Goal: Task Accomplishment & Management: Complete application form

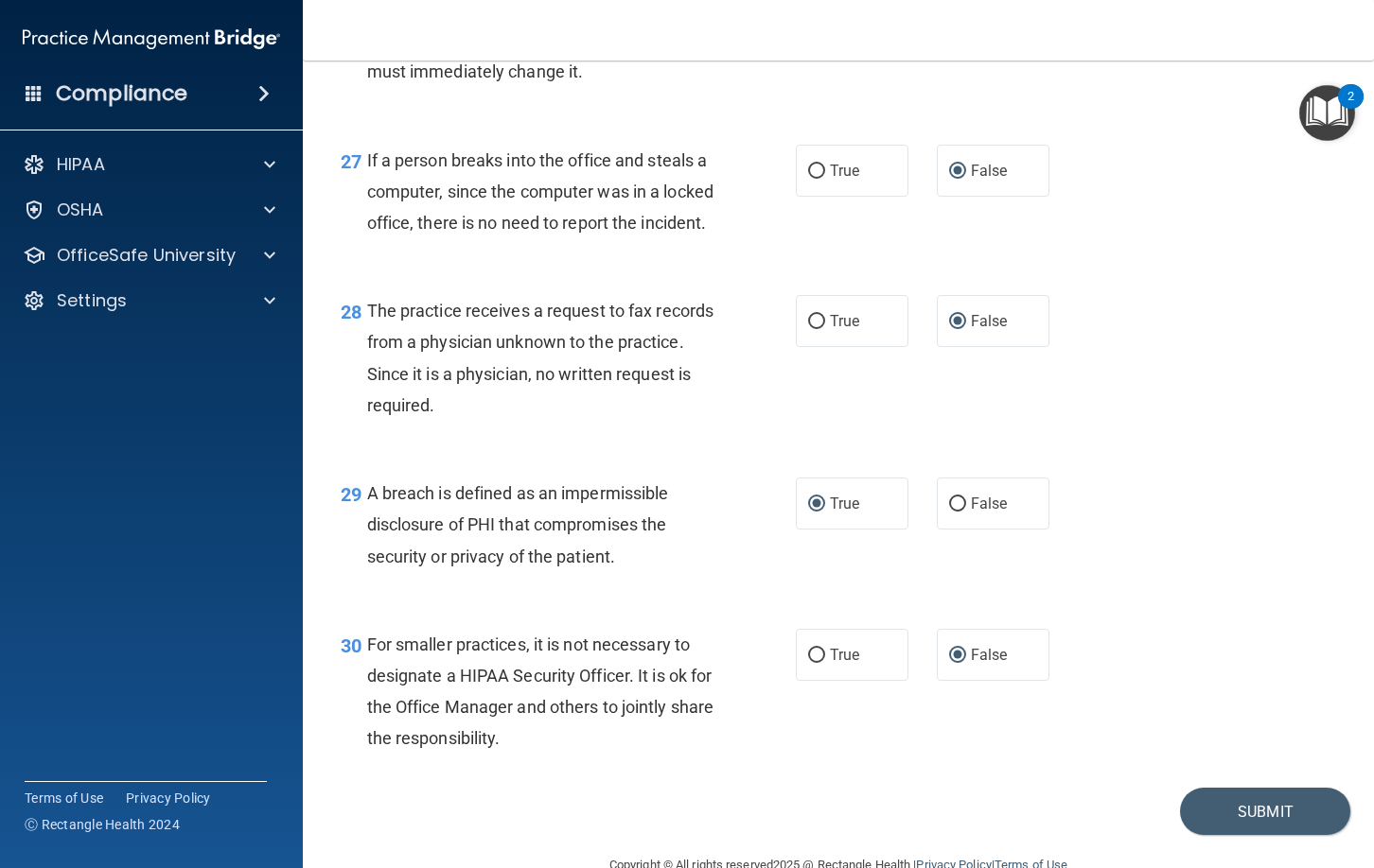
scroll to position [4604, 0]
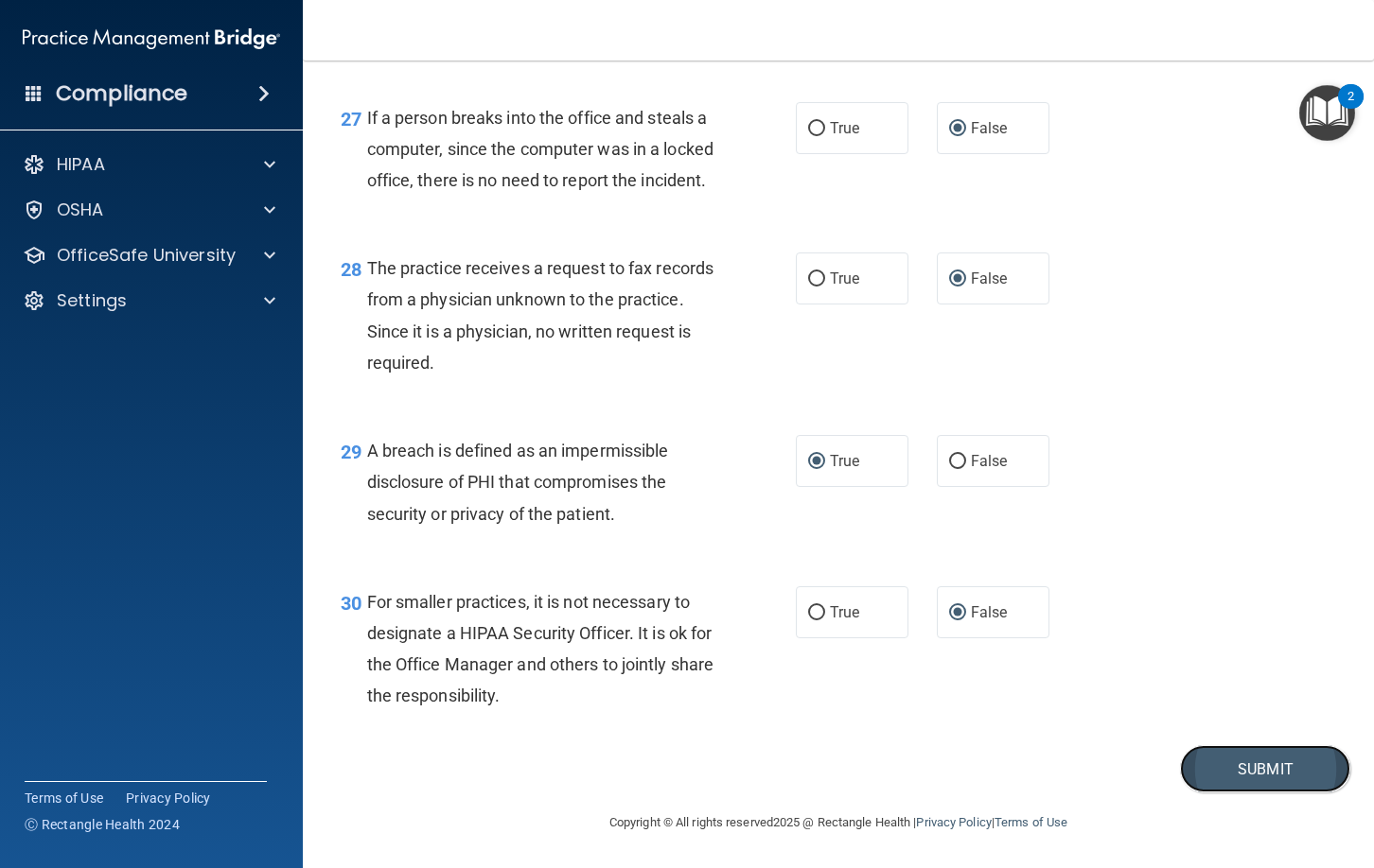
click at [1245, 774] on button "Submit" at bounding box center [1265, 768] width 170 height 48
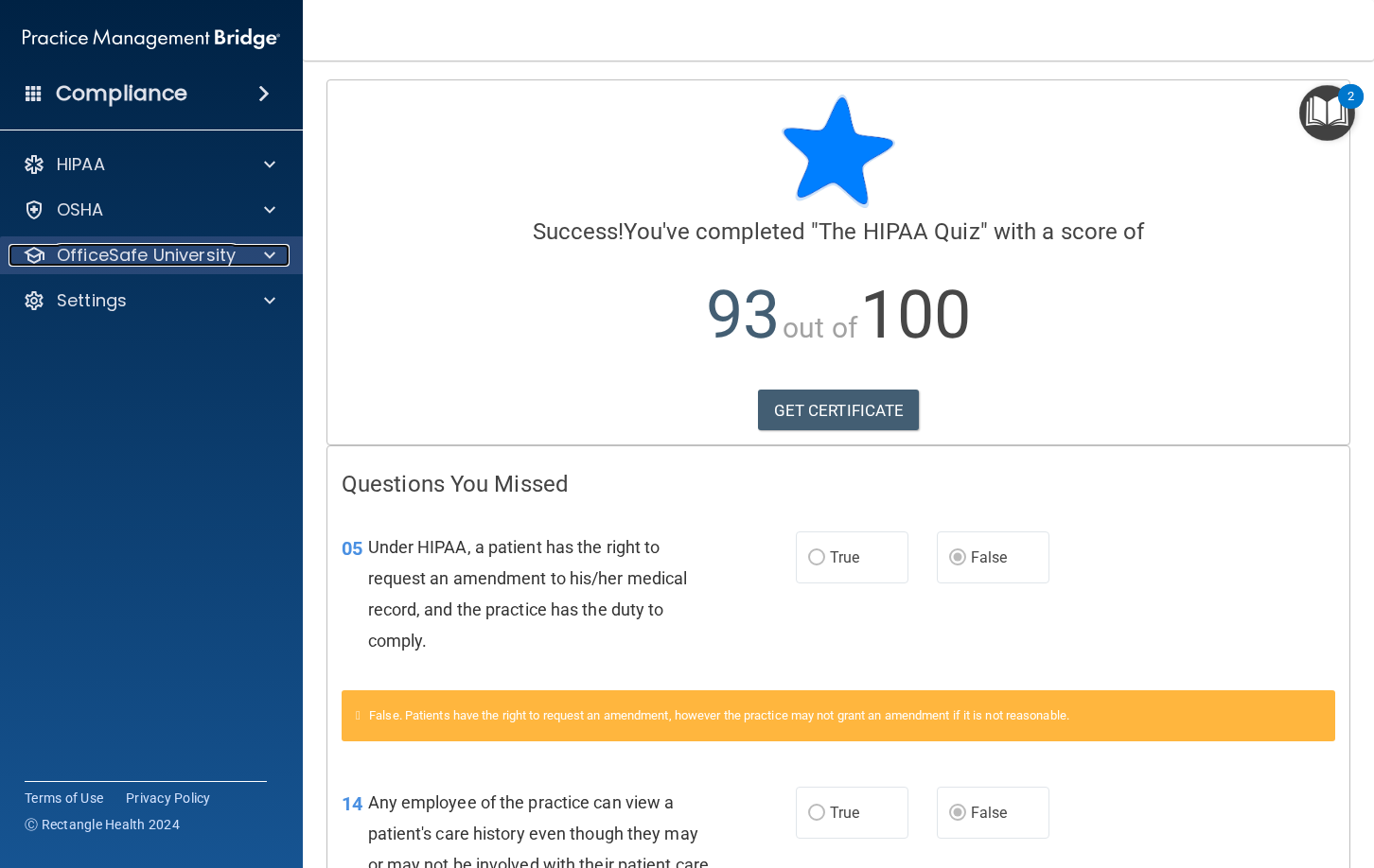
click at [267, 259] on span at bounding box center [270, 255] width 12 height 22
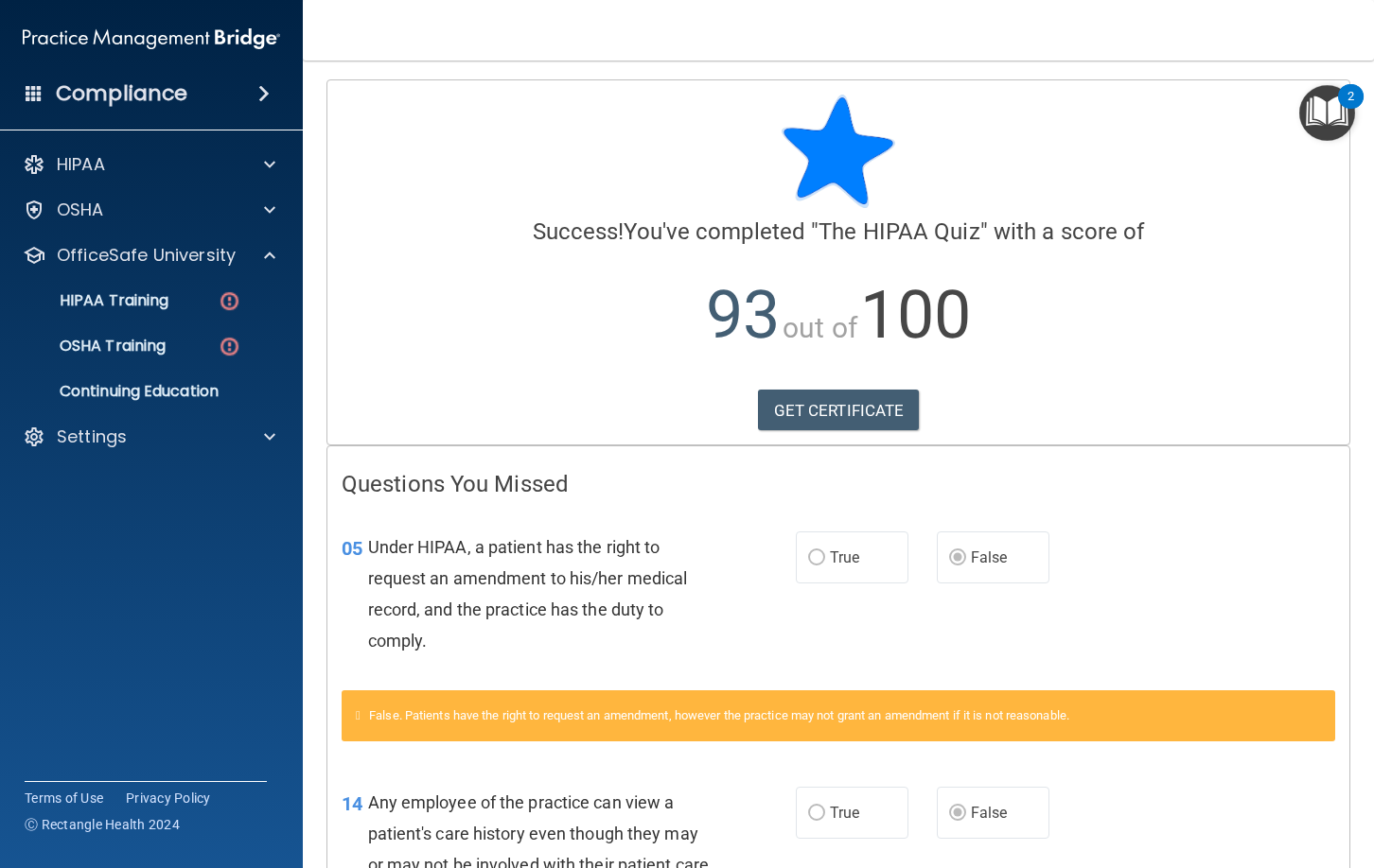
click at [1248, 533] on div "05 Under HIPAA, a patient has the right to request an amendment to his/her medi…" at bounding box center [838, 599] width 1021 height 183
click at [835, 412] on link "GET CERTIFICATE" at bounding box center [839, 410] width 162 height 42
click at [191, 344] on div "OSHA Training" at bounding box center [142, 346] width 258 height 19
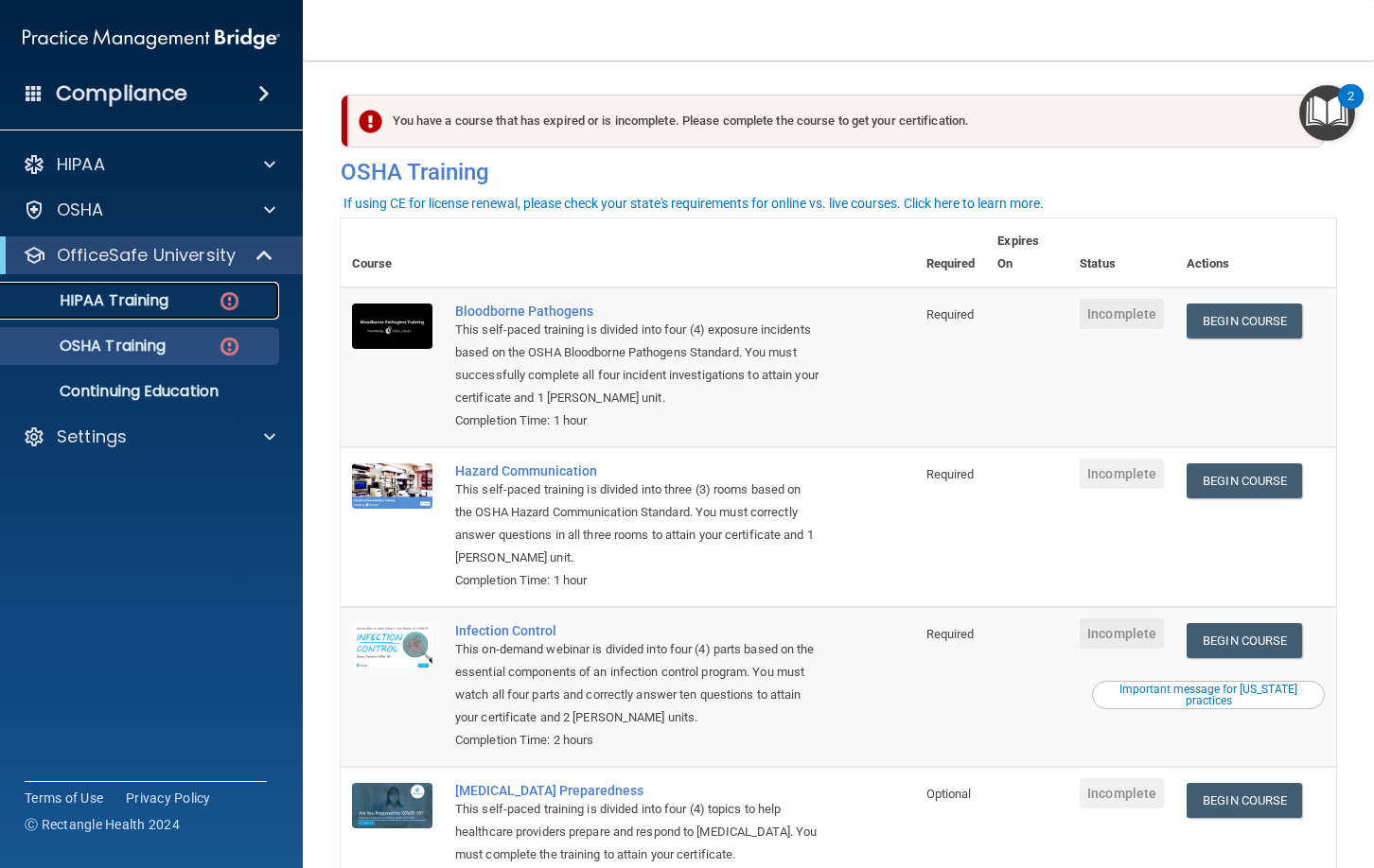
click at [225, 305] on img at bounding box center [229, 301] width 23 height 23
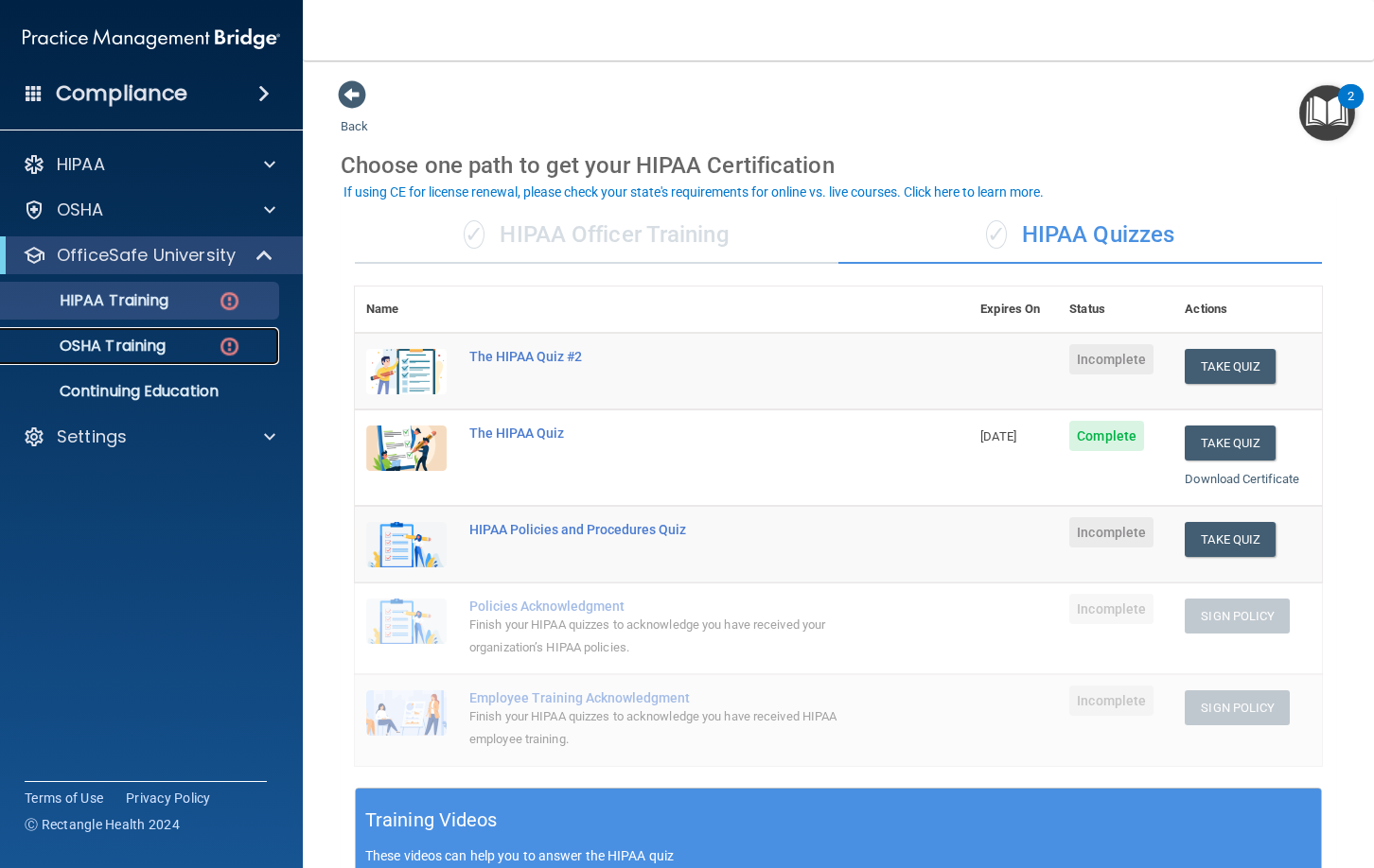
click at [163, 347] on p "OSHA Training" at bounding box center [89, 346] width 153 height 19
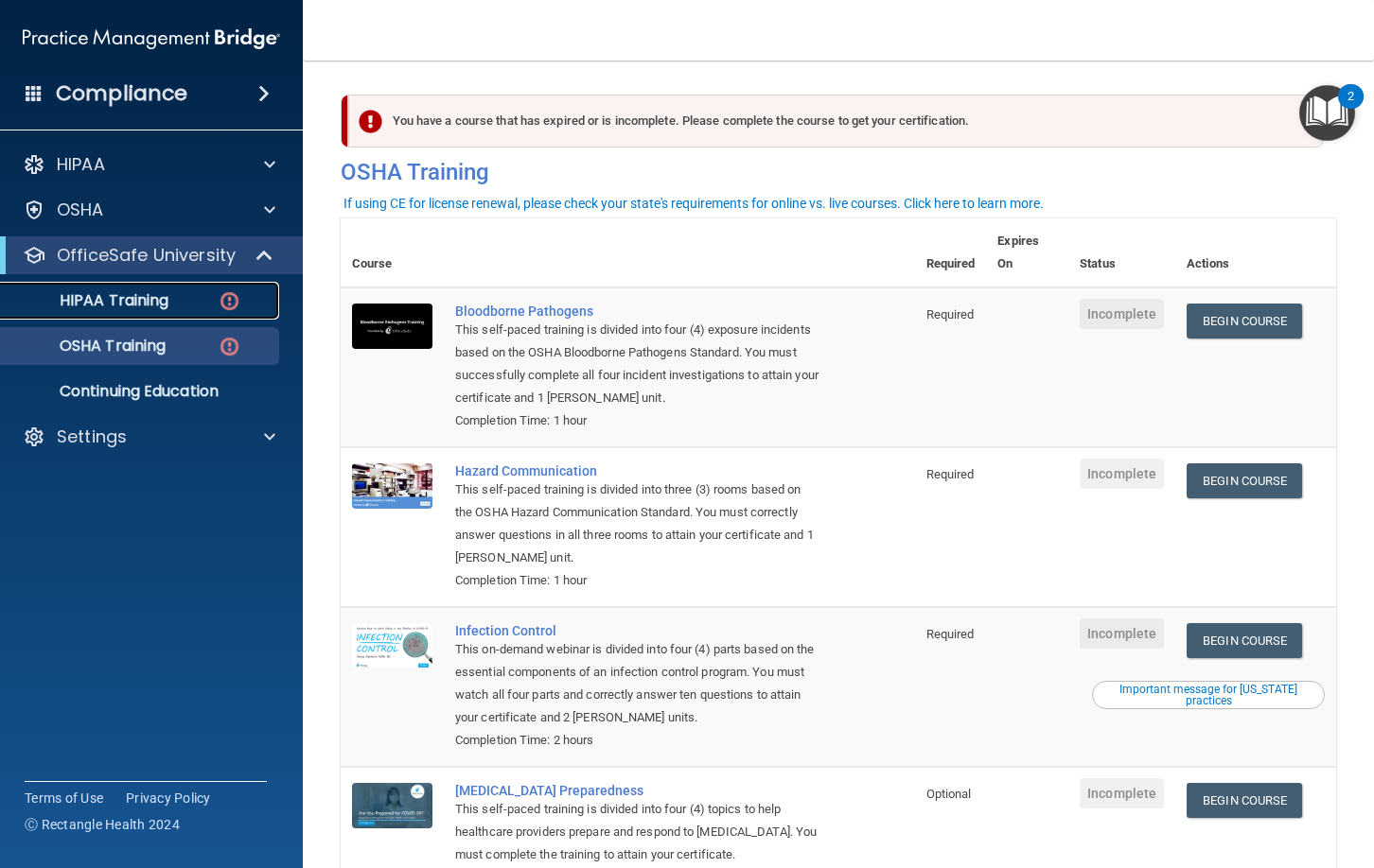
click at [157, 302] on p "HIPAA Training" at bounding box center [91, 300] width 156 height 19
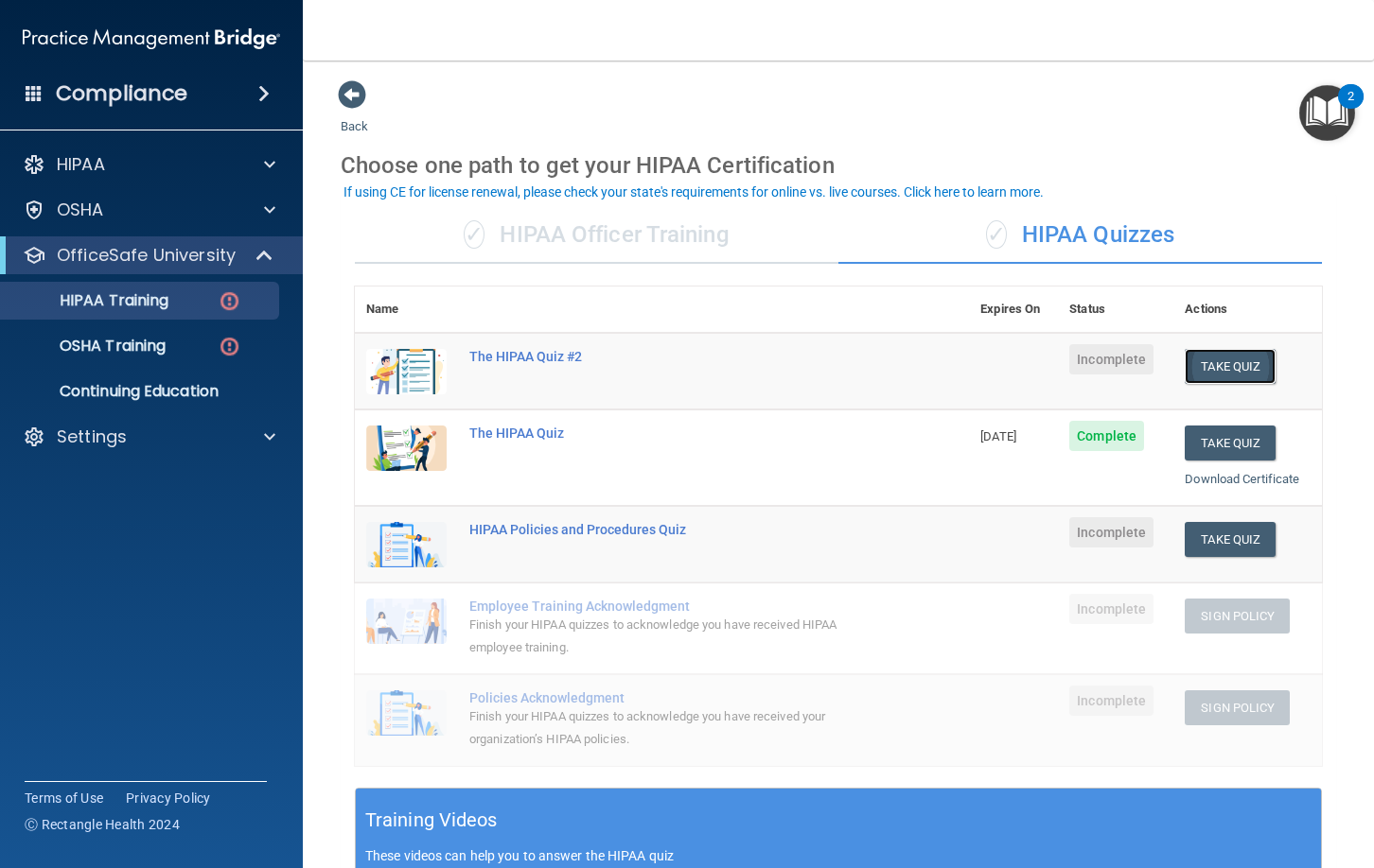
click at [1231, 368] on button "Take Quiz" at bounding box center [1229, 367] width 91 height 35
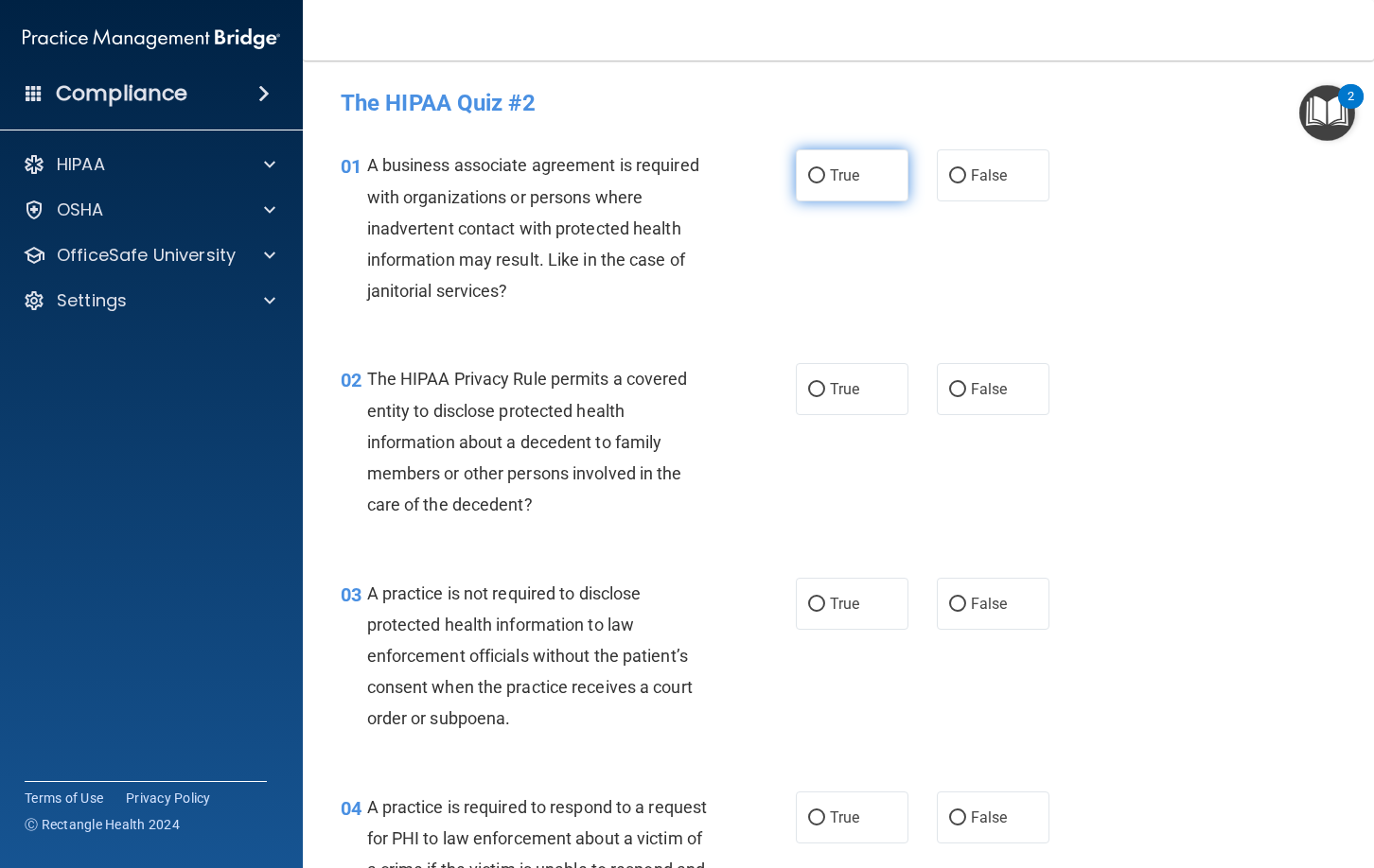
drag, startPoint x: 843, startPoint y: 172, endPoint x: 832, endPoint y: 181, distance: 14.2
click at [843, 172] on span "True" at bounding box center [845, 176] width 29 height 18
click at [825, 172] on input "True" at bounding box center [815, 176] width 17 height 15
radio input "true"
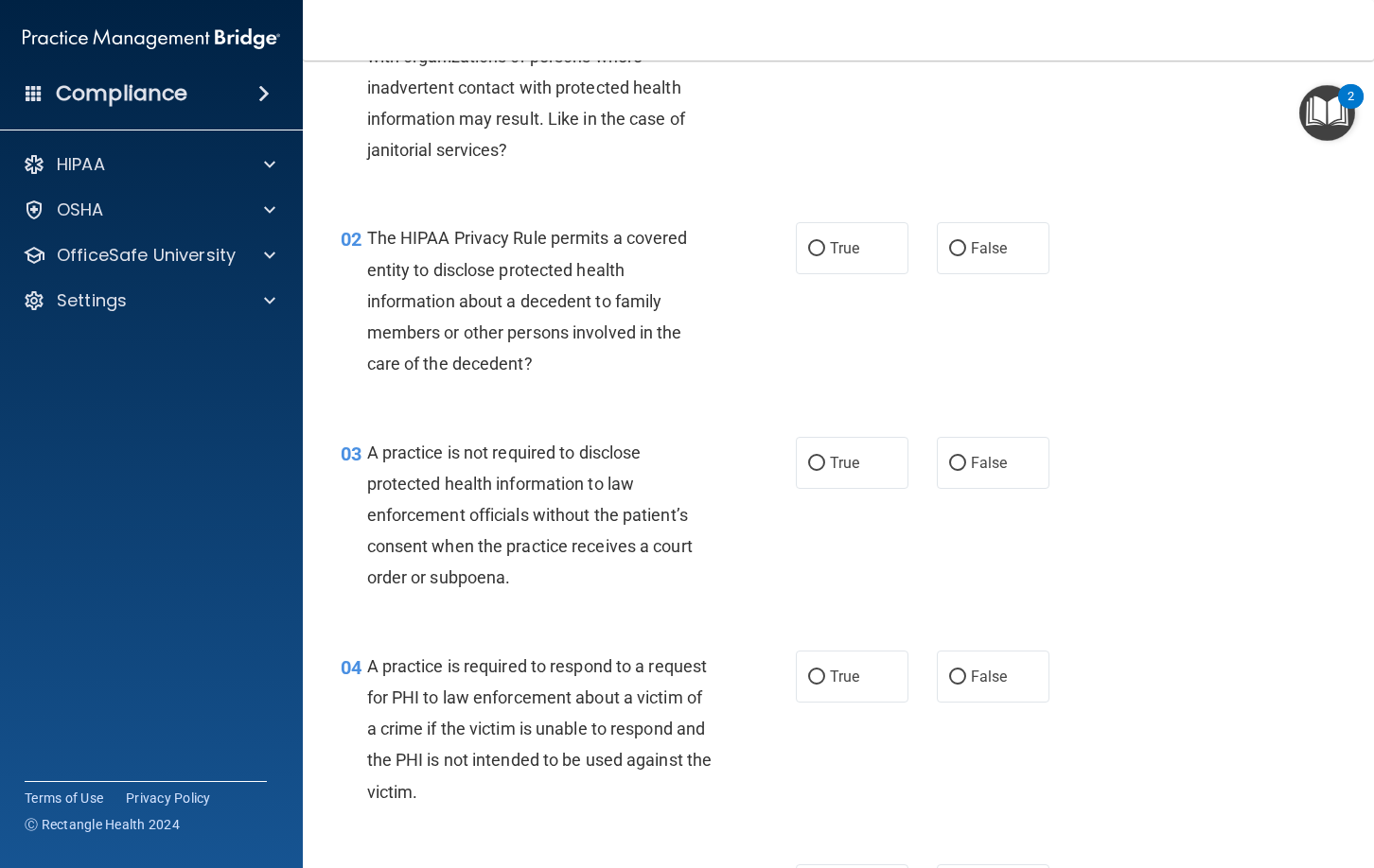
scroll to position [145, 0]
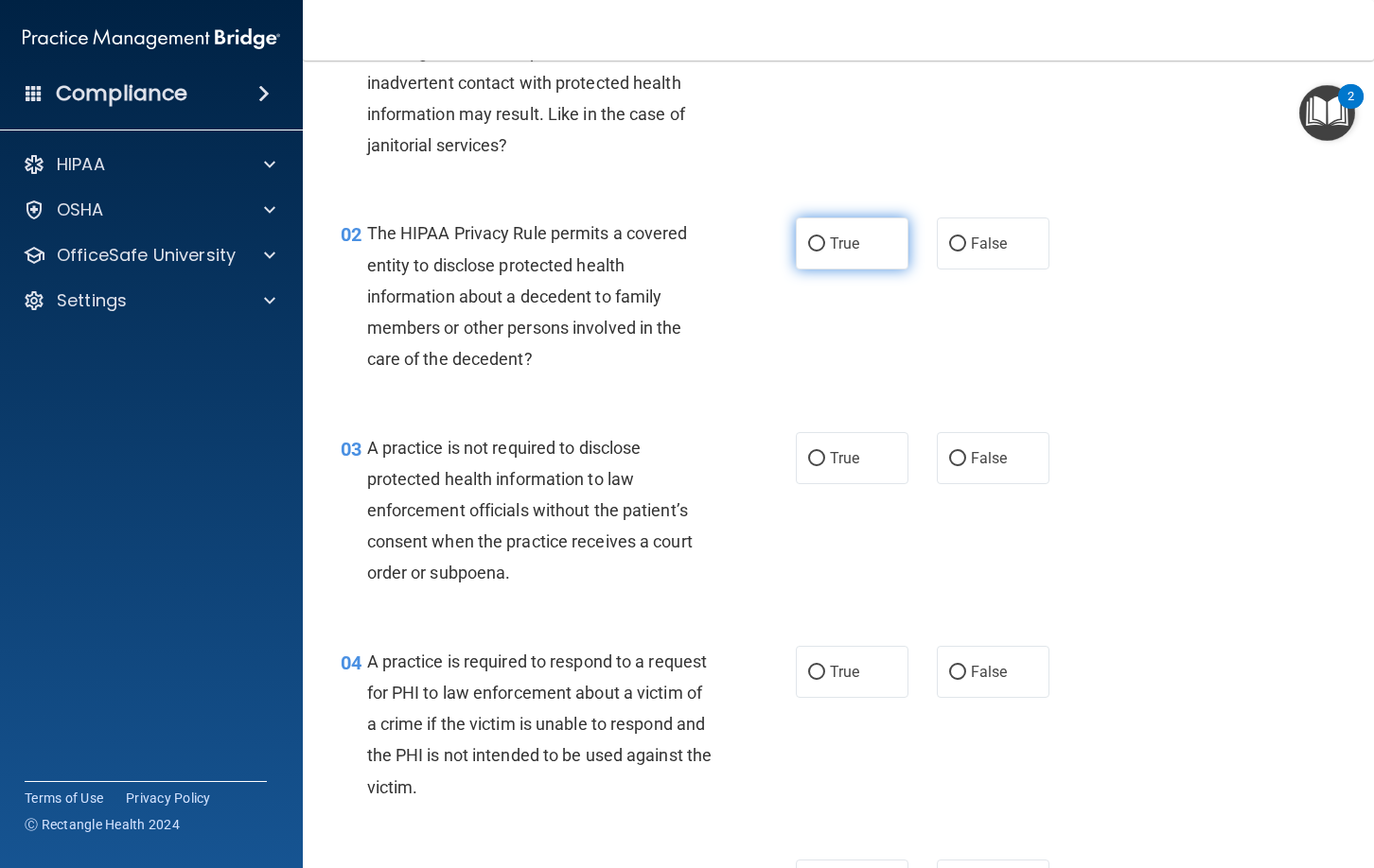
click at [854, 256] on label "True" at bounding box center [852, 243] width 112 height 52
click at [825, 252] on input "True" at bounding box center [815, 244] width 17 height 15
radio input "true"
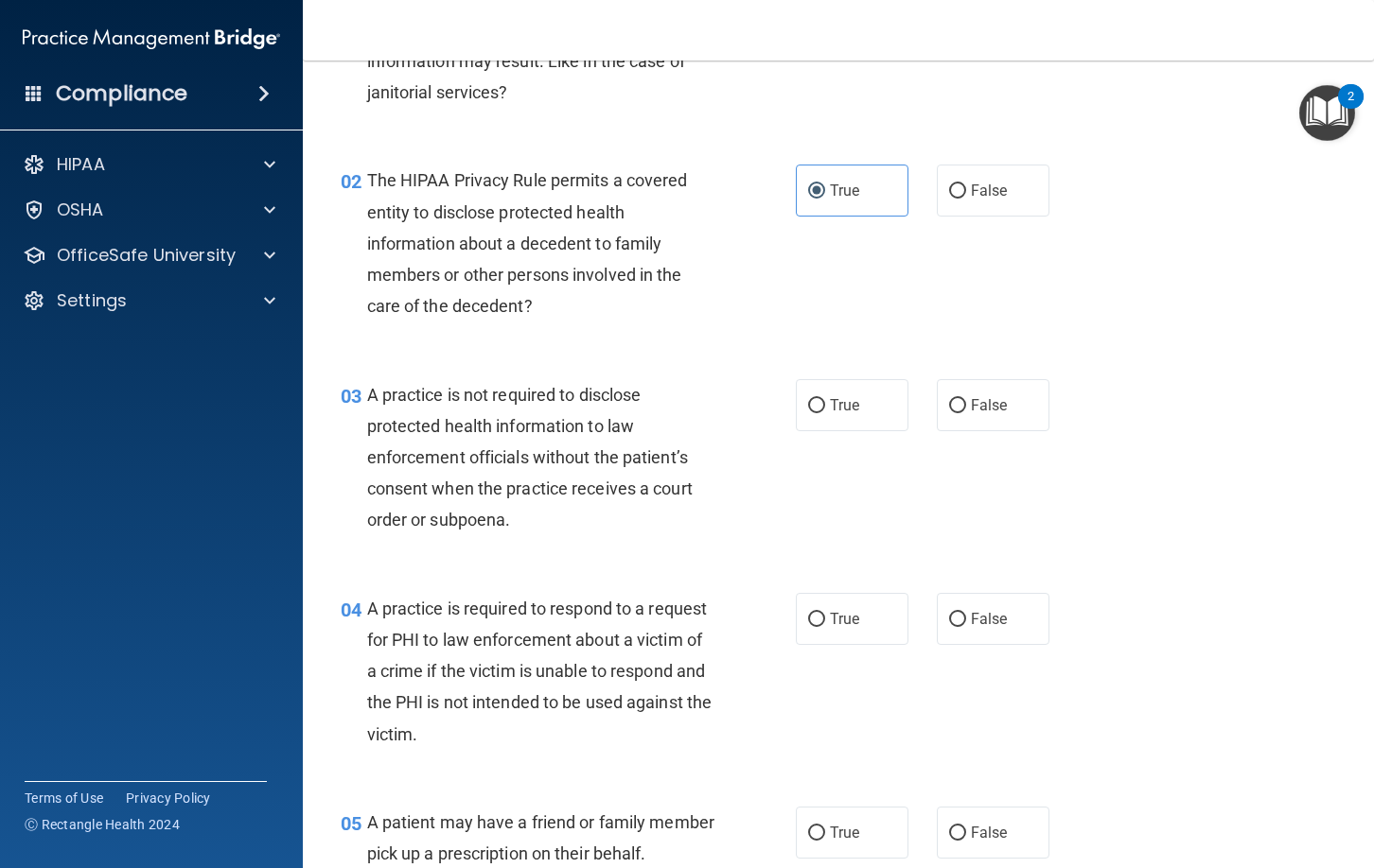
scroll to position [241, 0]
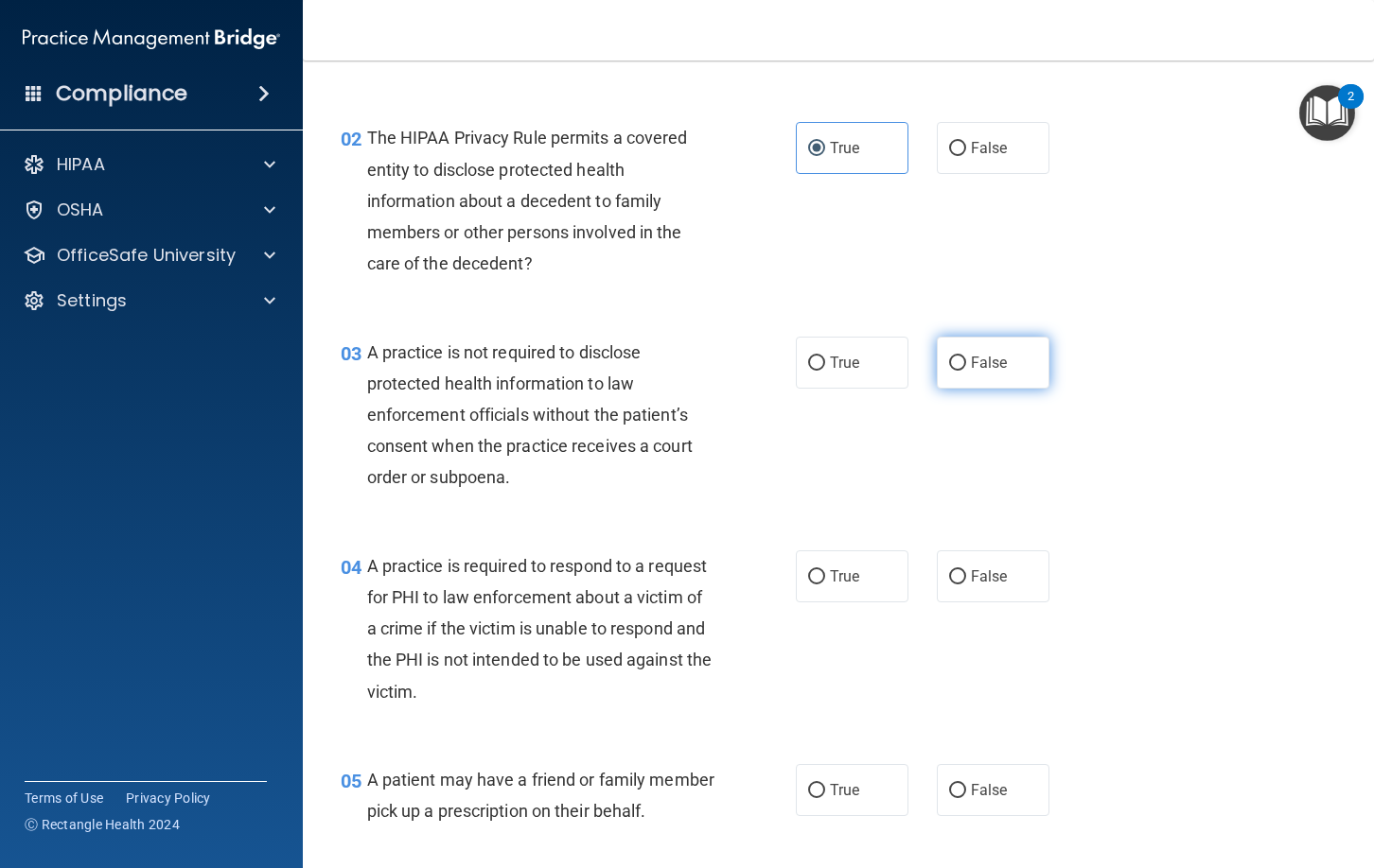
click at [976, 367] on span "False" at bounding box center [989, 362] width 37 height 18
click at [966, 367] on input "False" at bounding box center [957, 363] width 17 height 15
radio input "true"
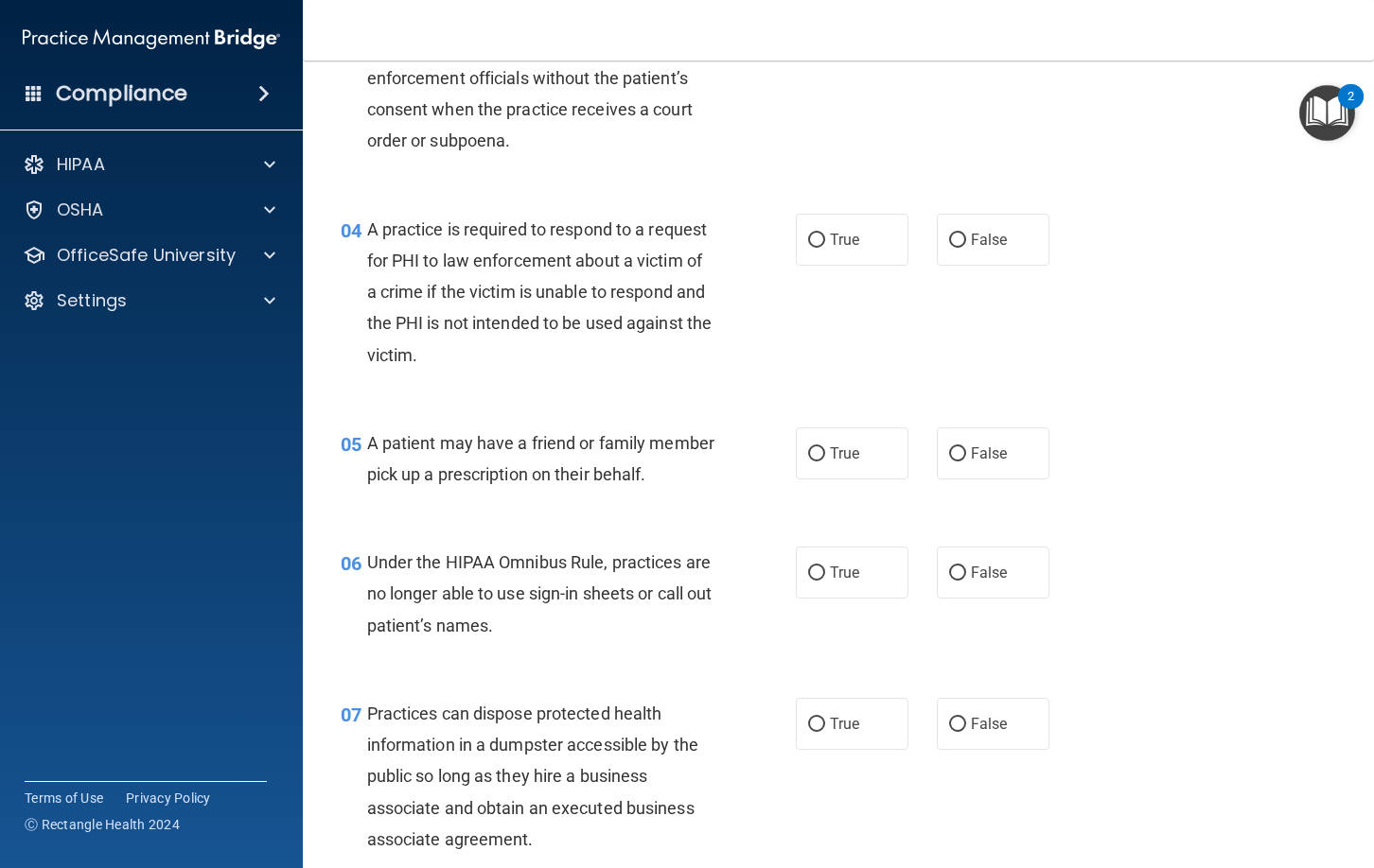
scroll to position [579, 0]
click at [826, 239] on label "True" at bounding box center [852, 238] width 112 height 52
click at [825, 239] on input "True" at bounding box center [815, 239] width 17 height 15
radio input "true"
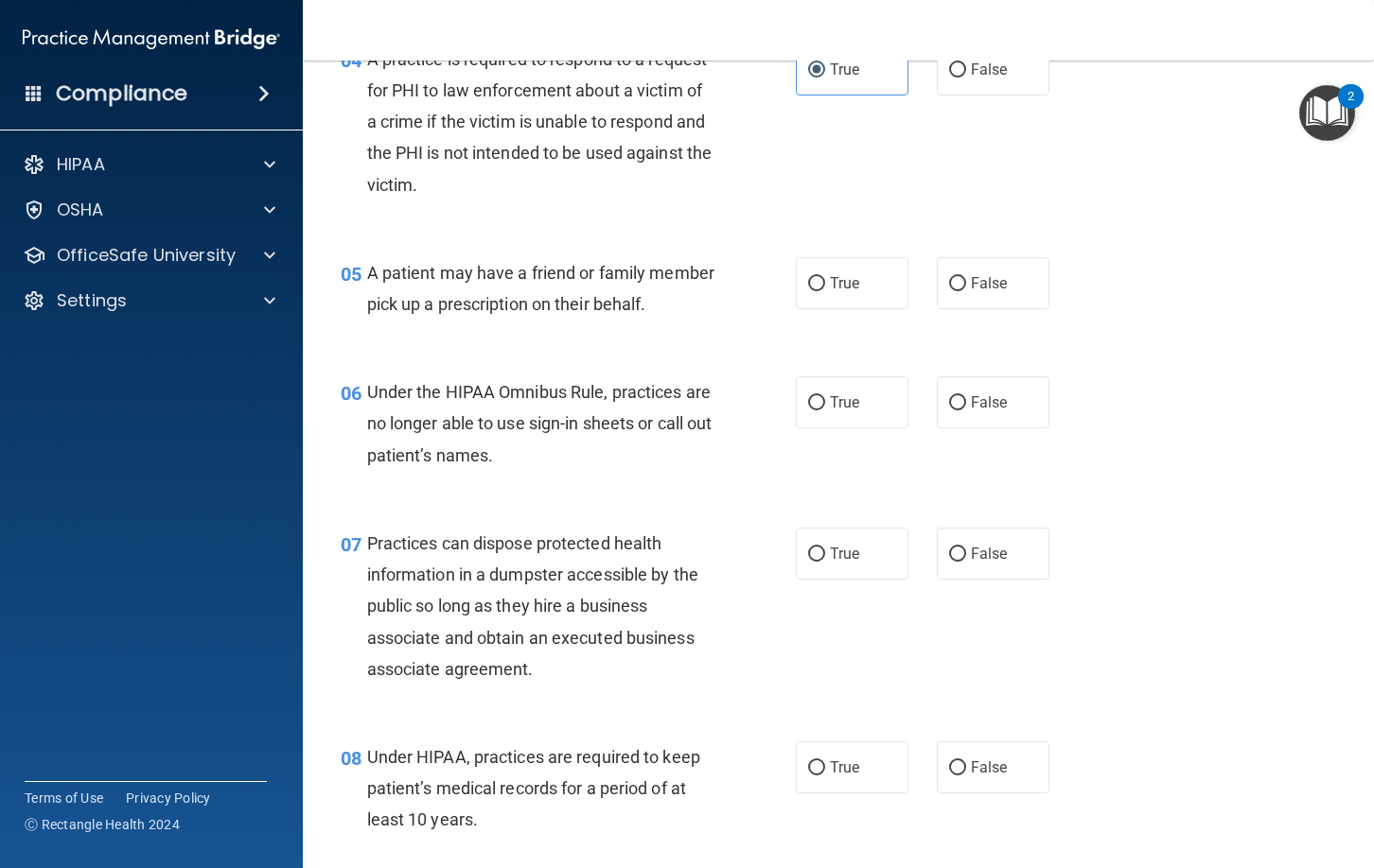
scroll to position [751, 0]
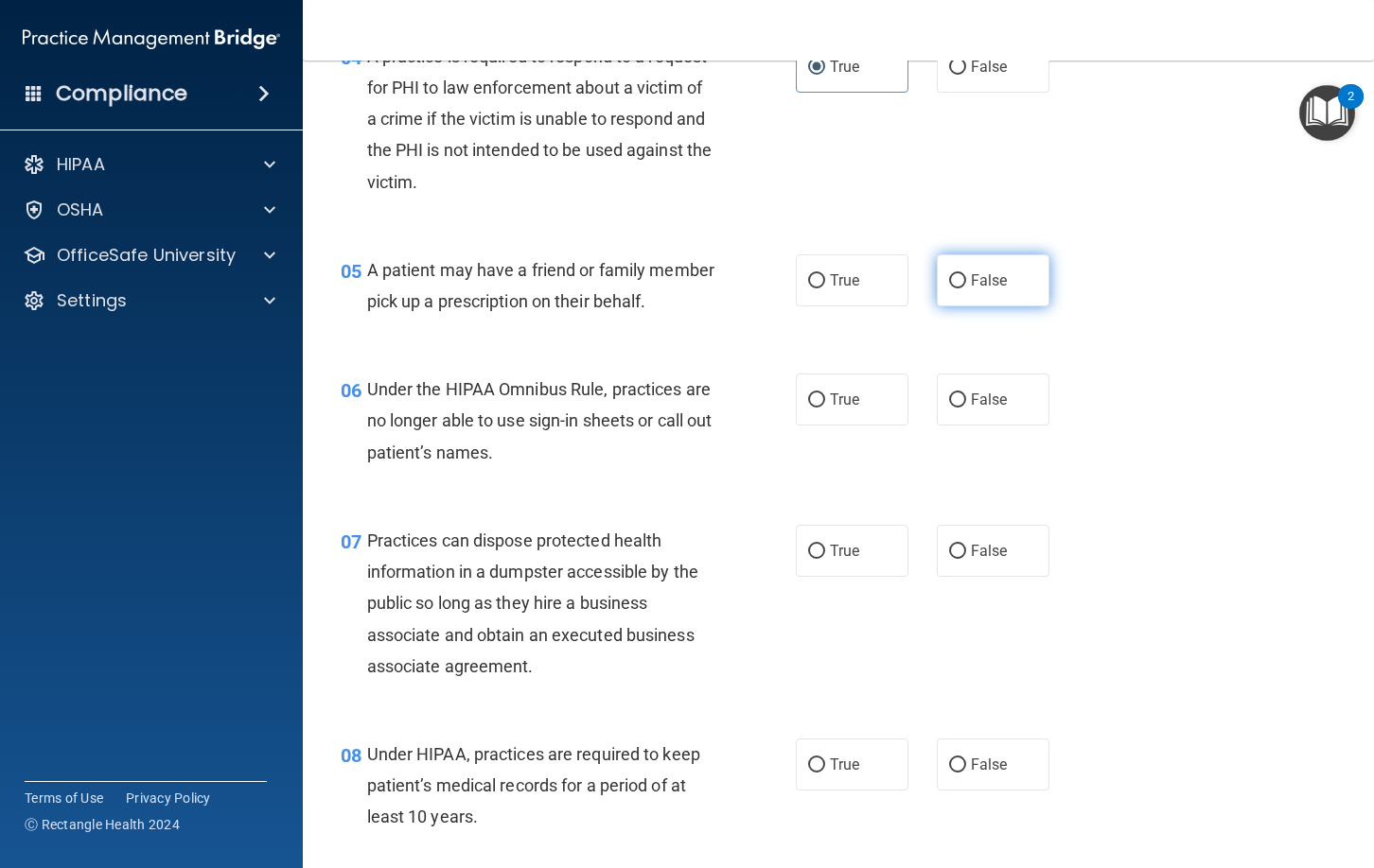
drag, startPoint x: 957, startPoint y: 281, endPoint x: 940, endPoint y: 290, distance: 19.2
click at [951, 285] on input "False" at bounding box center [957, 281] width 17 height 15
radio input "true"
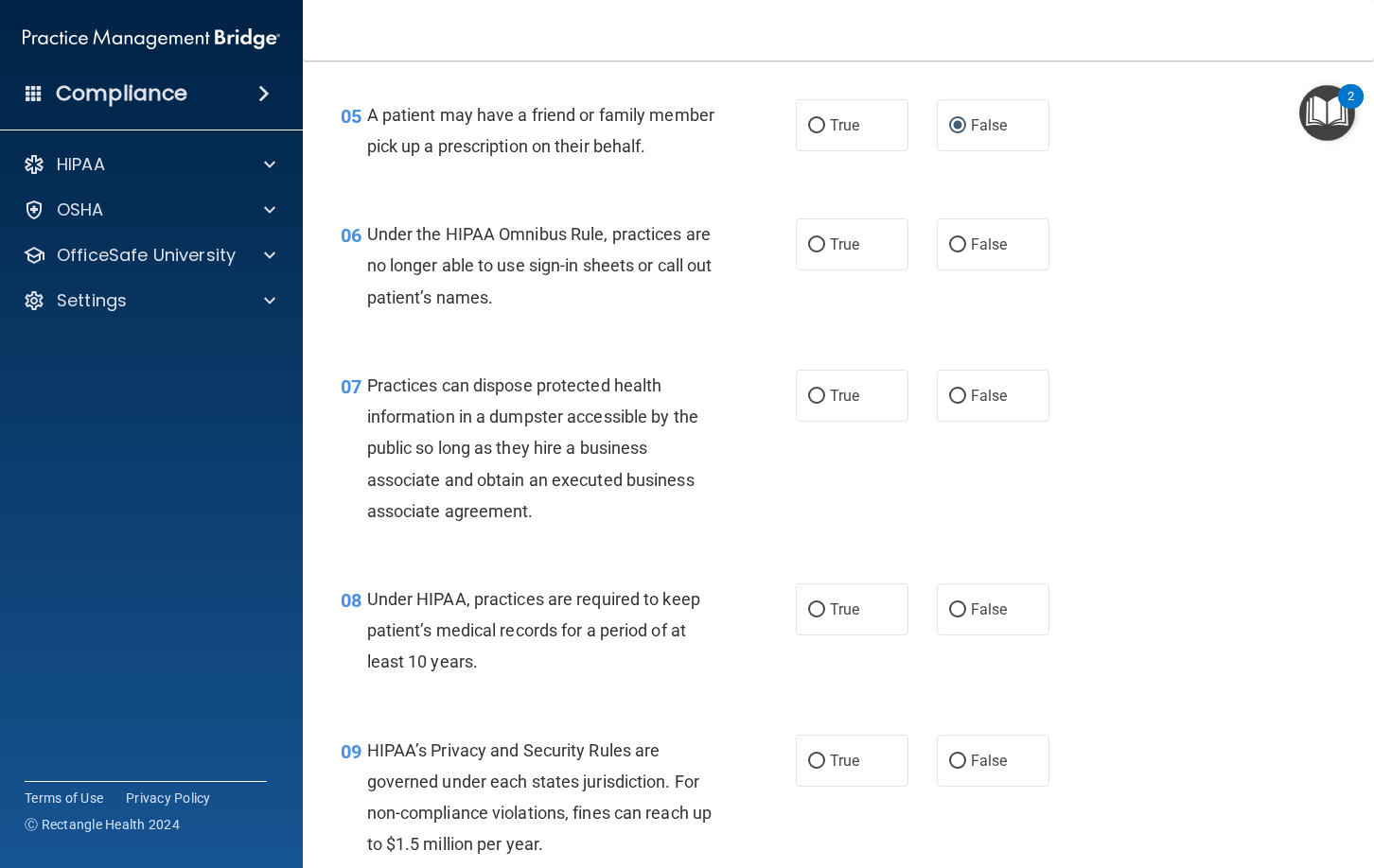
scroll to position [914, 0]
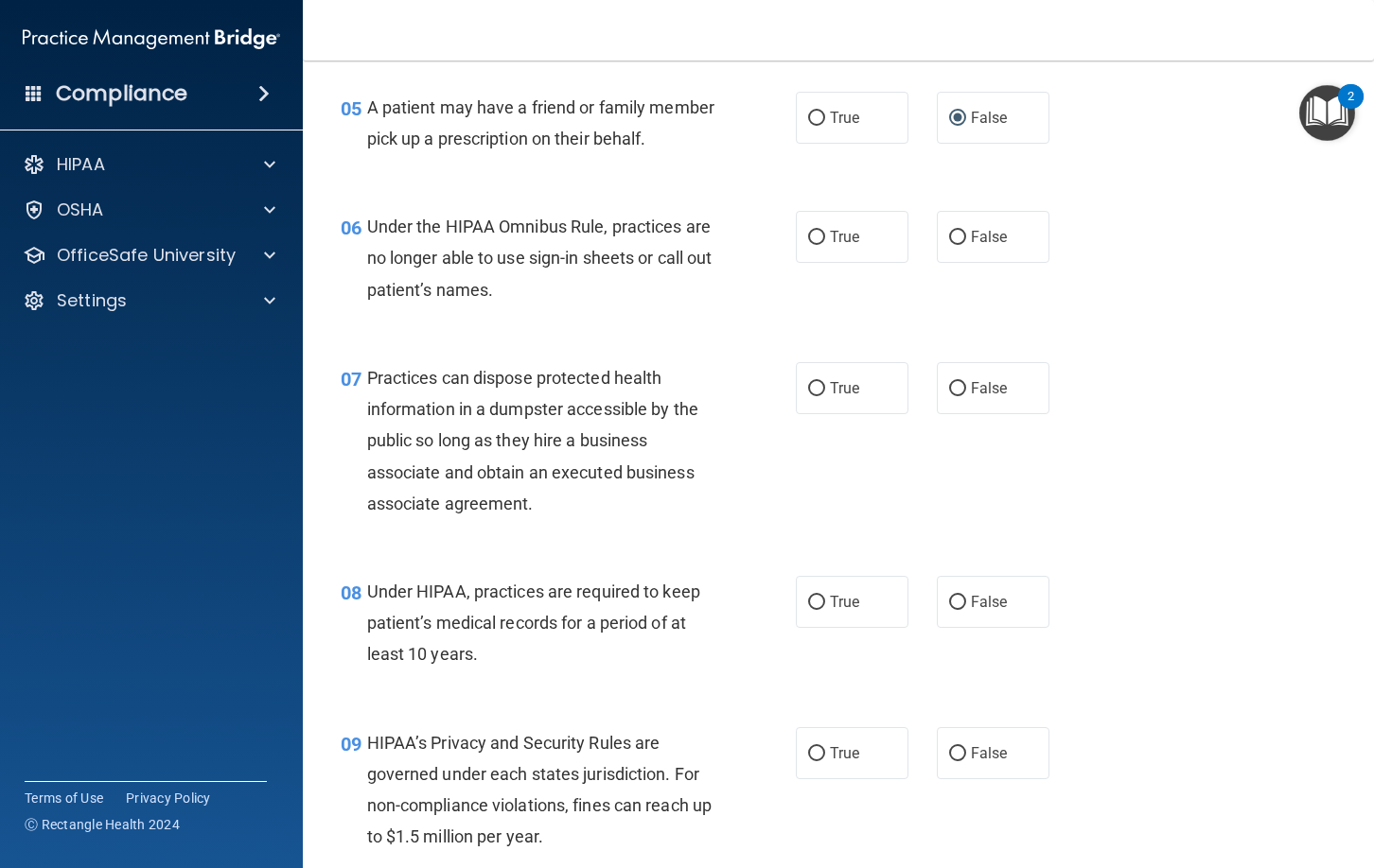
drag, startPoint x: 971, startPoint y: 245, endPoint x: 957, endPoint y: 282, distance: 39.6
click at [971, 247] on label "False" at bounding box center [992, 236] width 112 height 52
click at [966, 245] on input "False" at bounding box center [957, 237] width 17 height 15
radio input "true"
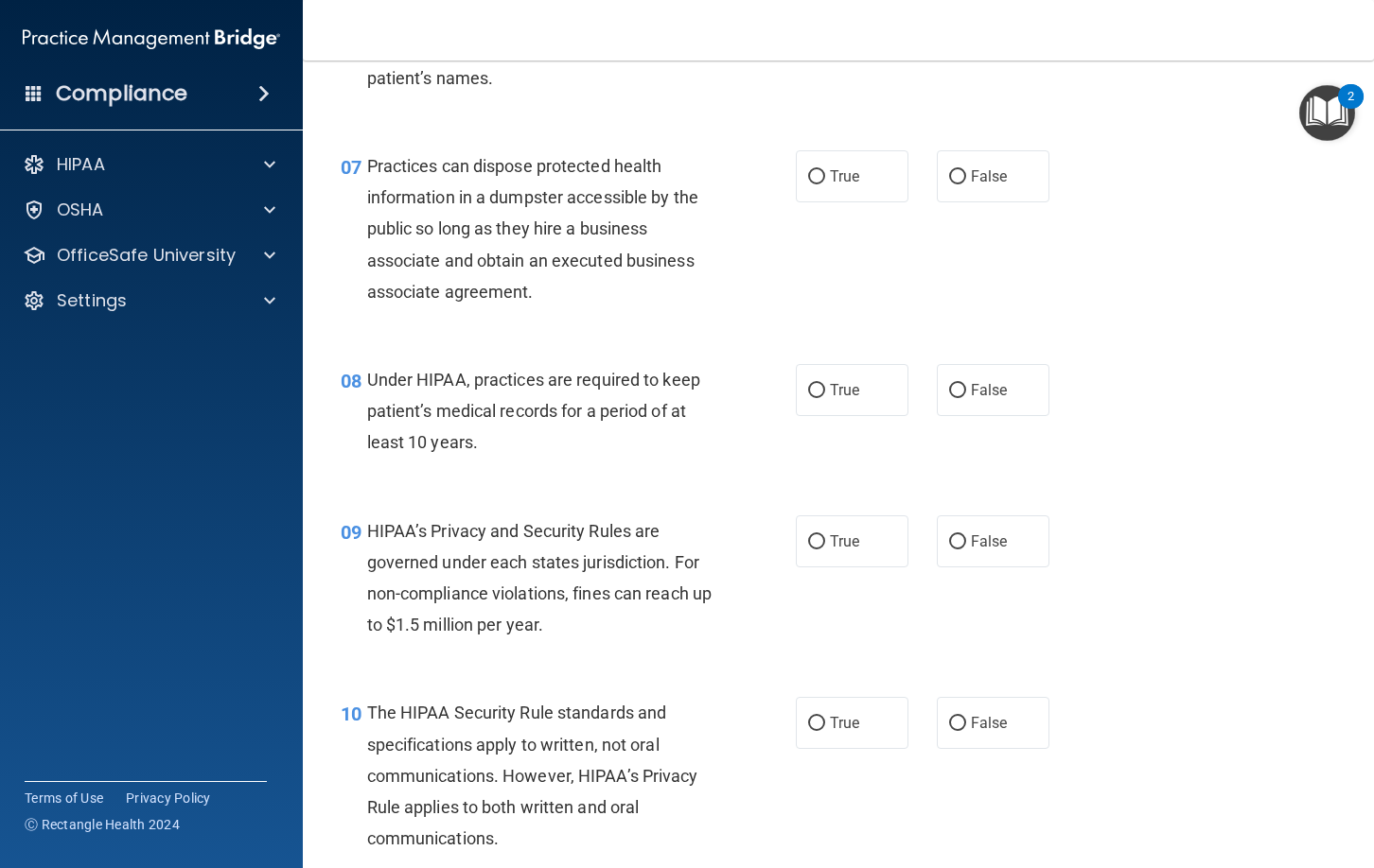
scroll to position [1131, 0]
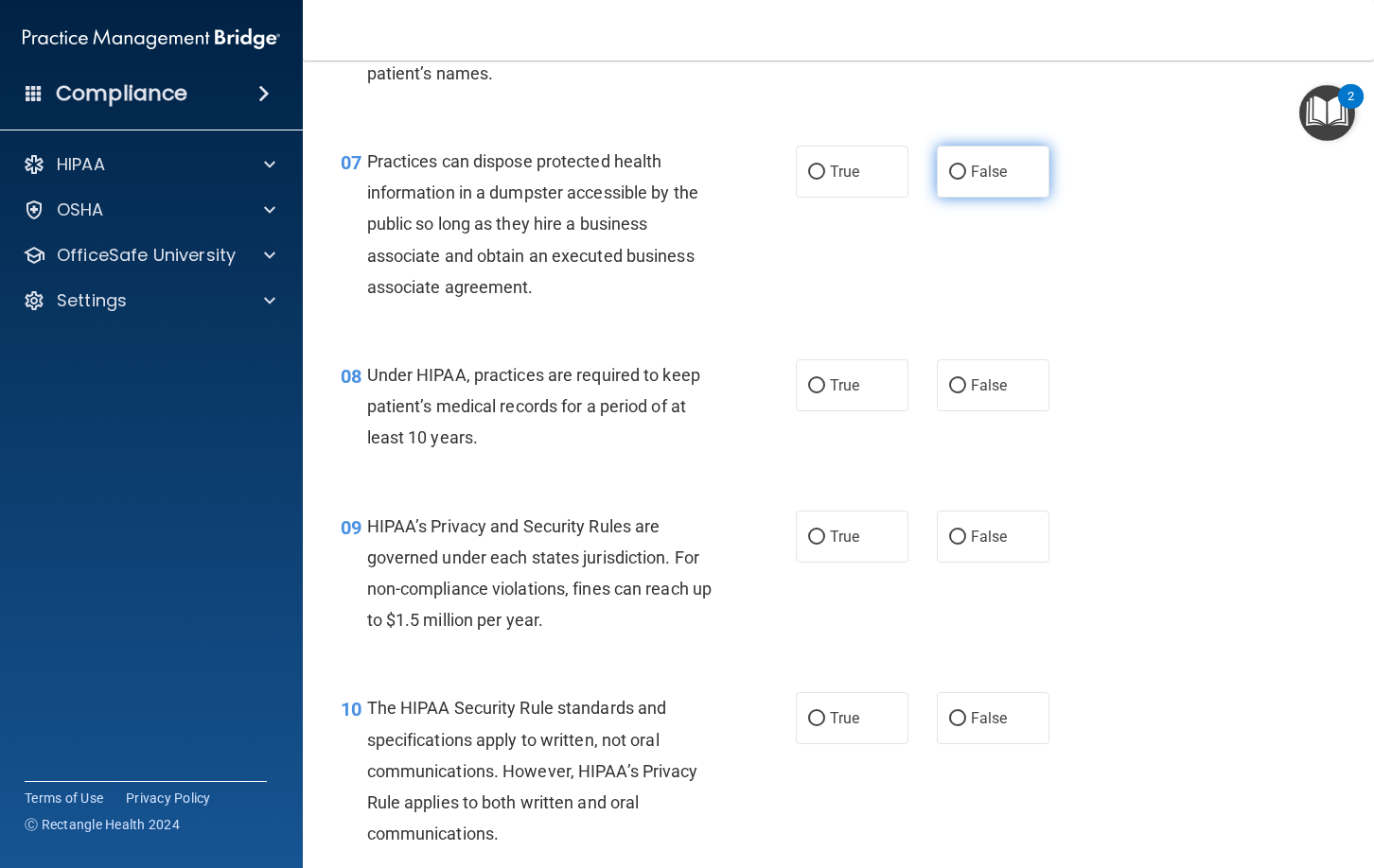
click at [959, 170] on input "False" at bounding box center [957, 173] width 17 height 15
radio input "true"
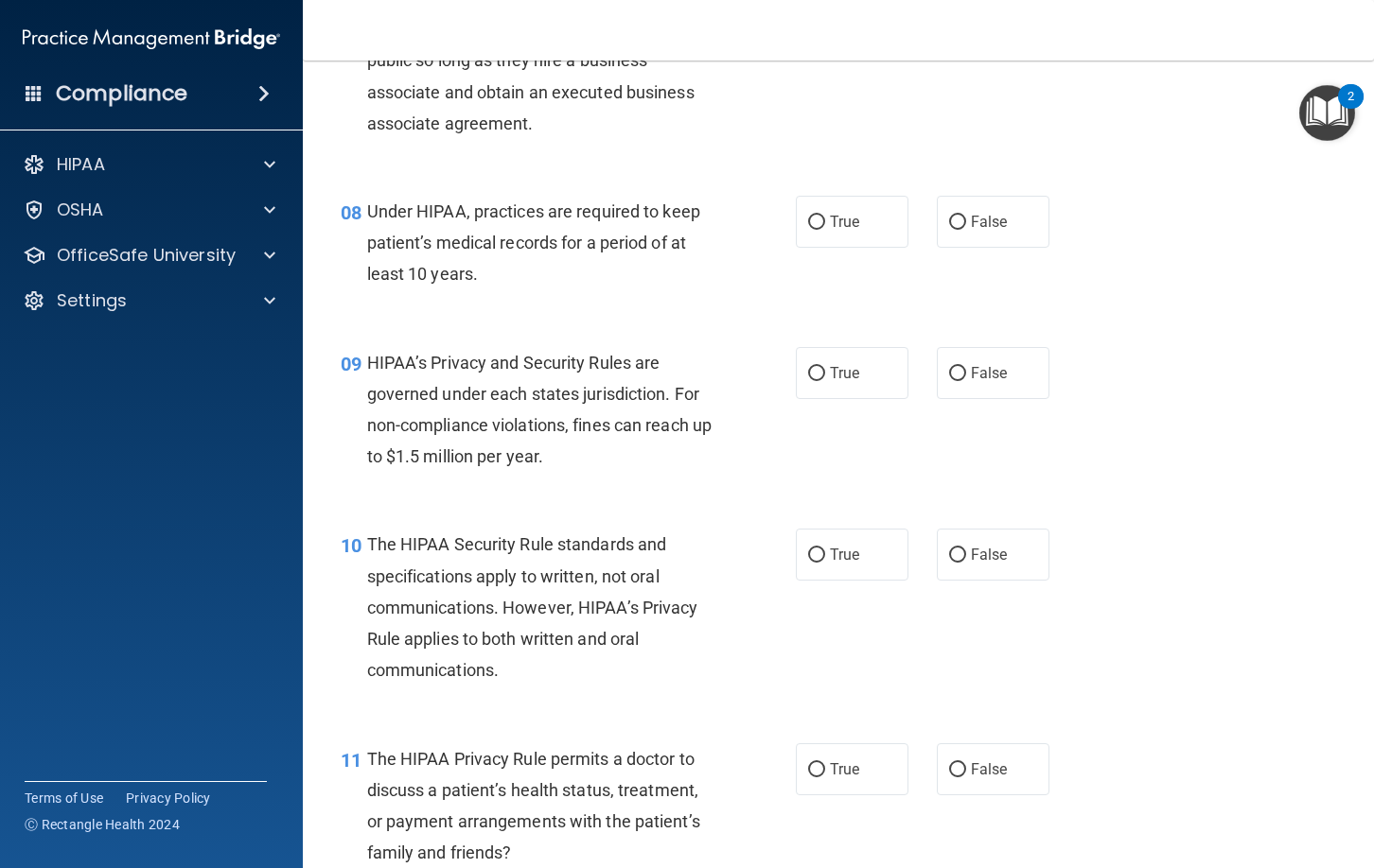
scroll to position [1307, 0]
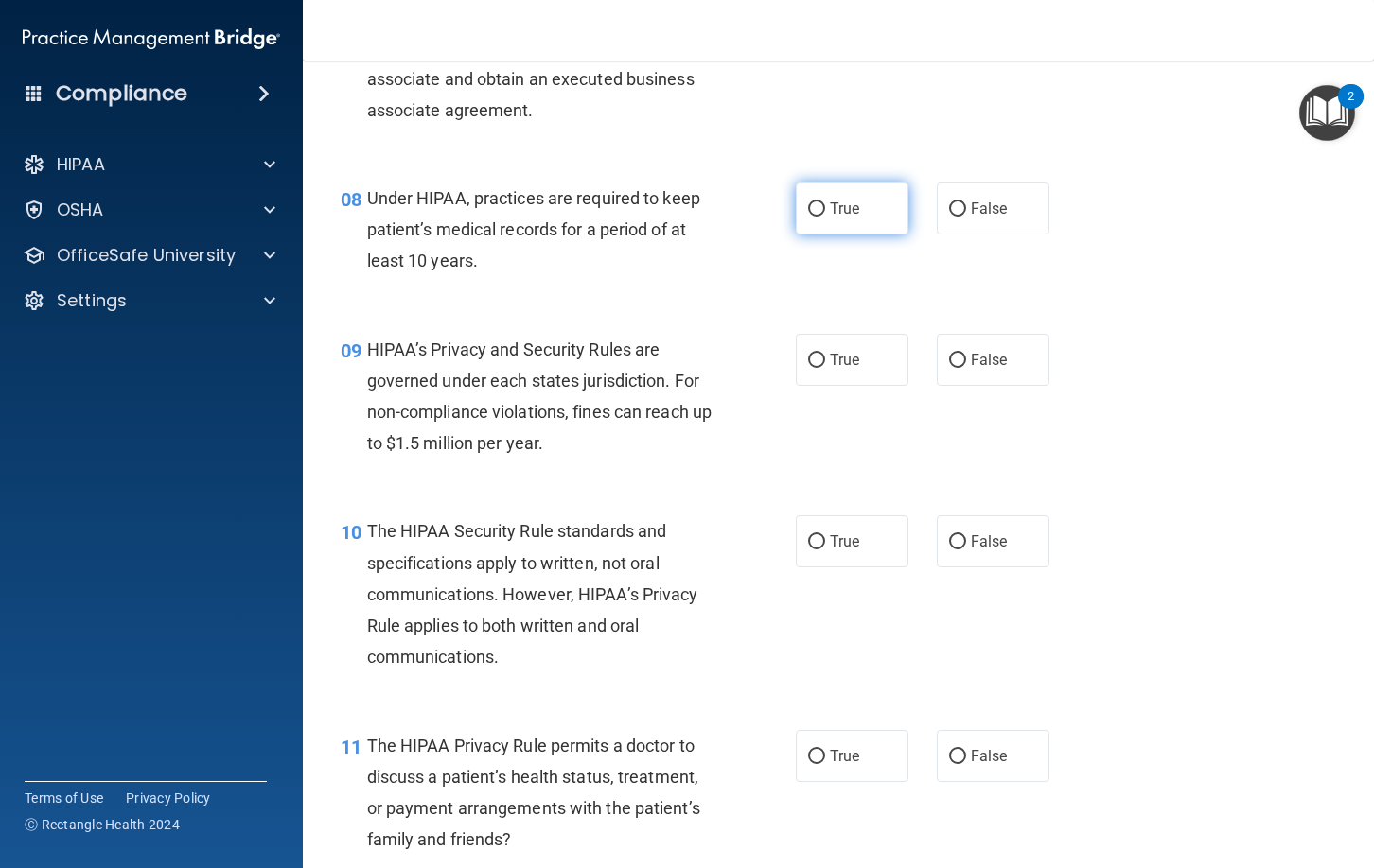
click at [871, 203] on label "True" at bounding box center [852, 208] width 112 height 52
click at [825, 203] on input "True" at bounding box center [815, 209] width 17 height 15
radio input "true"
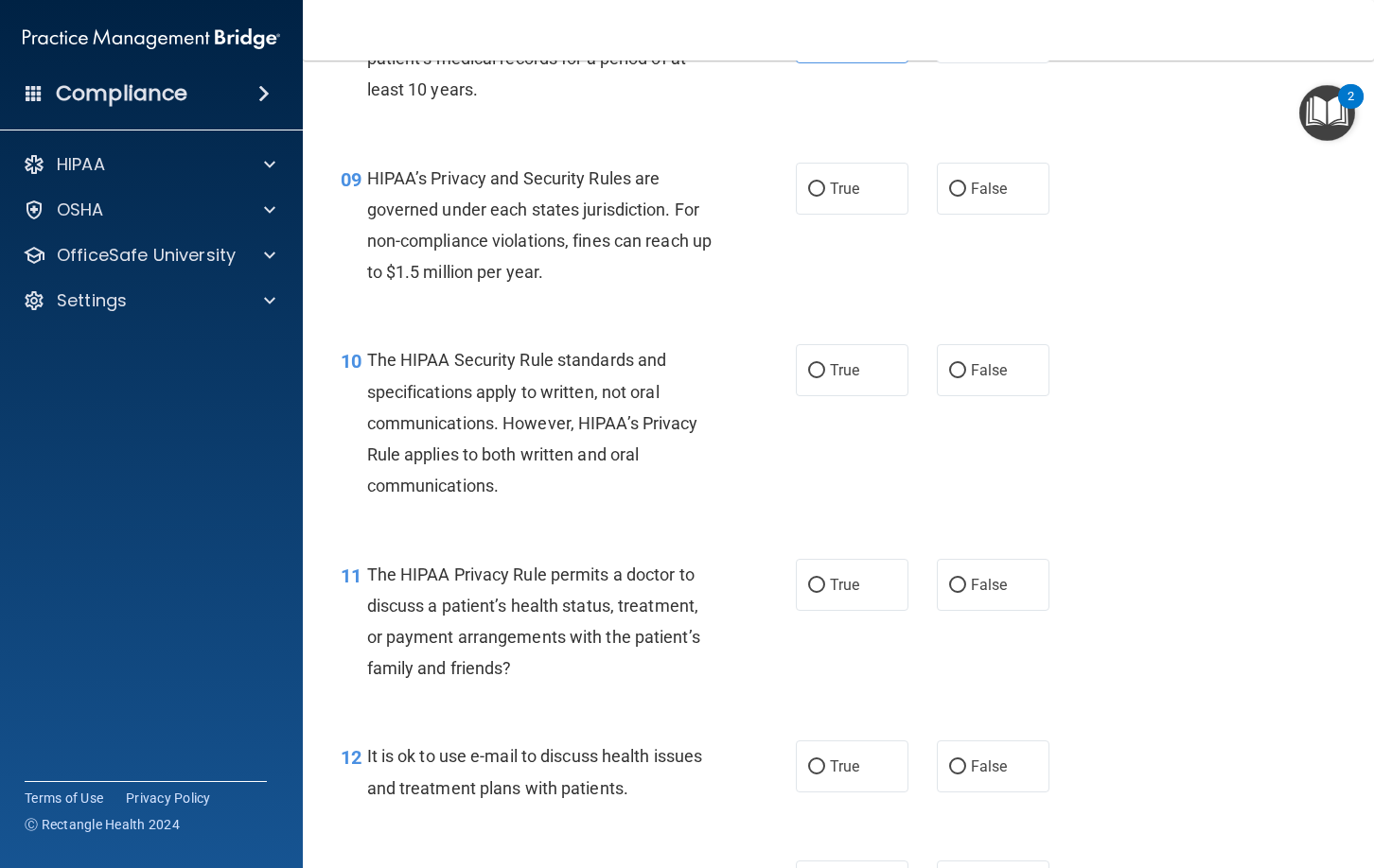
scroll to position [1480, 0]
drag, startPoint x: 844, startPoint y: 200, endPoint x: 818, endPoint y: 233, distance: 42.0
click at [844, 200] on label "True" at bounding box center [852, 186] width 112 height 52
click at [825, 195] on input "True" at bounding box center [815, 187] width 17 height 15
radio input "true"
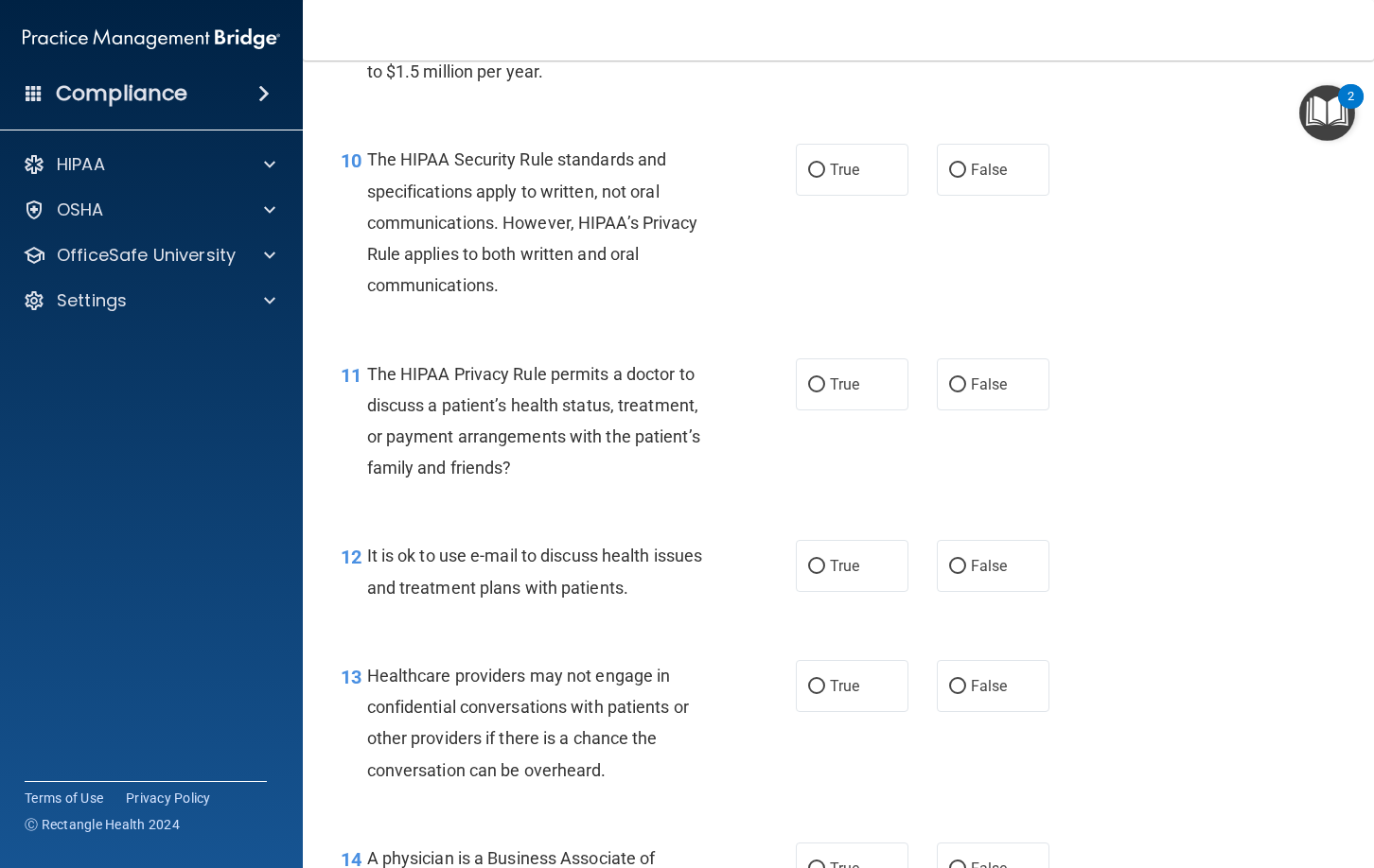
scroll to position [1686, 0]
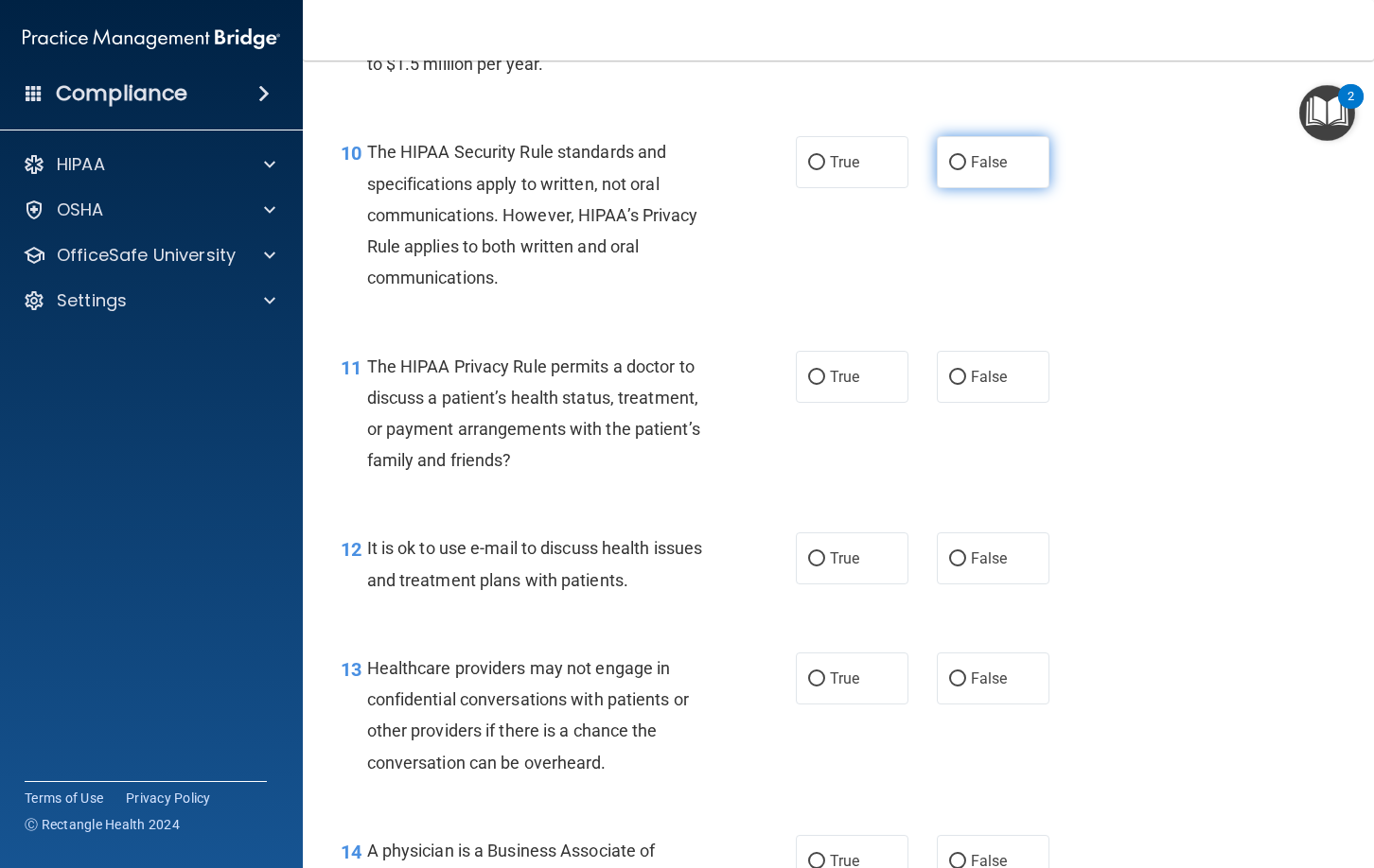
click at [1016, 164] on label "False" at bounding box center [992, 162] width 112 height 52
click at [966, 164] on input "False" at bounding box center [957, 163] width 17 height 15
radio input "true"
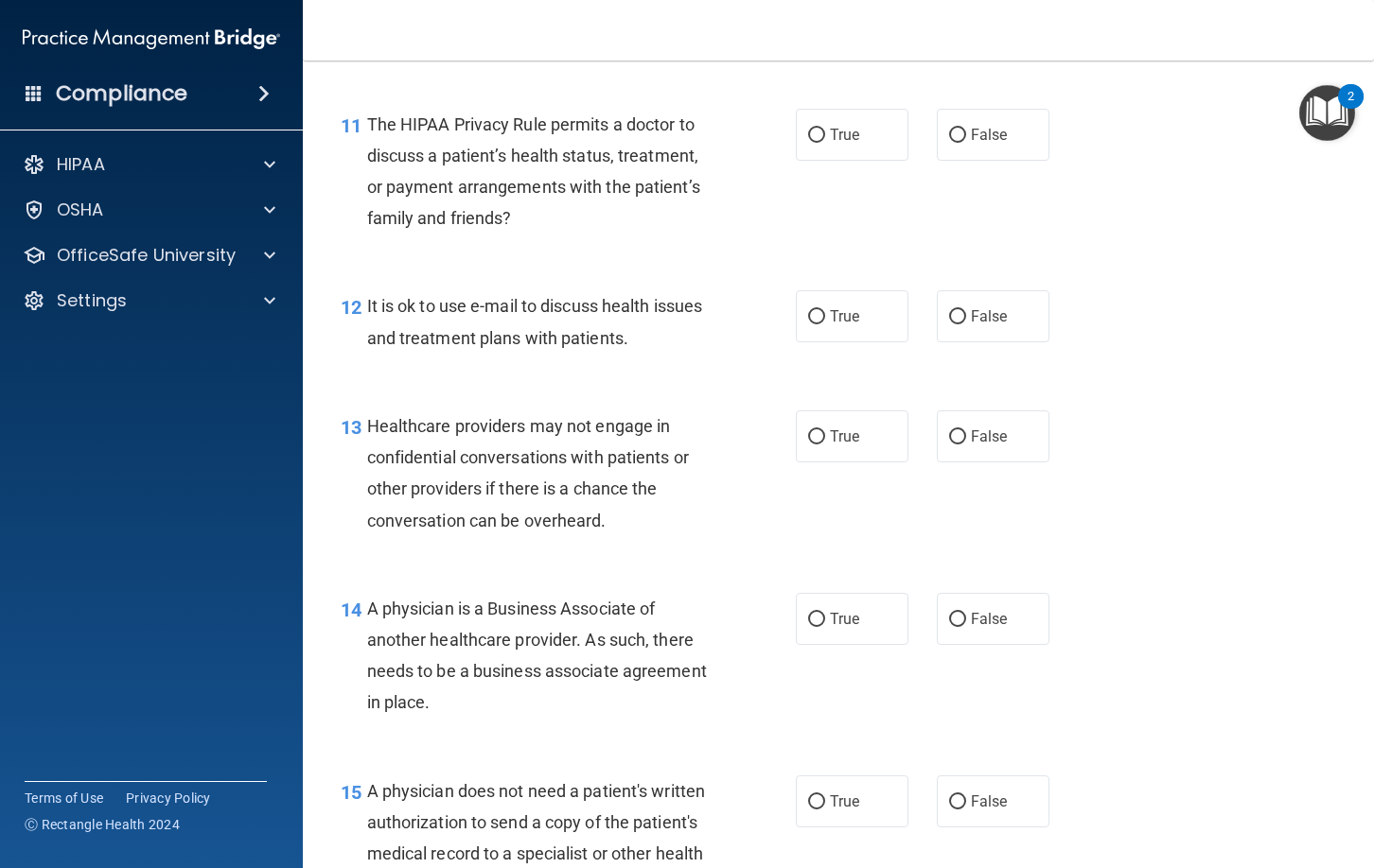
scroll to position [1929, 0]
click at [959, 138] on input "False" at bounding box center [957, 135] width 17 height 15
radio input "true"
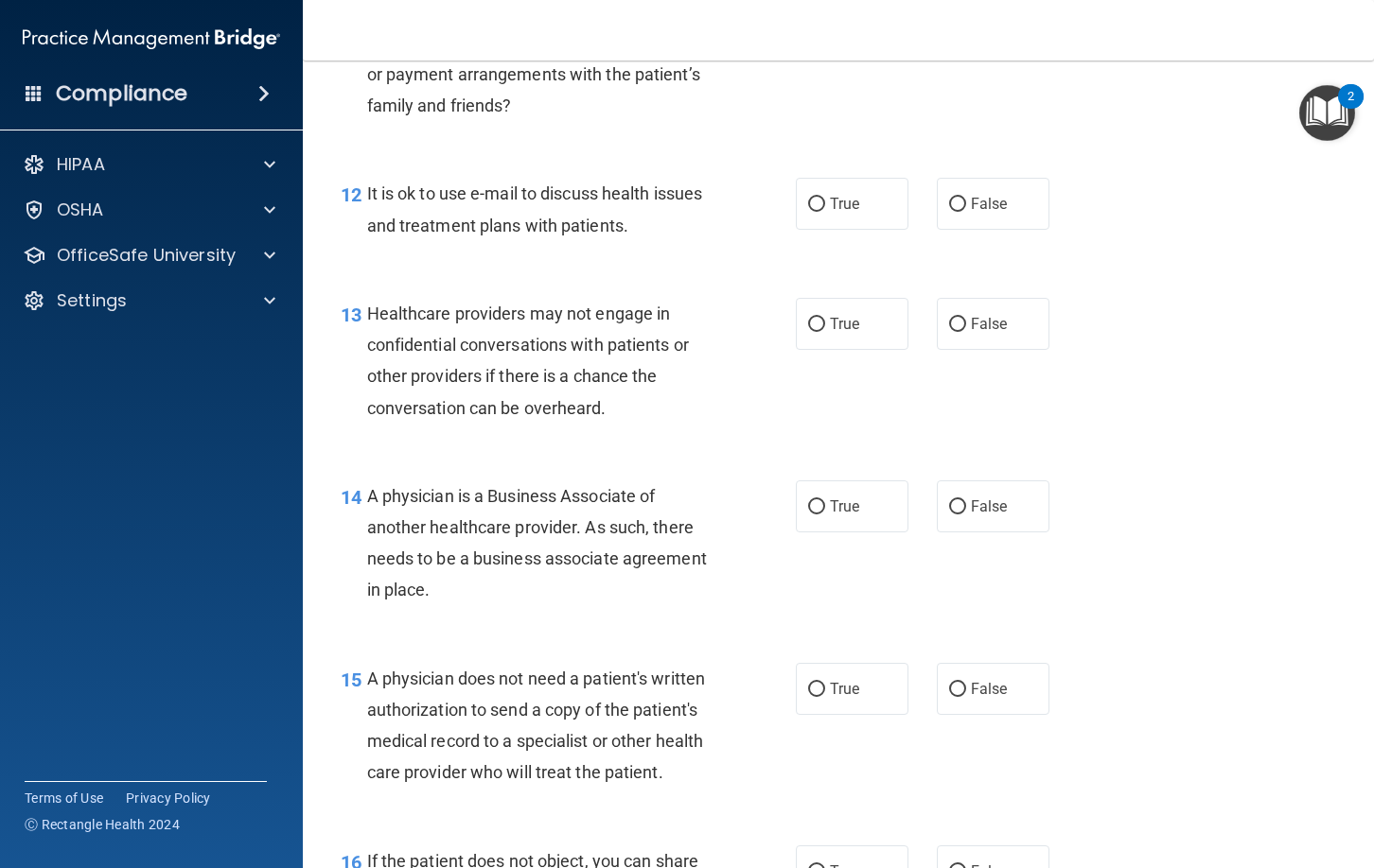
scroll to position [2086, 0]
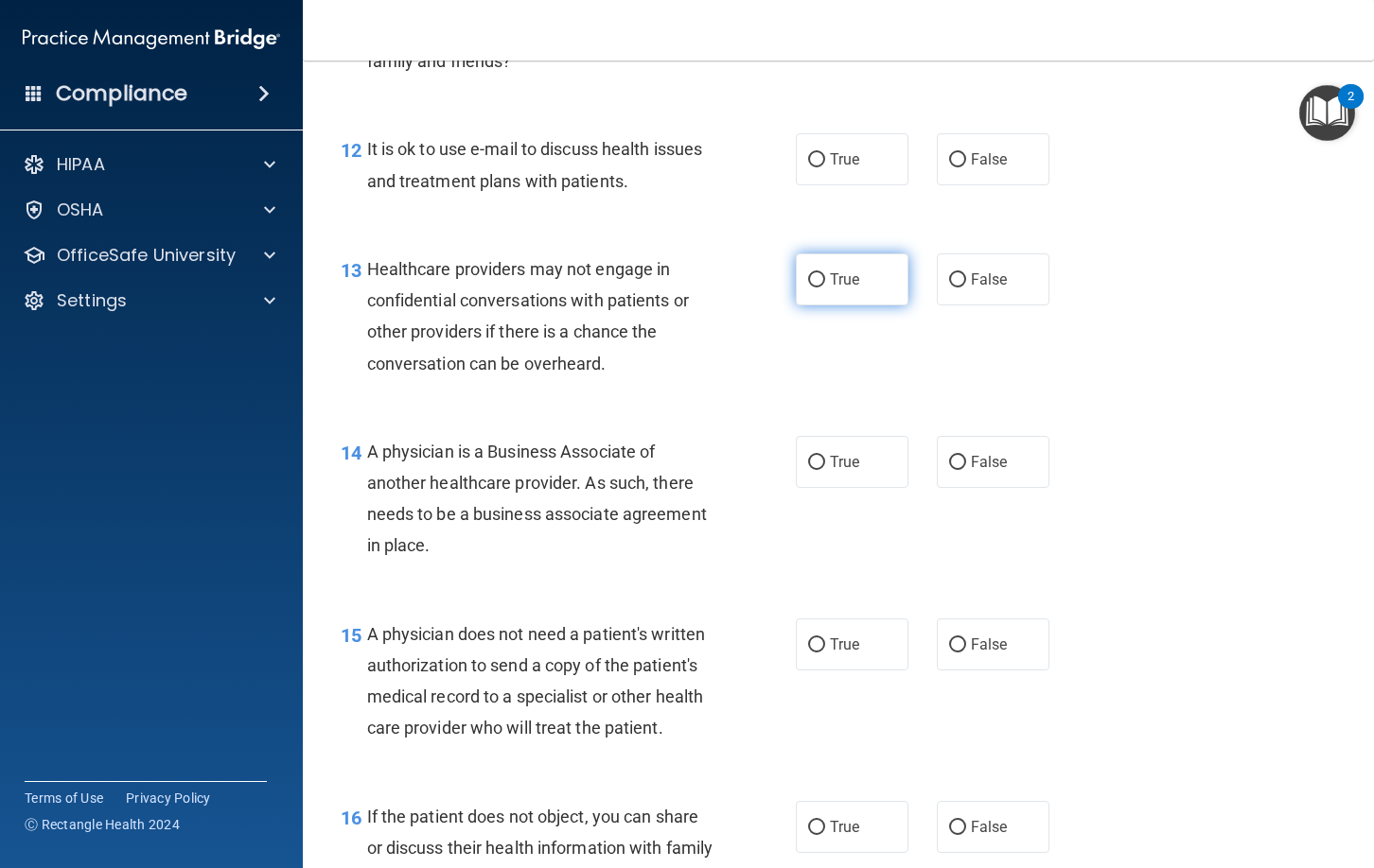
drag, startPoint x: 993, startPoint y: 163, endPoint x: 847, endPoint y: 279, distance: 186.5
click at [991, 164] on span "False" at bounding box center [989, 159] width 37 height 18
click at [966, 164] on input "False" at bounding box center [957, 160] width 17 height 15
radio input "true"
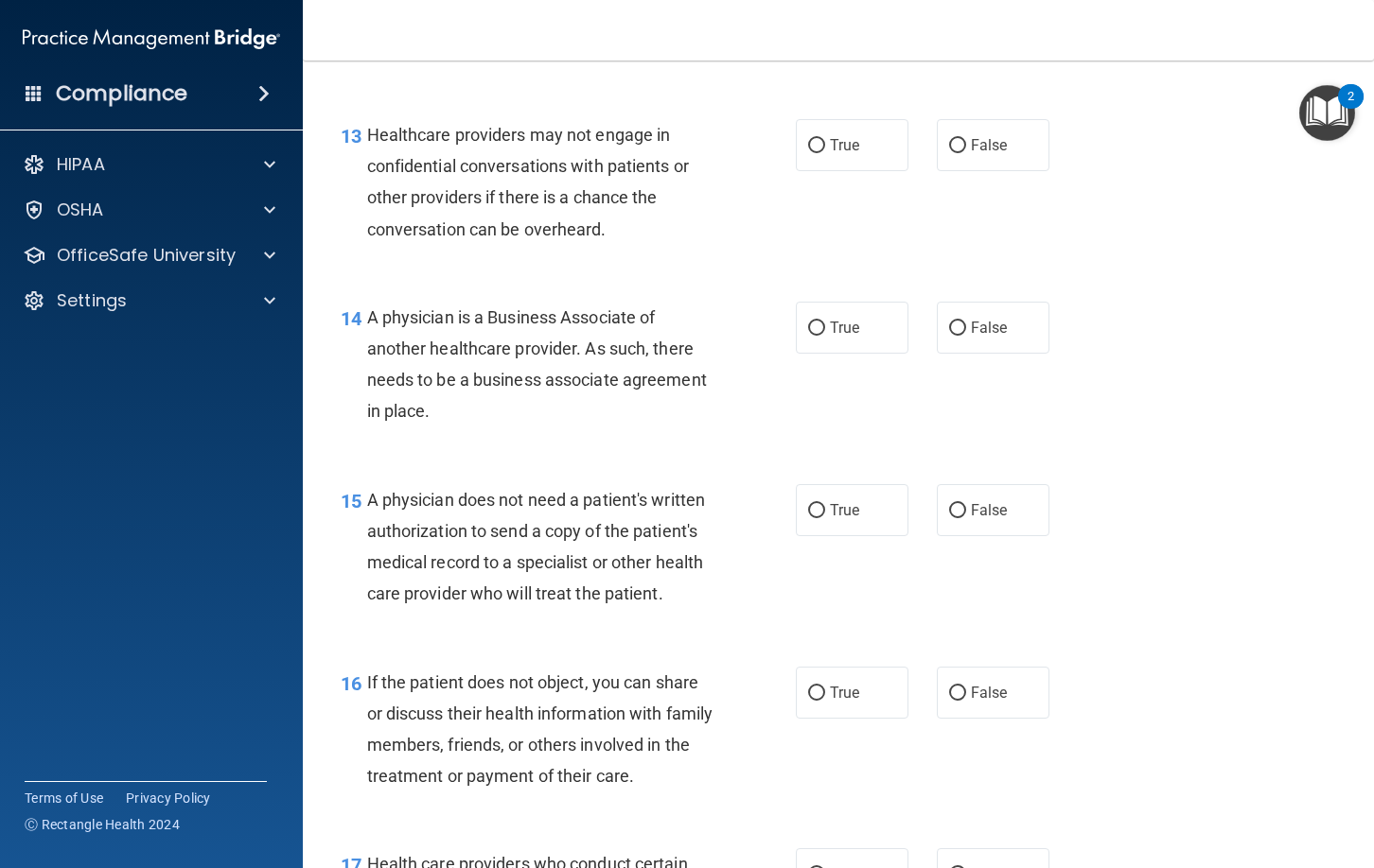
scroll to position [2224, 0]
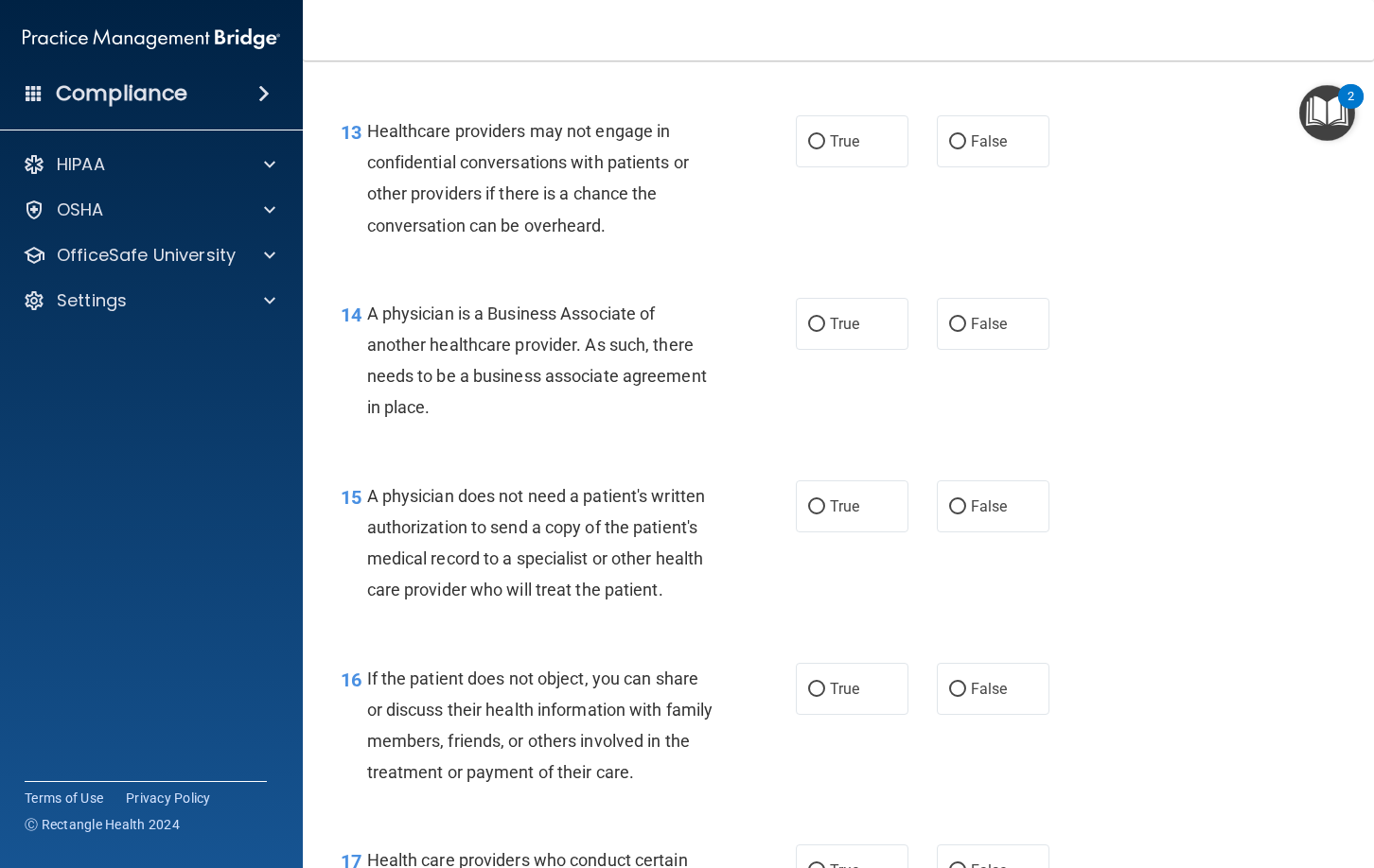
drag, startPoint x: 871, startPoint y: 155, endPoint x: 847, endPoint y: 215, distance: 64.6
click at [870, 157] on label "True" at bounding box center [852, 141] width 112 height 52
click at [825, 149] on input "True" at bounding box center [815, 143] width 17 height 15
radio input "true"
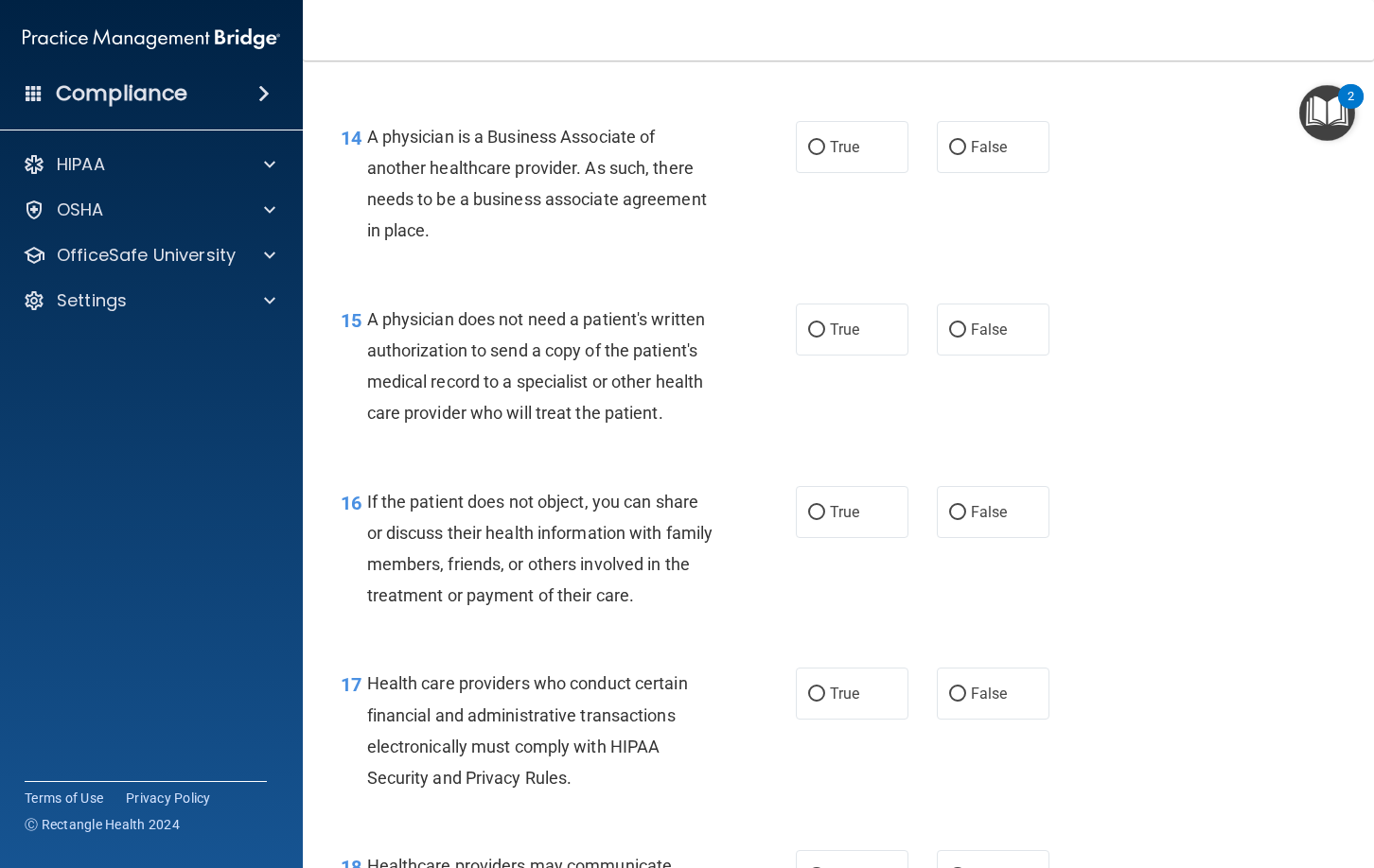
scroll to position [2406, 0]
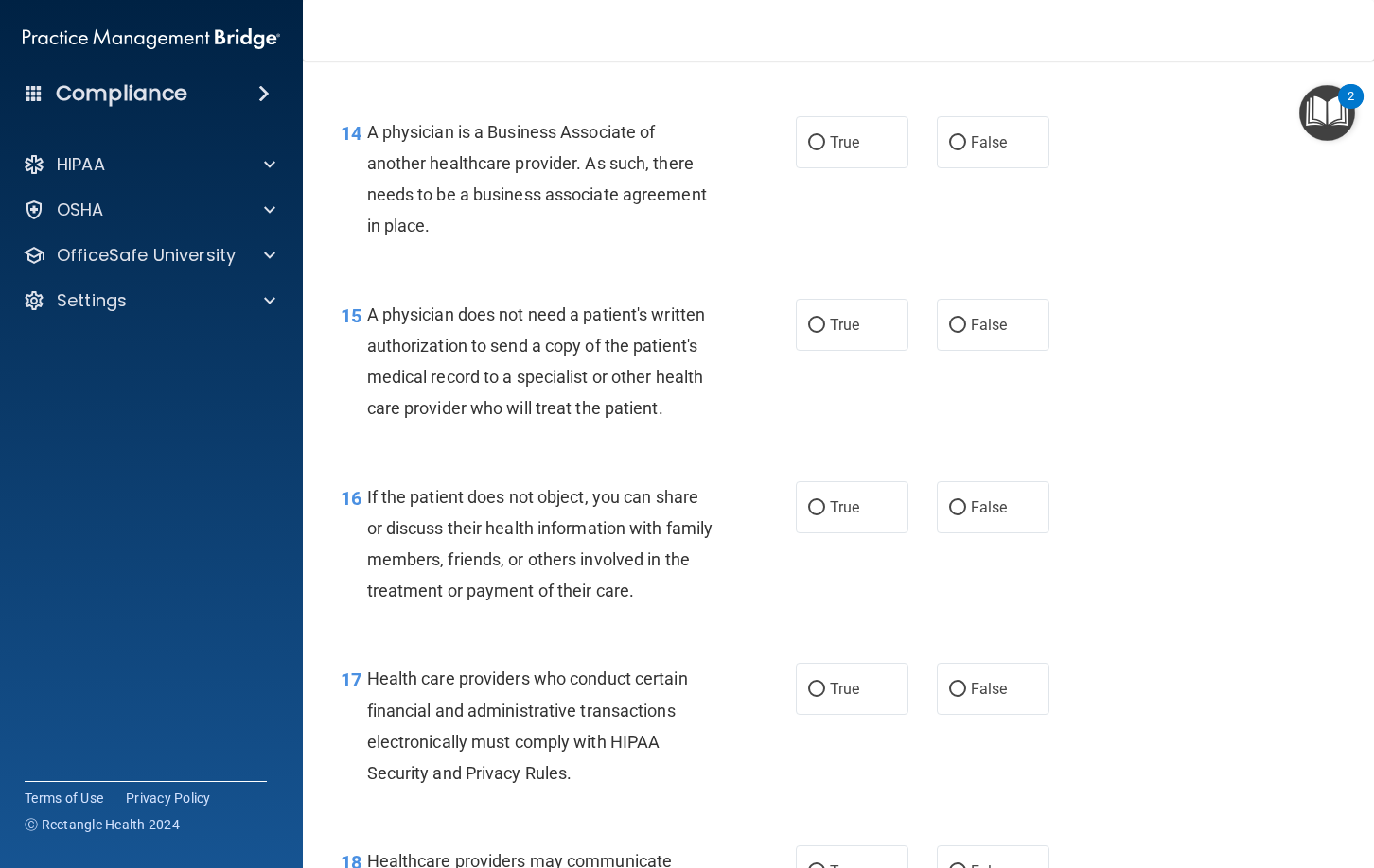
drag, startPoint x: 860, startPoint y: 146, endPoint x: 773, endPoint y: 318, distance: 192.8
click at [859, 149] on label "True" at bounding box center [852, 142] width 112 height 52
click at [825, 149] on input "True" at bounding box center [815, 144] width 17 height 15
radio input "true"
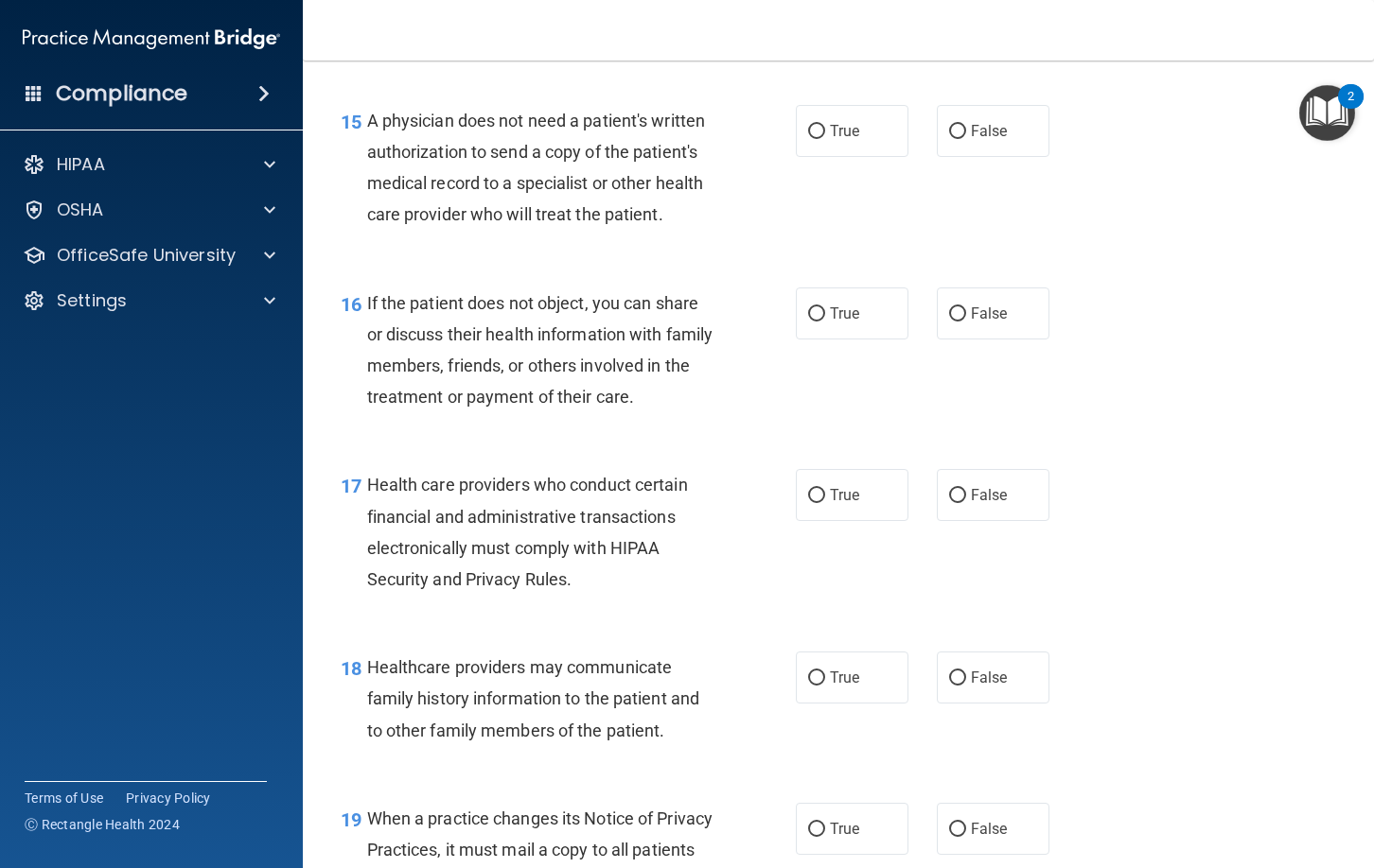
scroll to position [2601, 0]
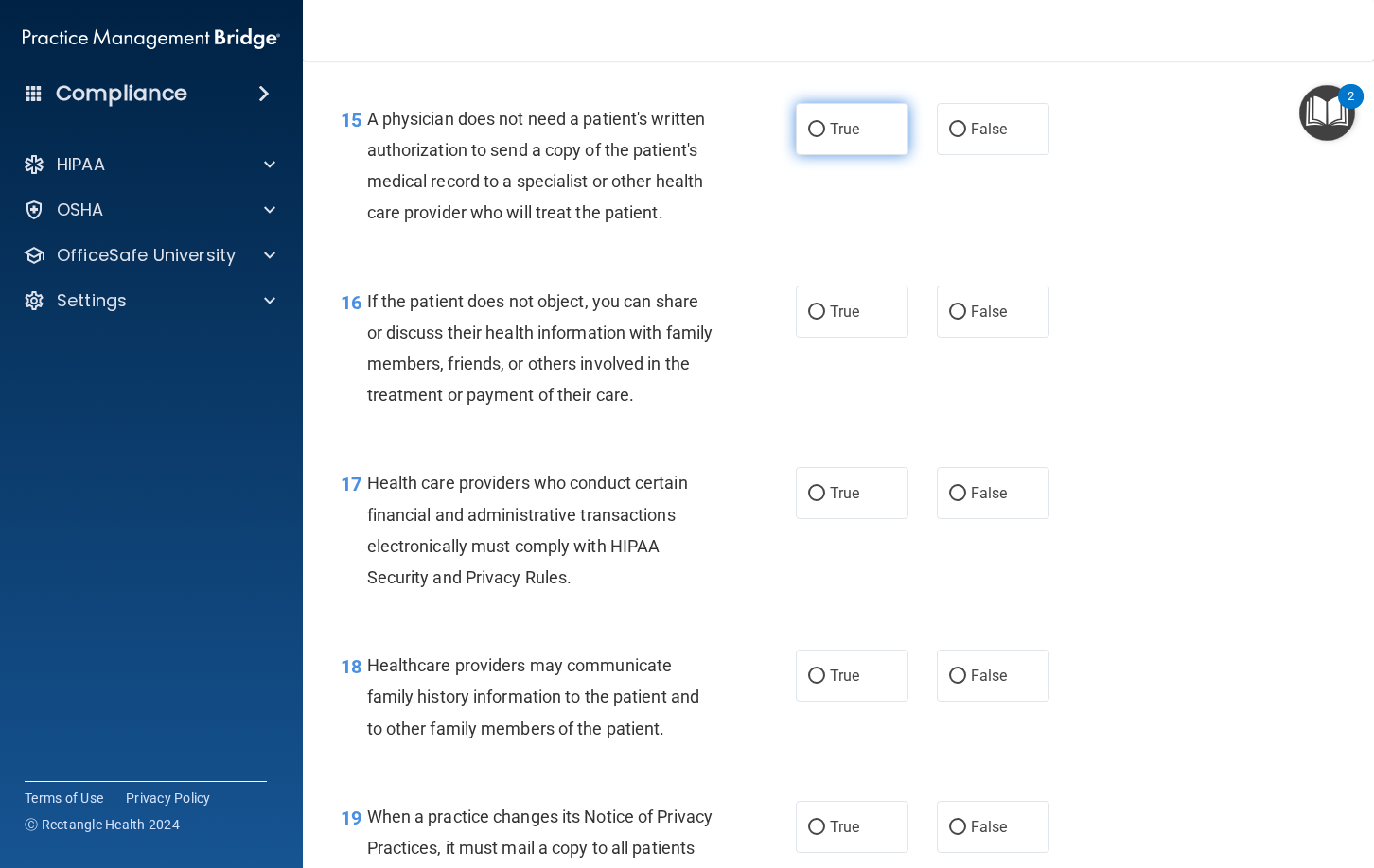
click at [862, 143] on label "True" at bounding box center [852, 129] width 112 height 52
click at [825, 137] on input "True" at bounding box center [815, 130] width 17 height 15
radio input "true"
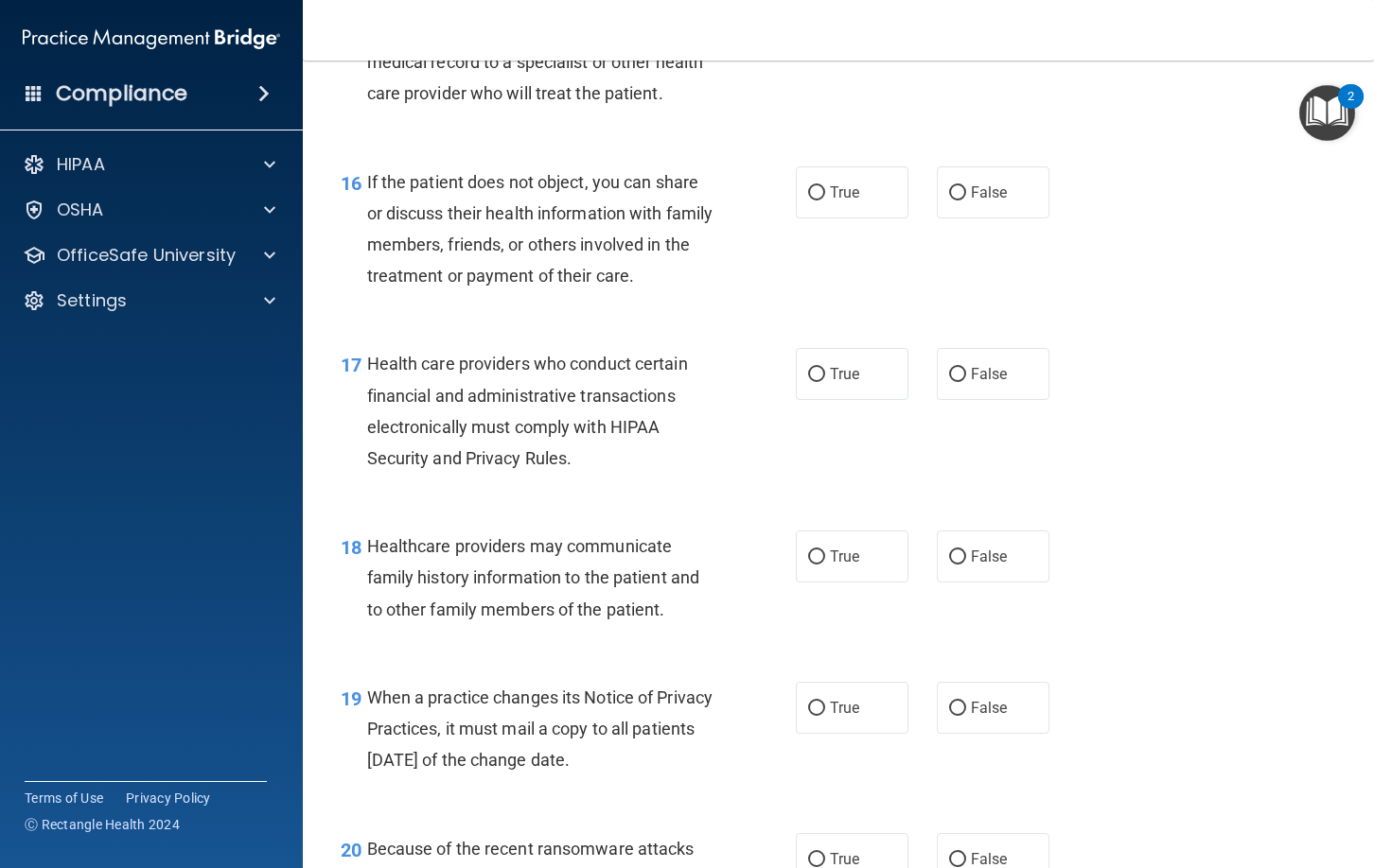
scroll to position [2754, 0]
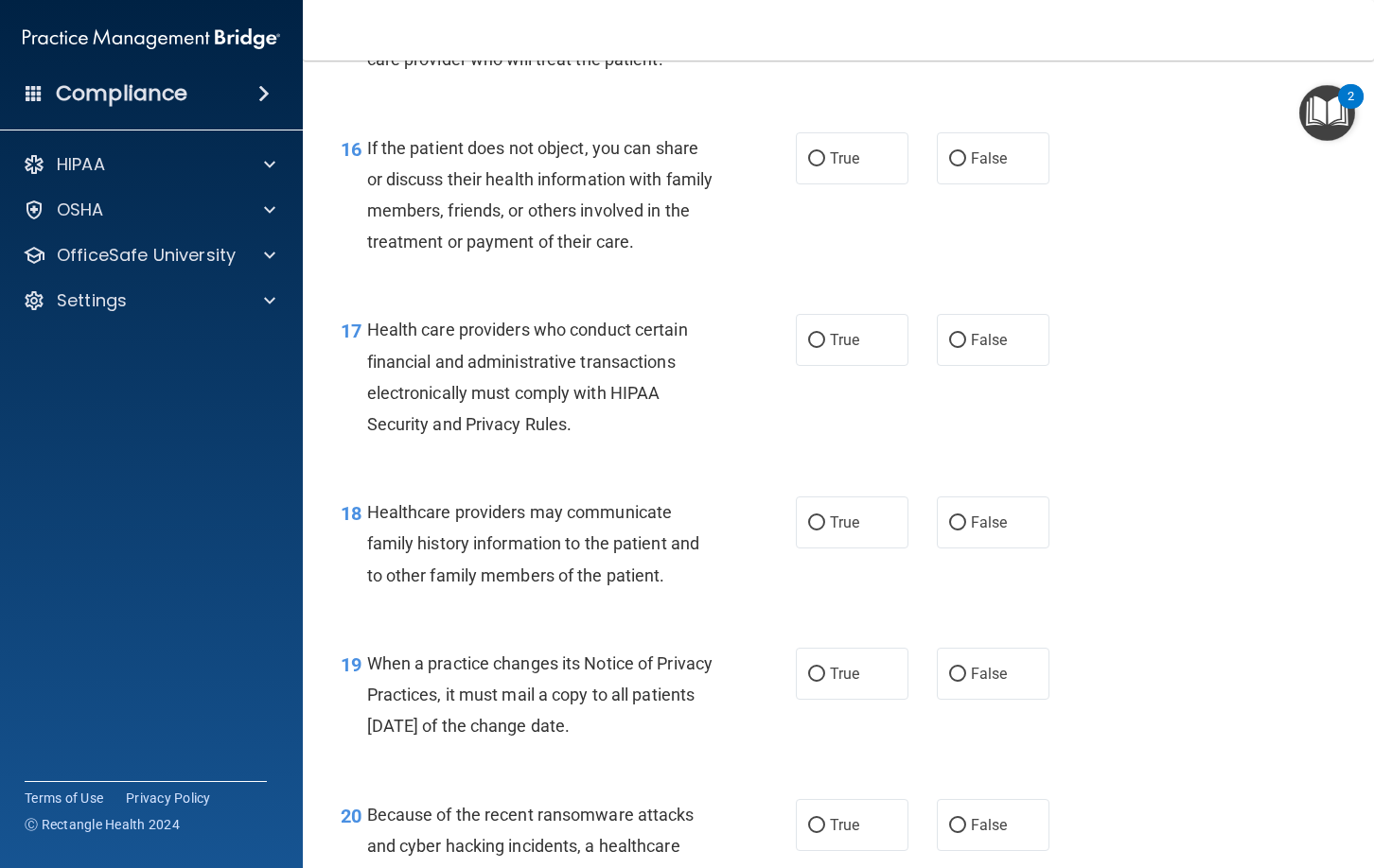
drag, startPoint x: 992, startPoint y: 168, endPoint x: 996, endPoint y: 203, distance: 35.2
click at [992, 172] on label "False" at bounding box center [992, 158] width 112 height 52
drag, startPoint x: 955, startPoint y: 157, endPoint x: 951, endPoint y: 184, distance: 27.3
click at [955, 158] on input "False" at bounding box center [957, 159] width 17 height 15
radio input "true"
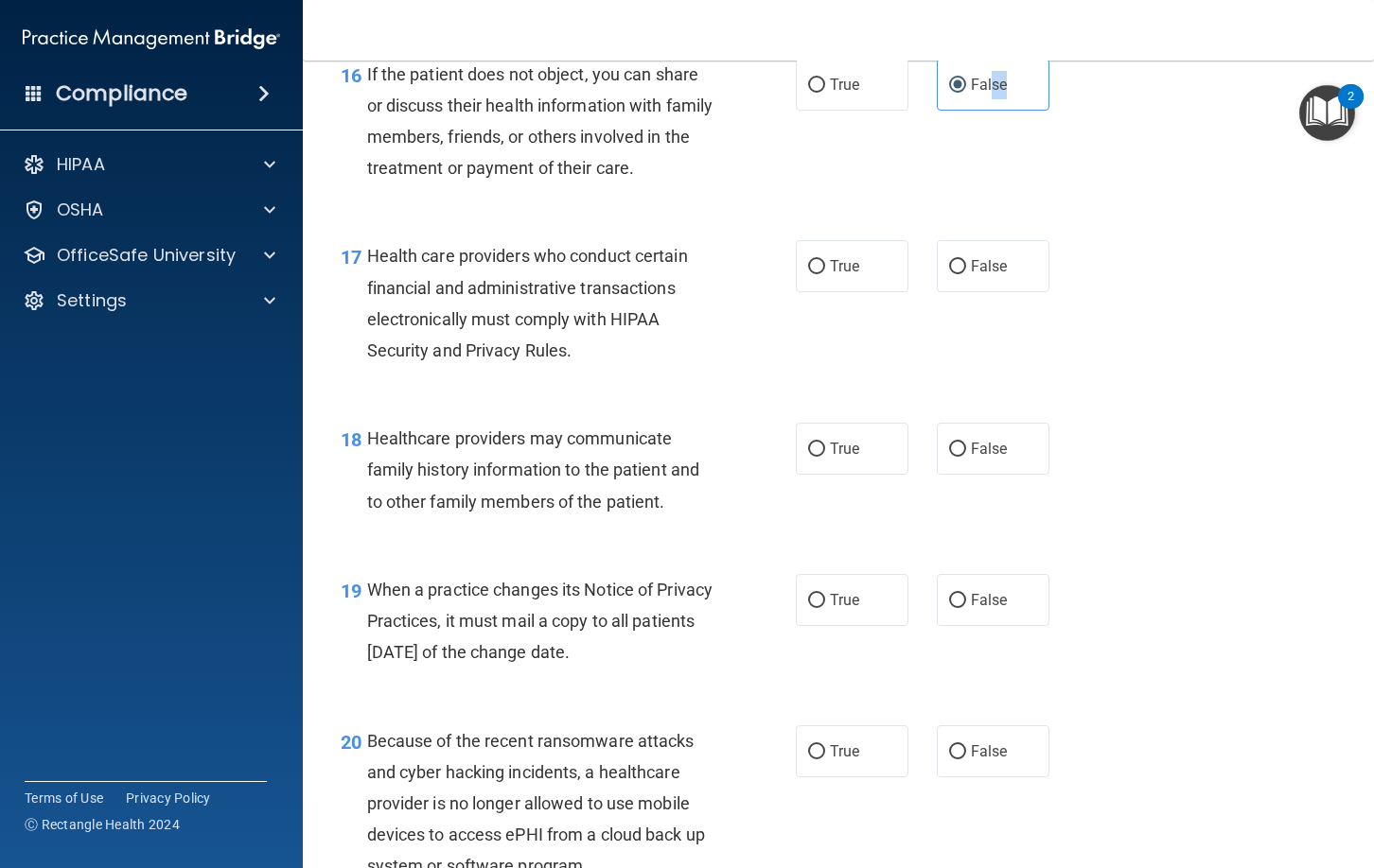
scroll to position [2831, 0]
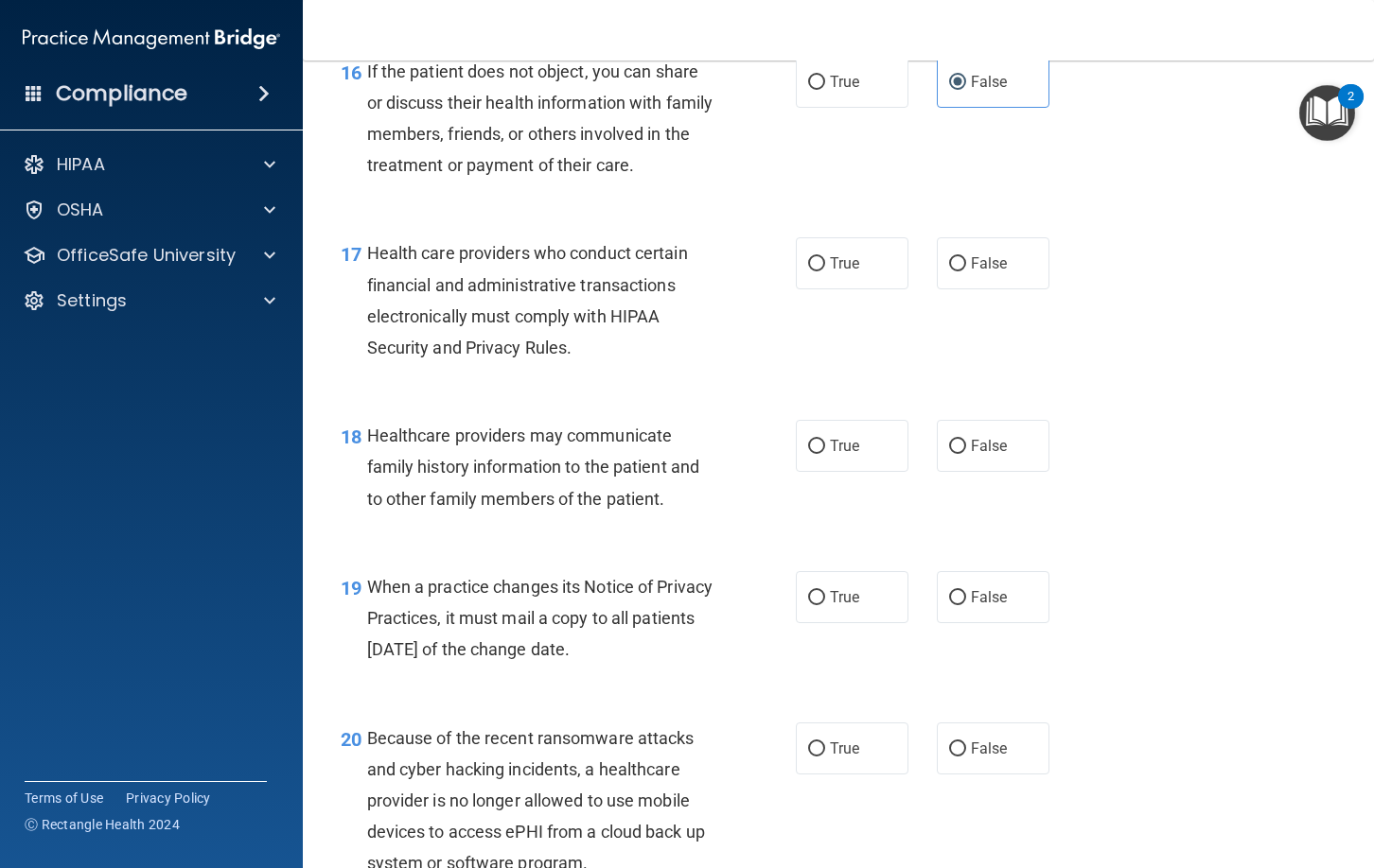
drag, startPoint x: 858, startPoint y: 259, endPoint x: 788, endPoint y: 344, distance: 110.1
click at [858, 259] on span "True" at bounding box center [845, 264] width 29 height 18
click at [825, 259] on input "True" at bounding box center [815, 265] width 17 height 15
radio input "true"
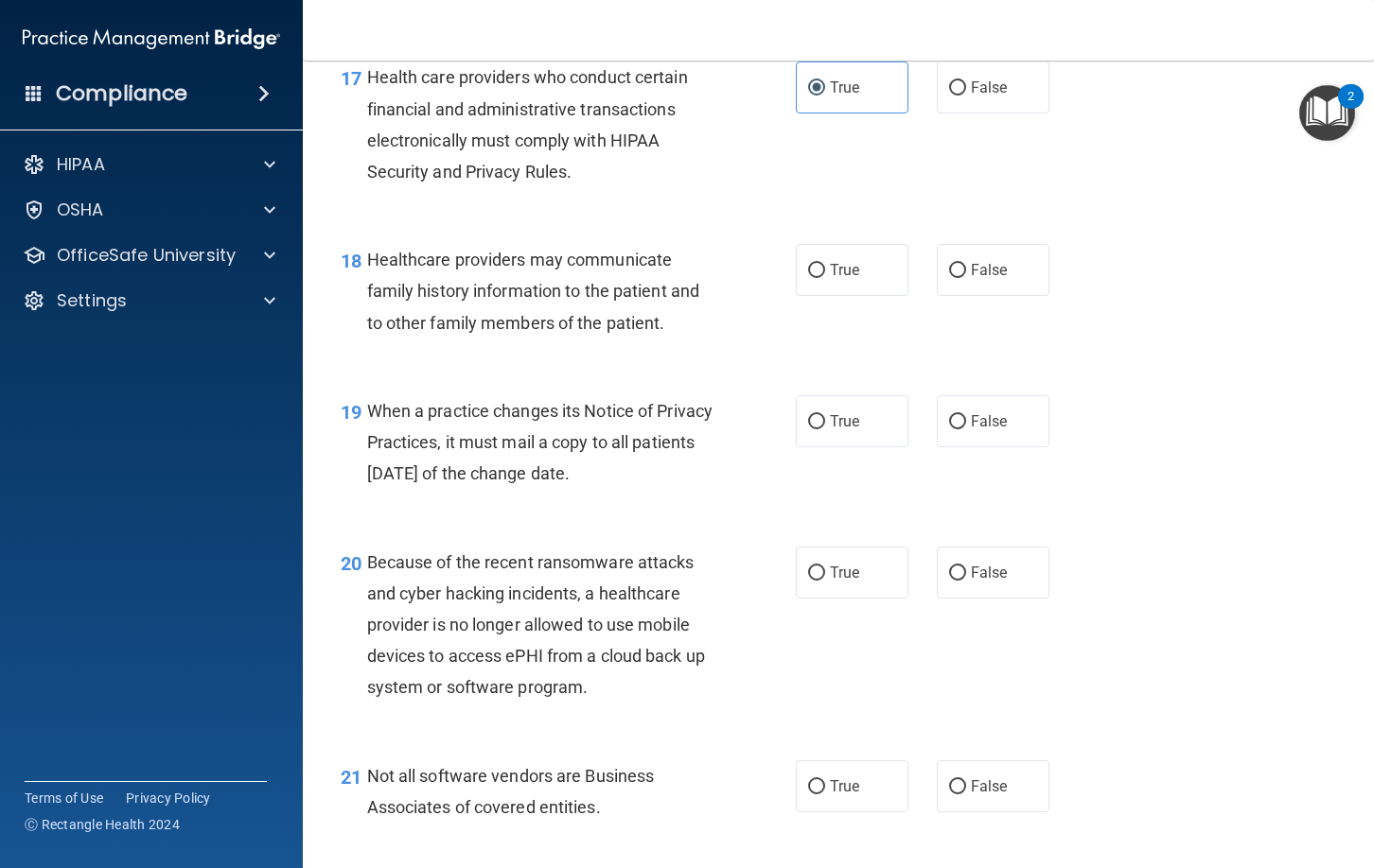
scroll to position [3008, 0]
drag, startPoint x: 965, startPoint y: 273, endPoint x: 855, endPoint y: 333, distance: 125.3
click at [952, 279] on label "False" at bounding box center [992, 269] width 112 height 52
click at [956, 269] on input "False" at bounding box center [957, 269] width 17 height 15
radio input "true"
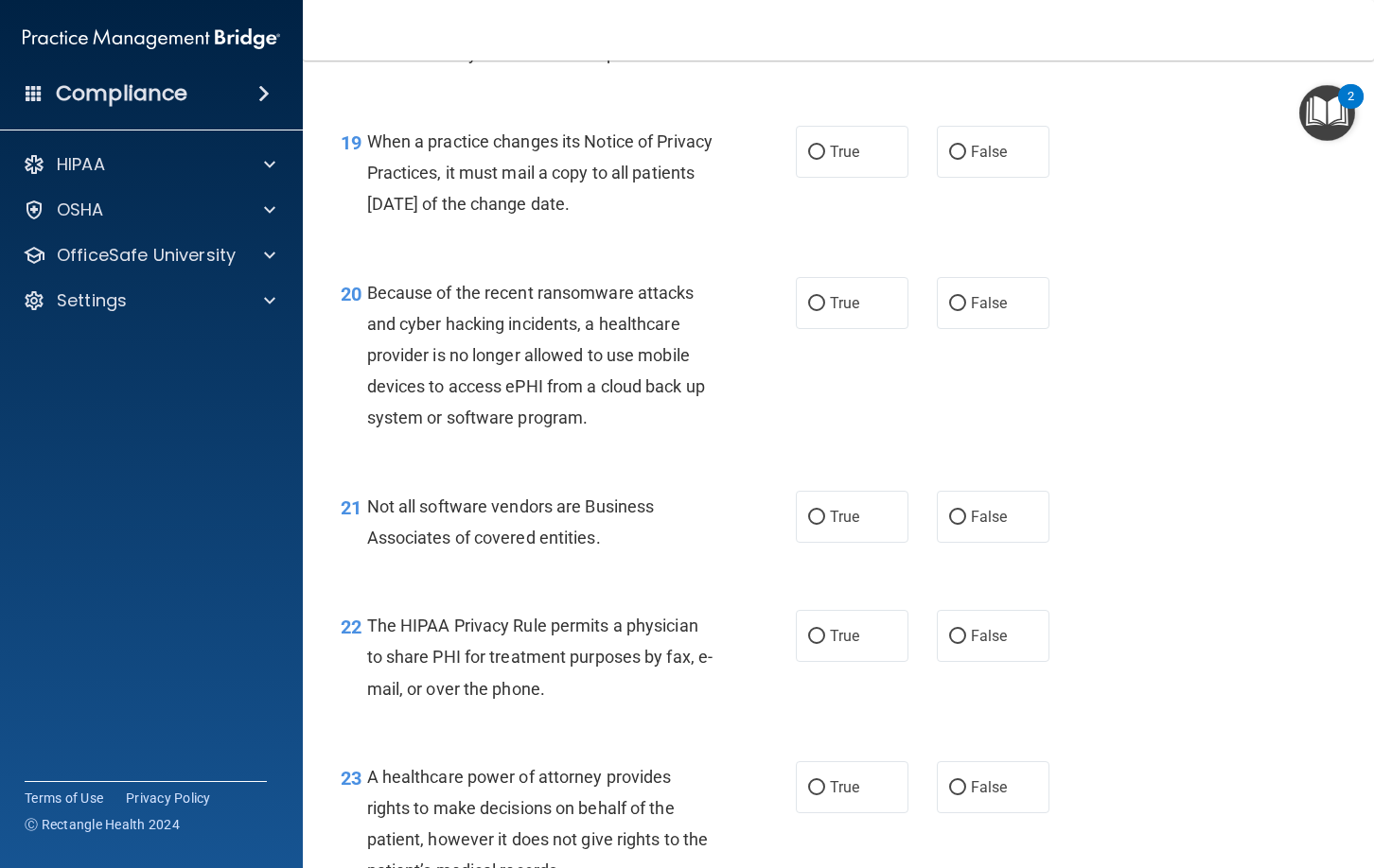
scroll to position [3279, 0]
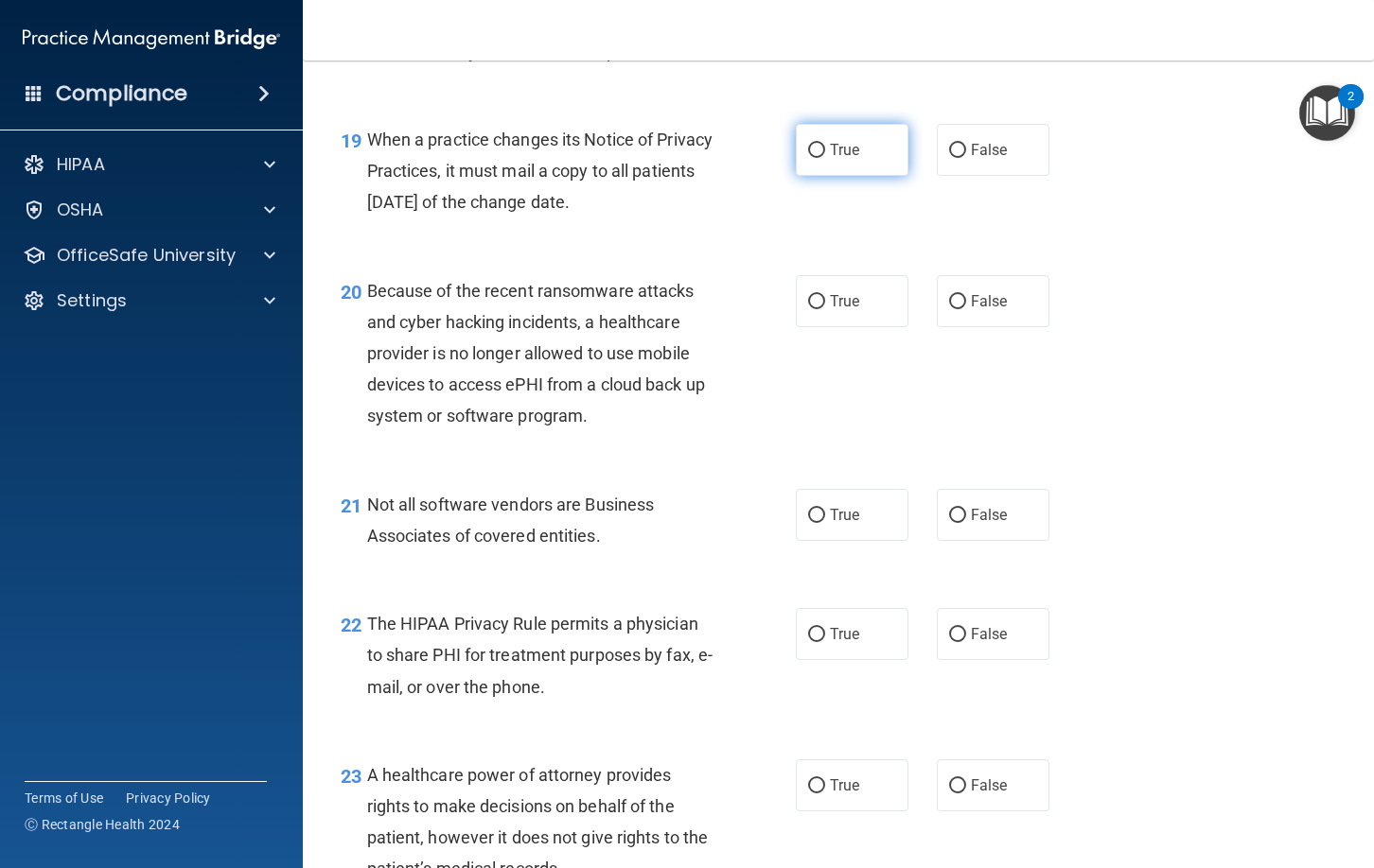
click at [855, 172] on label "True" at bounding box center [852, 149] width 112 height 52
click at [825, 158] on input "True" at bounding box center [815, 150] width 17 height 15
radio input "true"
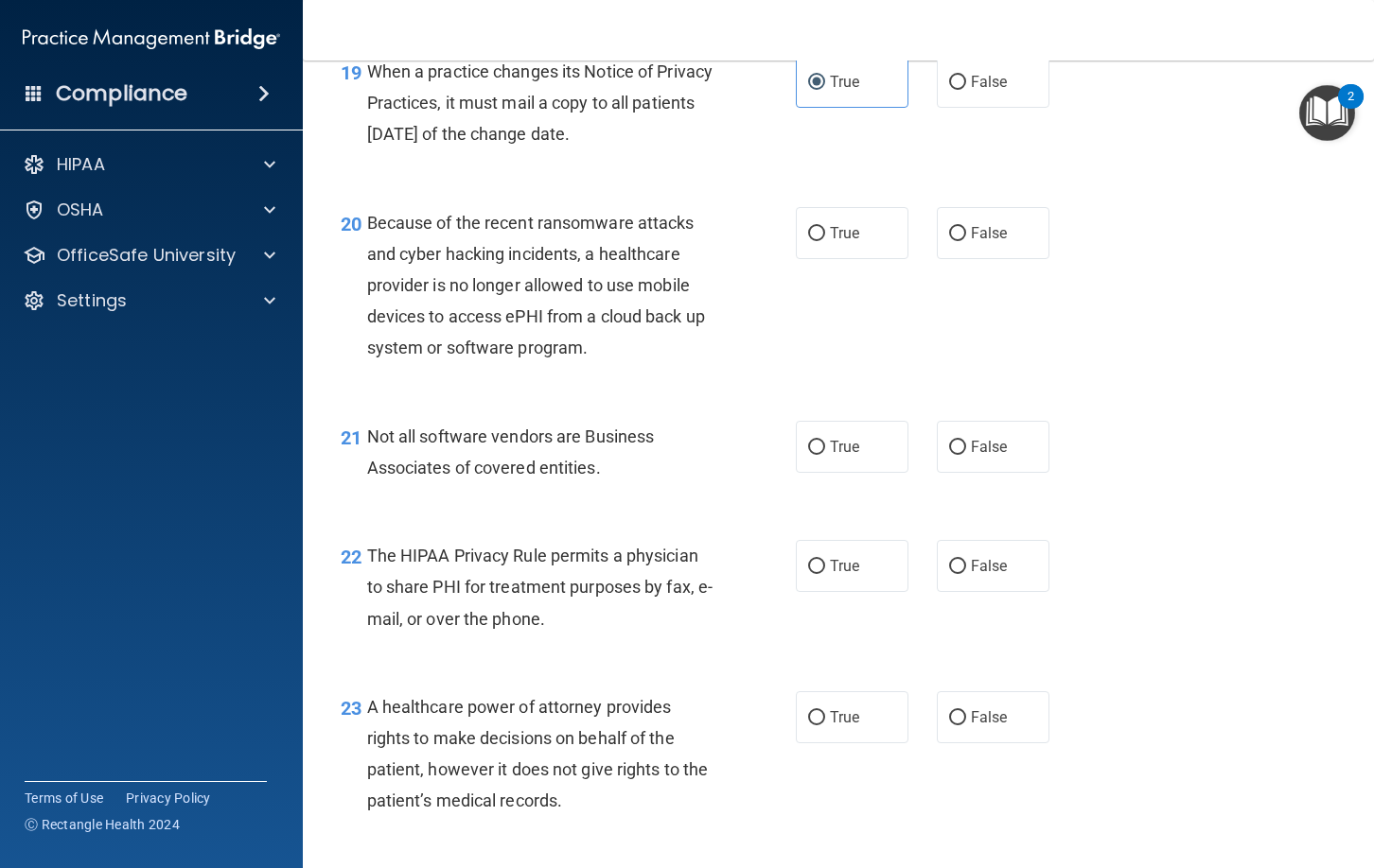
scroll to position [3354, 0]
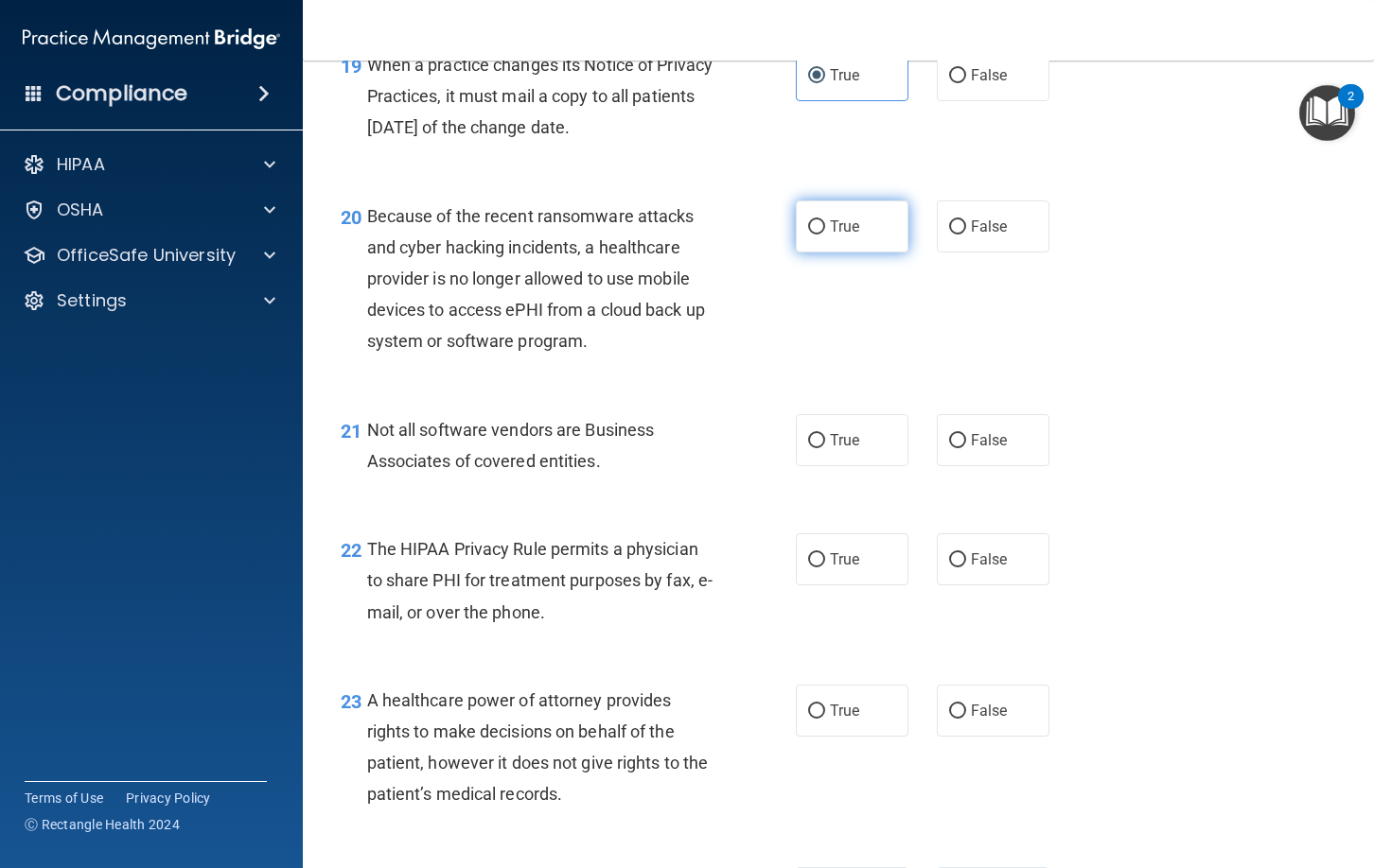
drag, startPoint x: 834, startPoint y: 232, endPoint x: 836, endPoint y: 247, distance: 15.1
click at [834, 232] on span "True" at bounding box center [845, 227] width 29 height 18
click at [825, 232] on input "True" at bounding box center [815, 227] width 17 height 15
radio input "true"
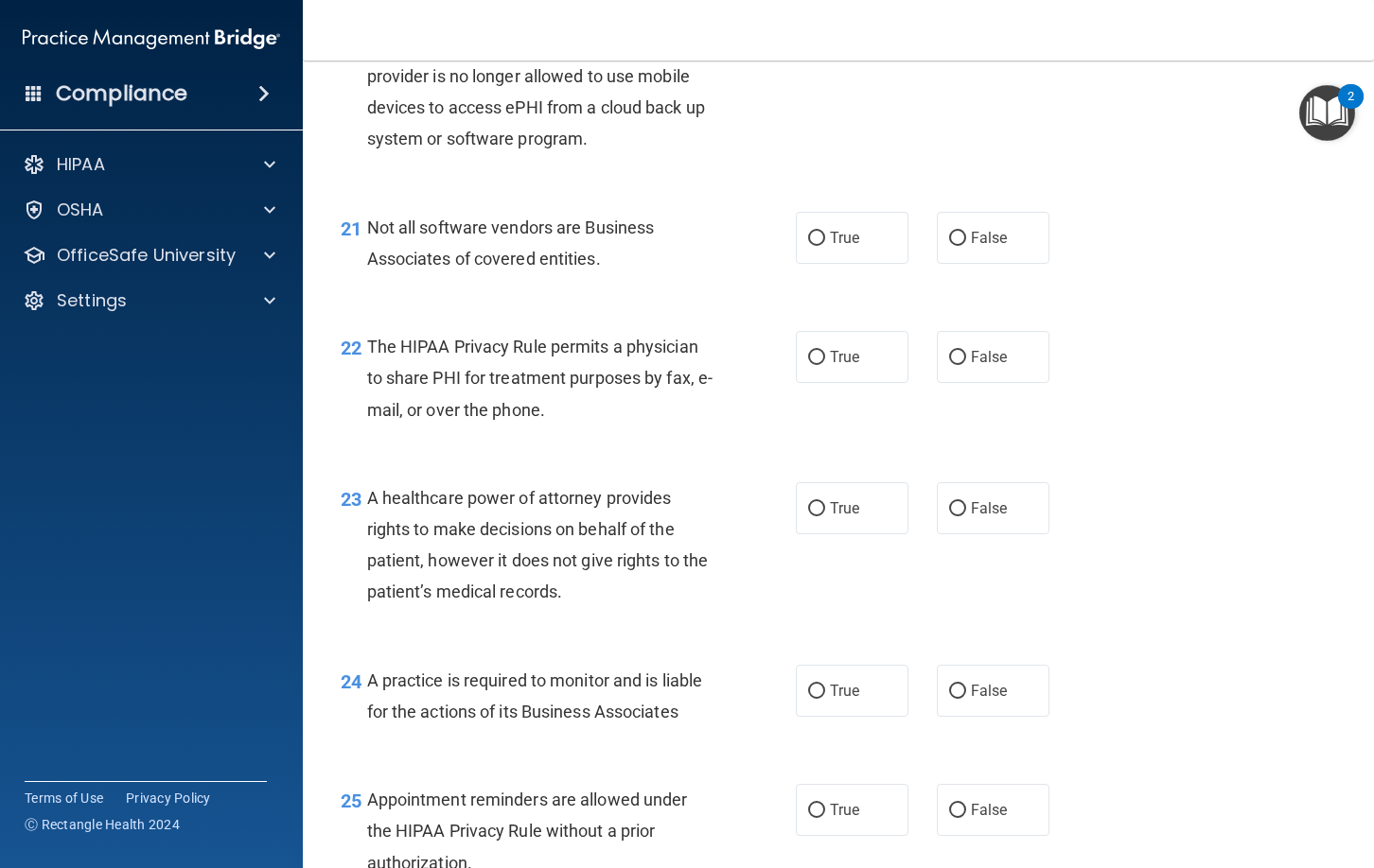
scroll to position [3563, 0]
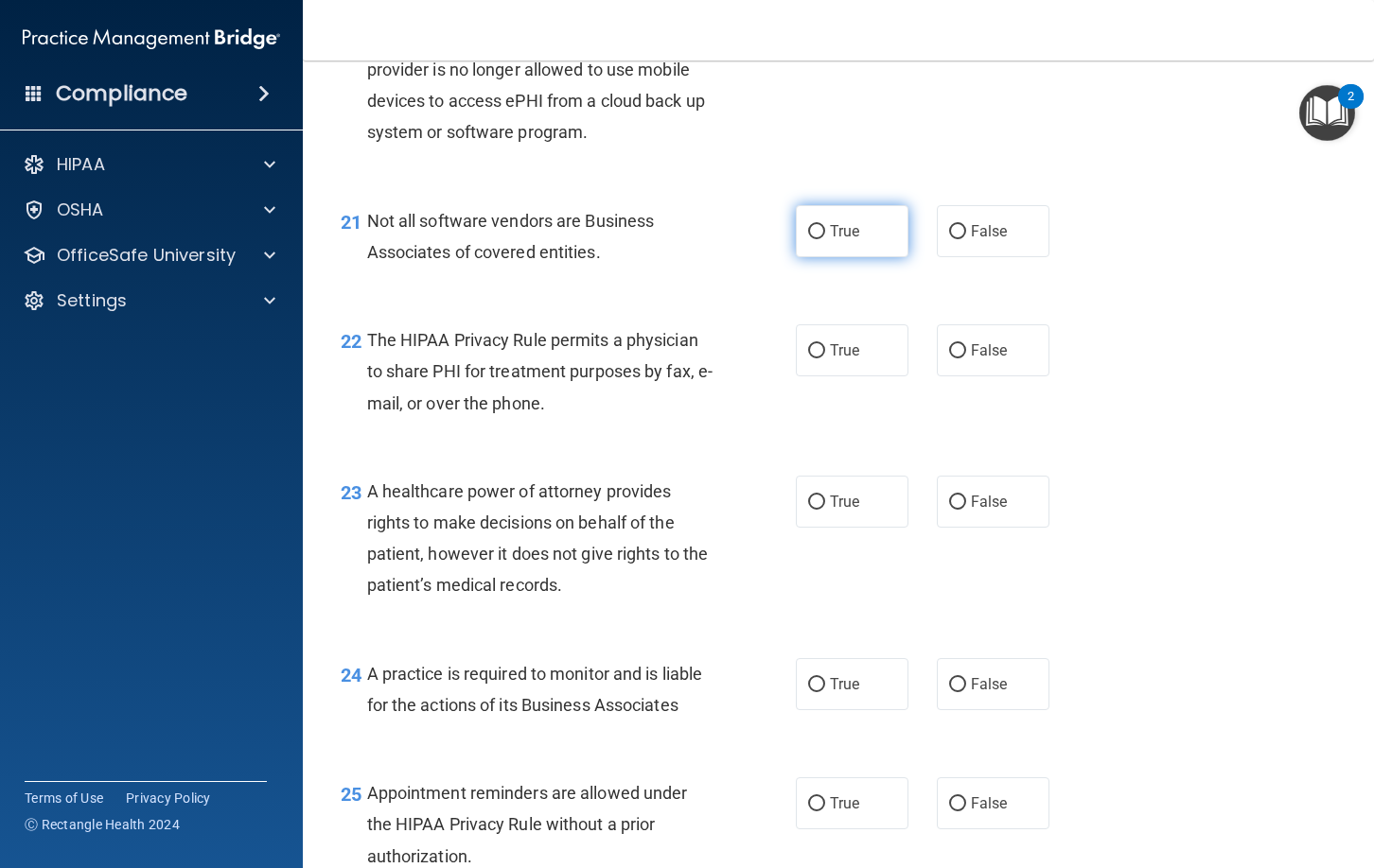
click at [854, 229] on span "True" at bounding box center [845, 231] width 29 height 18
click at [825, 229] on input "True" at bounding box center [815, 232] width 17 height 15
radio input "true"
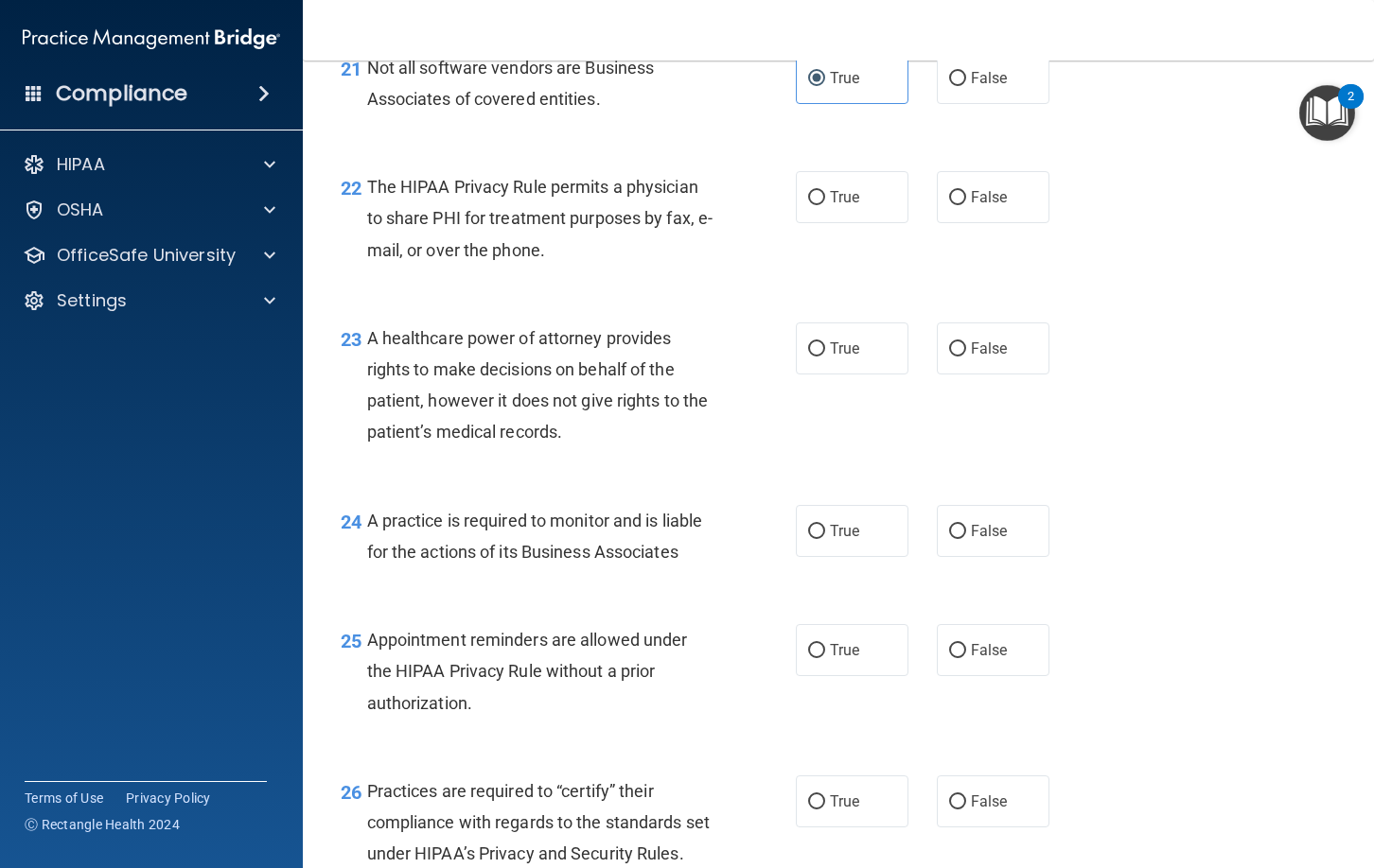
scroll to position [3724, 0]
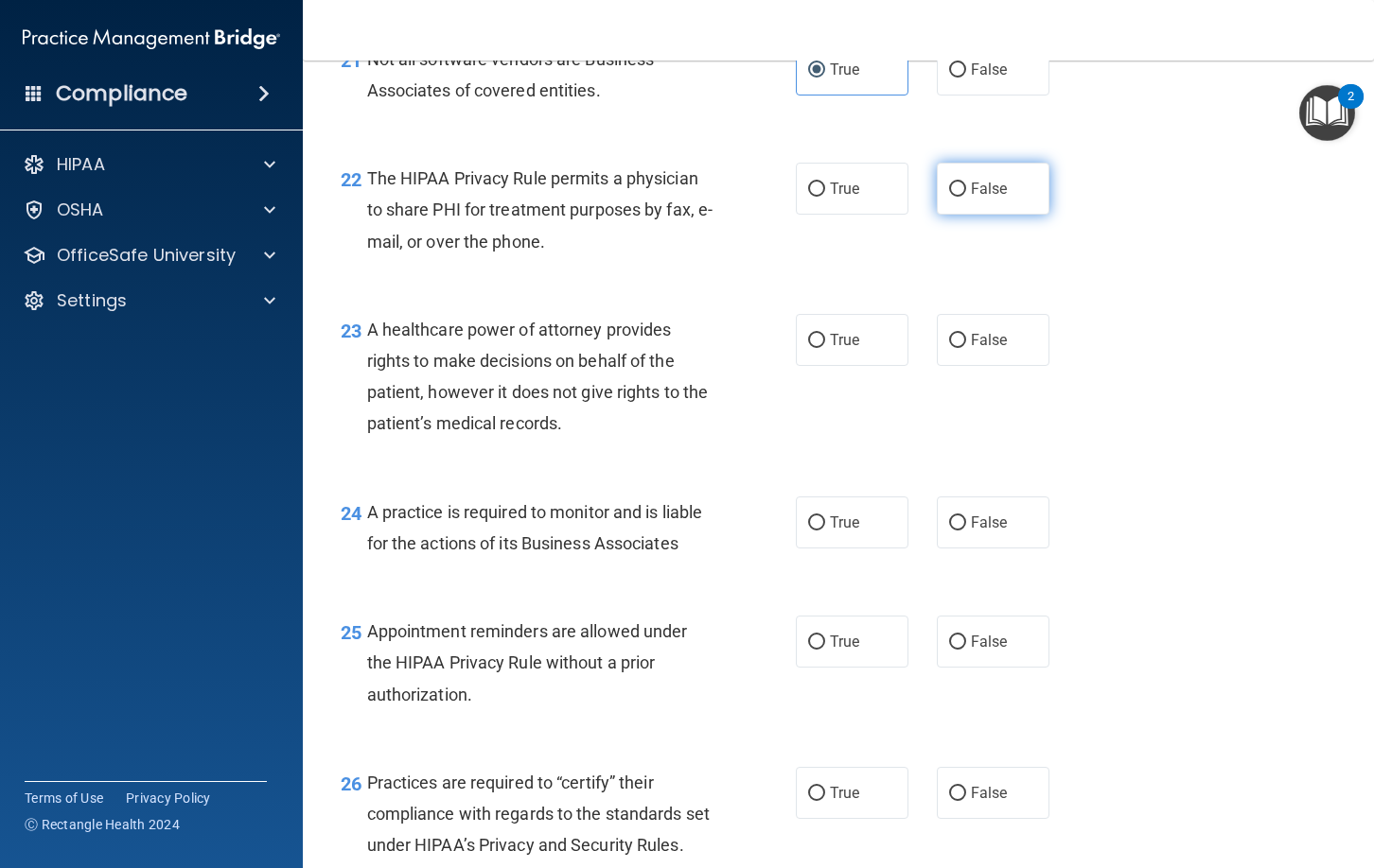
click at [974, 189] on span "False" at bounding box center [989, 188] width 37 height 18
click at [966, 189] on input "False" at bounding box center [957, 189] width 17 height 15
radio input "true"
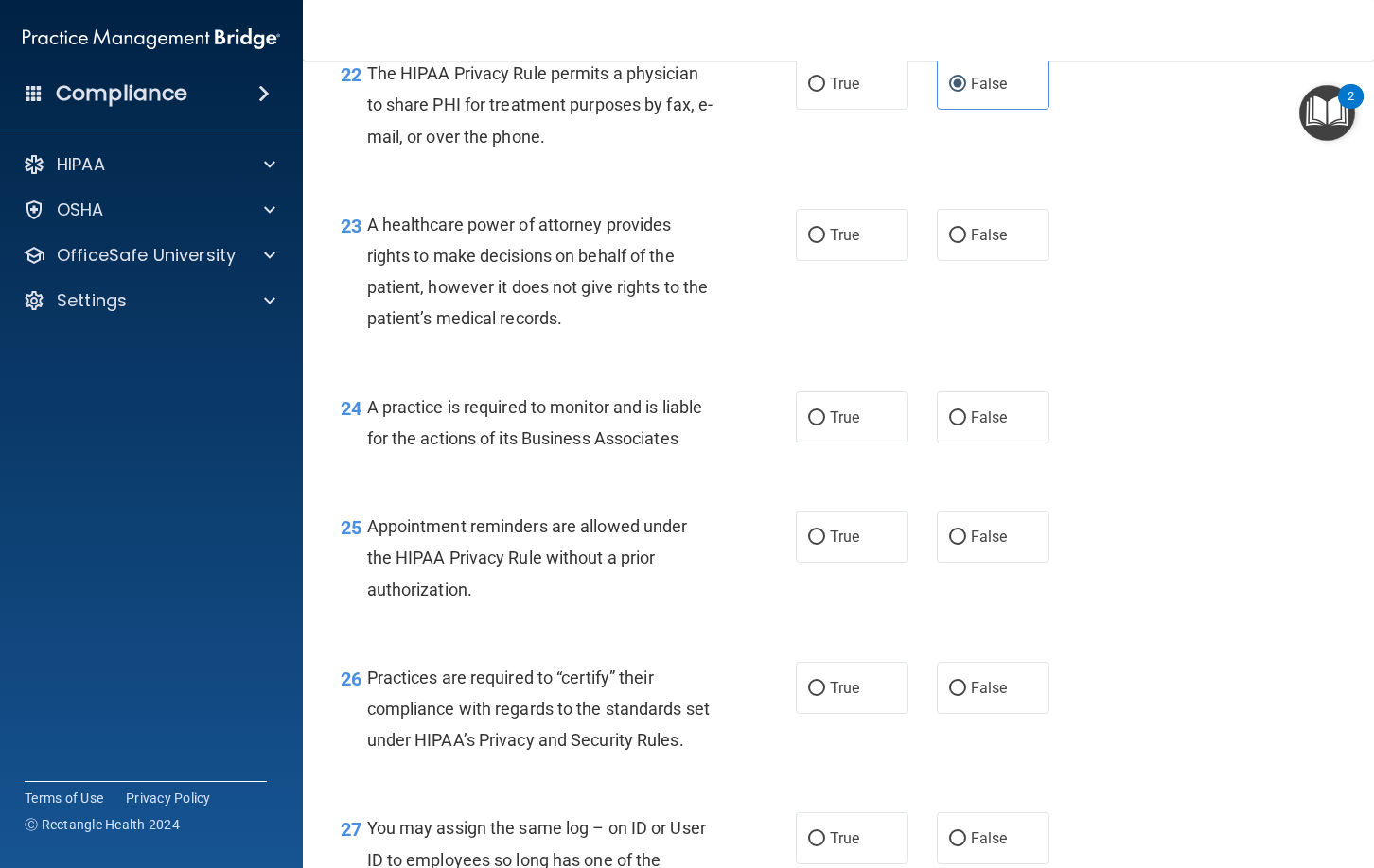
scroll to position [3837, 0]
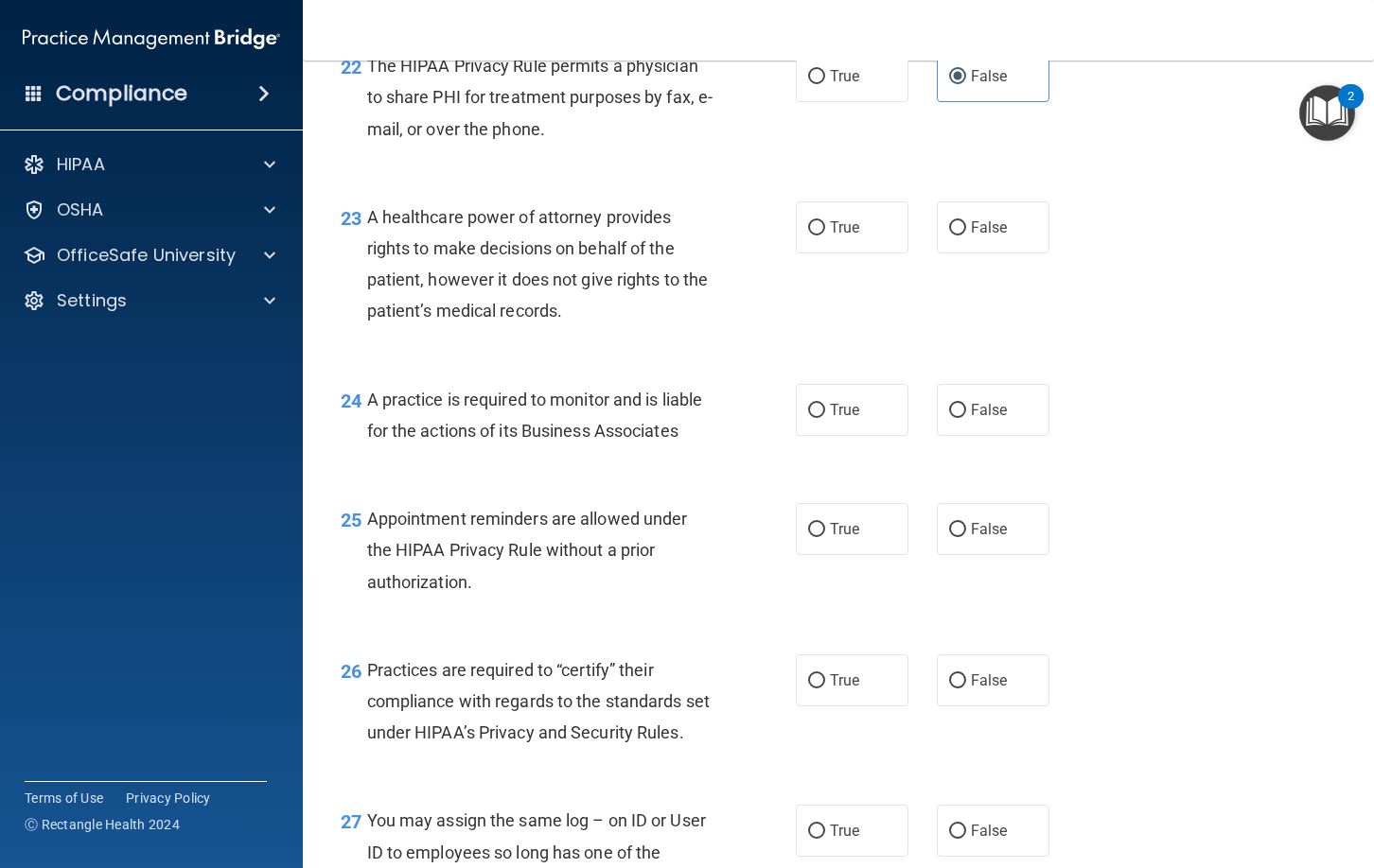
drag, startPoint x: 813, startPoint y: 230, endPoint x: 802, endPoint y: 299, distance: 69.9
click at [813, 231] on input "True" at bounding box center [815, 228] width 17 height 15
radio input "true"
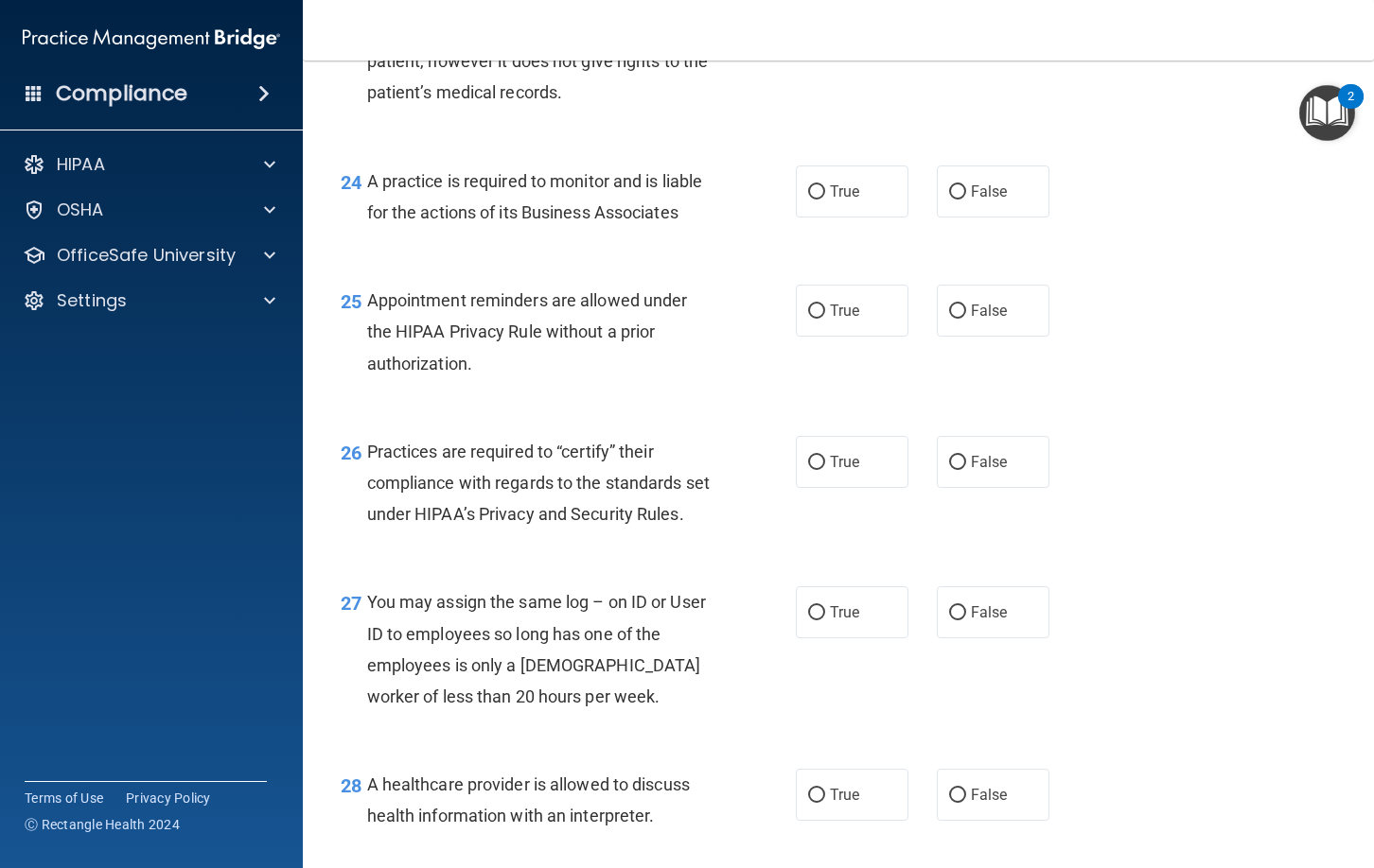
scroll to position [4056, 0]
click at [823, 204] on label "True" at bounding box center [852, 190] width 112 height 52
click at [823, 198] on input "True" at bounding box center [815, 191] width 17 height 15
radio input "true"
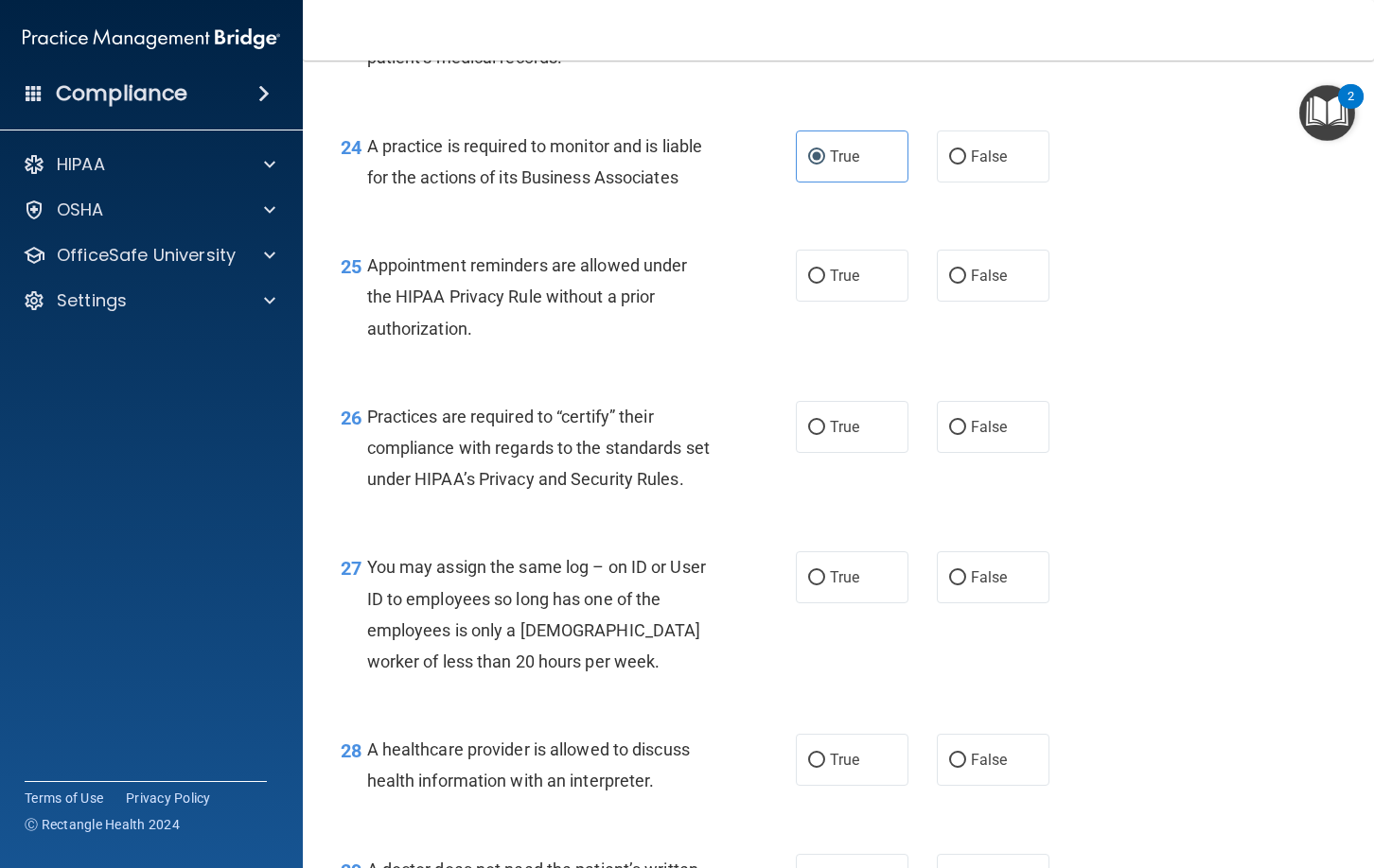
scroll to position [4091, 0]
drag, startPoint x: 822, startPoint y: 276, endPoint x: 812, endPoint y: 281, distance: 11.2
click at [818, 277] on input "True" at bounding box center [815, 275] width 17 height 15
radio input "true"
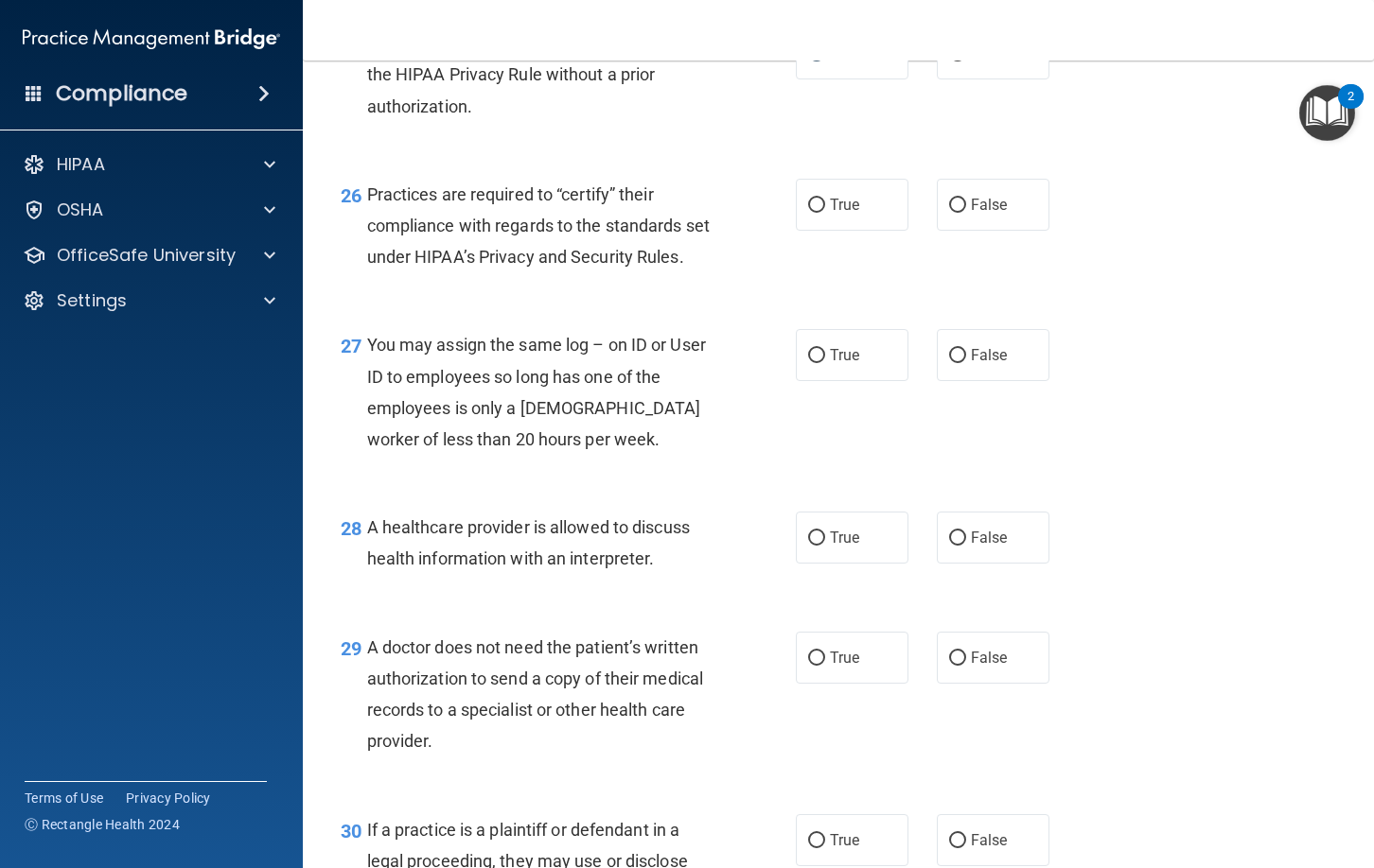
scroll to position [4326, 0]
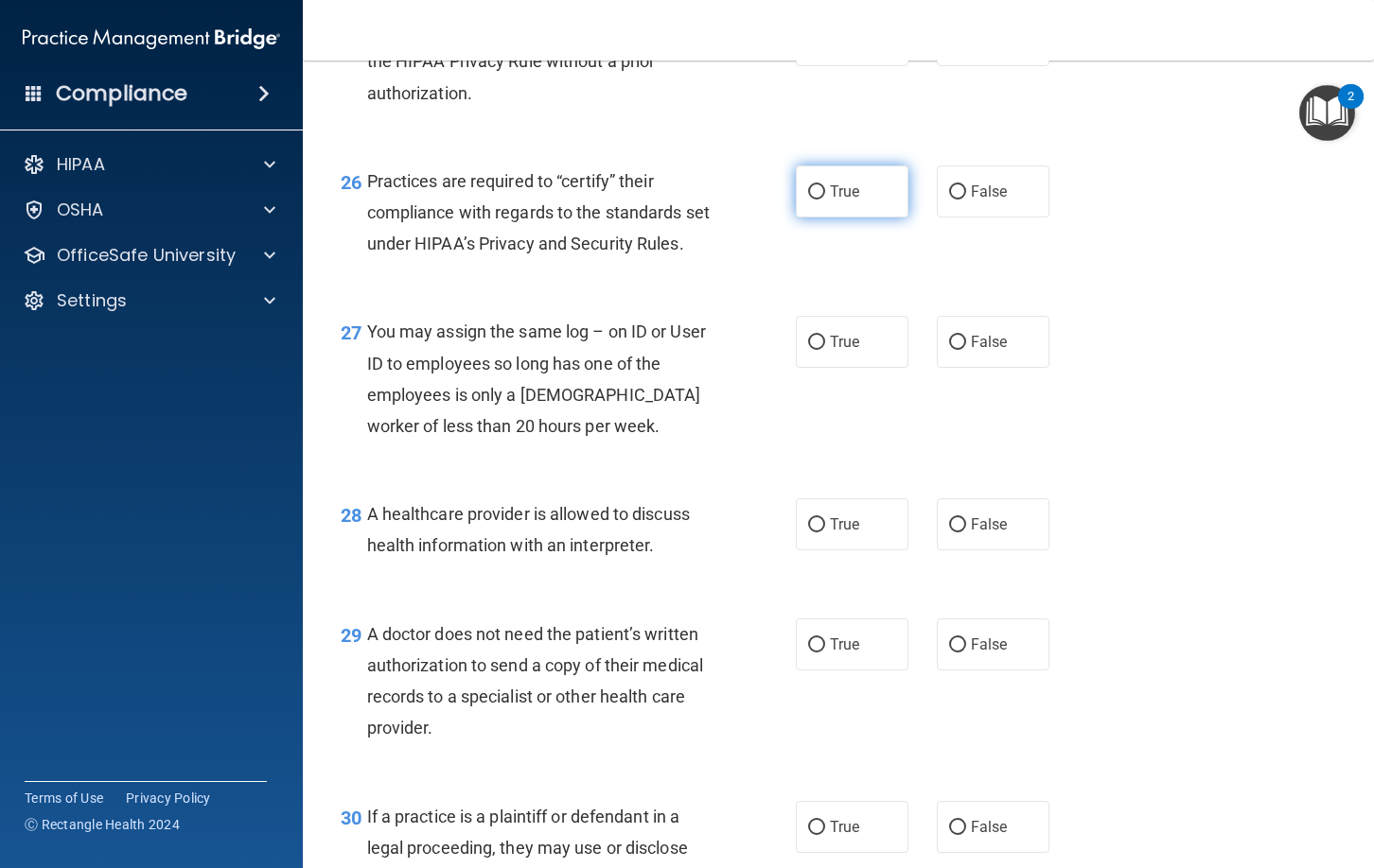
click at [825, 194] on label "True" at bounding box center [852, 191] width 112 height 52
click at [825, 194] on input "True" at bounding box center [815, 192] width 17 height 15
radio input "true"
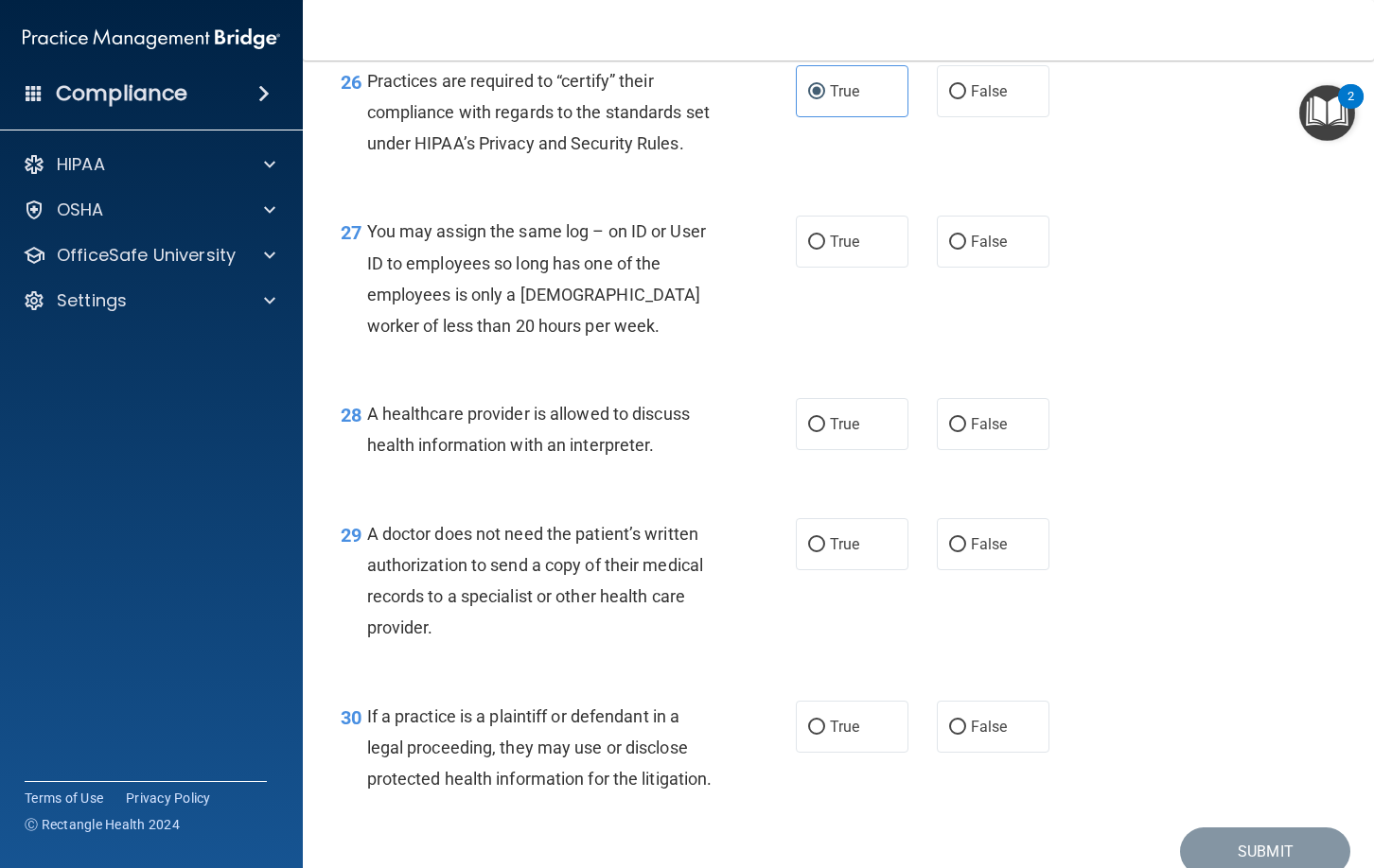
scroll to position [4541, 0]
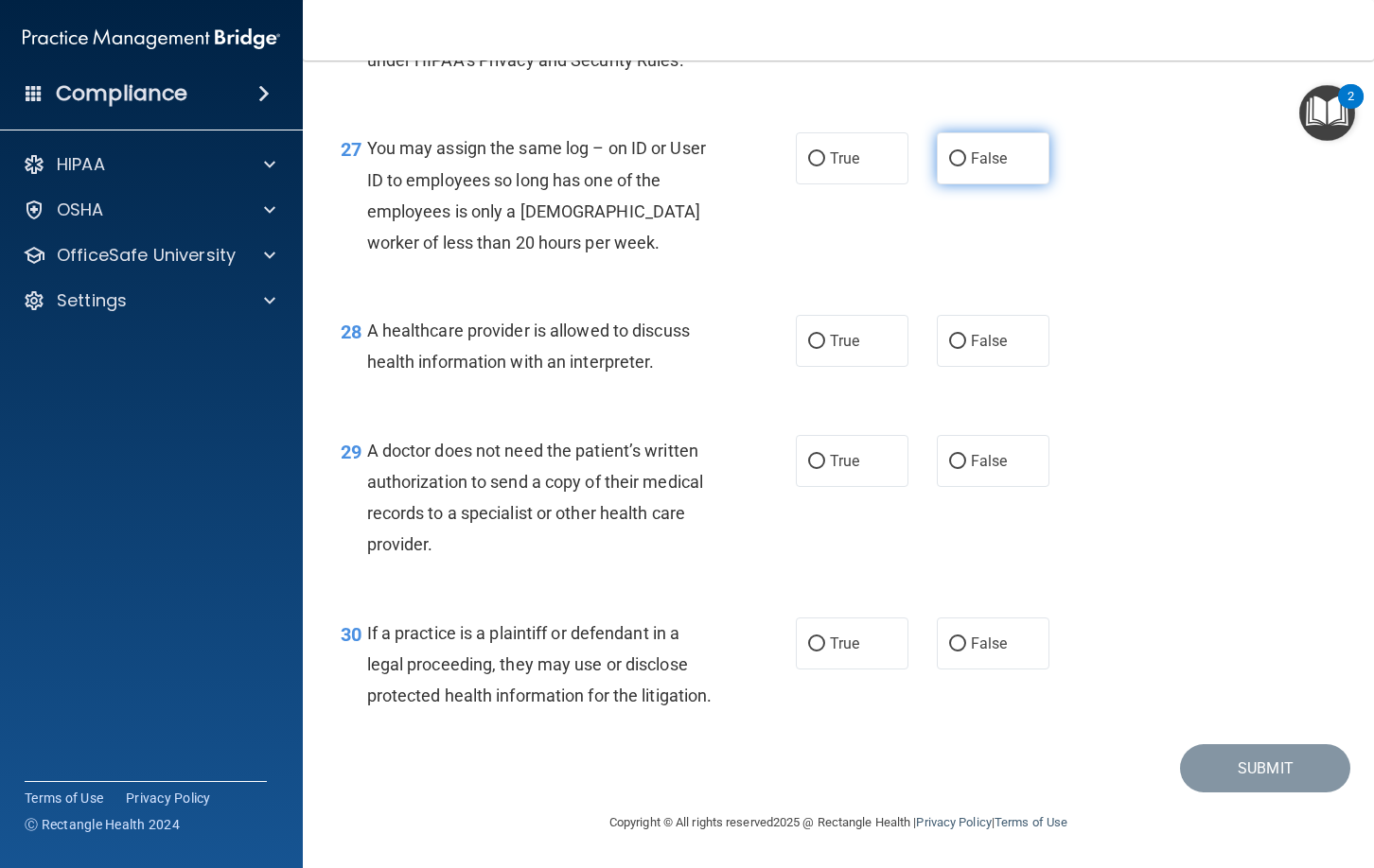
drag, startPoint x: 956, startPoint y: 124, endPoint x: 933, endPoint y: 175, distance: 55.9
click at [956, 152] on input "False" at bounding box center [957, 159] width 17 height 15
radio input "true"
click at [959, 335] on input "False" at bounding box center [957, 342] width 17 height 15
radio input "true"
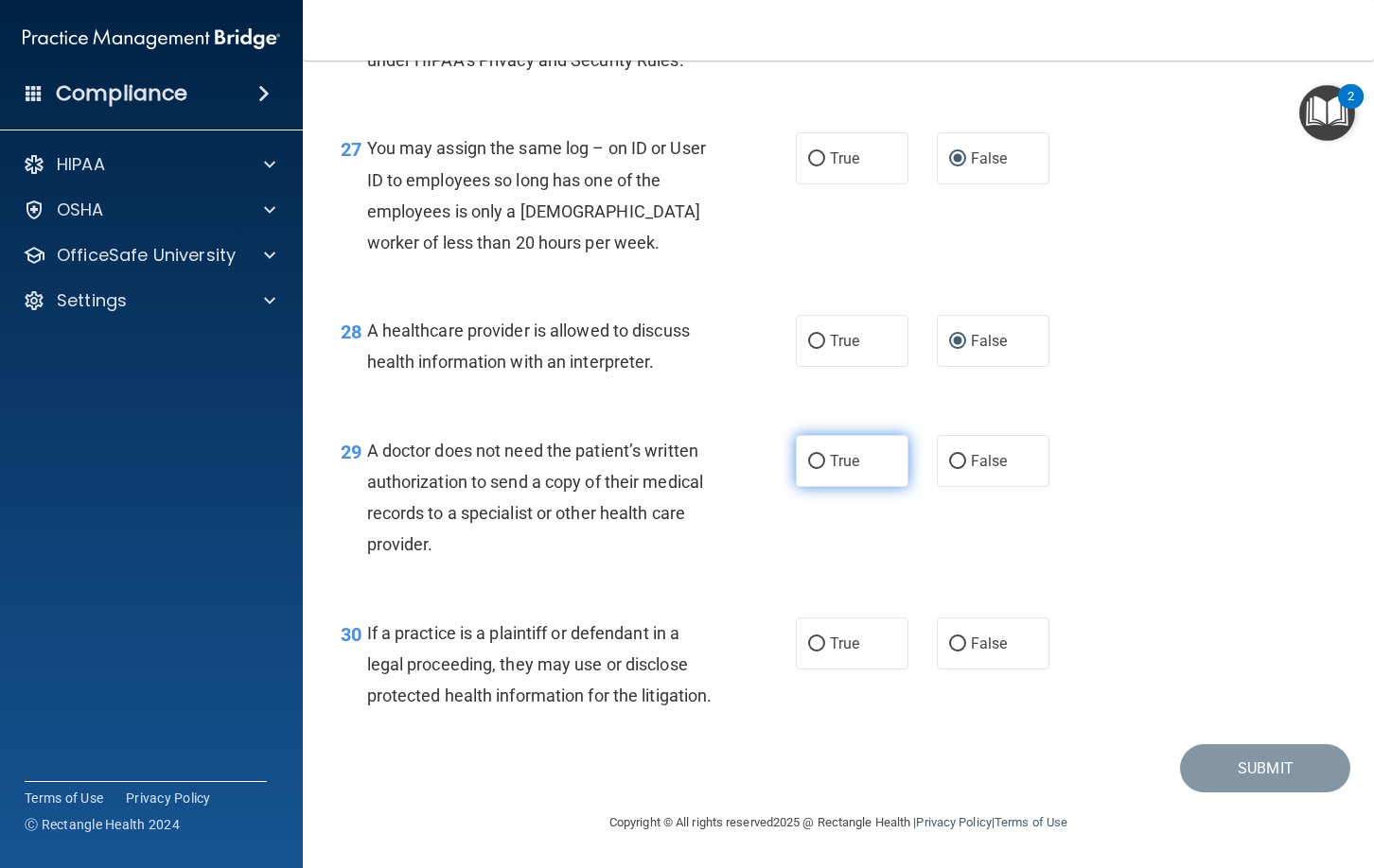
click at [820, 455] on input "True" at bounding box center [815, 462] width 17 height 15
radio input "true"
click at [951, 638] on input "False" at bounding box center [957, 644] width 17 height 15
radio input "true"
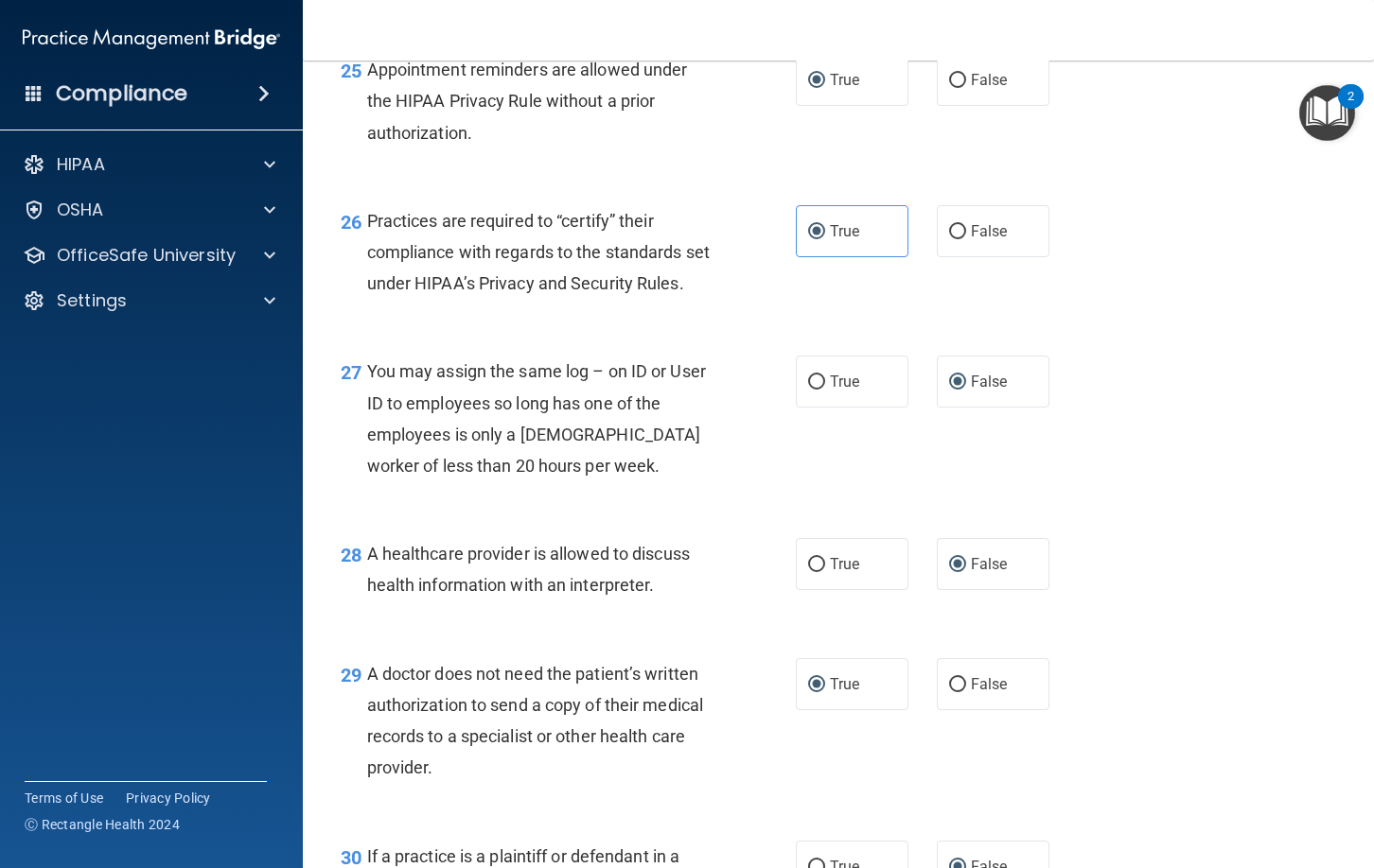
scroll to position [4316, 0]
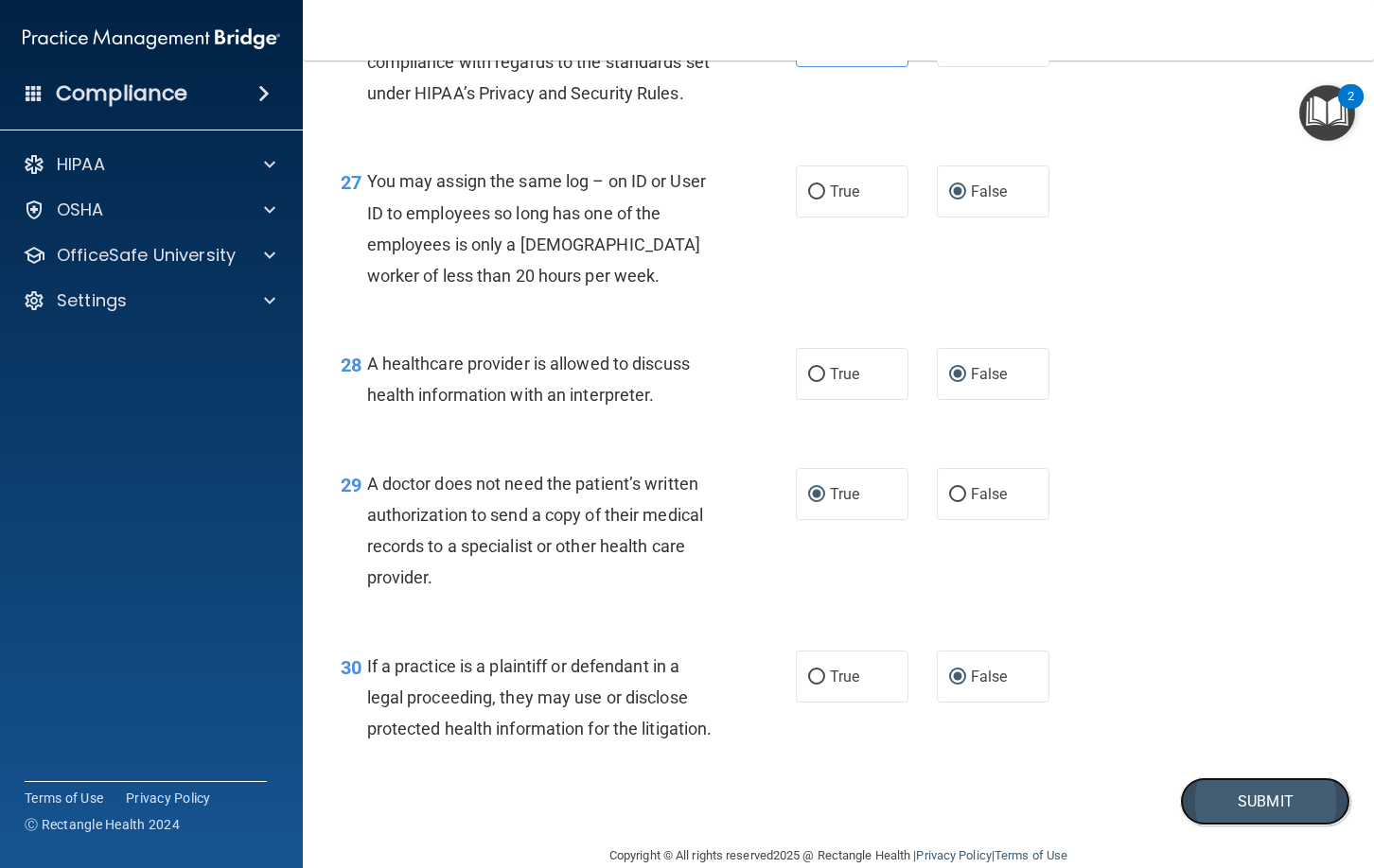
drag, startPoint x: 1228, startPoint y: 831, endPoint x: 1243, endPoint y: 830, distance: 15.0
click at [1243, 826] on button "Submit" at bounding box center [1265, 801] width 170 height 48
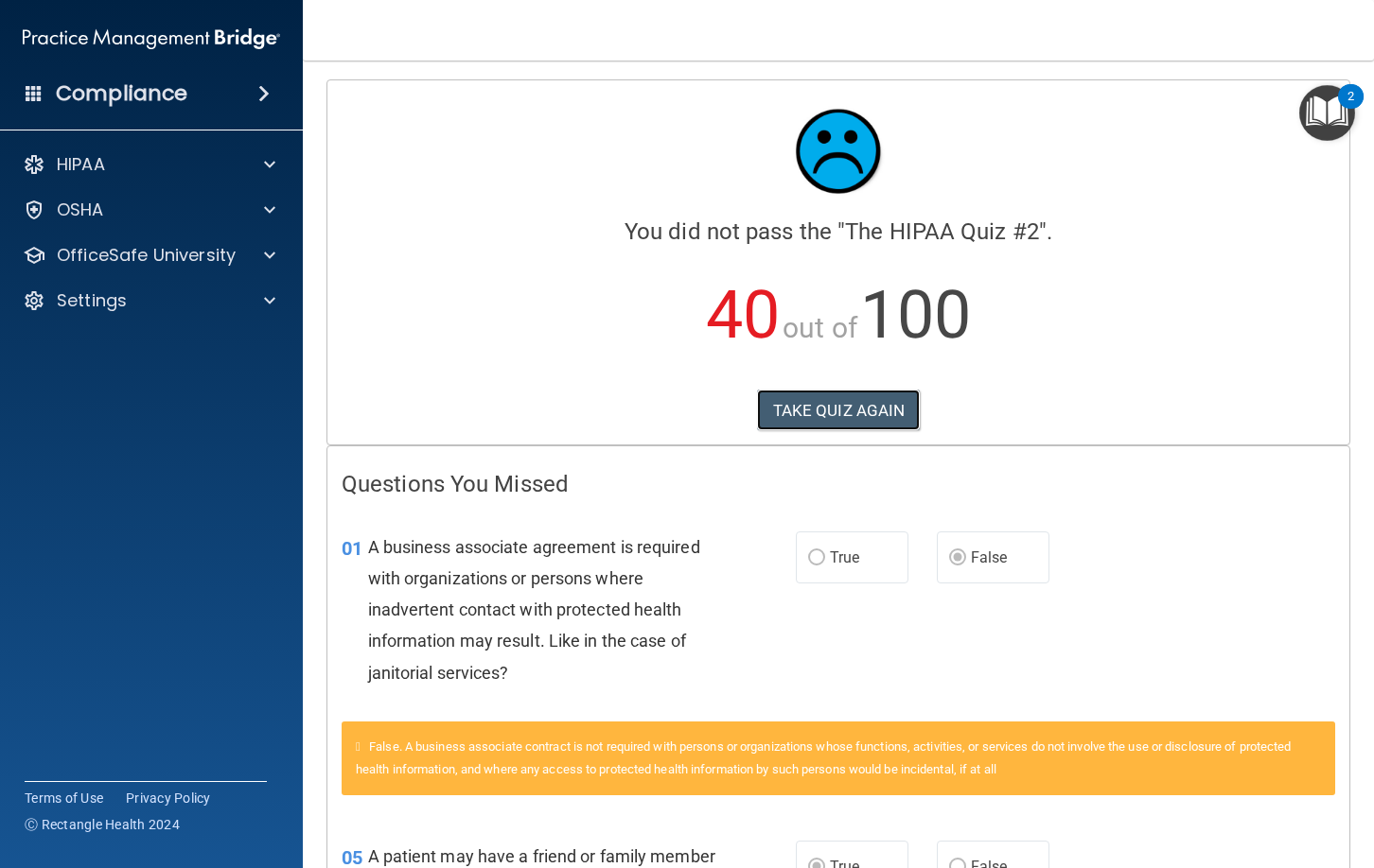
drag, startPoint x: 887, startPoint y: 414, endPoint x: 895, endPoint y: 431, distance: 18.8
click at [886, 414] on button "TAKE QUIZ AGAIN" at bounding box center [839, 410] width 164 height 42
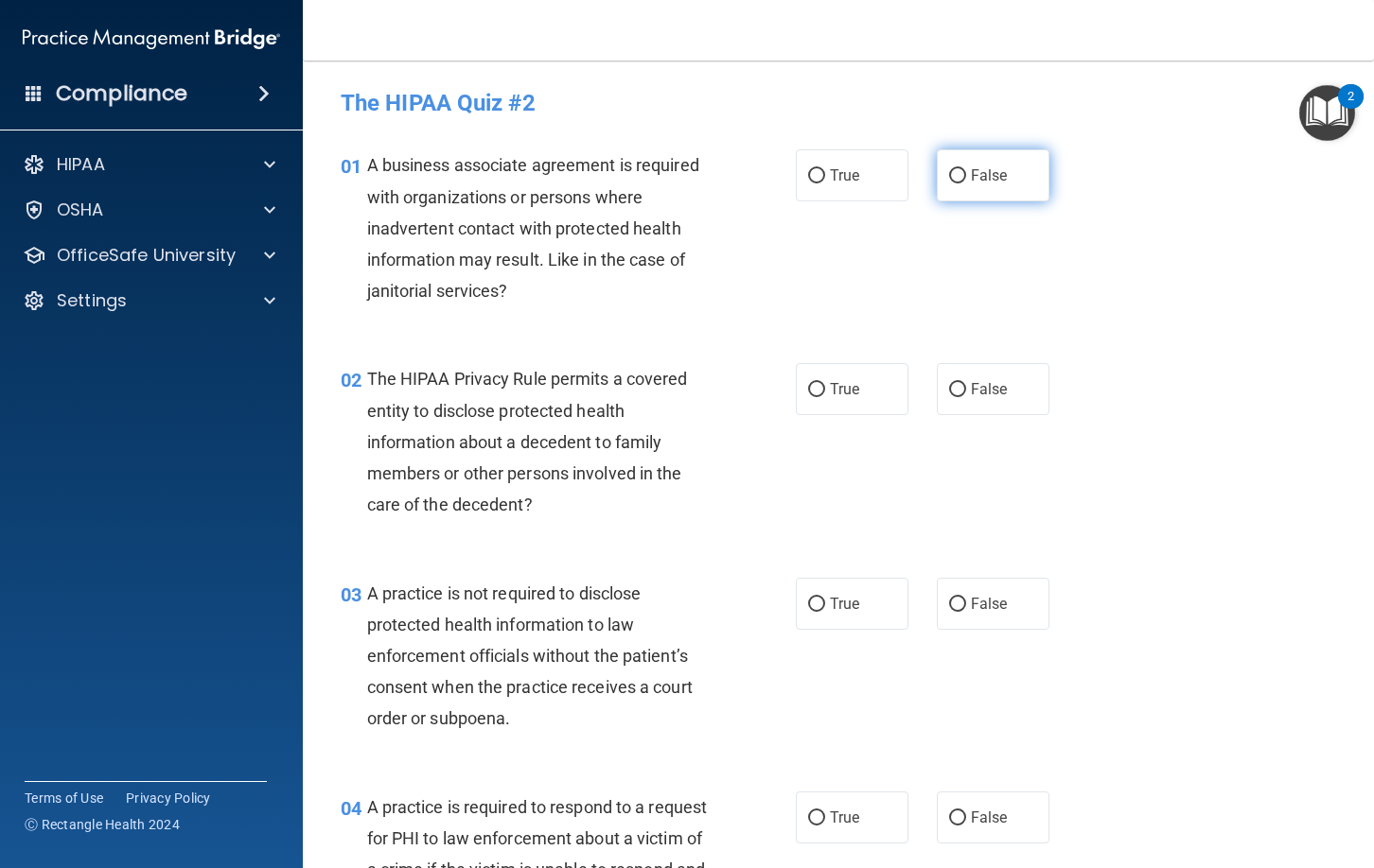
drag, startPoint x: 955, startPoint y: 174, endPoint x: 955, endPoint y: 189, distance: 15.0
click at [954, 175] on input "False" at bounding box center [957, 176] width 17 height 15
radio input "true"
click at [815, 388] on input "True" at bounding box center [815, 390] width 17 height 15
radio input "true"
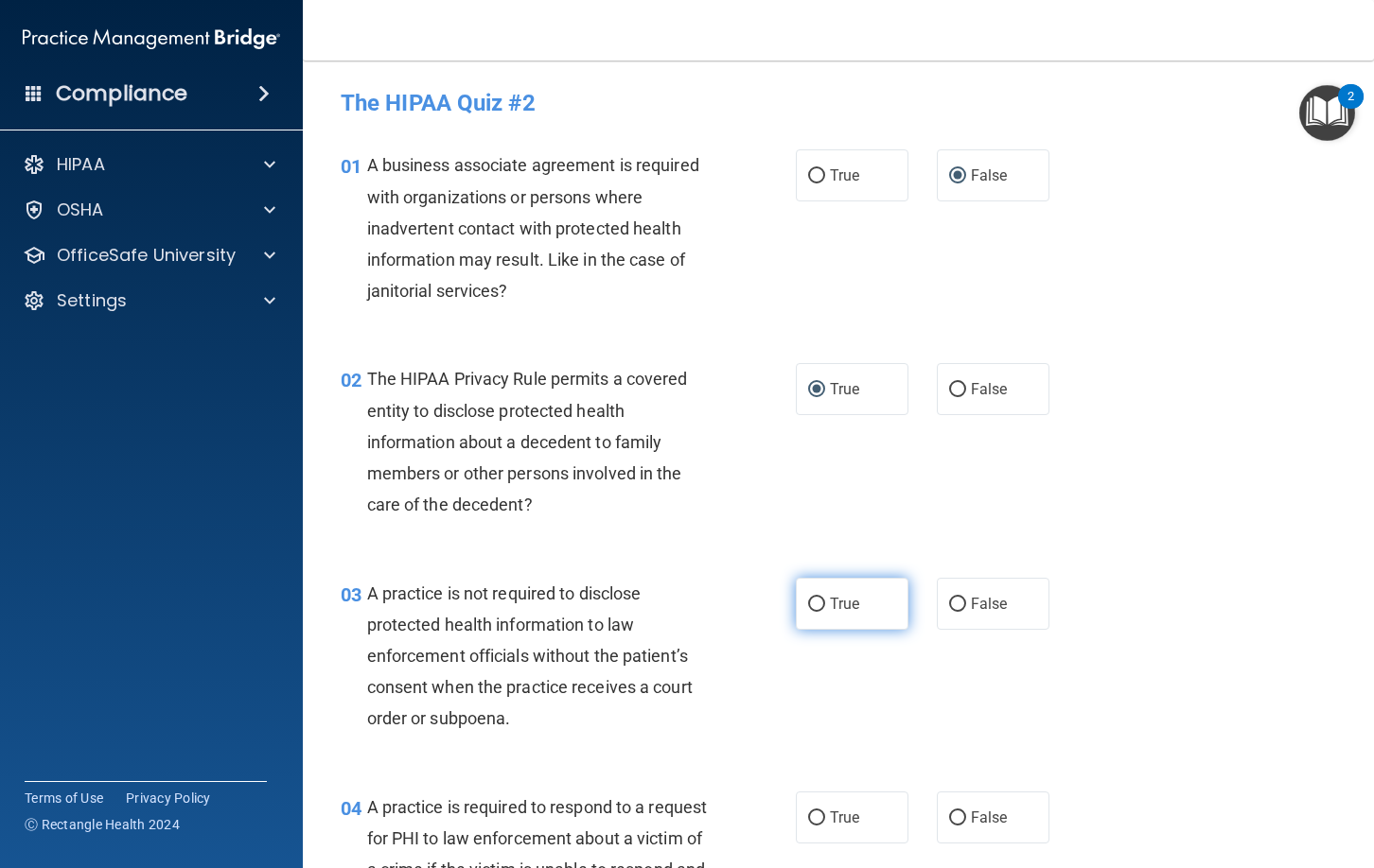
click at [813, 605] on input "True" at bounding box center [815, 604] width 17 height 15
radio input "true"
click at [817, 815] on input "True" at bounding box center [815, 818] width 17 height 15
radio input "true"
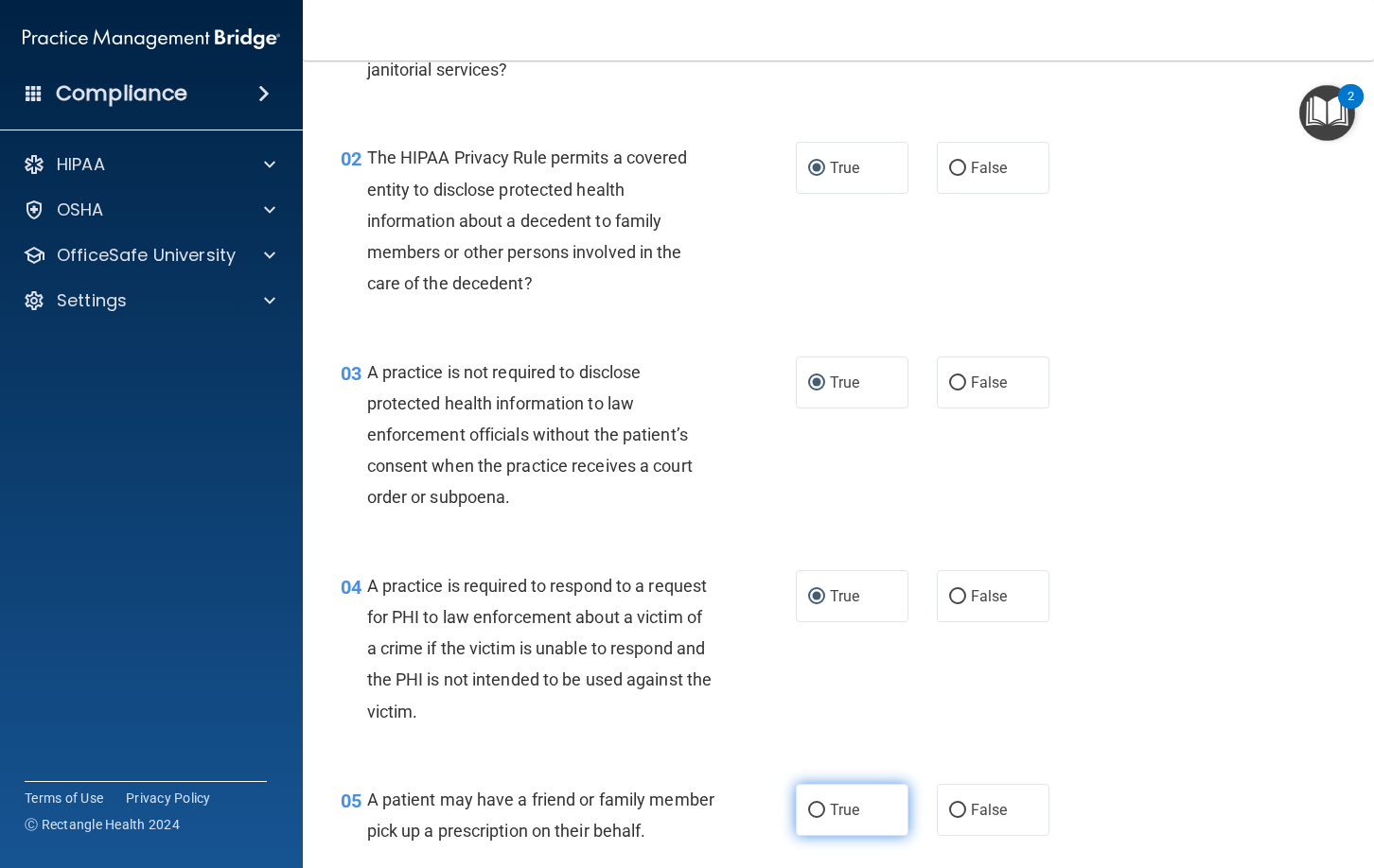
scroll to position [247, 0]
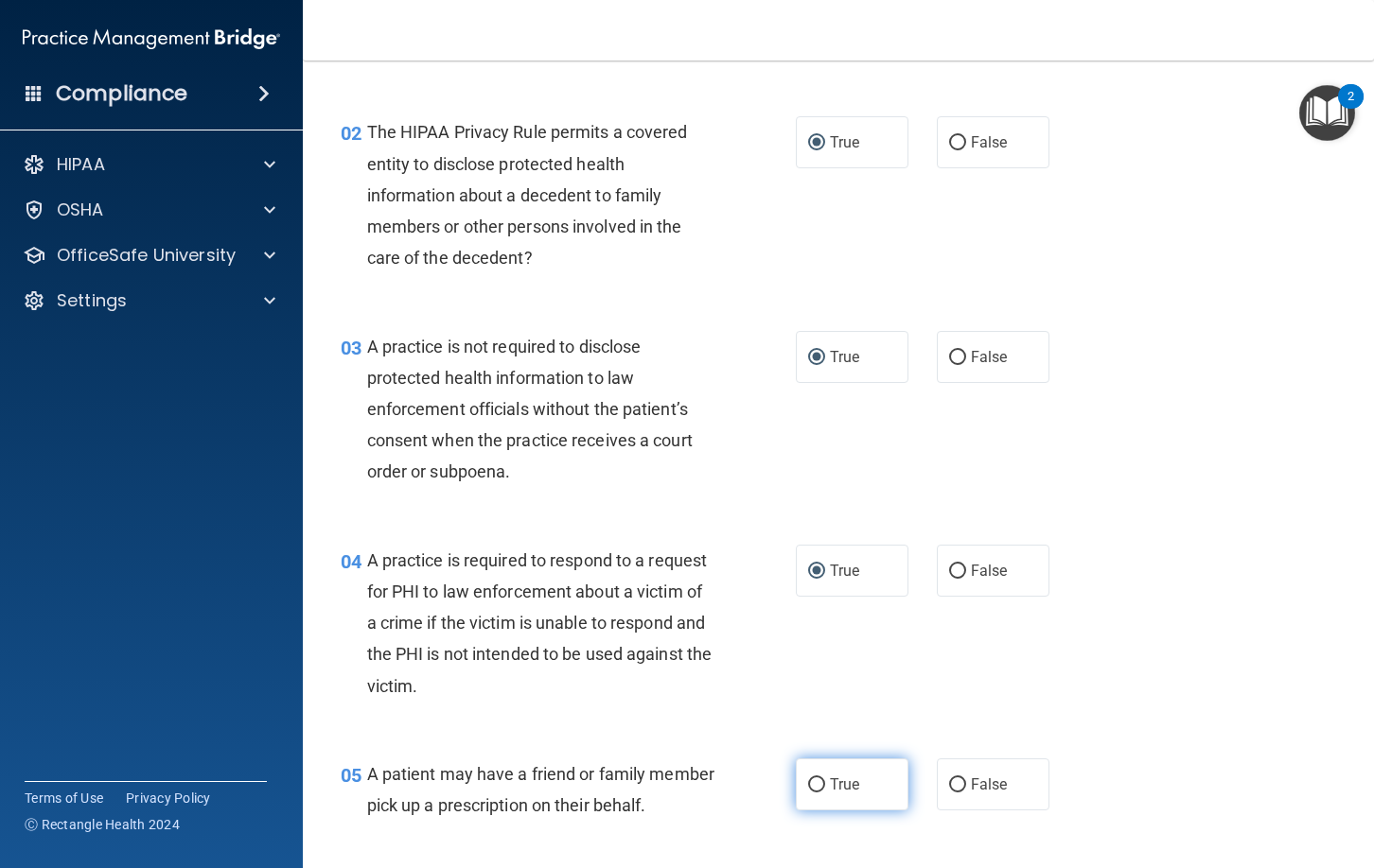
click at [819, 779] on input "True" at bounding box center [815, 785] width 17 height 15
radio input "true"
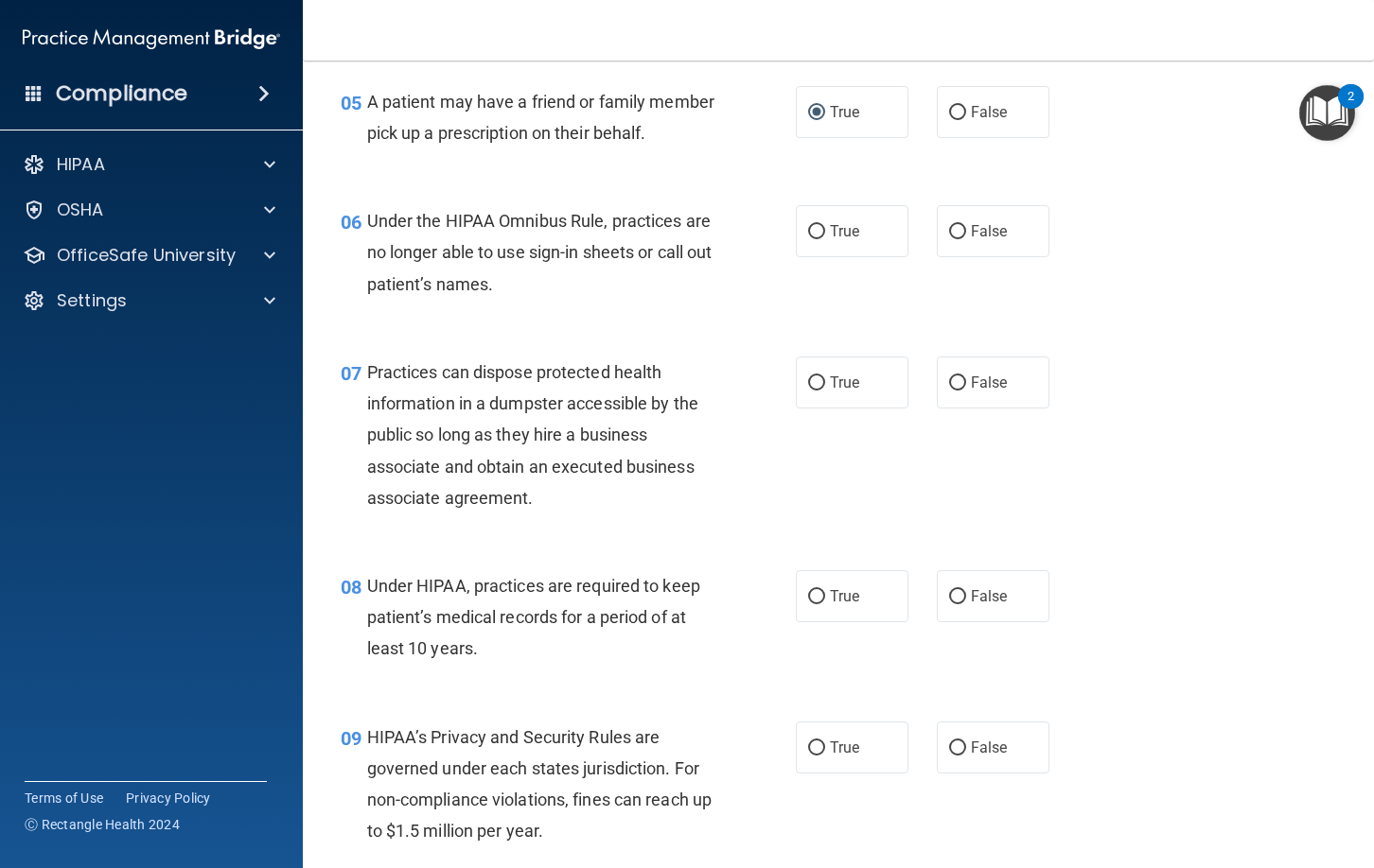
scroll to position [937, 0]
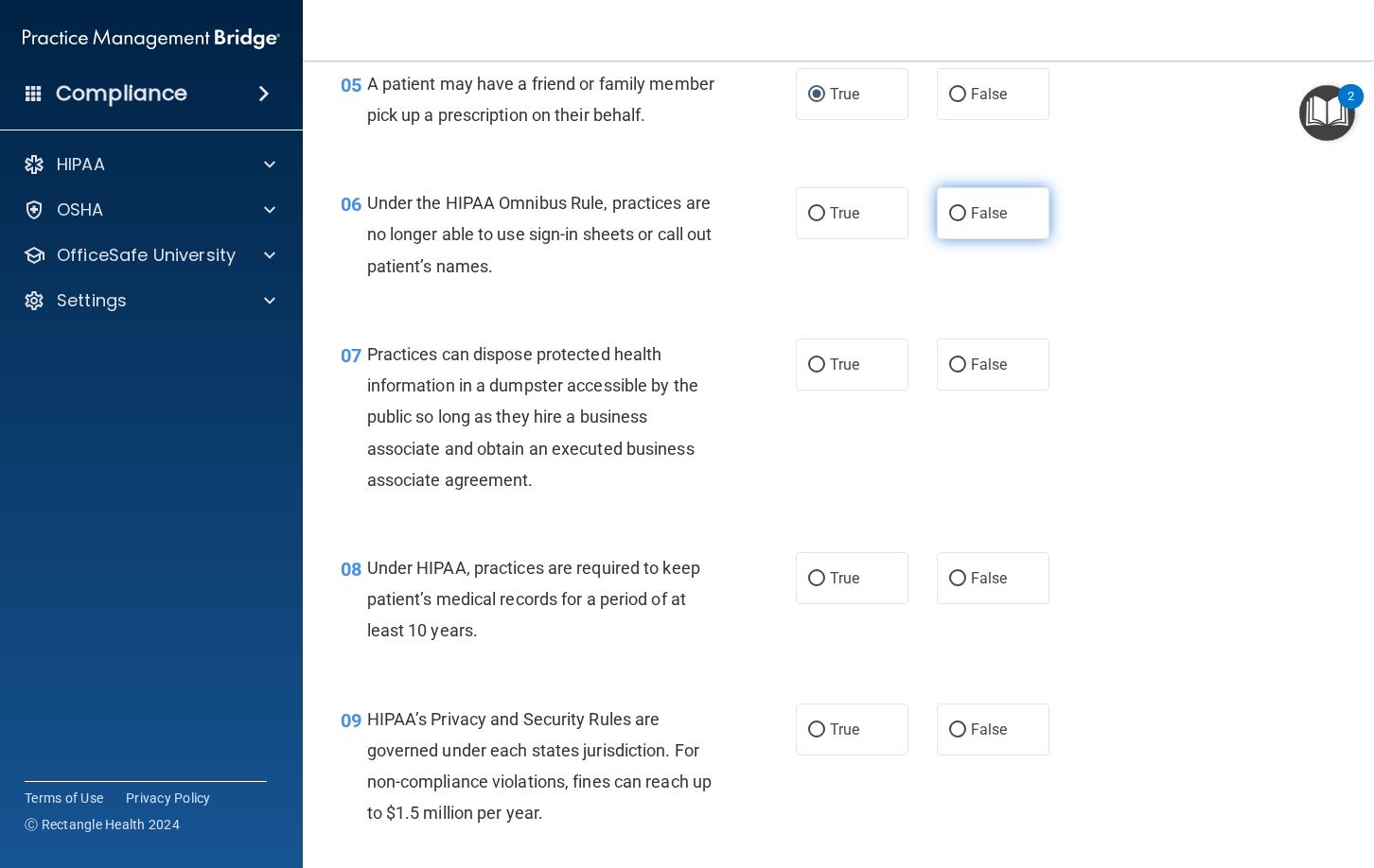
click at [958, 213] on input "False" at bounding box center [957, 214] width 17 height 15
radio input "true"
click at [960, 365] on input "False" at bounding box center [957, 365] width 17 height 15
radio input "true"
click at [961, 579] on input "False" at bounding box center [957, 579] width 17 height 15
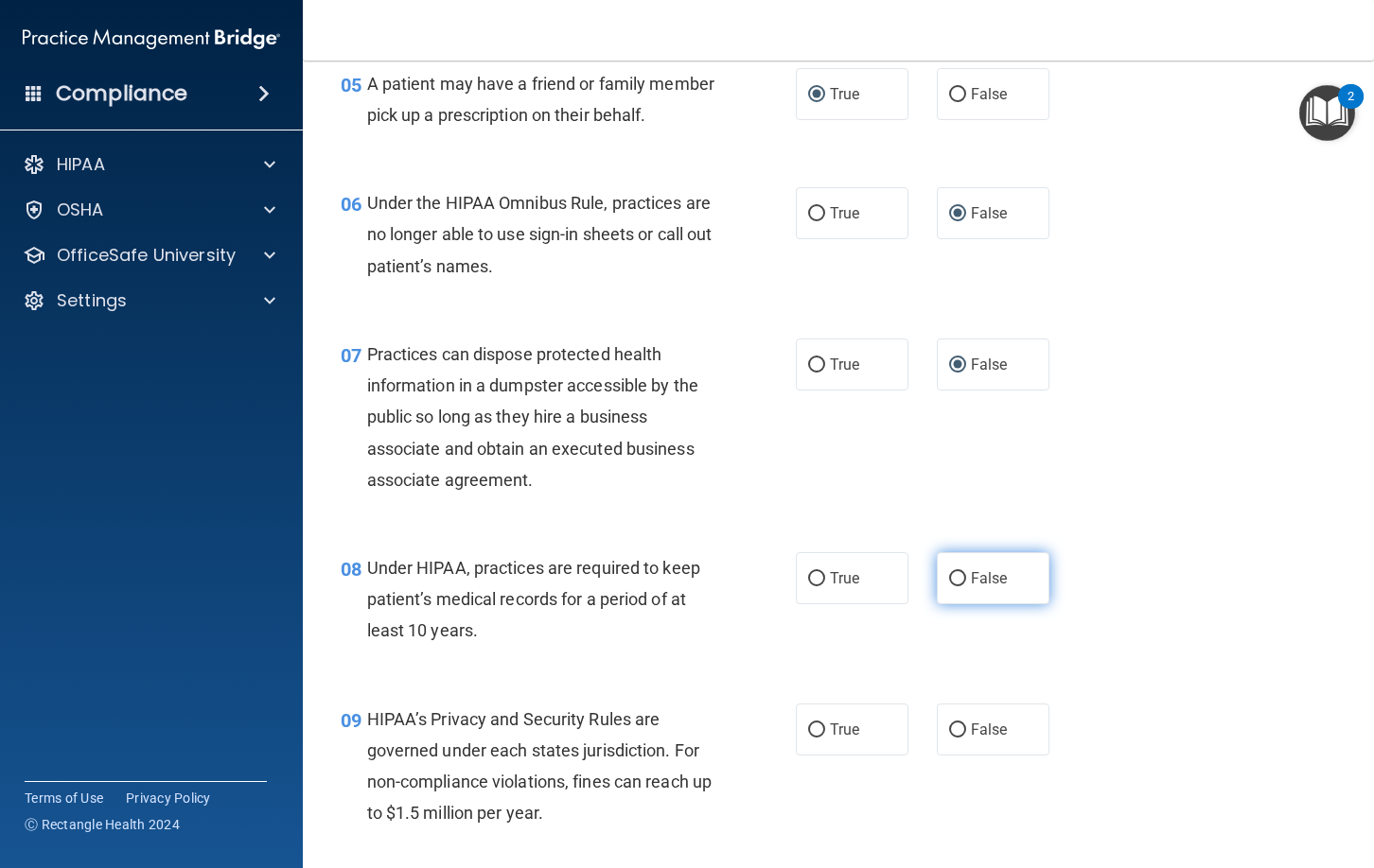
radio input "true"
click at [957, 728] on input "False" at bounding box center [957, 730] width 17 height 15
radio input "true"
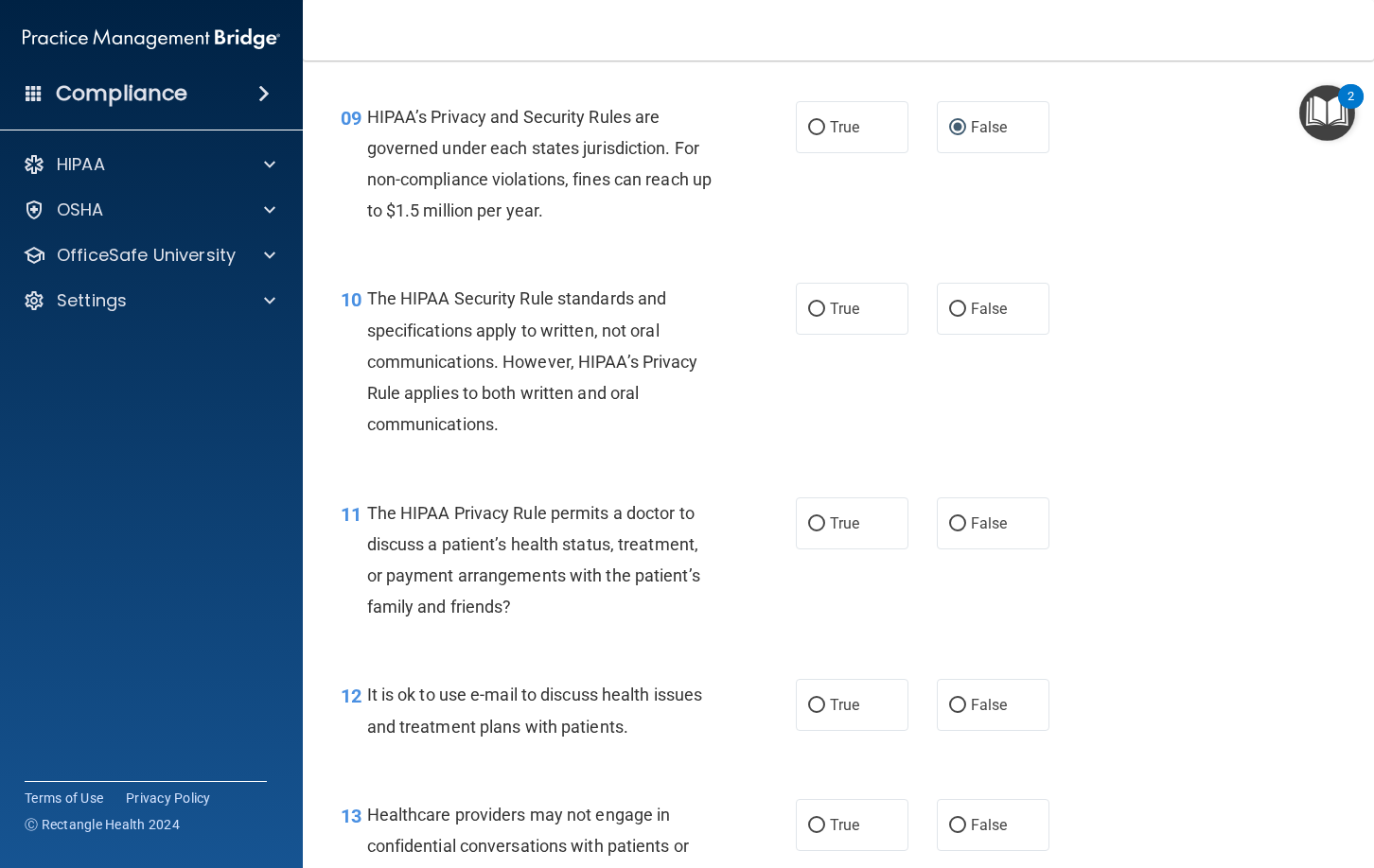
scroll to position [1554, 0]
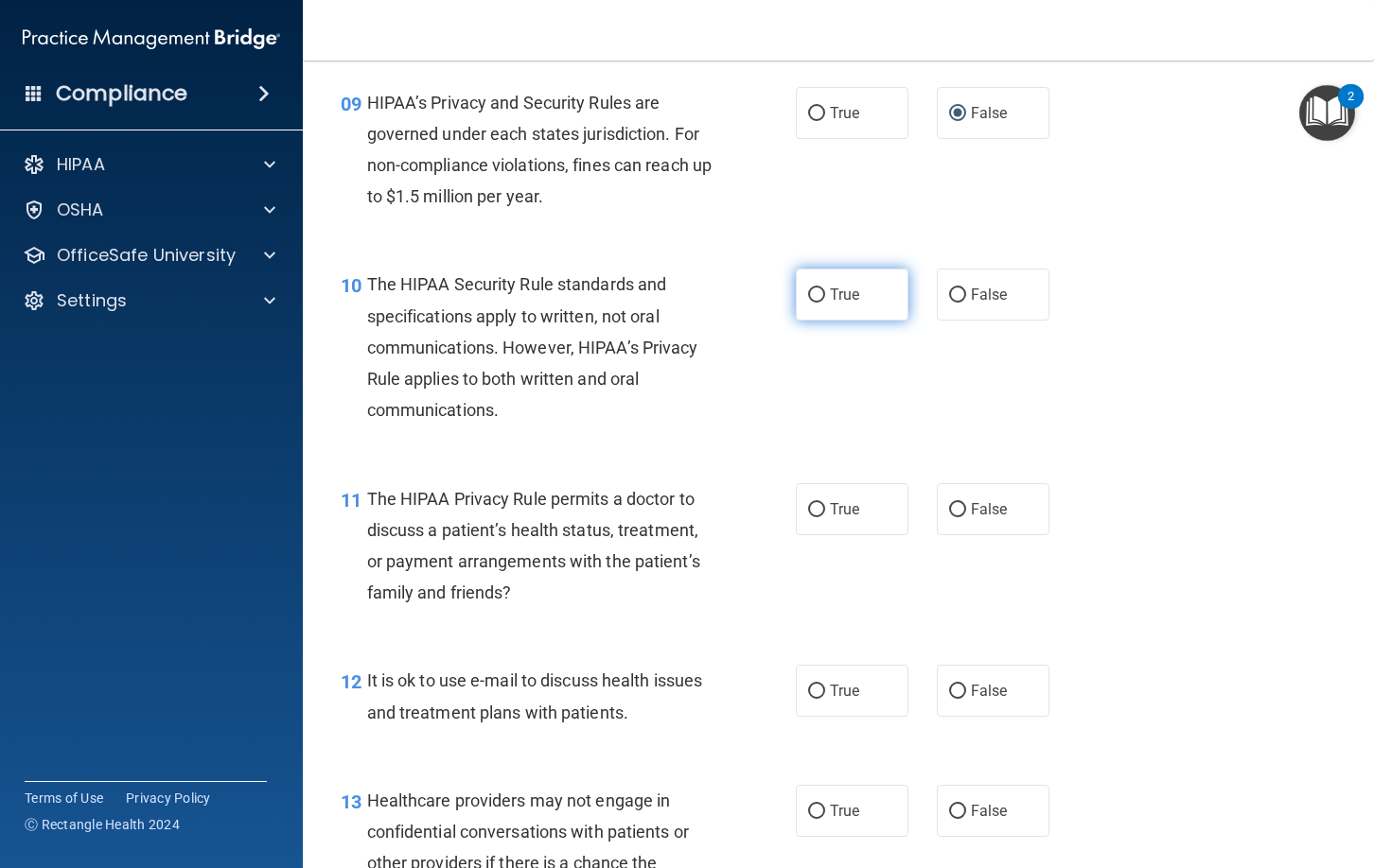
click at [815, 296] on input "True" at bounding box center [815, 296] width 17 height 15
radio input "true"
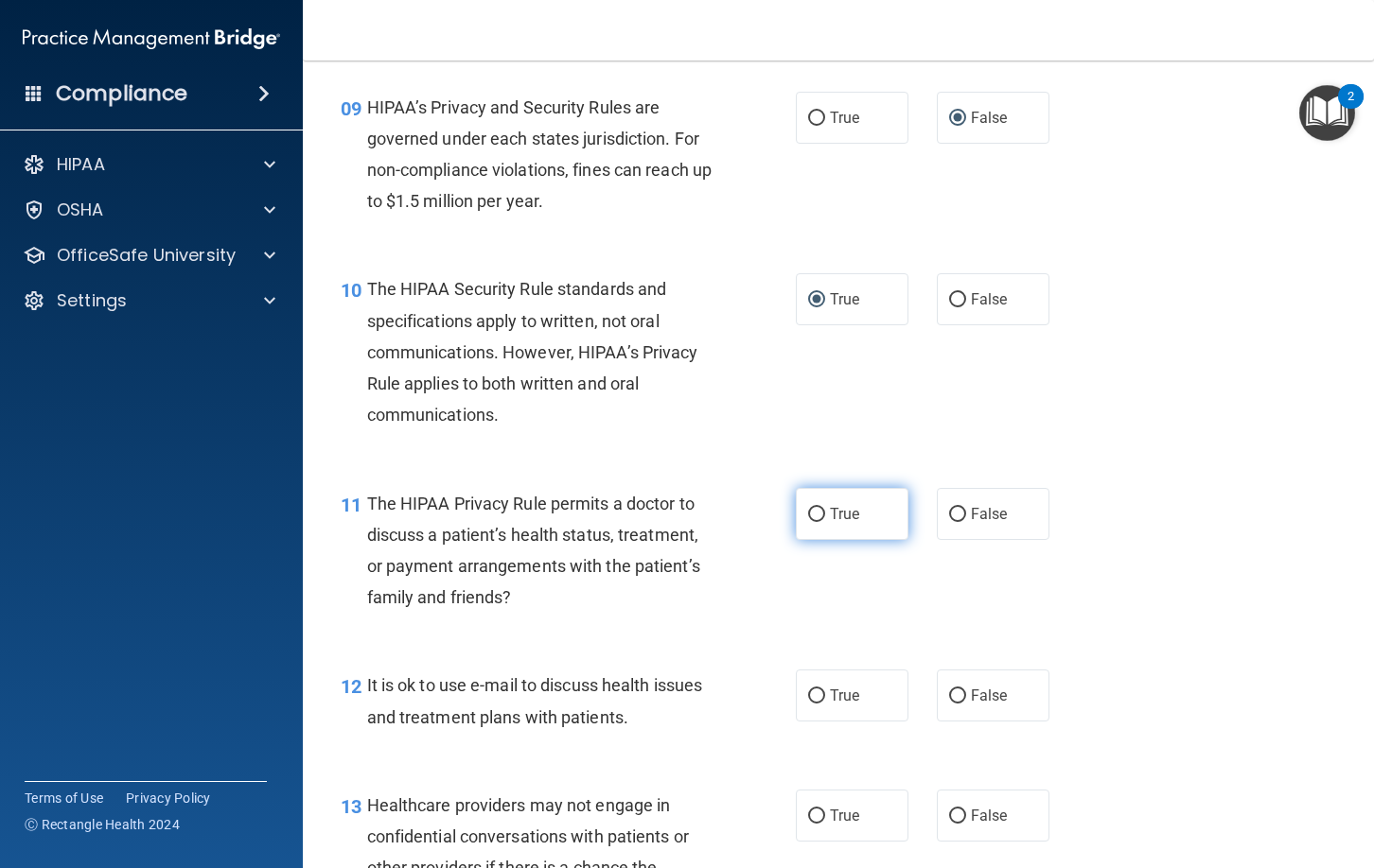
drag, startPoint x: 815, startPoint y: 513, endPoint x: 845, endPoint y: 523, distance: 31.6
click at [817, 514] on input "True" at bounding box center [815, 515] width 17 height 15
radio input "true"
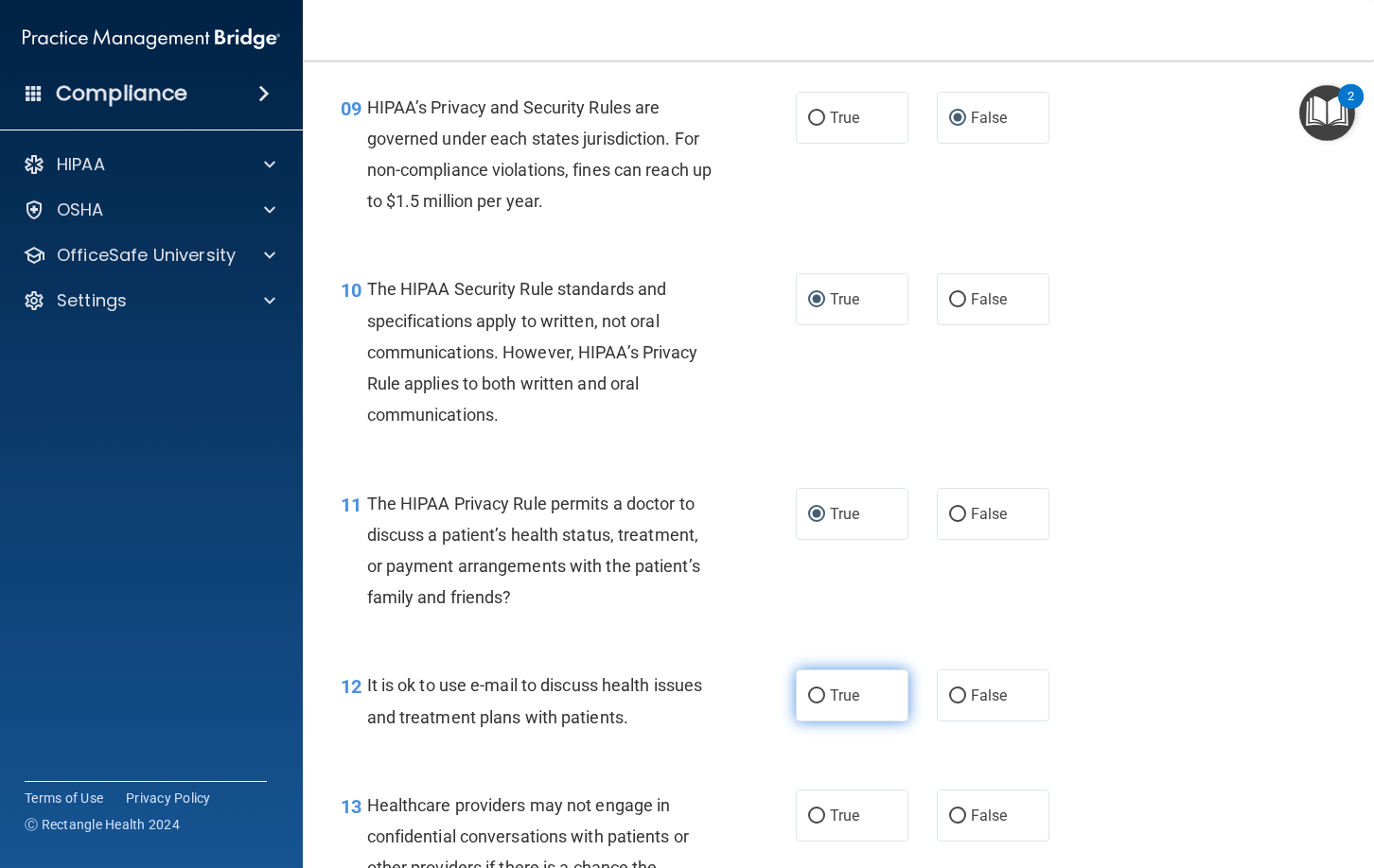
click at [817, 699] on input "True" at bounding box center [815, 696] width 17 height 15
radio input "true"
click at [957, 814] on input "False" at bounding box center [957, 816] width 17 height 15
radio input "true"
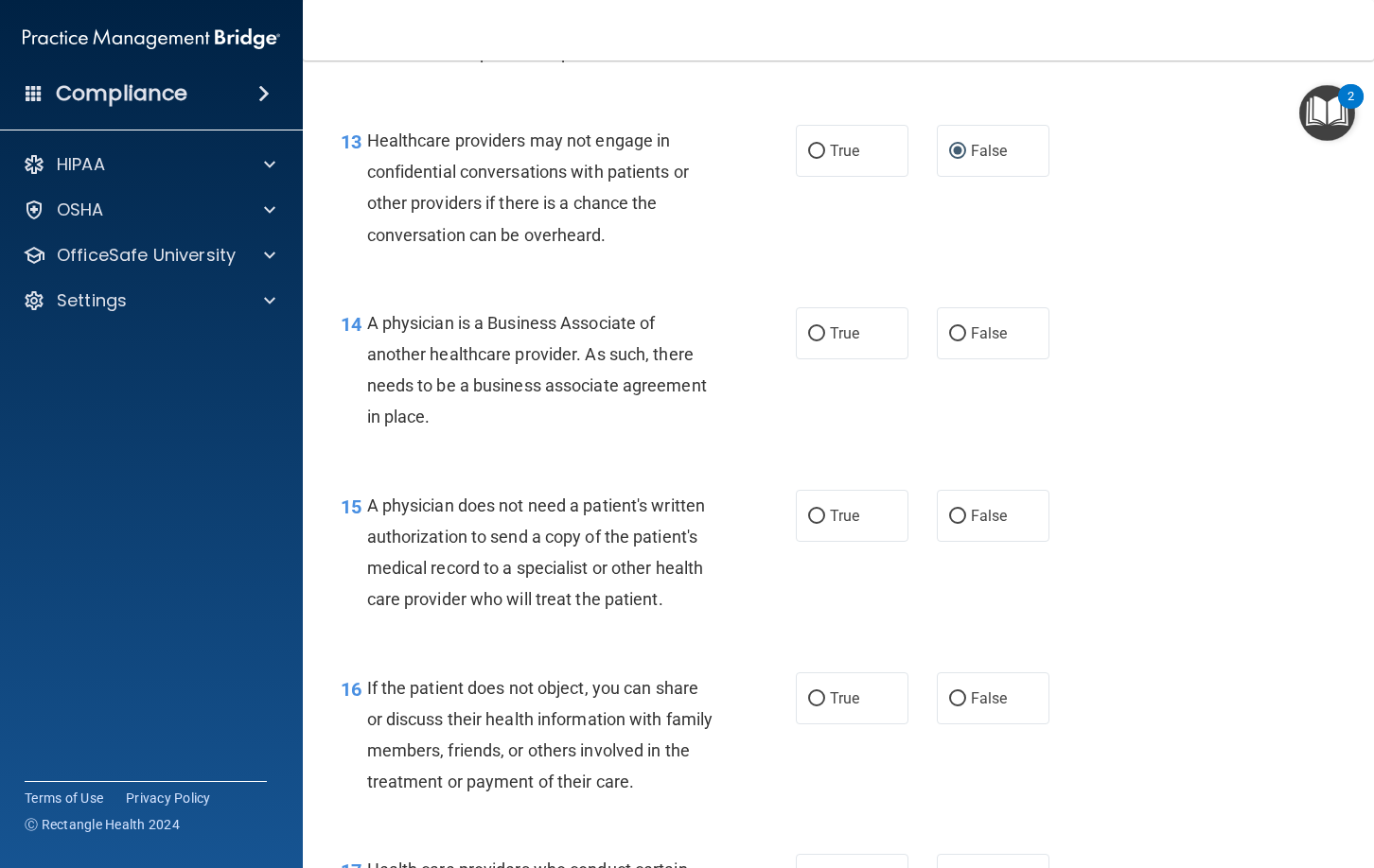
scroll to position [2218, 0]
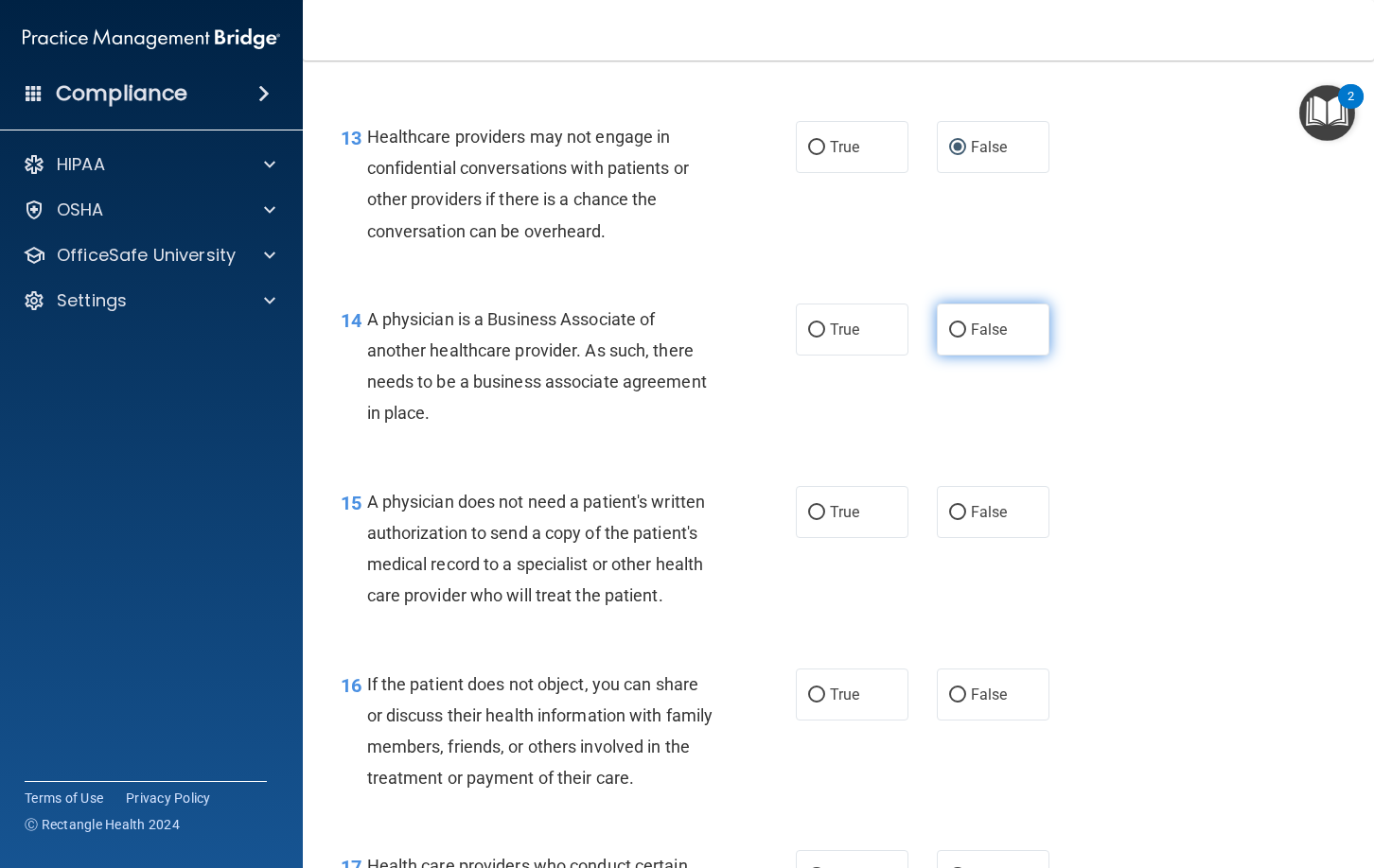
click at [959, 330] on input "False" at bounding box center [957, 330] width 17 height 15
radio input "true"
click at [814, 694] on input "True" at bounding box center [815, 695] width 17 height 15
radio input "true"
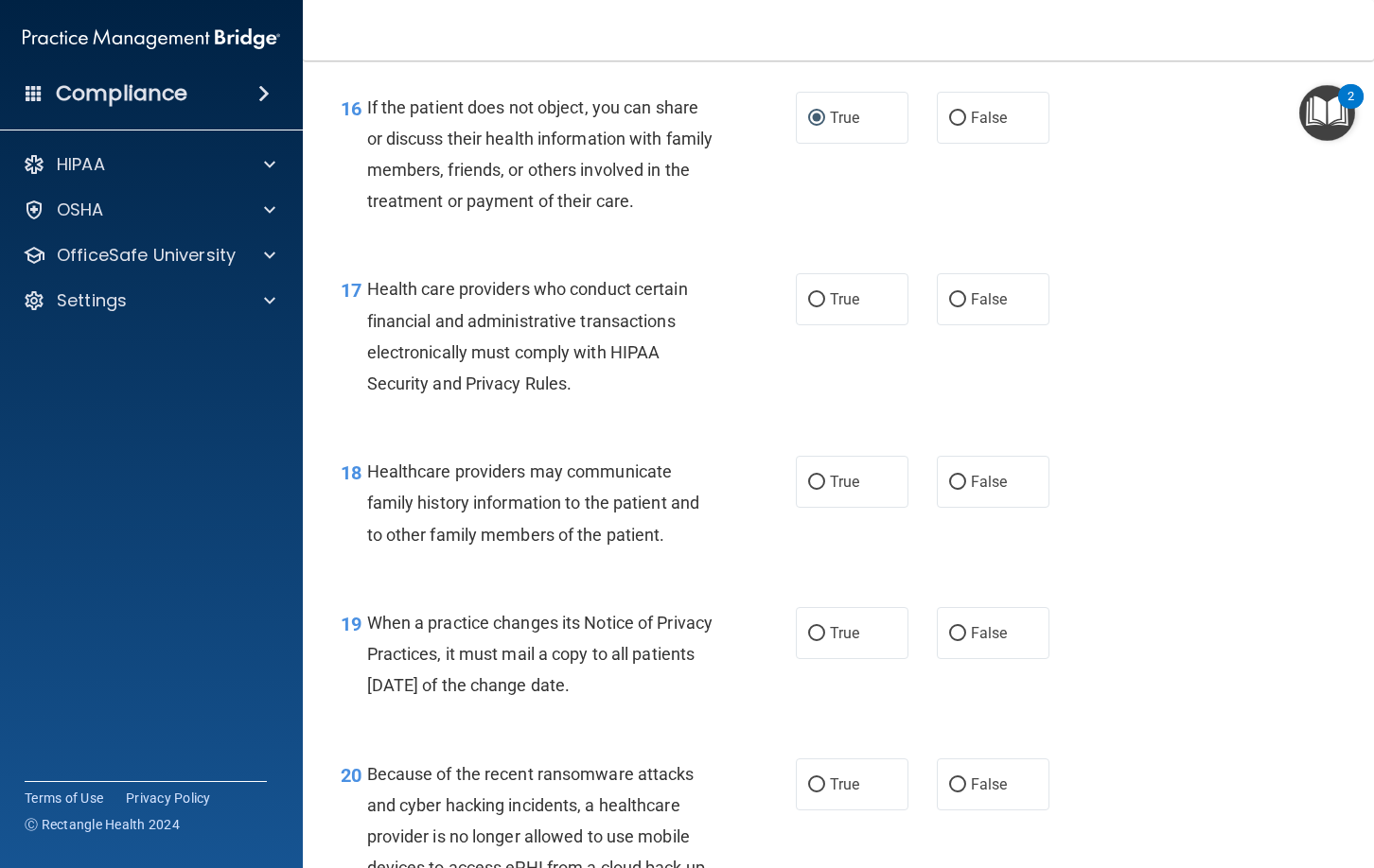
scroll to position [2796, 0]
click at [820, 300] on input "True" at bounding box center [815, 299] width 17 height 15
radio input "true"
click at [957, 483] on input "False" at bounding box center [957, 481] width 17 height 15
radio input "true"
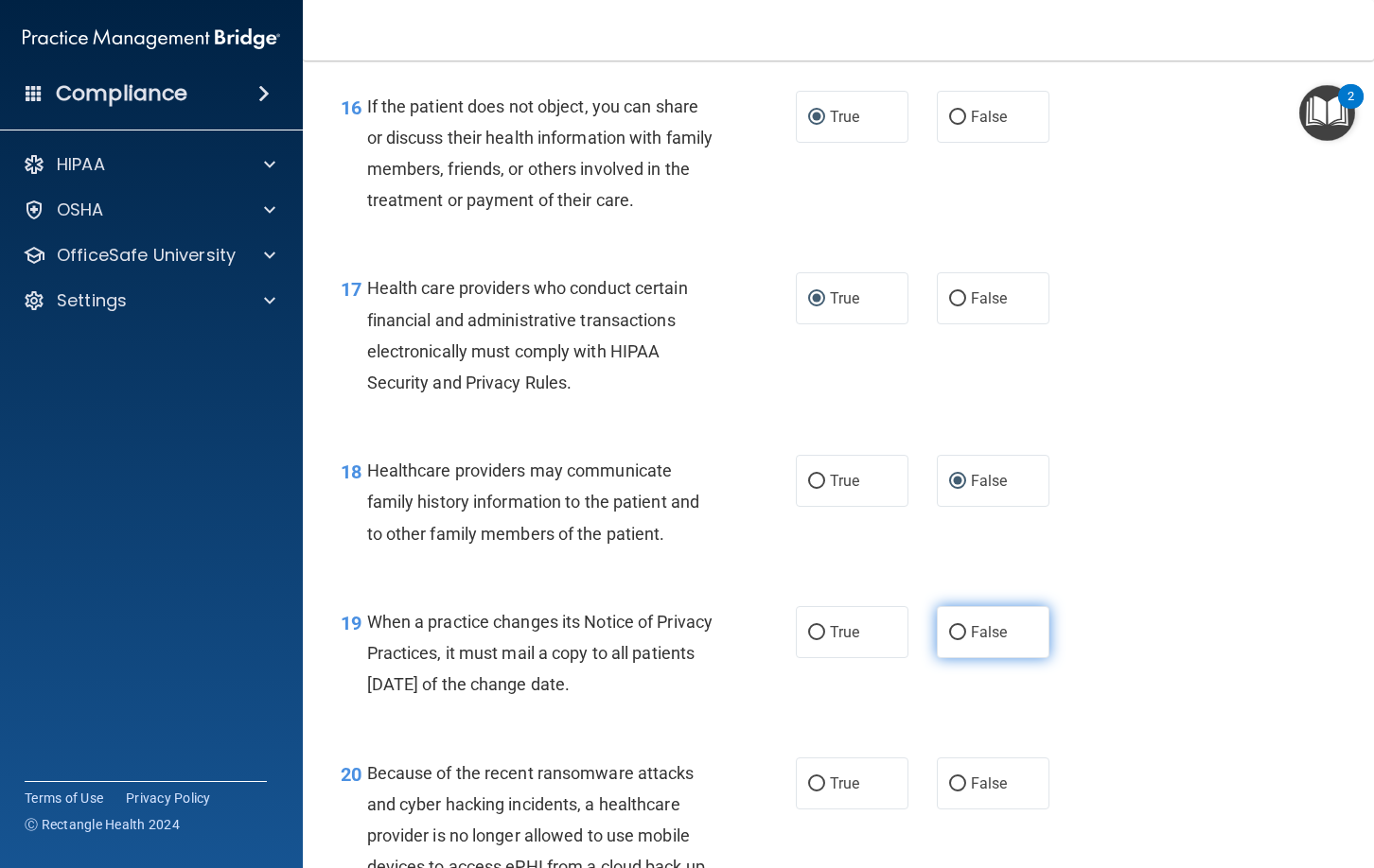
click at [954, 631] on input "False" at bounding box center [957, 633] width 17 height 15
radio input "true"
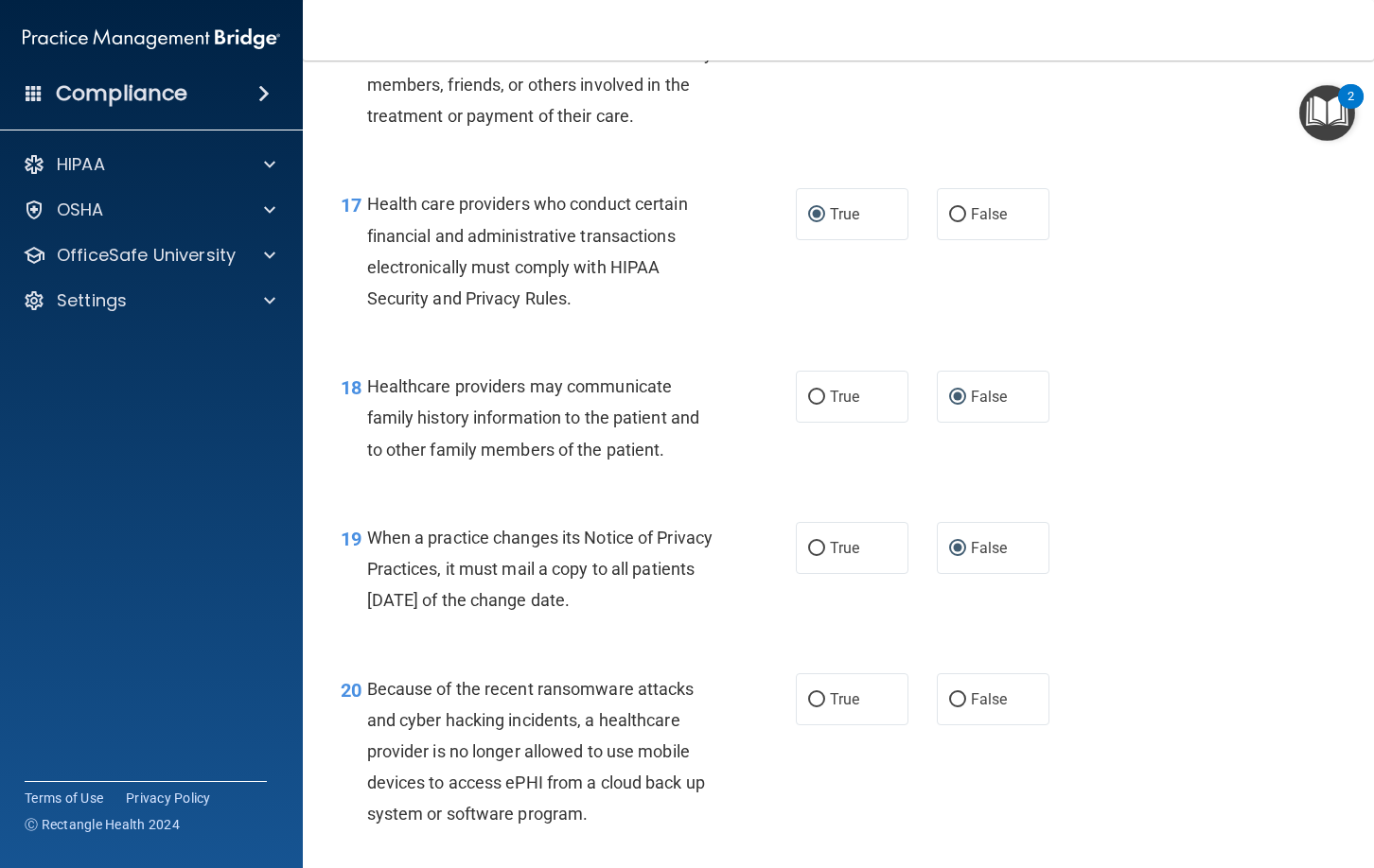
scroll to position [2885, 0]
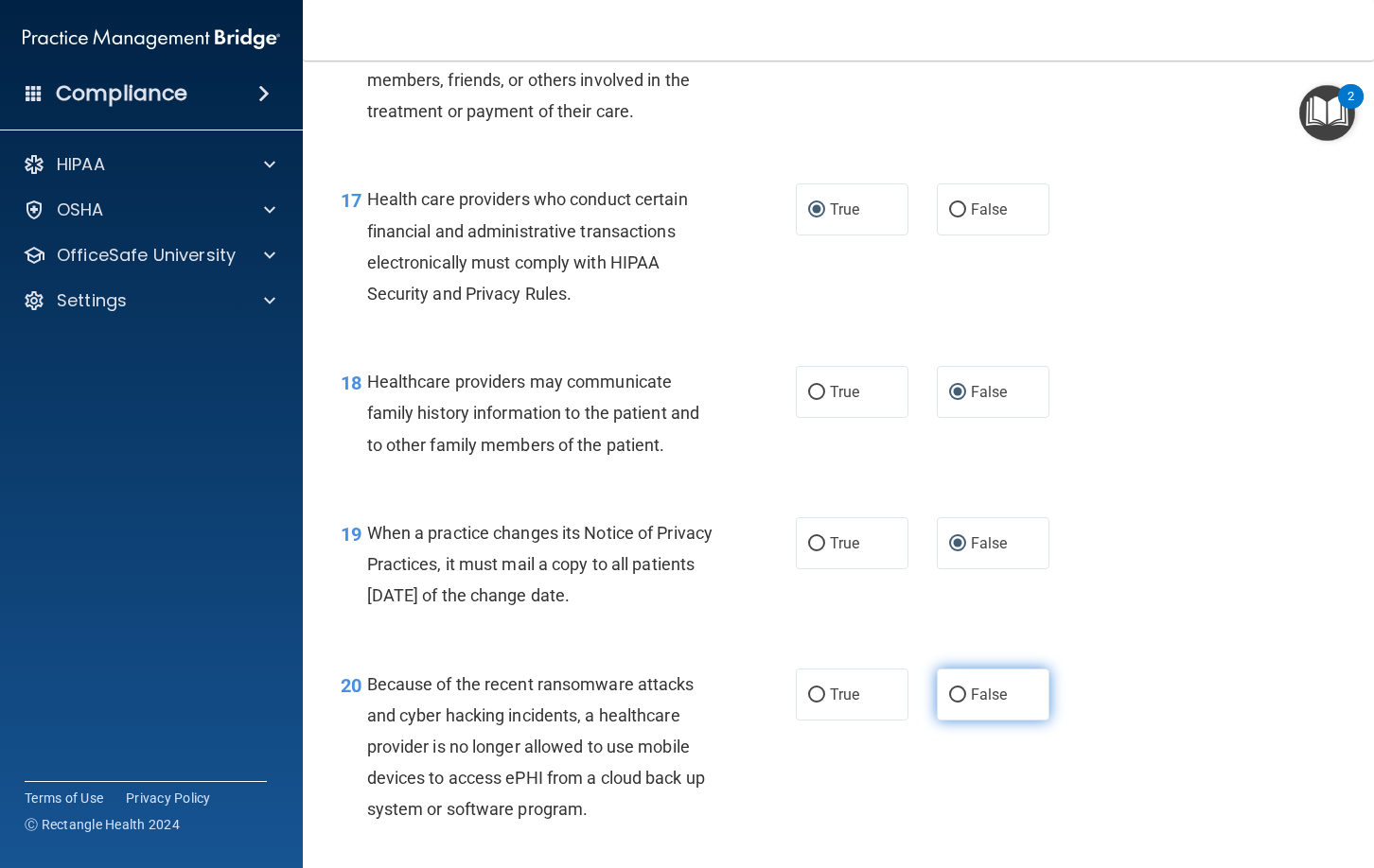
drag, startPoint x: 957, startPoint y: 693, endPoint x: 979, endPoint y: 707, distance: 26.1
click at [963, 694] on input "False" at bounding box center [957, 695] width 17 height 15
radio input "true"
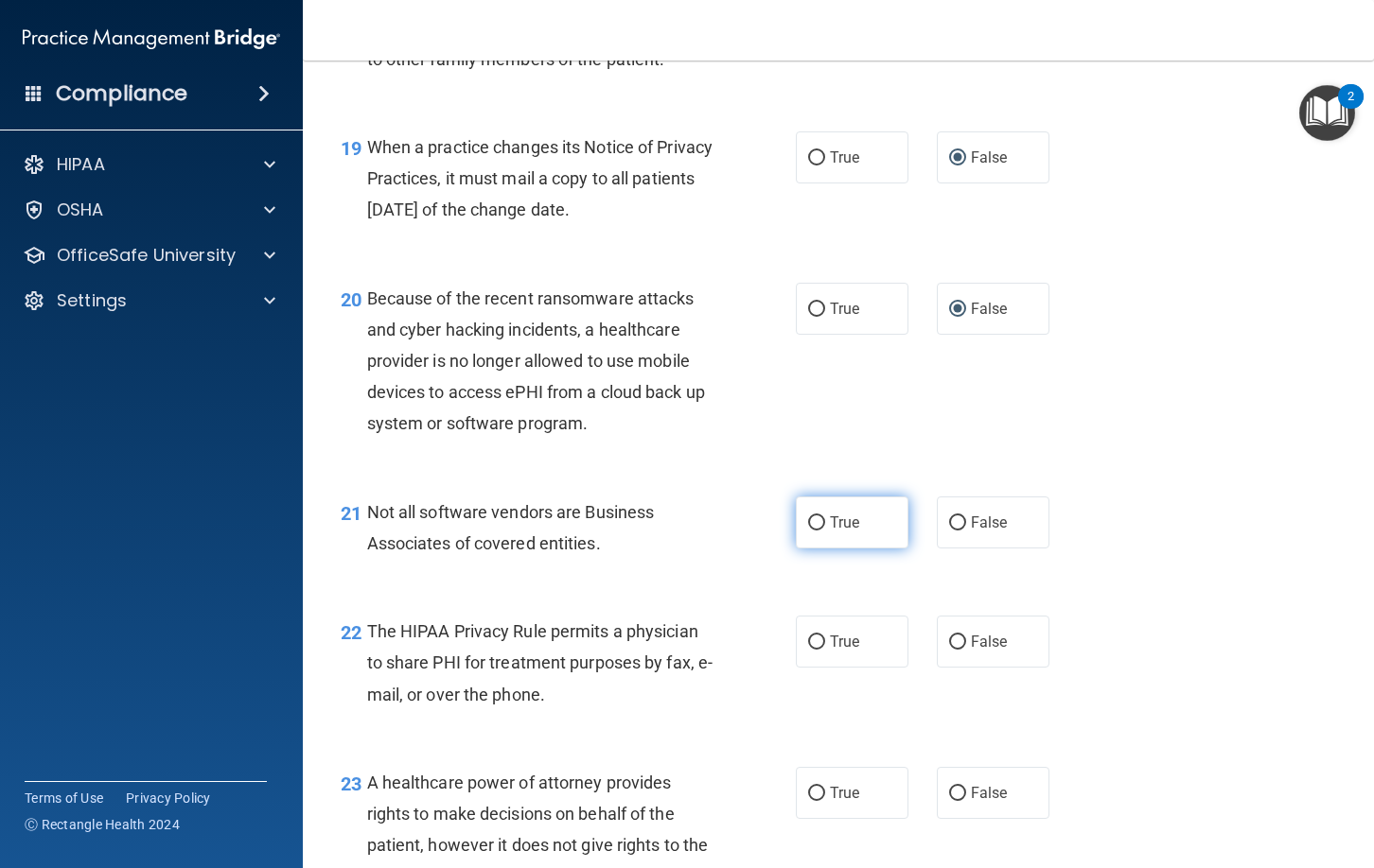
scroll to position [3279, 0]
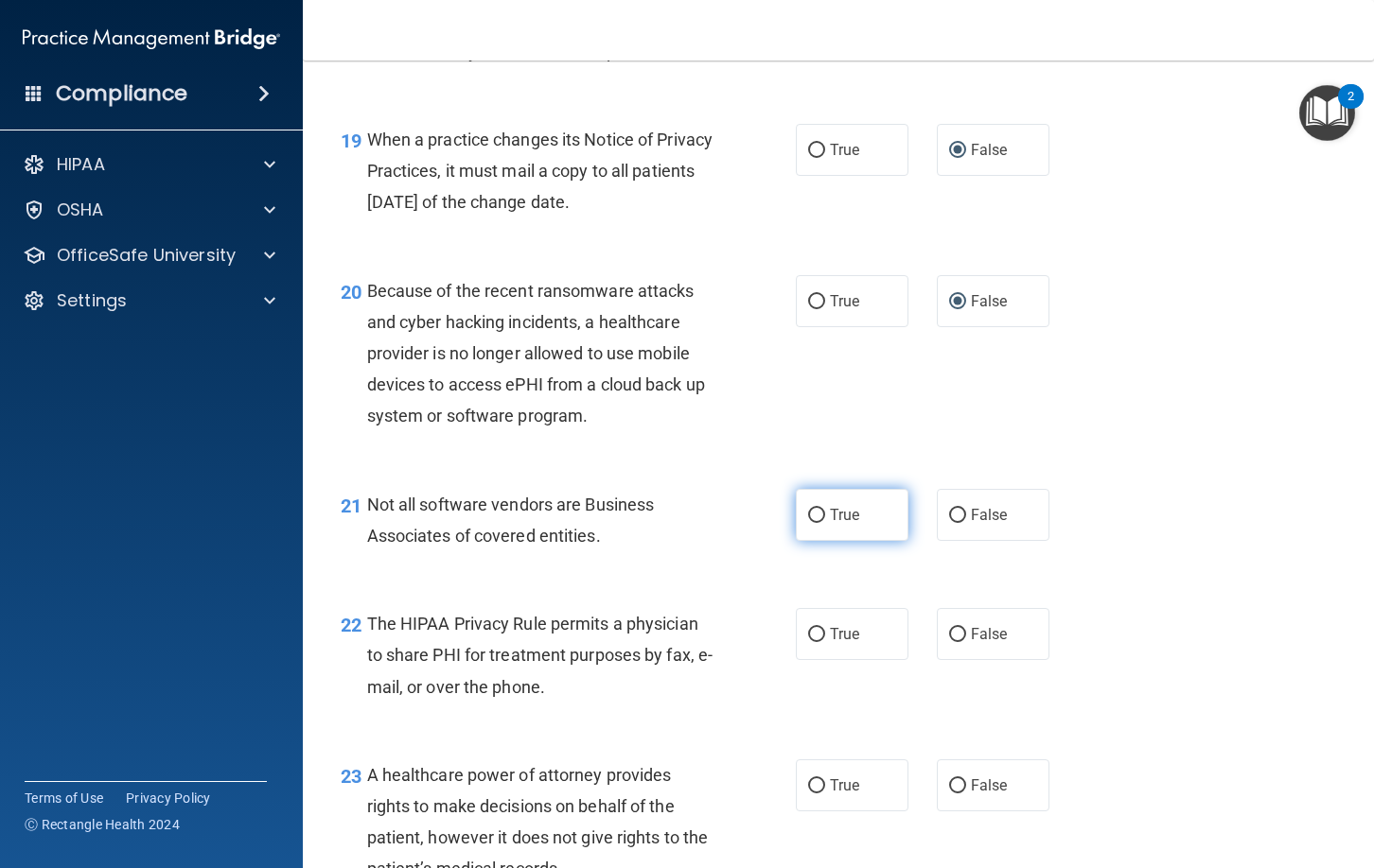
click at [818, 512] on input "True" at bounding box center [815, 516] width 17 height 15
radio input "true"
click at [817, 632] on input "True" at bounding box center [815, 635] width 17 height 15
radio input "true"
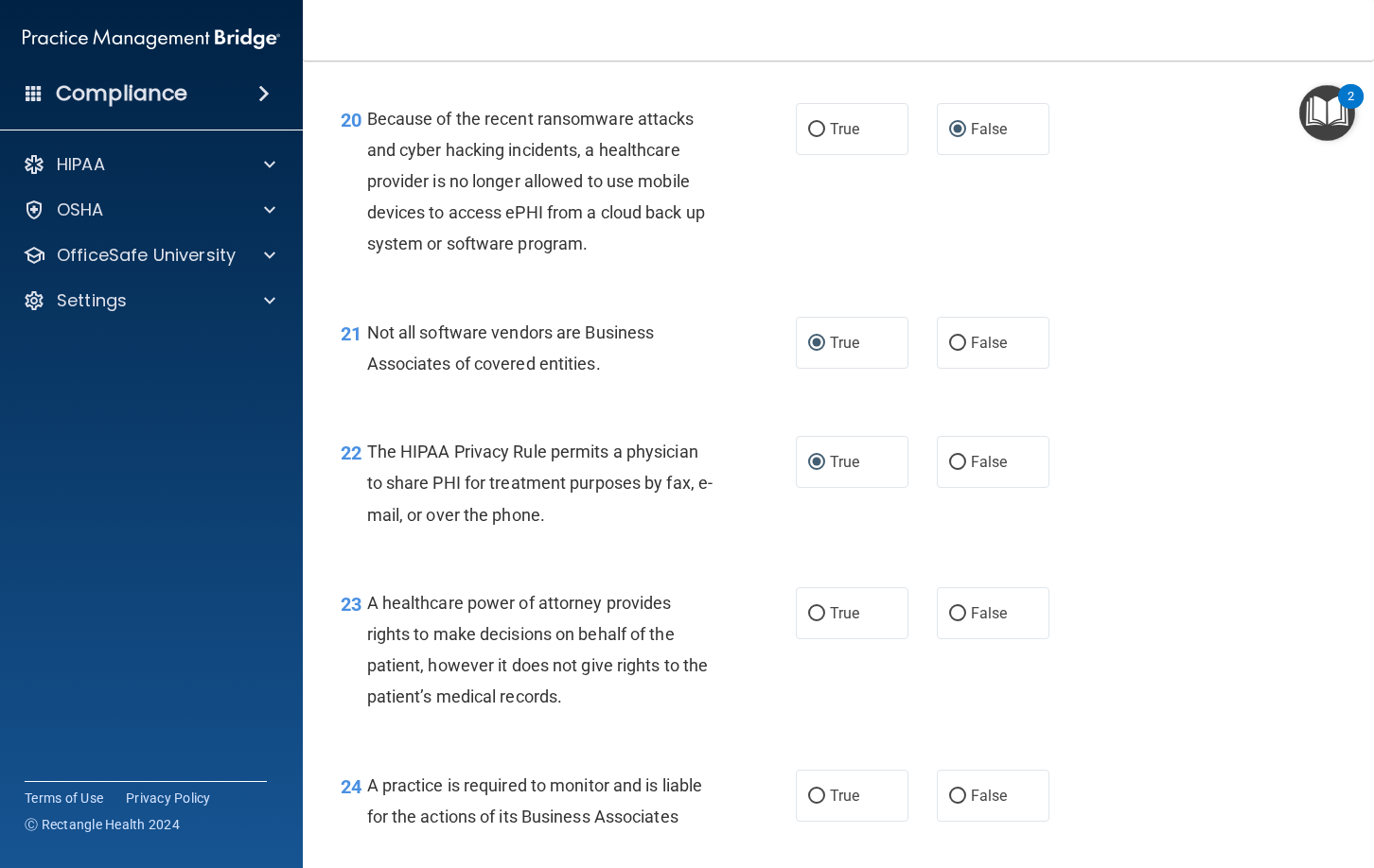
scroll to position [3453, 0]
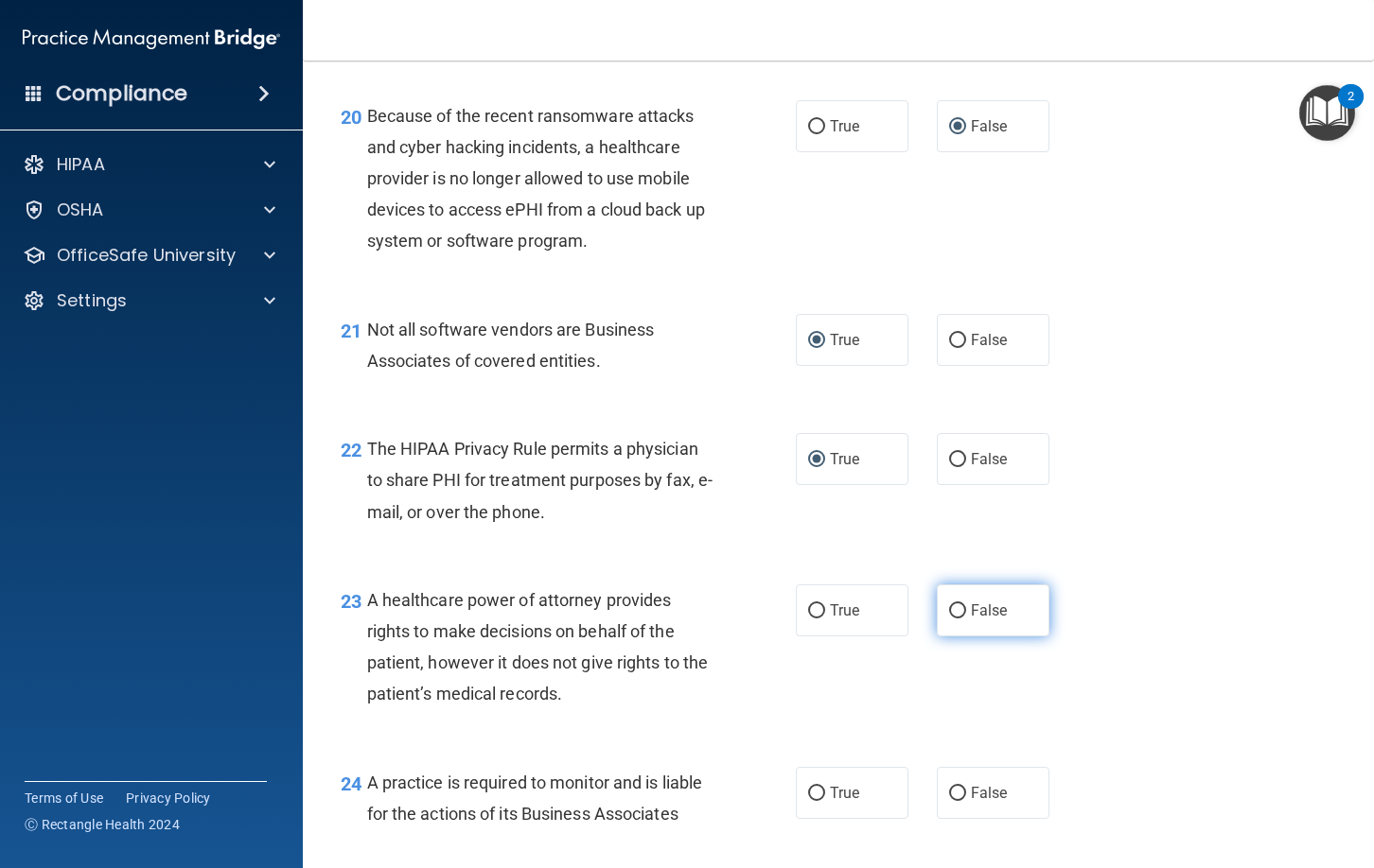
click at [956, 611] on input "False" at bounding box center [957, 611] width 17 height 15
radio input "true"
drag, startPoint x: 956, startPoint y: 790, endPoint x: 956, endPoint y: 803, distance: 13.0
click at [955, 790] on input "False" at bounding box center [957, 794] width 17 height 15
radio input "true"
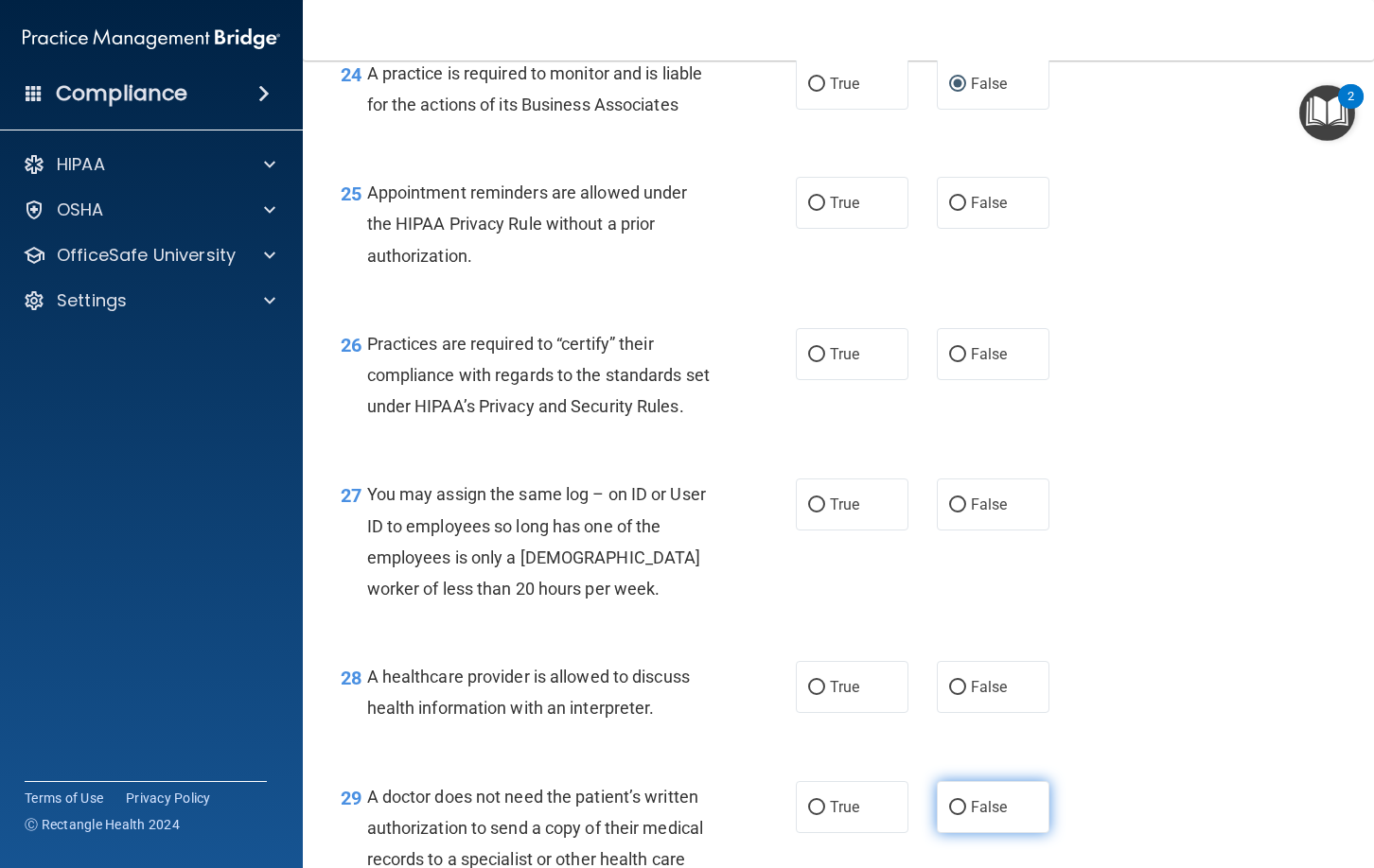
scroll to position [4167, 0]
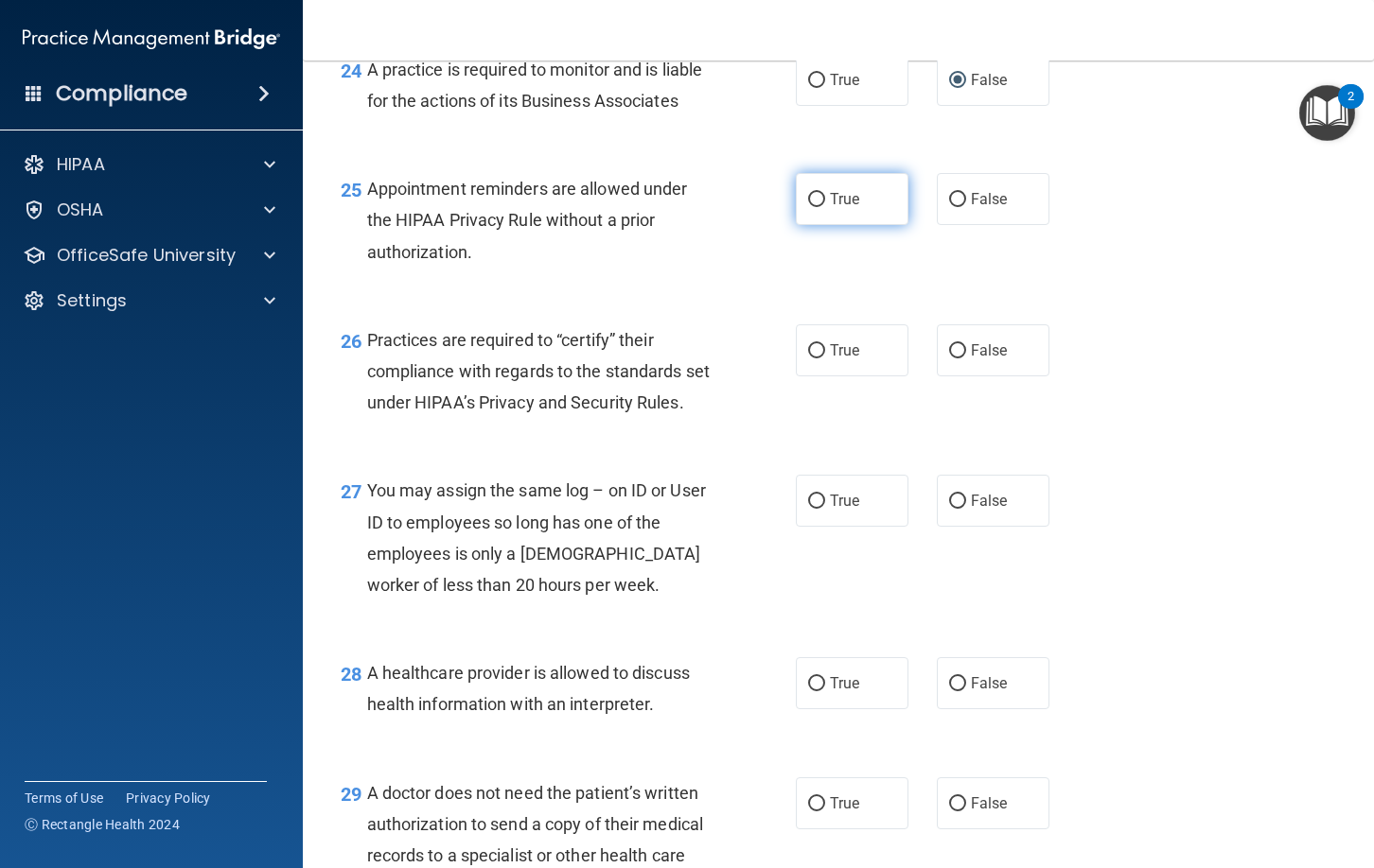
click at [815, 202] on input "True" at bounding box center [815, 200] width 17 height 15
radio input "true"
click at [955, 350] on input "False" at bounding box center [957, 351] width 17 height 15
radio input "true"
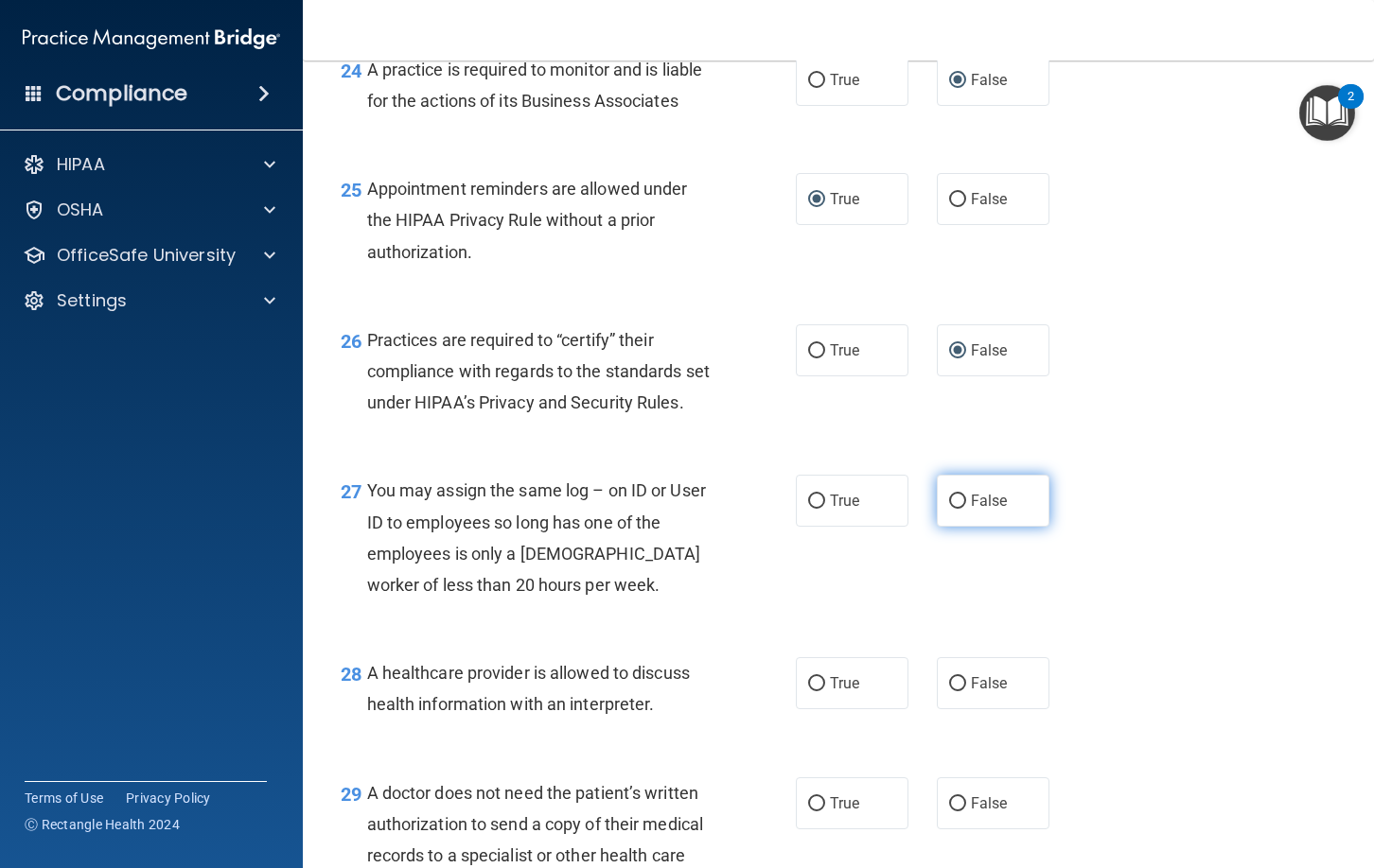
click at [955, 501] on input "False" at bounding box center [957, 502] width 17 height 15
radio input "true"
click at [816, 684] on input "True" at bounding box center [815, 684] width 17 height 15
radio input "true"
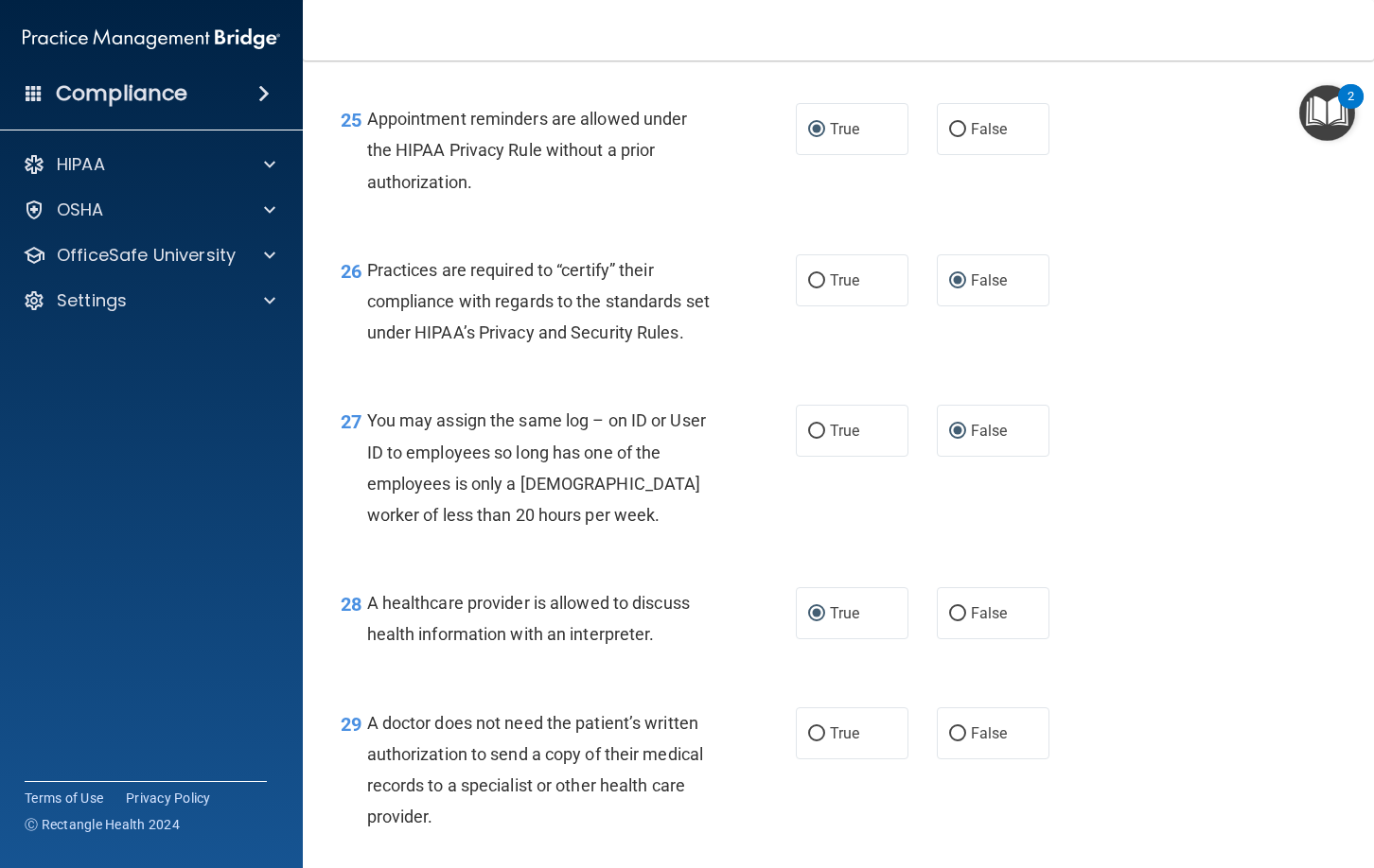
scroll to position [4247, 0]
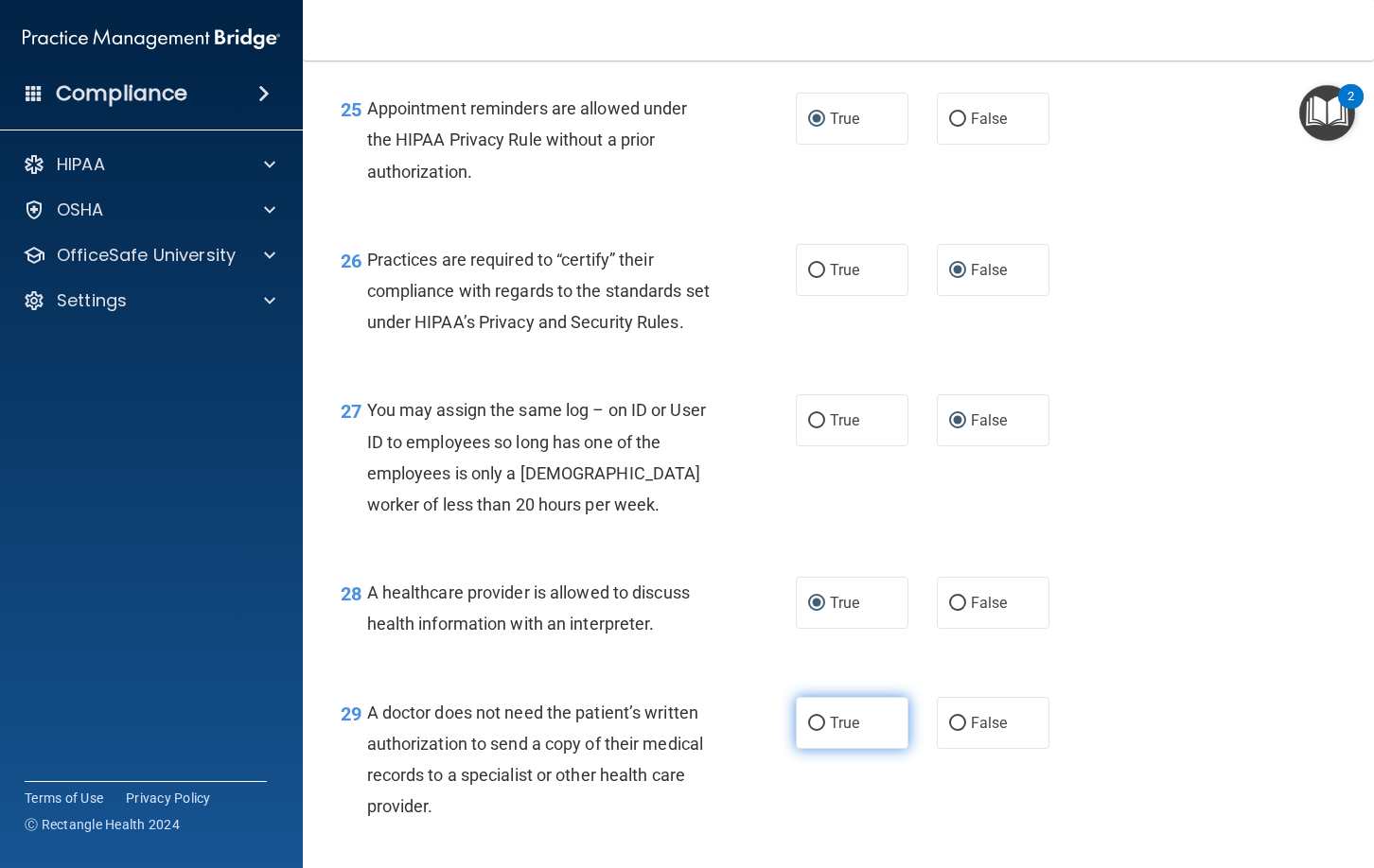
click at [815, 726] on input "True" at bounding box center [815, 723] width 17 height 15
radio input "true"
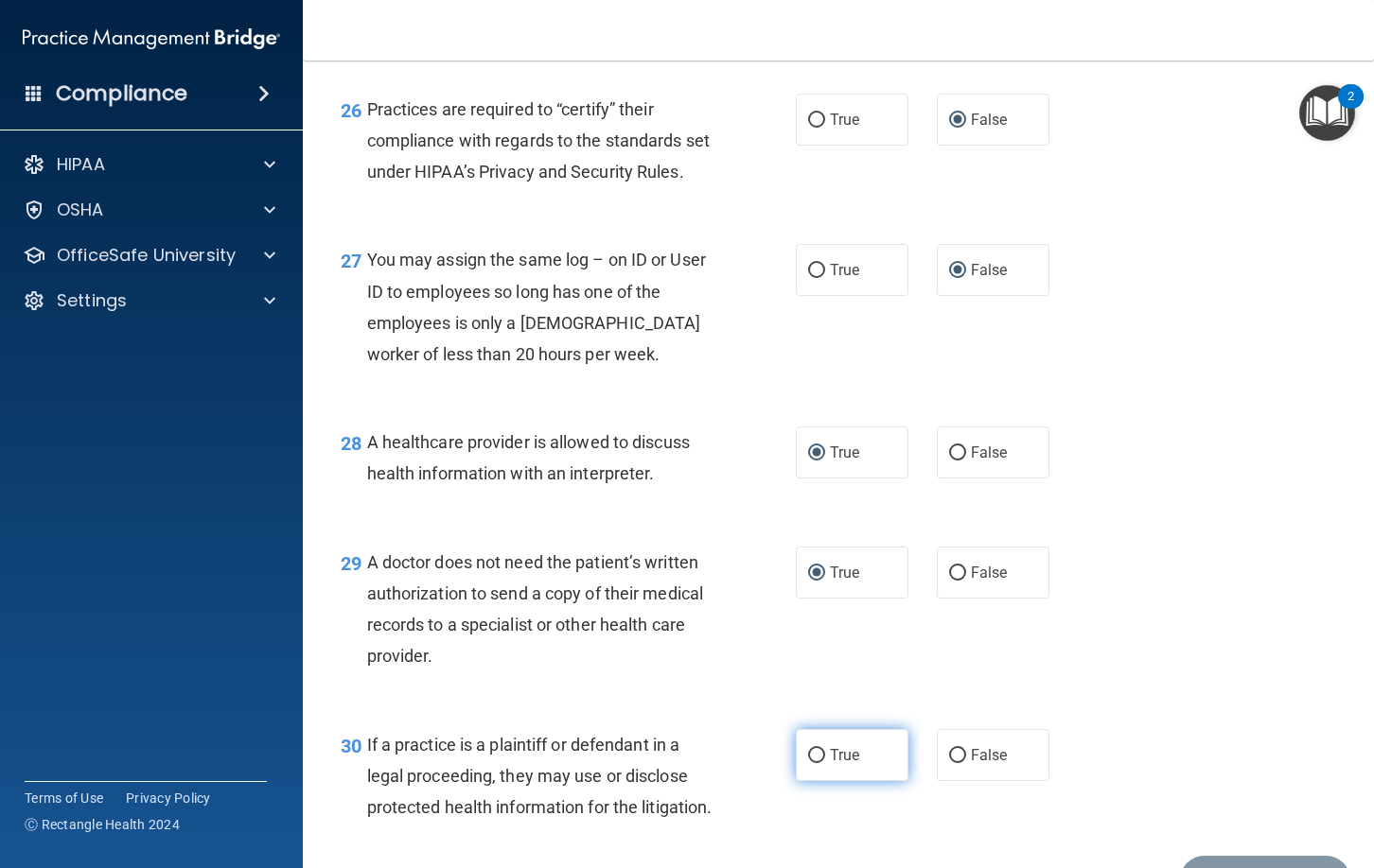
scroll to position [4412, 0]
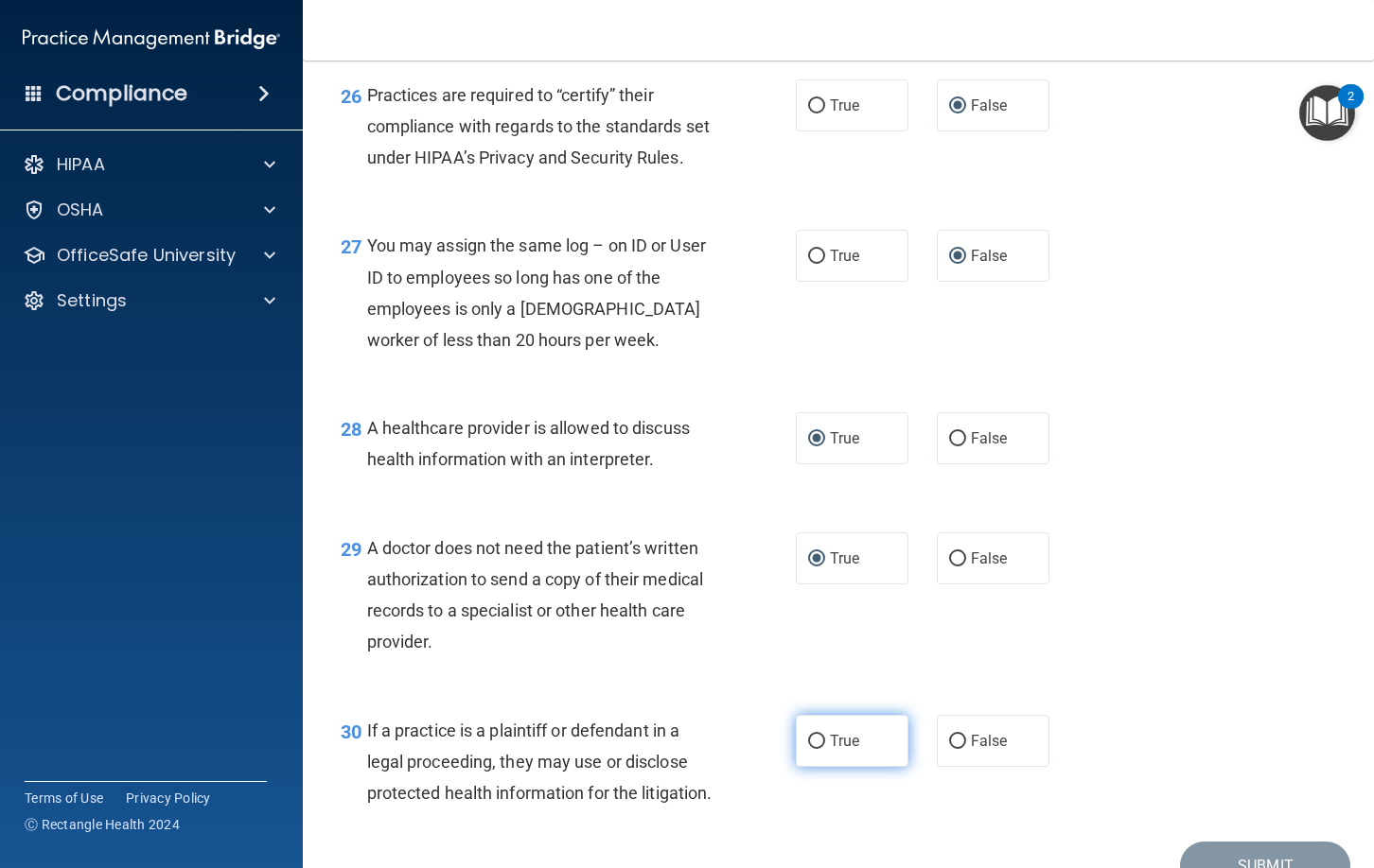
click at [811, 741] on input "True" at bounding box center [815, 742] width 17 height 15
radio input "true"
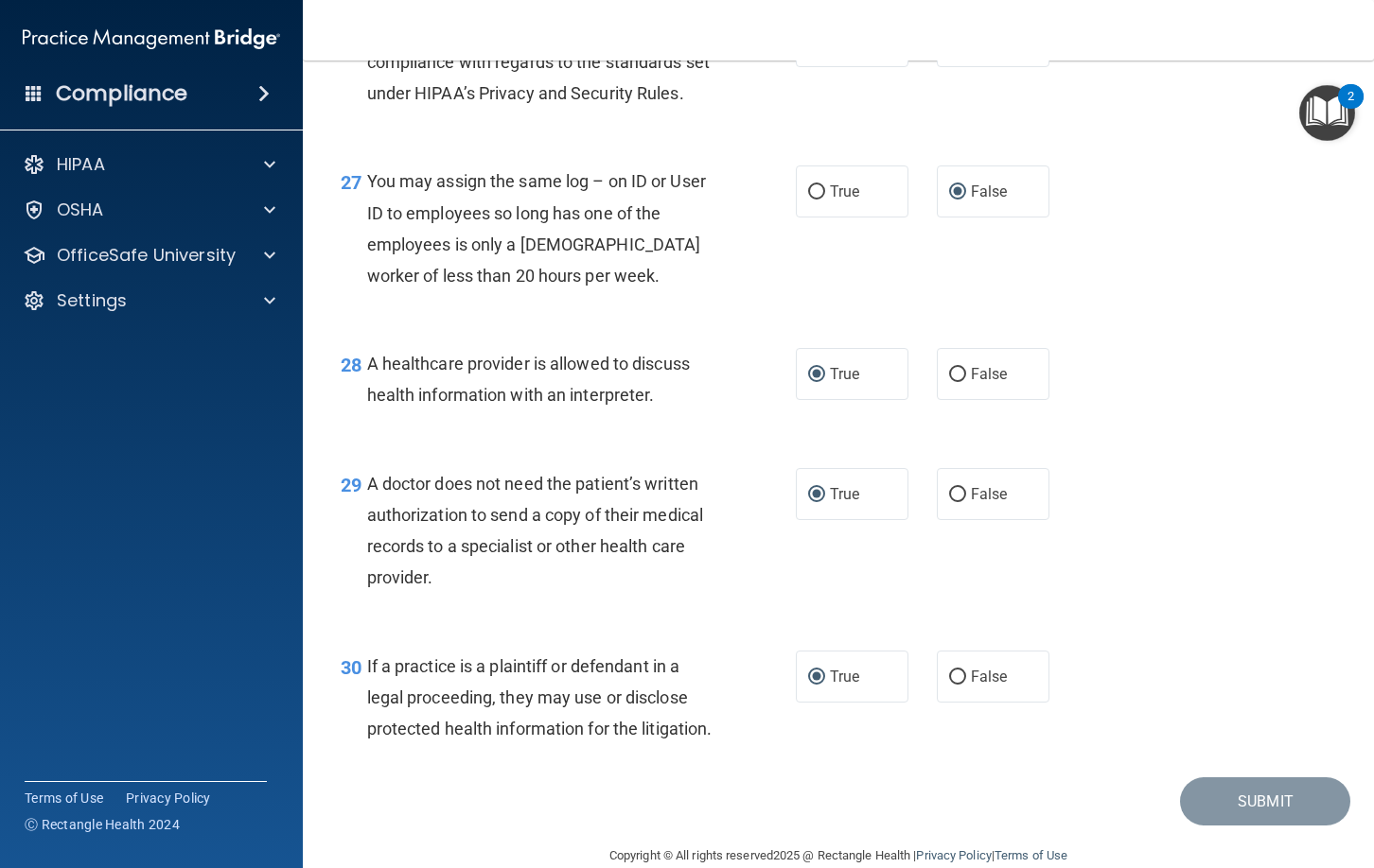
scroll to position [4478, 0]
click at [1051, 825] on div "Submit" at bounding box center [838, 800] width 1023 height 48
click at [917, 777] on div "30 If a practice is a plaintiff or defendant in a legal proceeding, they may us…" at bounding box center [838, 701] width 1023 height 151
click at [959, 673] on input "False" at bounding box center [957, 677] width 17 height 15
radio input "true"
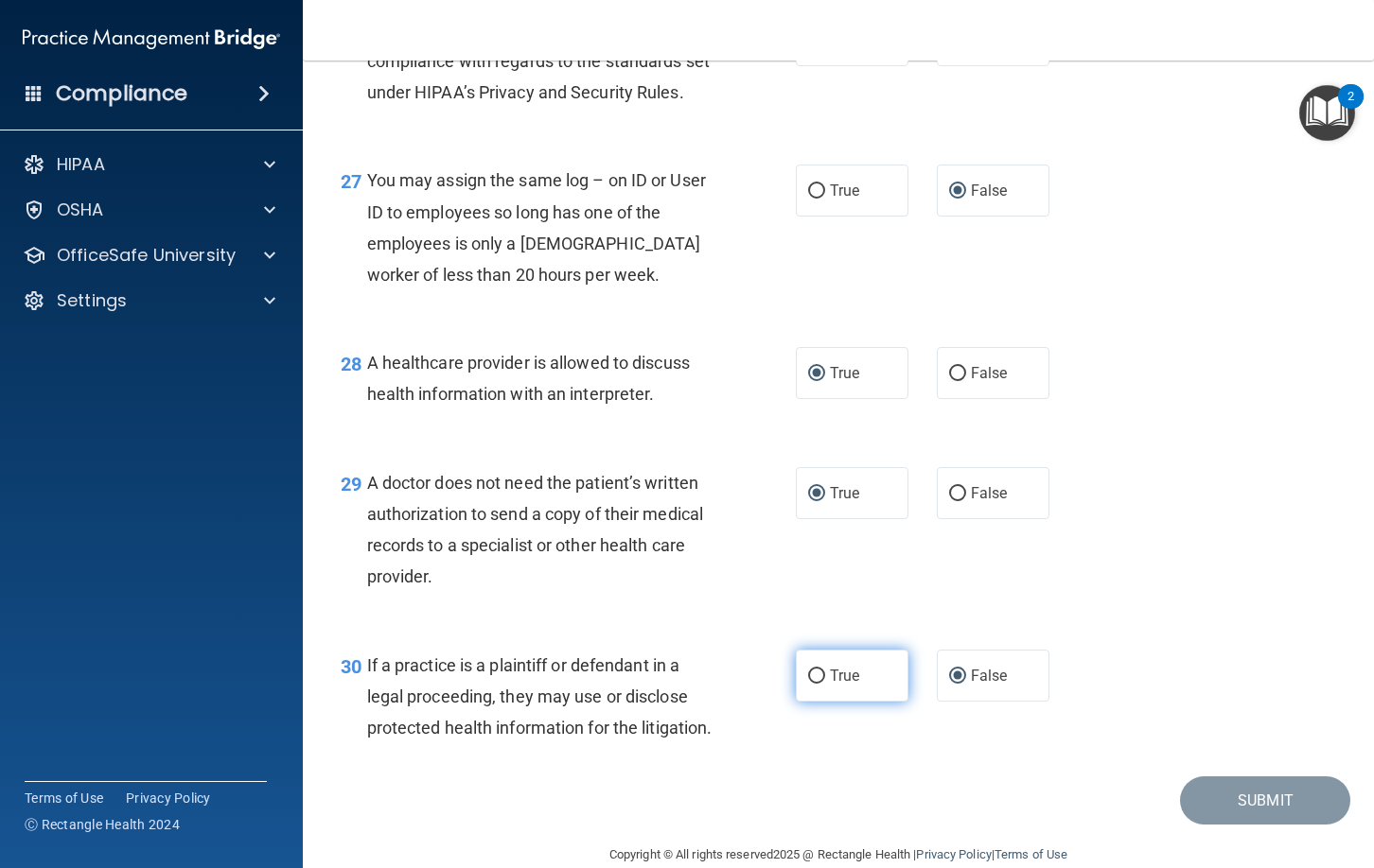
click at [817, 676] on input "True" at bounding box center [815, 677] width 17 height 15
radio input "true"
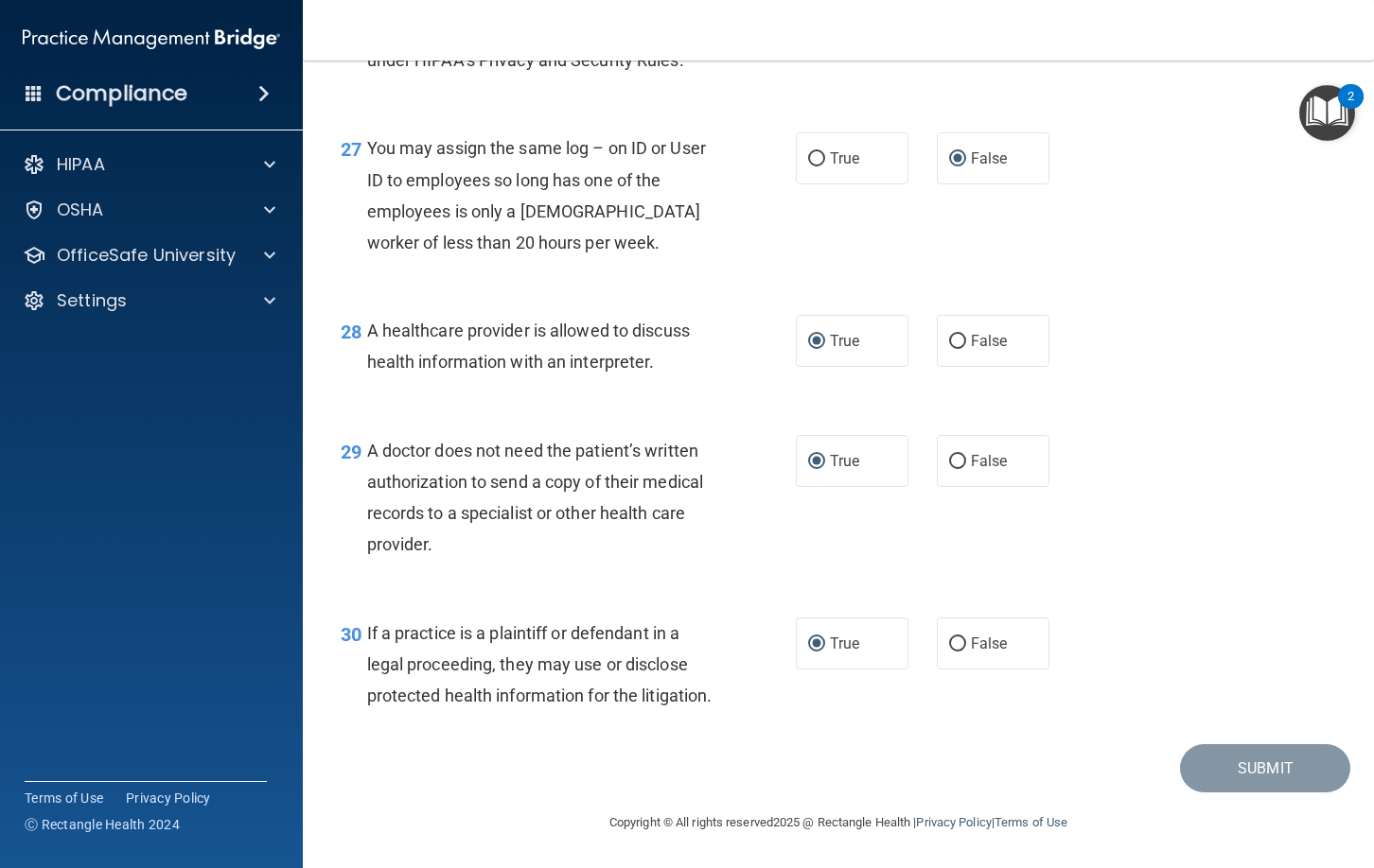
scroll to position [4525, 0]
drag, startPoint x: 958, startPoint y: 629, endPoint x: 937, endPoint y: 632, distance: 21.2
click at [958, 638] on input "False" at bounding box center [957, 644] width 17 height 15
radio input "true"
drag, startPoint x: 817, startPoint y: 631, endPoint x: 885, endPoint y: 651, distance: 70.9
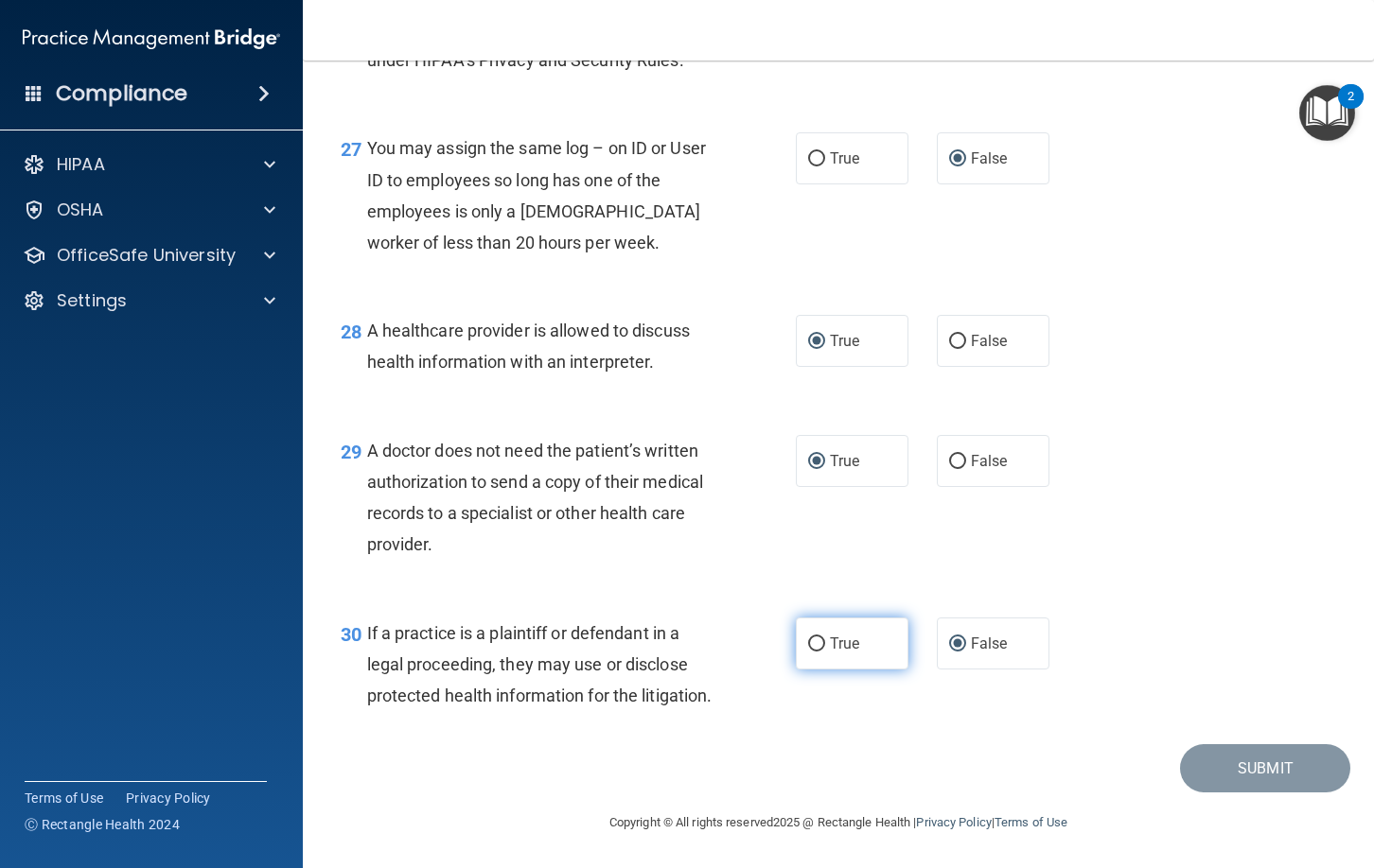
click at [824, 638] on input "True" at bounding box center [815, 644] width 17 height 15
radio input "true"
radio input "false"
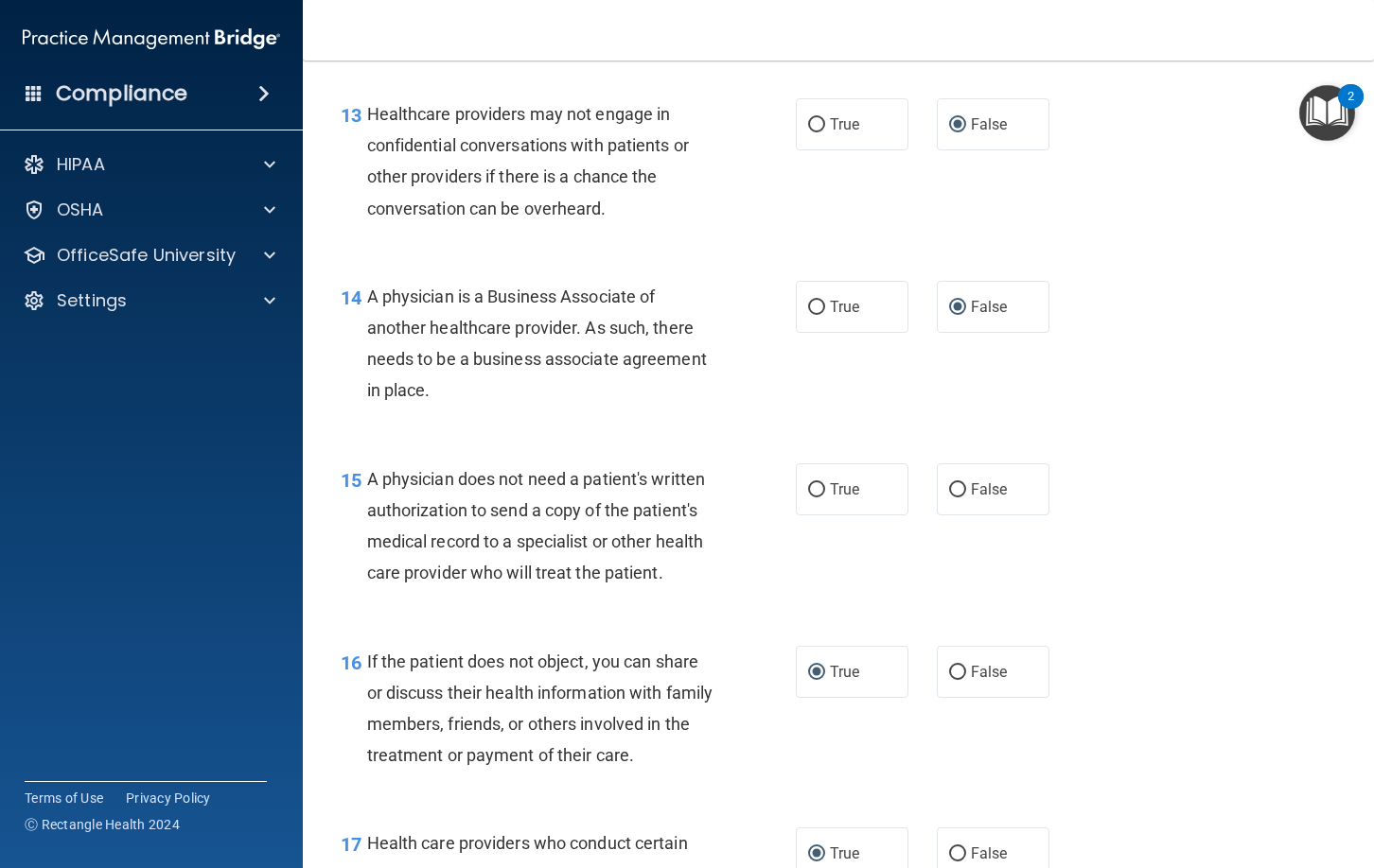
scroll to position [2242, 0]
drag, startPoint x: 816, startPoint y: 488, endPoint x: 848, endPoint y: 501, distance: 34.5
click at [818, 488] on input "True" at bounding box center [815, 489] width 17 height 15
radio input "true"
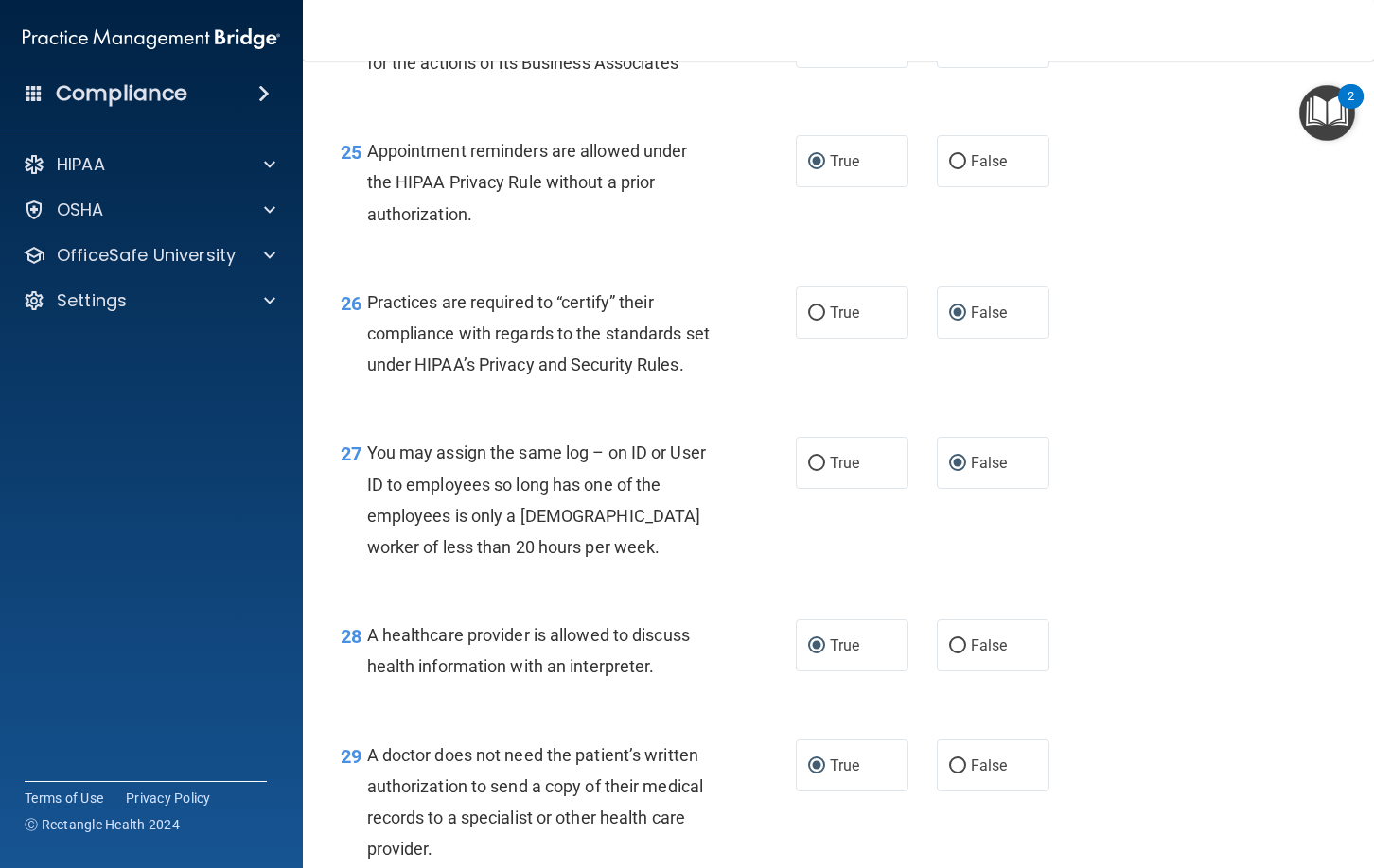
scroll to position [4541, 0]
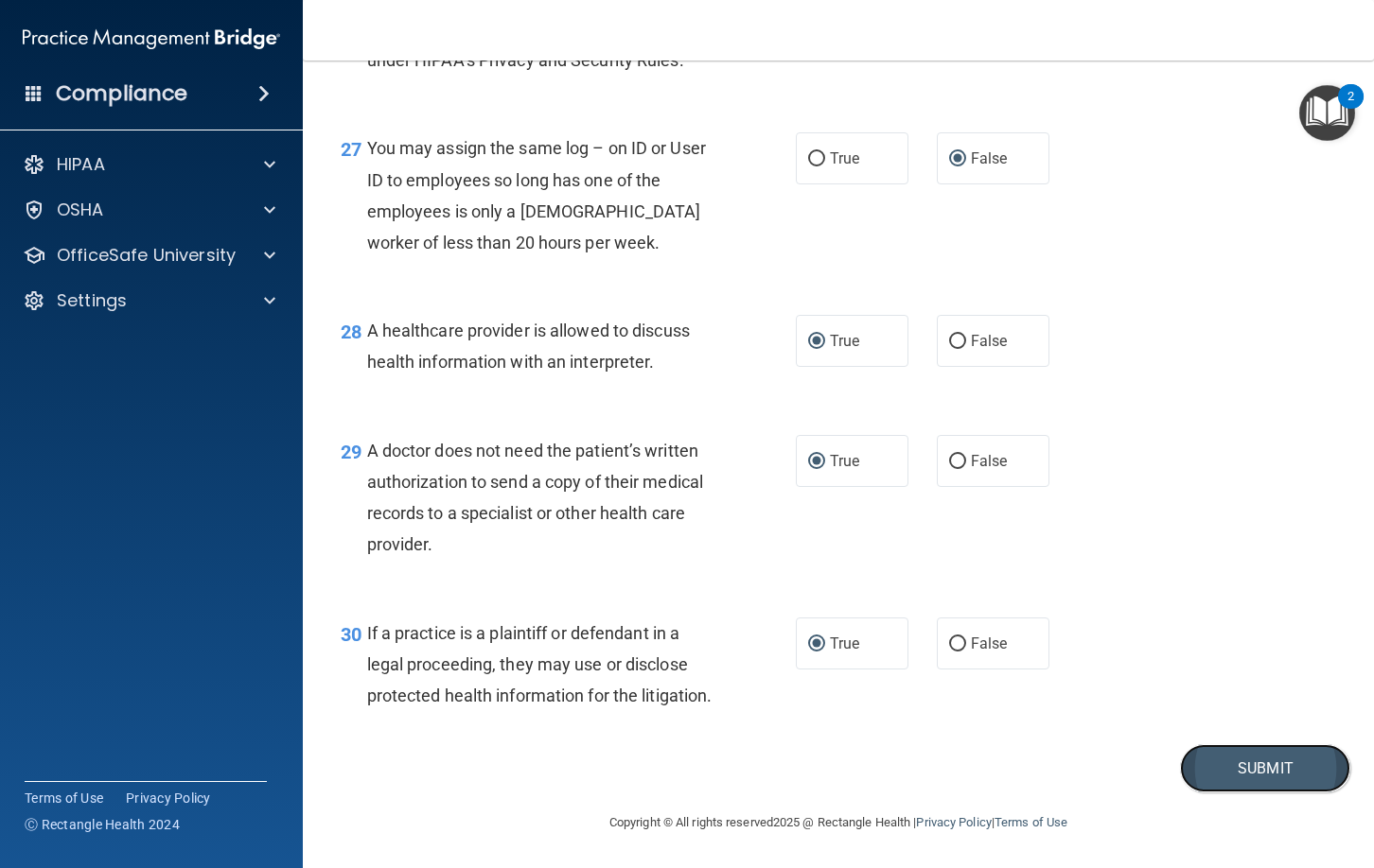
click at [1248, 769] on button "Submit" at bounding box center [1265, 767] width 170 height 48
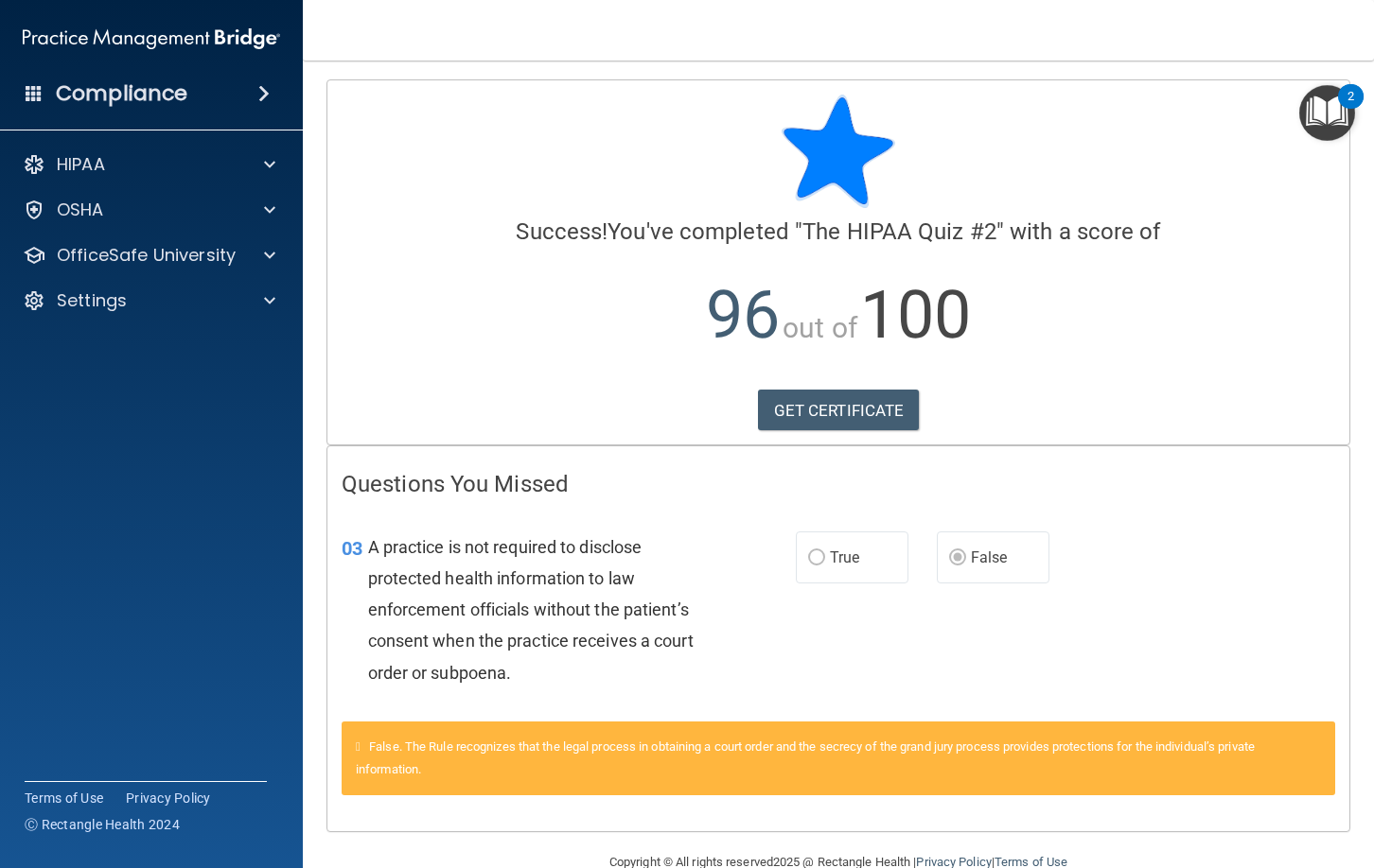
scroll to position [40, 0]
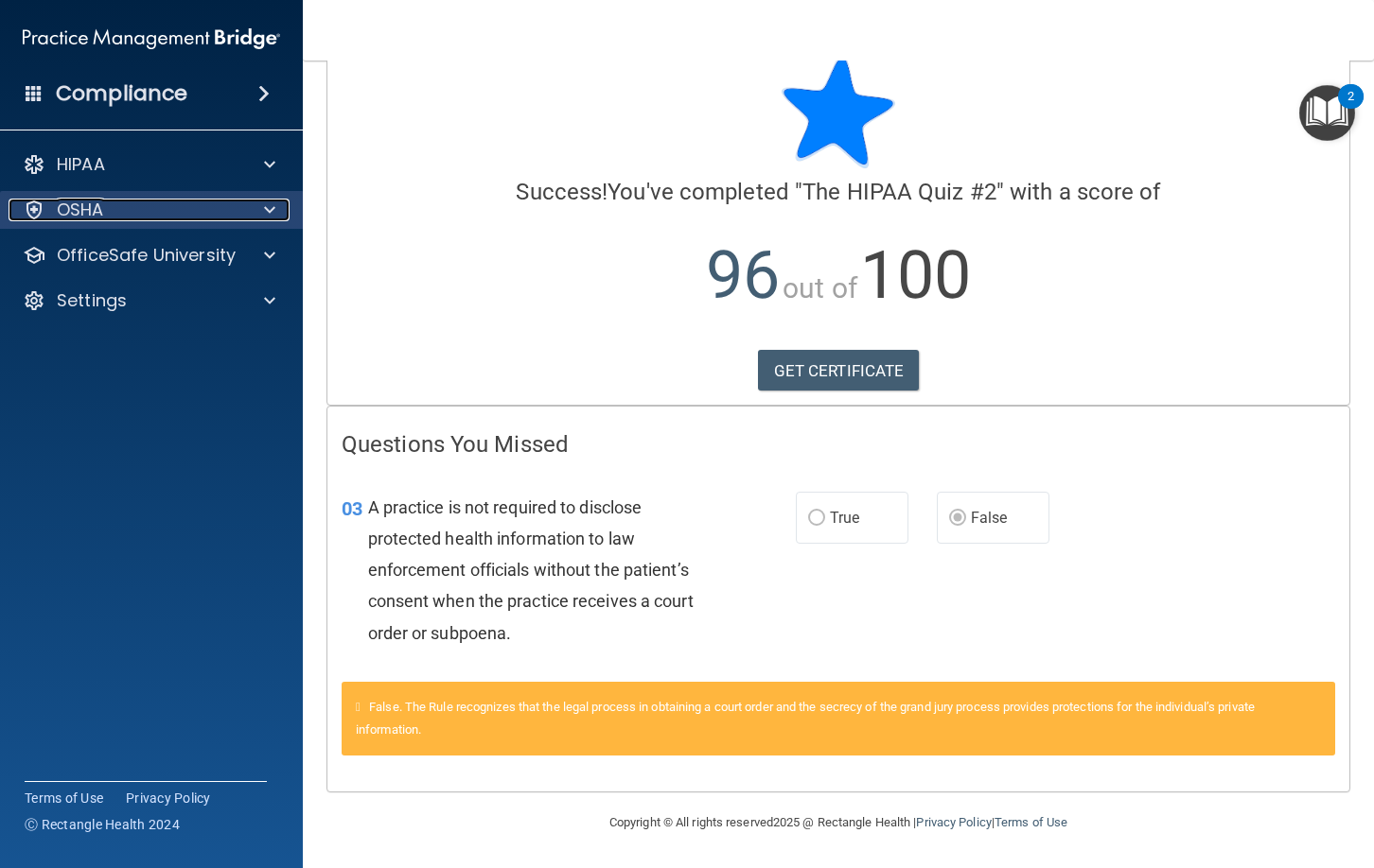
click at [258, 214] on div at bounding box center [267, 209] width 47 height 22
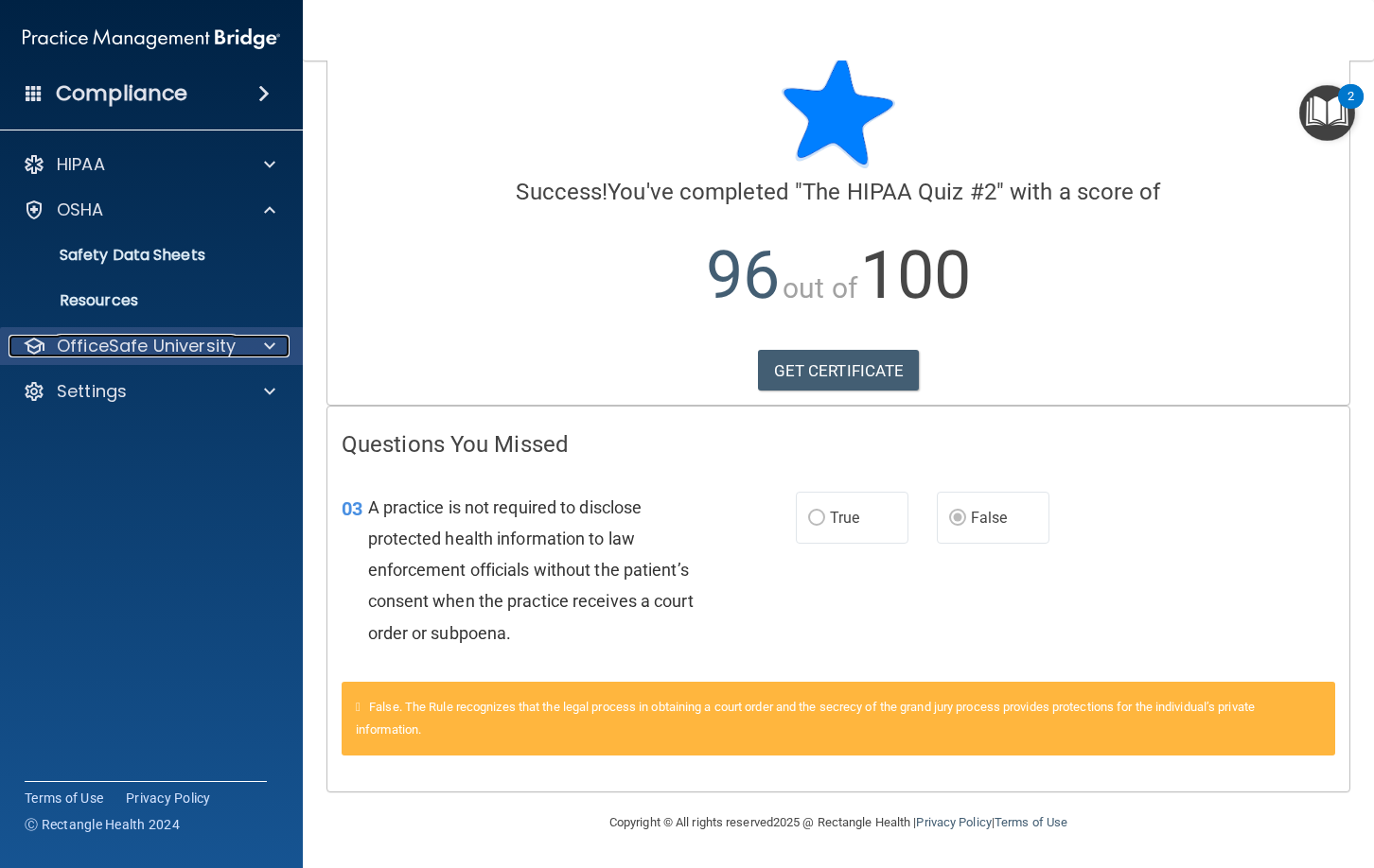
click at [243, 350] on div at bounding box center [267, 346] width 47 height 22
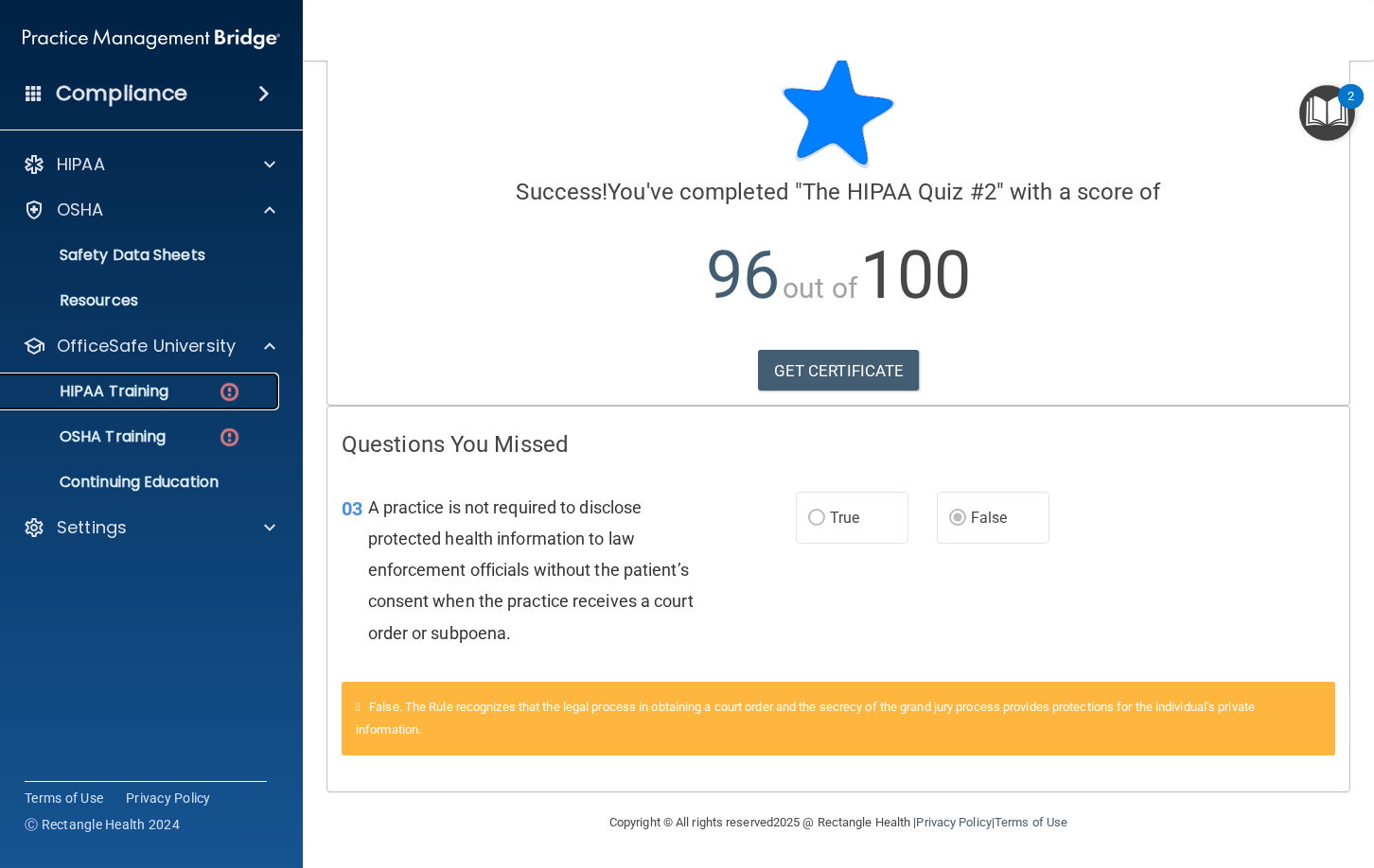
click at [228, 393] on img at bounding box center [229, 392] width 23 height 23
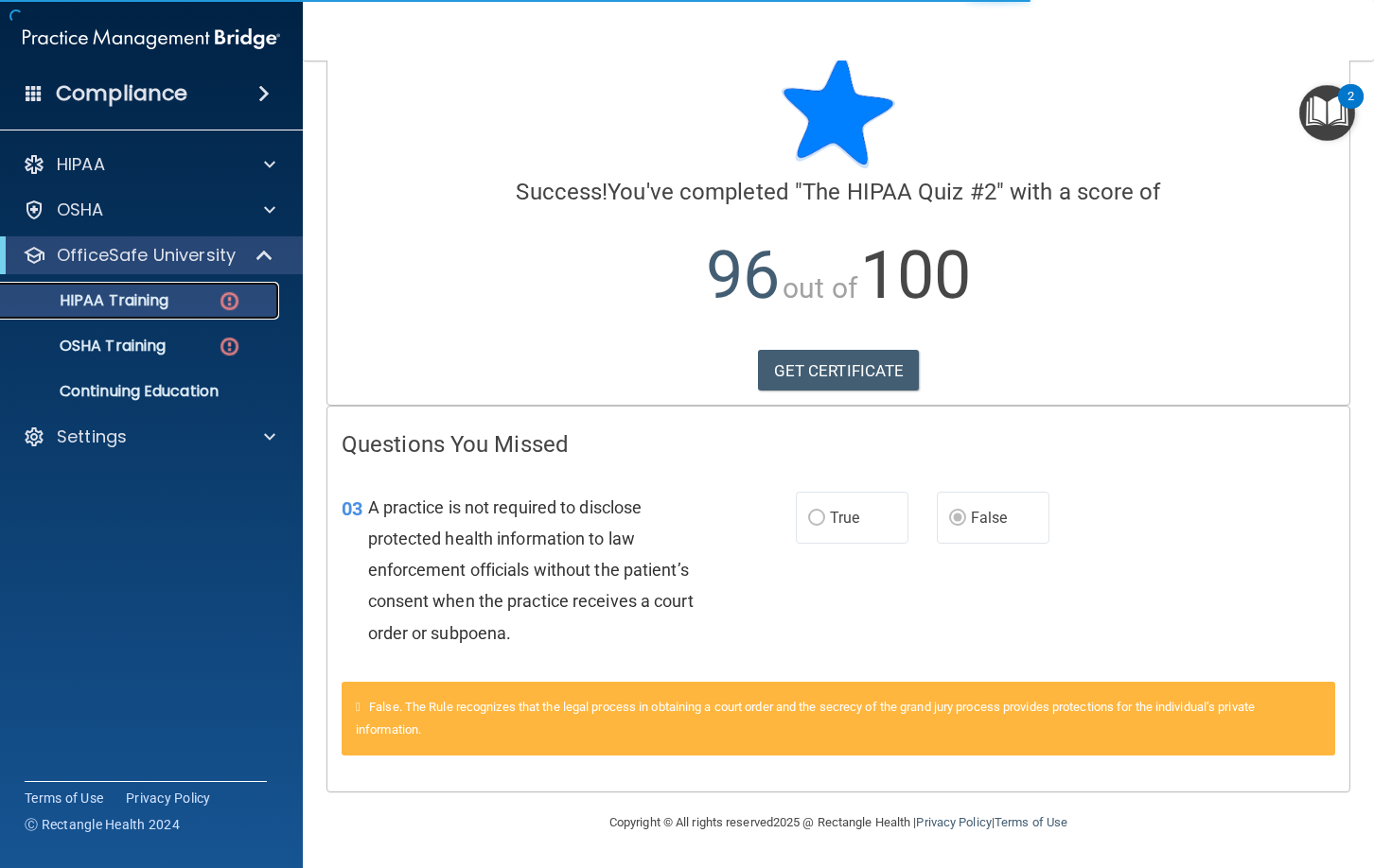
scroll to position [527, 0]
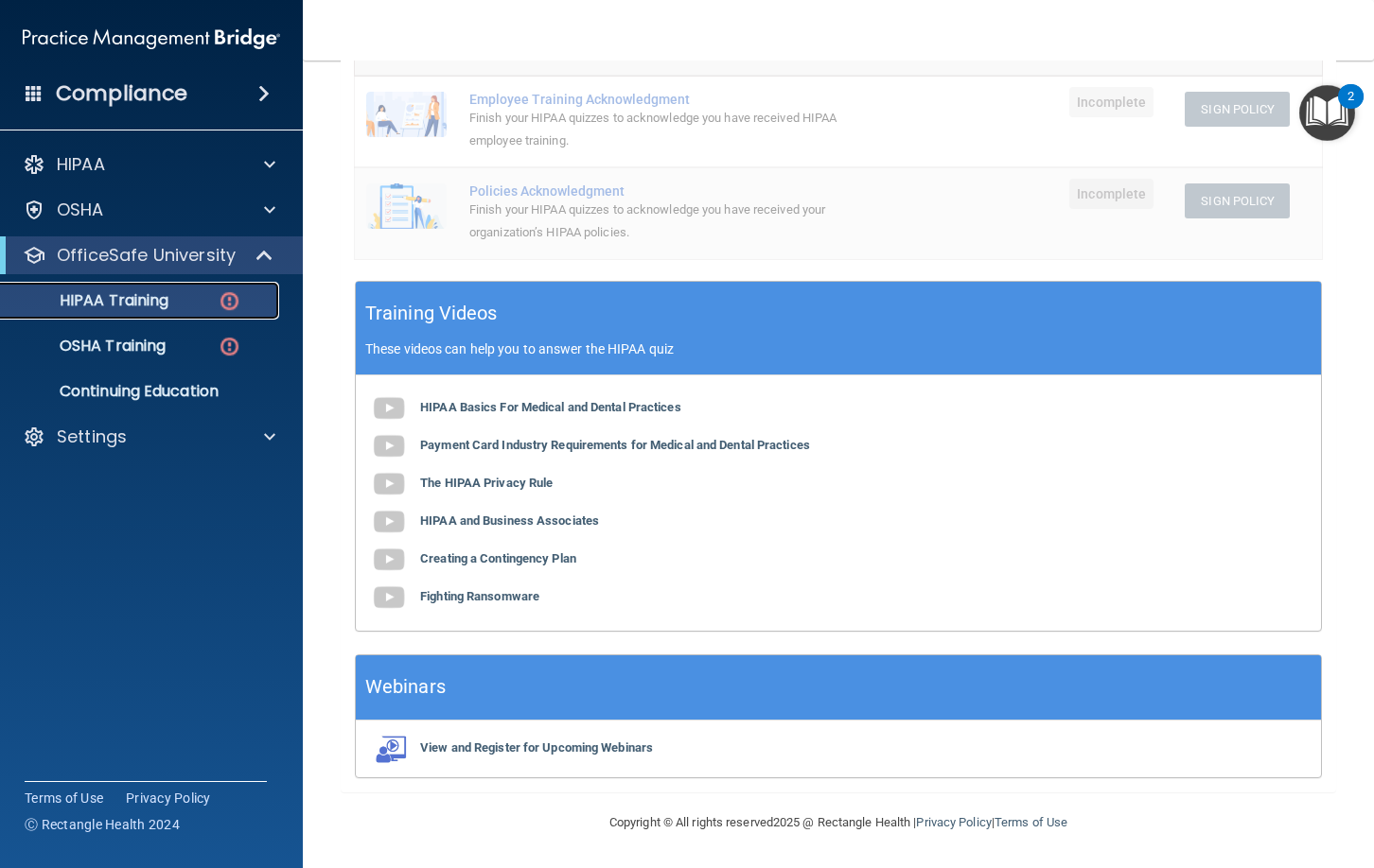
click at [226, 303] on img at bounding box center [229, 301] width 23 height 23
click at [170, 308] on div "HIPAA Training" at bounding box center [142, 300] width 258 height 19
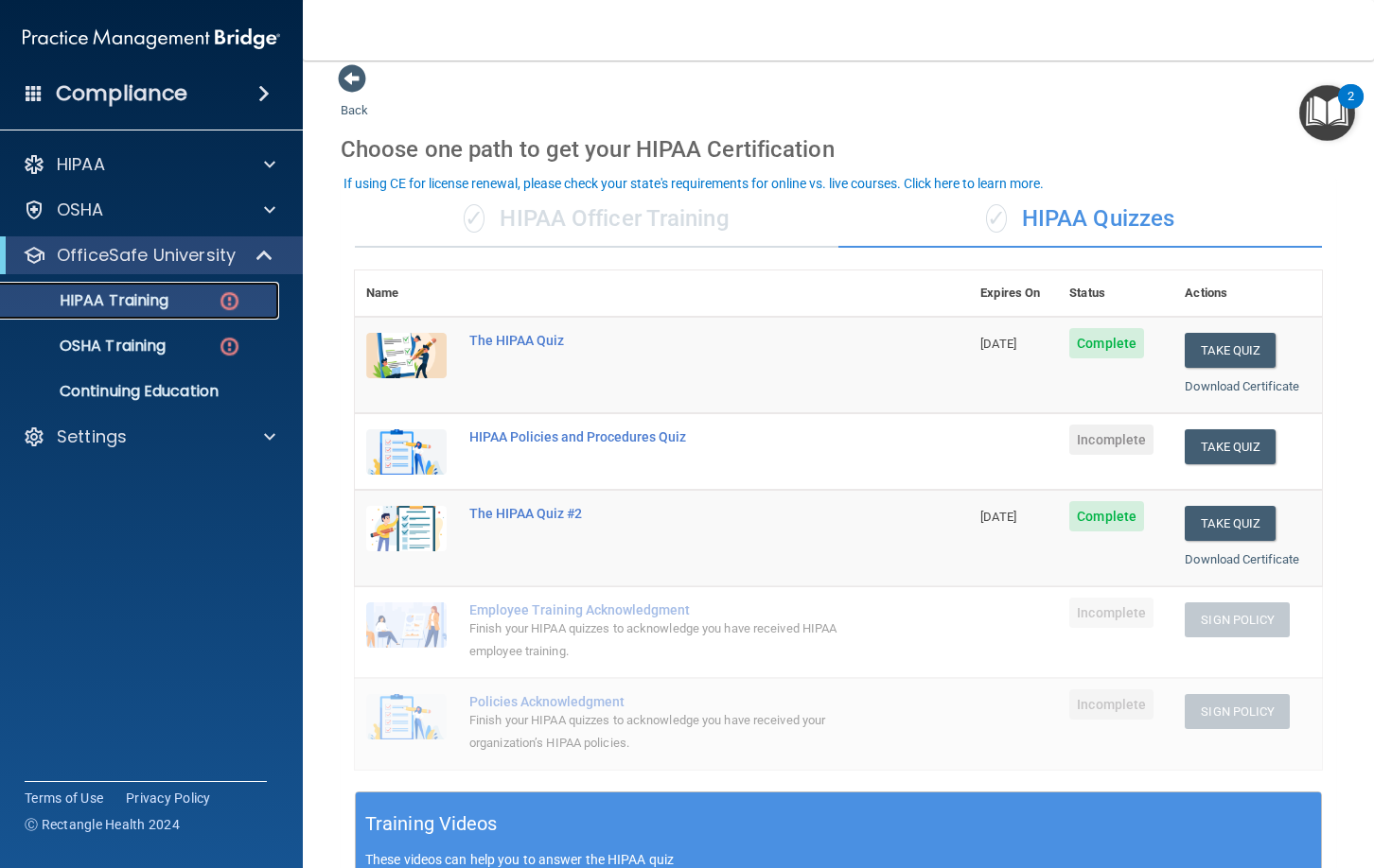
scroll to position [0, 0]
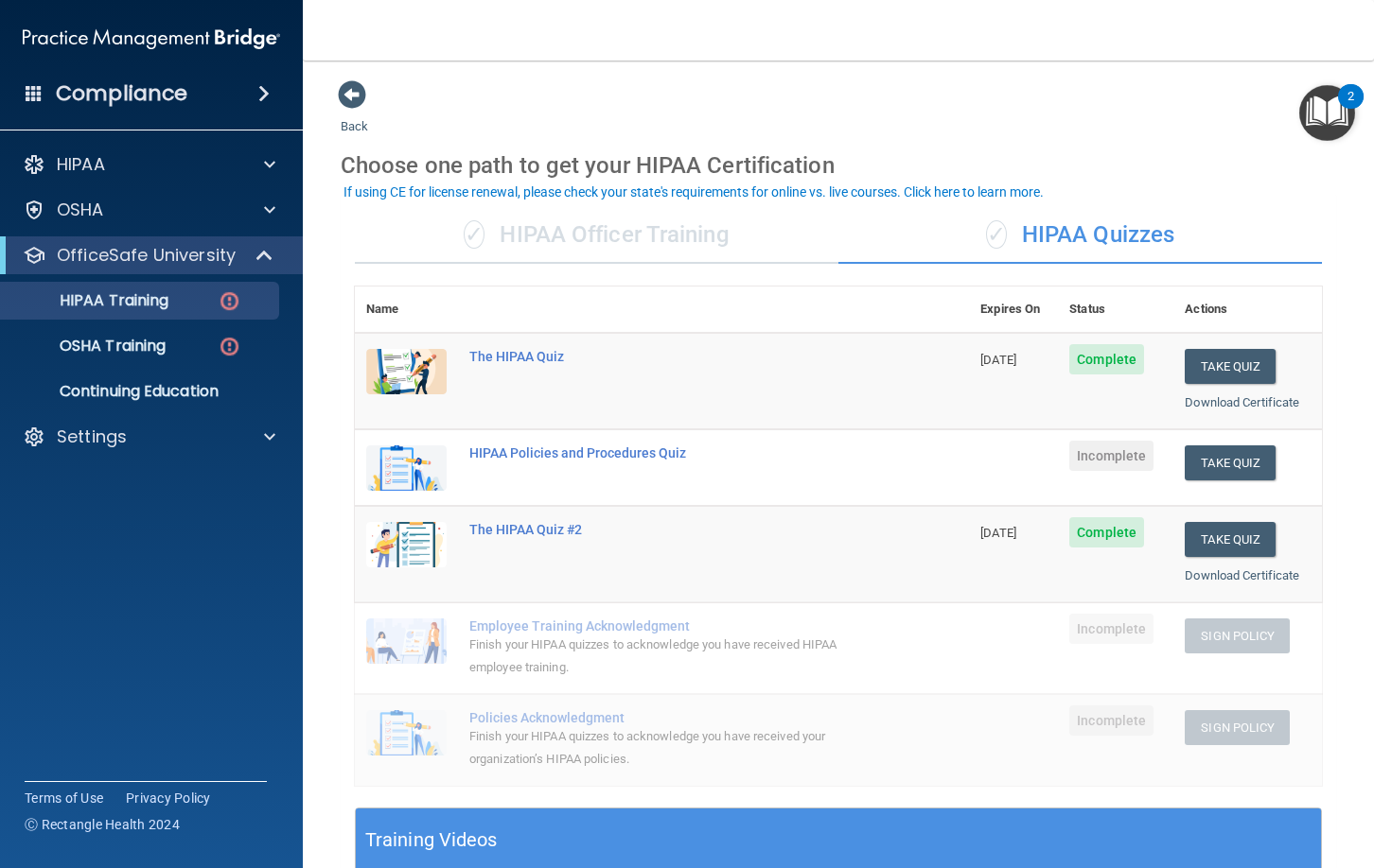
click at [680, 232] on div "✓ HIPAA Officer Training" at bounding box center [596, 235] width 483 height 57
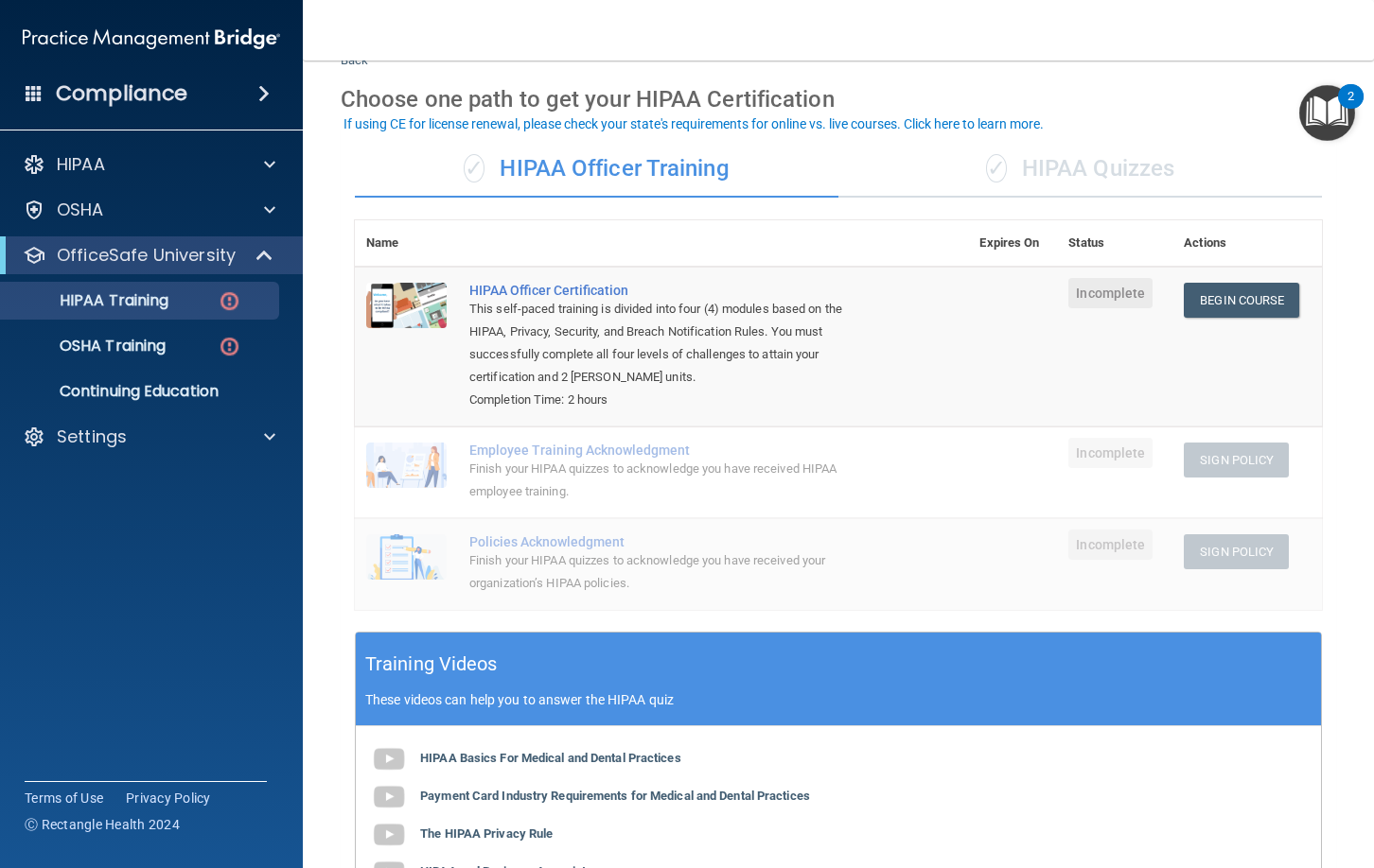
scroll to position [68, 0]
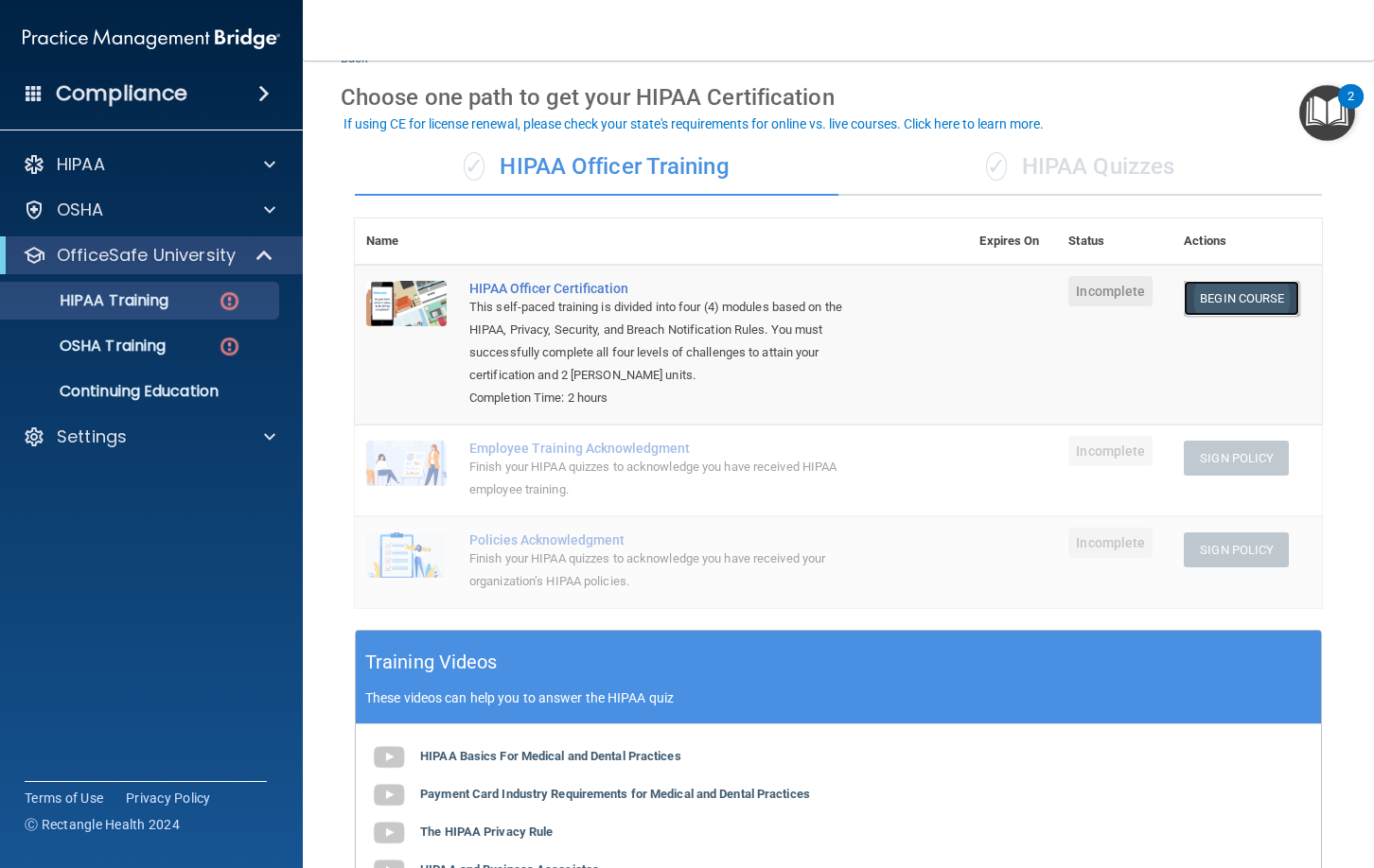
click at [1242, 303] on link "Begin Course" at bounding box center [1241, 299] width 115 height 35
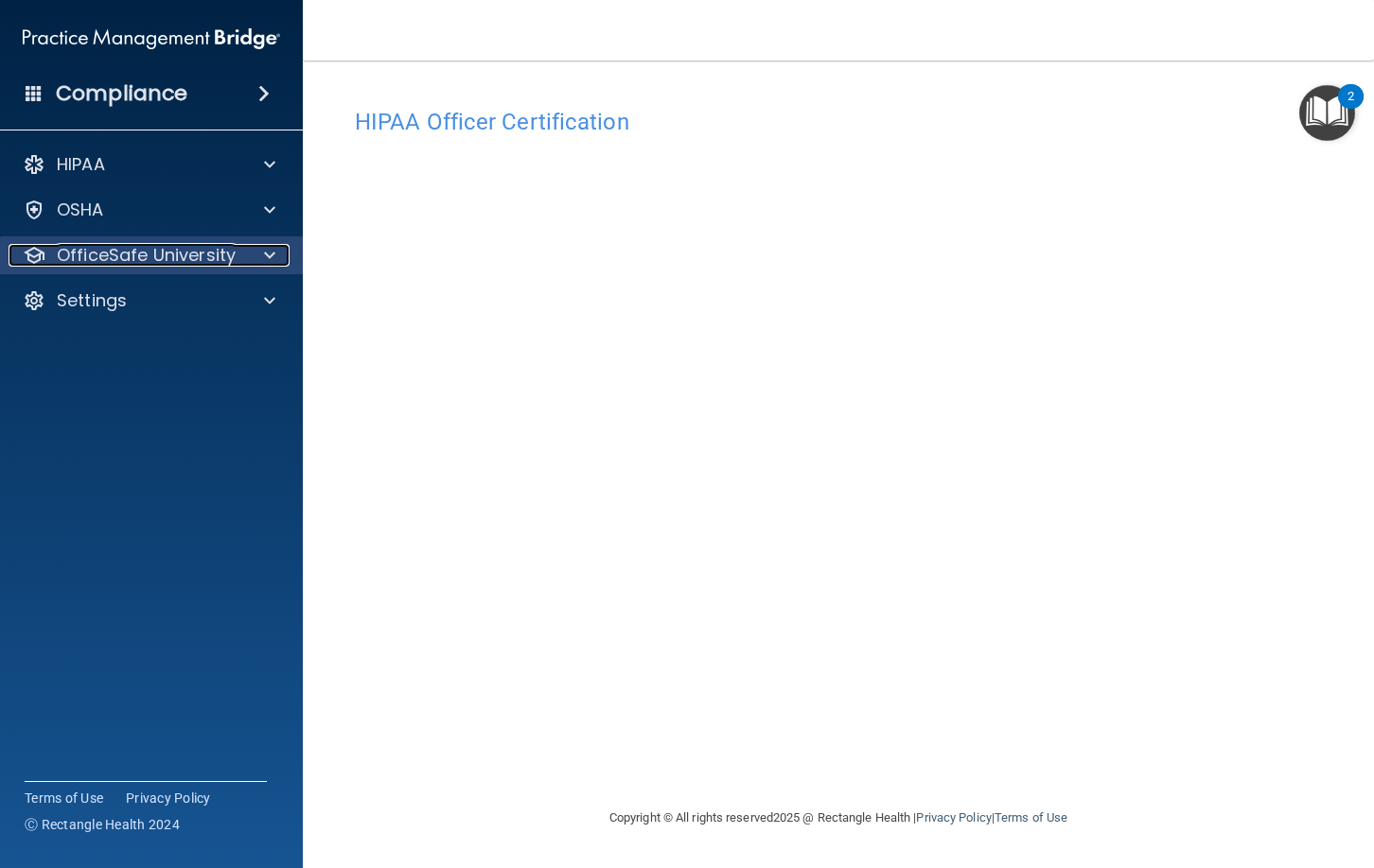
click at [214, 253] on p "OfficeSafe University" at bounding box center [146, 255] width 179 height 22
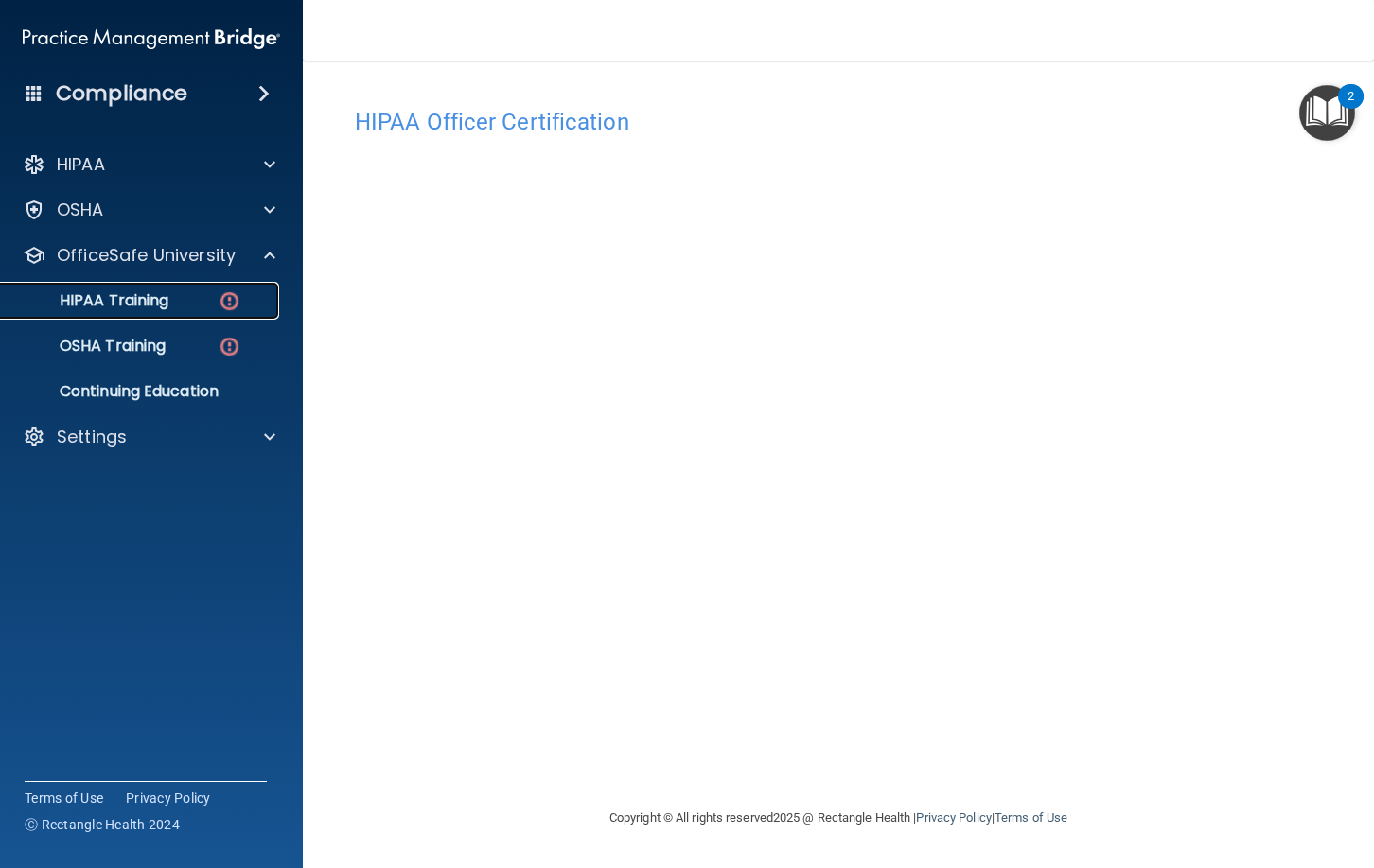
click at [213, 295] on div "HIPAA Training" at bounding box center [142, 300] width 258 height 19
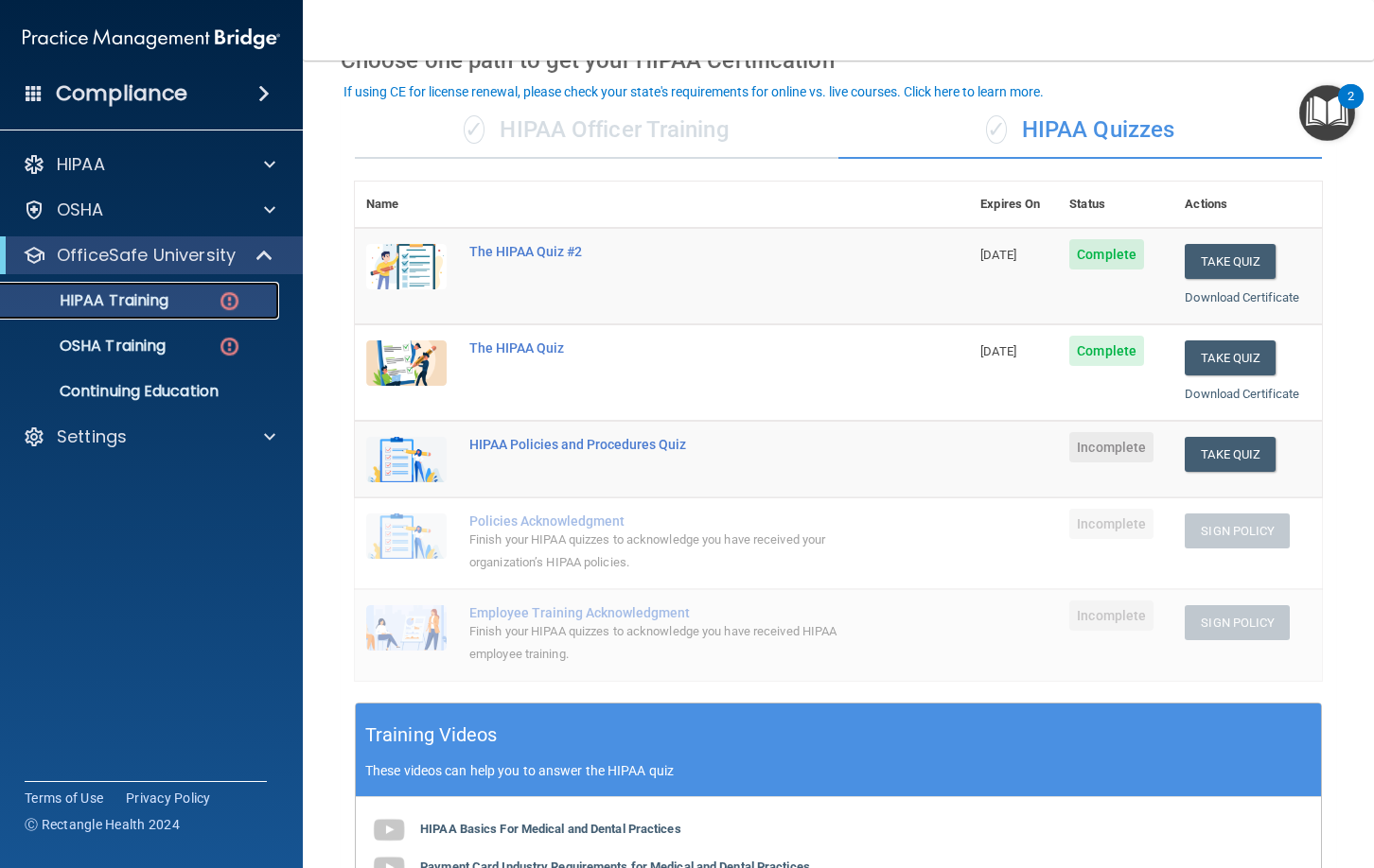
scroll to position [112, 0]
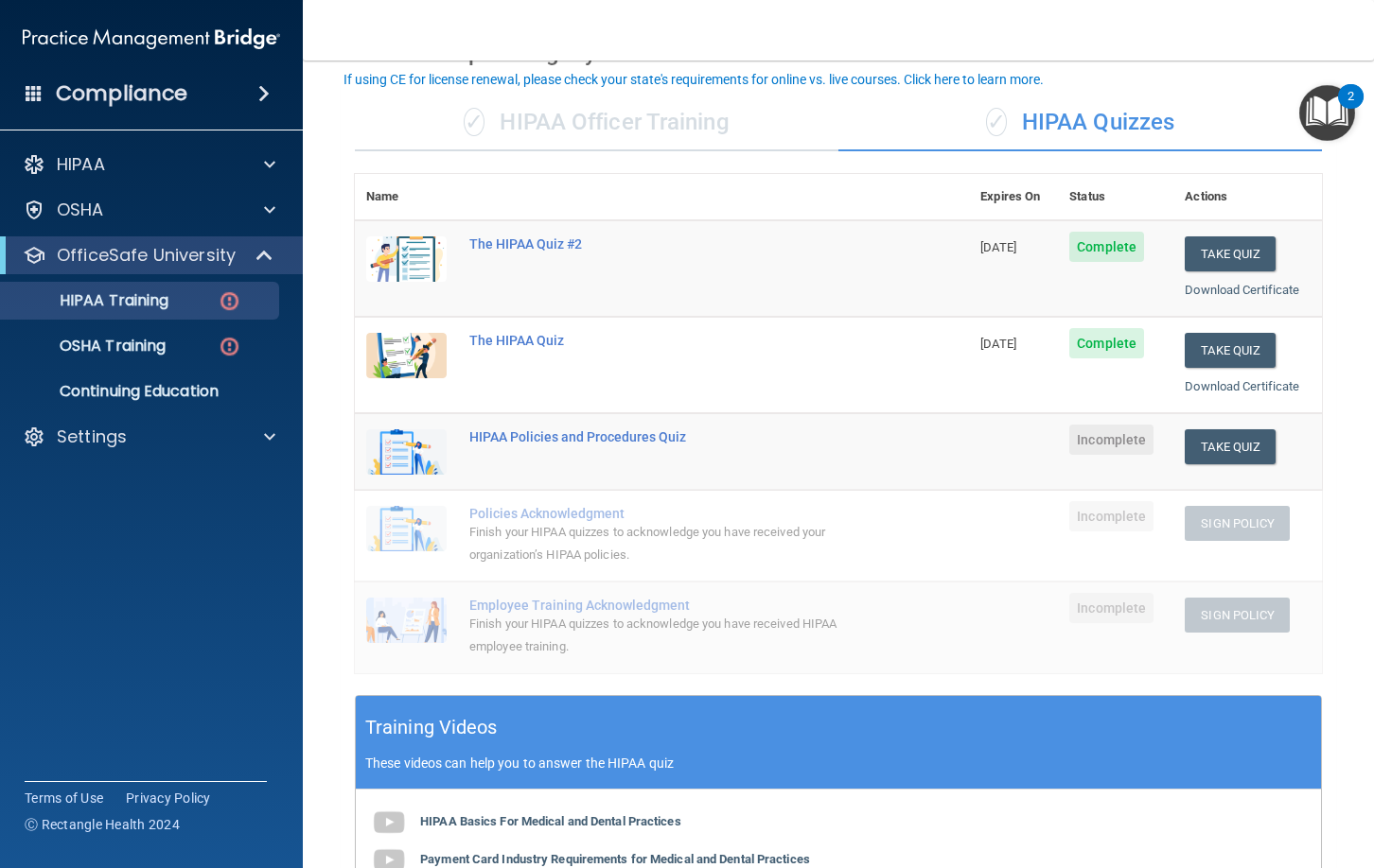
drag, startPoint x: 657, startPoint y: 123, endPoint x: 683, endPoint y: 136, distance: 29.1
click at [658, 124] on div "✓ HIPAA Officer Training" at bounding box center [596, 123] width 483 height 57
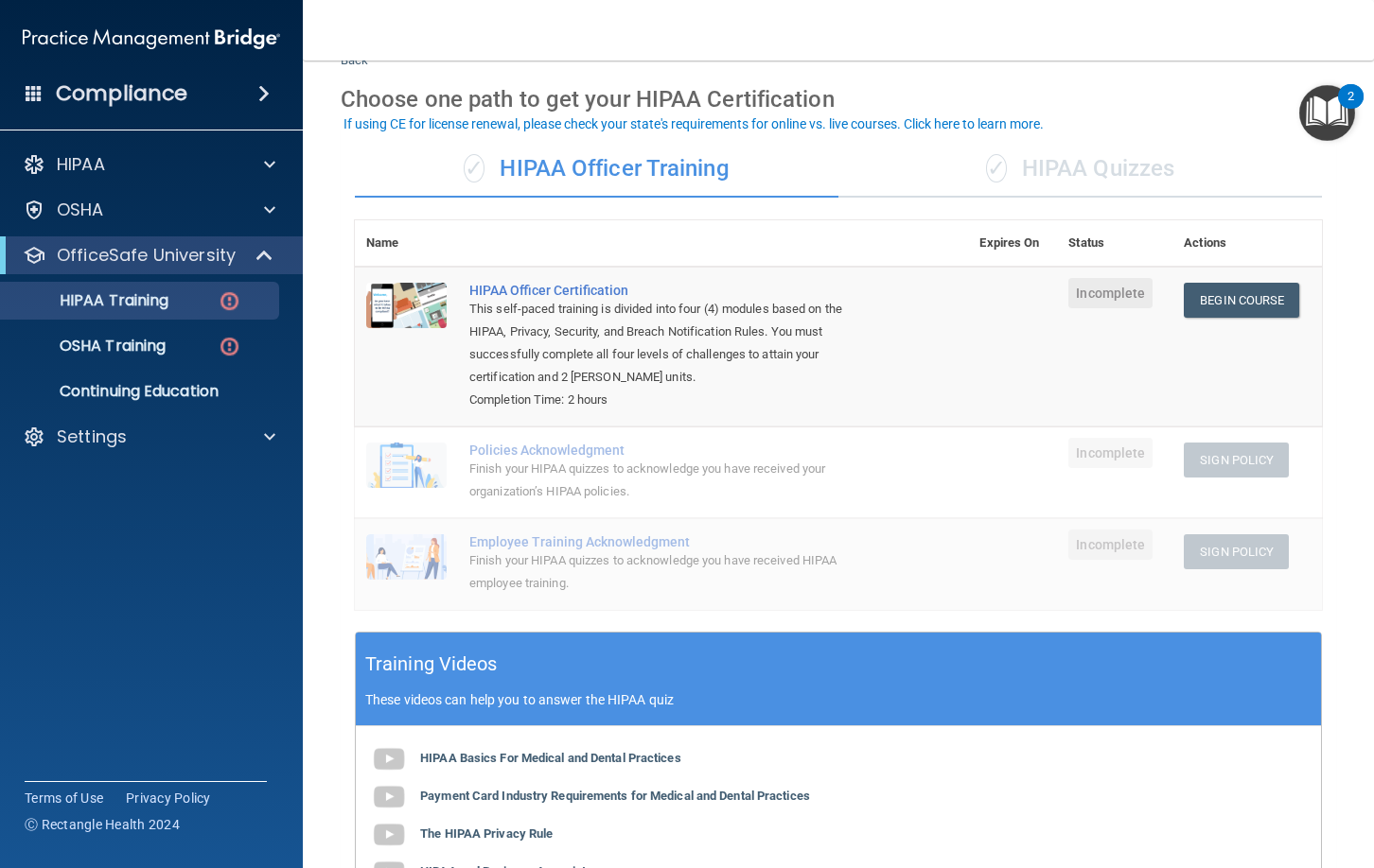
scroll to position [68, 0]
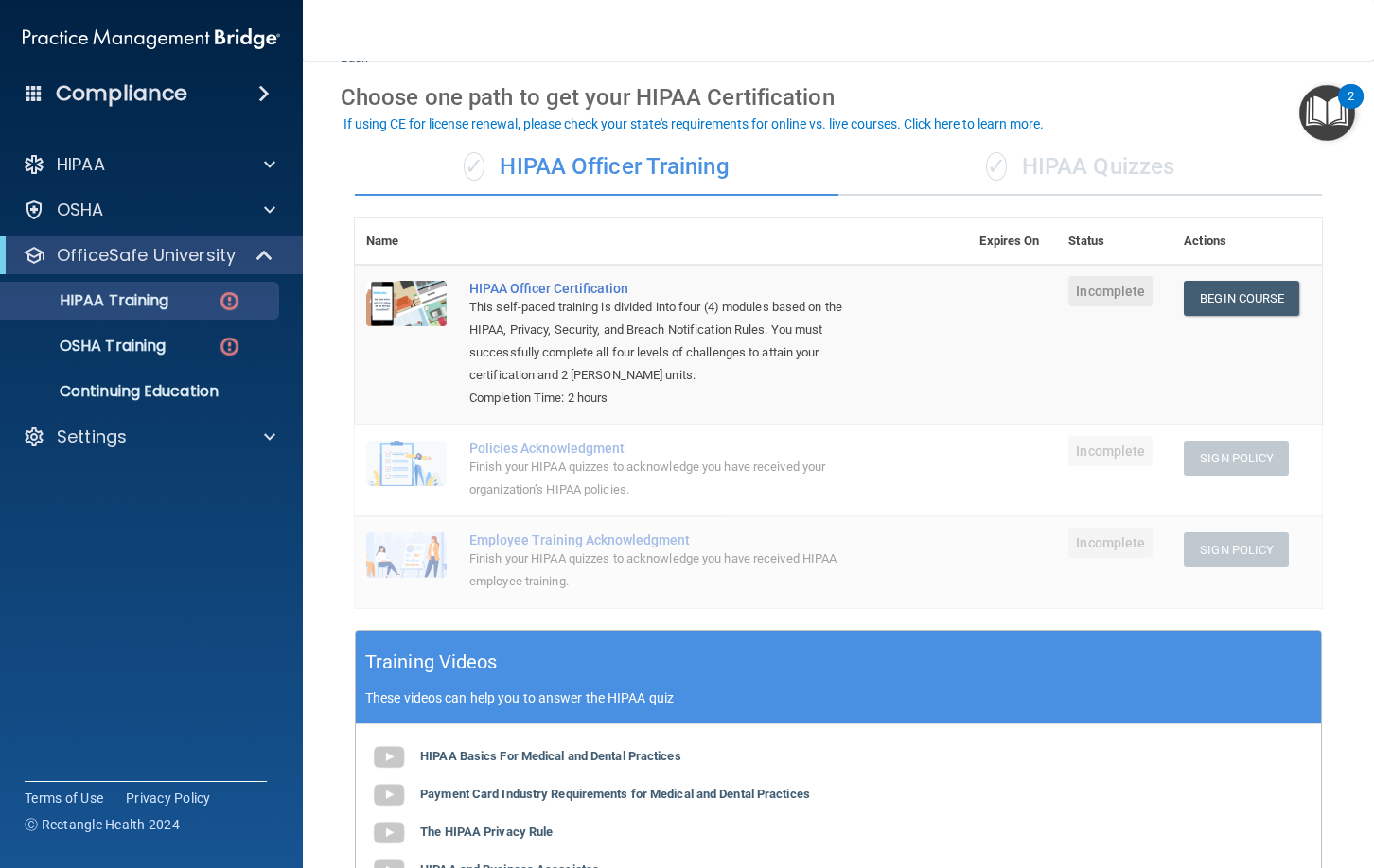
click at [1011, 175] on div "✓ HIPAA Quizzes" at bounding box center [1079, 167] width 483 height 57
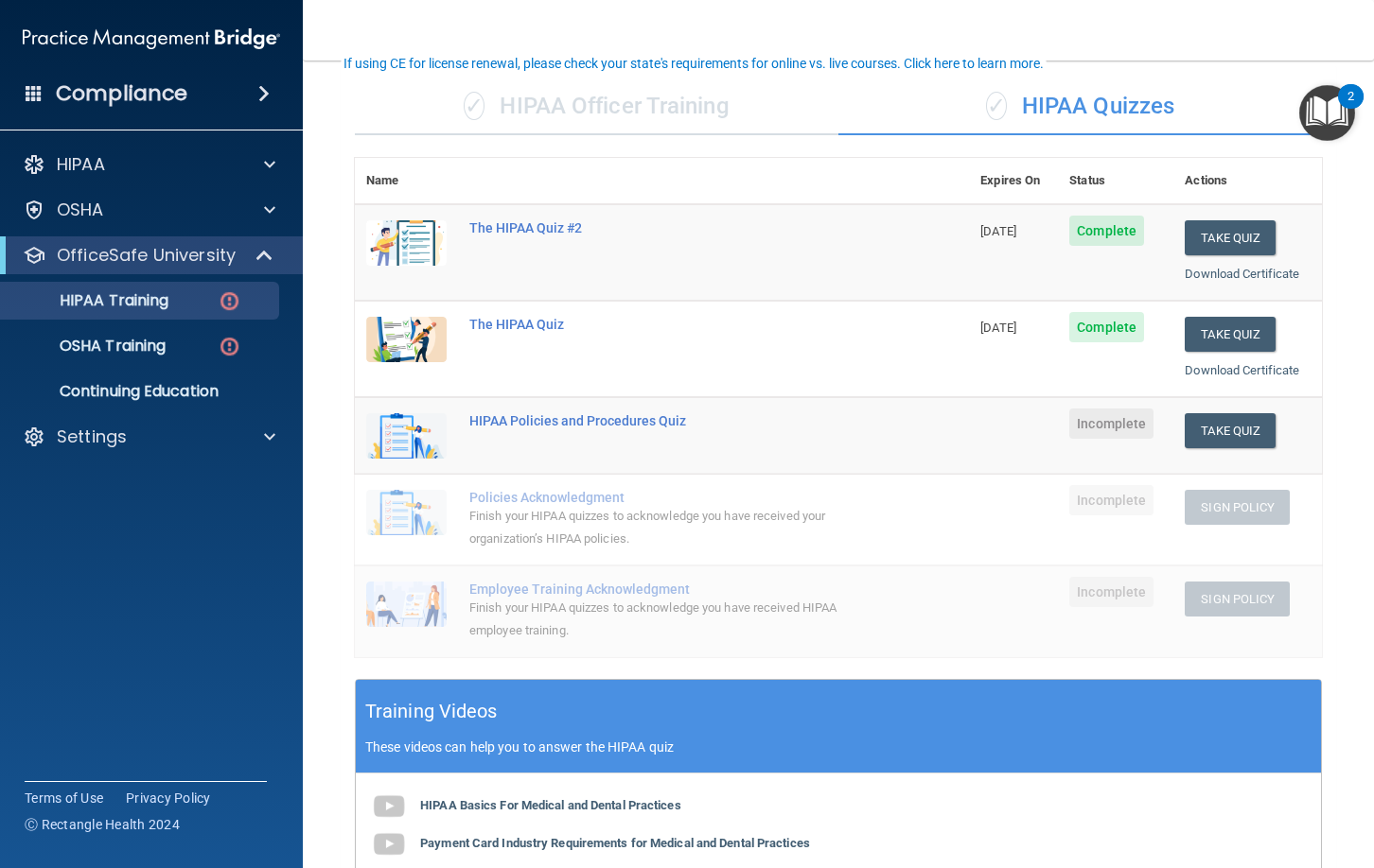
scroll to position [131, 0]
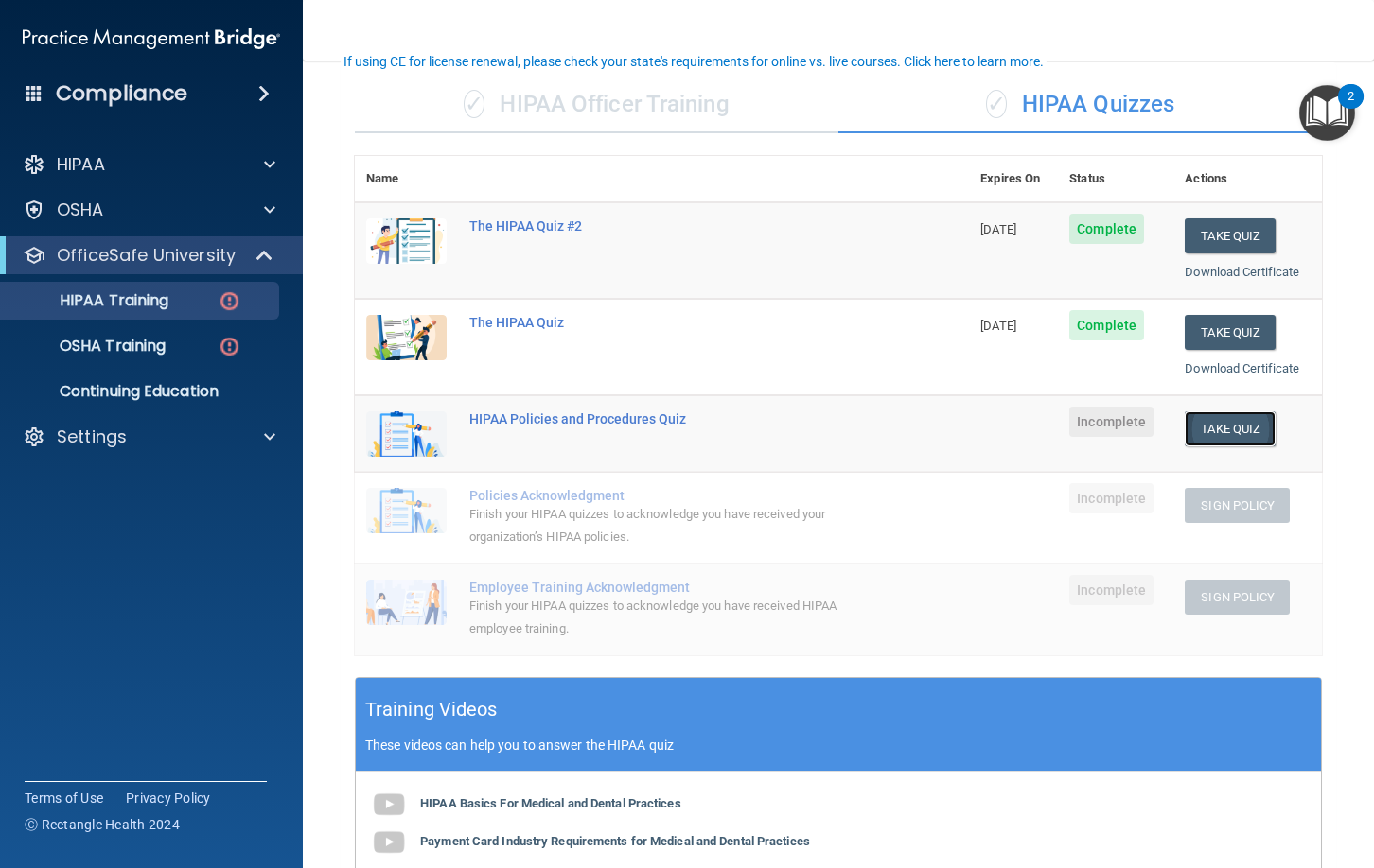
click at [1234, 431] on button "Take Quiz" at bounding box center [1229, 429] width 91 height 35
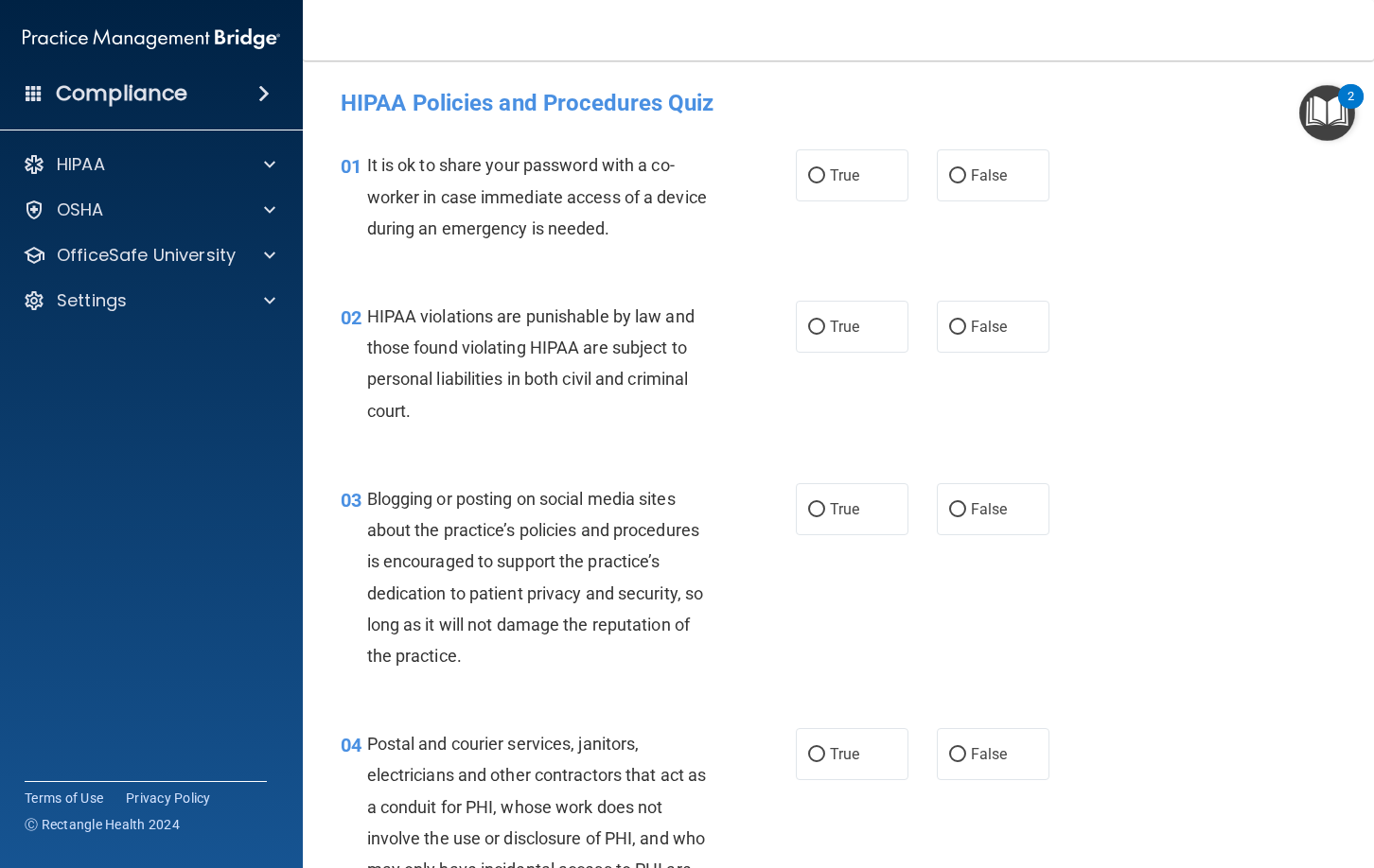
drag, startPoint x: 954, startPoint y: 174, endPoint x: 948, endPoint y: 213, distance: 39.5
click at [954, 176] on input "False" at bounding box center [957, 176] width 17 height 15
radio input "true"
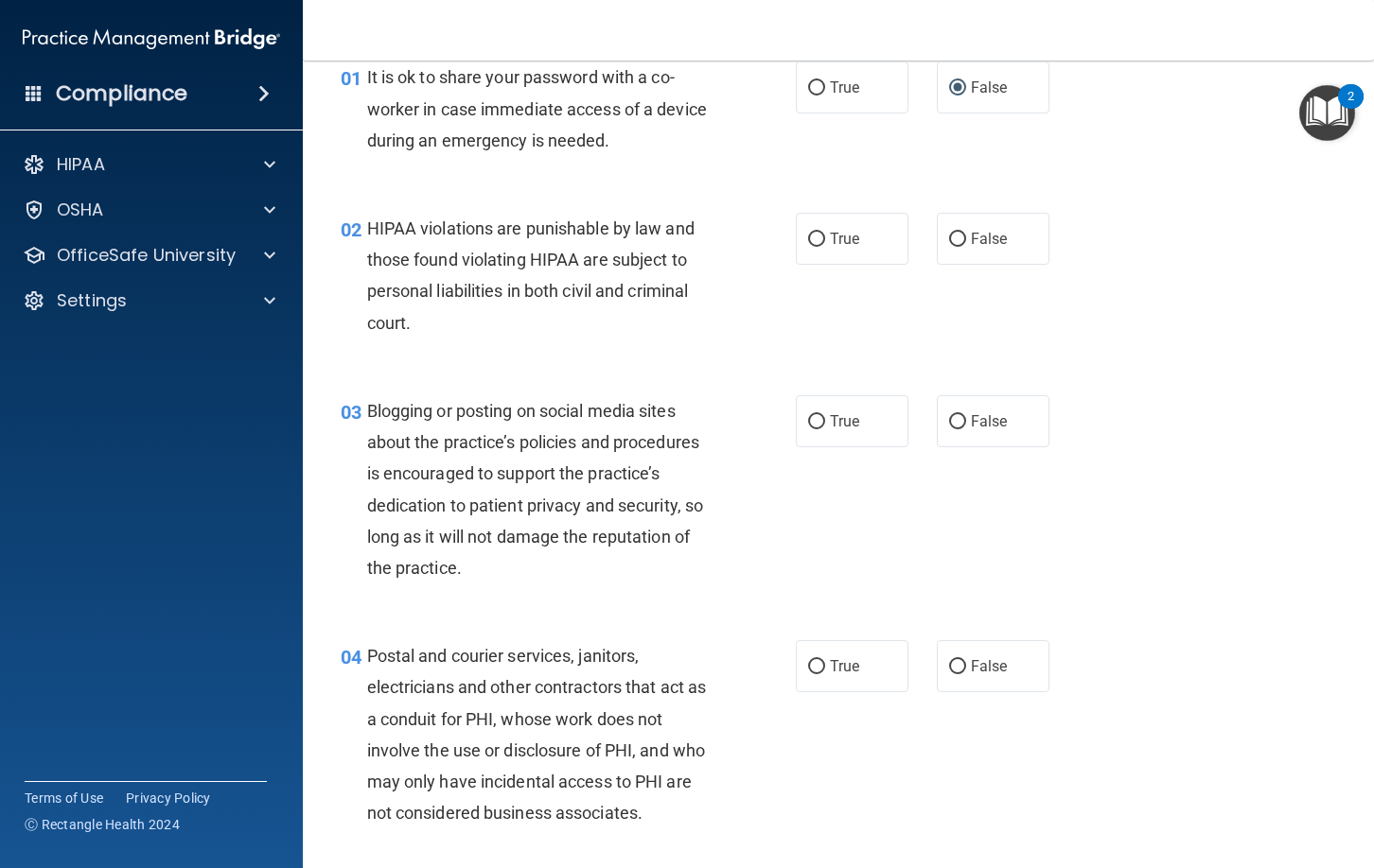
scroll to position [89, 0]
click at [811, 236] on input "True" at bounding box center [815, 238] width 17 height 15
radio input "true"
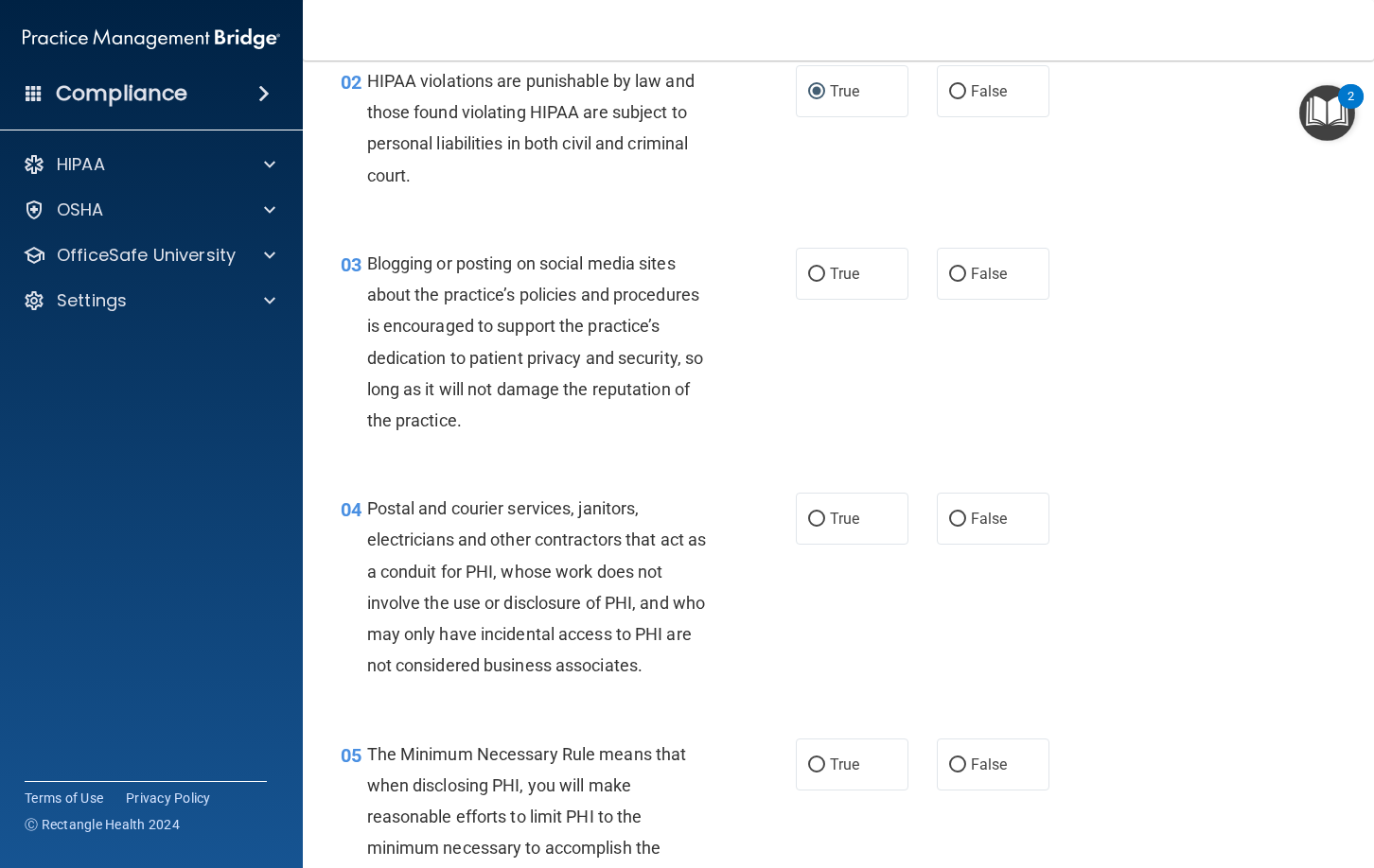
scroll to position [244, 0]
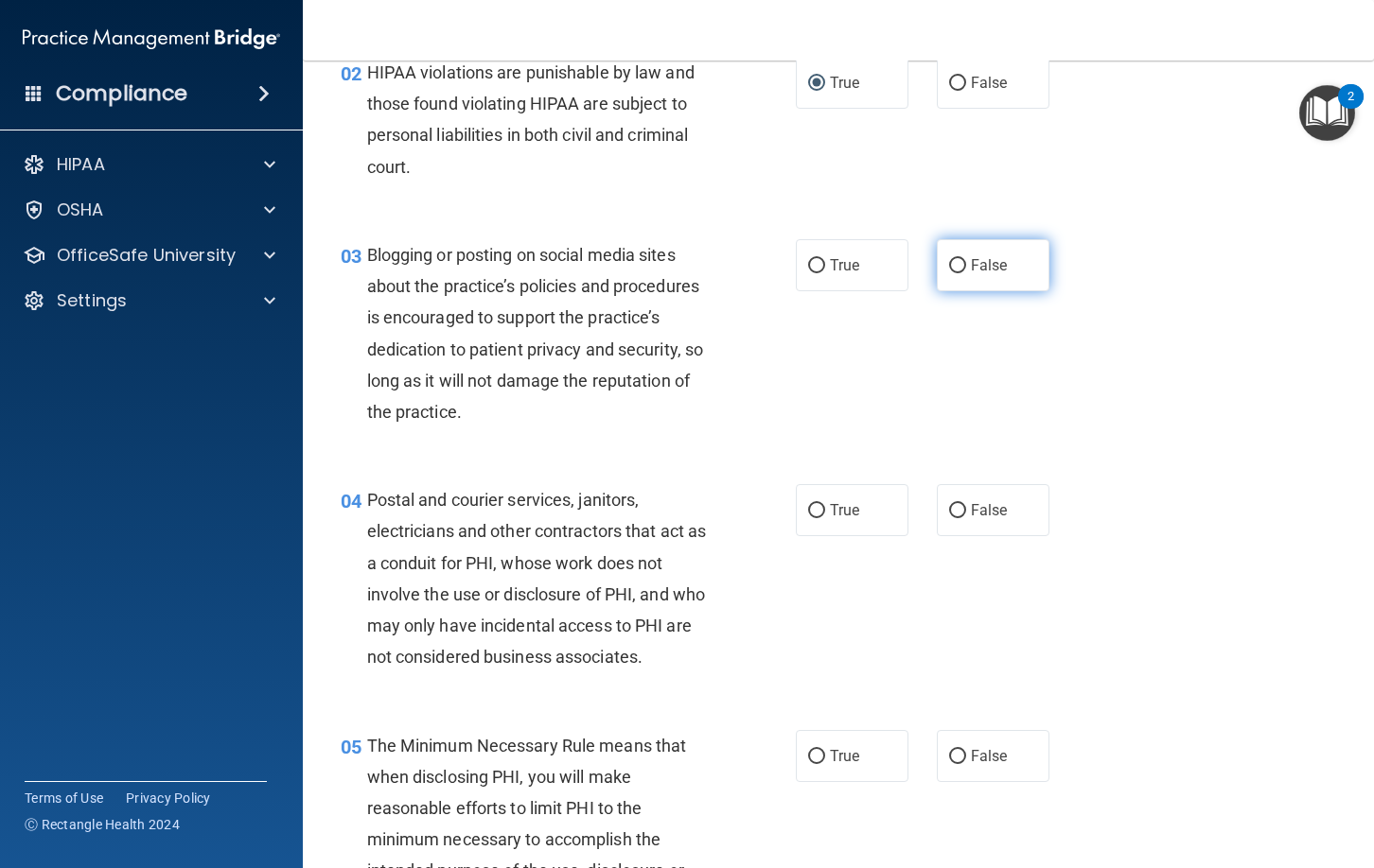
click at [958, 259] on input "False" at bounding box center [957, 266] width 17 height 15
radio input "true"
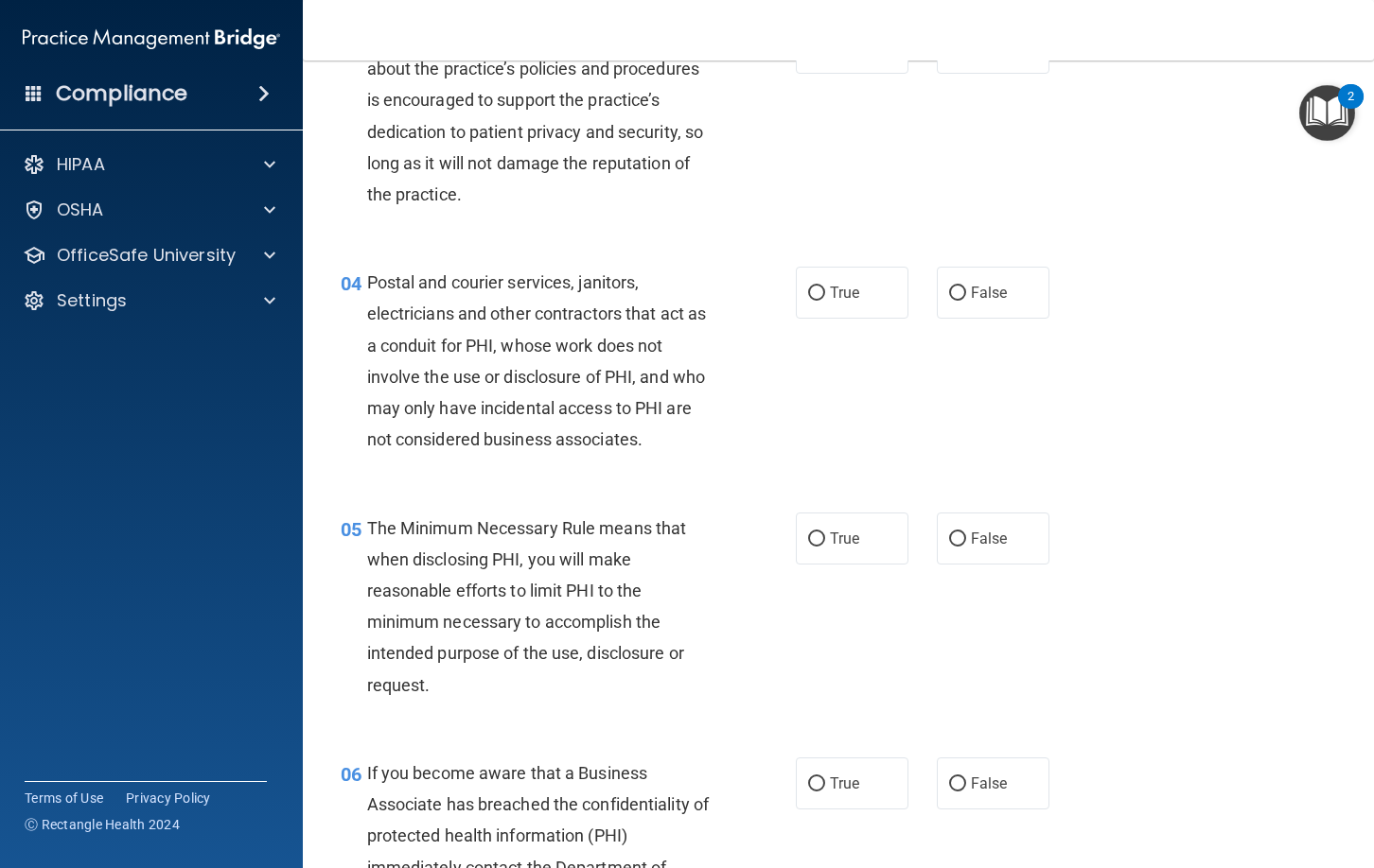
scroll to position [463, 0]
drag, startPoint x: 823, startPoint y: 291, endPoint x: 824, endPoint y: 303, distance: 12.0
click at [823, 292] on input "True" at bounding box center [815, 293] width 17 height 15
radio input "true"
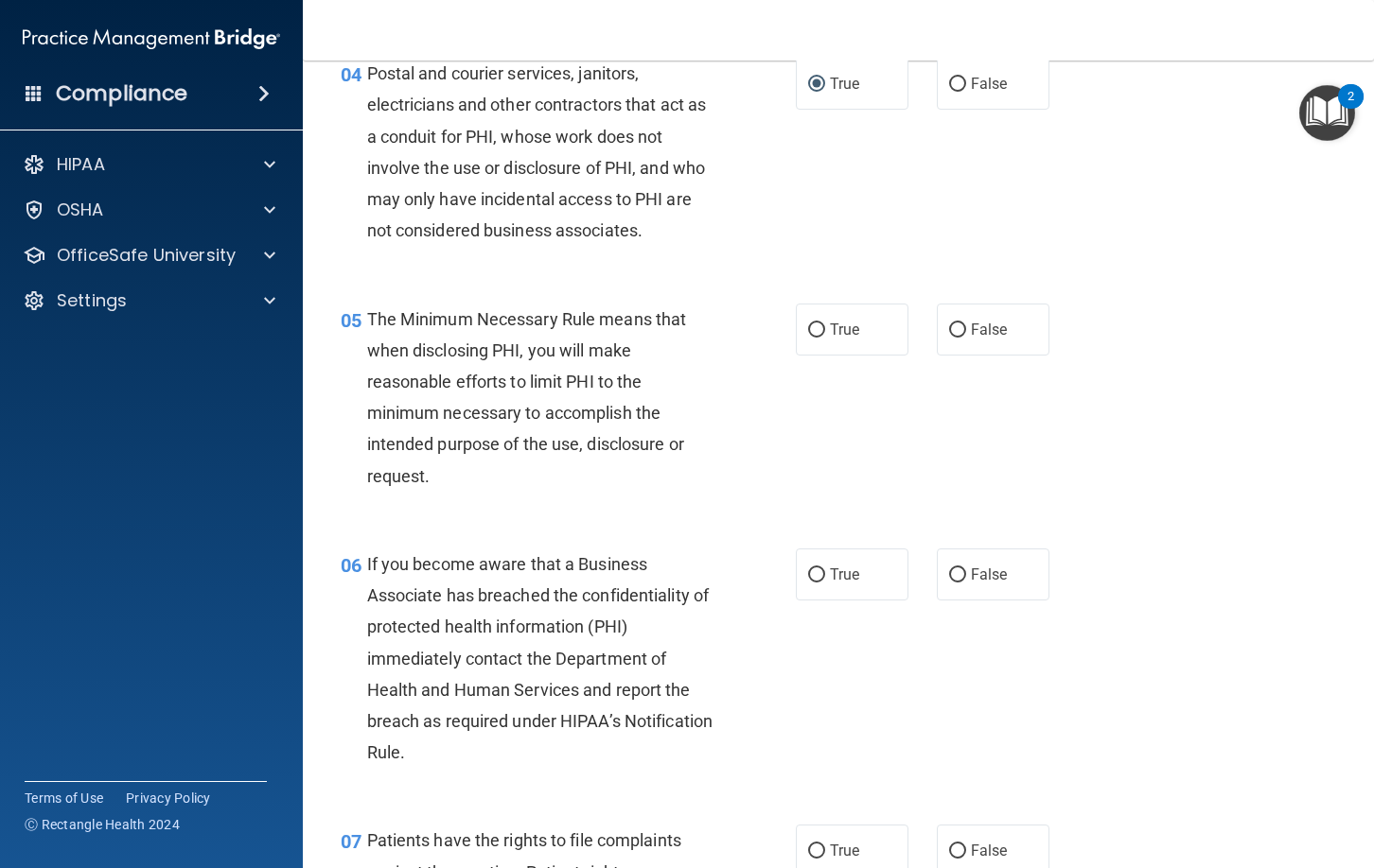
scroll to position [686, 0]
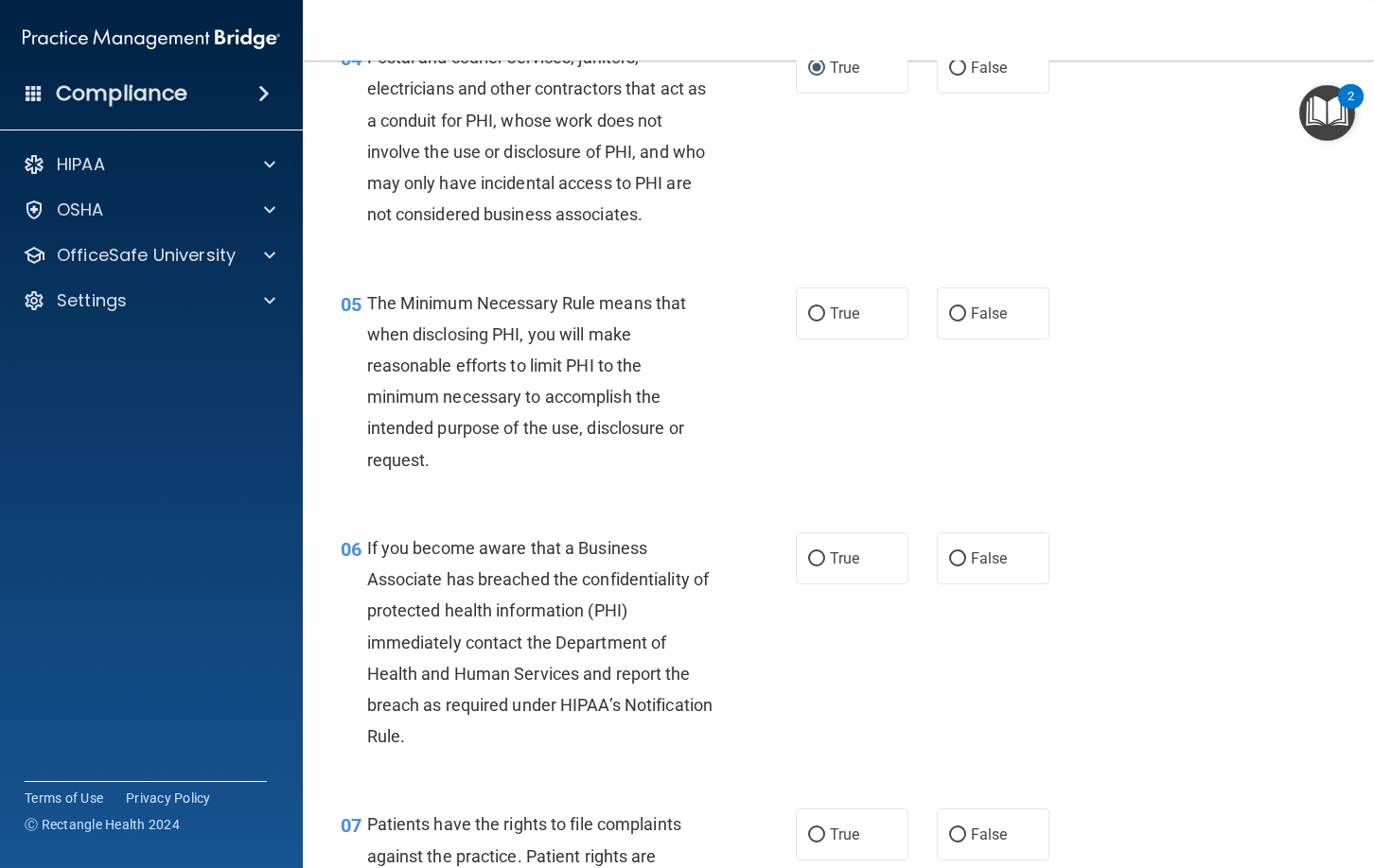
drag, startPoint x: 819, startPoint y: 314, endPoint x: 825, endPoint y: 348, distance: 34.5
click at [820, 314] on input "True" at bounding box center [815, 314] width 17 height 15
radio input "true"
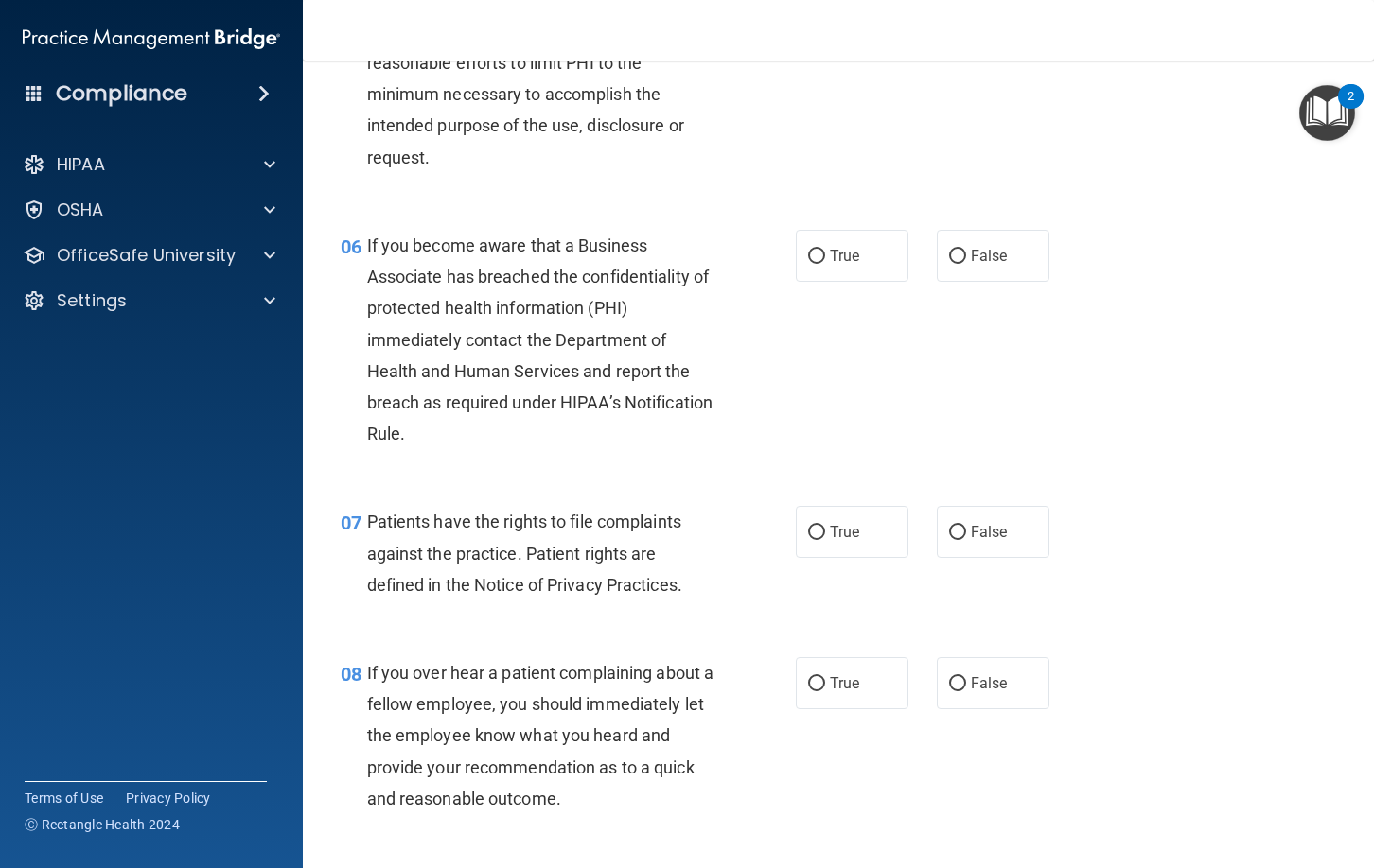
scroll to position [1041, 0]
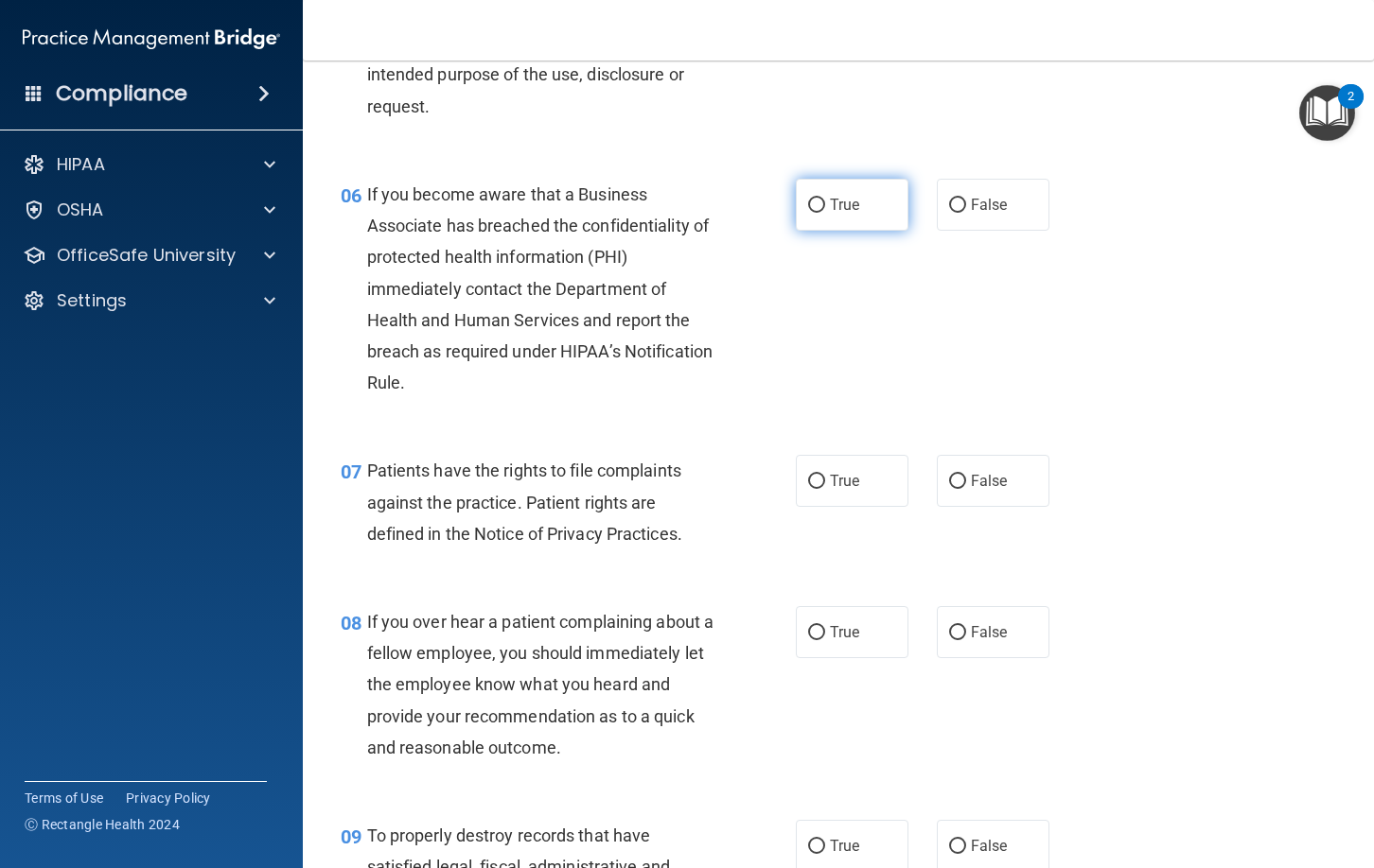
drag, startPoint x: 817, startPoint y: 208, endPoint x: 816, endPoint y: 218, distance: 10.0
click at [817, 210] on input "True" at bounding box center [815, 205] width 17 height 15
radio input "true"
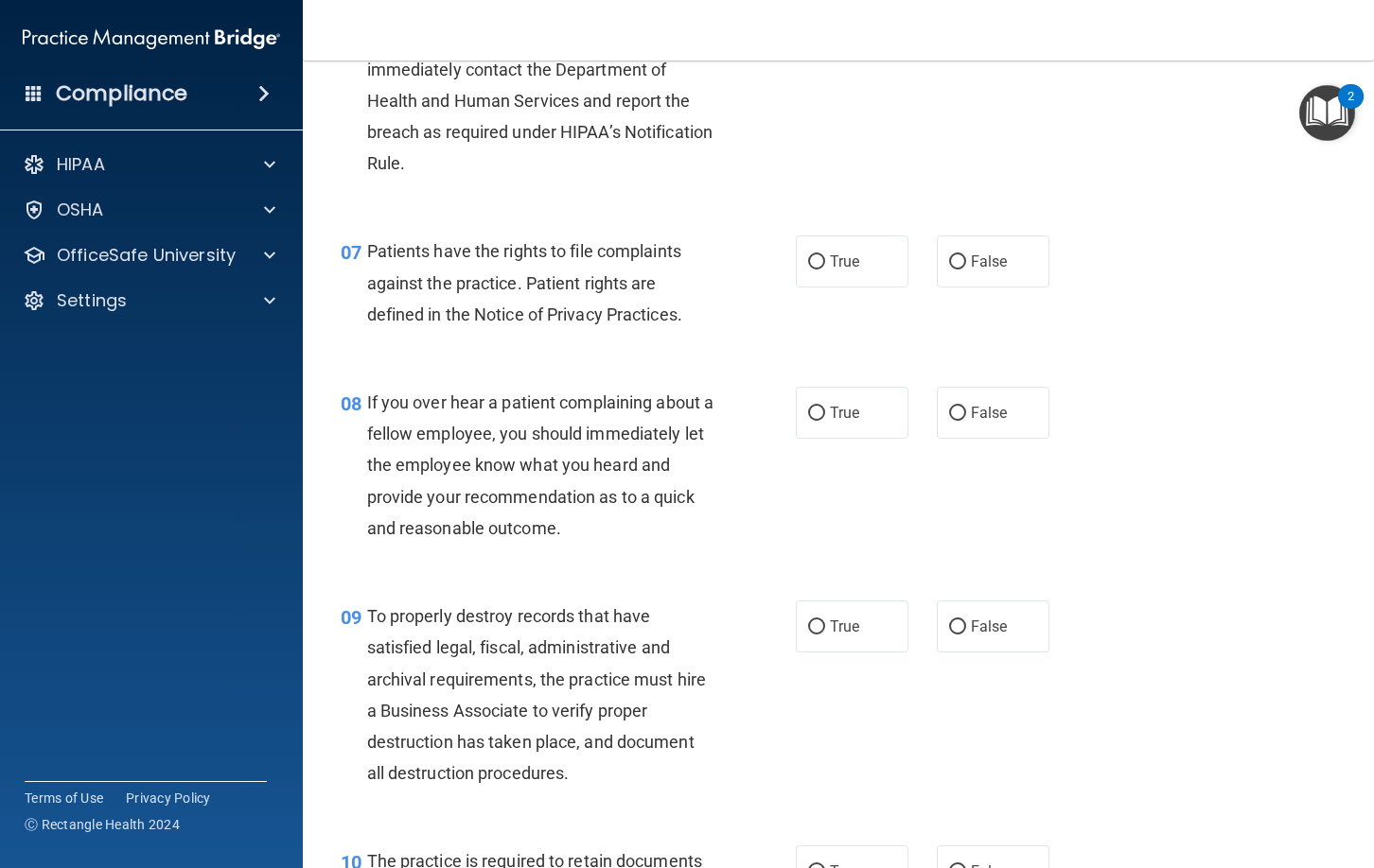
scroll to position [1262, 0]
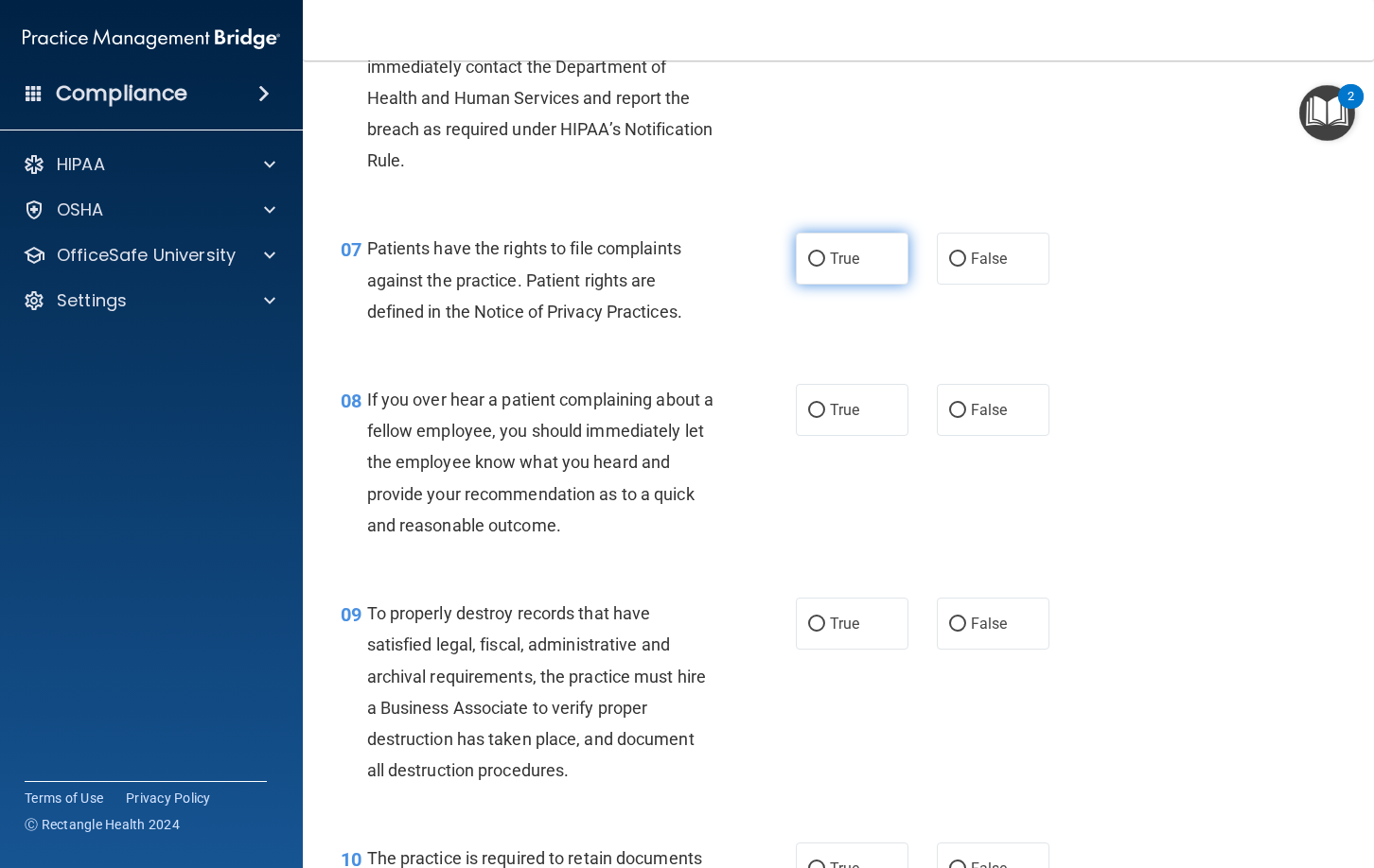
click at [815, 262] on input "True" at bounding box center [815, 260] width 17 height 15
radio input "true"
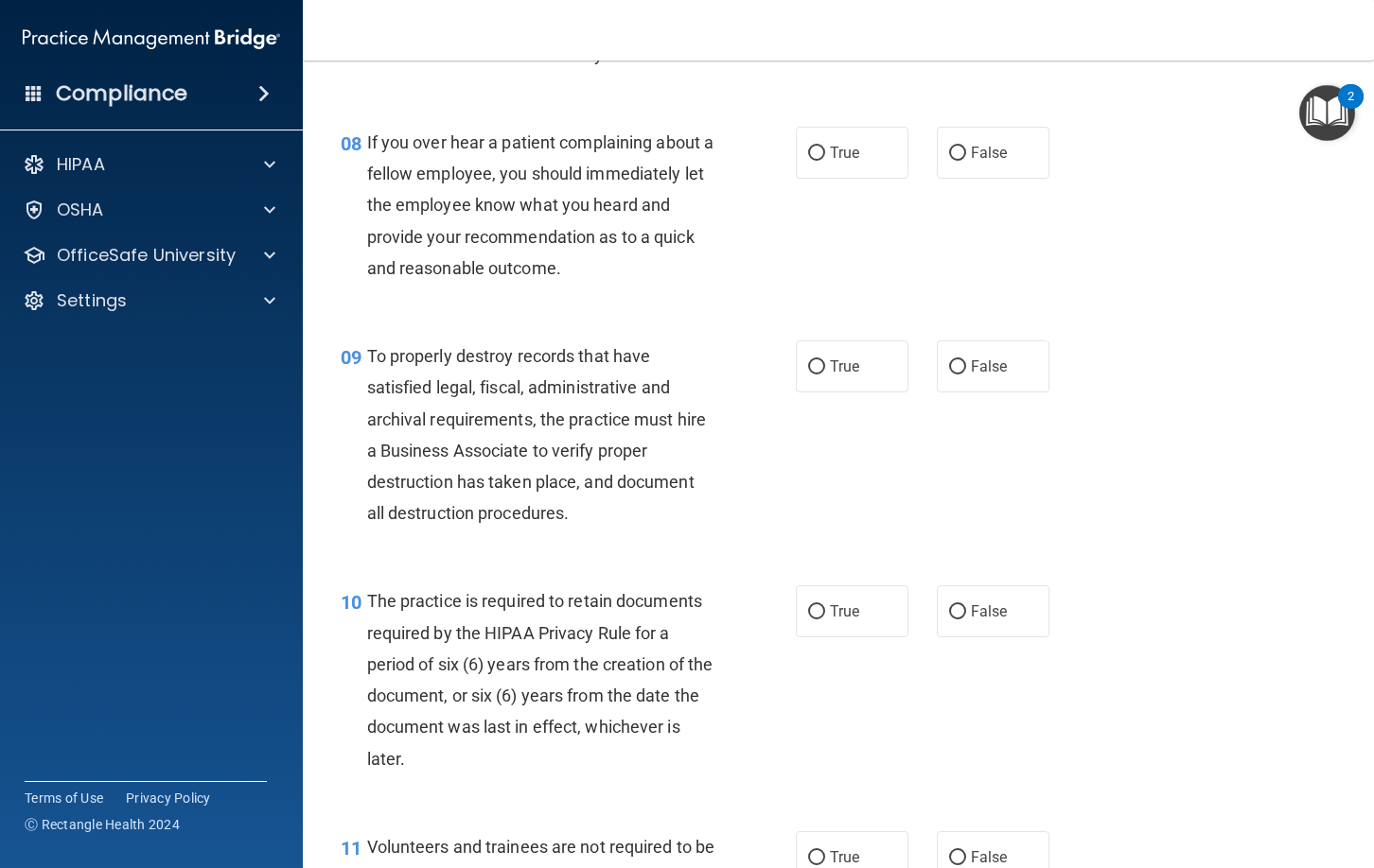
scroll to position [1539, 0]
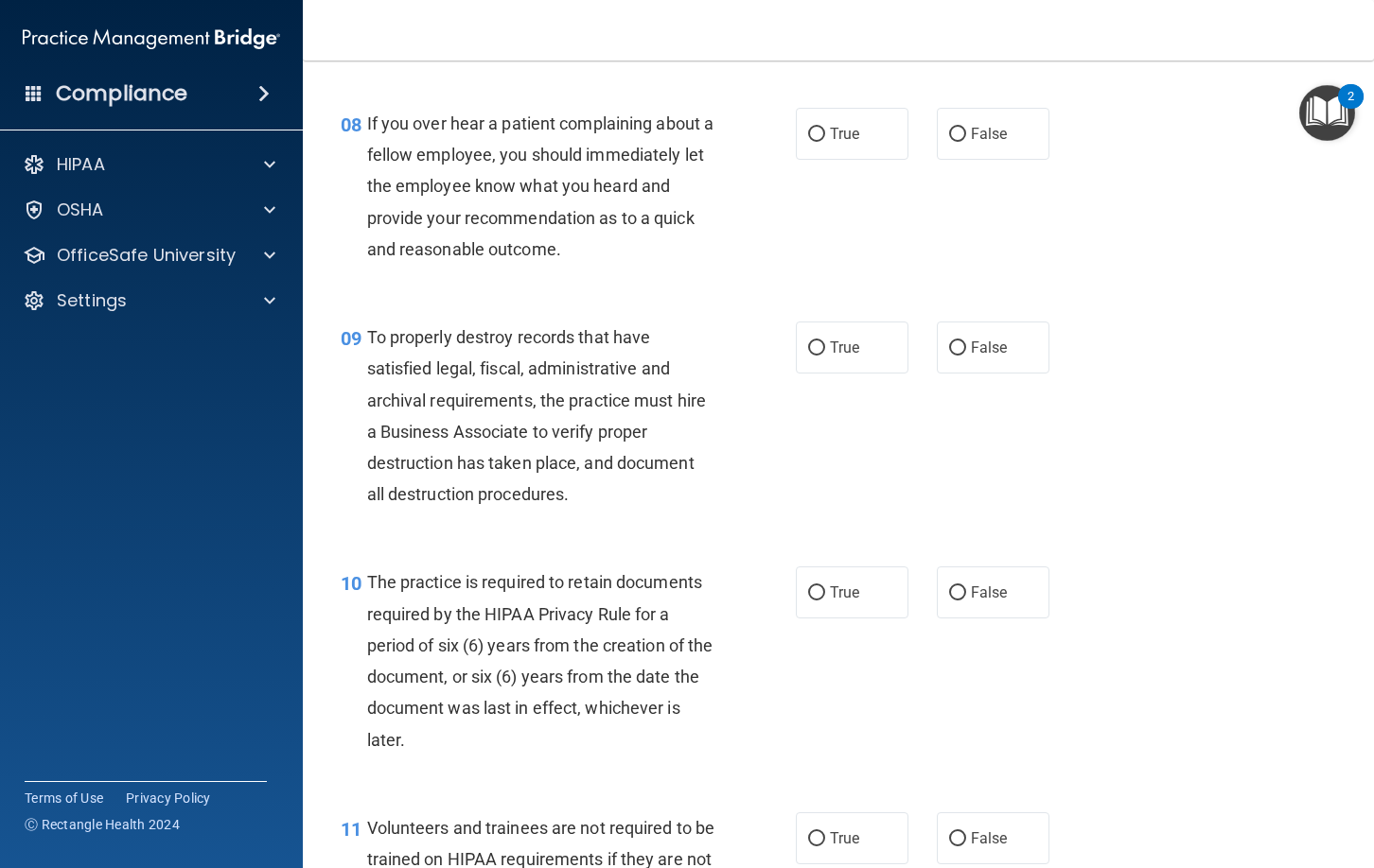
drag, startPoint x: 956, startPoint y: 134, endPoint x: 937, endPoint y: 178, distance: 47.9
click at [956, 134] on input "False" at bounding box center [957, 135] width 17 height 15
radio input "true"
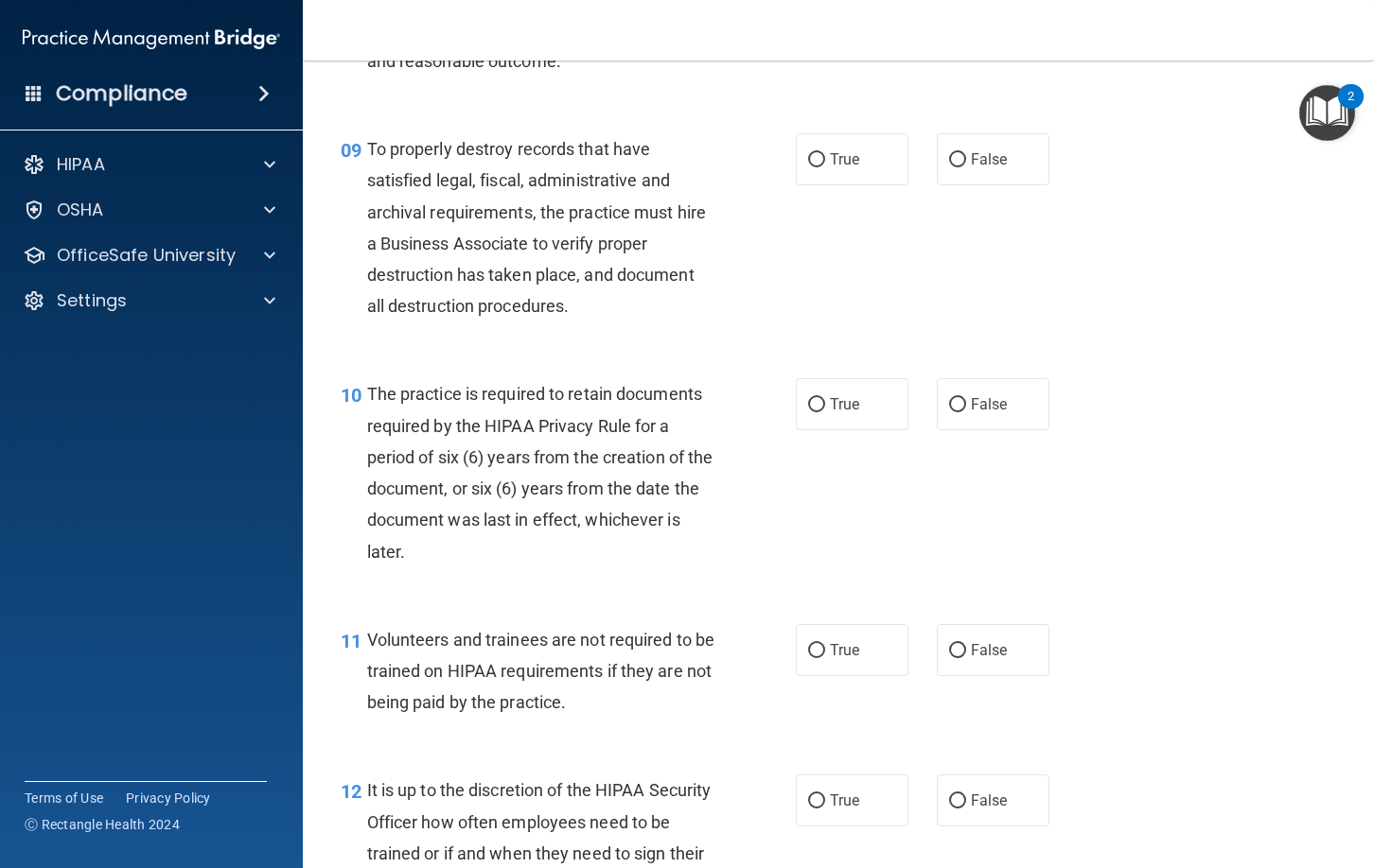
scroll to position [1742, 0]
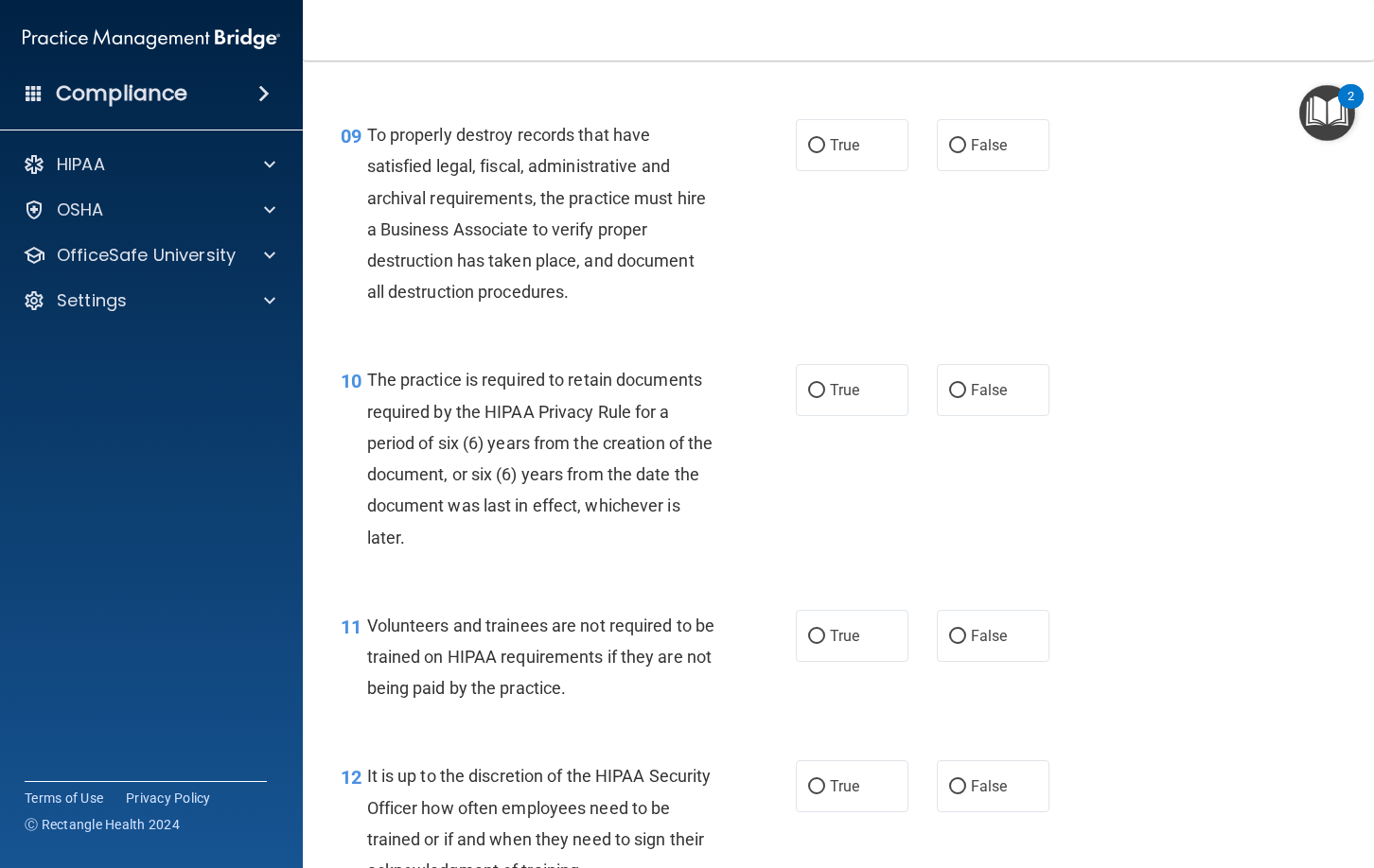
drag, startPoint x: 818, startPoint y: 146, endPoint x: 772, endPoint y: 261, distance: 123.9
click at [818, 147] on input "True" at bounding box center [815, 145] width 17 height 15
radio input "true"
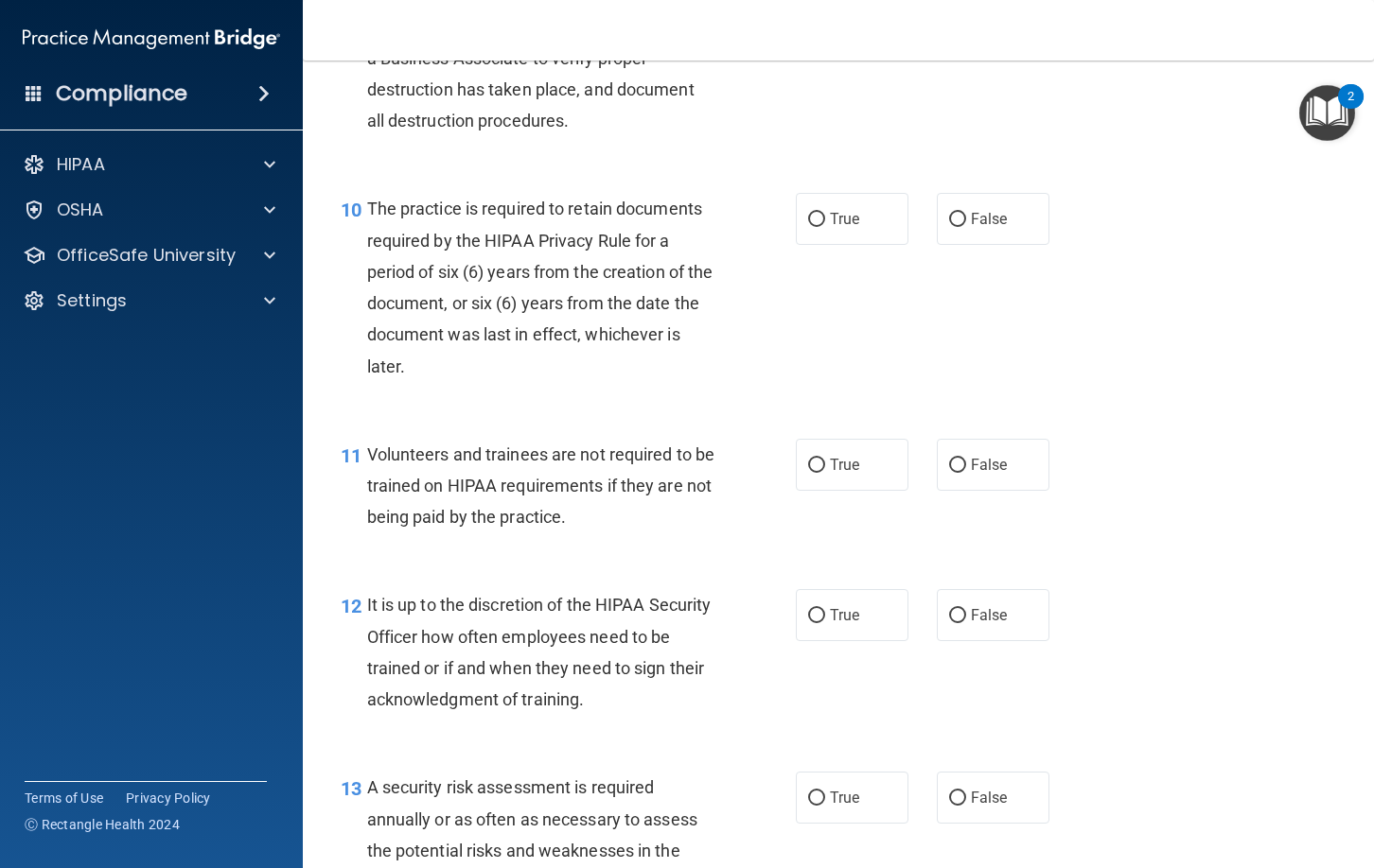
scroll to position [1918, 0]
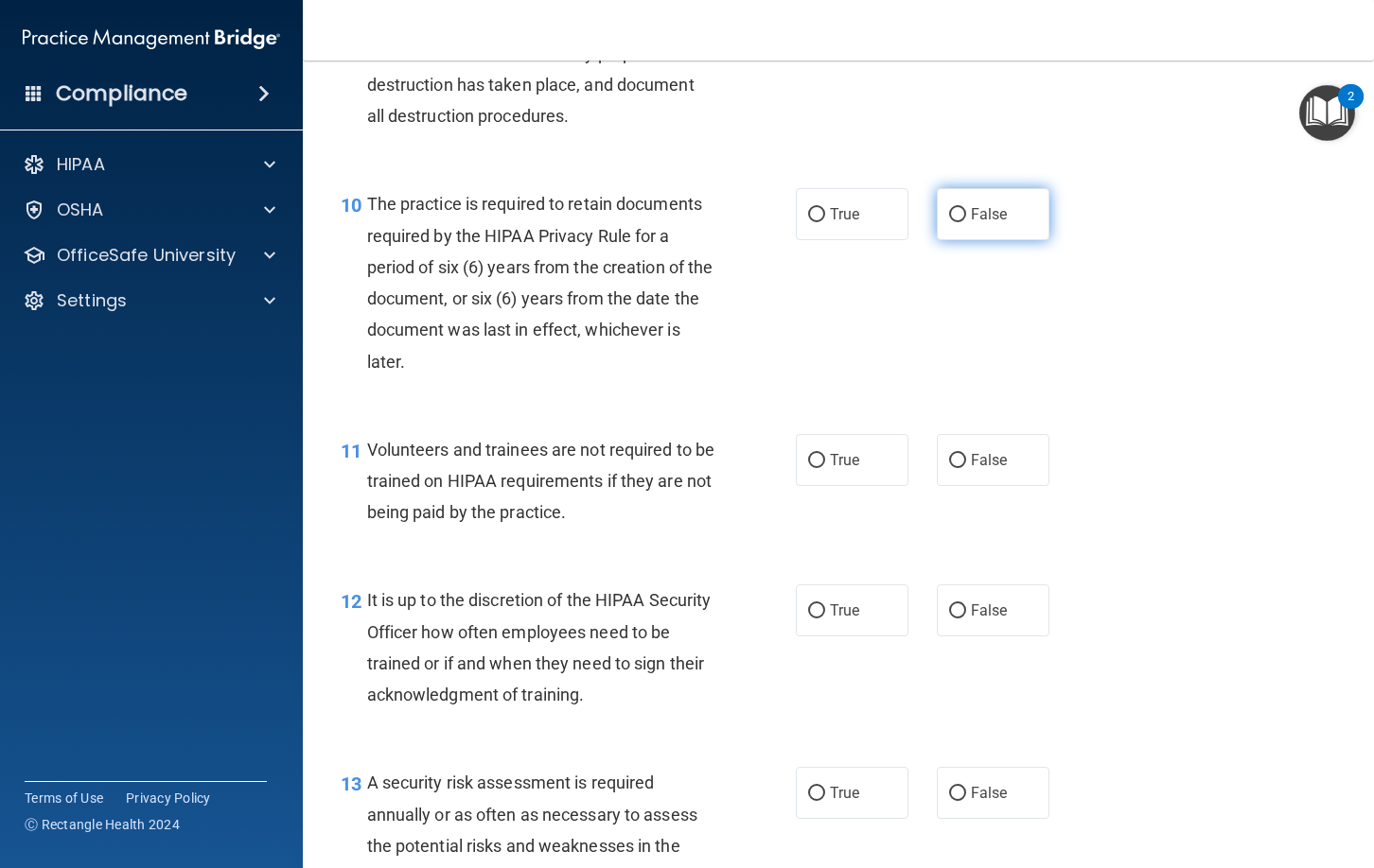
click at [957, 218] on input "False" at bounding box center [957, 215] width 17 height 15
radio input "true"
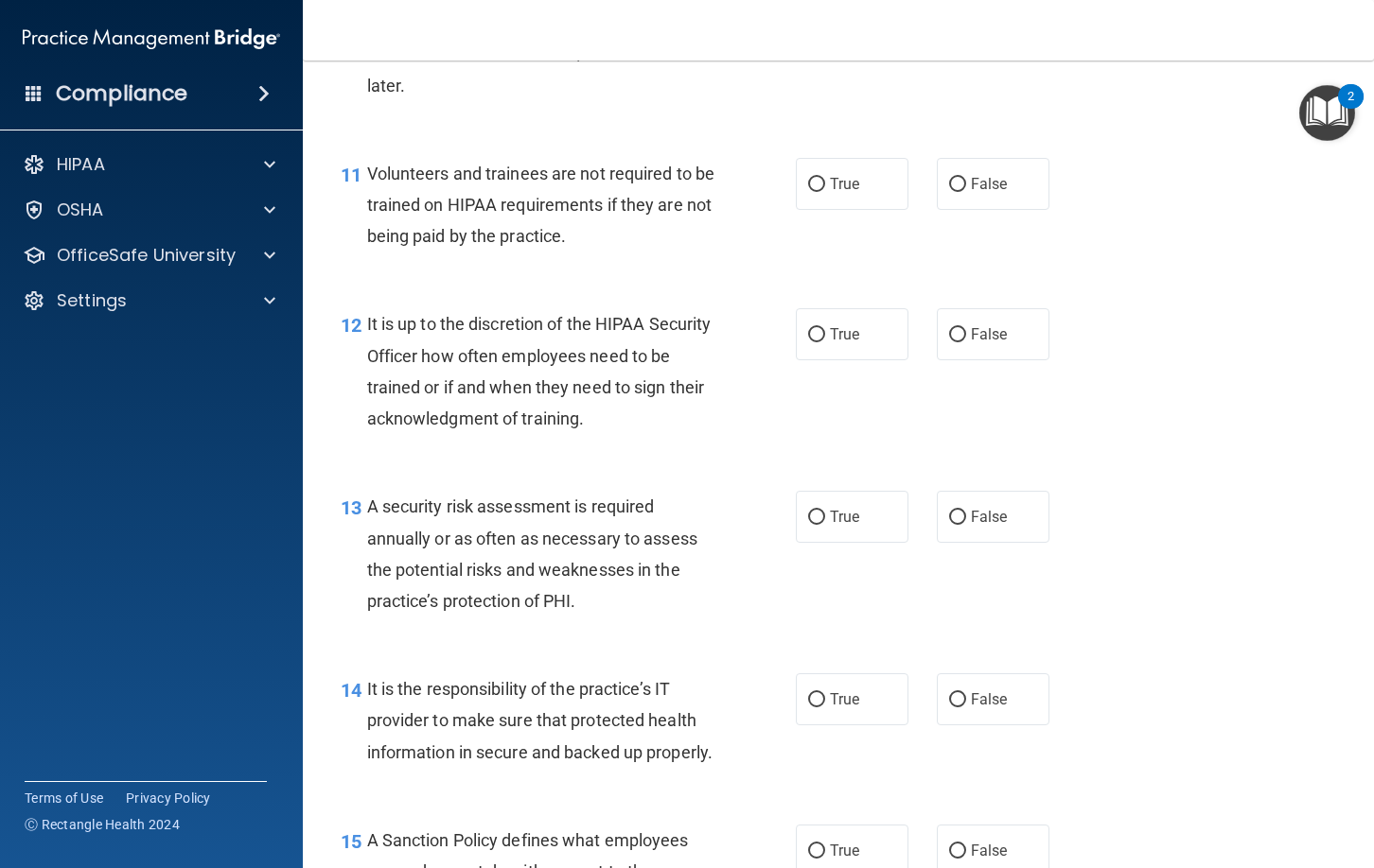
scroll to position [2195, 0]
click at [820, 184] on input "True" at bounding box center [815, 184] width 17 height 15
radio input "true"
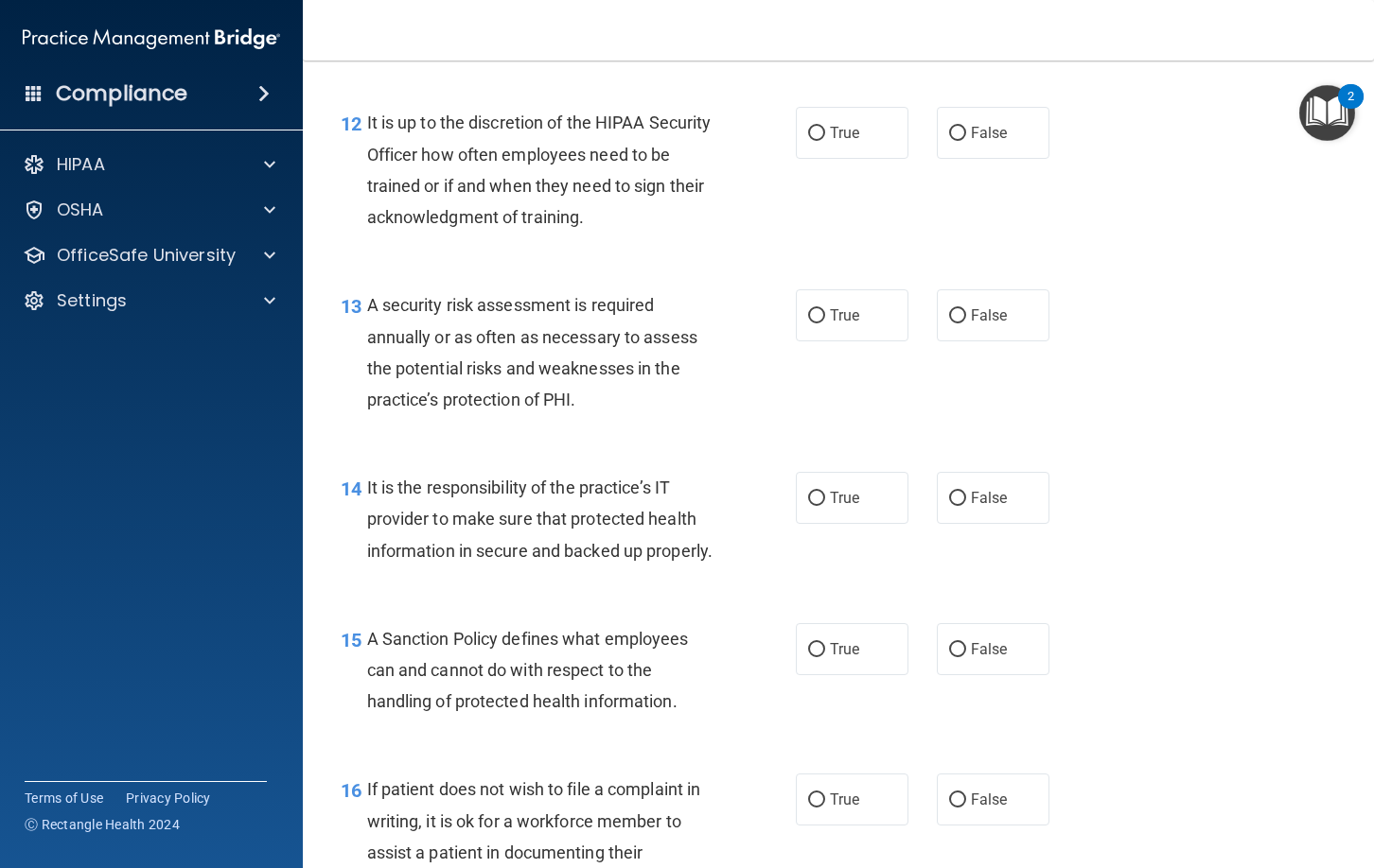
scroll to position [2394, 0]
click at [960, 138] on input "False" at bounding box center [957, 135] width 17 height 15
radio input "true"
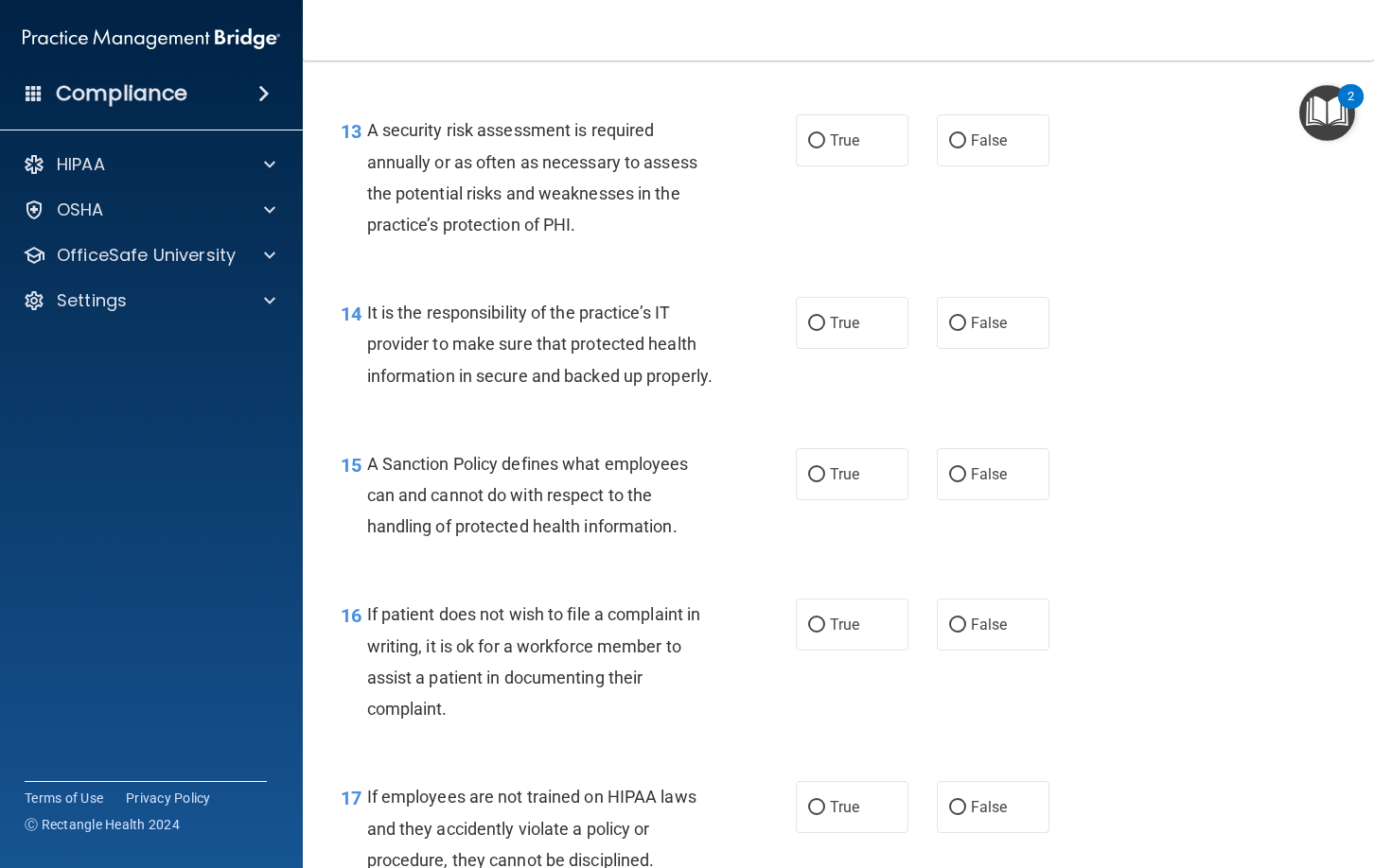
scroll to position [2573, 0]
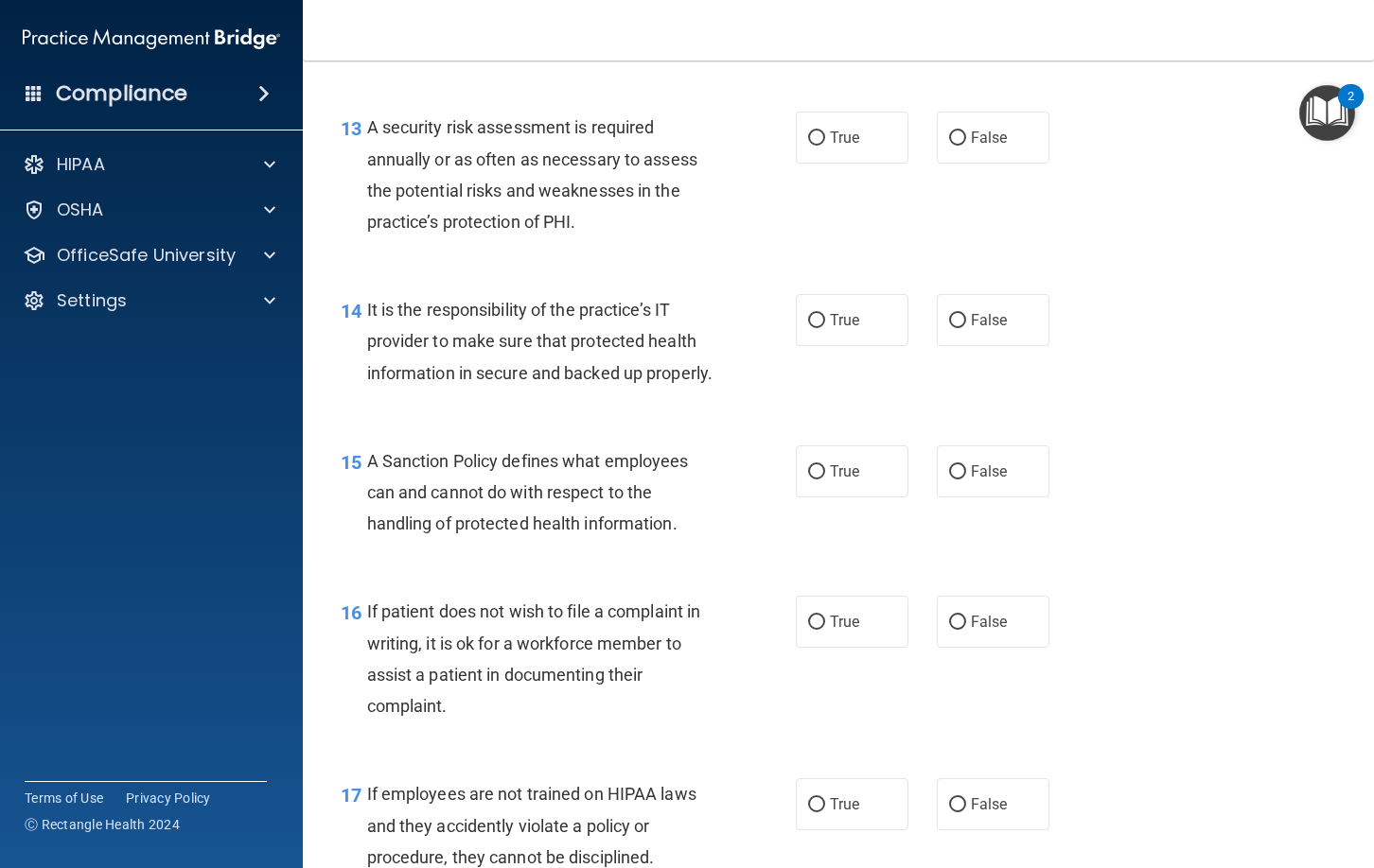
drag, startPoint x: 818, startPoint y: 141, endPoint x: 819, endPoint y: 240, distance: 99.0
click at [818, 141] on input "True" at bounding box center [815, 139] width 17 height 15
radio input "true"
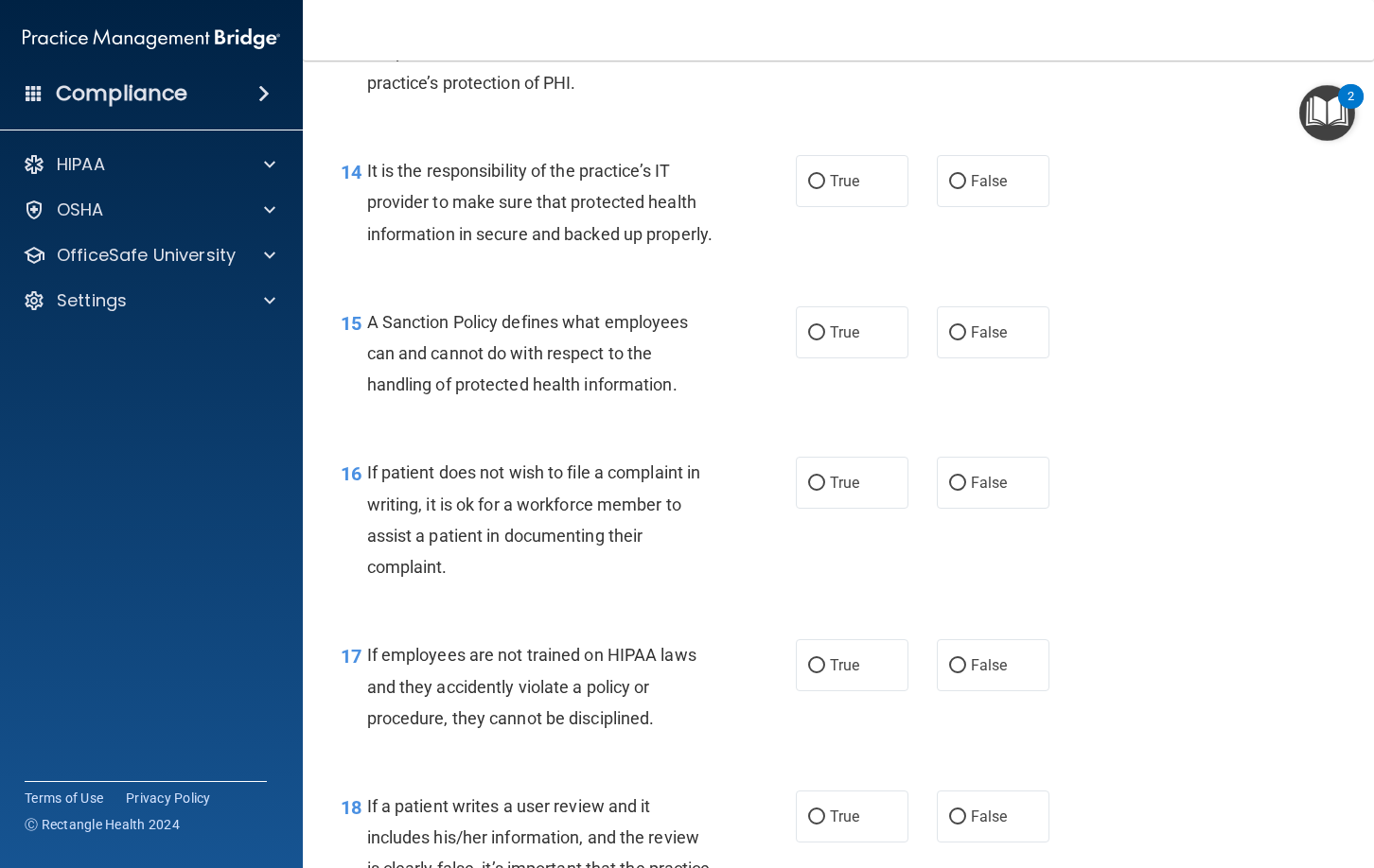
scroll to position [2714, 0]
drag, startPoint x: 812, startPoint y: 176, endPoint x: 817, endPoint y: 219, distance: 43.3
click at [813, 179] on input "True" at bounding box center [815, 180] width 17 height 15
radio input "true"
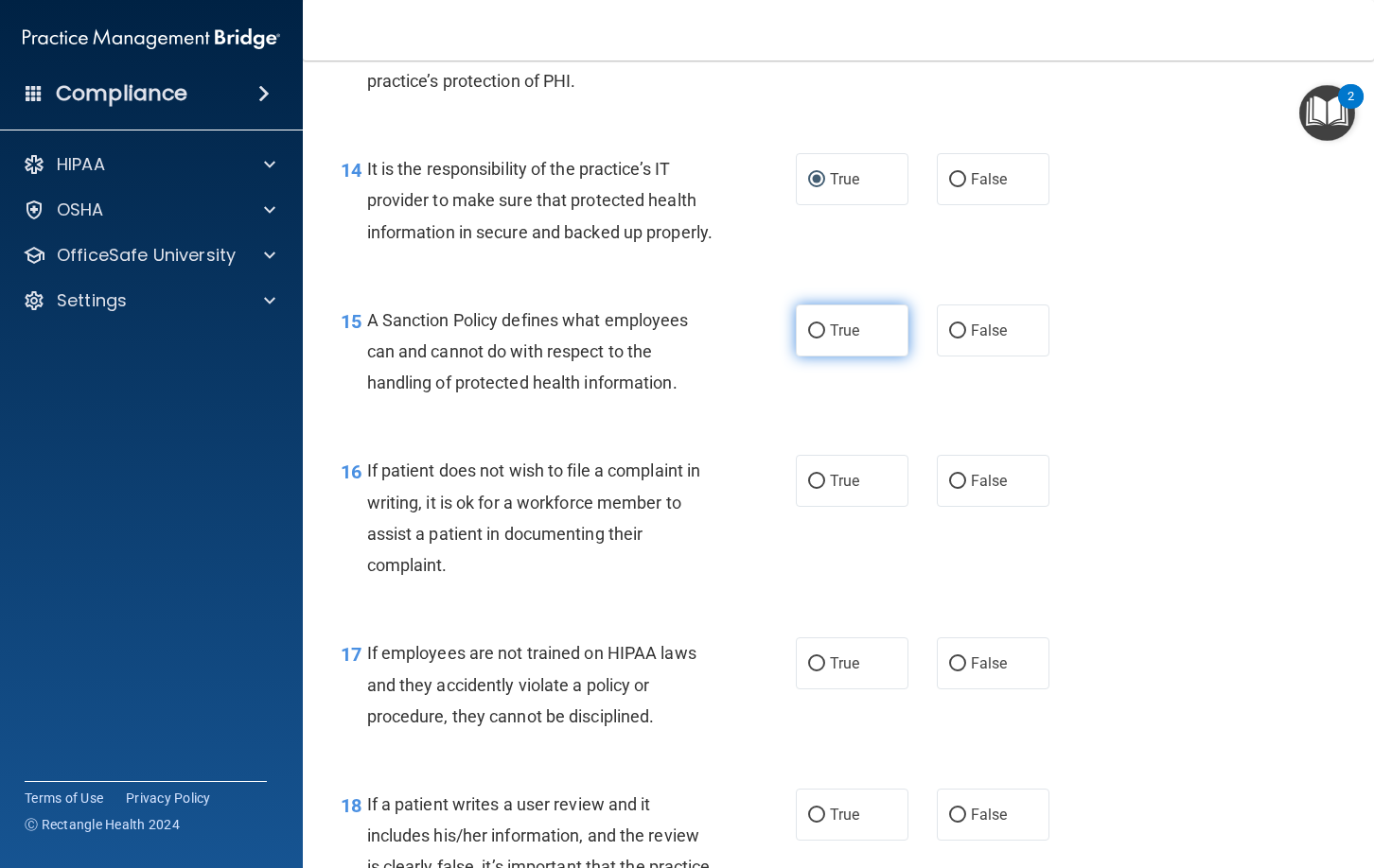
drag, startPoint x: 821, startPoint y: 364, endPoint x: 812, endPoint y: 373, distance: 12.7
click at [818, 339] on input "True" at bounding box center [815, 331] width 17 height 15
radio input "true"
click at [817, 489] on input "True" at bounding box center [815, 481] width 17 height 15
radio input "true"
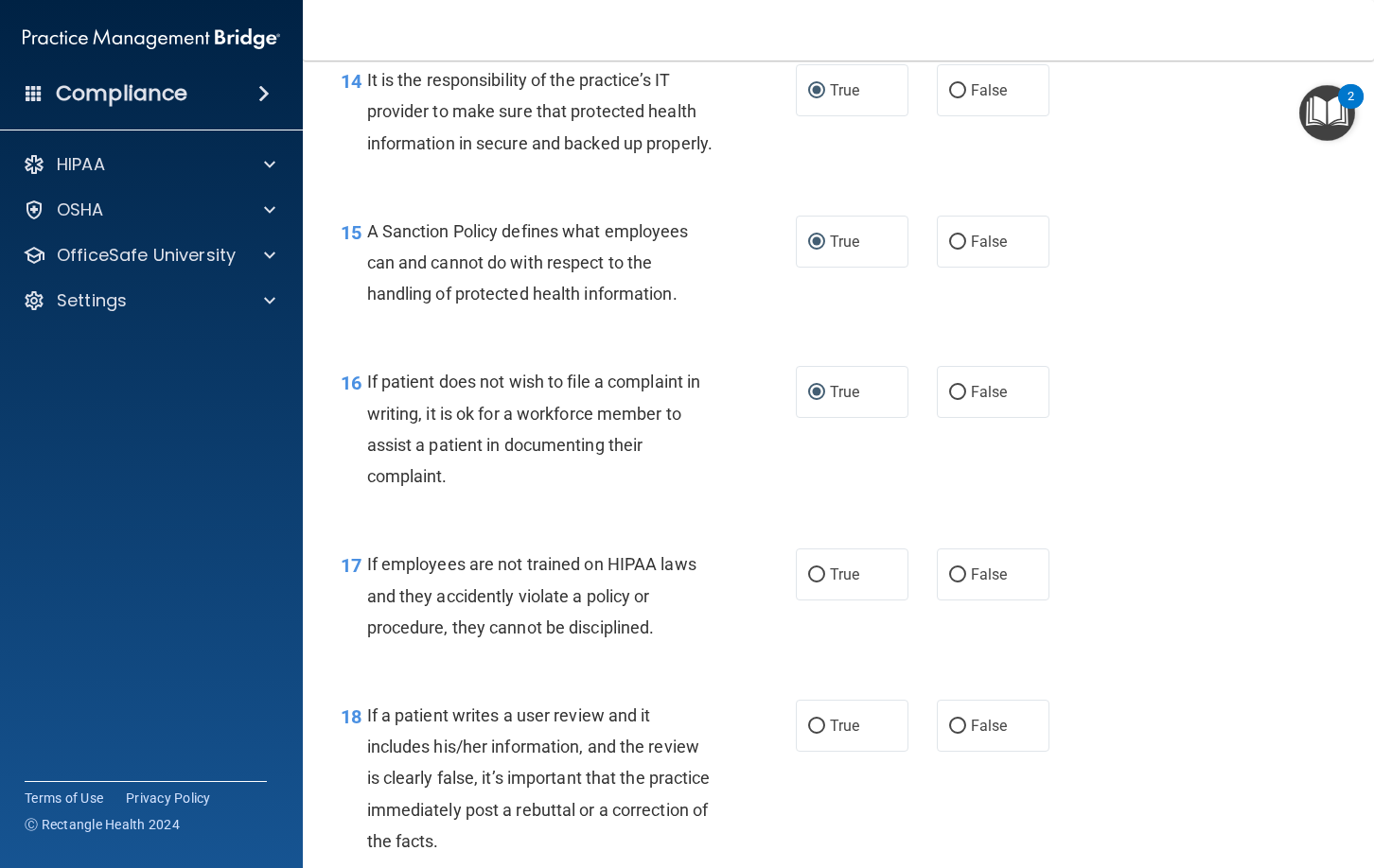
scroll to position [2809, 0]
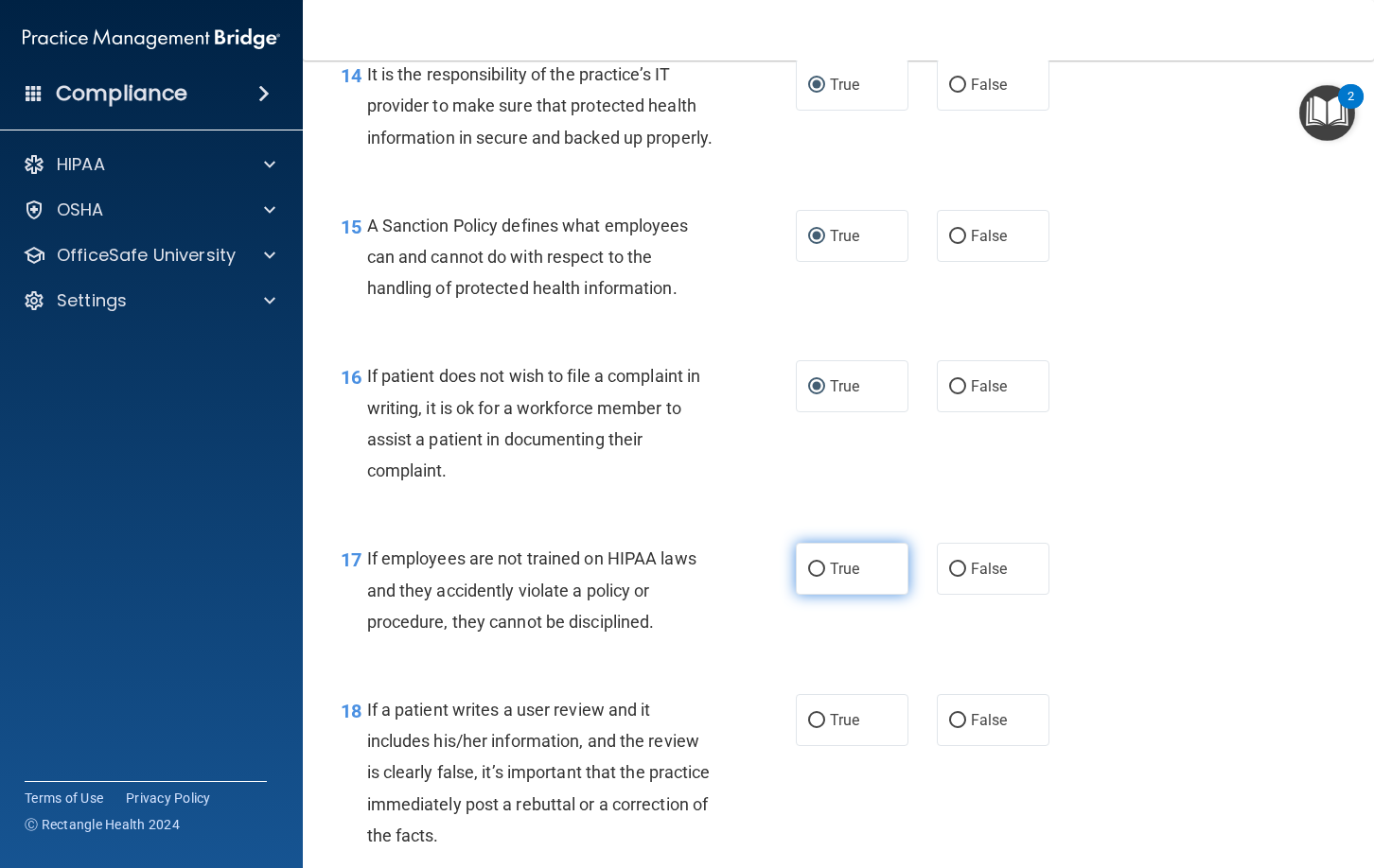
click at [815, 577] on input "True" at bounding box center [815, 569] width 17 height 15
radio input "true"
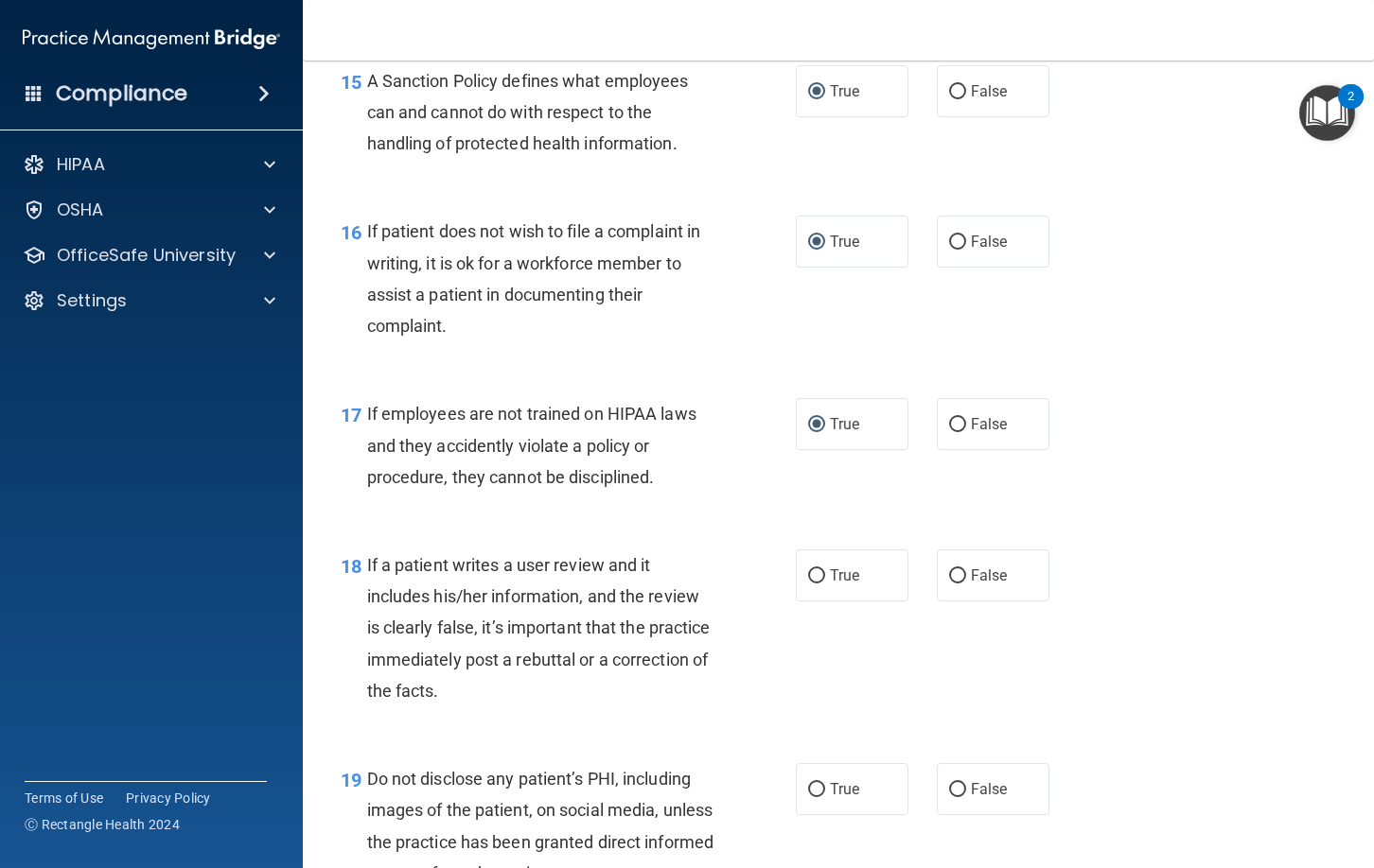
scroll to position [2965, 0]
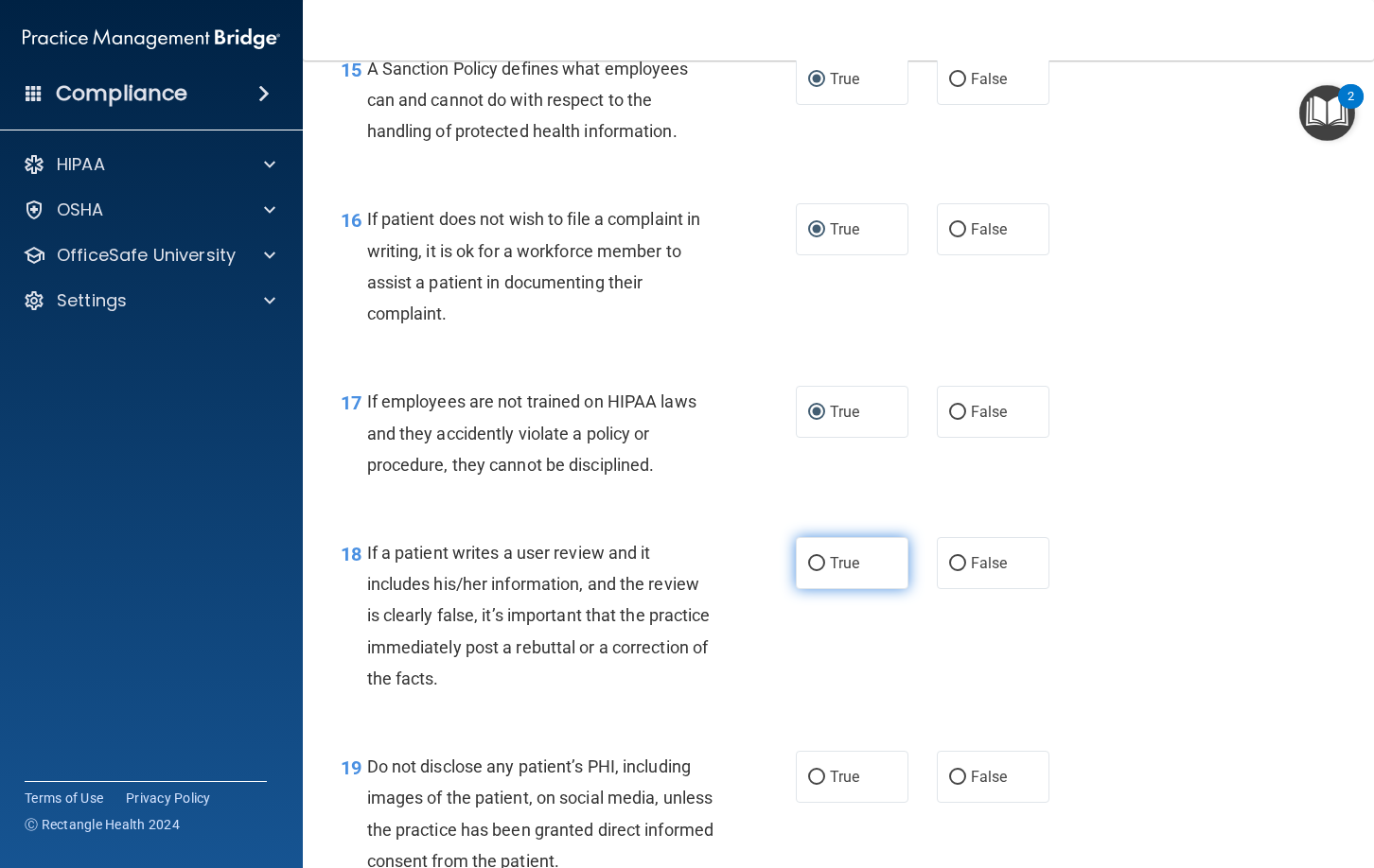
click at [817, 571] on input "True" at bounding box center [815, 564] width 17 height 15
radio input "true"
drag, startPoint x: 814, startPoint y: 806, endPoint x: 792, endPoint y: 789, distance: 27.8
click at [814, 785] on input "True" at bounding box center [815, 778] width 17 height 15
radio input "true"
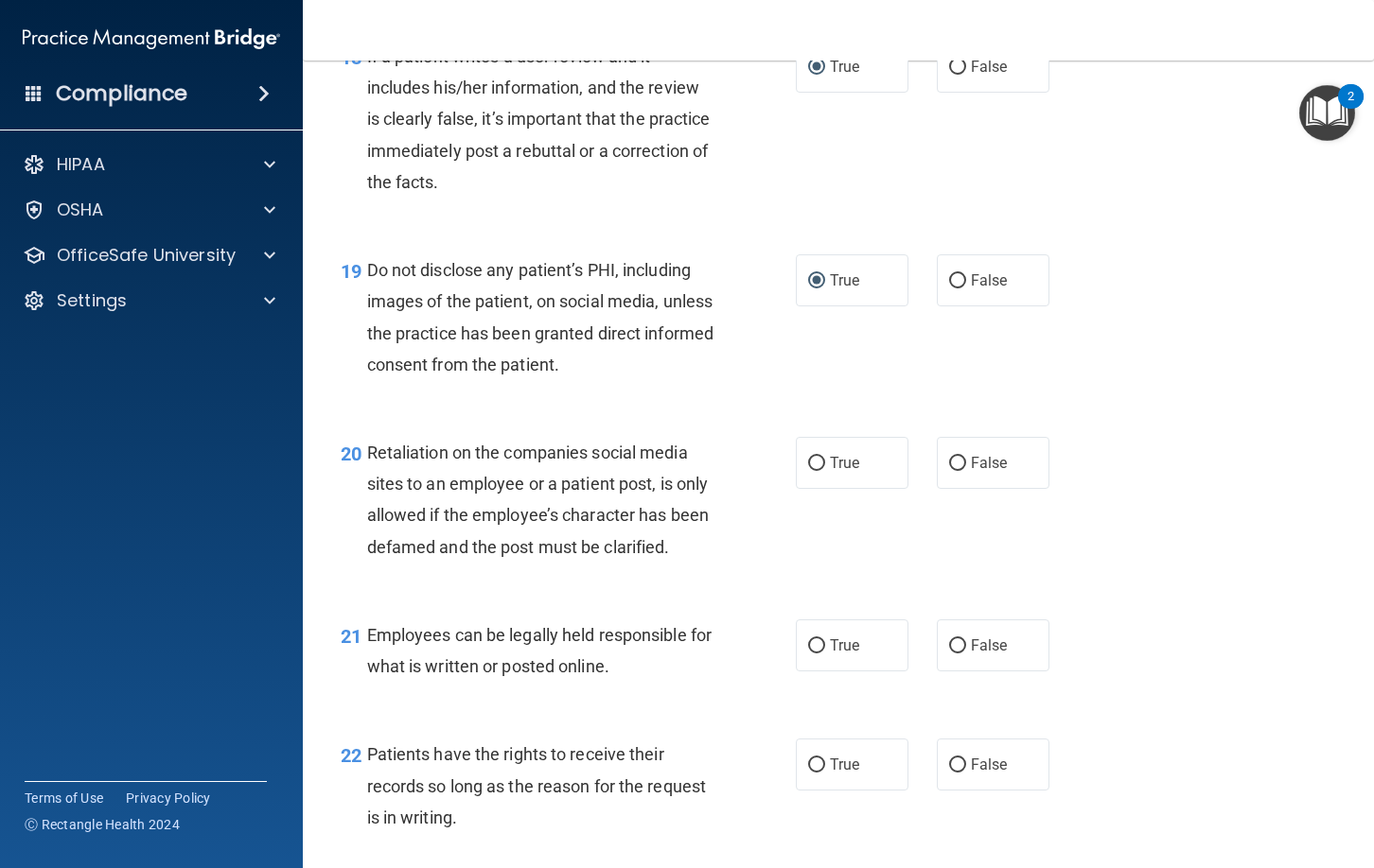
scroll to position [3465, 0]
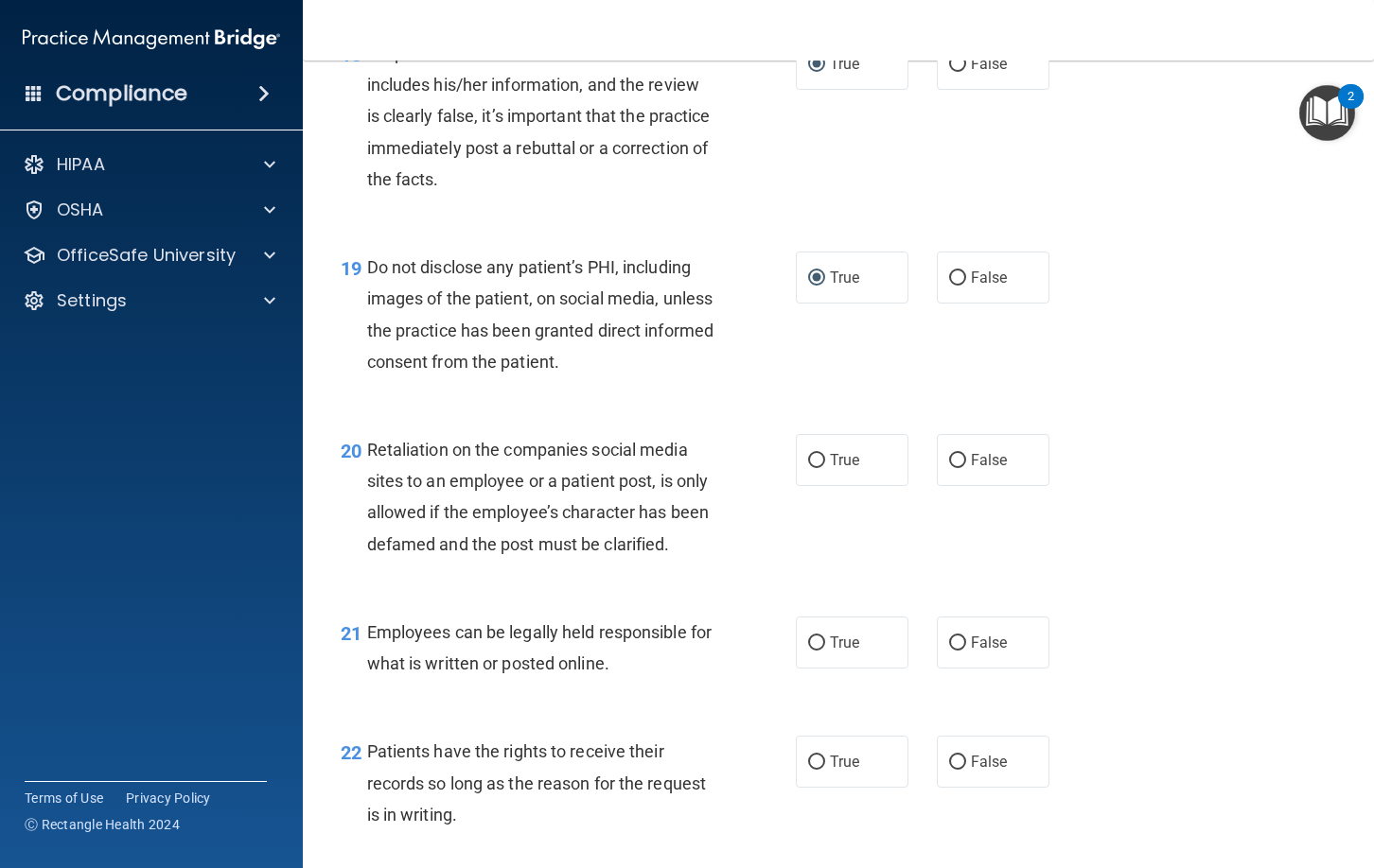
drag, startPoint x: 819, startPoint y: 492, endPoint x: 818, endPoint y: 527, distance: 35.0
click at [818, 469] on input "True" at bounding box center [815, 461] width 17 height 15
radio input "true"
click at [814, 651] on input "True" at bounding box center [815, 643] width 17 height 15
radio input "true"
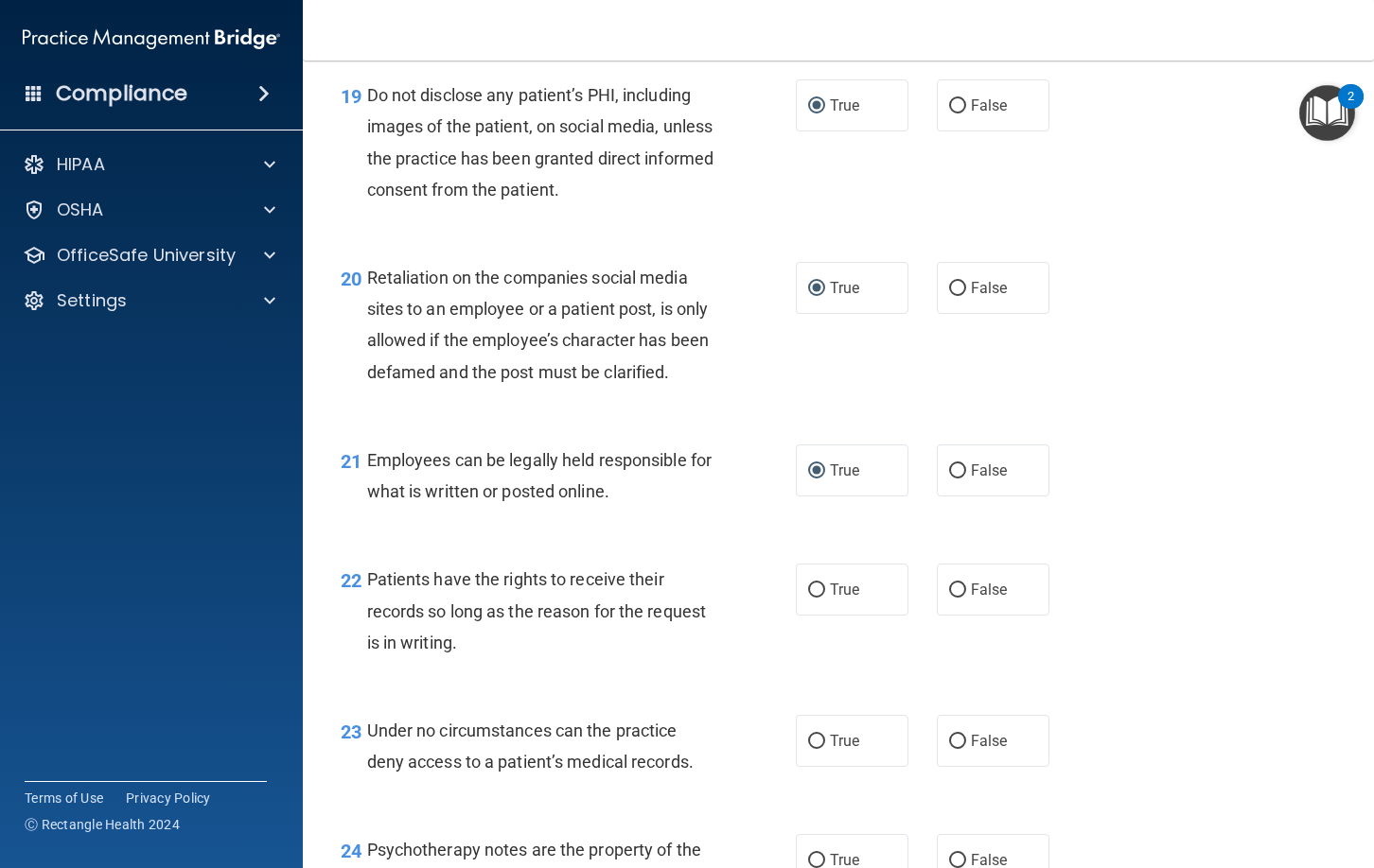
scroll to position [3640, 0]
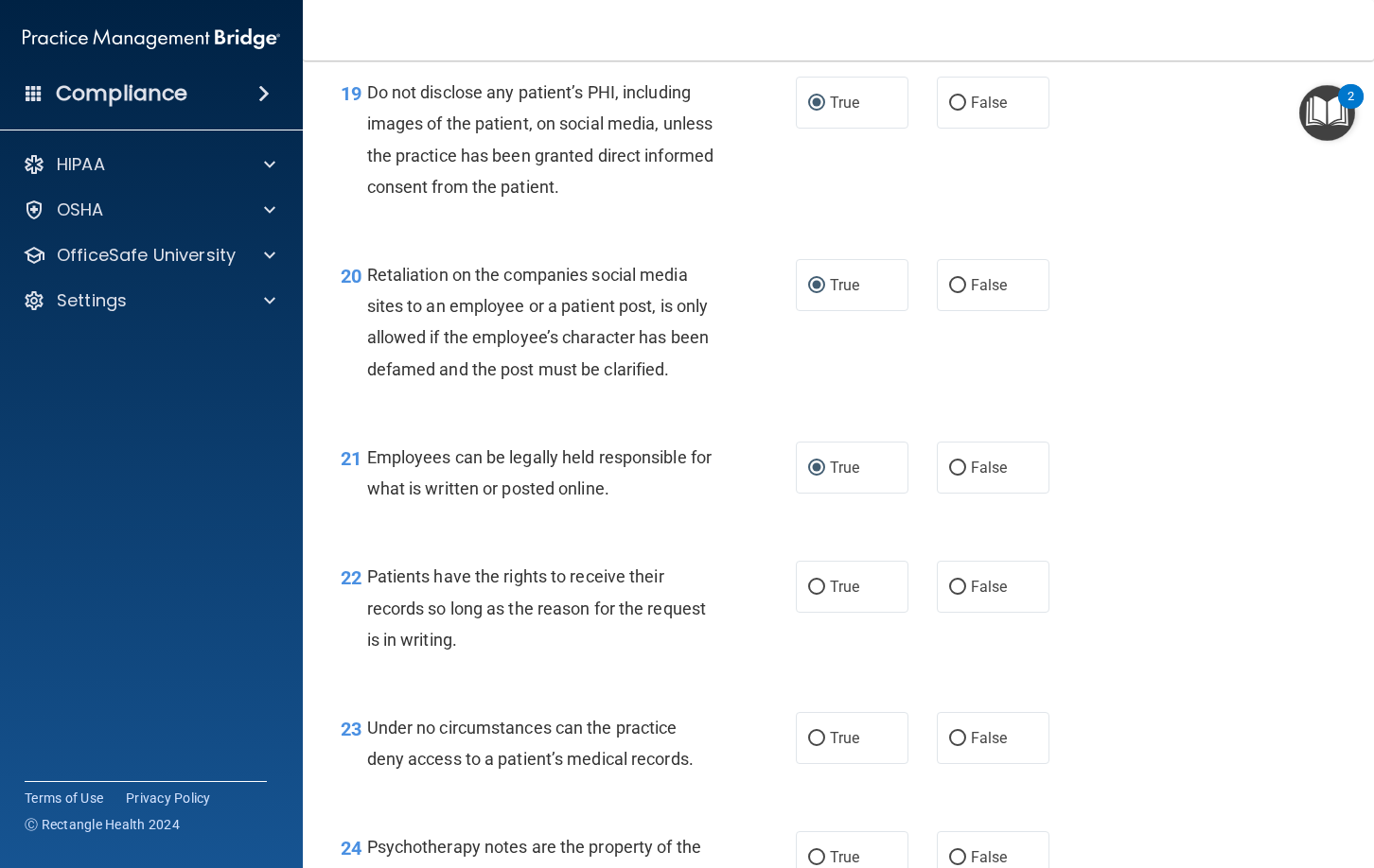
drag, startPoint x: 816, startPoint y: 619, endPoint x: 801, endPoint y: 708, distance: 90.3
click at [819, 595] on input "True" at bounding box center [815, 588] width 17 height 15
radio input "true"
click at [818, 746] on input "True" at bounding box center [815, 739] width 17 height 15
radio input "true"
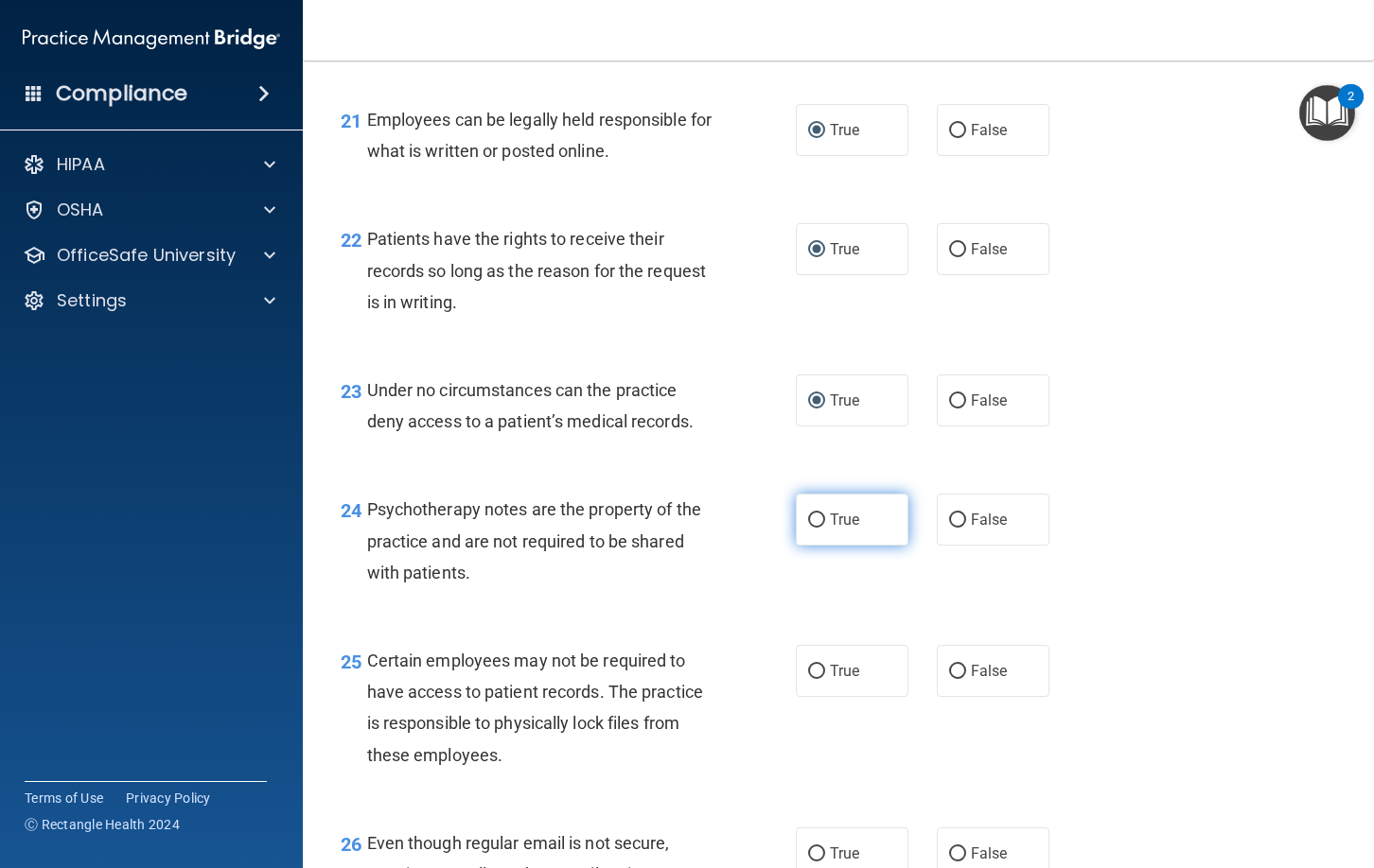
scroll to position [3980, 0]
drag, startPoint x: 817, startPoint y: 547, endPoint x: 817, endPoint y: 564, distance: 17.0
click at [818, 526] on input "True" at bounding box center [815, 518] width 17 height 15
radio input "true"
click at [815, 678] on input "True" at bounding box center [815, 670] width 17 height 15
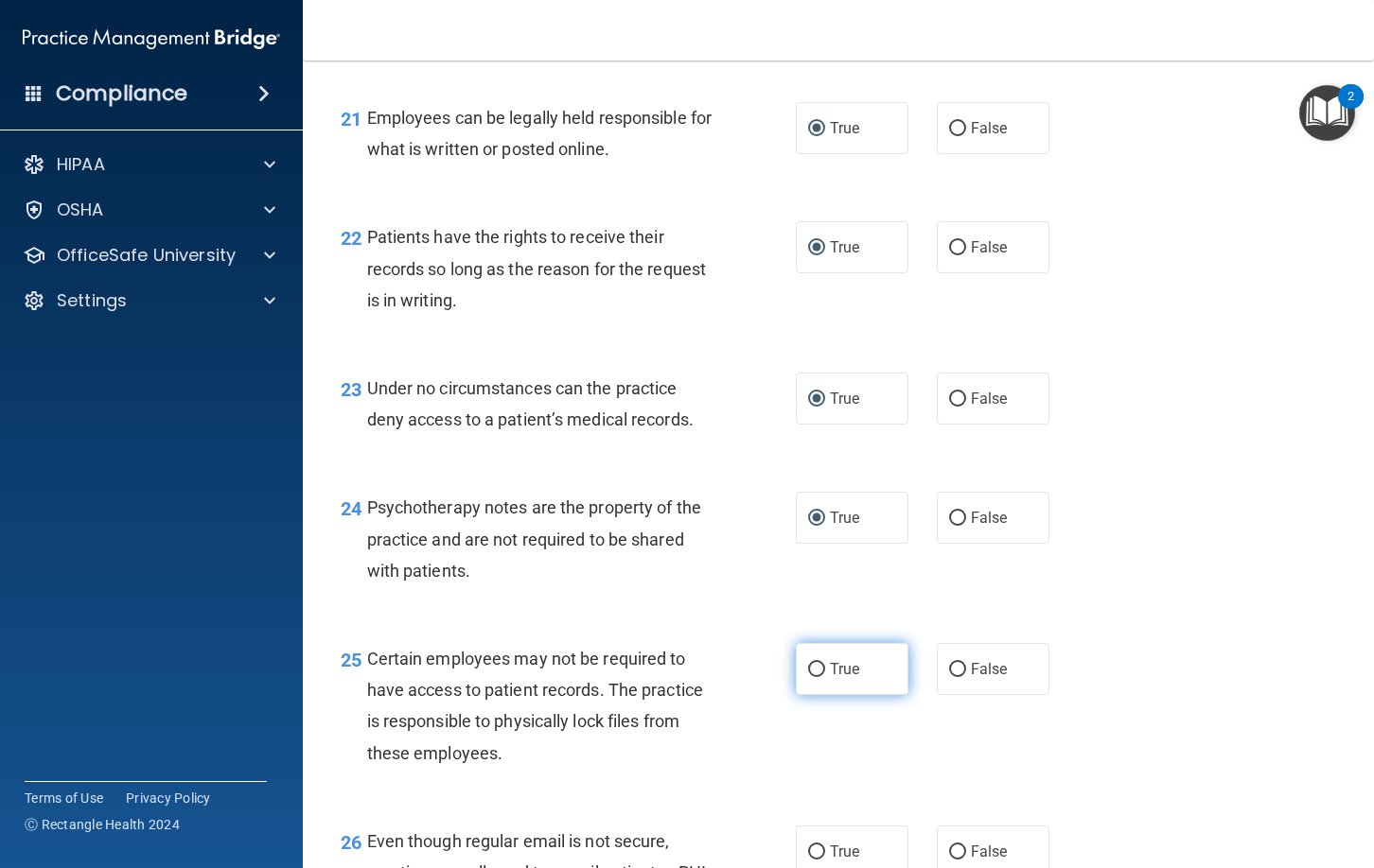
radio input "true"
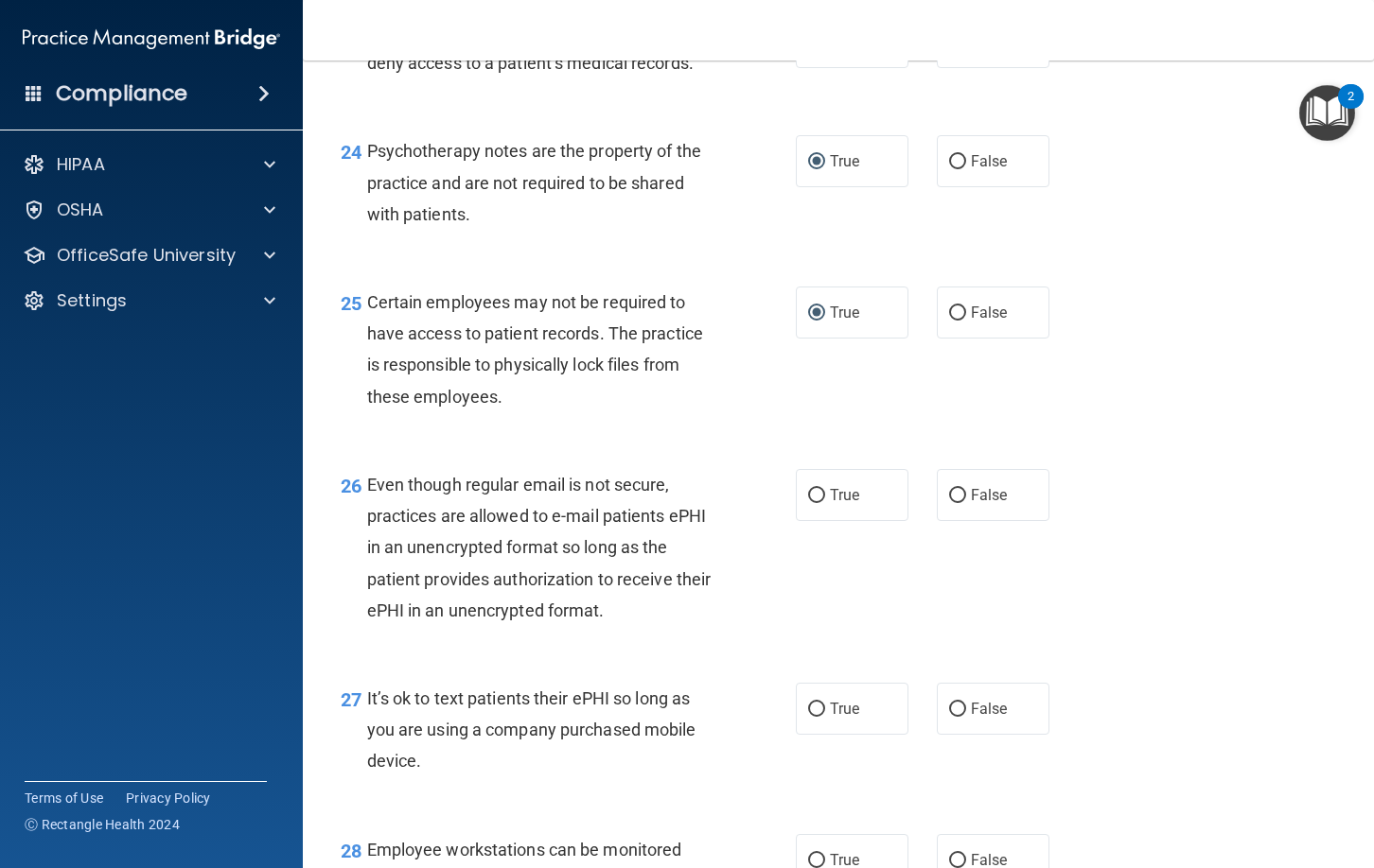
scroll to position [4339, 0]
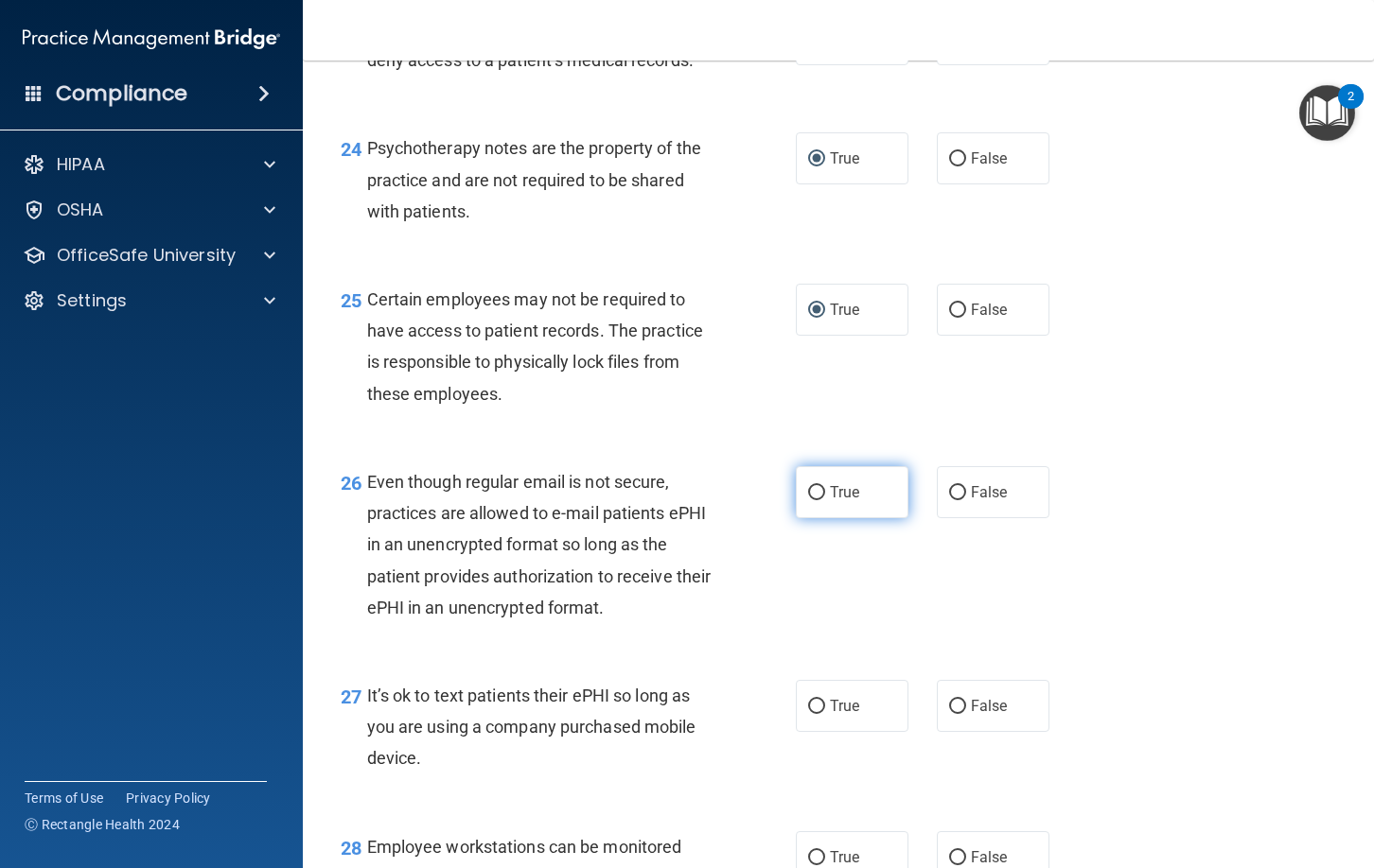
click at [814, 501] on input "True" at bounding box center [815, 493] width 17 height 15
radio input "true"
click at [820, 714] on input "True" at bounding box center [815, 707] width 17 height 15
radio input "true"
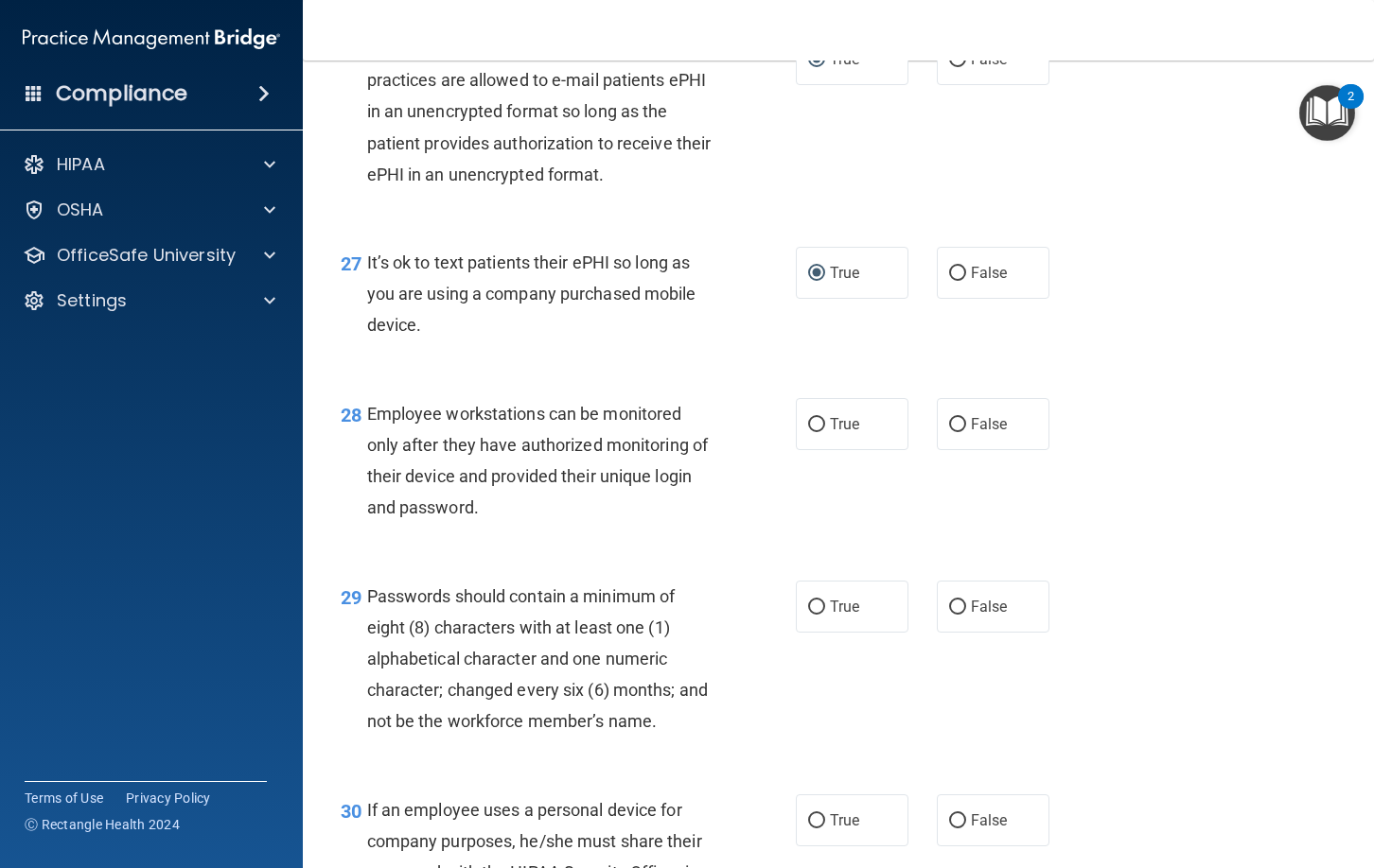
scroll to position [4775, 0]
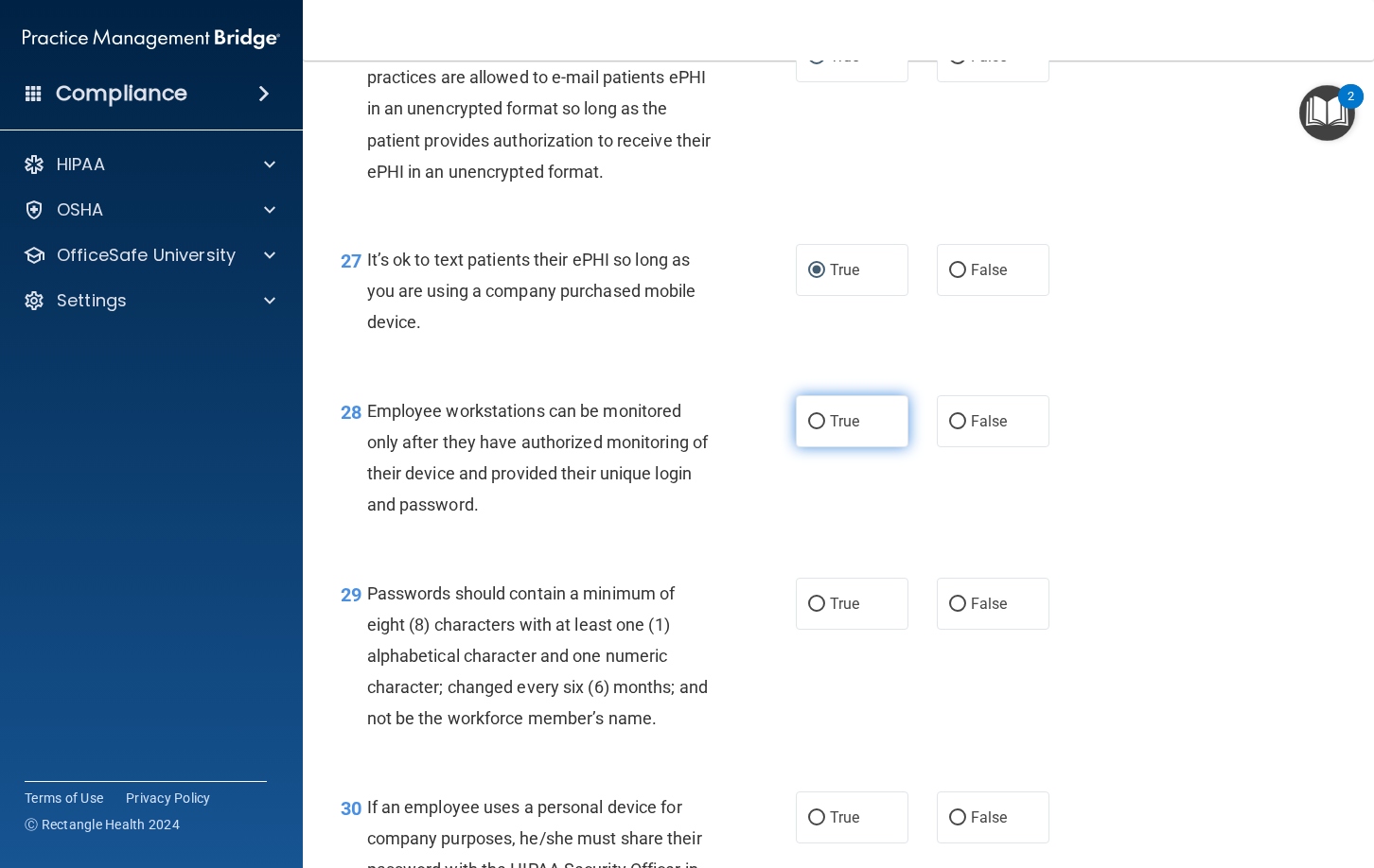
click at [813, 430] on input "True" at bounding box center [815, 422] width 17 height 15
radio input "true"
click at [816, 612] on input "True" at bounding box center [815, 604] width 17 height 15
radio input "true"
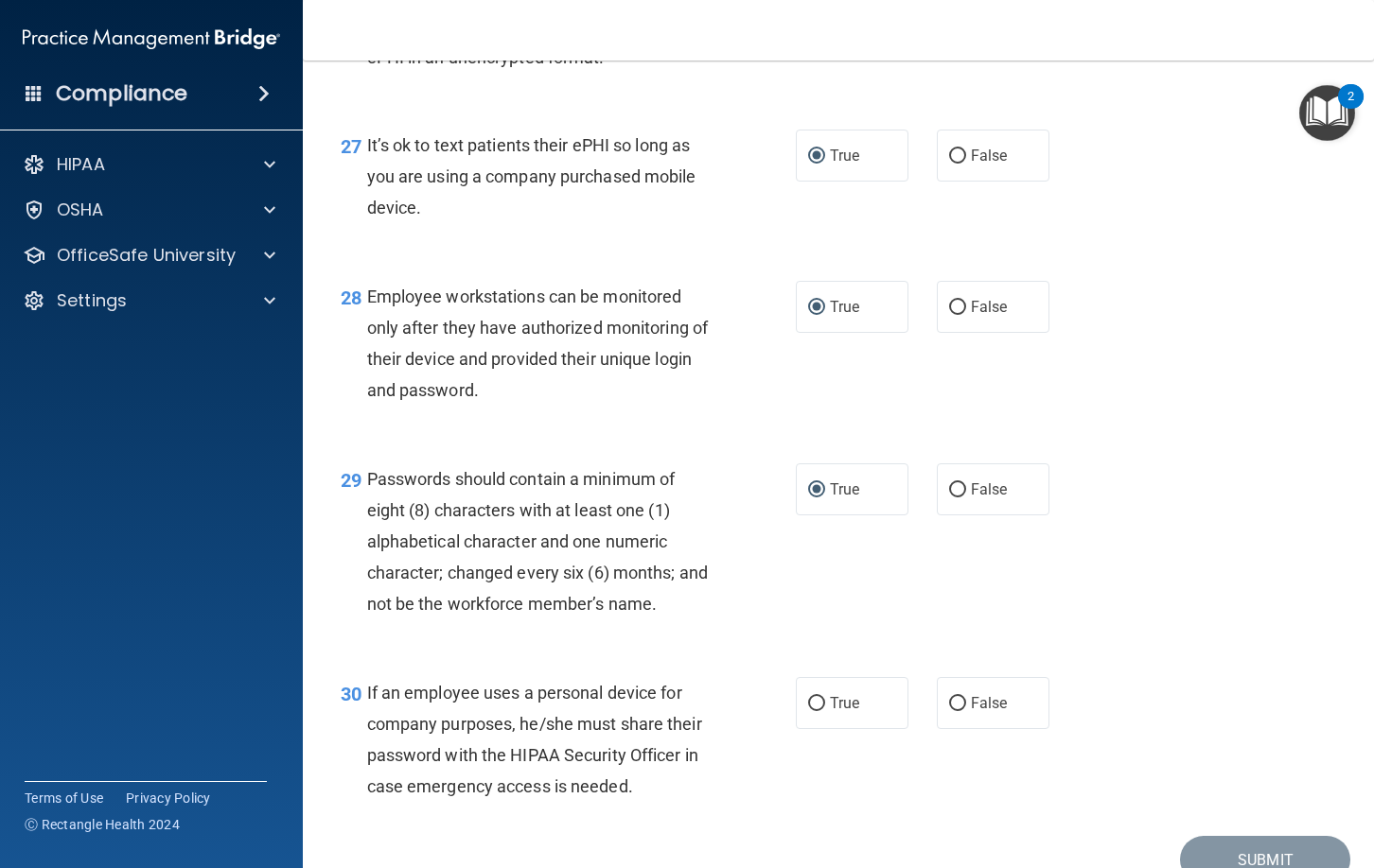
scroll to position [4893, 0]
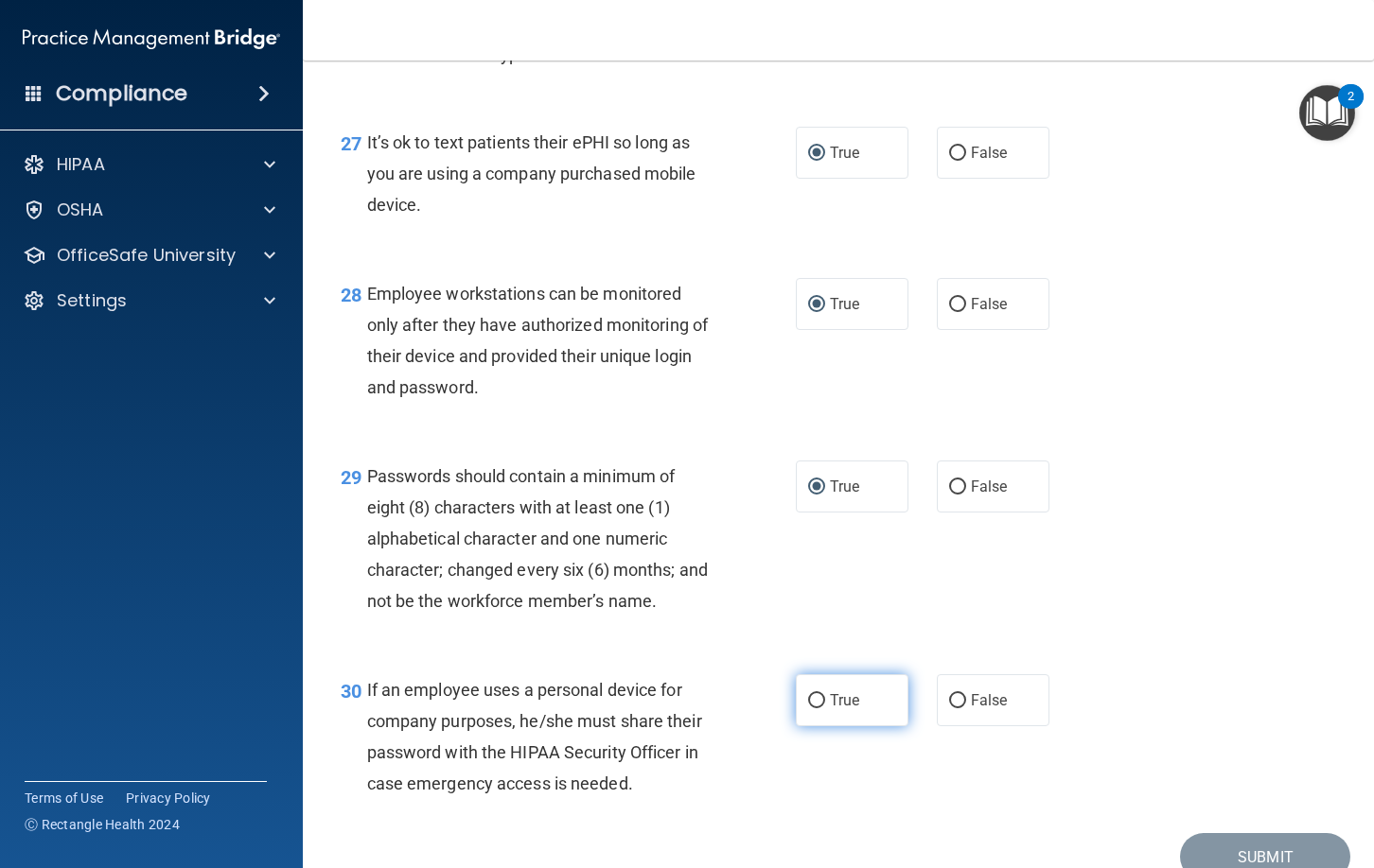
click at [819, 709] on input "True" at bounding box center [815, 701] width 17 height 15
radio input "true"
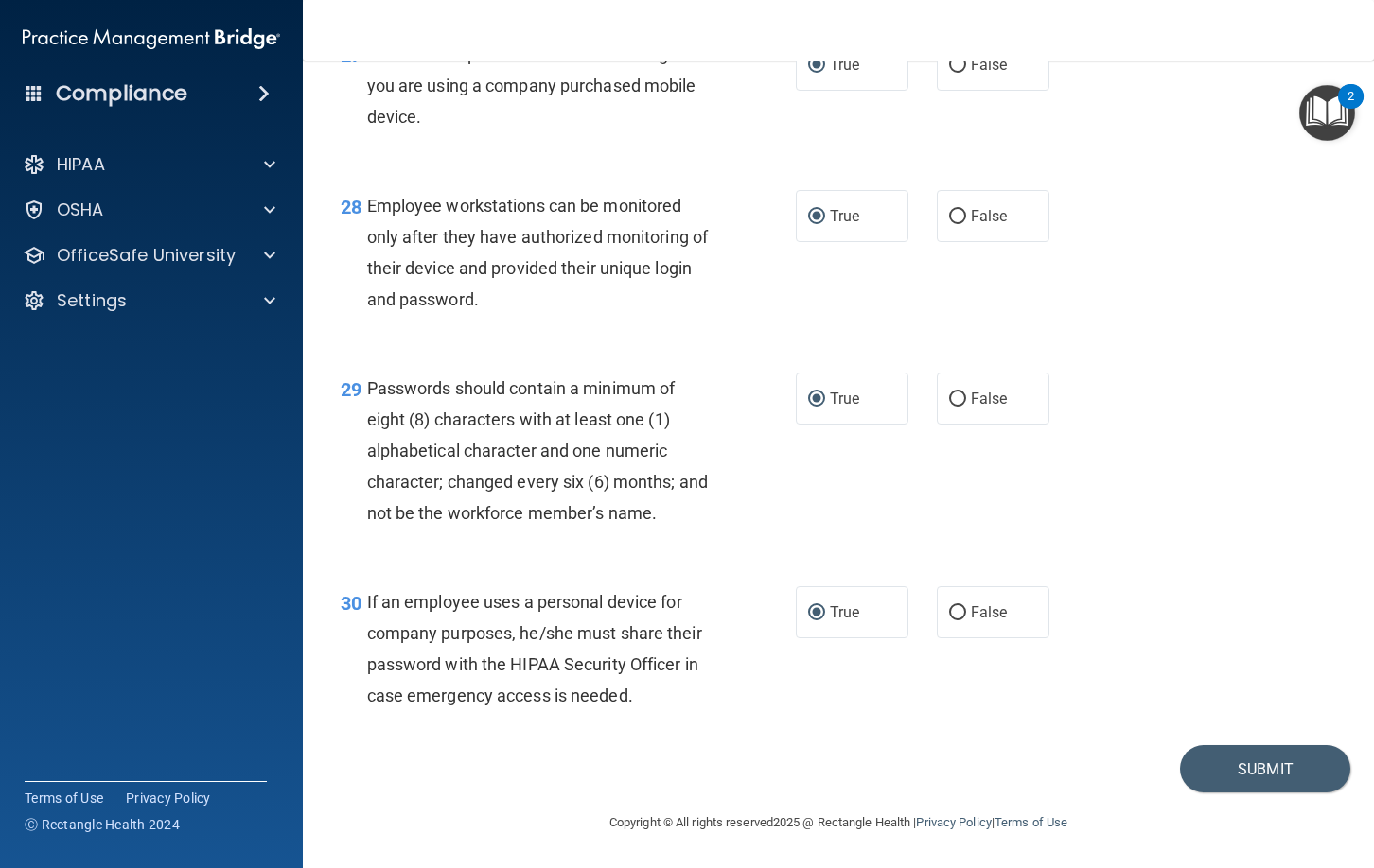
scroll to position [4989, 0]
click at [1224, 794] on button "Submit" at bounding box center [1265, 768] width 170 height 48
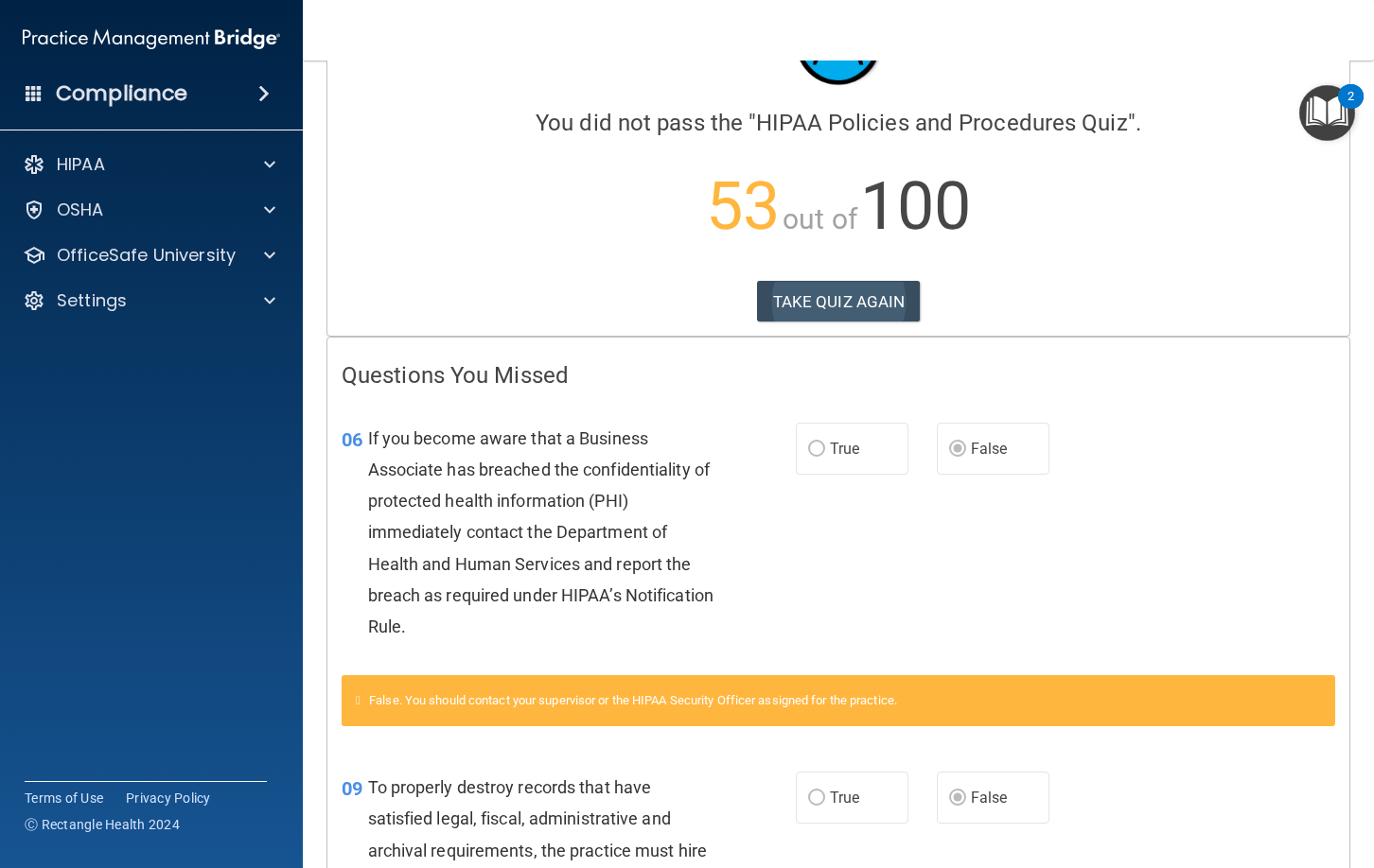
scroll to position [109, 0]
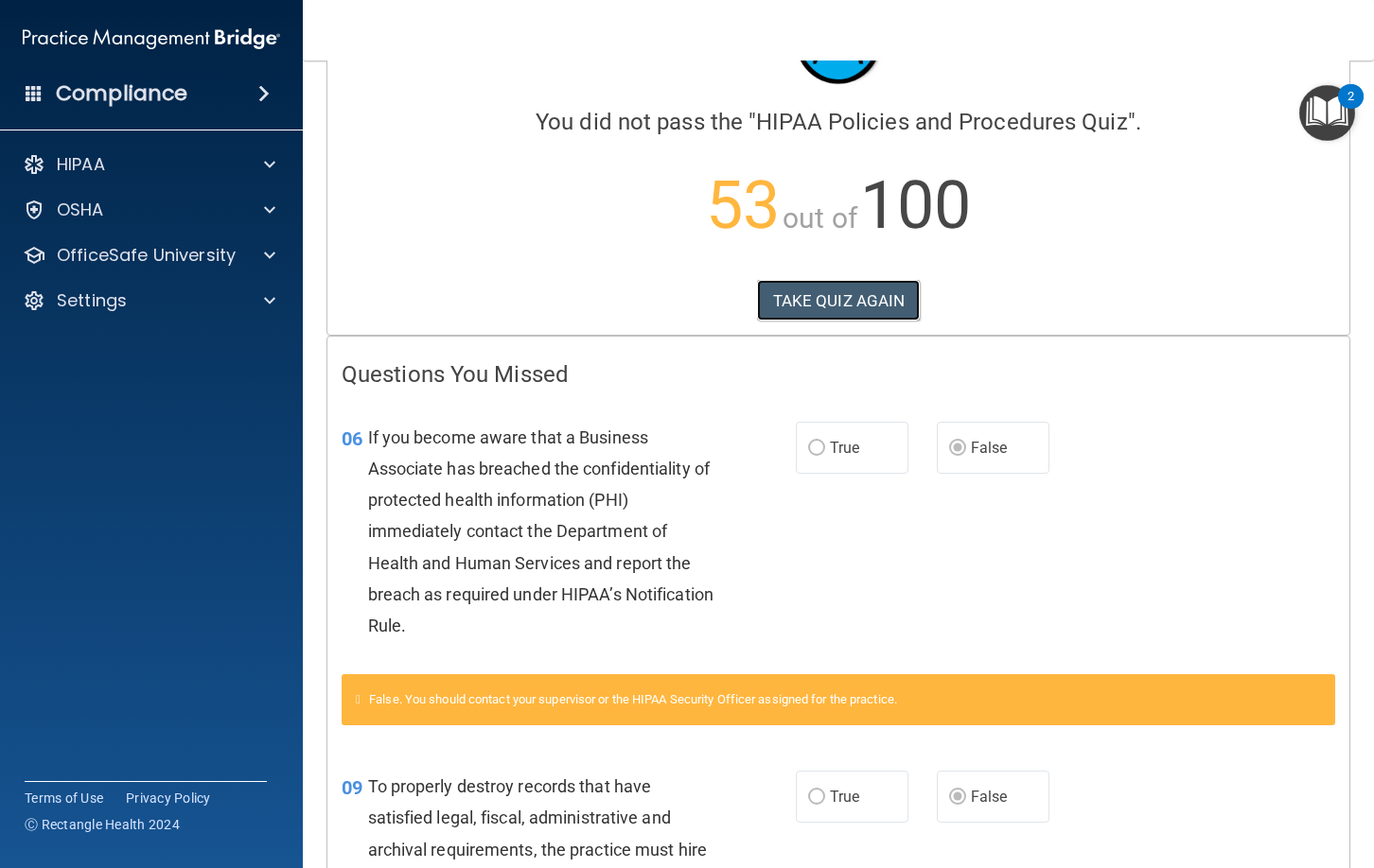
drag, startPoint x: 833, startPoint y: 292, endPoint x: 826, endPoint y: 341, distance: 49.5
click at [833, 292] on button "TAKE QUIZ AGAIN" at bounding box center [839, 301] width 164 height 42
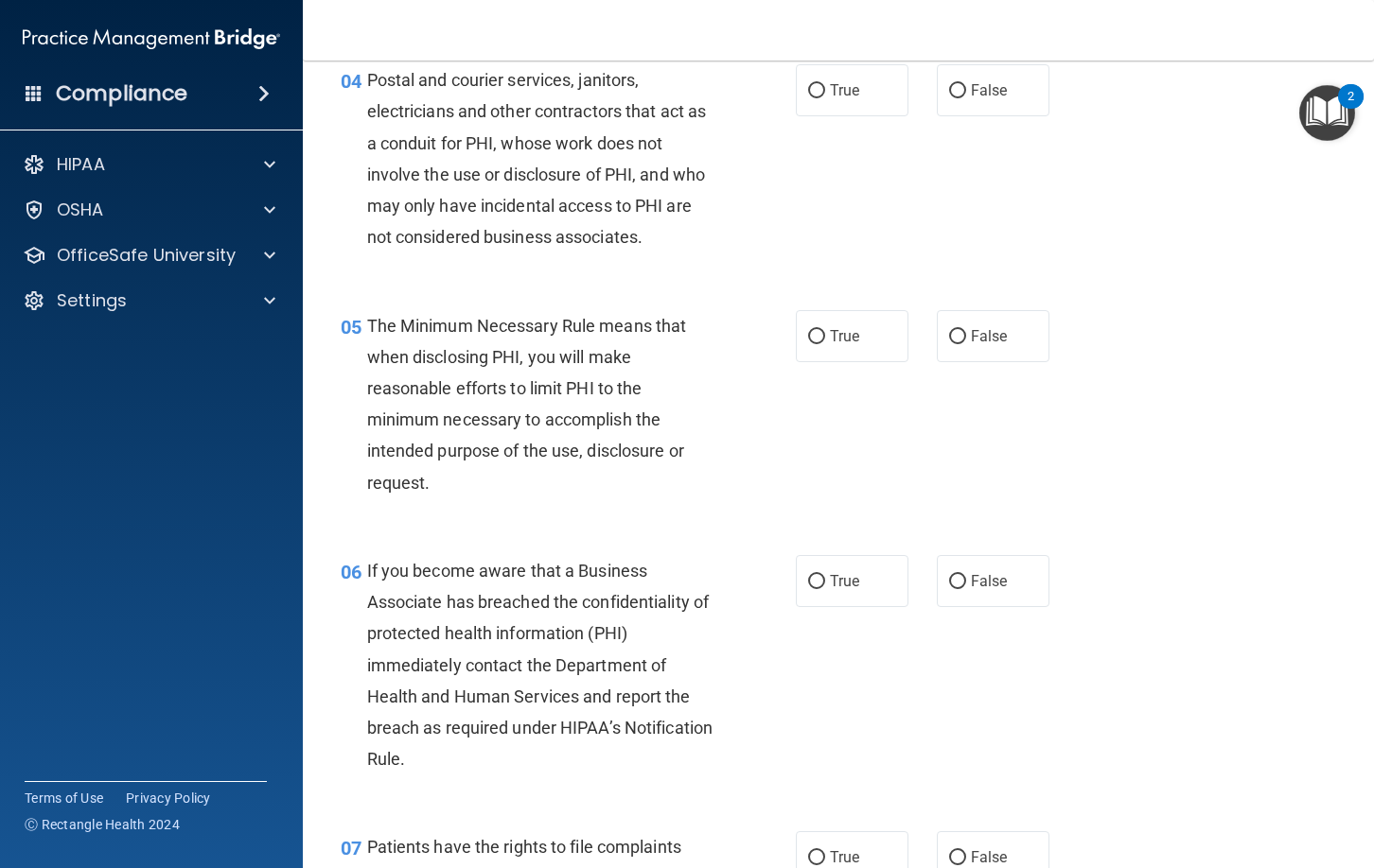
scroll to position [666, 0]
click at [959, 578] on input "False" at bounding box center [957, 580] width 17 height 15
radio input "true"
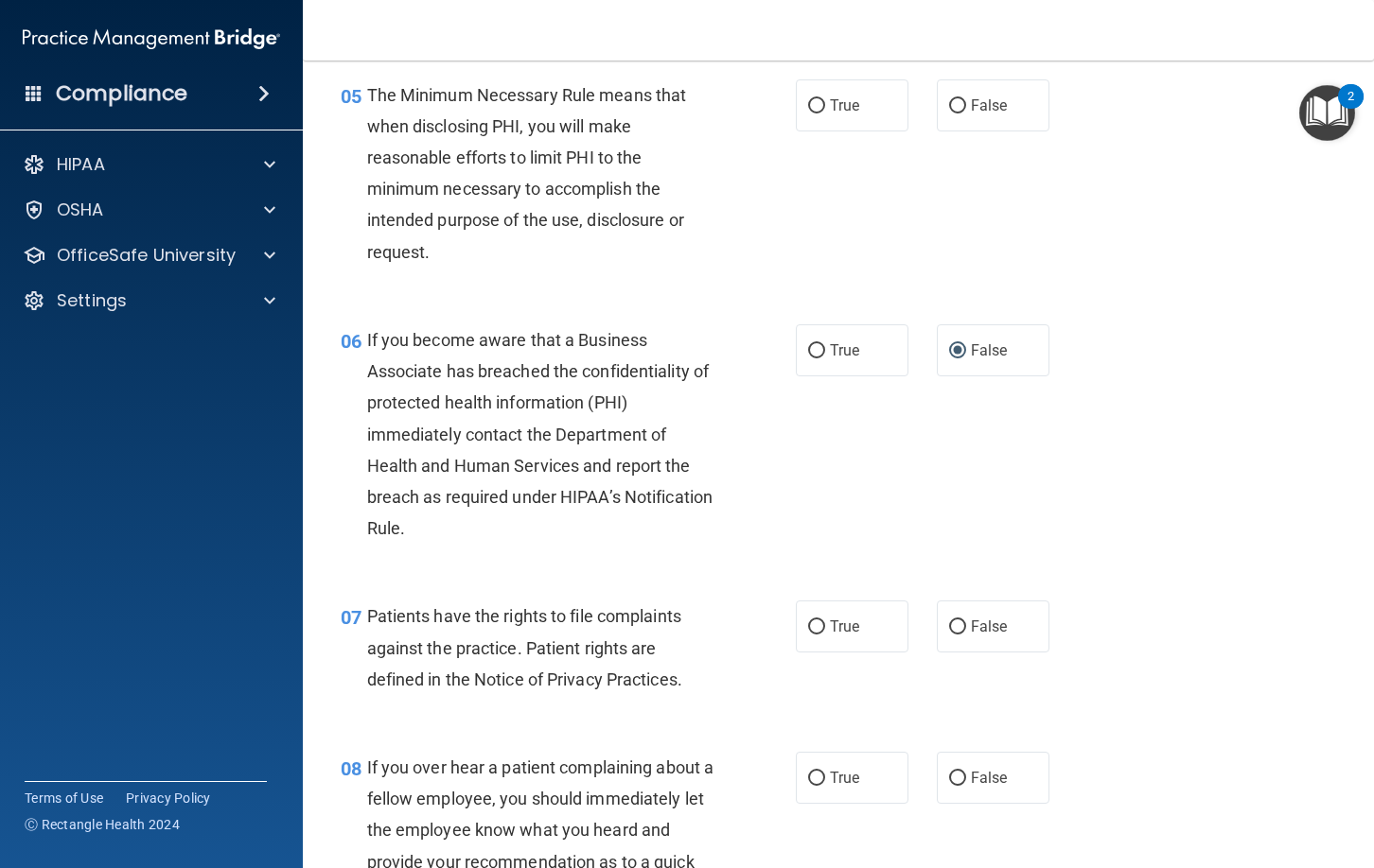
scroll to position [909, 0]
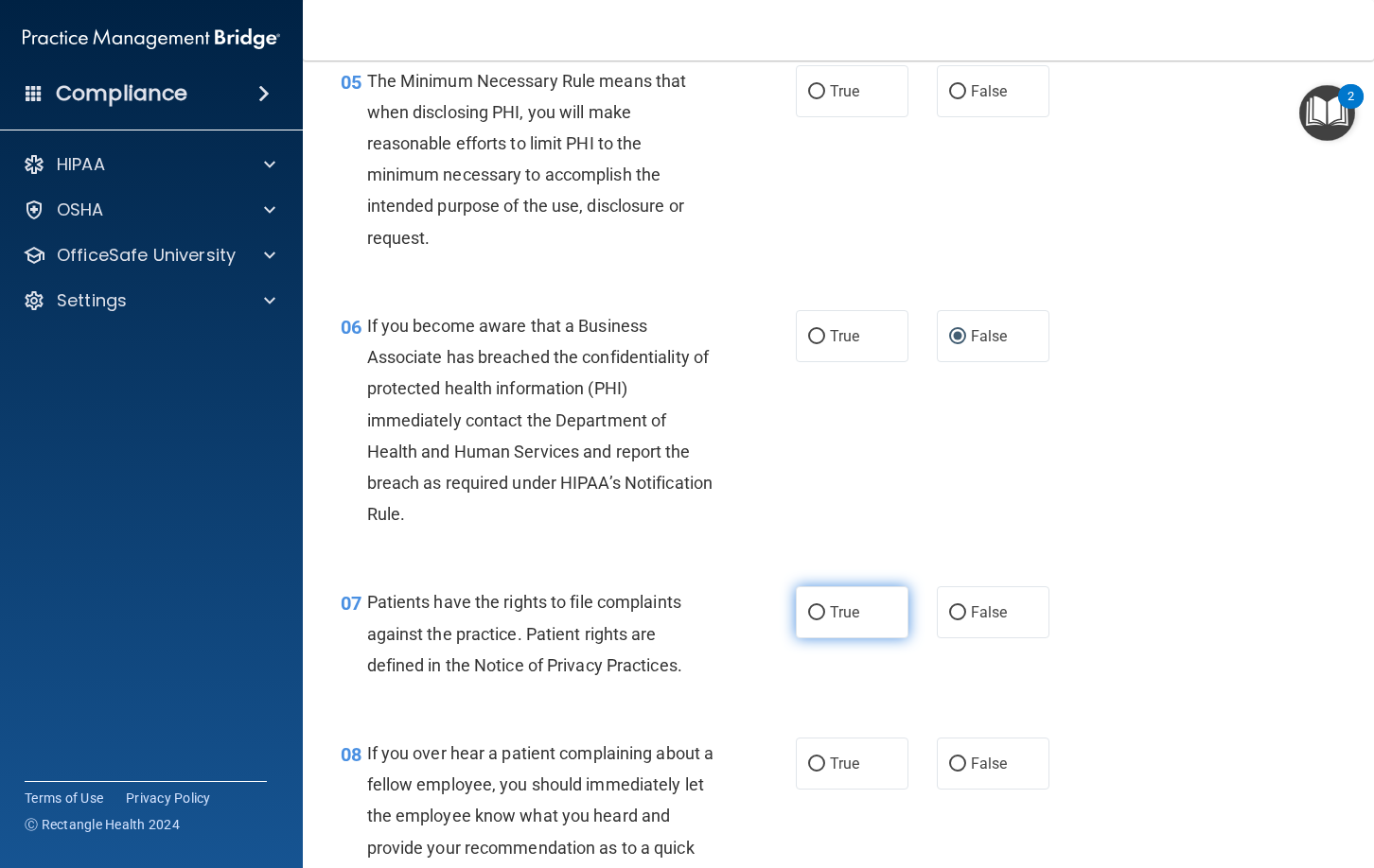
click at [813, 613] on input "True" at bounding box center [815, 613] width 17 height 15
radio input "true"
click at [816, 767] on input "True" at bounding box center [815, 765] width 17 height 15
radio input "true"
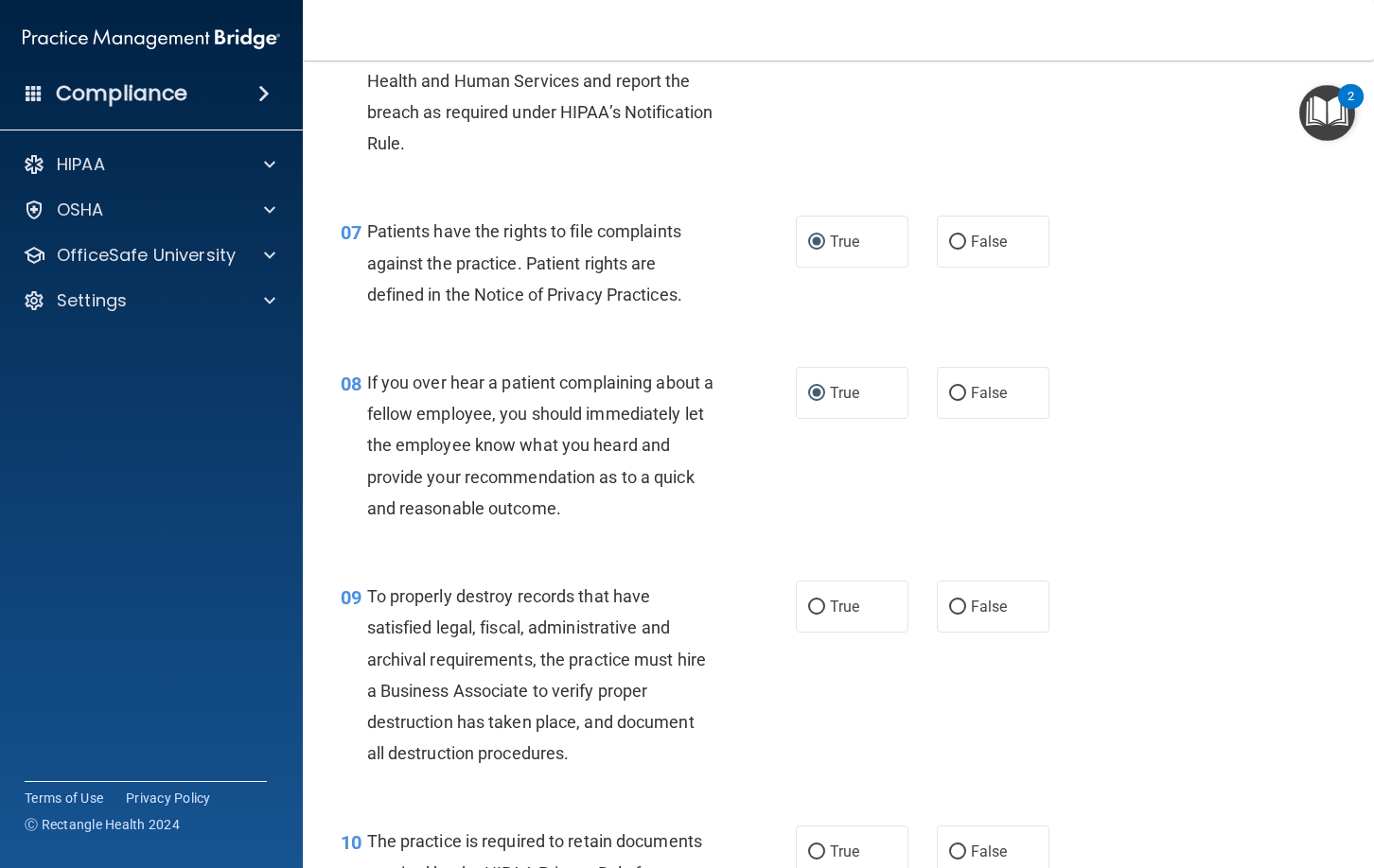
scroll to position [1321, 0]
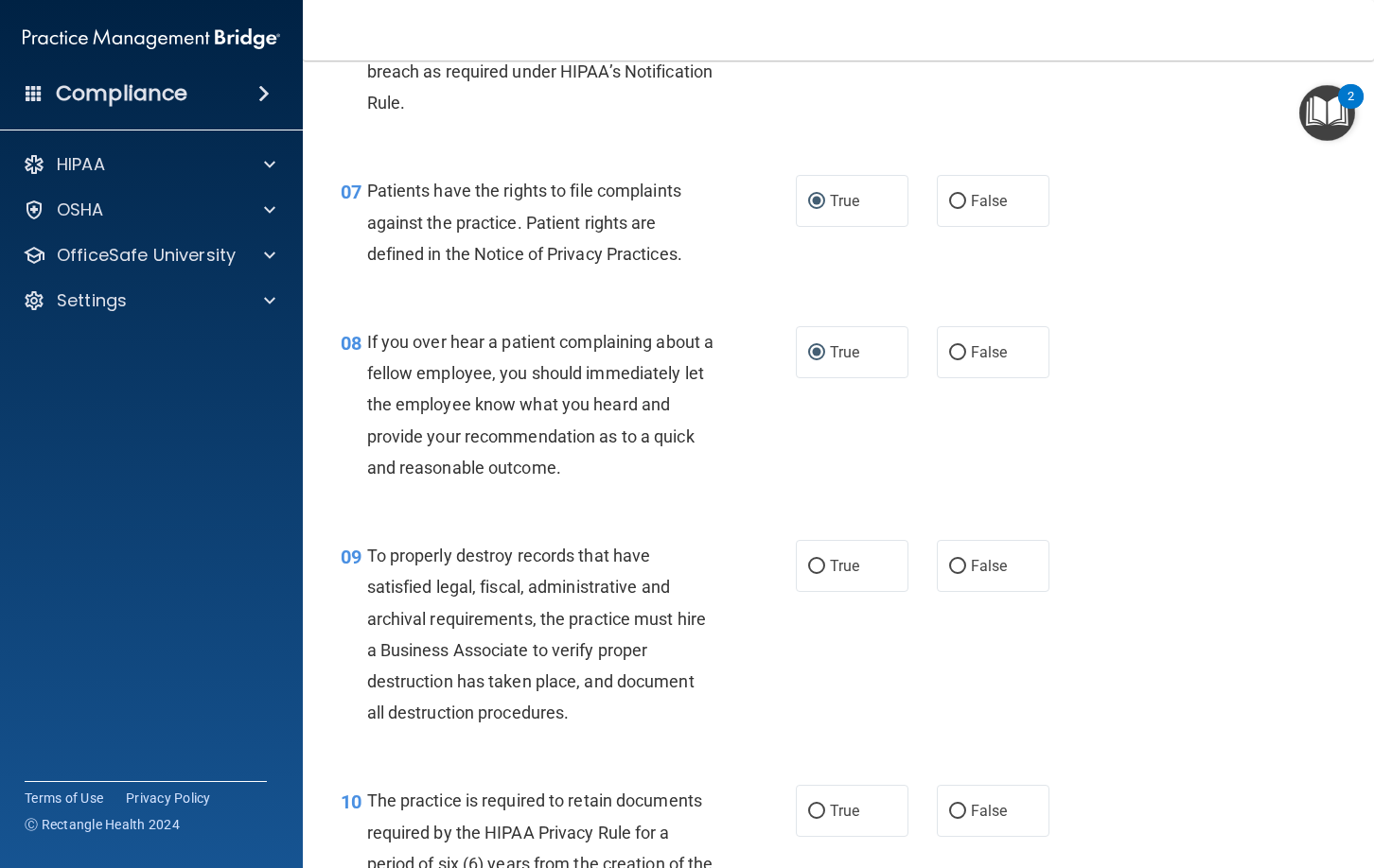
drag, startPoint x: 960, startPoint y: 569, endPoint x: 962, endPoint y: 599, distance: 30.1
click at [960, 570] on input "False" at bounding box center [957, 567] width 17 height 15
radio input "true"
click at [957, 814] on input "False" at bounding box center [957, 811] width 17 height 15
radio input "true"
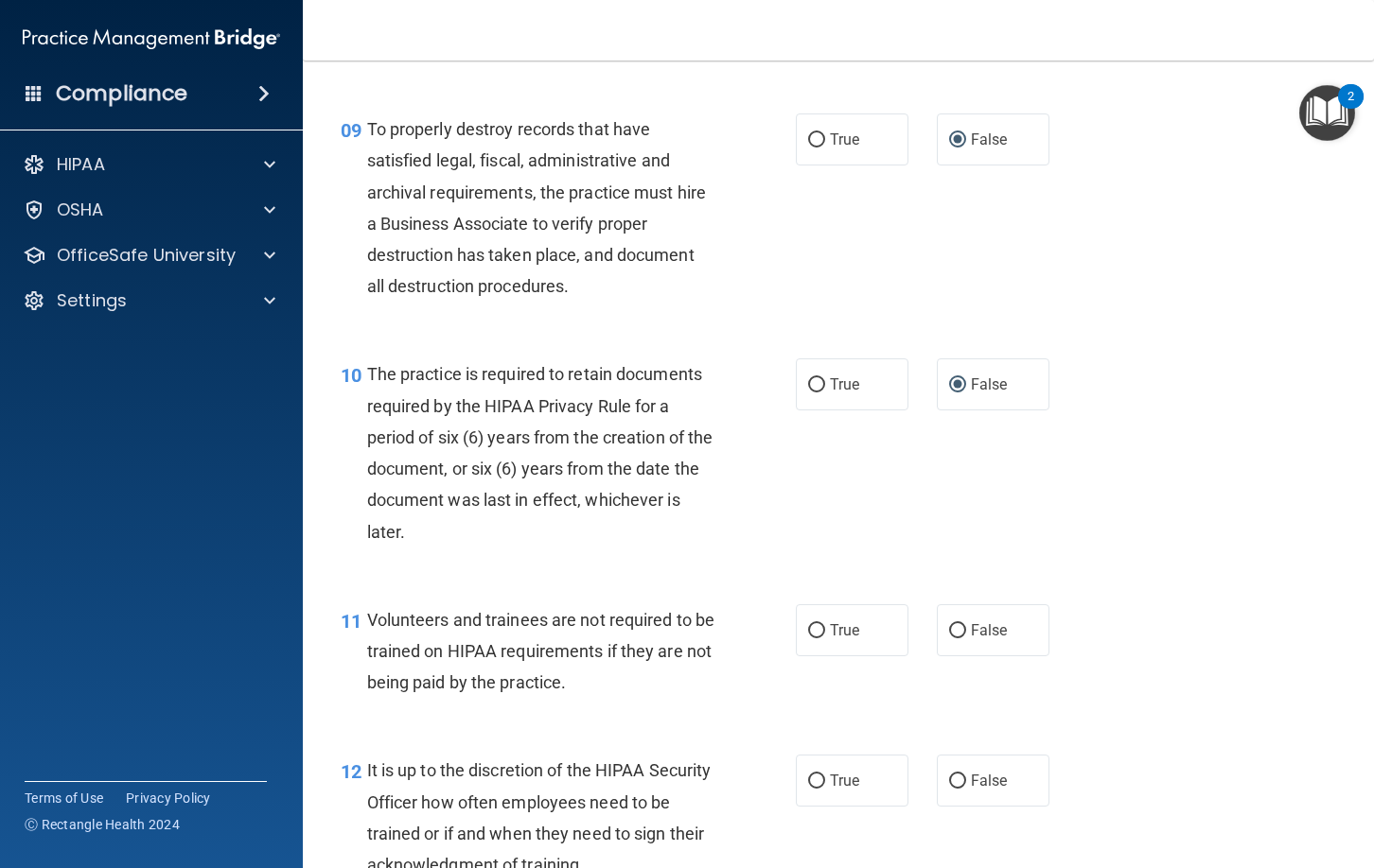
scroll to position [1764, 0]
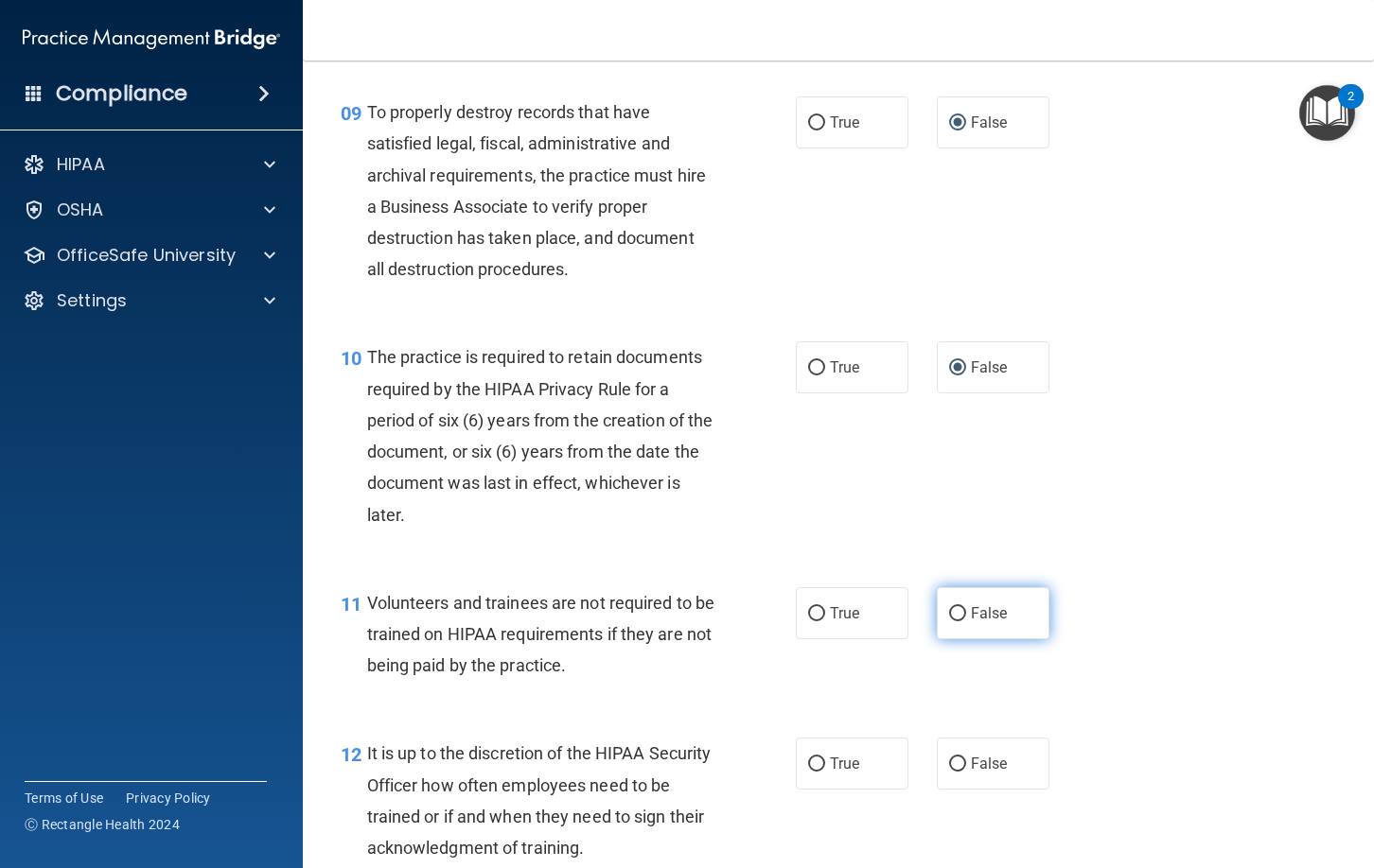
drag, startPoint x: 957, startPoint y: 606, endPoint x: 990, endPoint y: 635, distance: 43.9
click at [959, 609] on input "False" at bounding box center [957, 614] width 17 height 15
radio input "true"
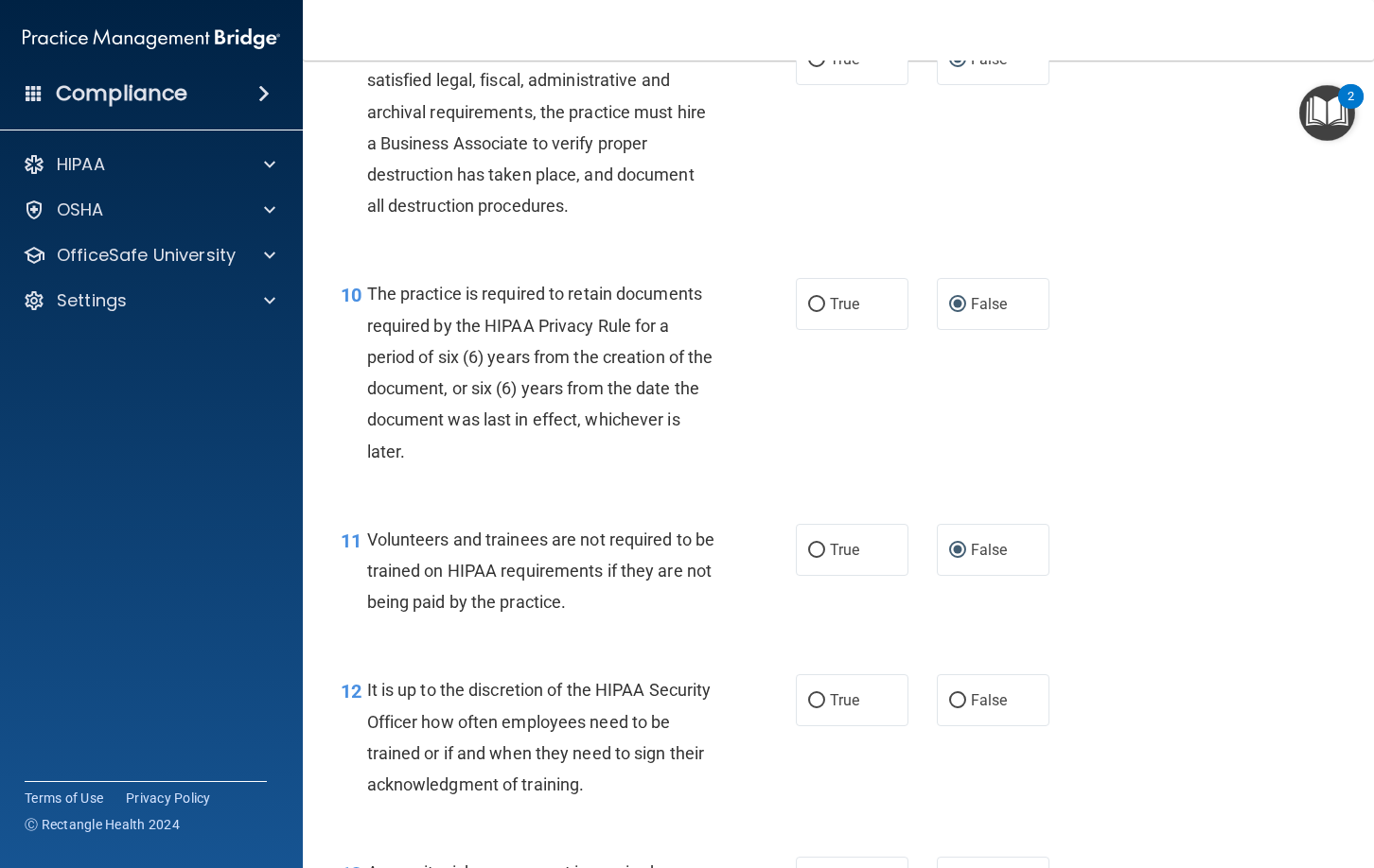
scroll to position [1829, 0]
click at [816, 703] on input "True" at bounding box center [815, 700] width 17 height 15
radio input "true"
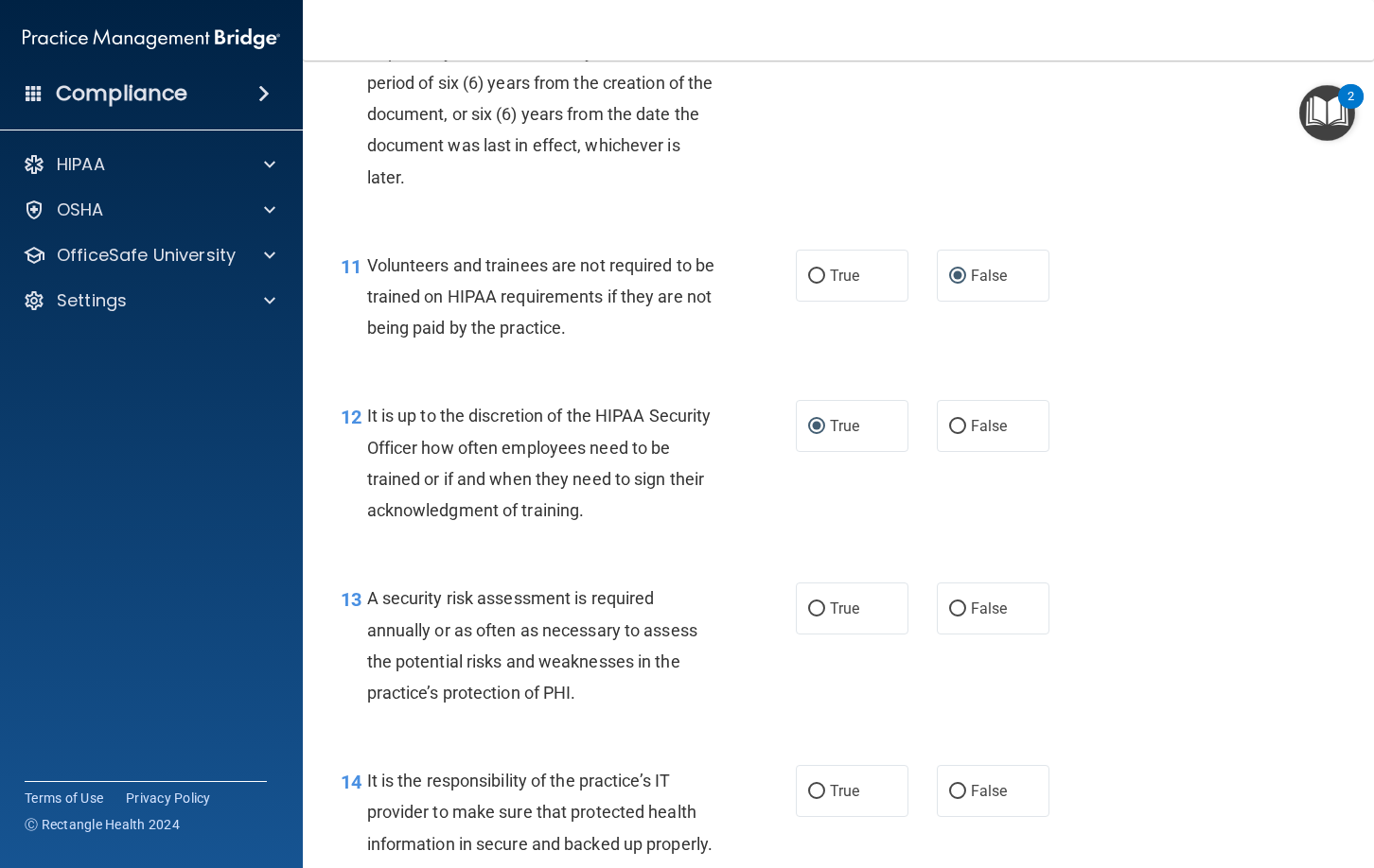
scroll to position [2103, 0]
click at [812, 606] on input "True" at bounding box center [815, 608] width 17 height 15
radio input "true"
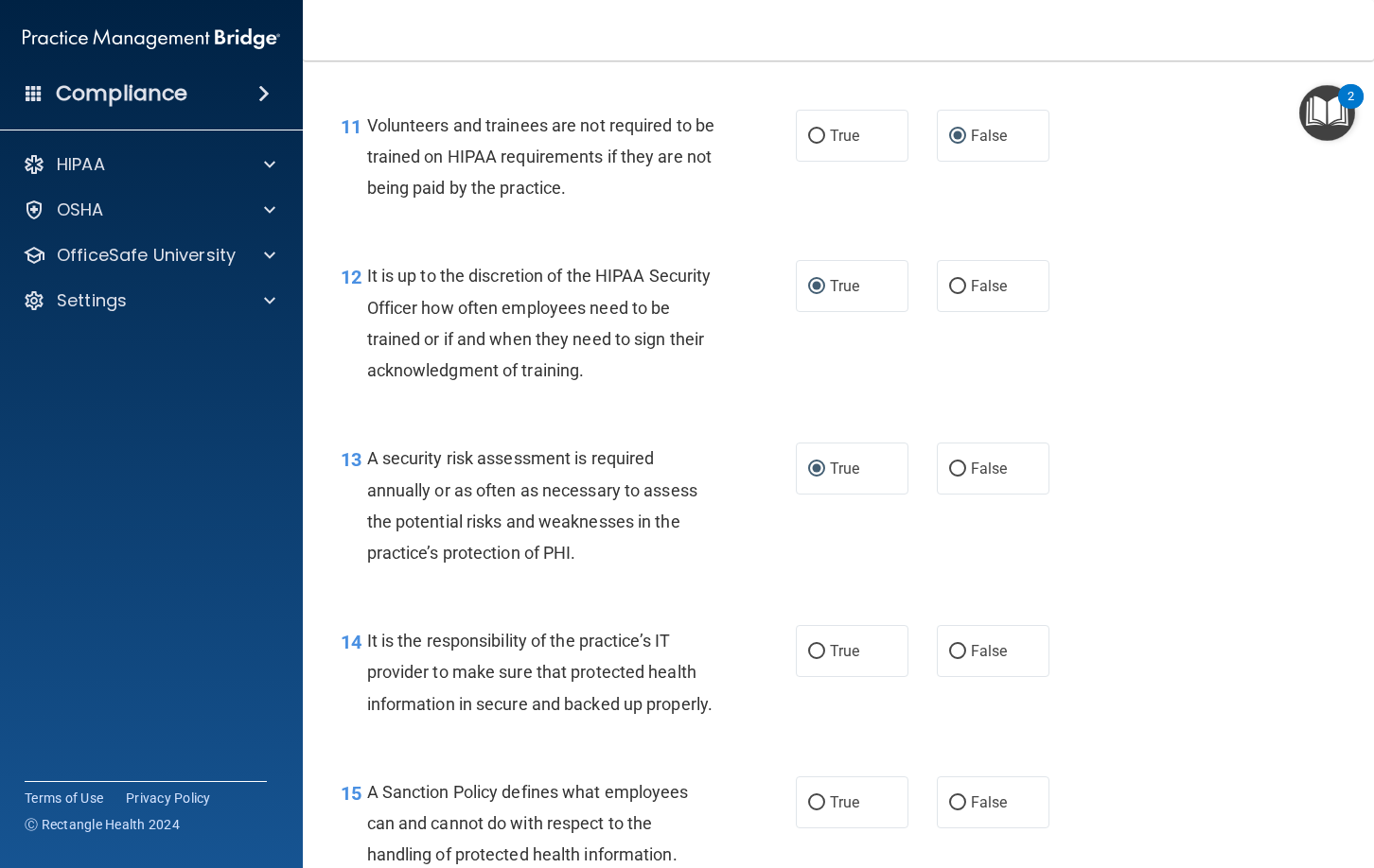
scroll to position [2245, 0]
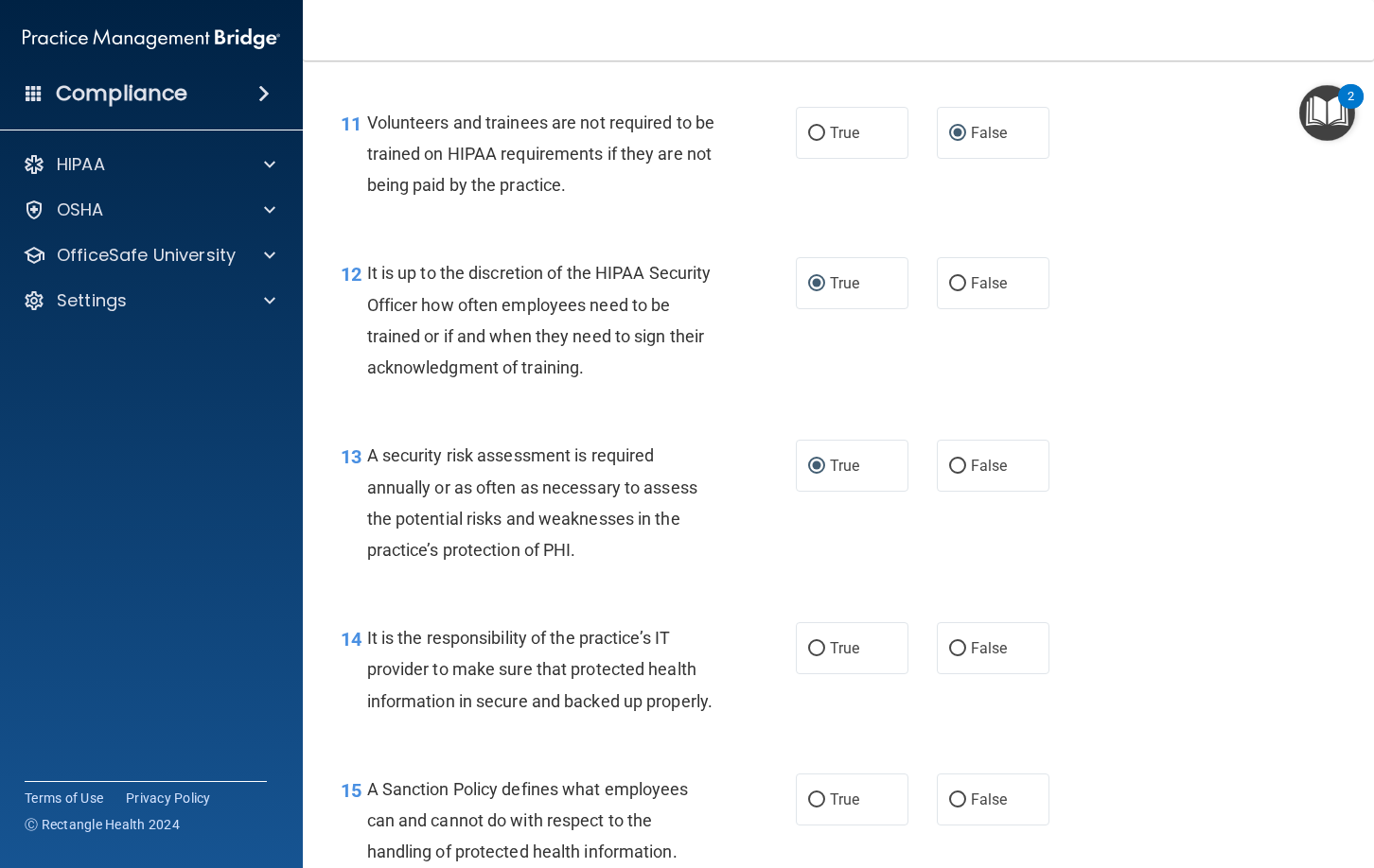
drag, startPoint x: 953, startPoint y: 646, endPoint x: 969, endPoint y: 676, distance: 34.0
click at [953, 646] on input "False" at bounding box center [957, 649] width 17 height 15
radio input "true"
click at [958, 807] on input "False" at bounding box center [957, 801] width 17 height 15
radio input "true"
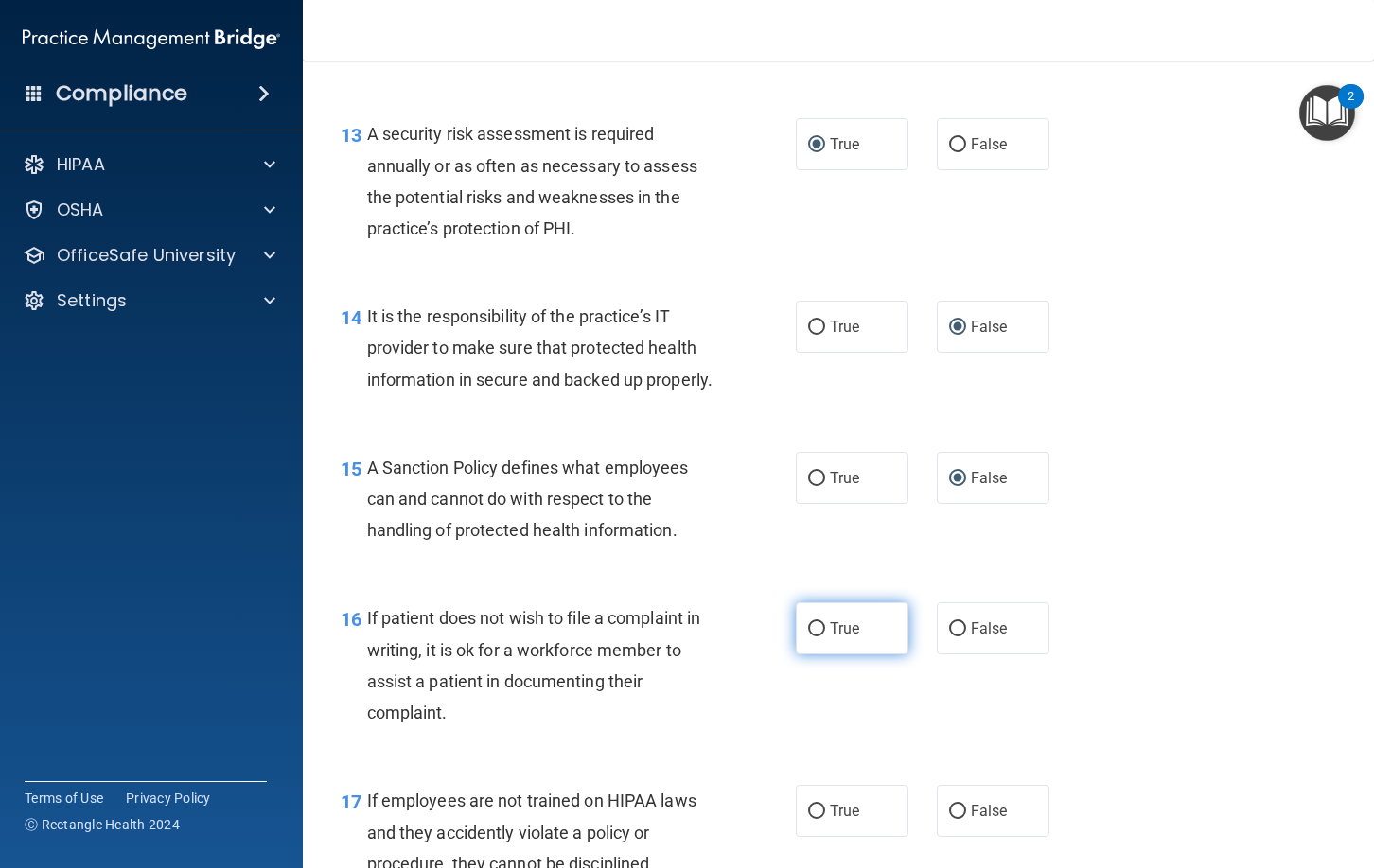
scroll to position [2577, 0]
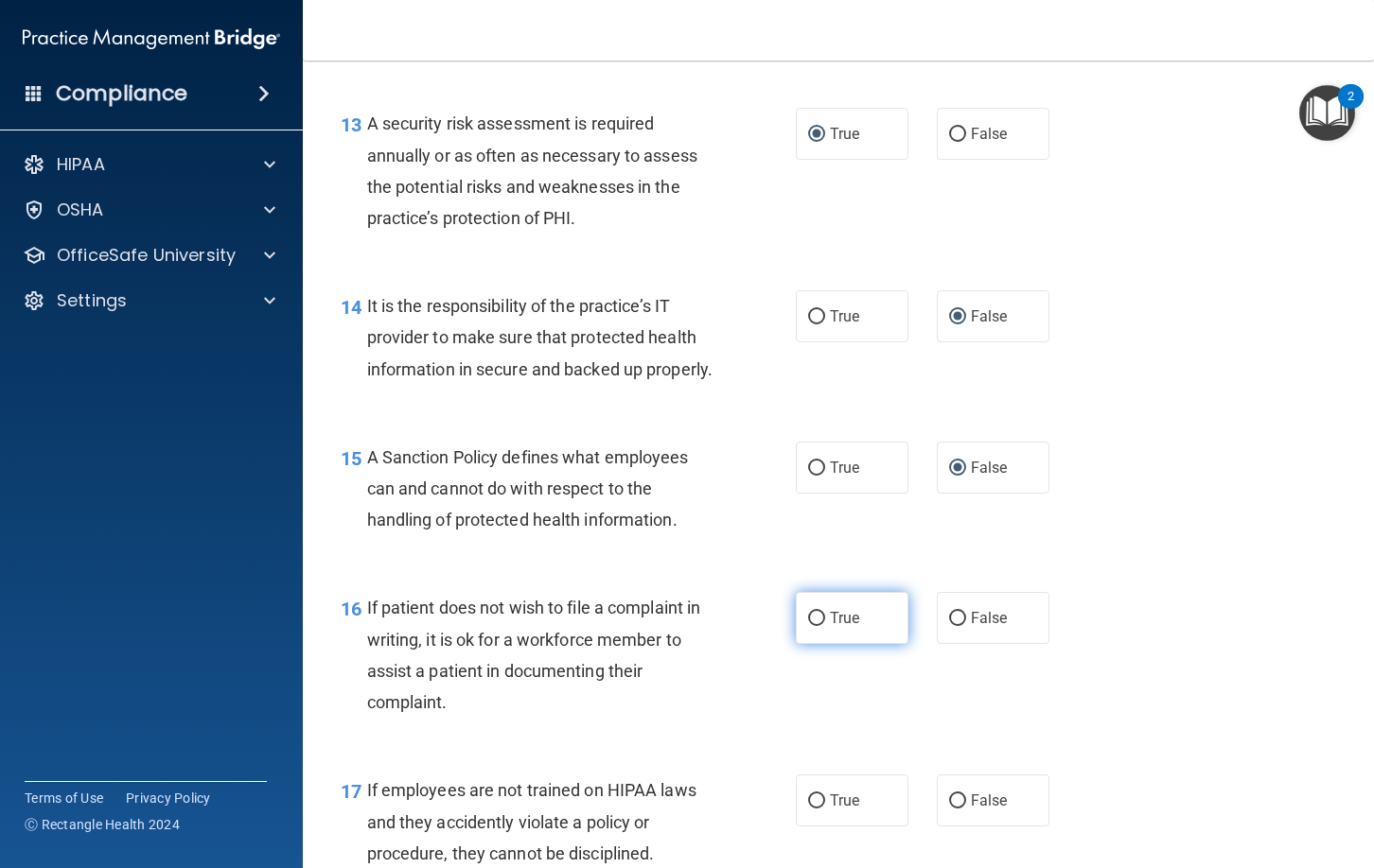
drag, startPoint x: 820, startPoint y: 648, endPoint x: 886, endPoint y: 665, distance: 68.2
click at [820, 626] on input "True" at bounding box center [815, 619] width 17 height 15
radio input "true"
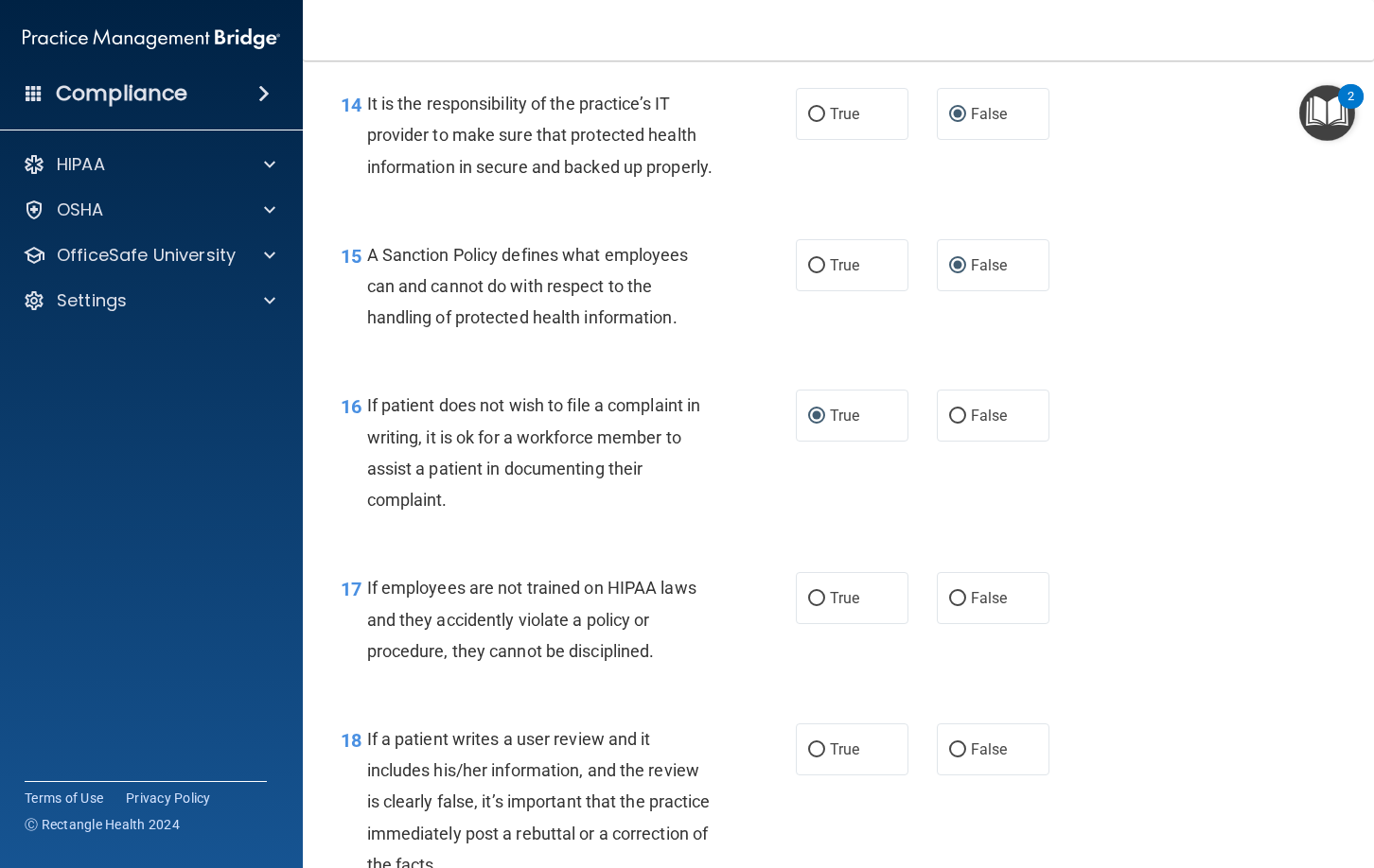
scroll to position [2790, 0]
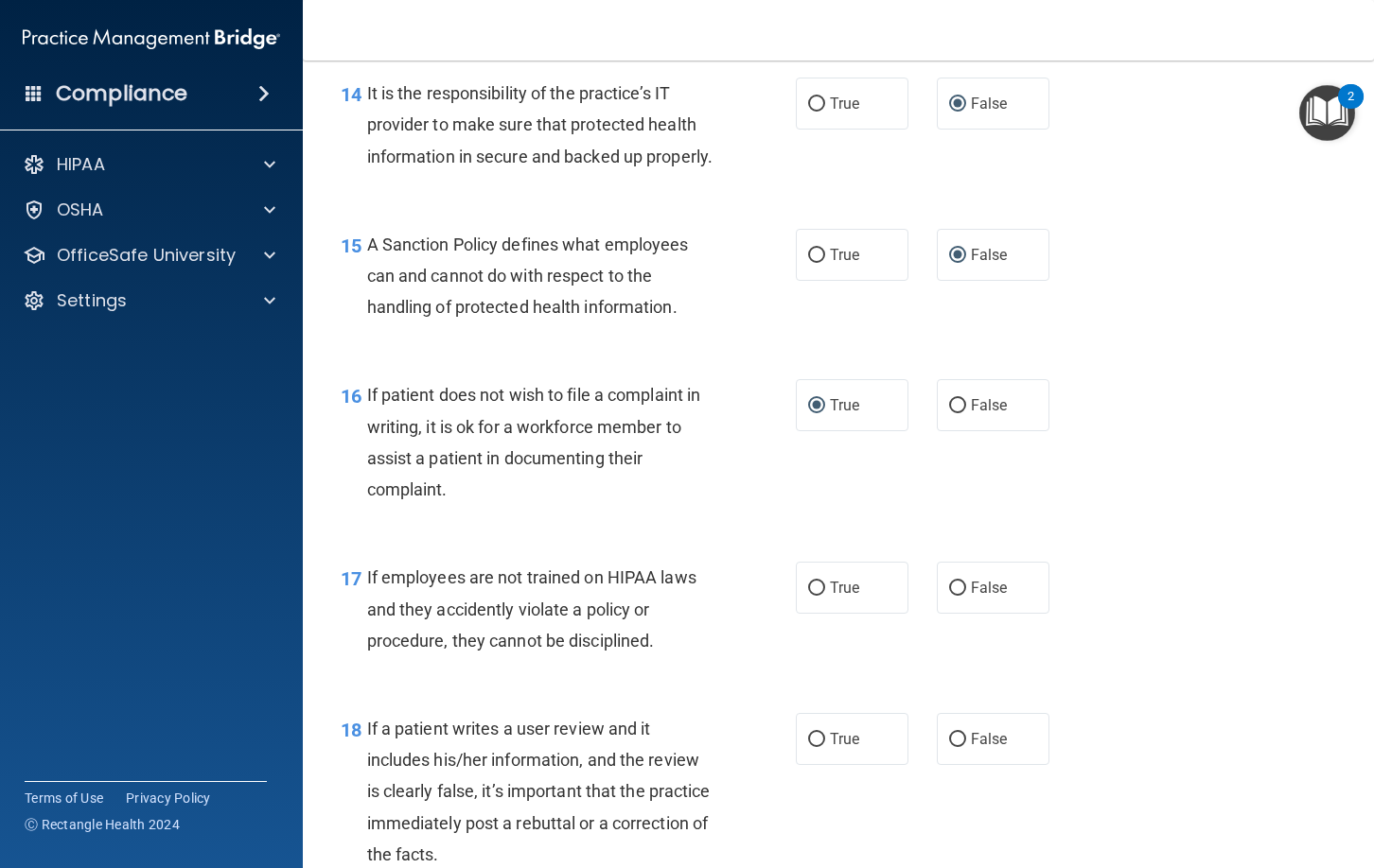
drag, startPoint x: 956, startPoint y: 617, endPoint x: 975, endPoint y: 653, distance: 40.7
click at [957, 596] on input "False" at bounding box center [957, 589] width 17 height 15
radio input "true"
click at [958, 747] on input "False" at bounding box center [957, 740] width 17 height 15
radio input "true"
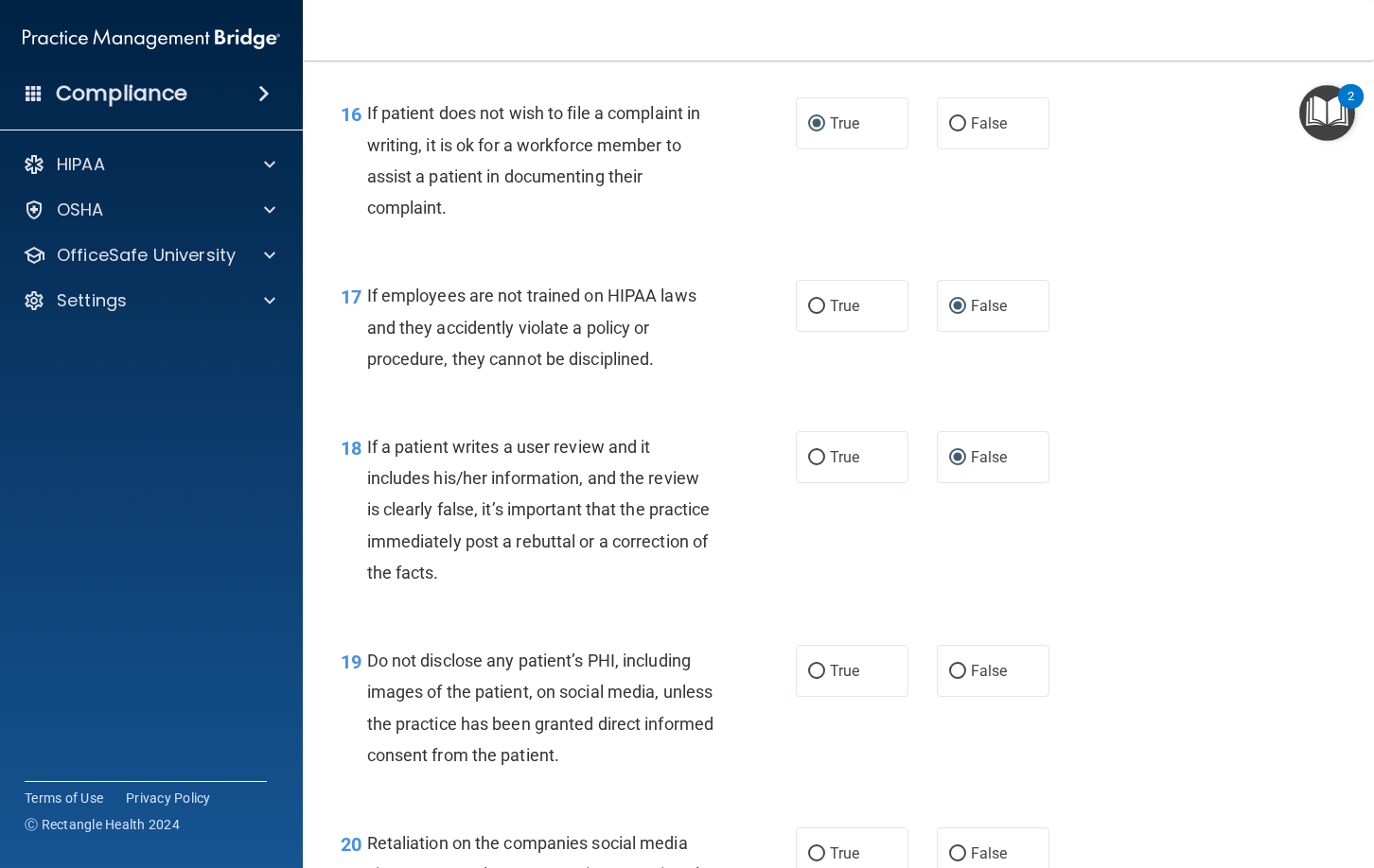
scroll to position [3073, 0]
drag, startPoint x: 812, startPoint y: 699, endPoint x: 841, endPoint y: 707, distance: 30.1
click at [814, 679] on input "True" at bounding box center [815, 671] width 17 height 15
radio input "true"
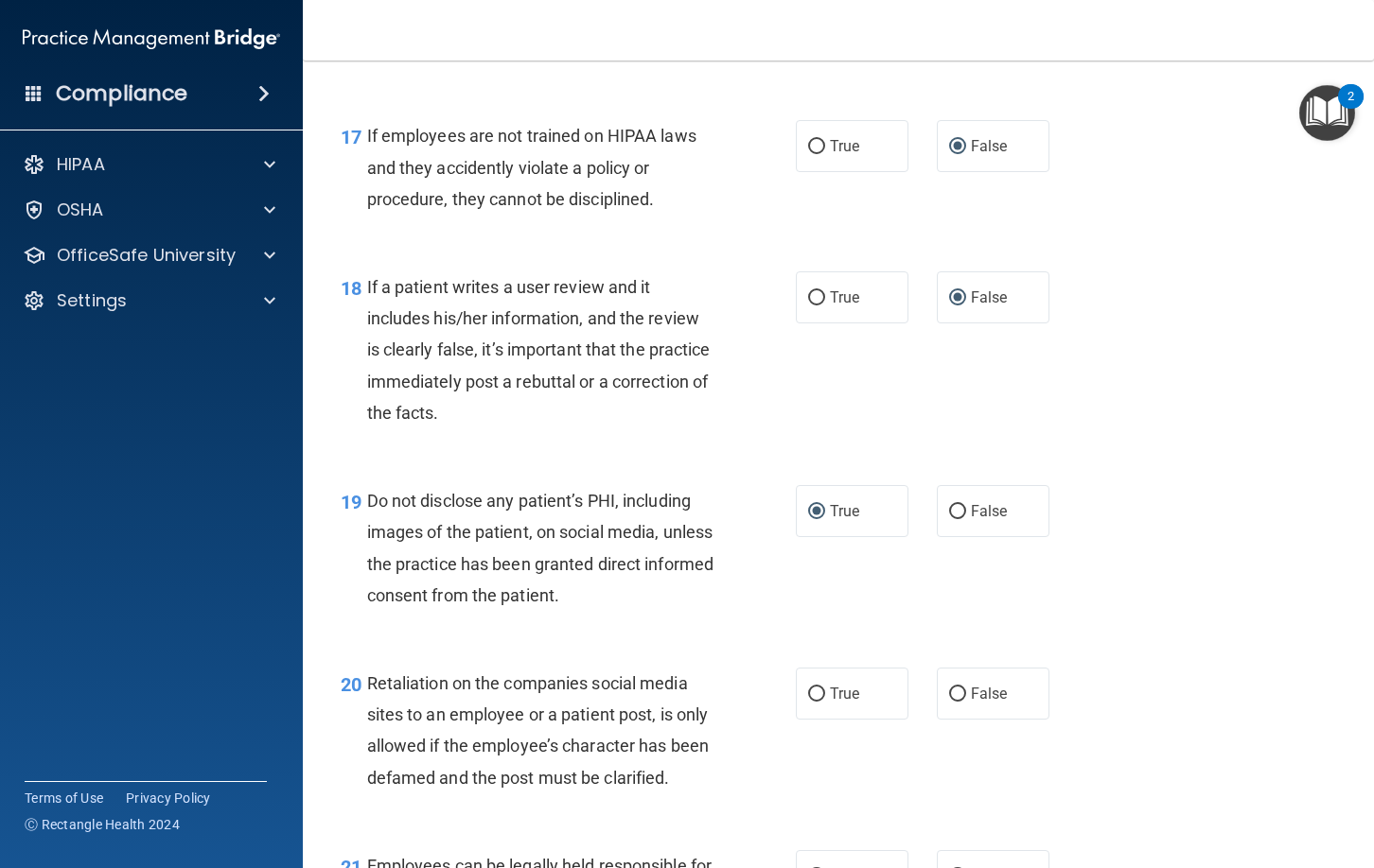
scroll to position [3248, 0]
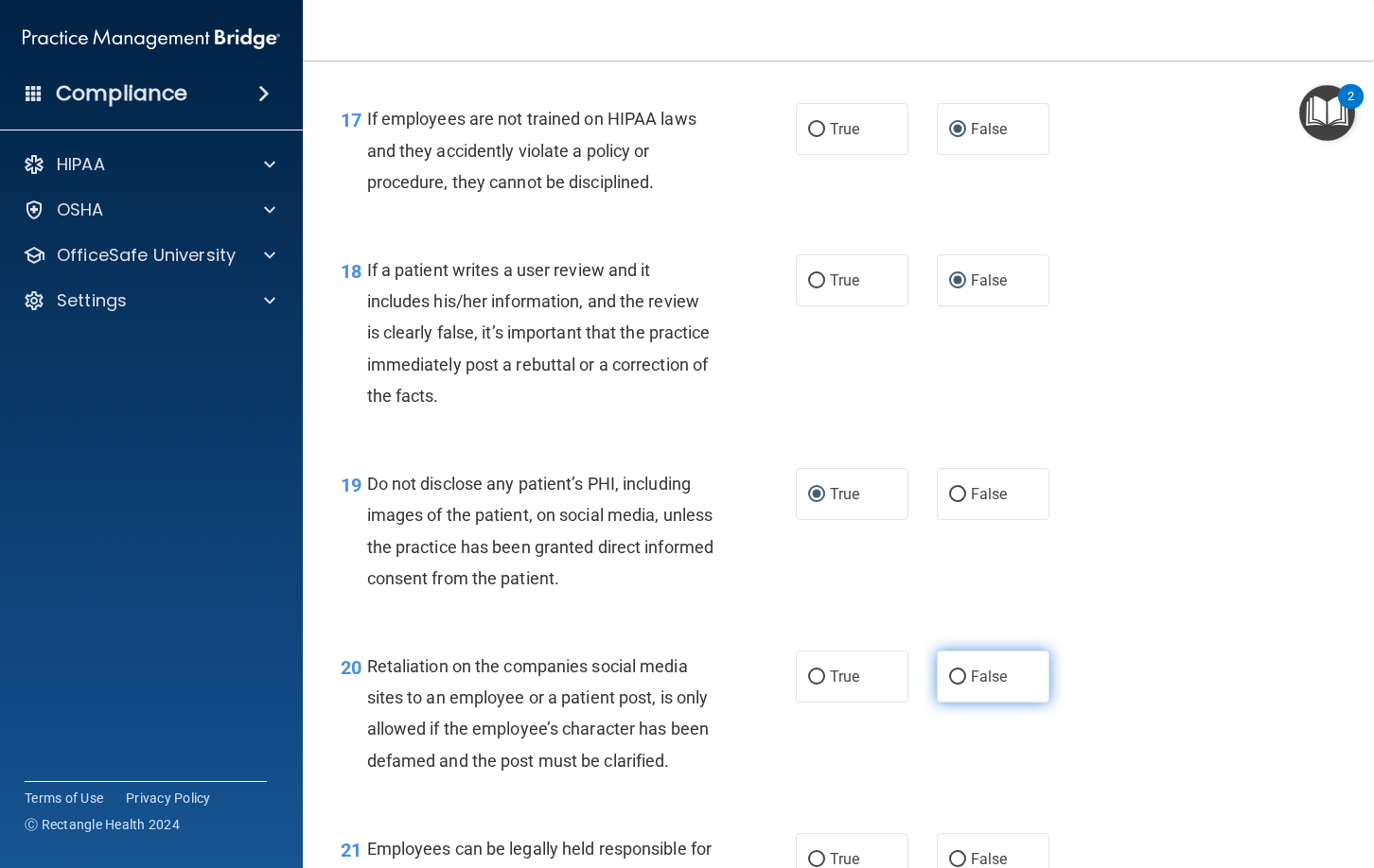
click at [957, 684] on input "False" at bounding box center [957, 678] width 17 height 15
radio input "true"
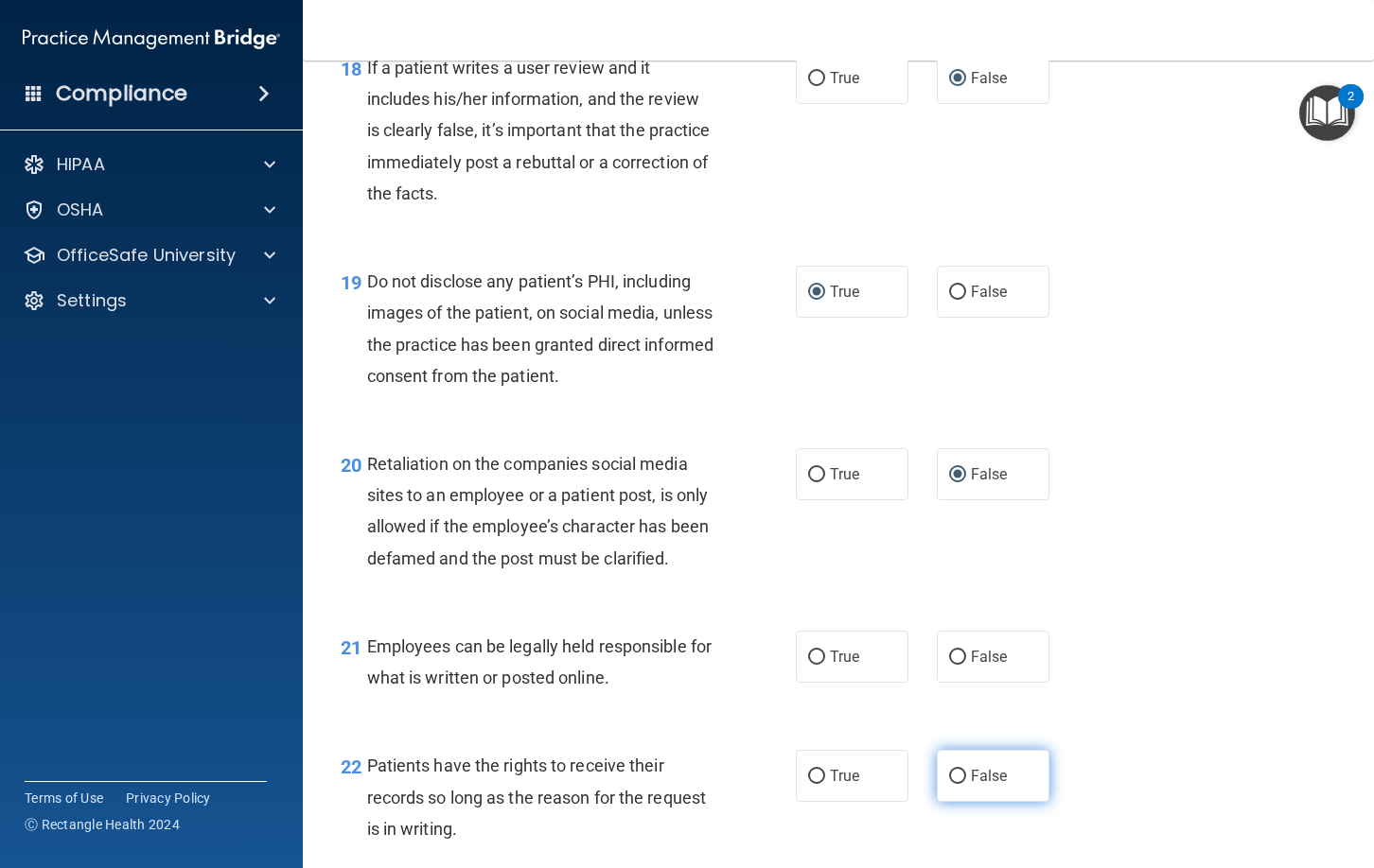
scroll to position [3471, 0]
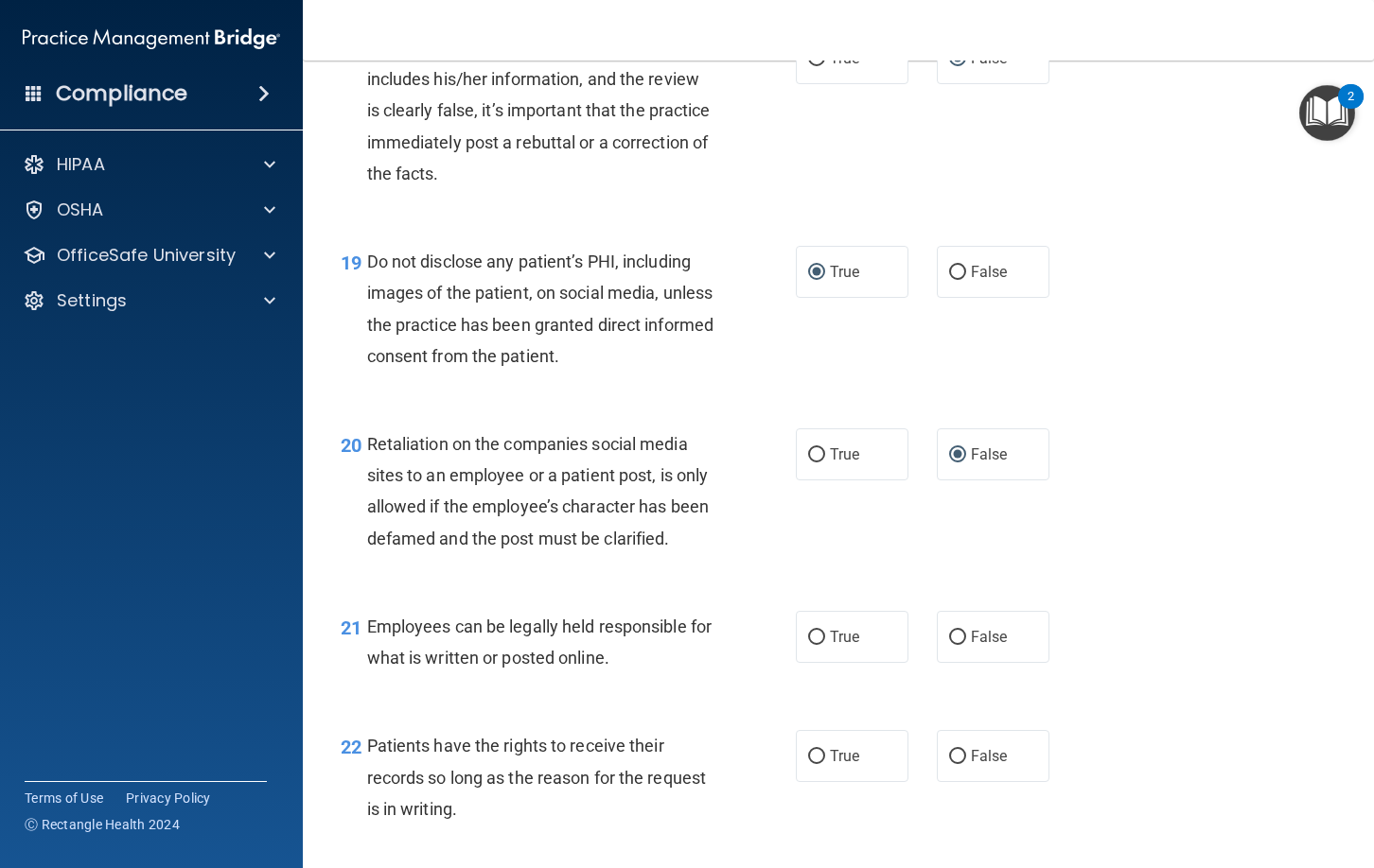
drag, startPoint x: 817, startPoint y: 670, endPoint x: 1028, endPoint y: 714, distance: 215.5
click at [831, 663] on label "True" at bounding box center [852, 637] width 112 height 52
click at [825, 645] on input "True" at bounding box center [815, 638] width 17 height 15
radio input "true"
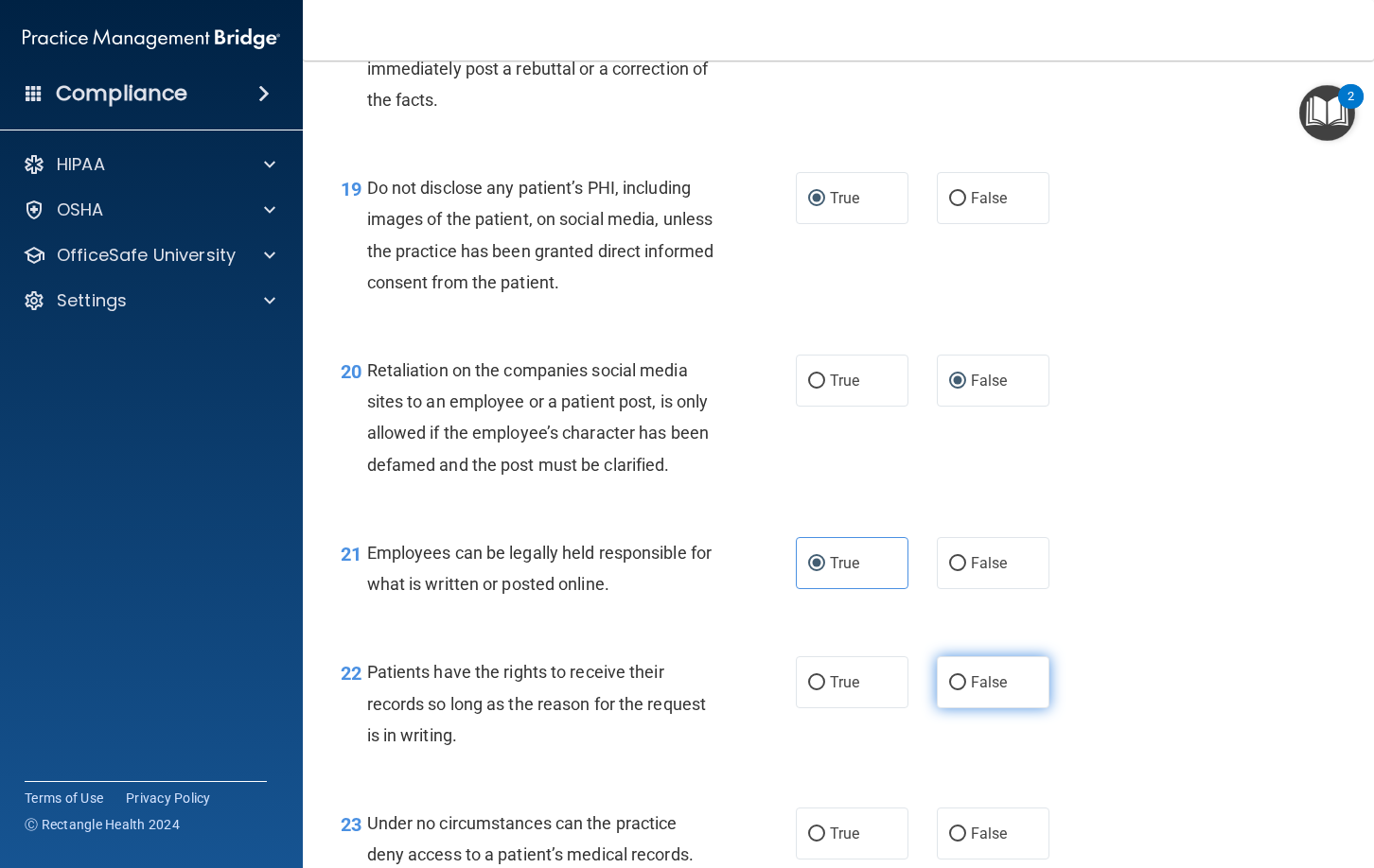
scroll to position [3550, 0]
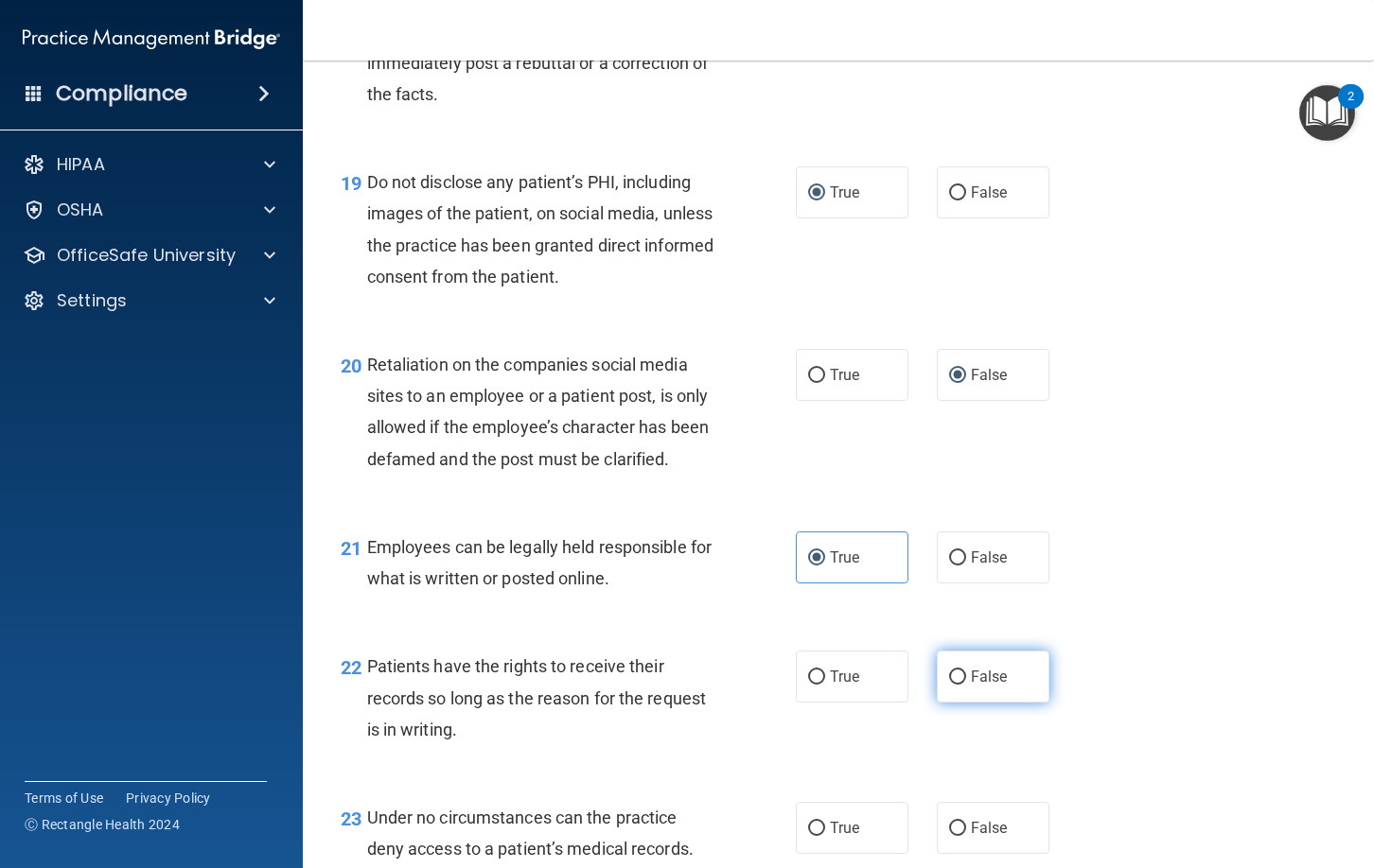
click at [958, 684] on input "False" at bounding box center [957, 678] width 17 height 15
radio input "true"
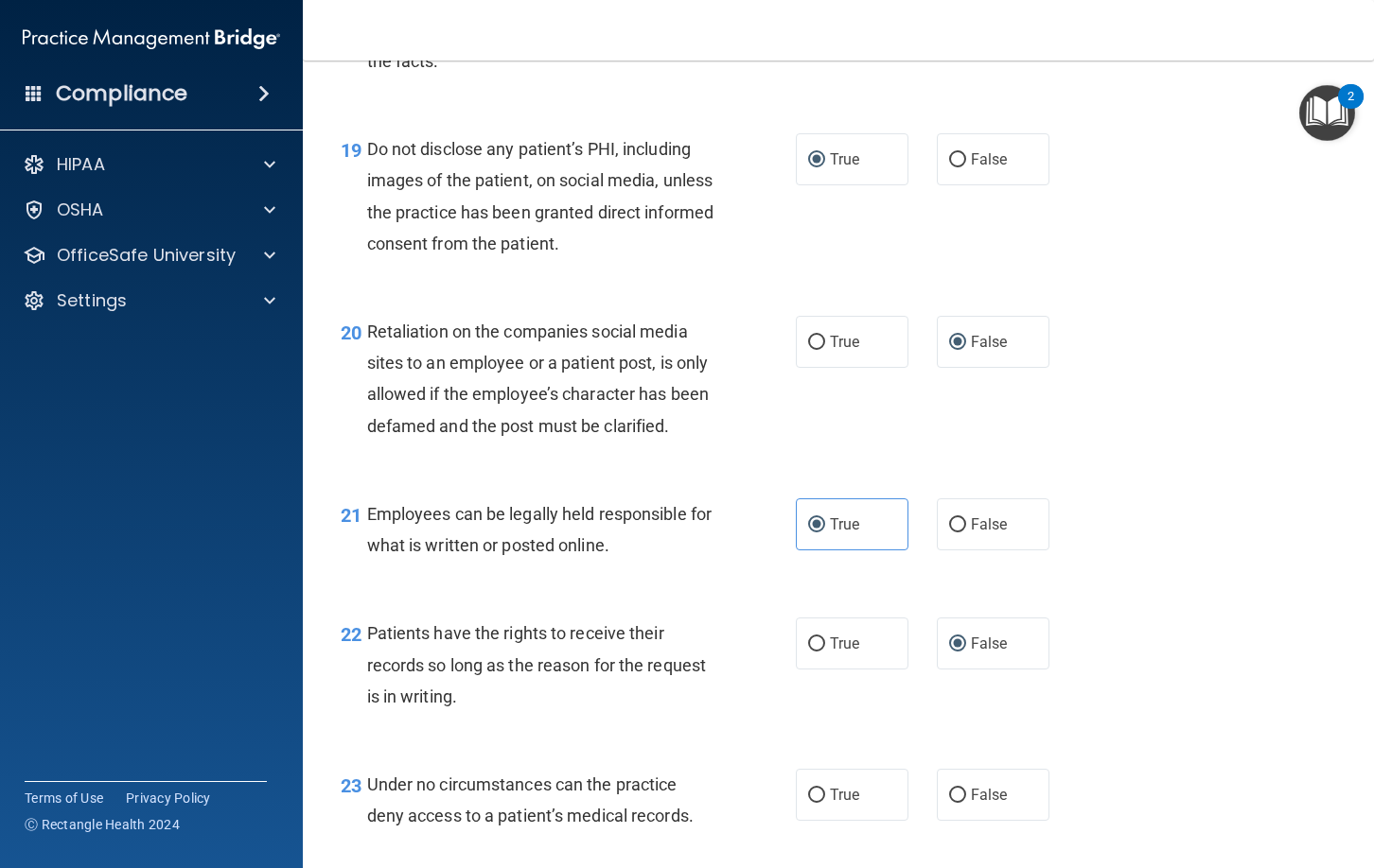
scroll to position [3589, 0]
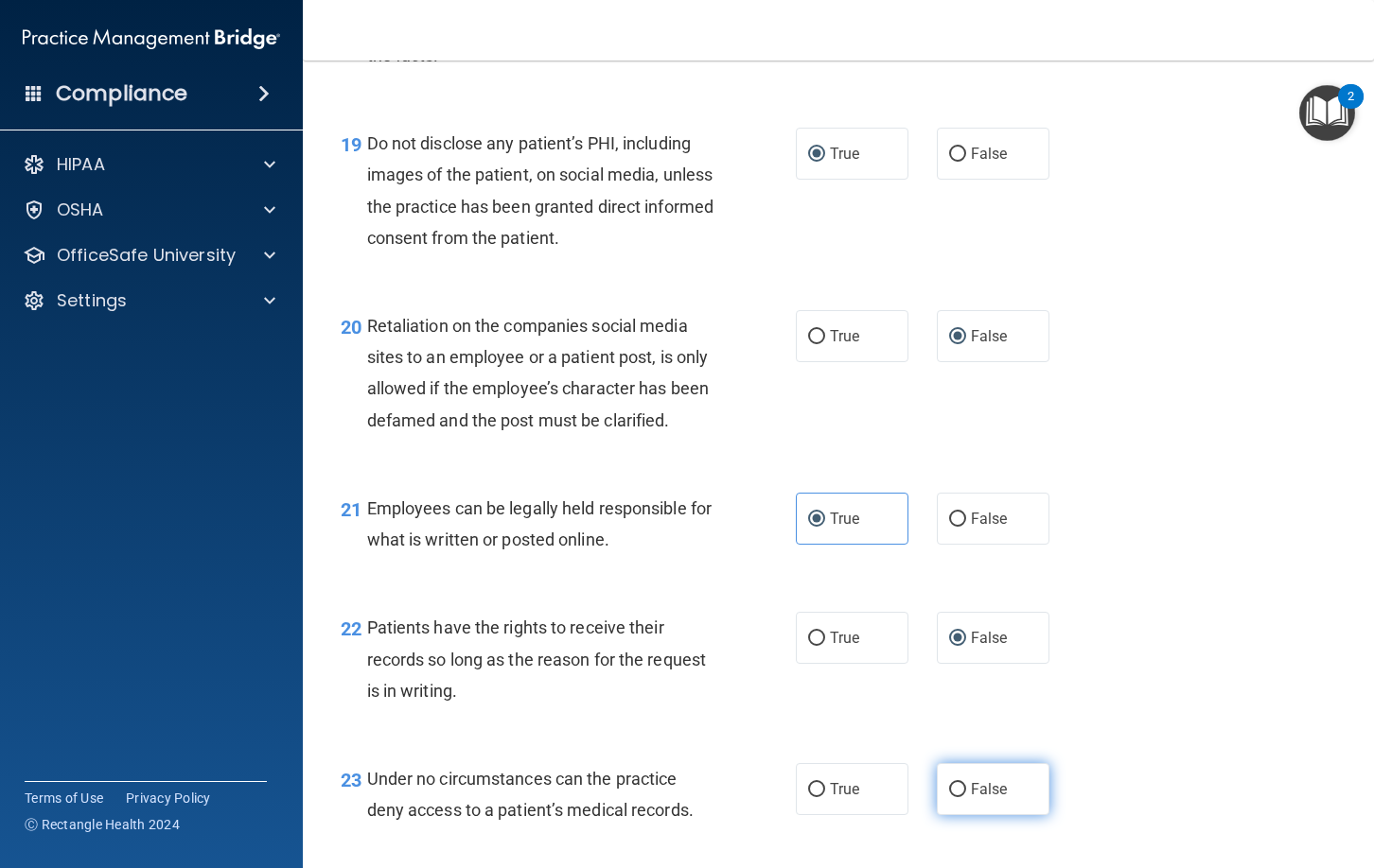
drag, startPoint x: 957, startPoint y: 819, endPoint x: 971, endPoint y: 815, distance: 14.6
click at [957, 798] on input "False" at bounding box center [957, 790] width 17 height 15
radio input "true"
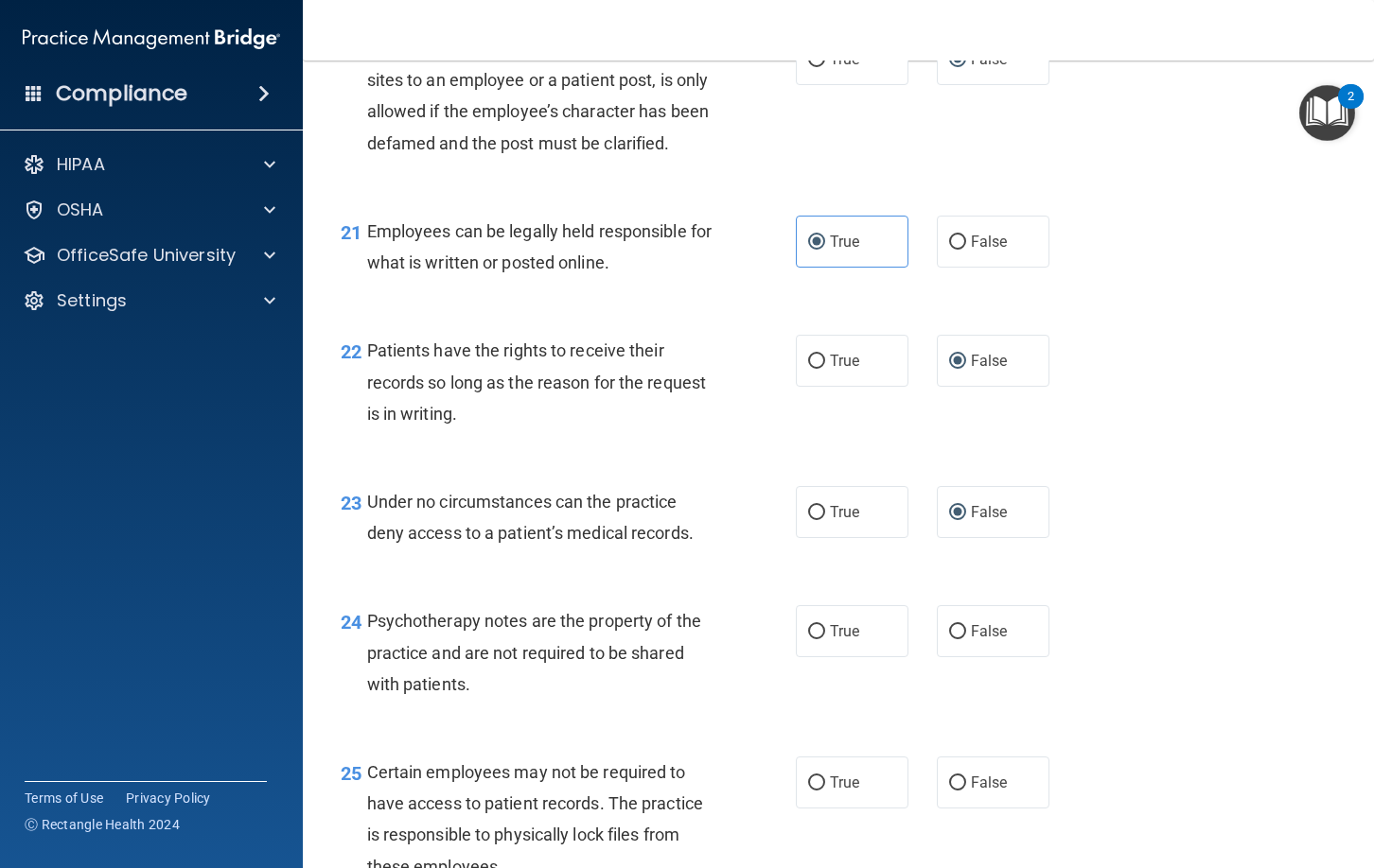
scroll to position [3891, 0]
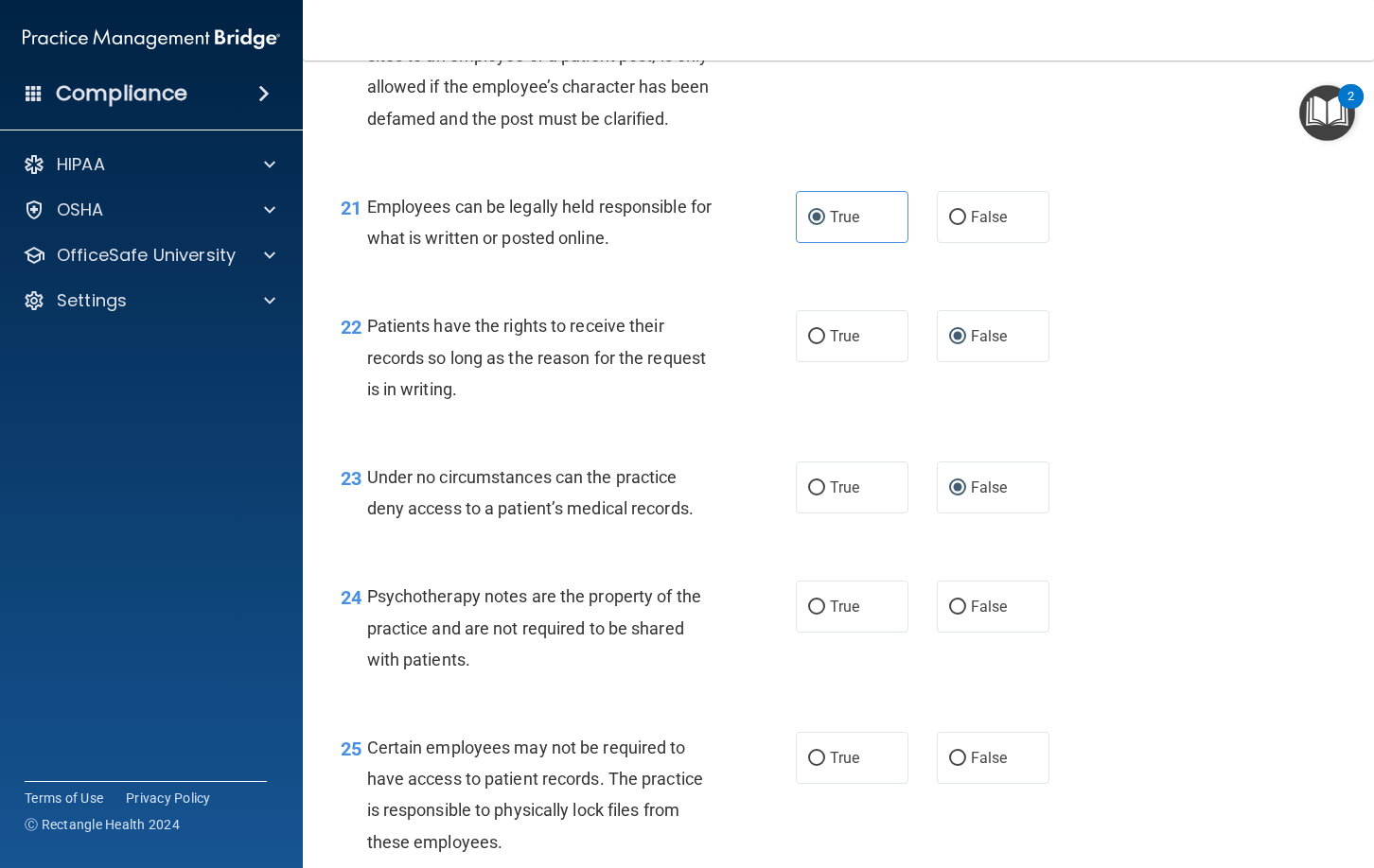
drag, startPoint x: 816, startPoint y: 641, endPoint x: 825, endPoint y: 693, distance: 52.8
click at [817, 615] on input "True" at bounding box center [815, 607] width 17 height 15
radio input "true"
click at [820, 766] on input "True" at bounding box center [815, 759] width 17 height 15
radio input "true"
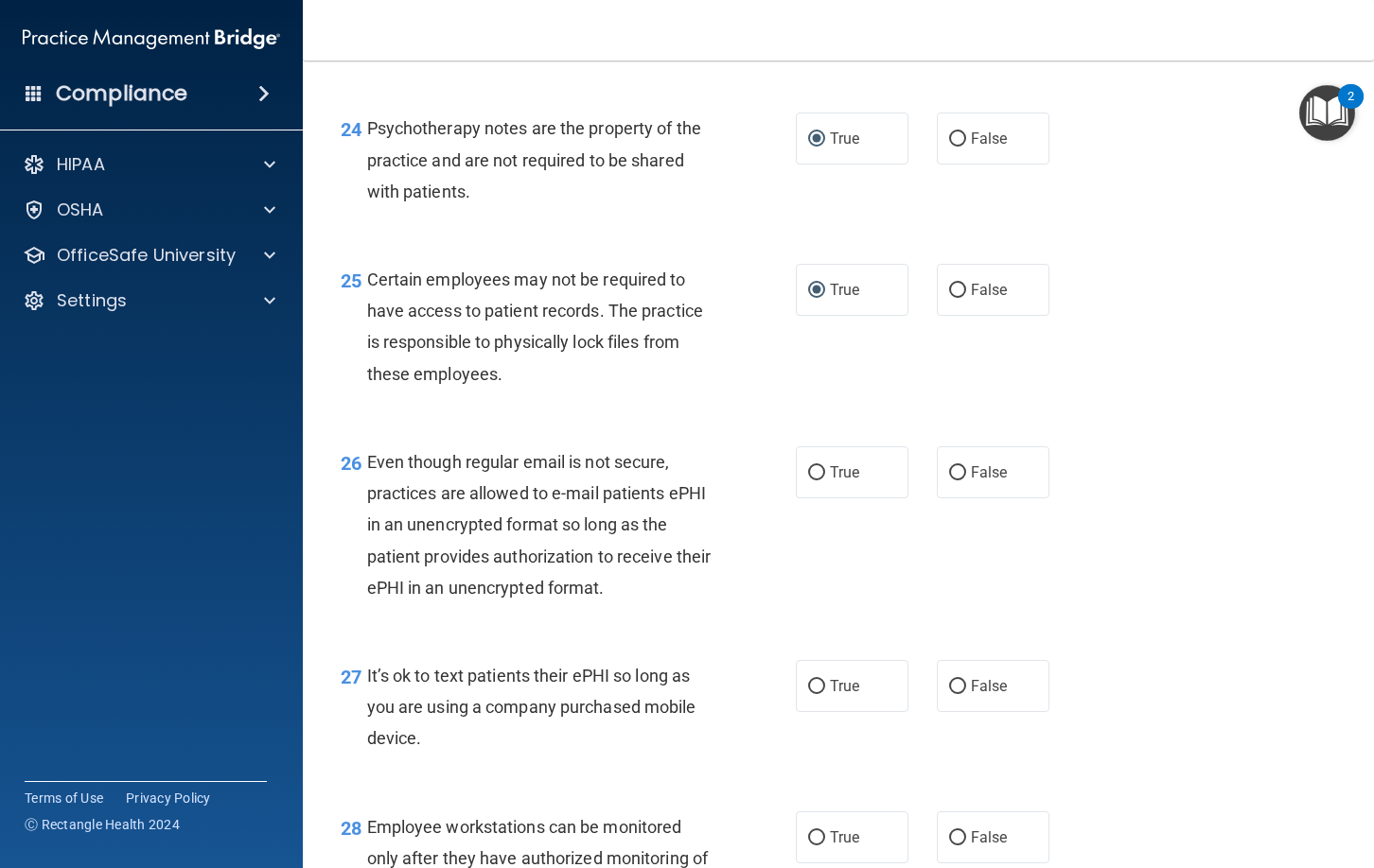
scroll to position [4360, 0]
drag, startPoint x: 814, startPoint y: 501, endPoint x: 831, endPoint y: 513, distance: 20.8
click at [815, 479] on input "True" at bounding box center [815, 473] width 17 height 15
radio input "true"
click at [954, 693] on input "False" at bounding box center [957, 686] width 17 height 15
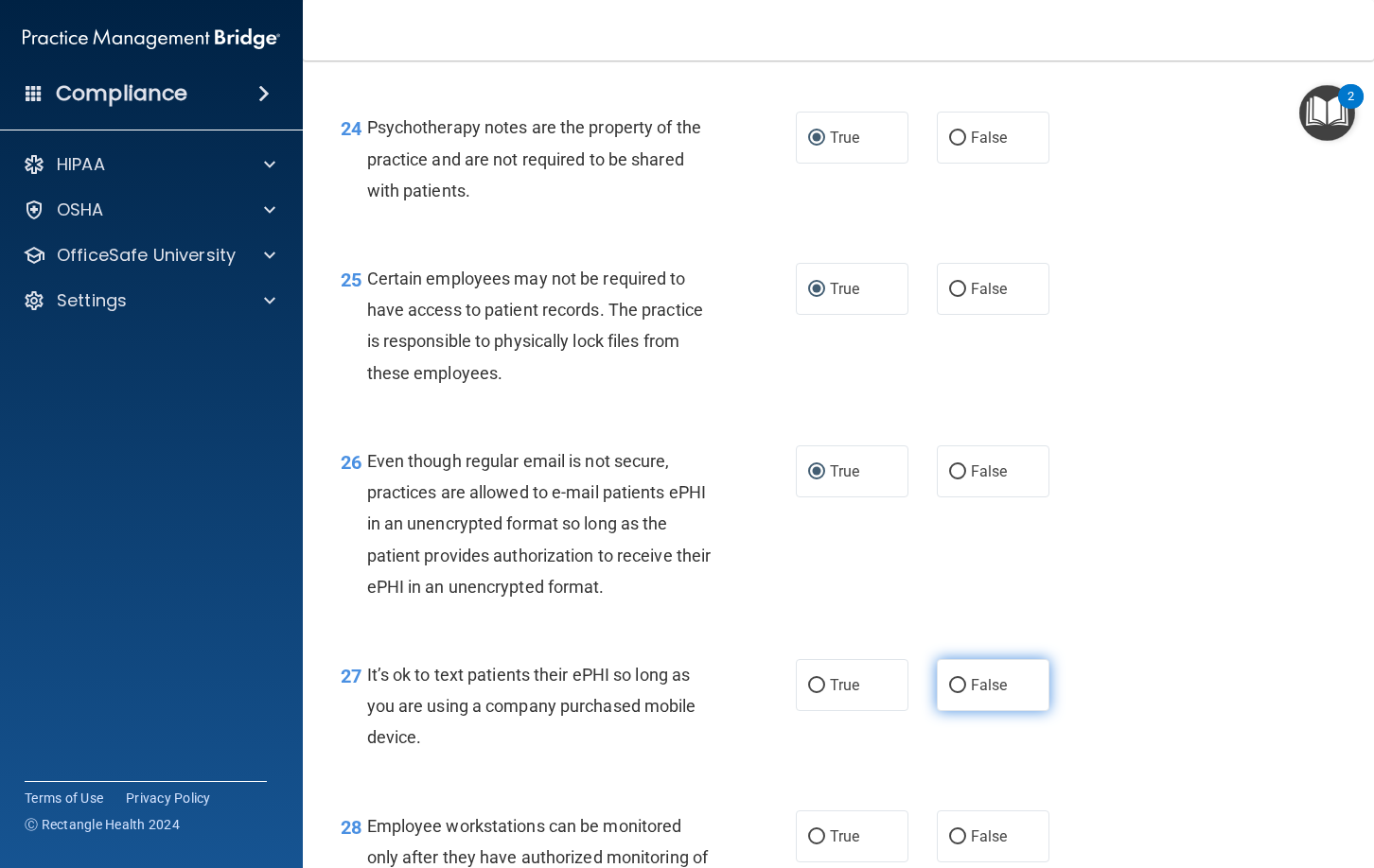
radio input "true"
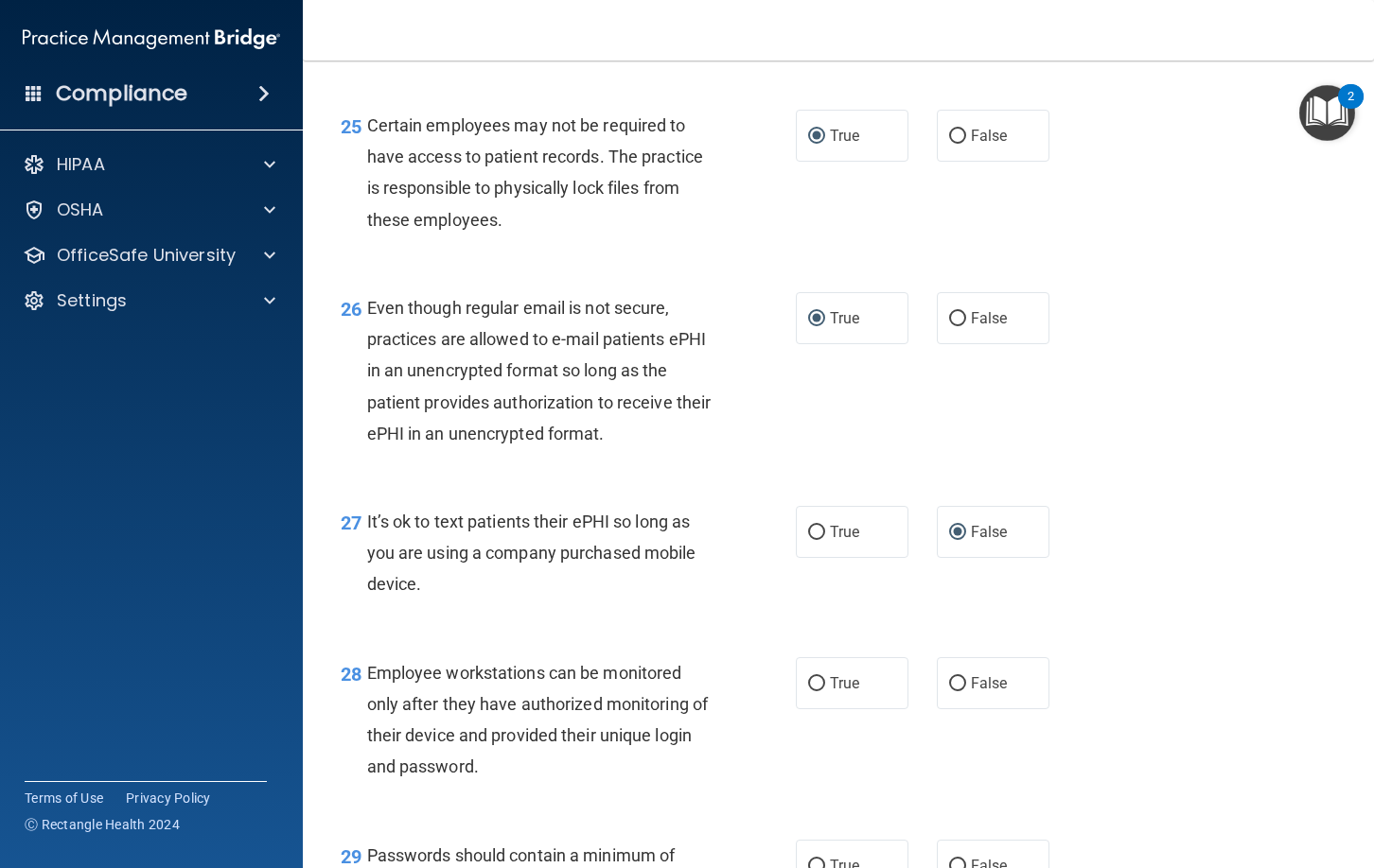
scroll to position [4516, 0]
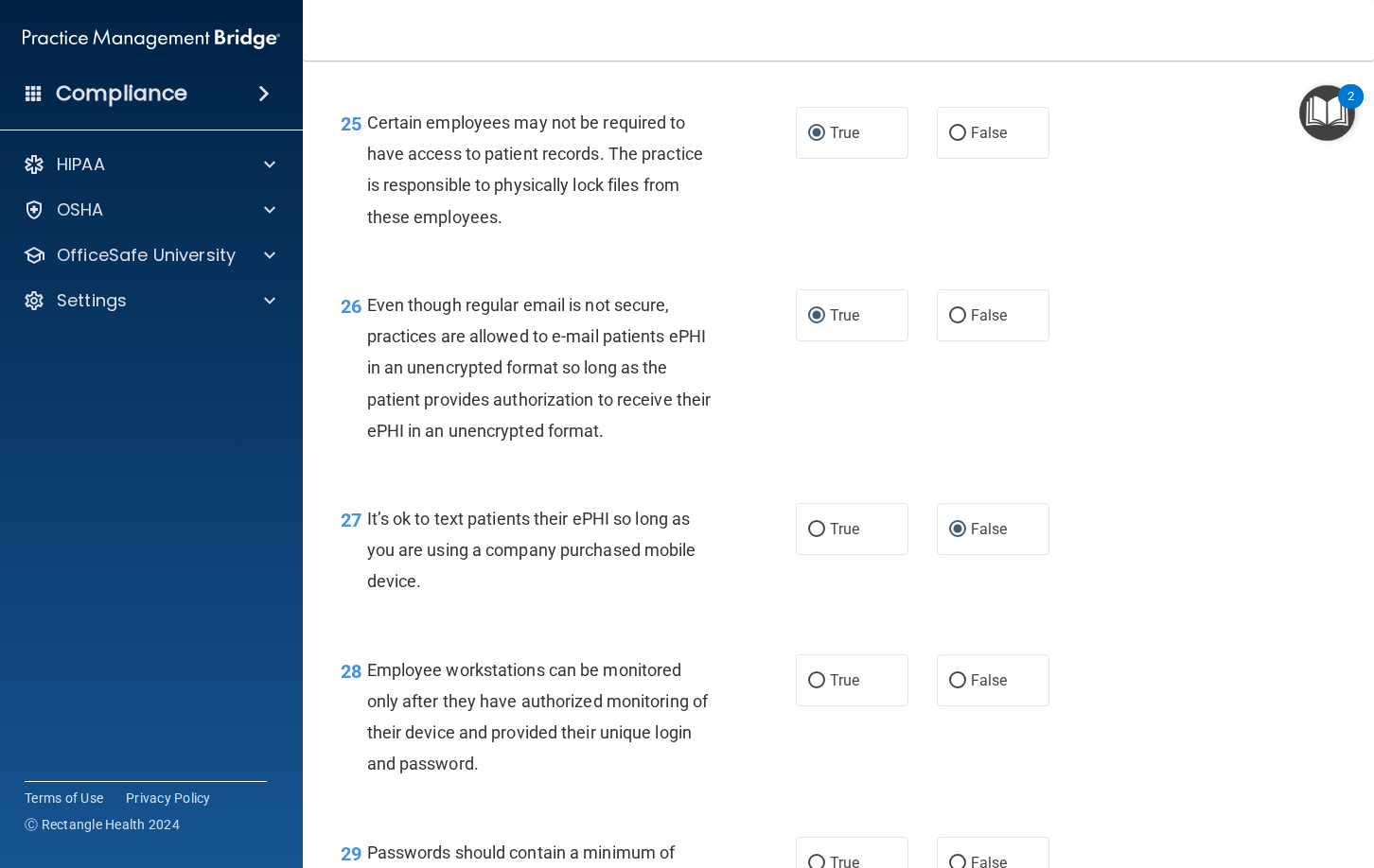
drag, startPoint x: 954, startPoint y: 710, endPoint x: 1038, endPoint y: 738, distance: 88.5
click at [954, 688] on input "False" at bounding box center [957, 682] width 17 height 15
radio input "true"
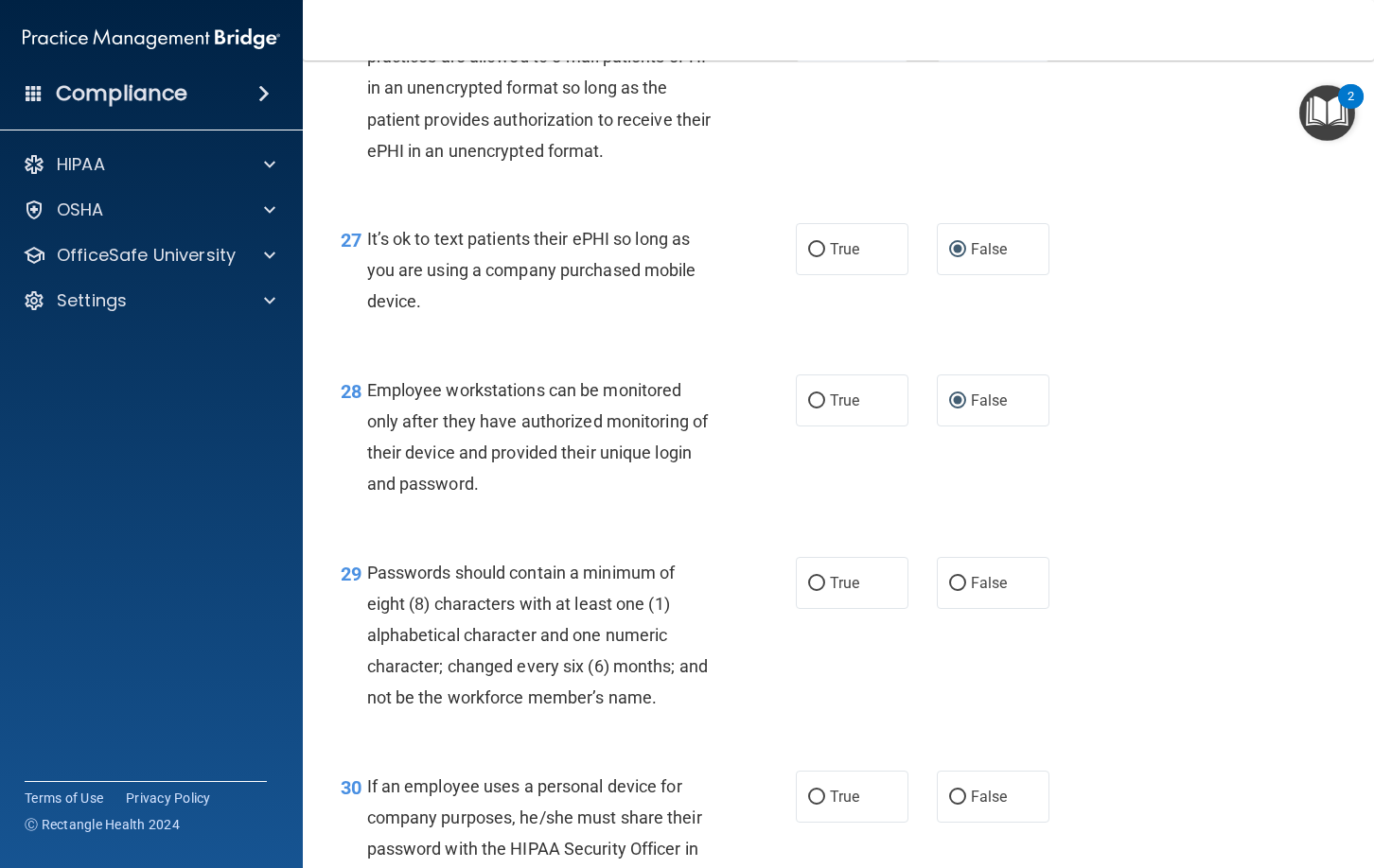
scroll to position [4799, 0]
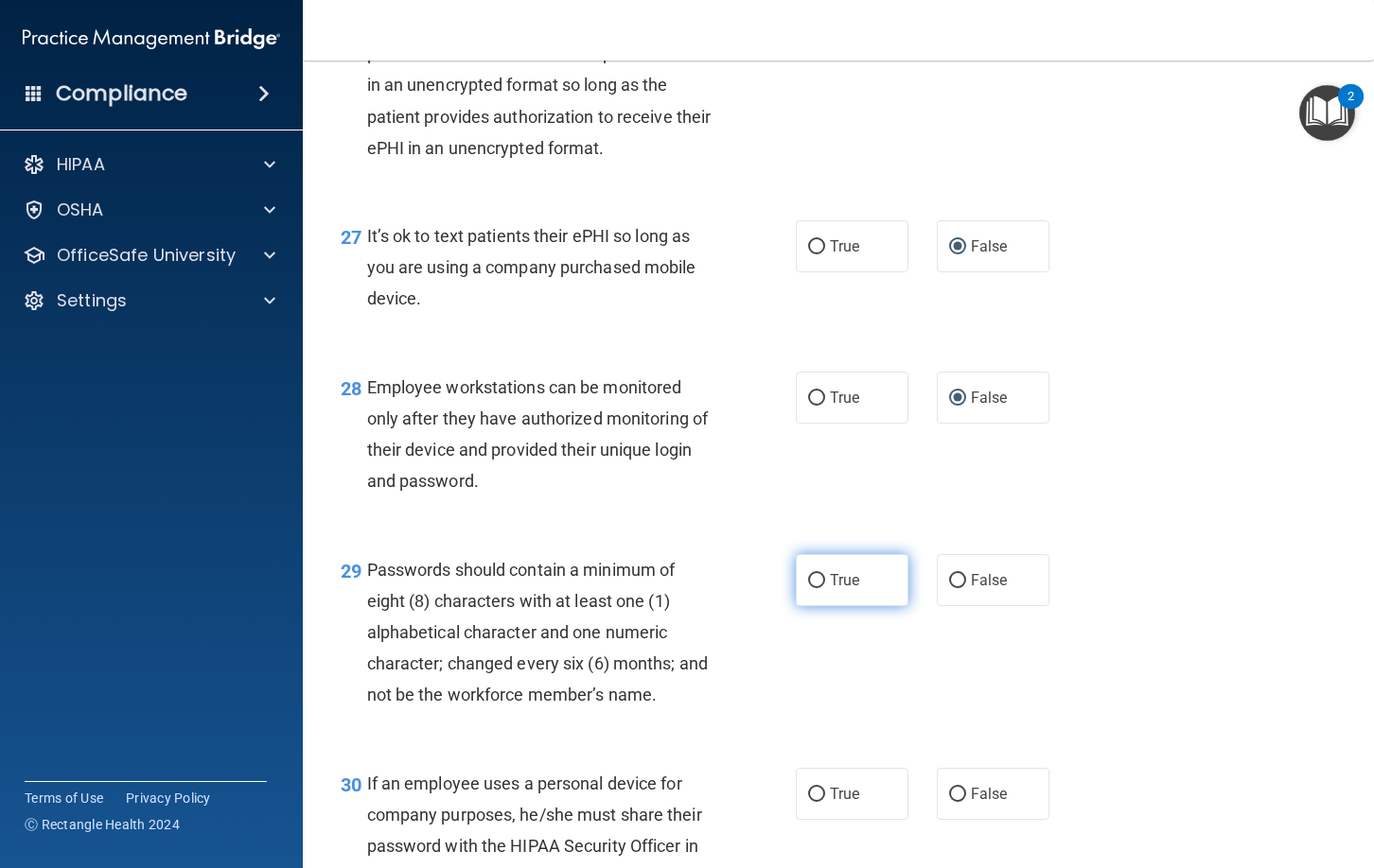
click at [812, 589] on input "True" at bounding box center [815, 581] width 17 height 15
radio input "true"
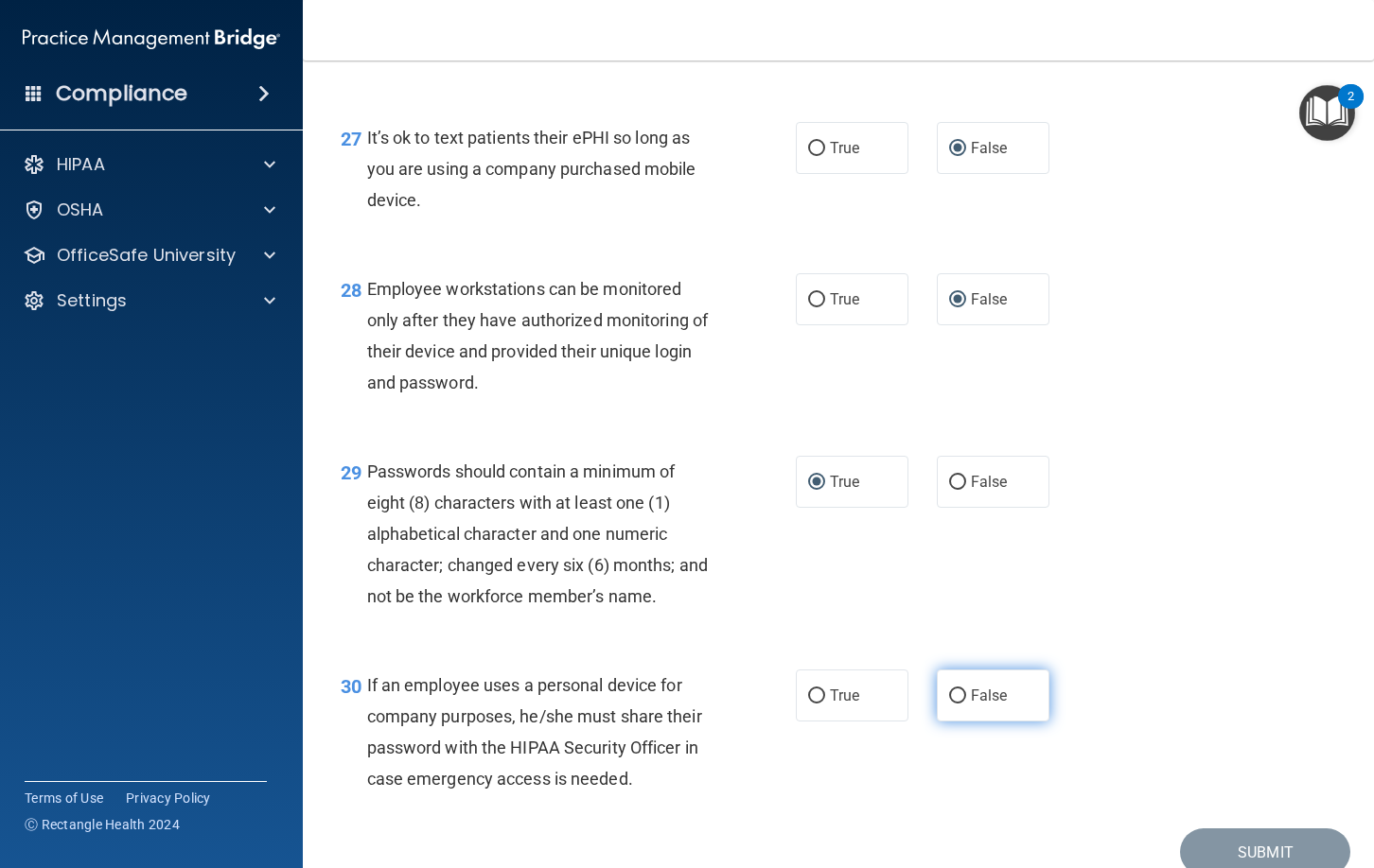
scroll to position [4898, 0]
click at [960, 703] on input "False" at bounding box center [957, 695] width 17 height 15
radio input "true"
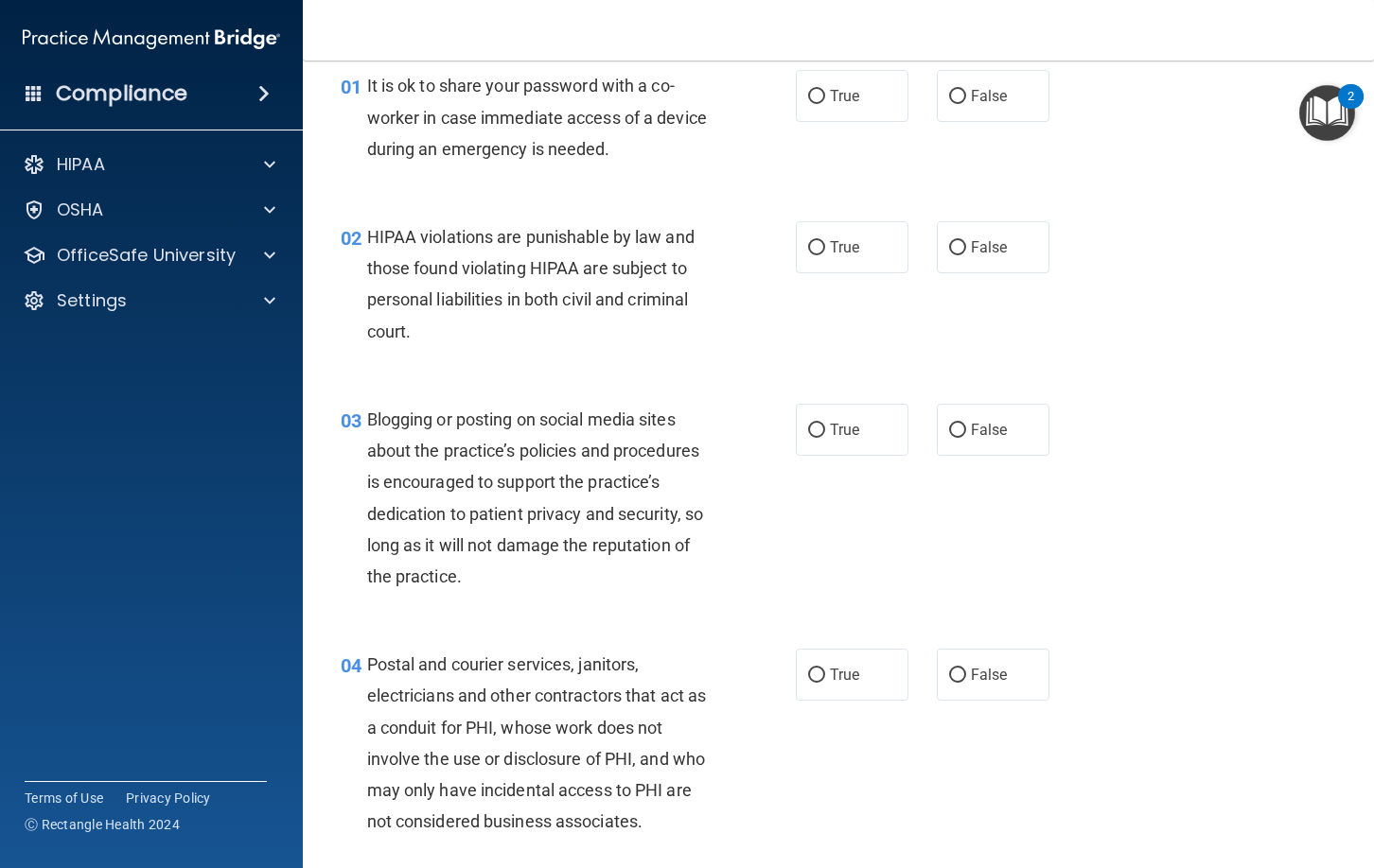
scroll to position [0, 0]
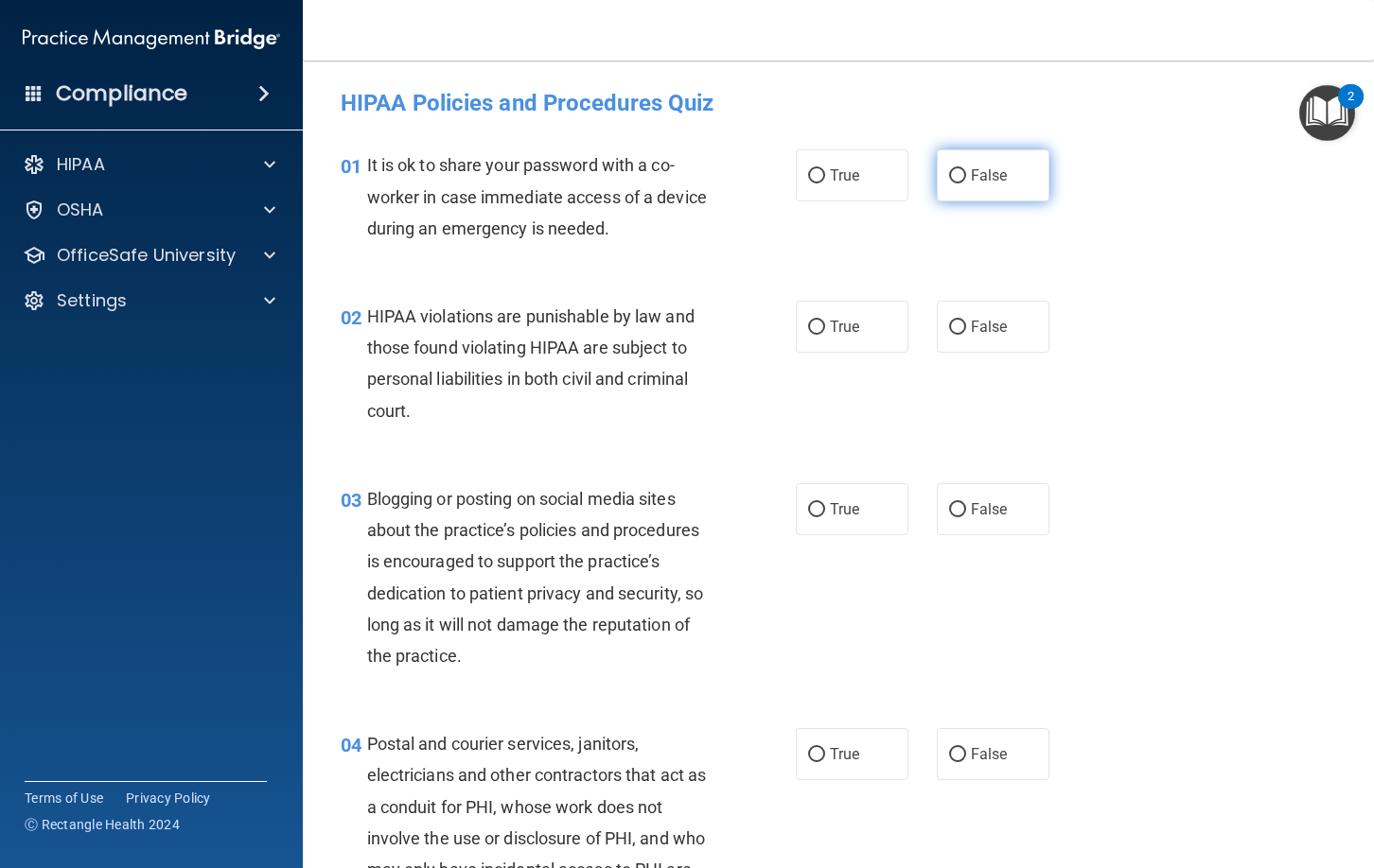
drag, startPoint x: 958, startPoint y: 171, endPoint x: 1081, endPoint y: 247, distance: 144.6
click at [958, 173] on input "False" at bounding box center [957, 176] width 17 height 15
radio input "true"
drag, startPoint x: 812, startPoint y: 323, endPoint x: 850, endPoint y: 344, distance: 43.4
click at [812, 323] on input "True" at bounding box center [815, 327] width 17 height 15
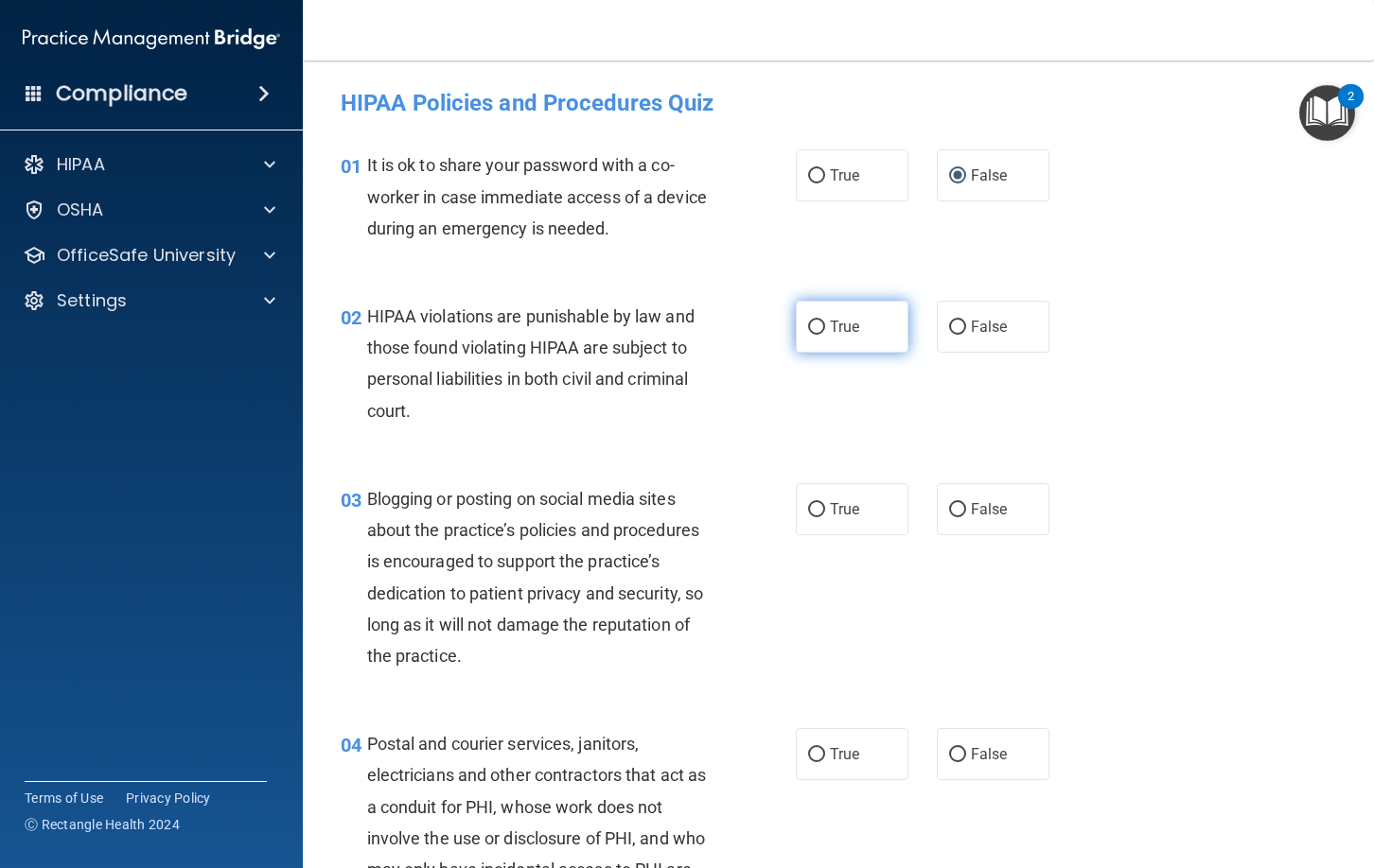
radio input "true"
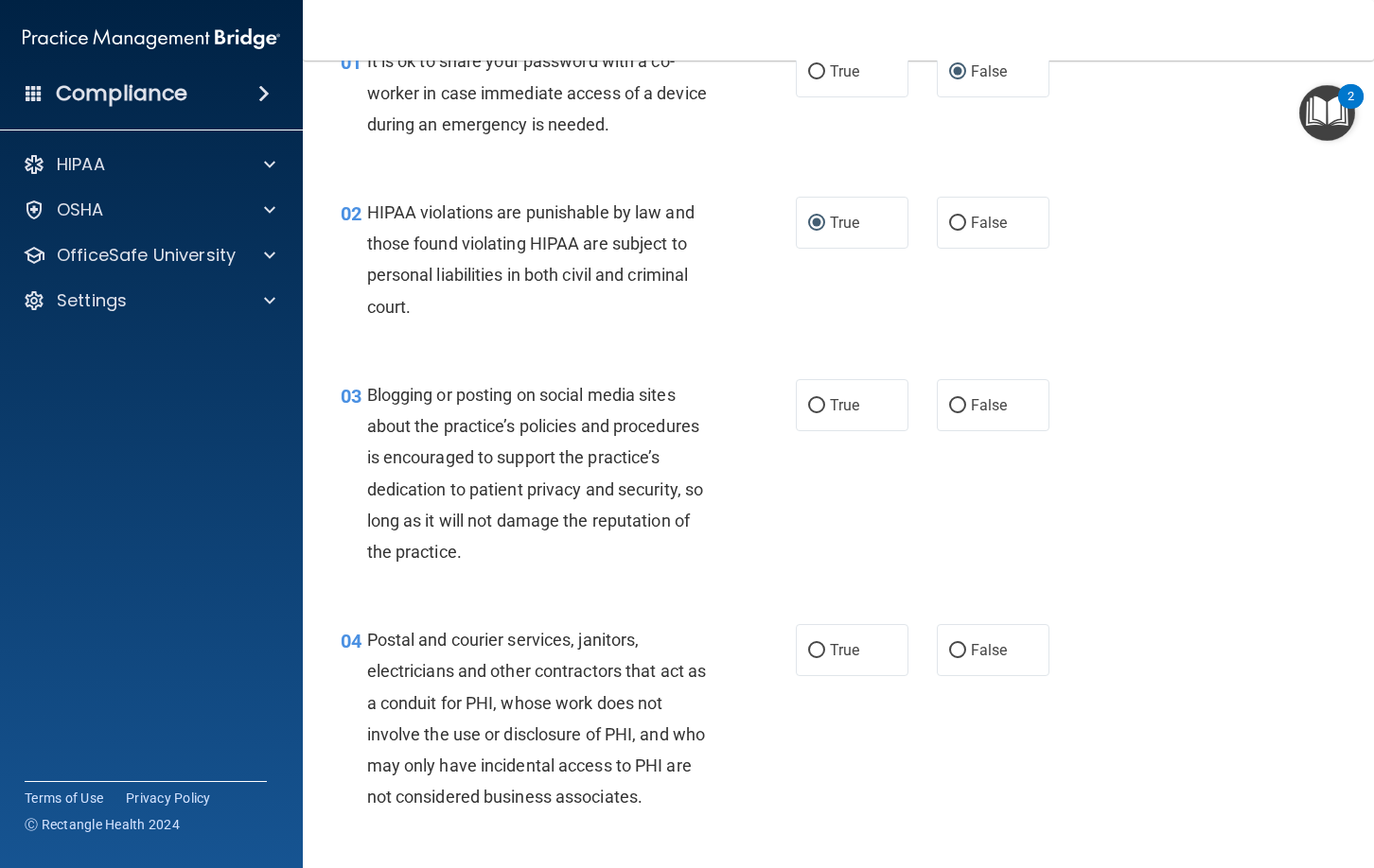
scroll to position [111, 0]
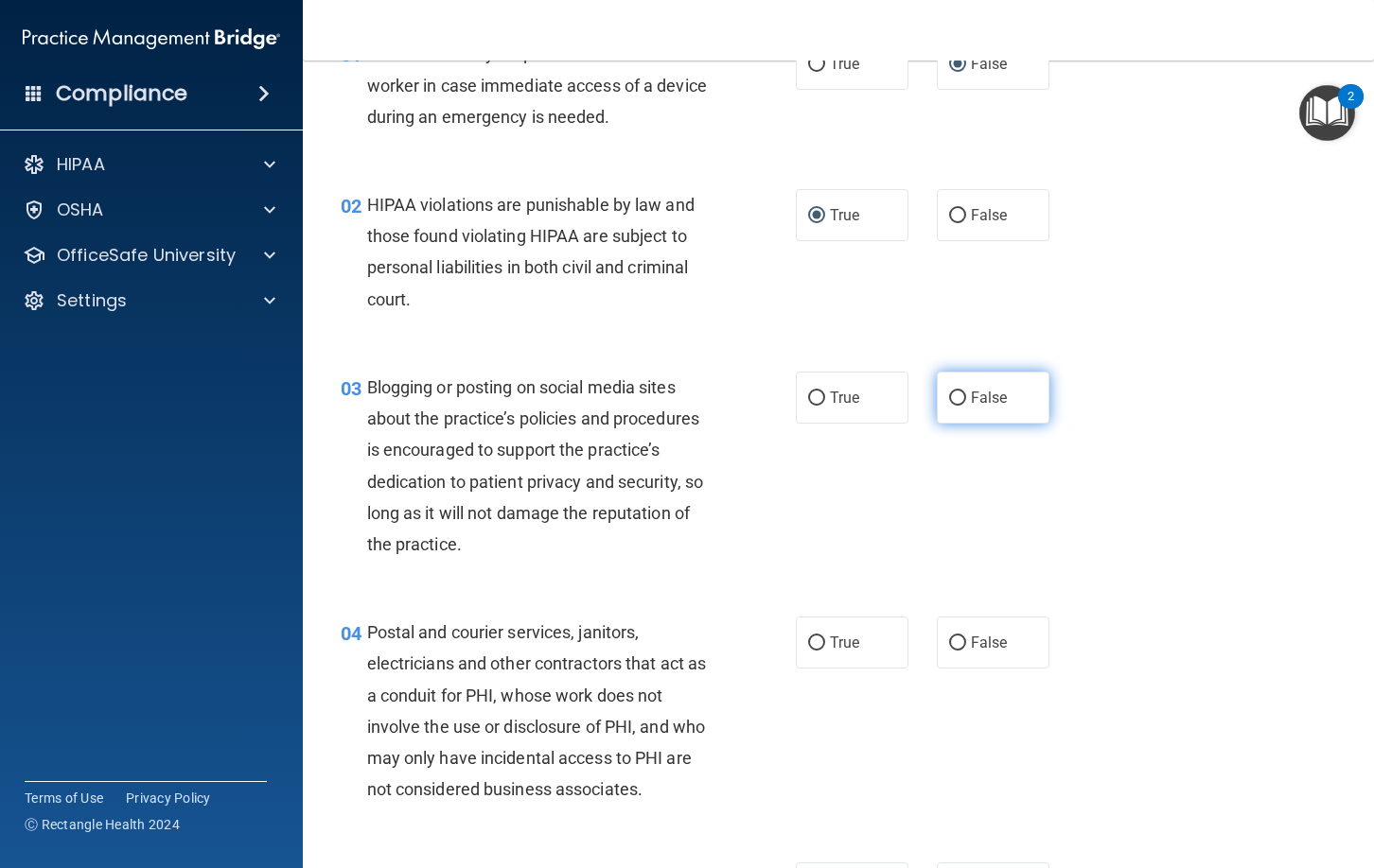
click at [957, 401] on input "False" at bounding box center [957, 398] width 17 height 15
radio input "true"
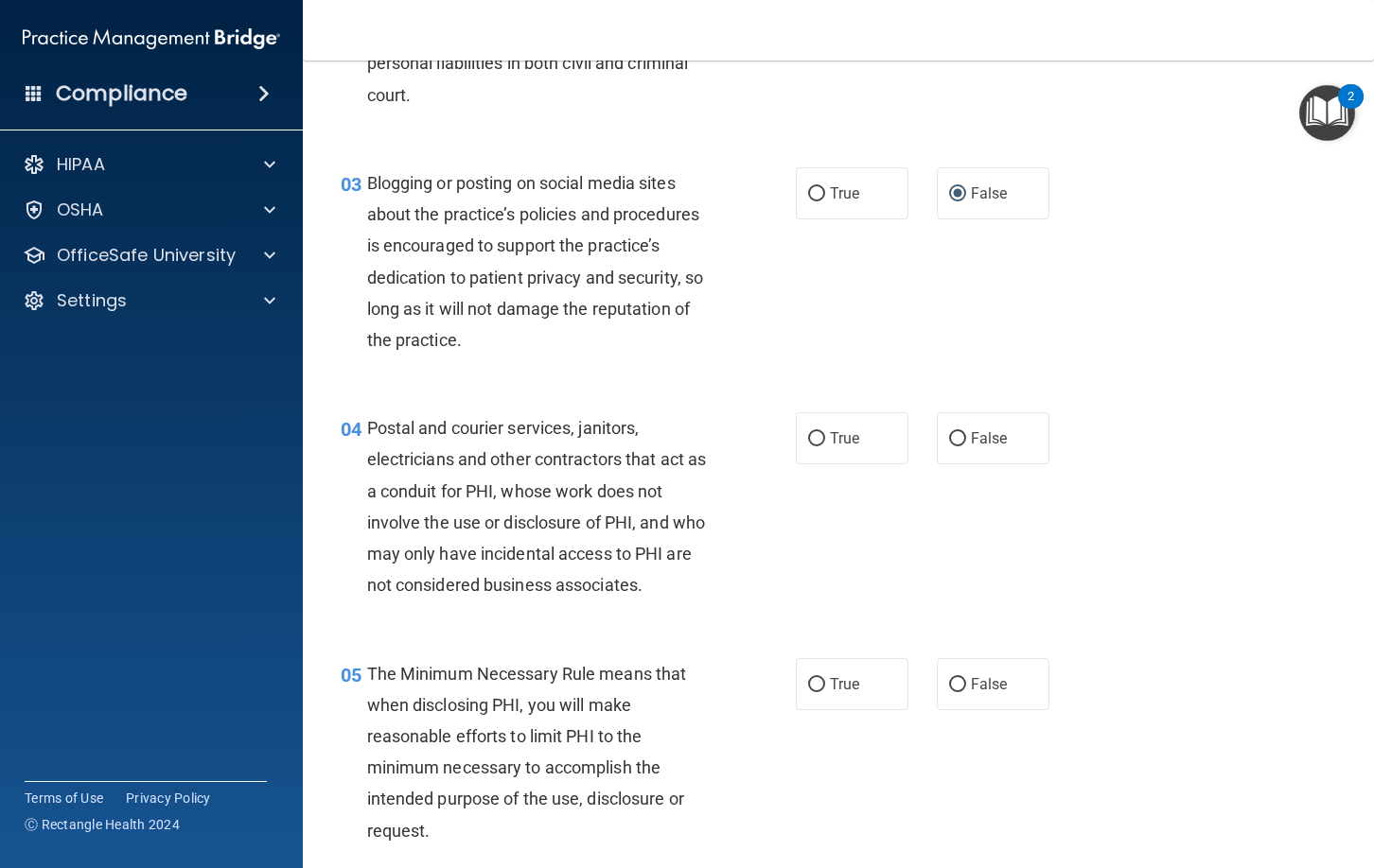
scroll to position [315, 0]
click at [817, 439] on input "True" at bounding box center [815, 440] width 17 height 15
radio input "true"
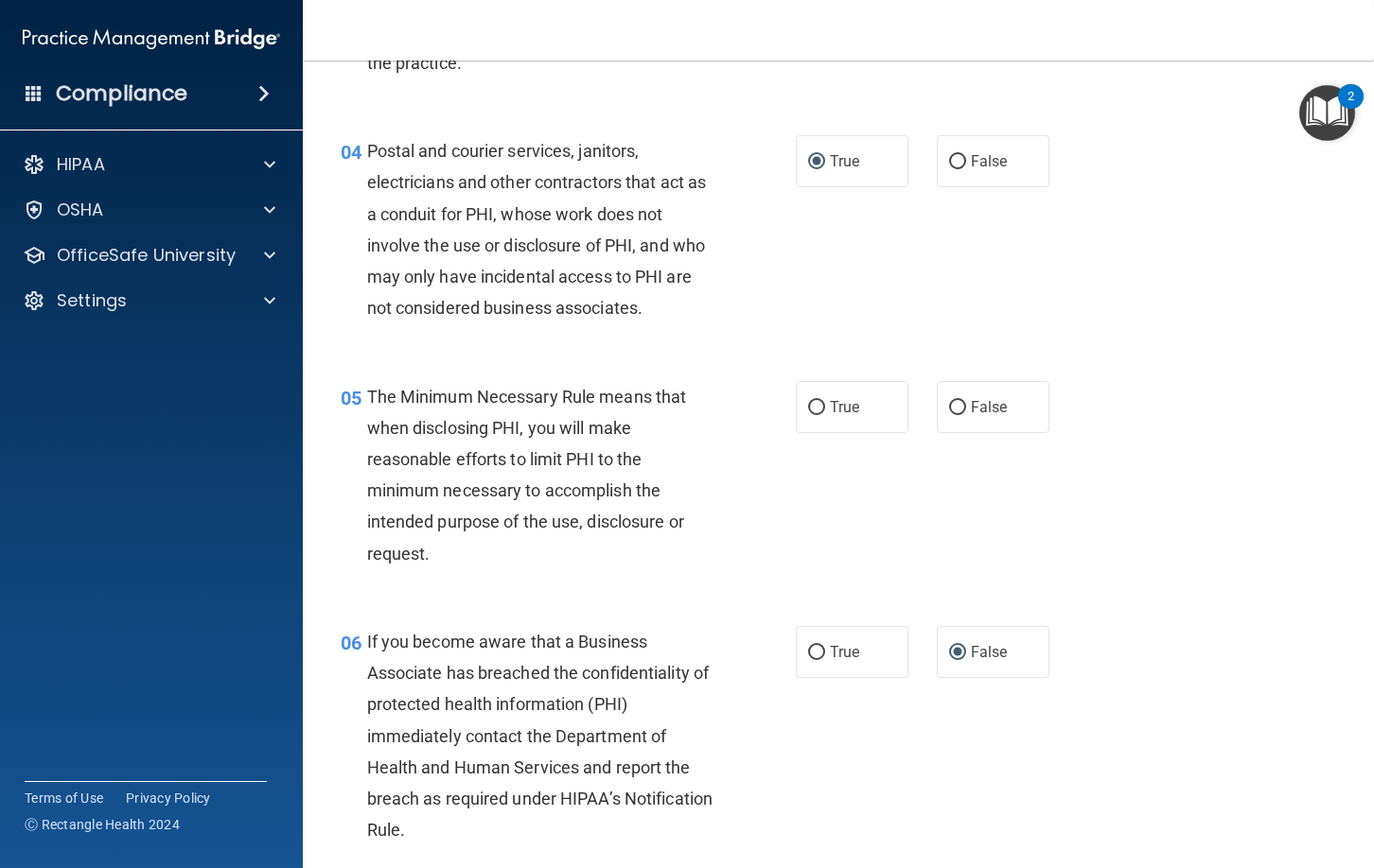
scroll to position [597, 0]
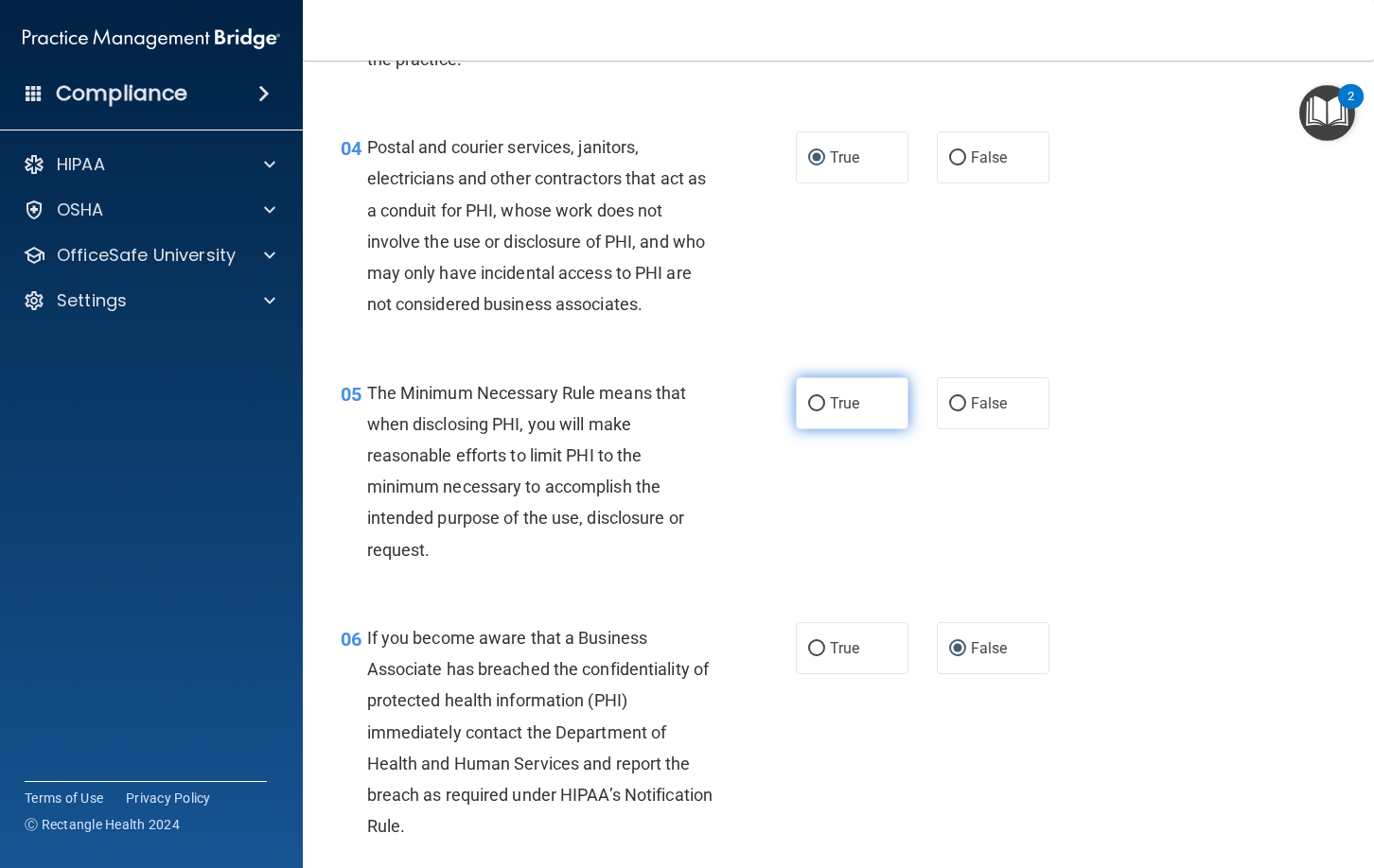
click at [814, 406] on input "True" at bounding box center [815, 404] width 17 height 15
radio input "true"
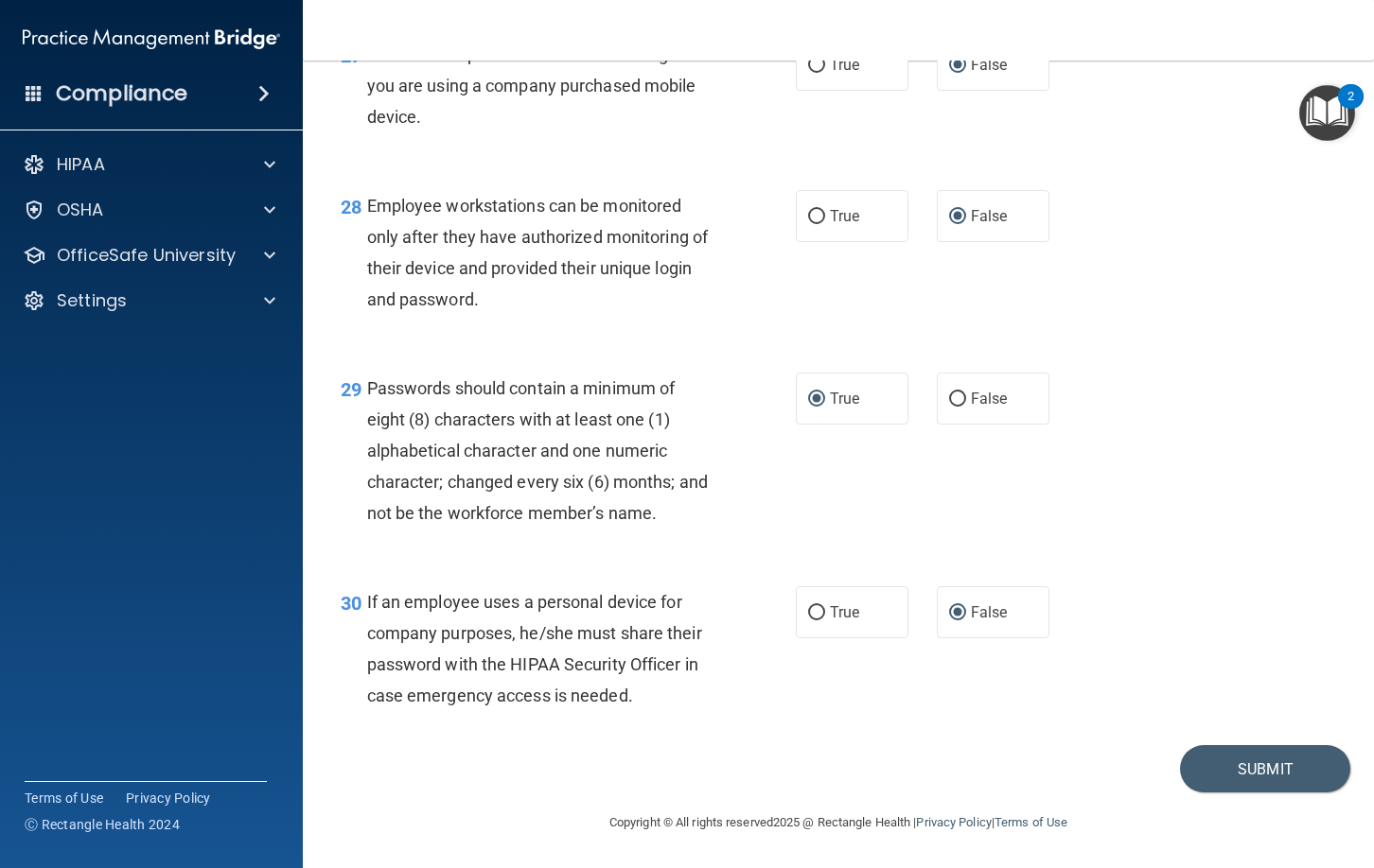
scroll to position [5013, 0]
click at [1234, 772] on button "Submit" at bounding box center [1265, 768] width 170 height 48
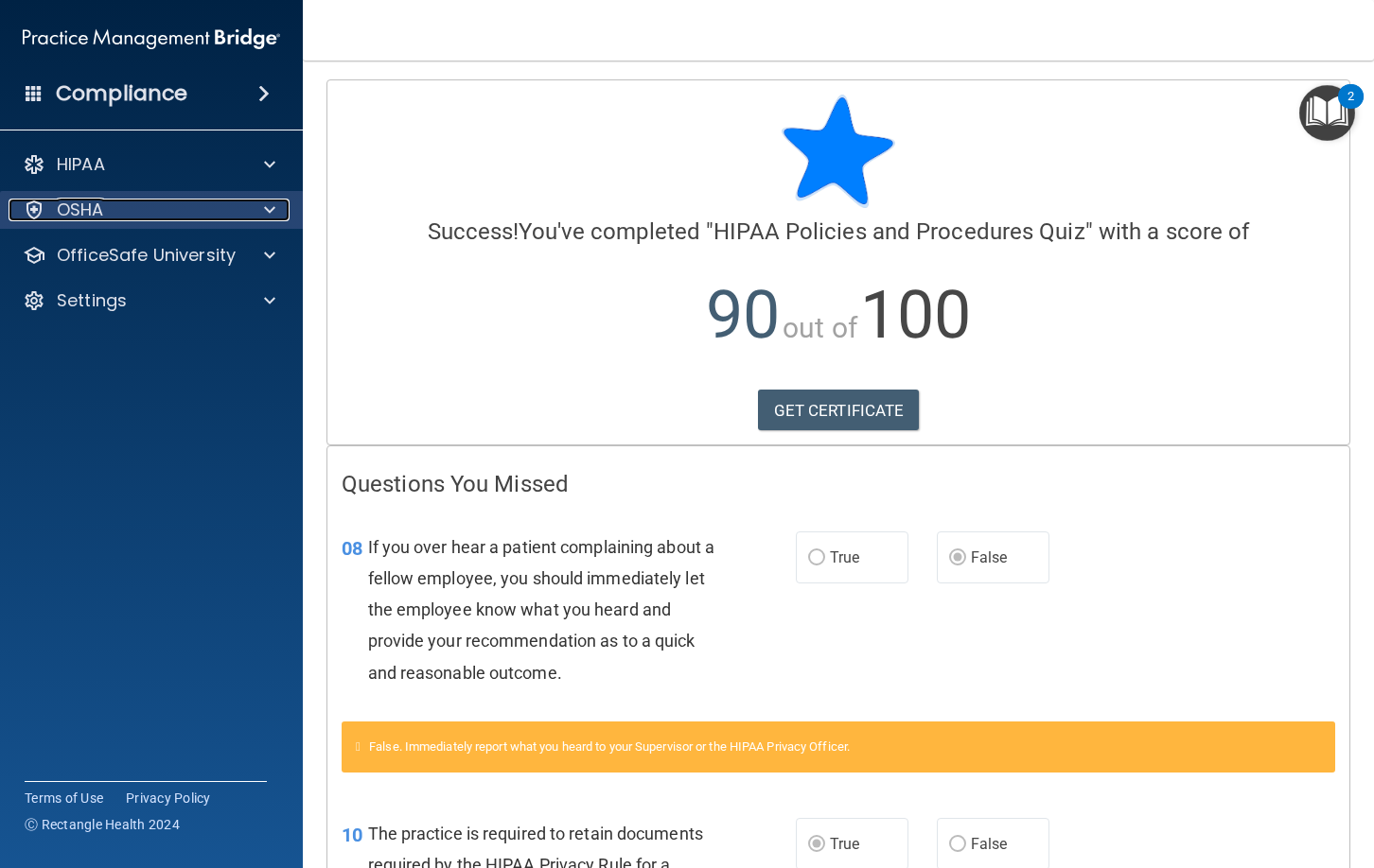
click at [249, 217] on div at bounding box center [267, 209] width 47 height 22
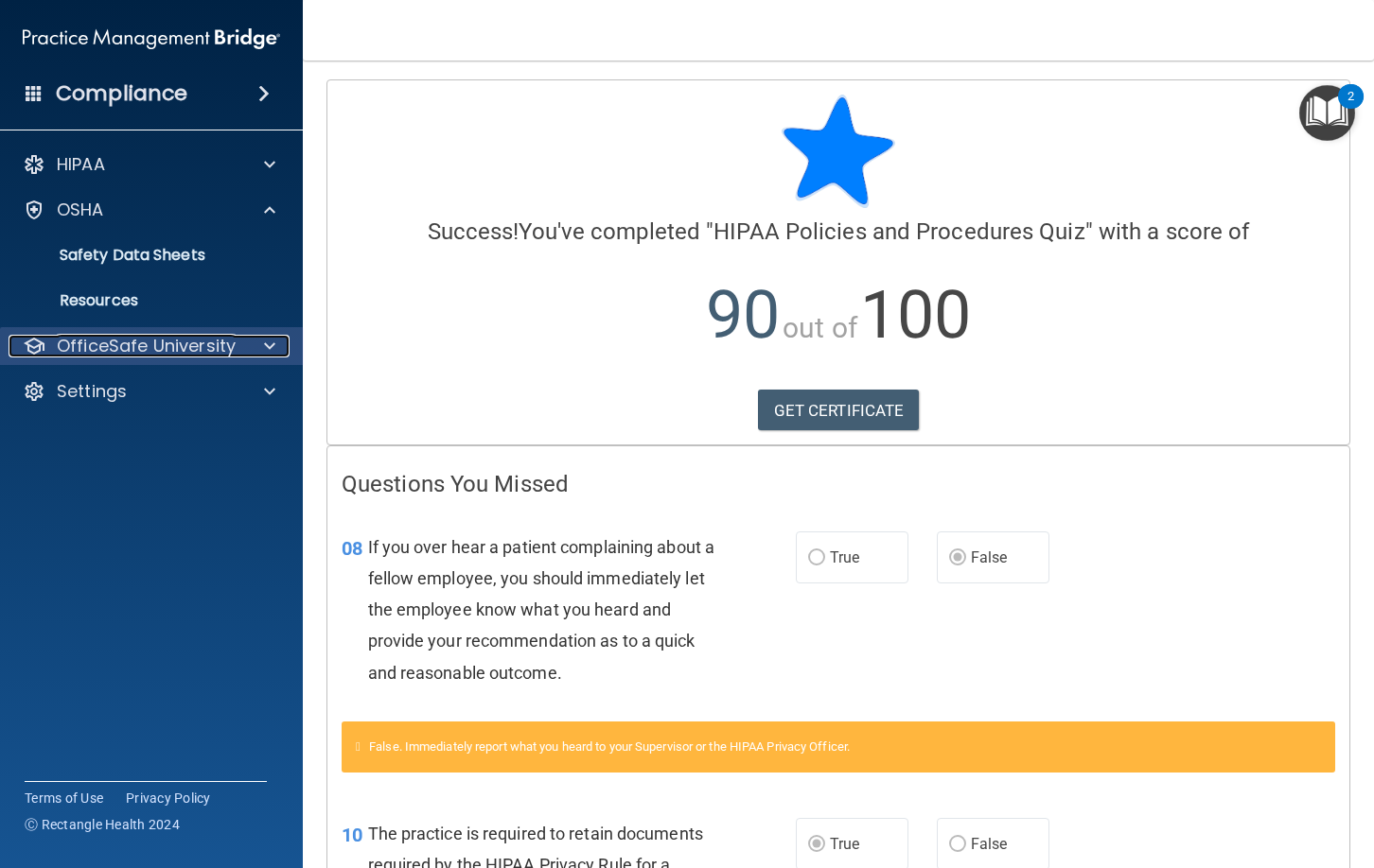
click at [230, 344] on p "OfficeSafe University" at bounding box center [146, 346] width 179 height 22
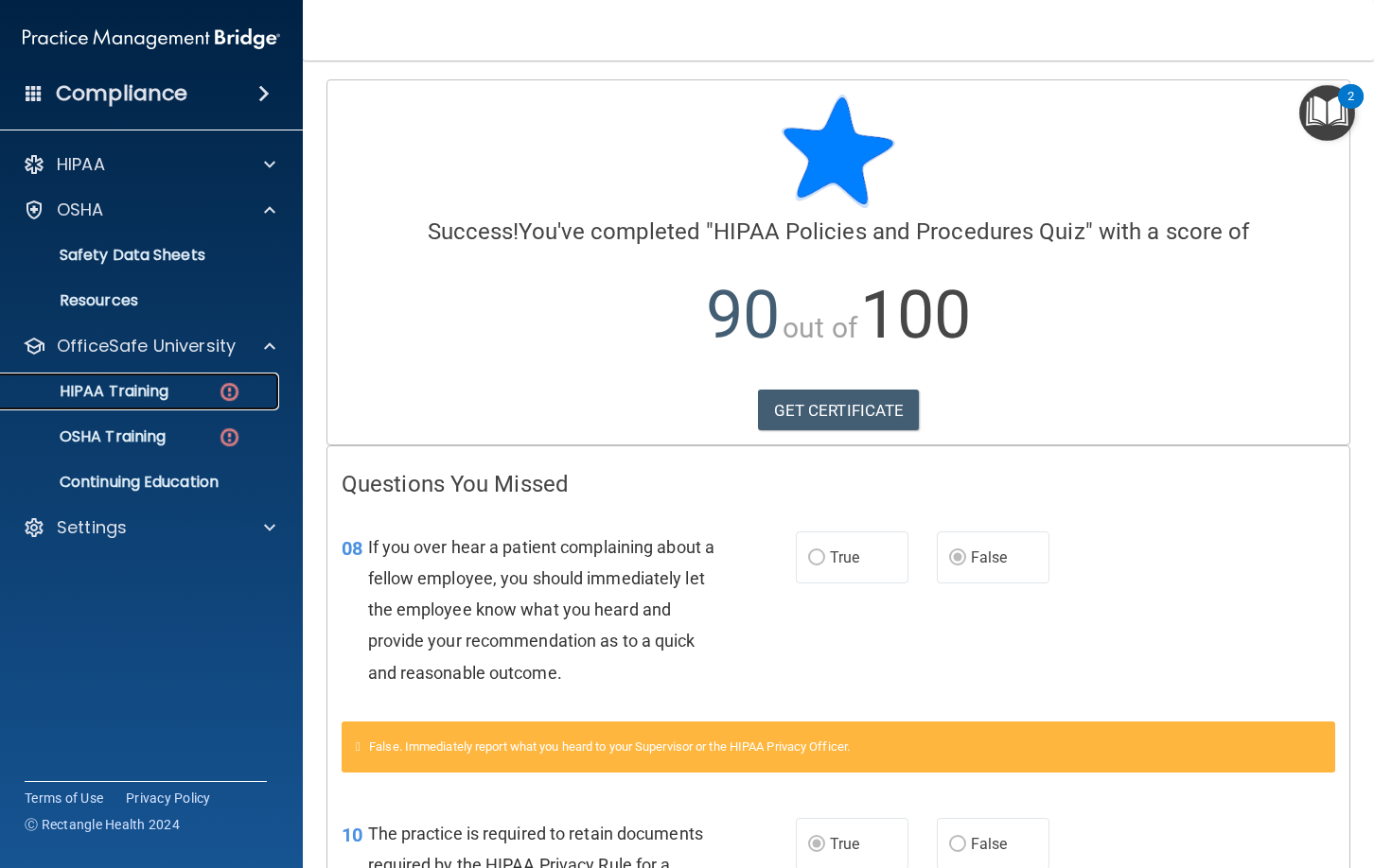
click at [214, 396] on div "HIPAA Training" at bounding box center [142, 391] width 258 height 19
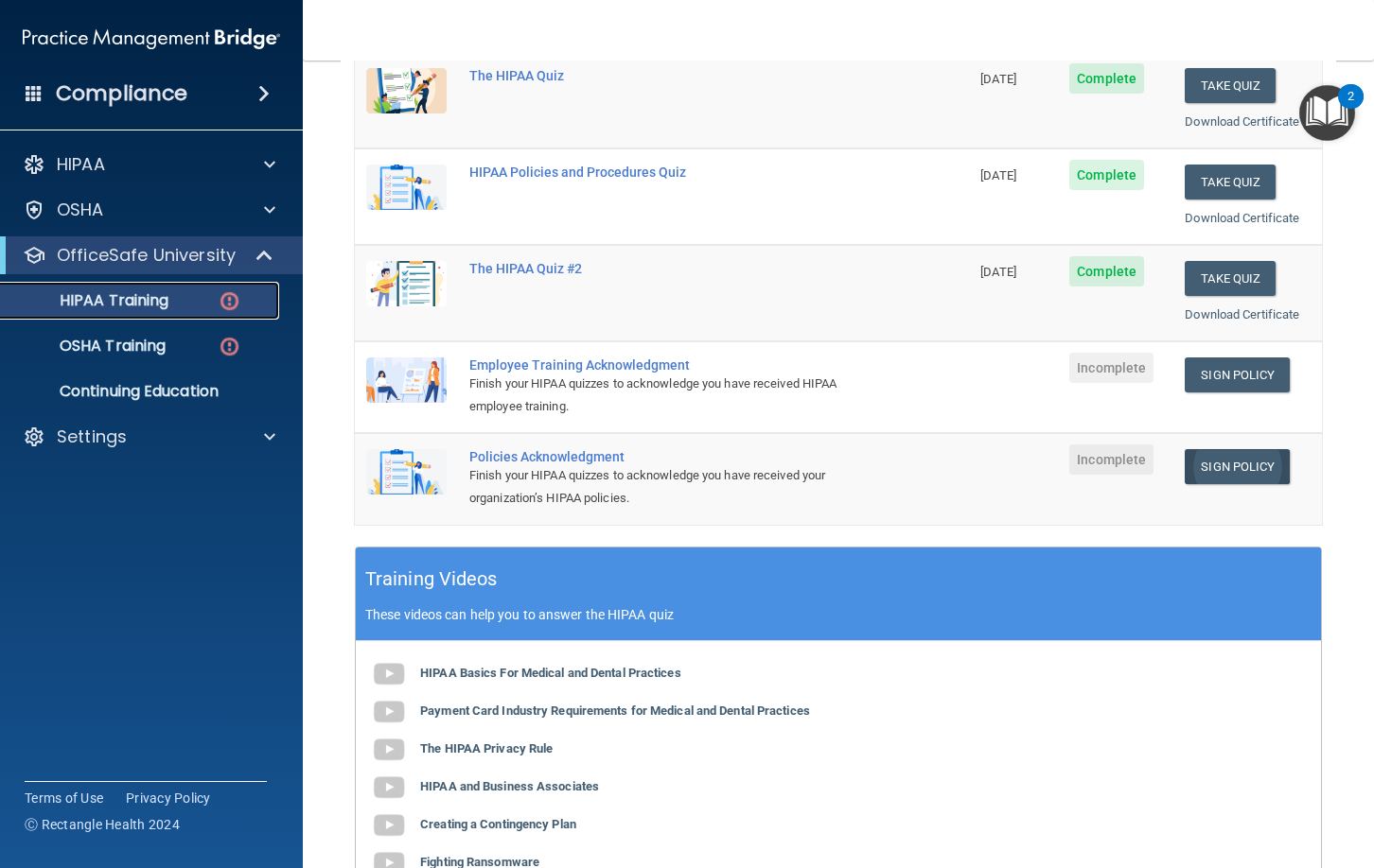
scroll to position [294, 0]
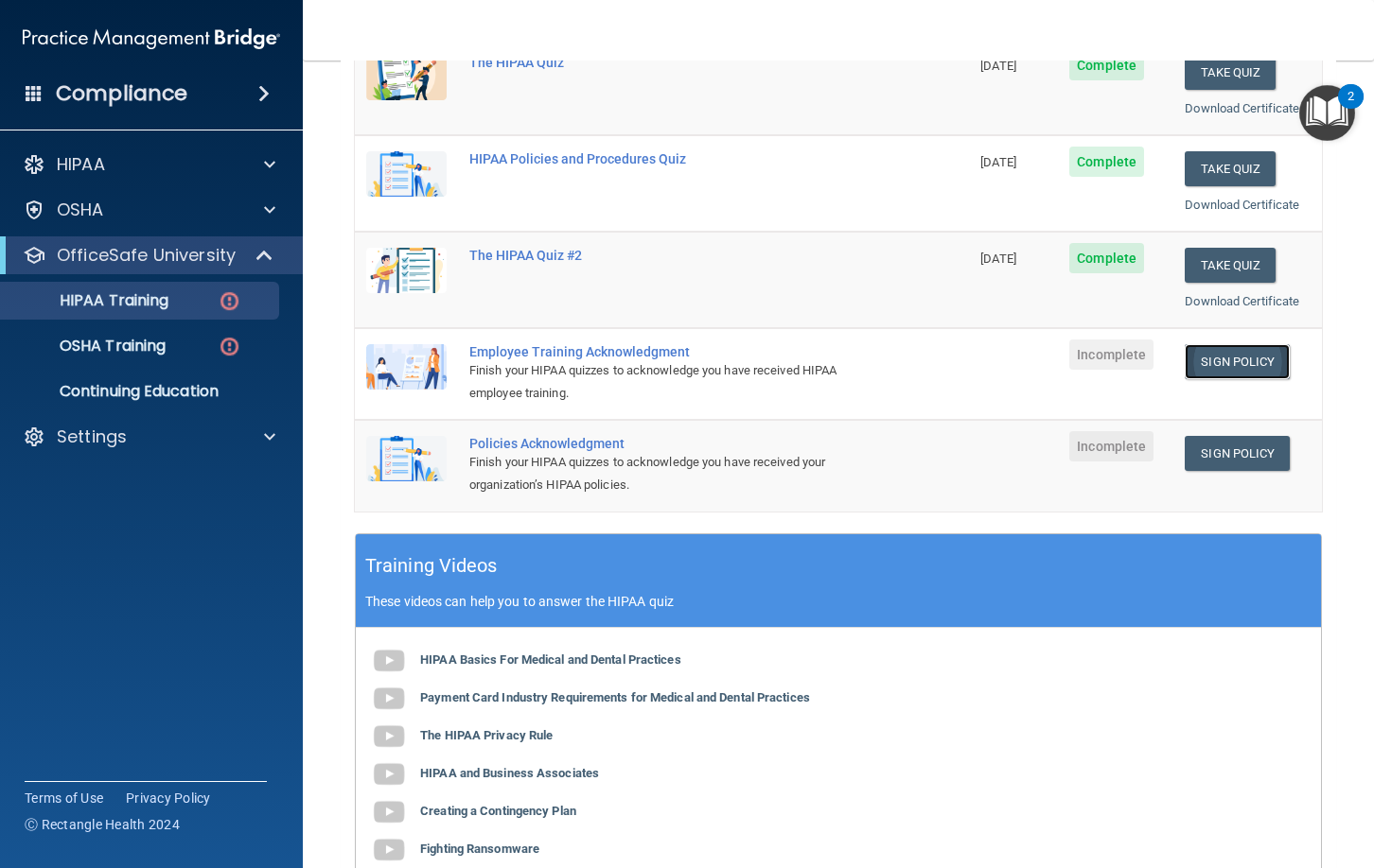
click at [1235, 359] on link "Sign Policy" at bounding box center [1237, 362] width 105 height 35
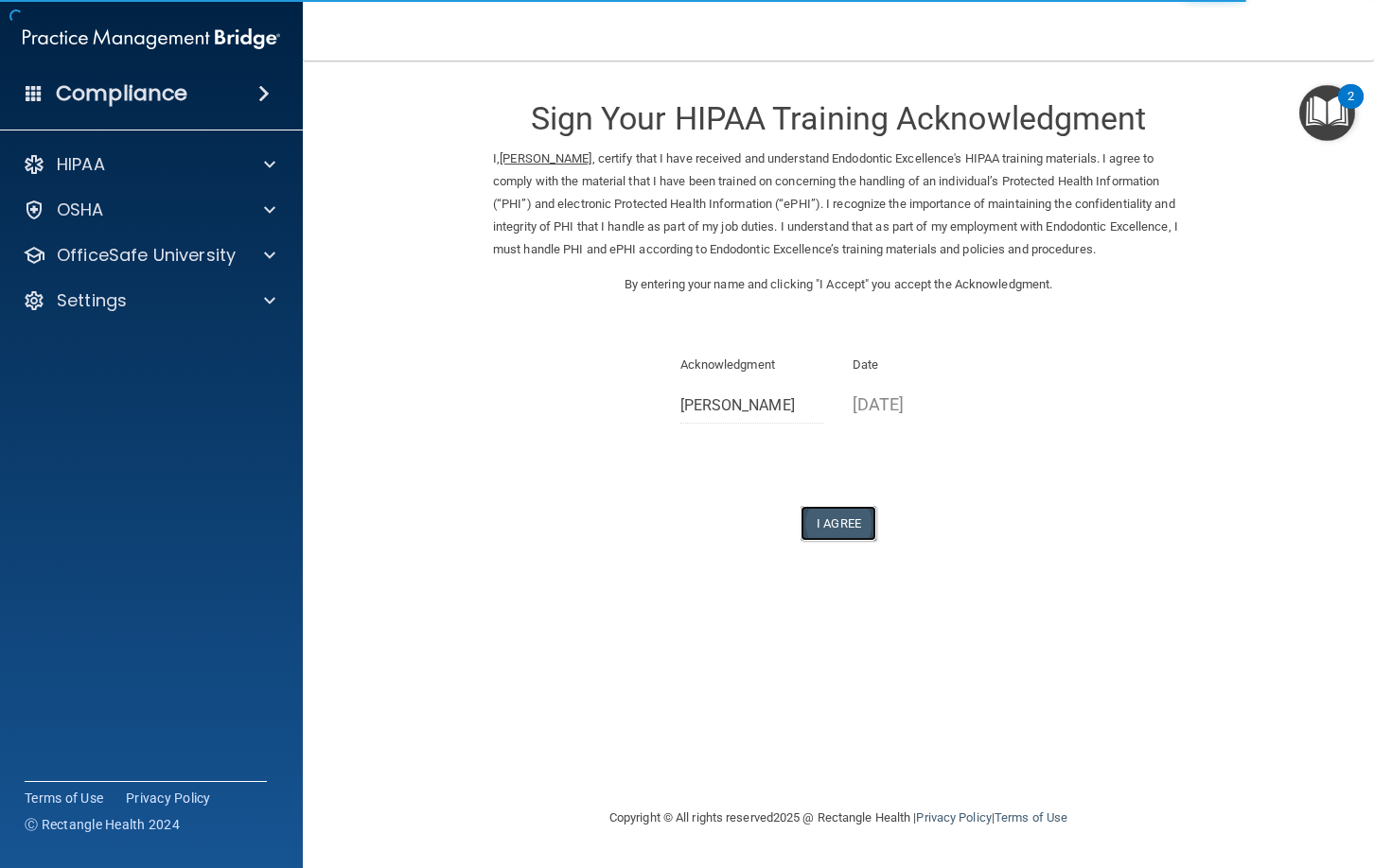
click at [821, 541] on button "I Agree" at bounding box center [839, 523] width 76 height 35
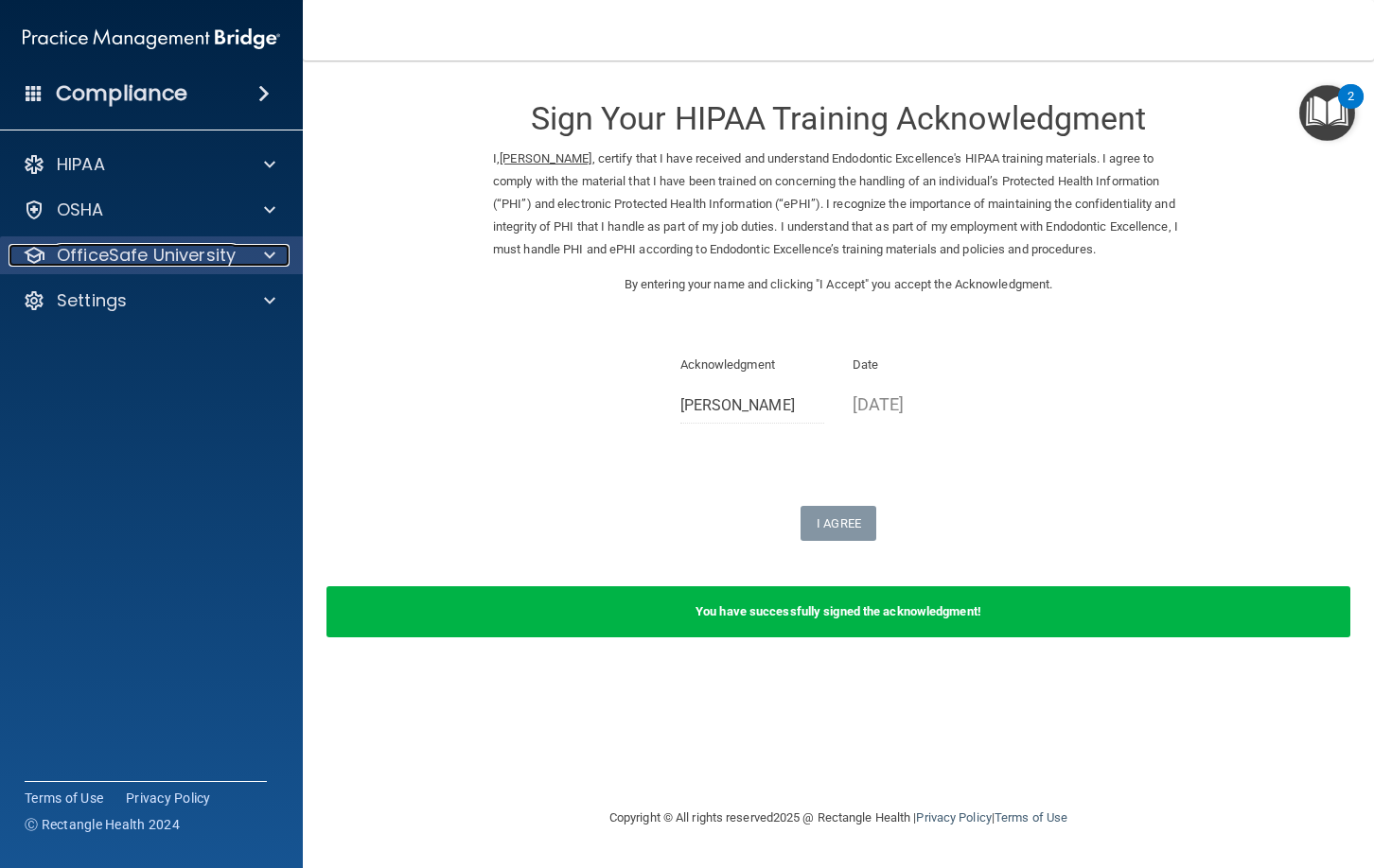
click at [237, 261] on div "OfficeSafe University" at bounding box center [126, 255] width 234 height 22
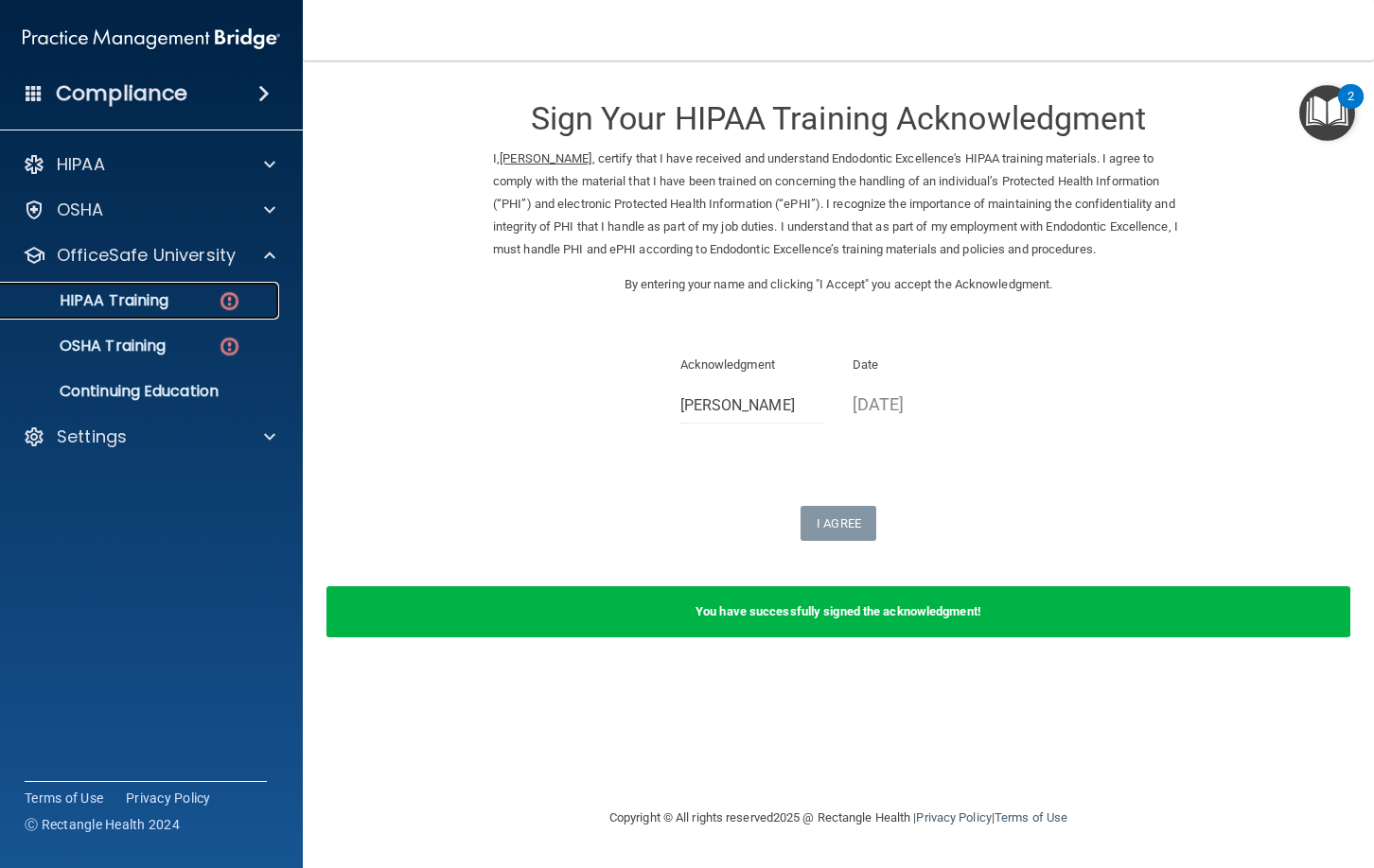
click at [218, 298] on img at bounding box center [229, 301] width 23 height 23
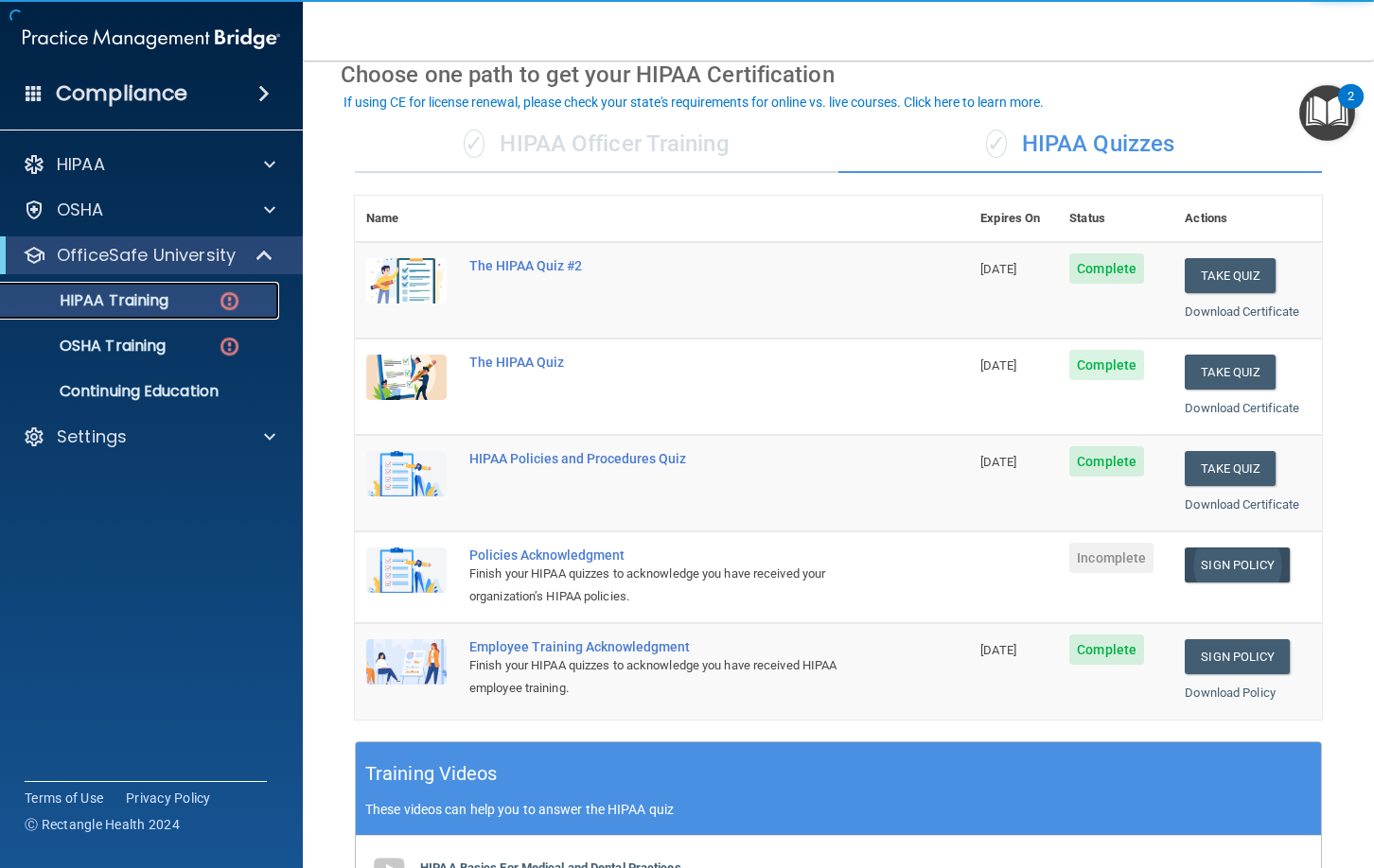
scroll to position [94, 0]
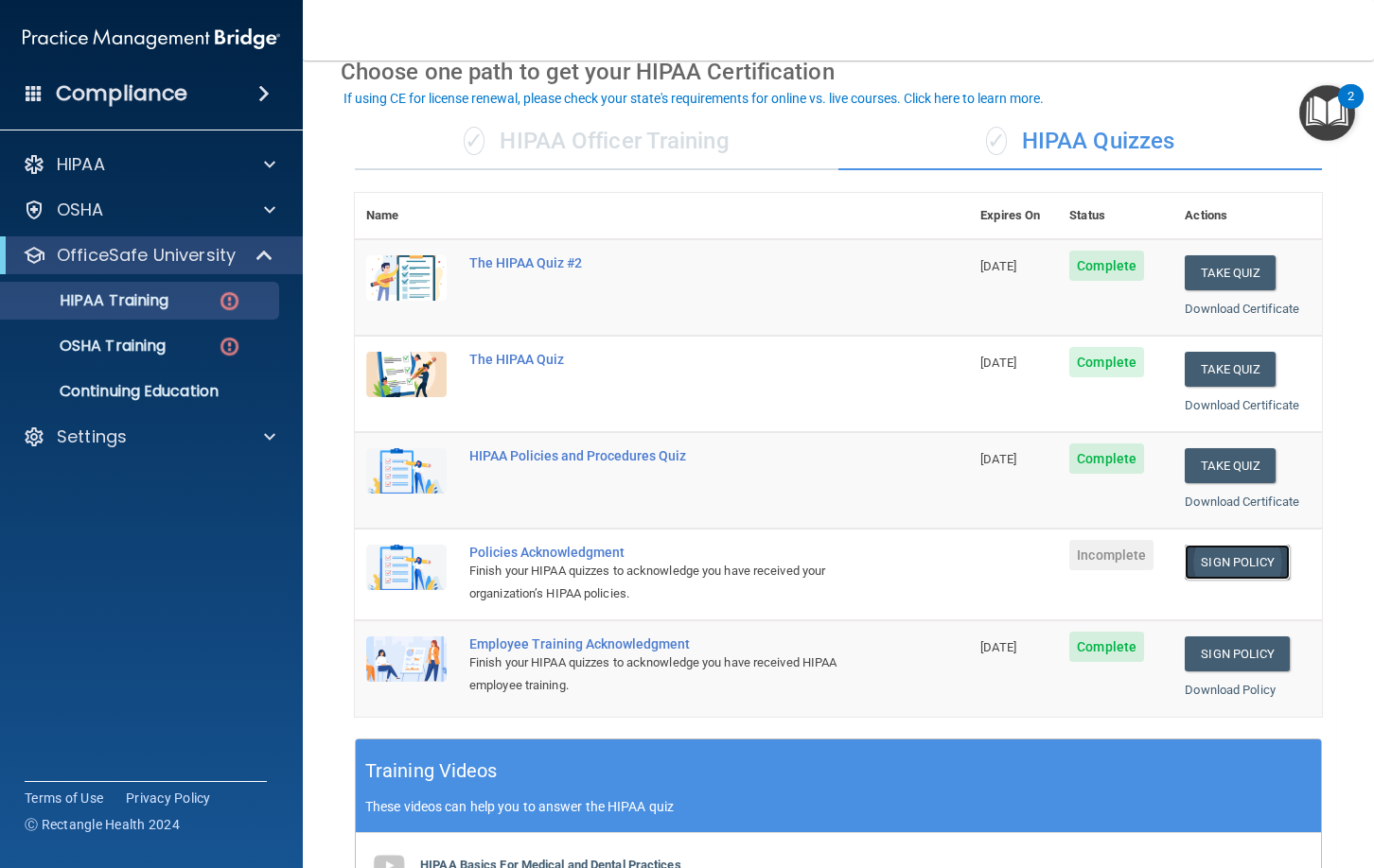
click at [1248, 562] on link "Sign Policy" at bounding box center [1237, 562] width 105 height 35
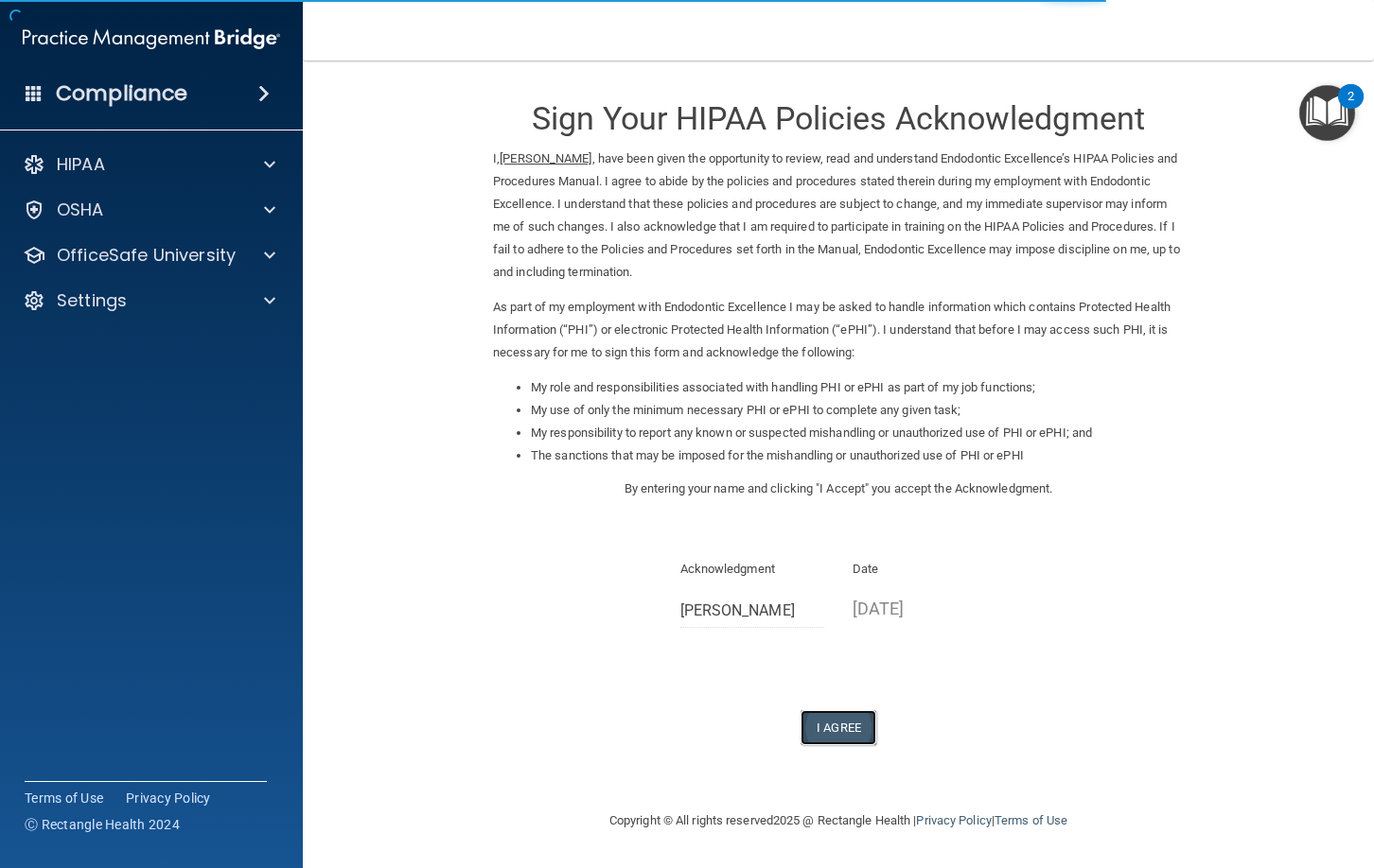
click at [846, 717] on button "I Agree" at bounding box center [839, 728] width 76 height 35
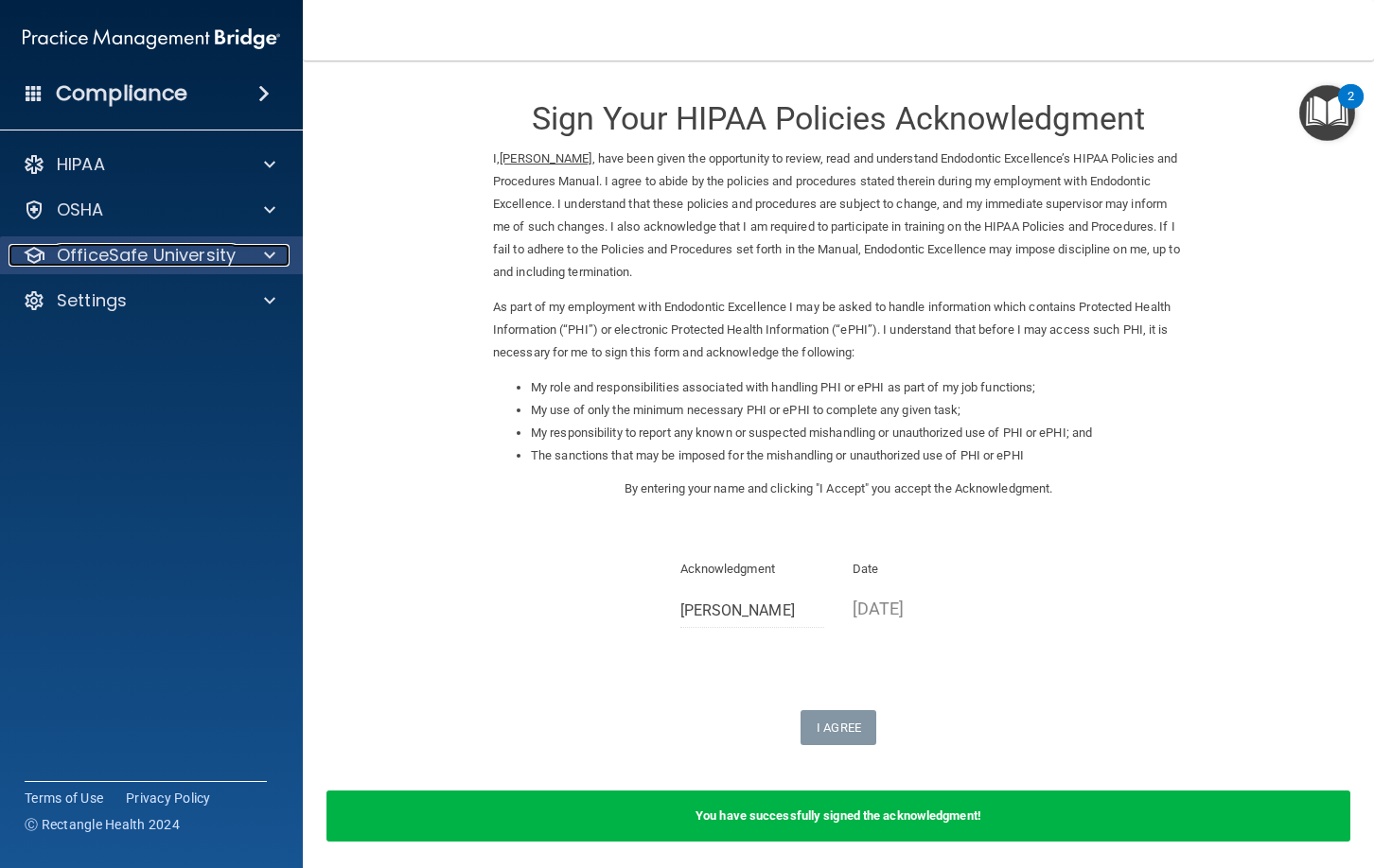
click at [212, 246] on p "OfficeSafe University" at bounding box center [146, 255] width 179 height 22
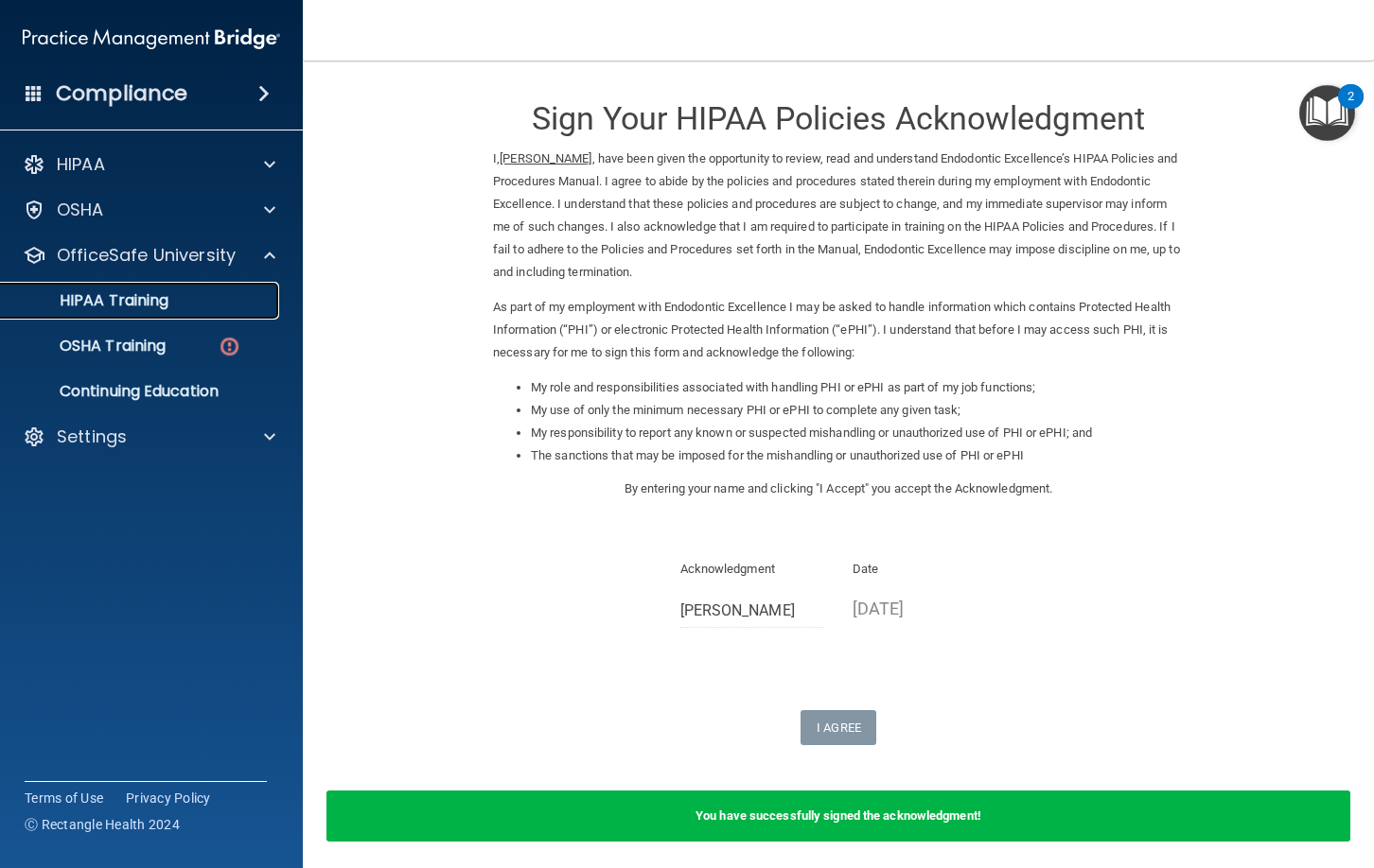
click at [210, 300] on div "HIPAA Training" at bounding box center [142, 300] width 258 height 19
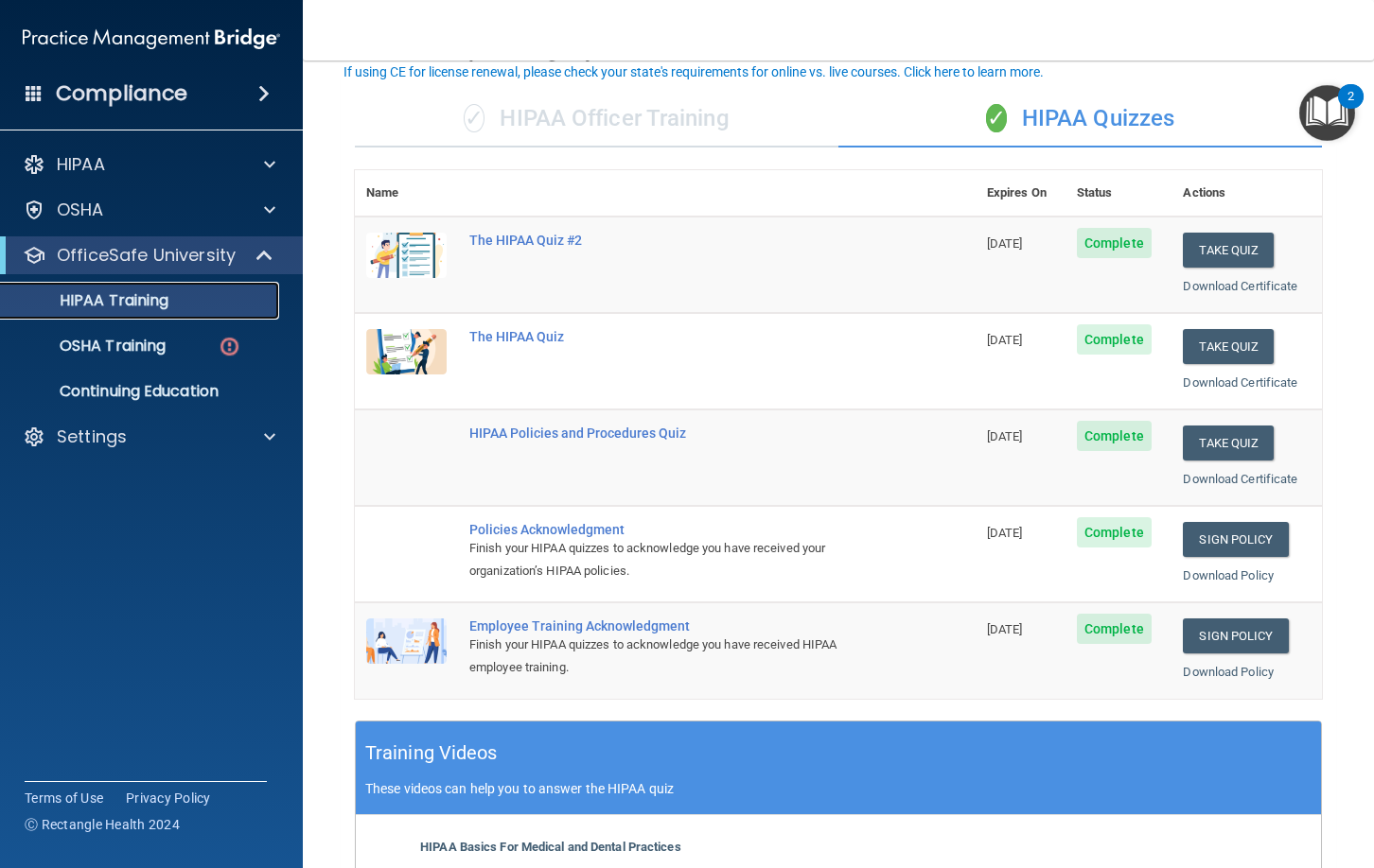
scroll to position [120, 0]
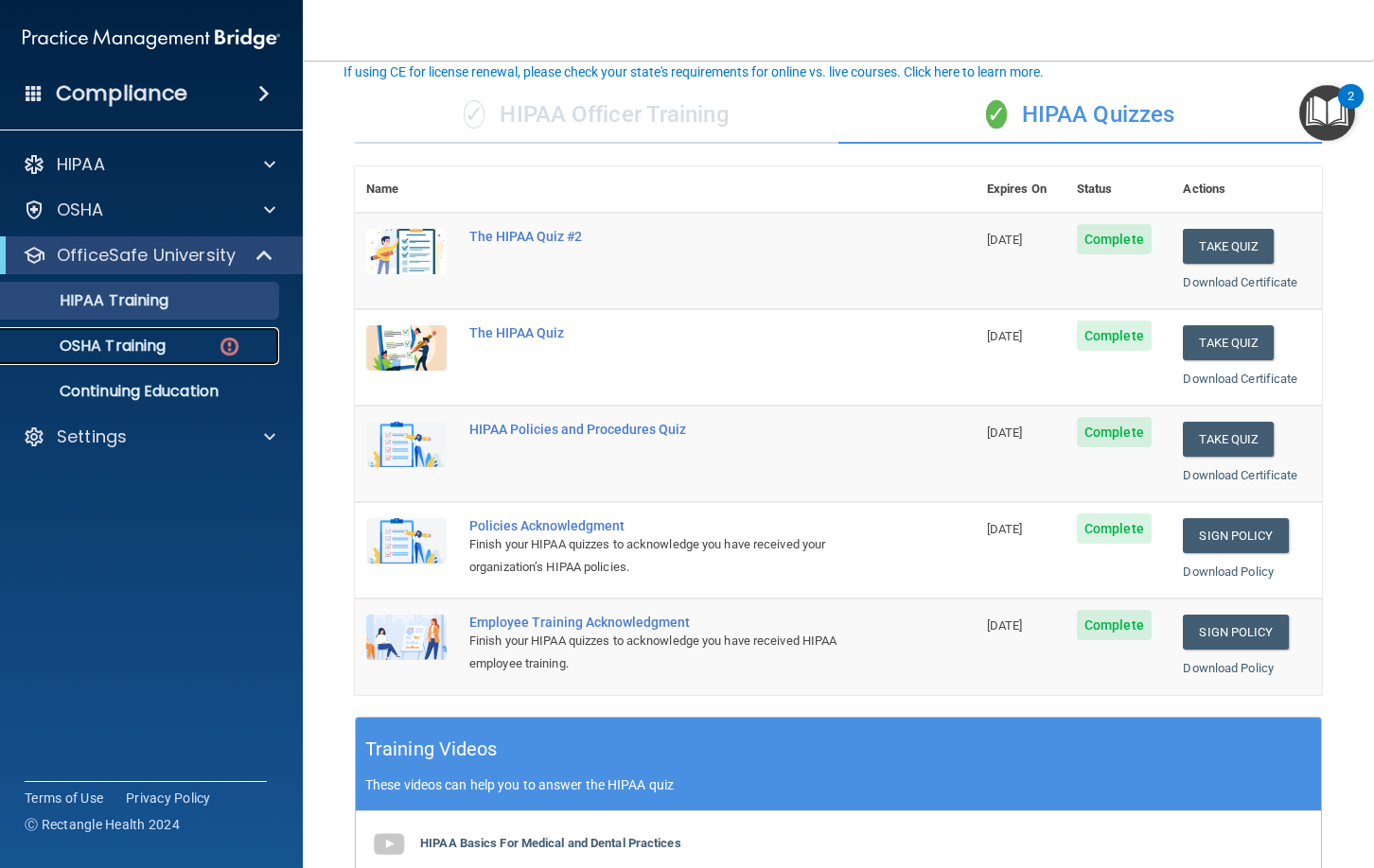
click at [194, 350] on div "OSHA Training" at bounding box center [142, 346] width 258 height 19
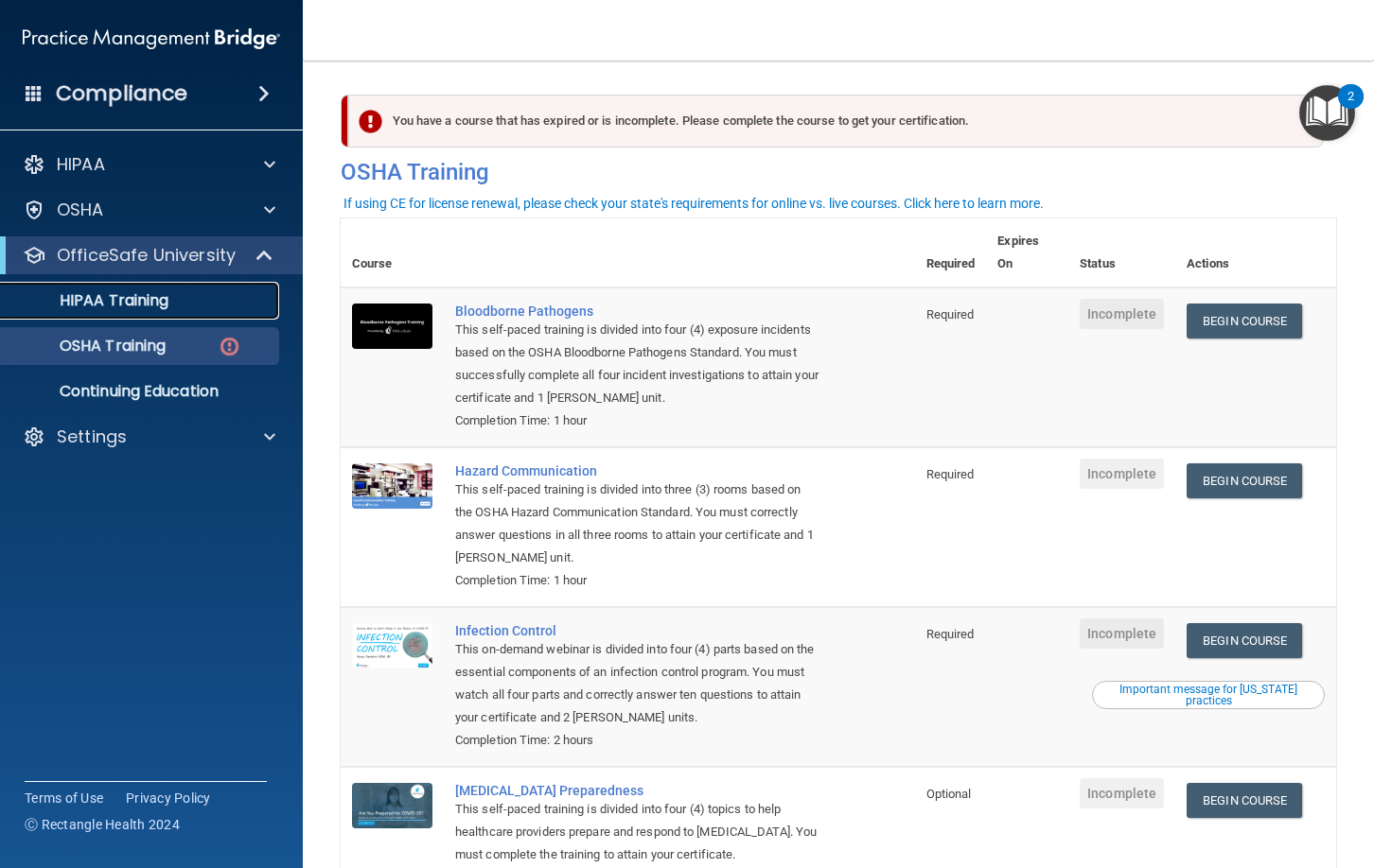
click at [237, 301] on div "HIPAA Training" at bounding box center [142, 300] width 258 height 19
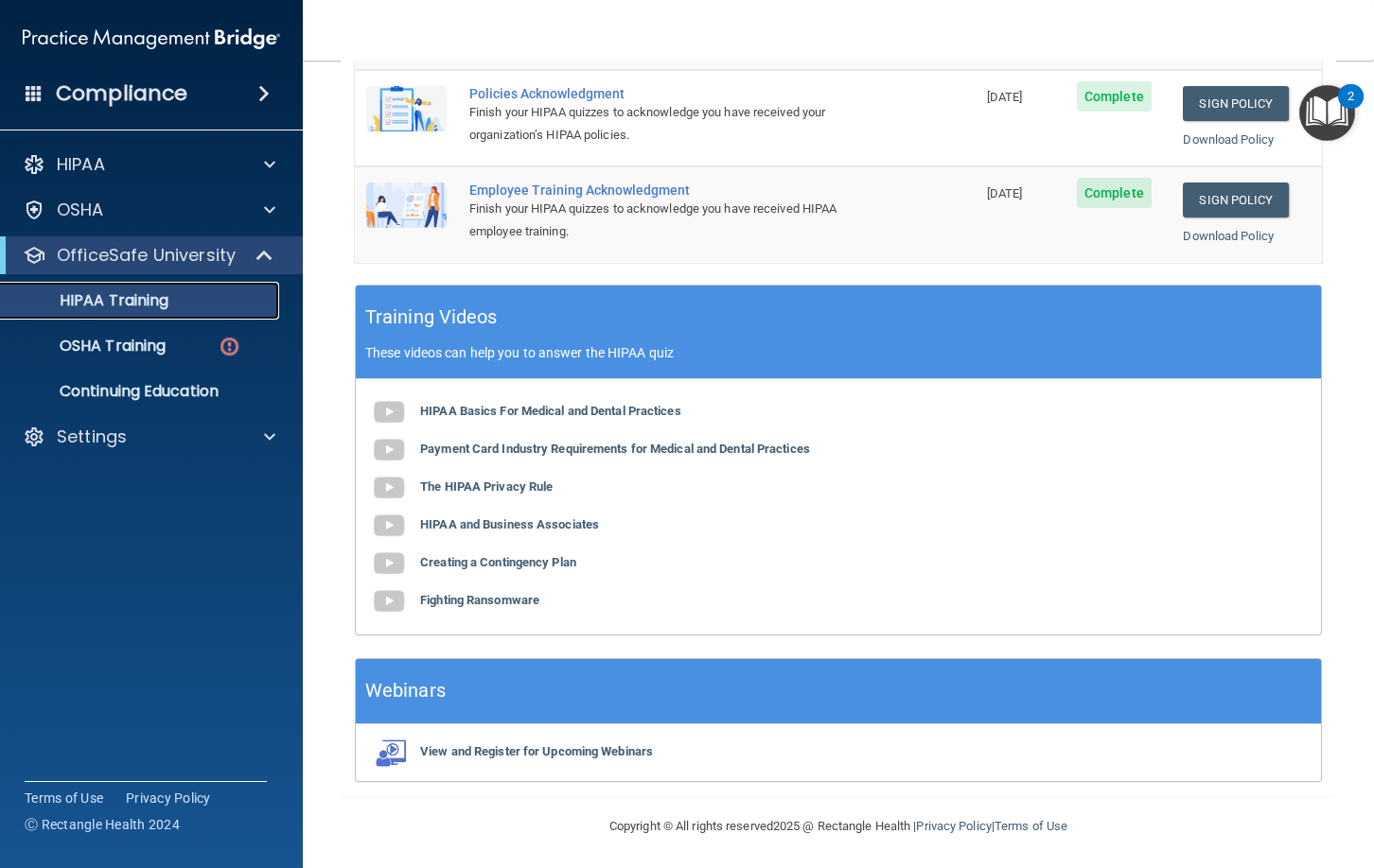
scroll to position [556, 0]
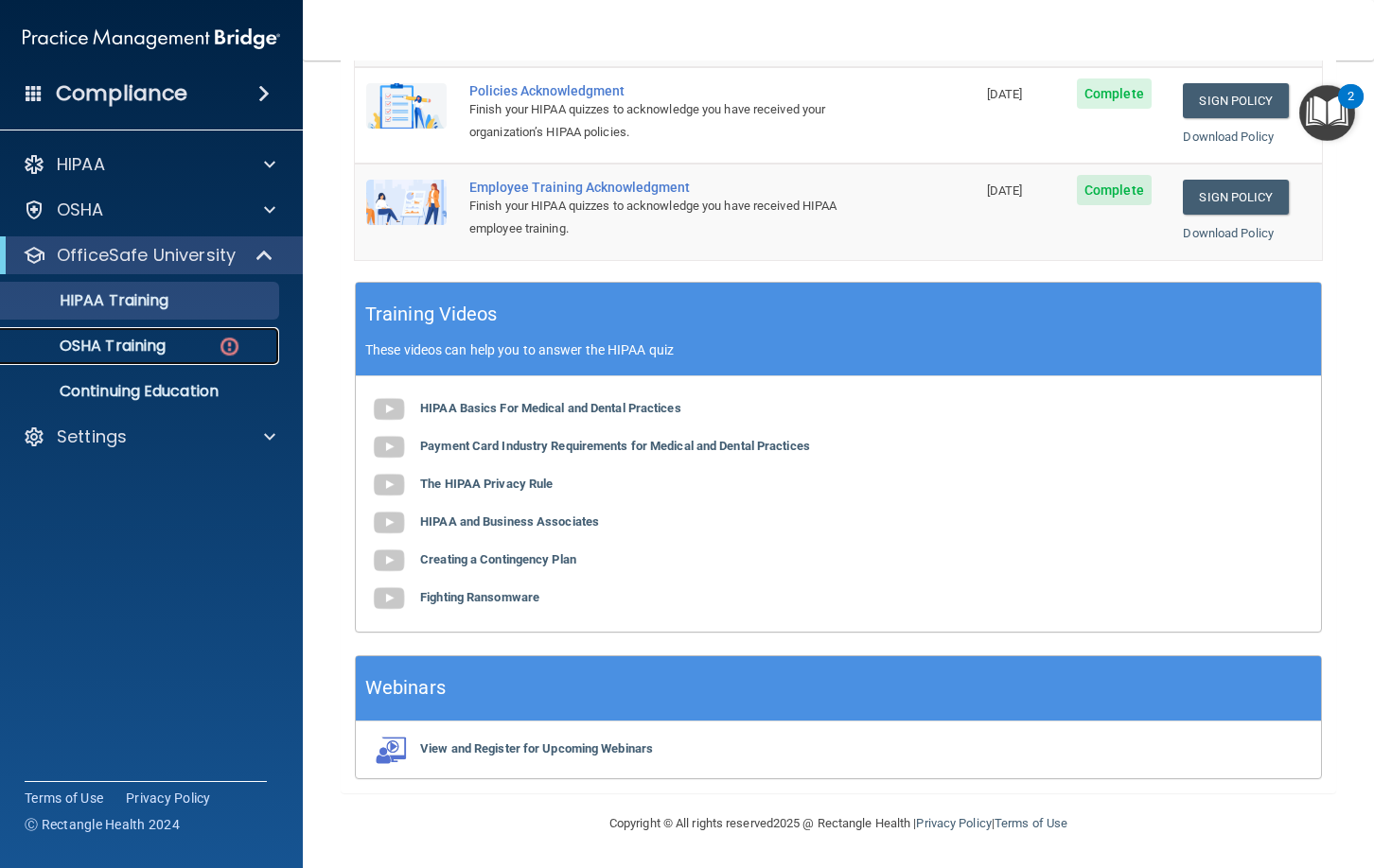
drag, startPoint x: 196, startPoint y: 342, endPoint x: 308, endPoint y: 359, distance: 113.3
click at [196, 342] on div "OSHA Training" at bounding box center [142, 346] width 258 height 19
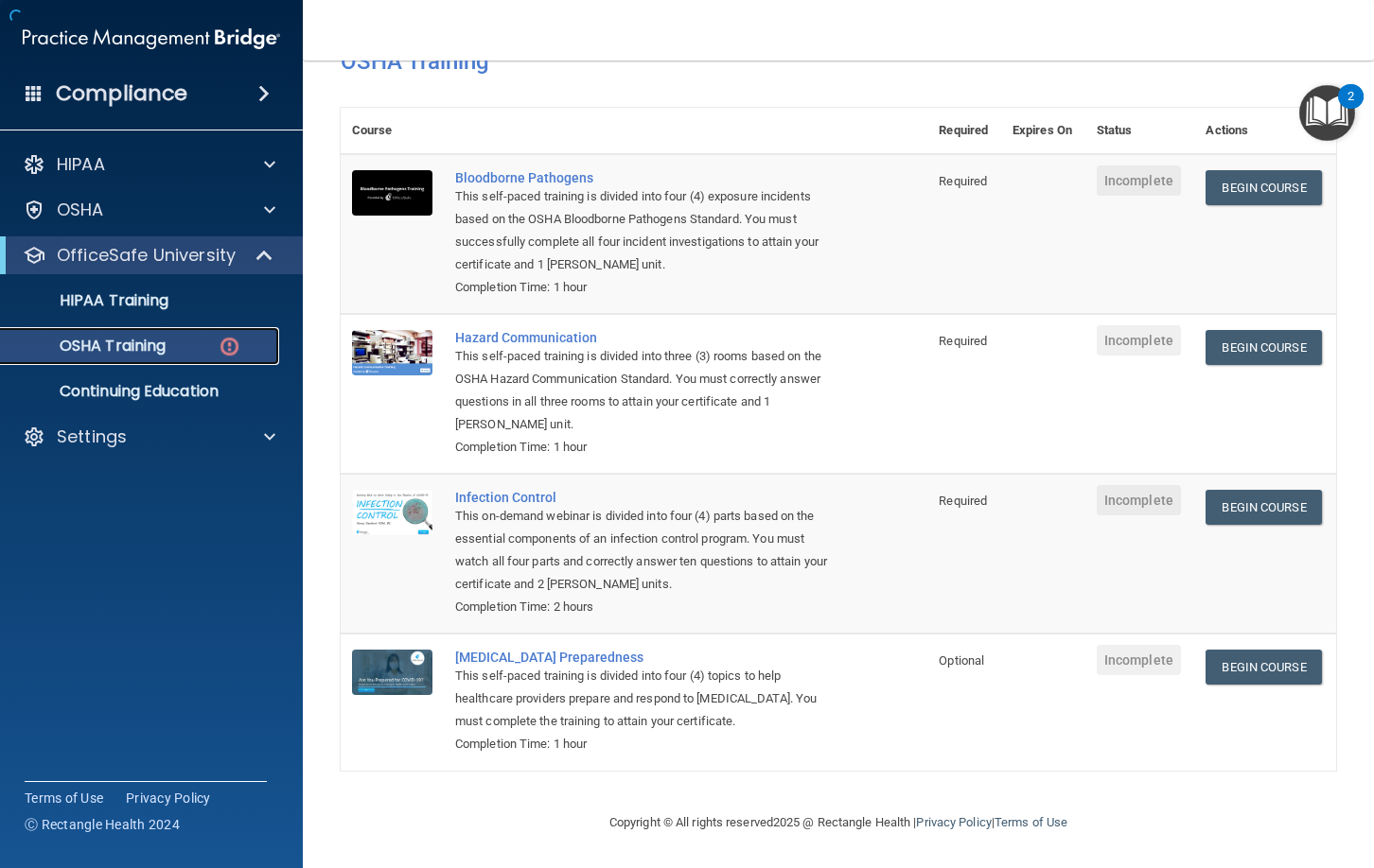
scroll to position [112, 0]
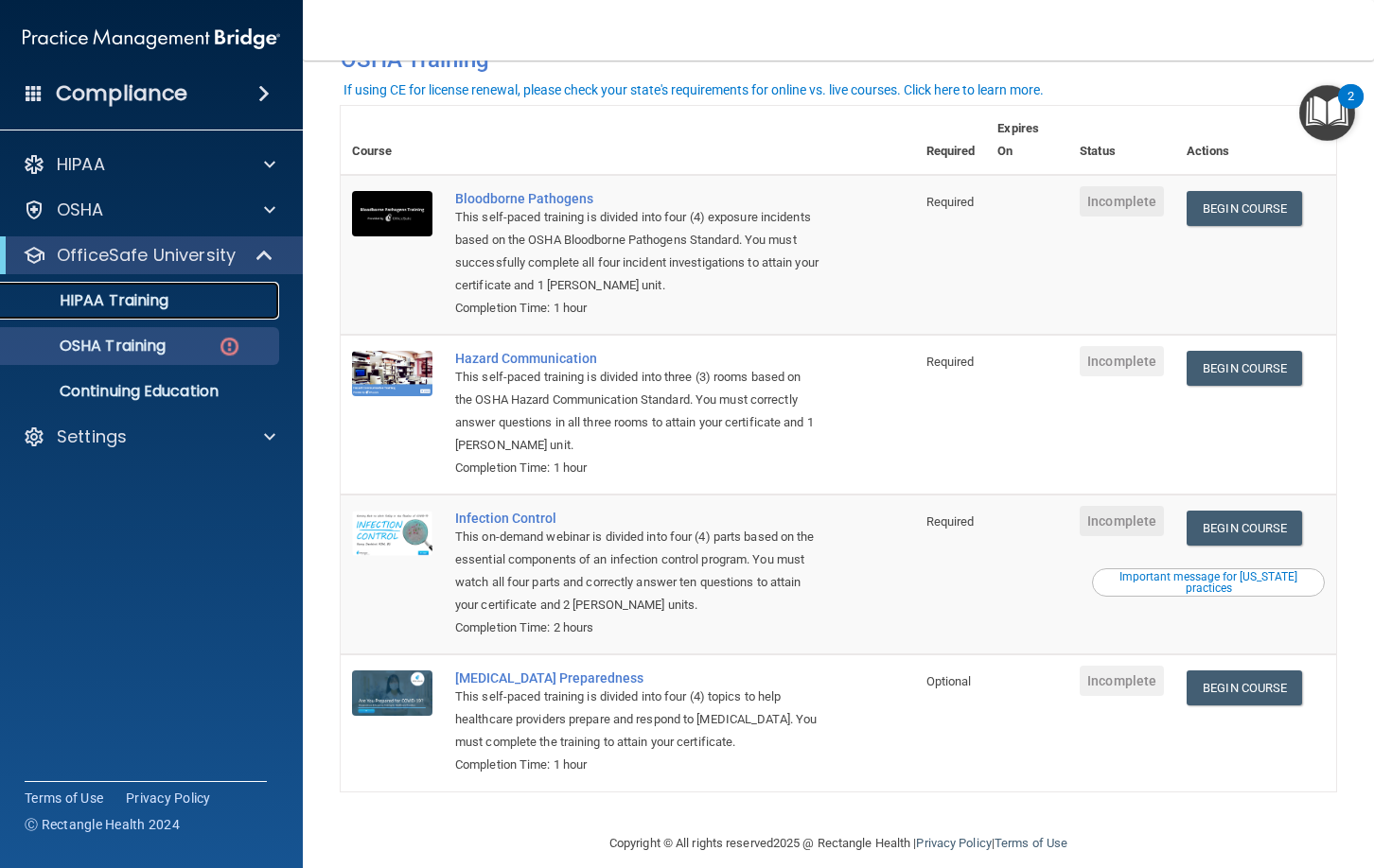
click at [176, 303] on div "HIPAA Training" at bounding box center [142, 300] width 258 height 19
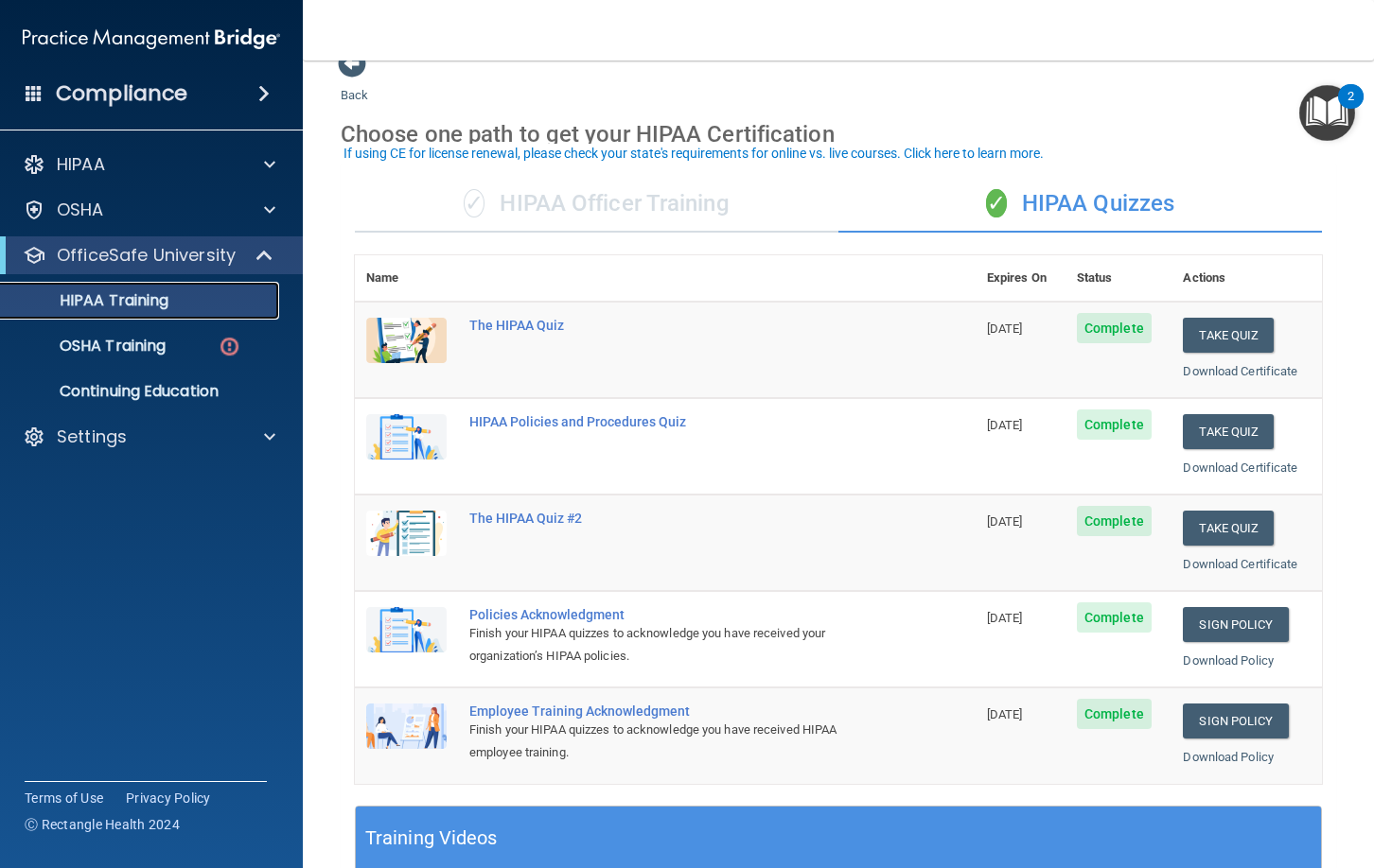
scroll to position [34, 0]
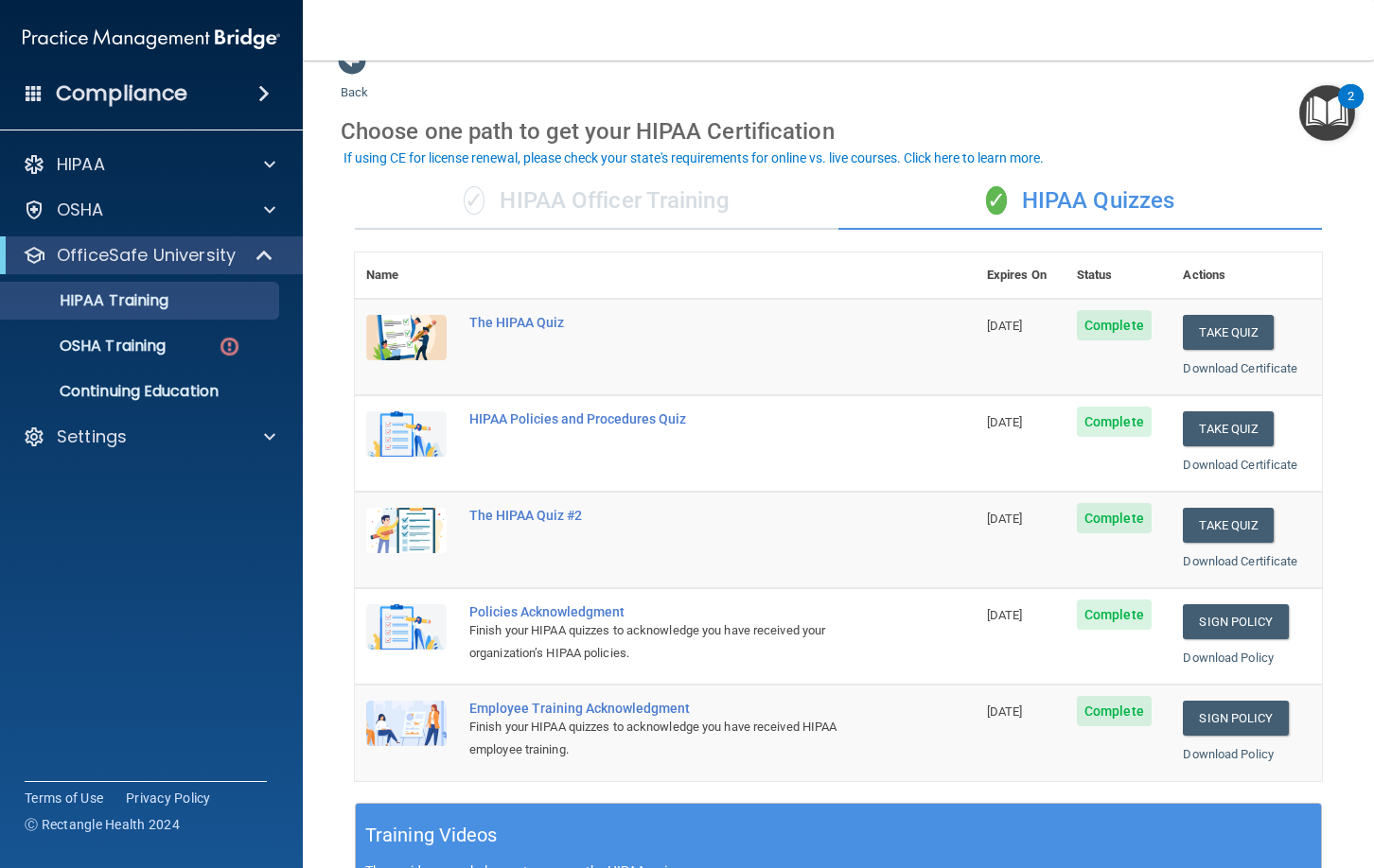
click at [583, 197] on div "✓ HIPAA Officer Training" at bounding box center [596, 201] width 483 height 57
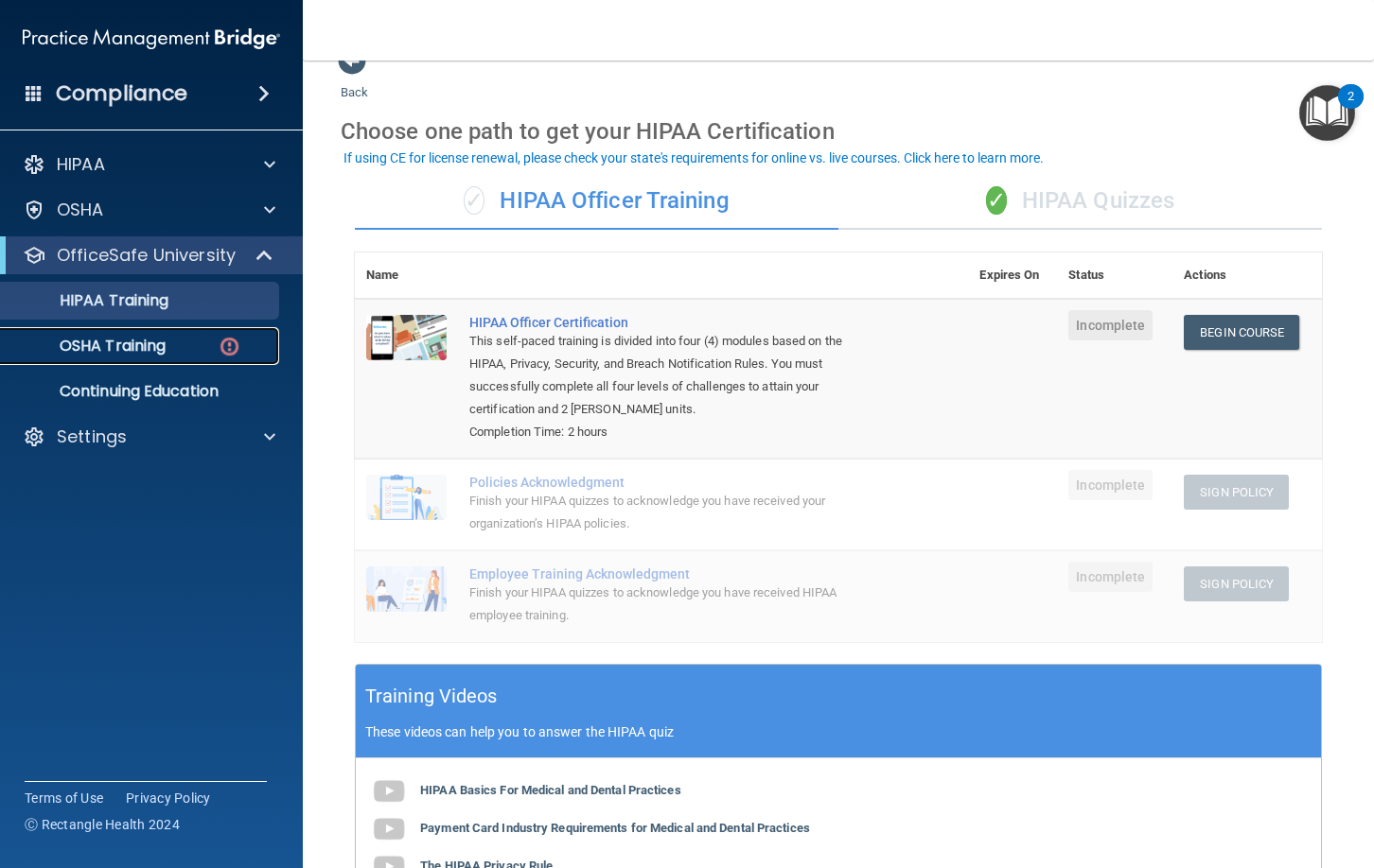
click at [219, 349] on img at bounding box center [229, 347] width 23 height 23
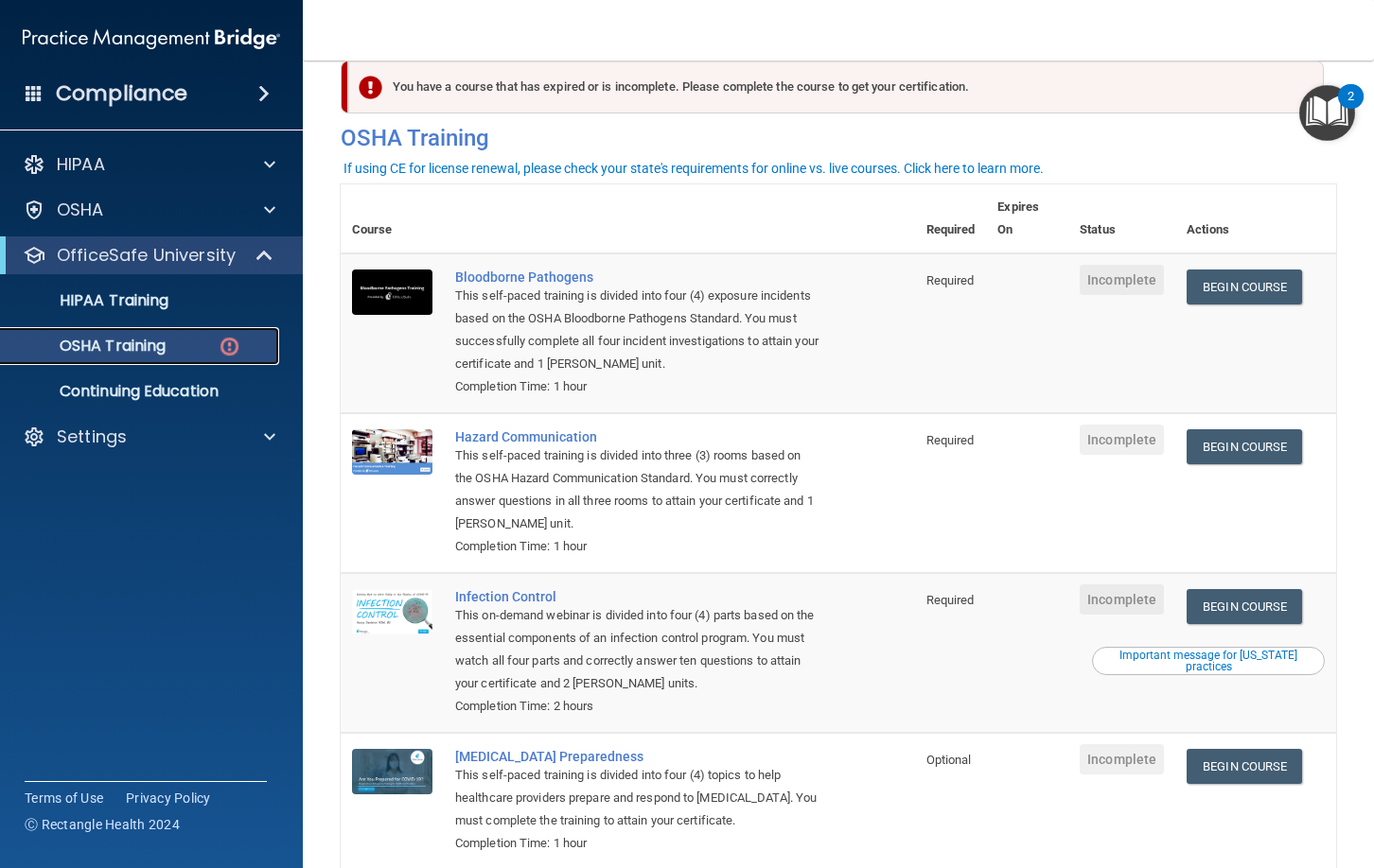
scroll to position [69, 0]
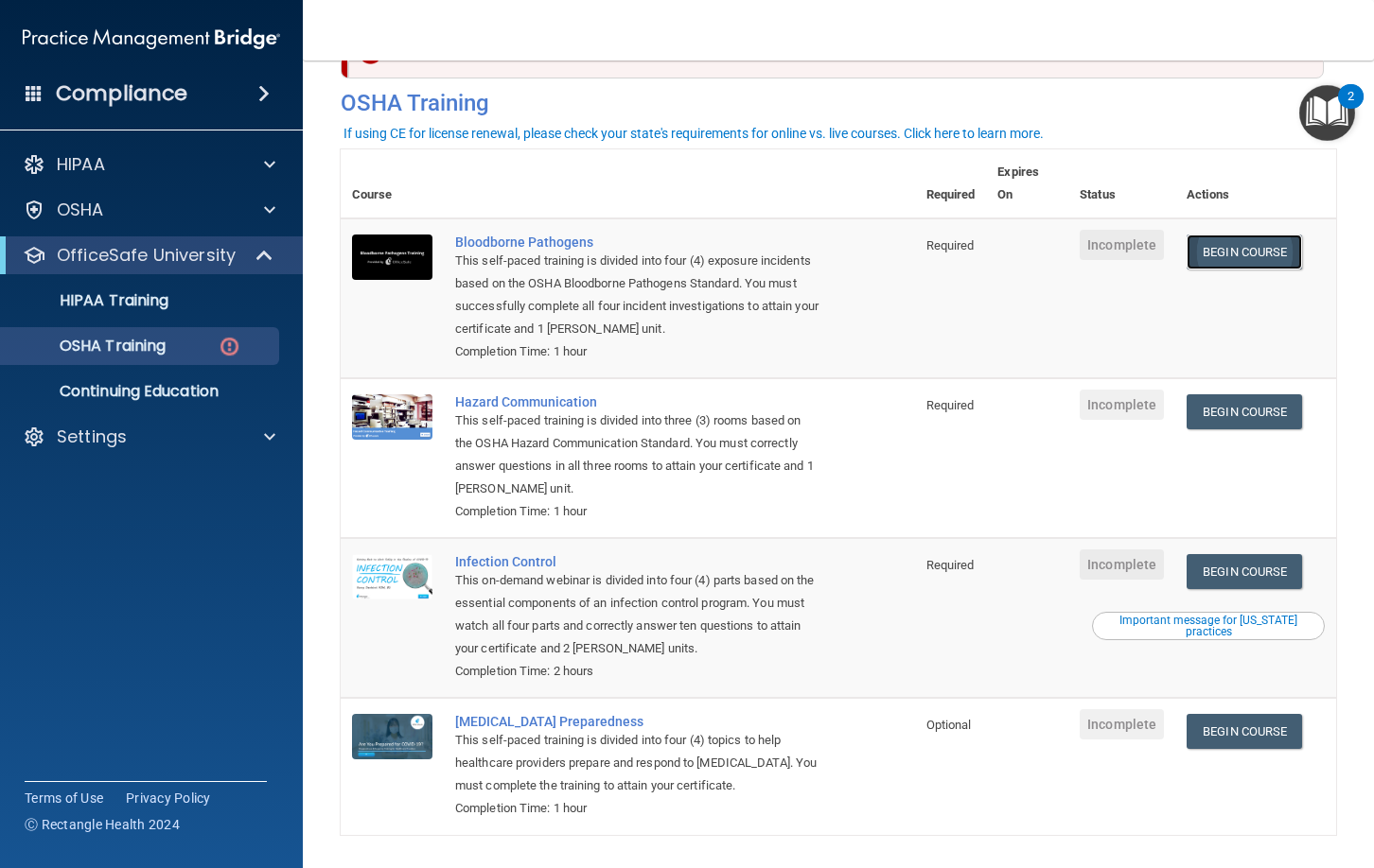
click at [1282, 234] on link "Begin Course" at bounding box center [1244, 252] width 115 height 35
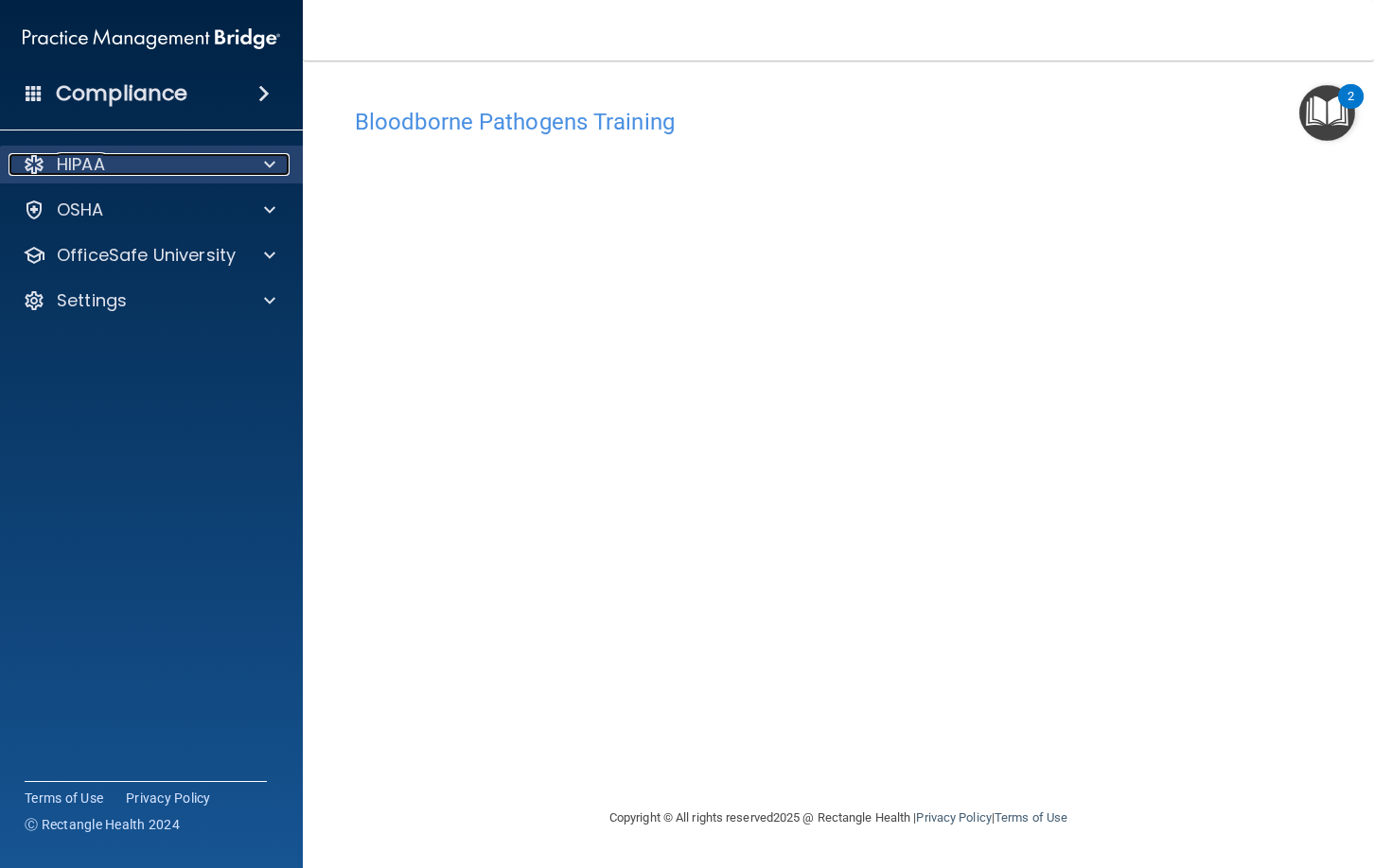
click at [211, 165] on div "HIPAA" at bounding box center [126, 164] width 234 height 22
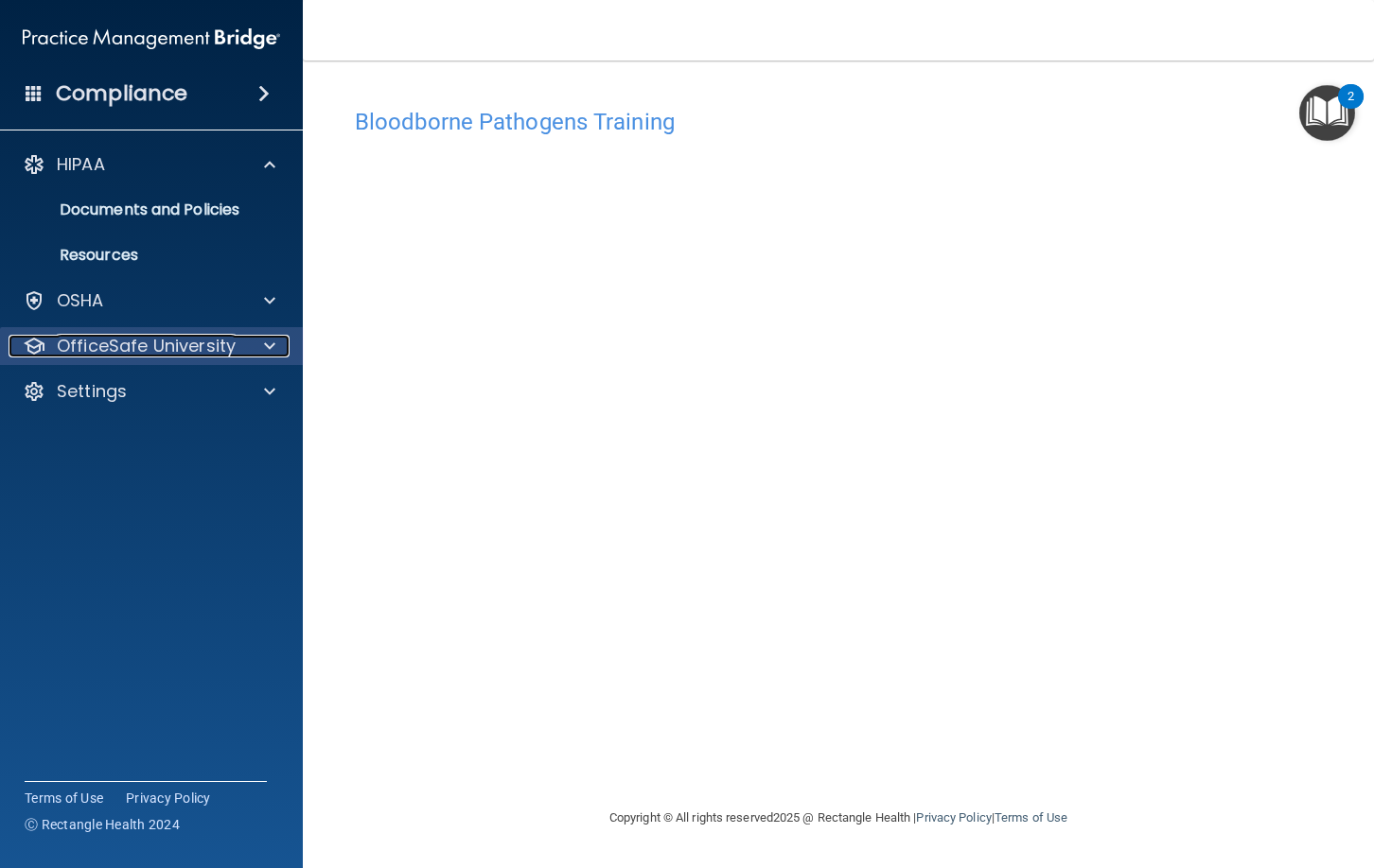
click at [203, 335] on p "OfficeSafe University" at bounding box center [146, 346] width 179 height 22
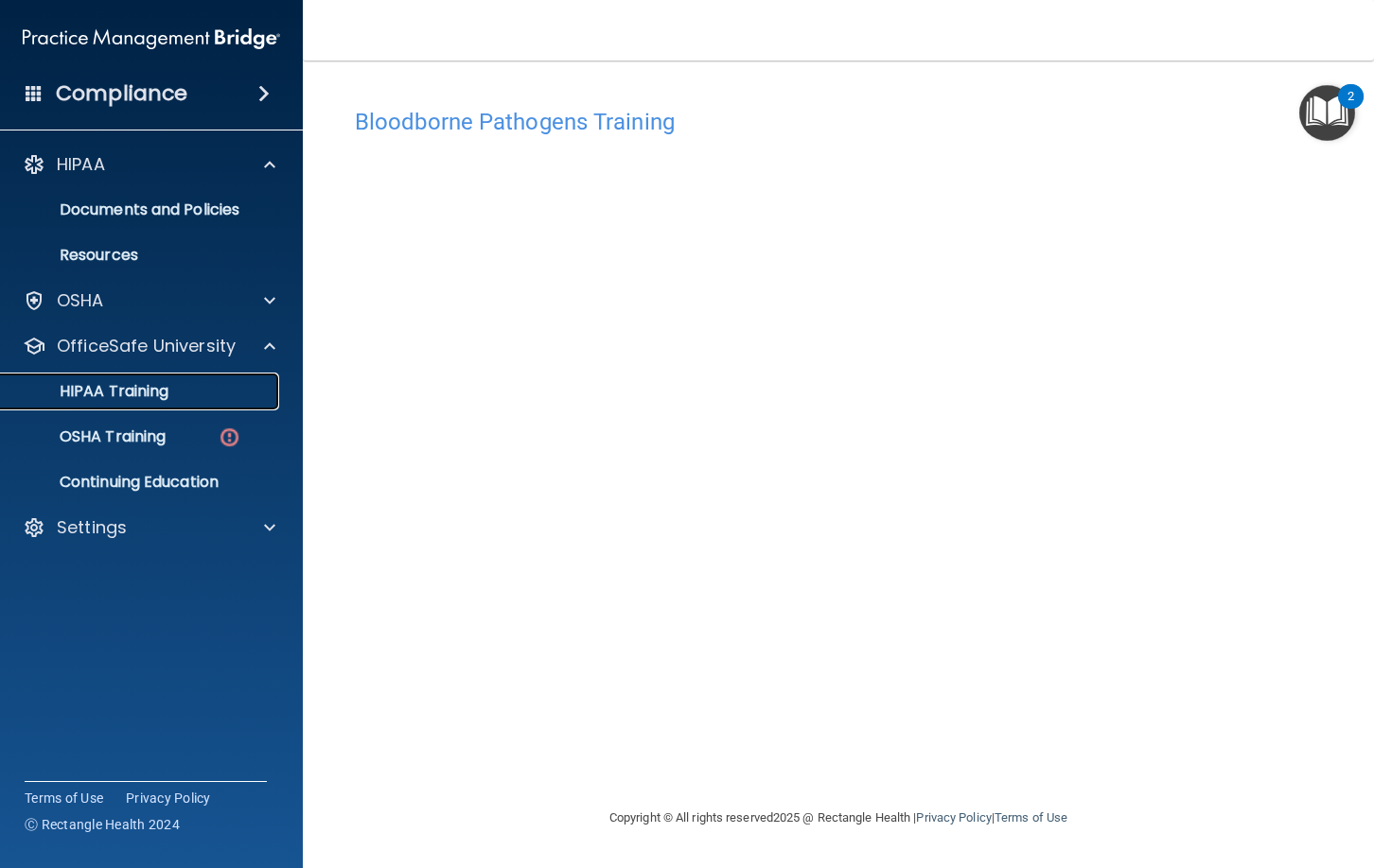
click at [167, 389] on p "HIPAA Training" at bounding box center [91, 391] width 156 height 19
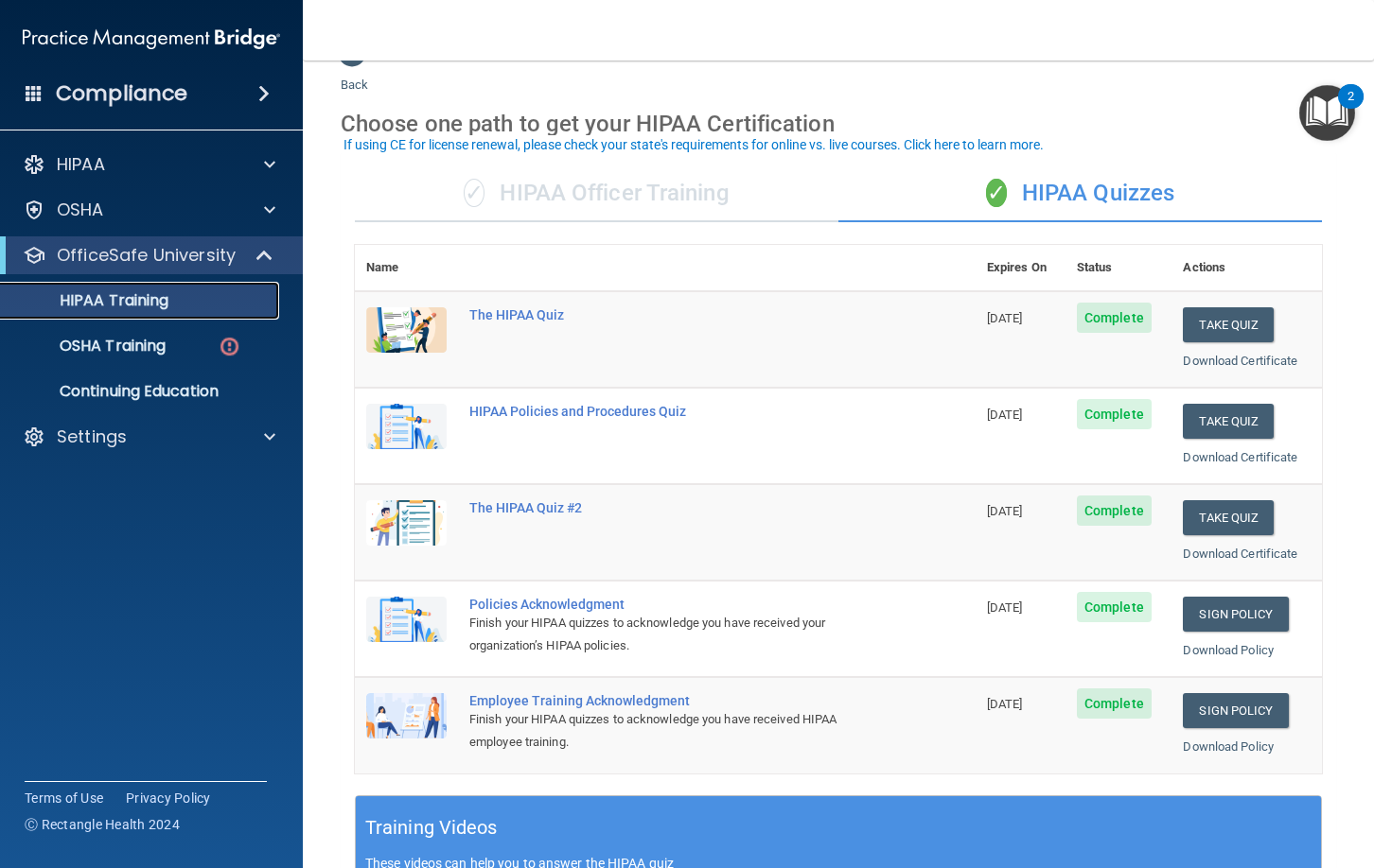
scroll to position [33, 0]
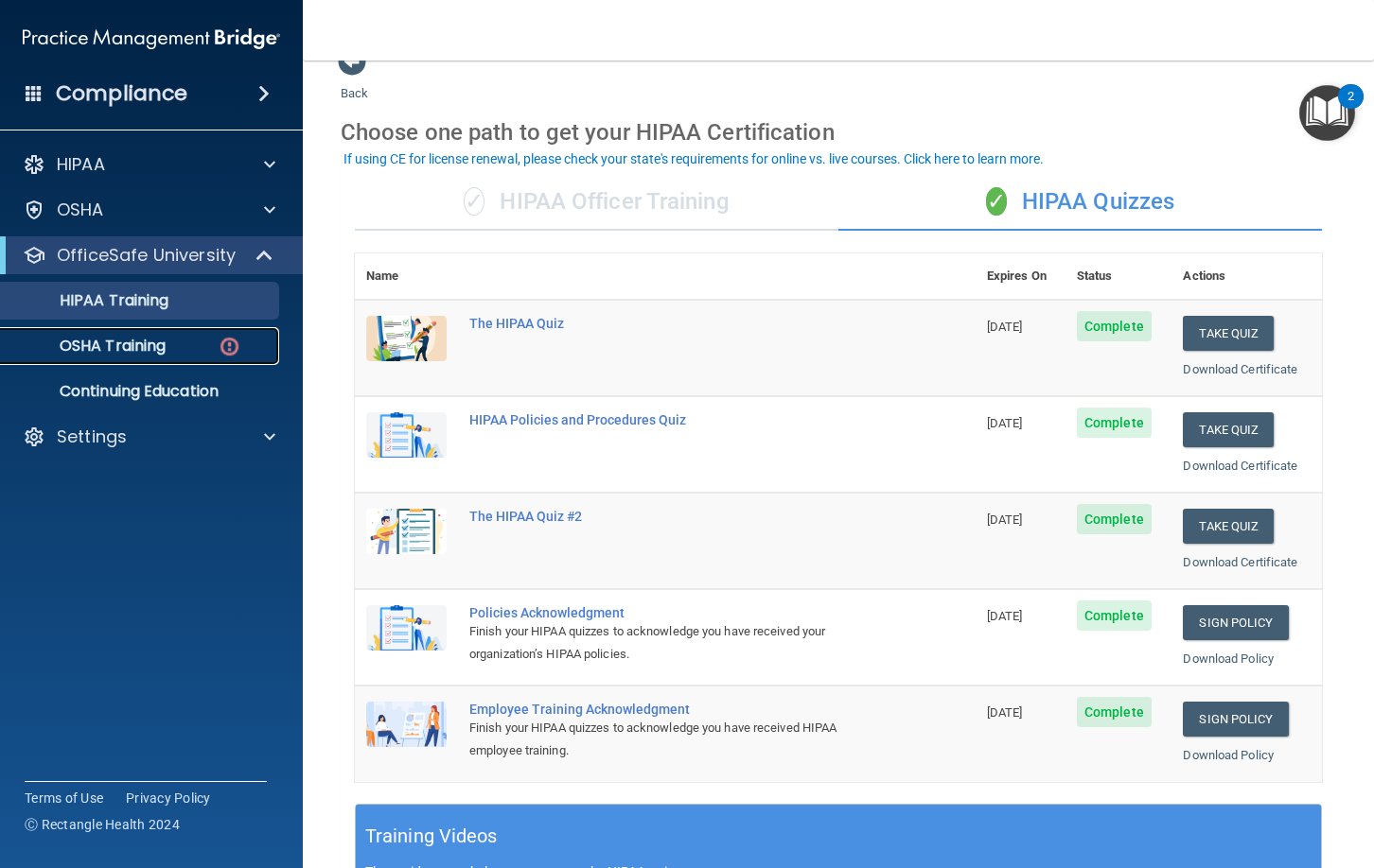
click at [160, 345] on p "OSHA Training" at bounding box center [89, 346] width 153 height 19
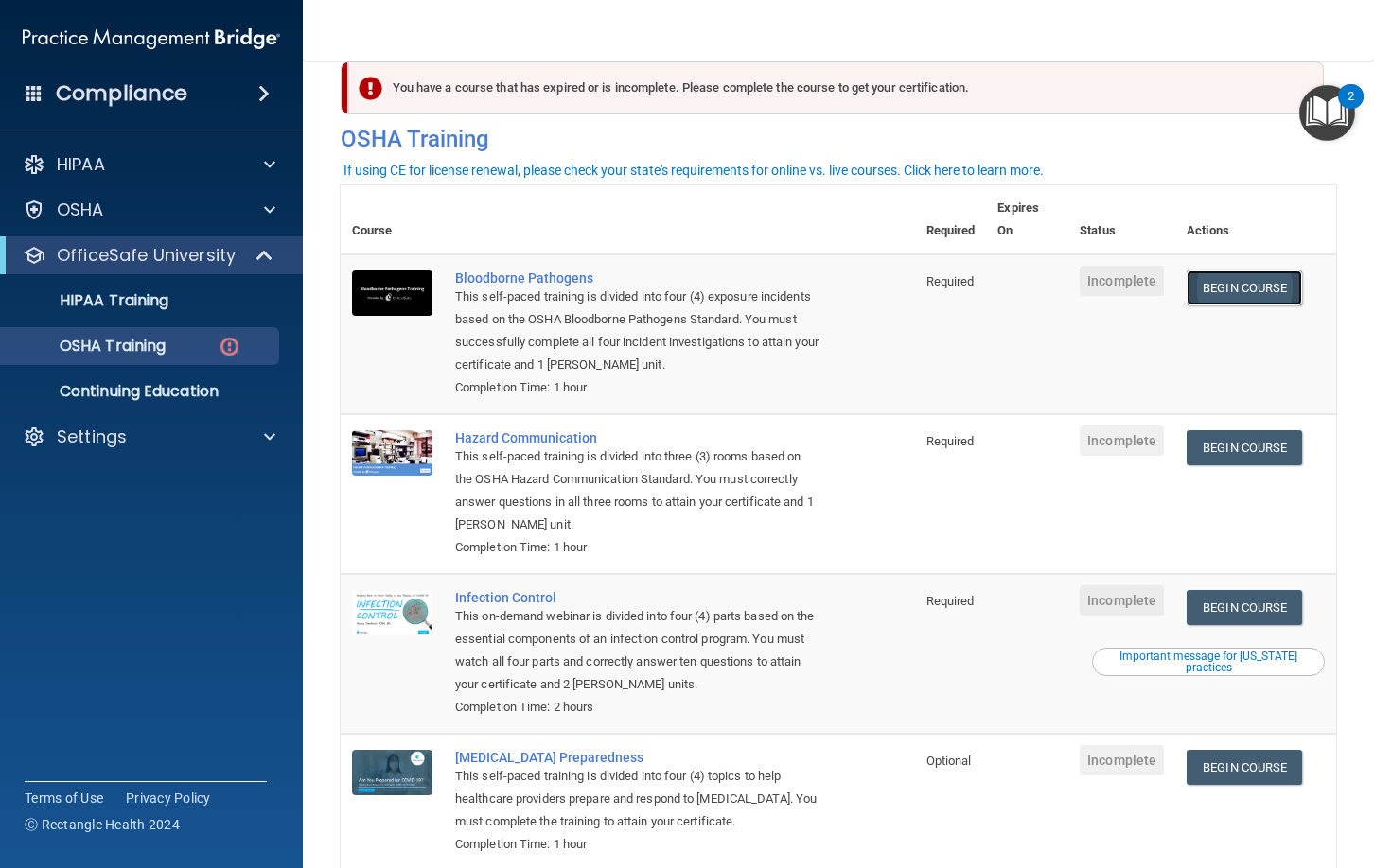
click at [1262, 270] on link "Begin Course" at bounding box center [1244, 288] width 115 height 35
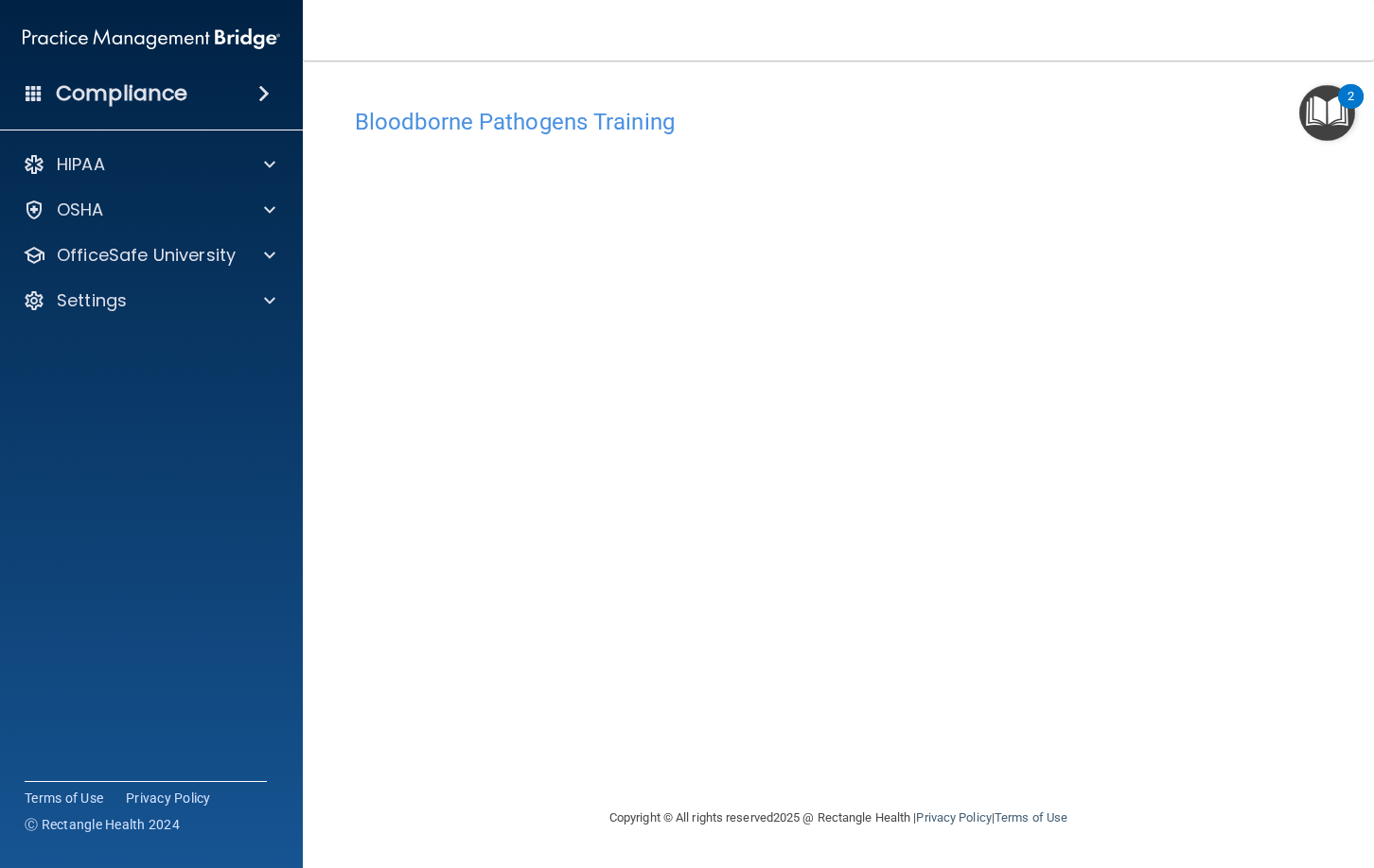
click at [1224, 736] on div "Bloodborne Pathogens Training This course doesn’t expire until . Are you sure y…" at bounding box center [838, 453] width 995 height 709
click at [1060, 753] on div "Bloodborne Pathogens Training This course doesn’t expire until . Are you sure y…" at bounding box center [838, 453] width 995 height 709
click at [915, 130] on h4 "Bloodborne Pathogens Training" at bounding box center [838, 121] width 967 height 24
click at [1324, 282] on div "Bloodborne Pathogens Training This course doesn’t expire until . Are you sure y…" at bounding box center [838, 453] width 995 height 709
drag, startPoint x: 999, startPoint y: 103, endPoint x: 1019, endPoint y: 112, distance: 21.9
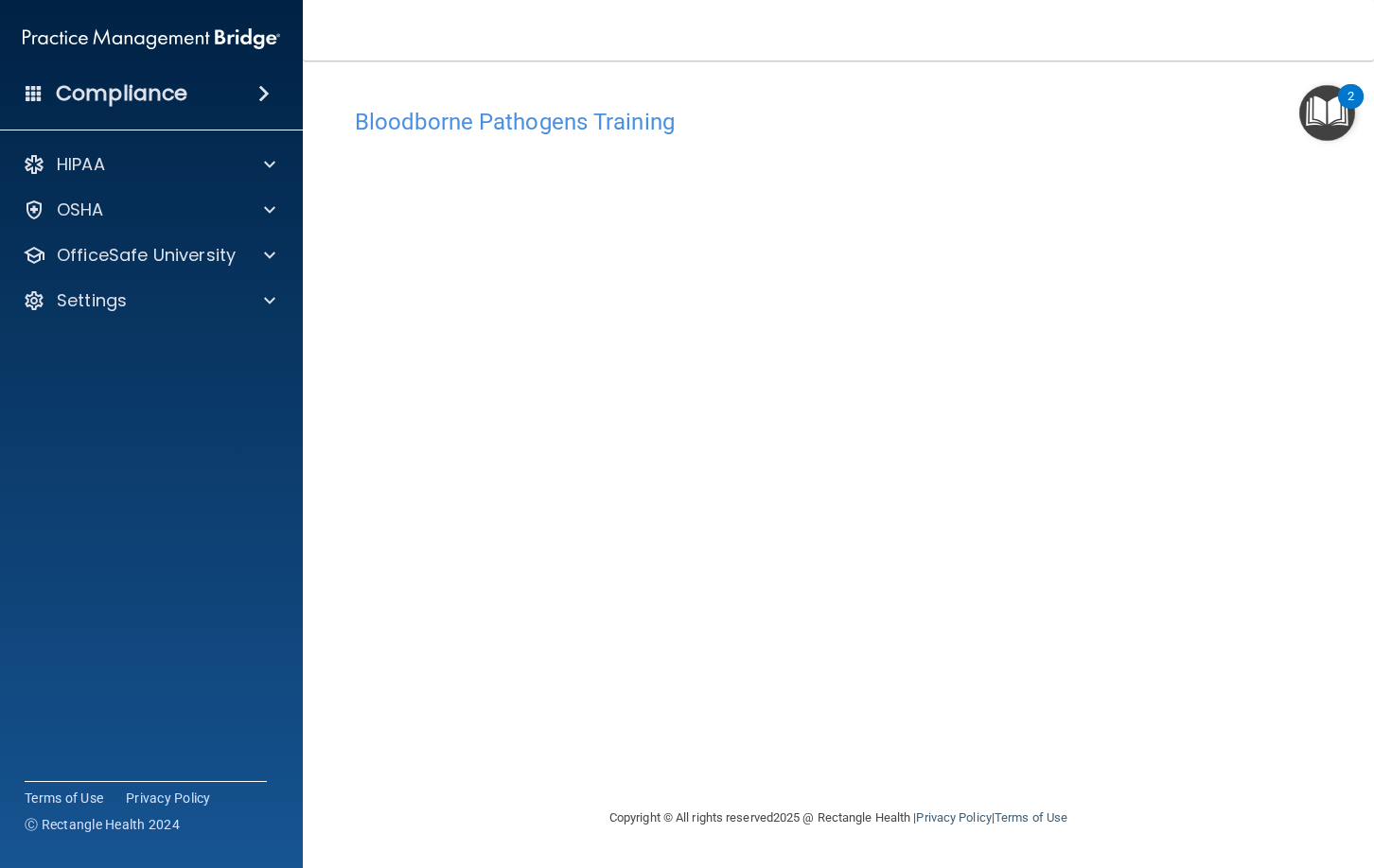
click at [1008, 107] on div "Bloodborne Pathogens Training" at bounding box center [838, 121] width 995 height 46
drag, startPoint x: 1069, startPoint y: 123, endPoint x: 1131, endPoint y: 133, distance: 62.8
click at [1103, 129] on h4 "Bloodborne Pathogens Training" at bounding box center [838, 121] width 967 height 24
click at [1269, 745] on div "Bloodborne Pathogens Training This course doesn’t expire until . Are you sure y…" at bounding box center [838, 453] width 995 height 709
click at [1259, 730] on div "Bloodborne Pathogens Training This course doesn’t expire until . Are you sure y…" at bounding box center [838, 453] width 995 height 709
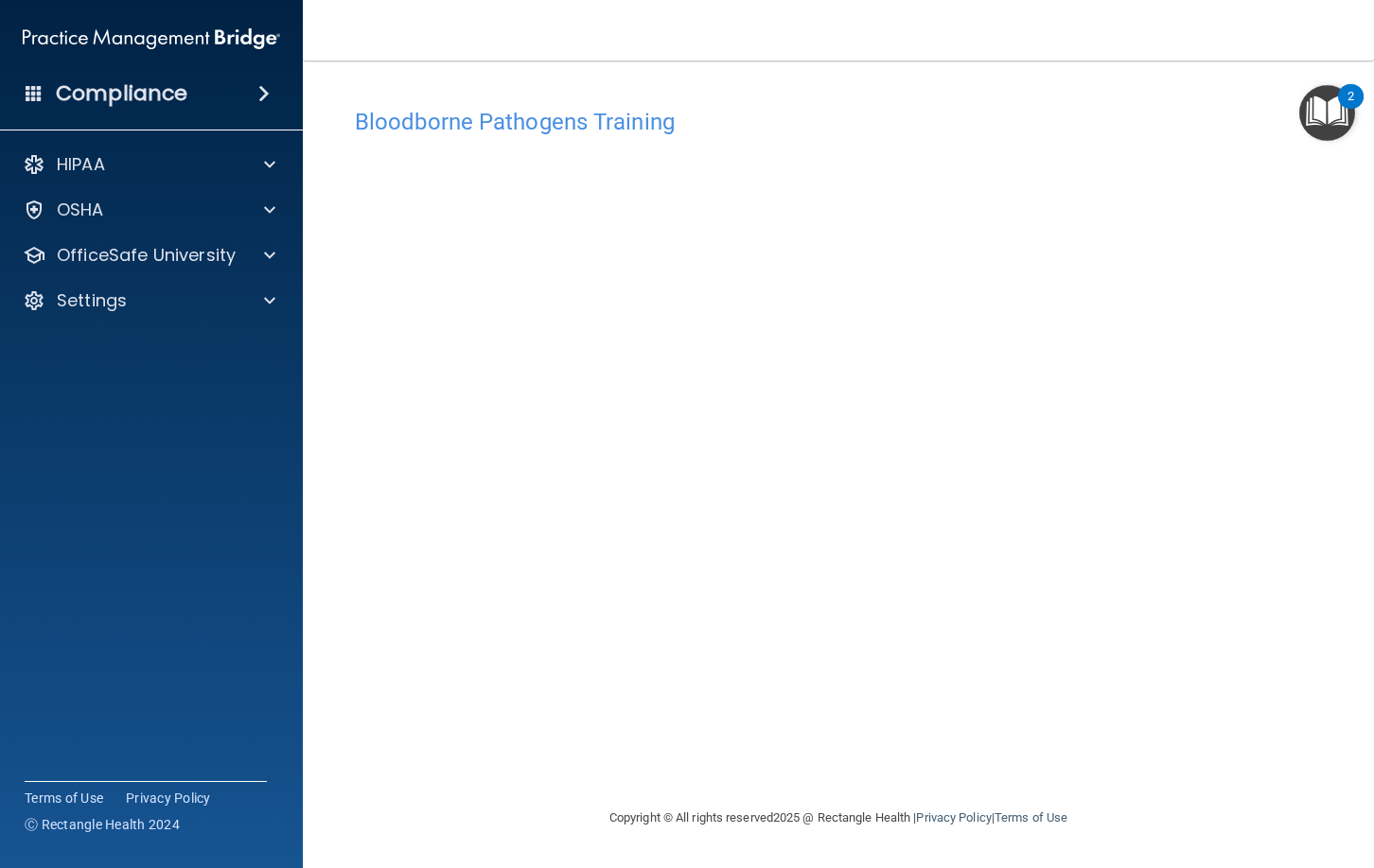
click at [1139, 741] on div "Bloodborne Pathogens Training This course doesn’t expire until . Are you sure y…" at bounding box center [838, 453] width 995 height 709
click at [1193, 727] on div "Bloodborne Pathogens Training This course doesn’t expire until . Are you sure y…" at bounding box center [838, 453] width 995 height 709
click at [1180, 83] on div "Bloodborne Pathogens Training This course doesn’t expire until . Are you sure y…" at bounding box center [838, 434] width 995 height 709
click at [1162, 37] on nav "Toggle navigation [PERSON_NAME] [EMAIL_ADDRESS][DOMAIN_NAME] Manage My Enterpri…" at bounding box center [838, 30] width 1071 height 61
click at [1109, 130] on h4 "Bloodborne Pathogens Training" at bounding box center [838, 121] width 967 height 24
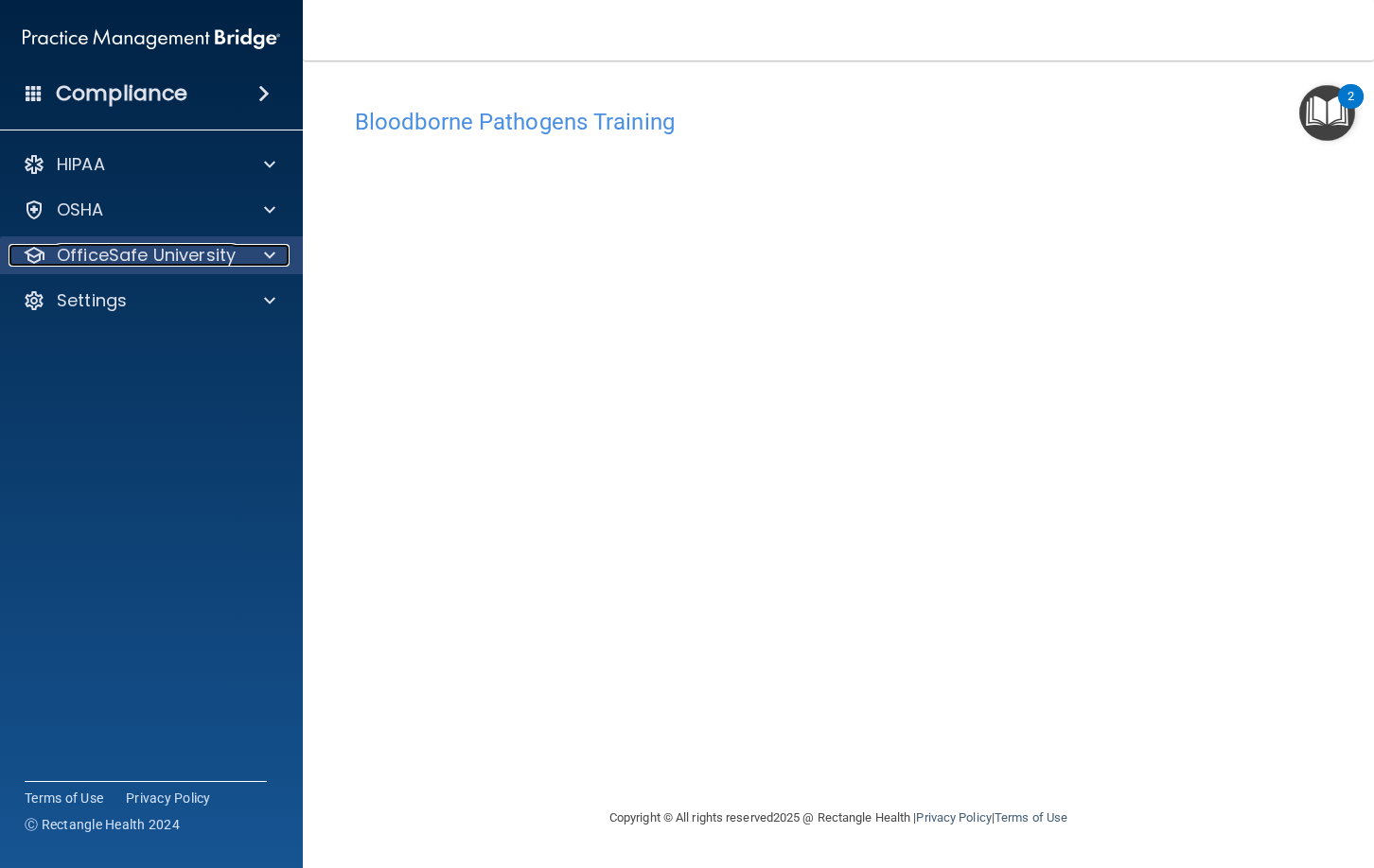
click at [214, 249] on p "OfficeSafe University" at bounding box center [146, 255] width 179 height 22
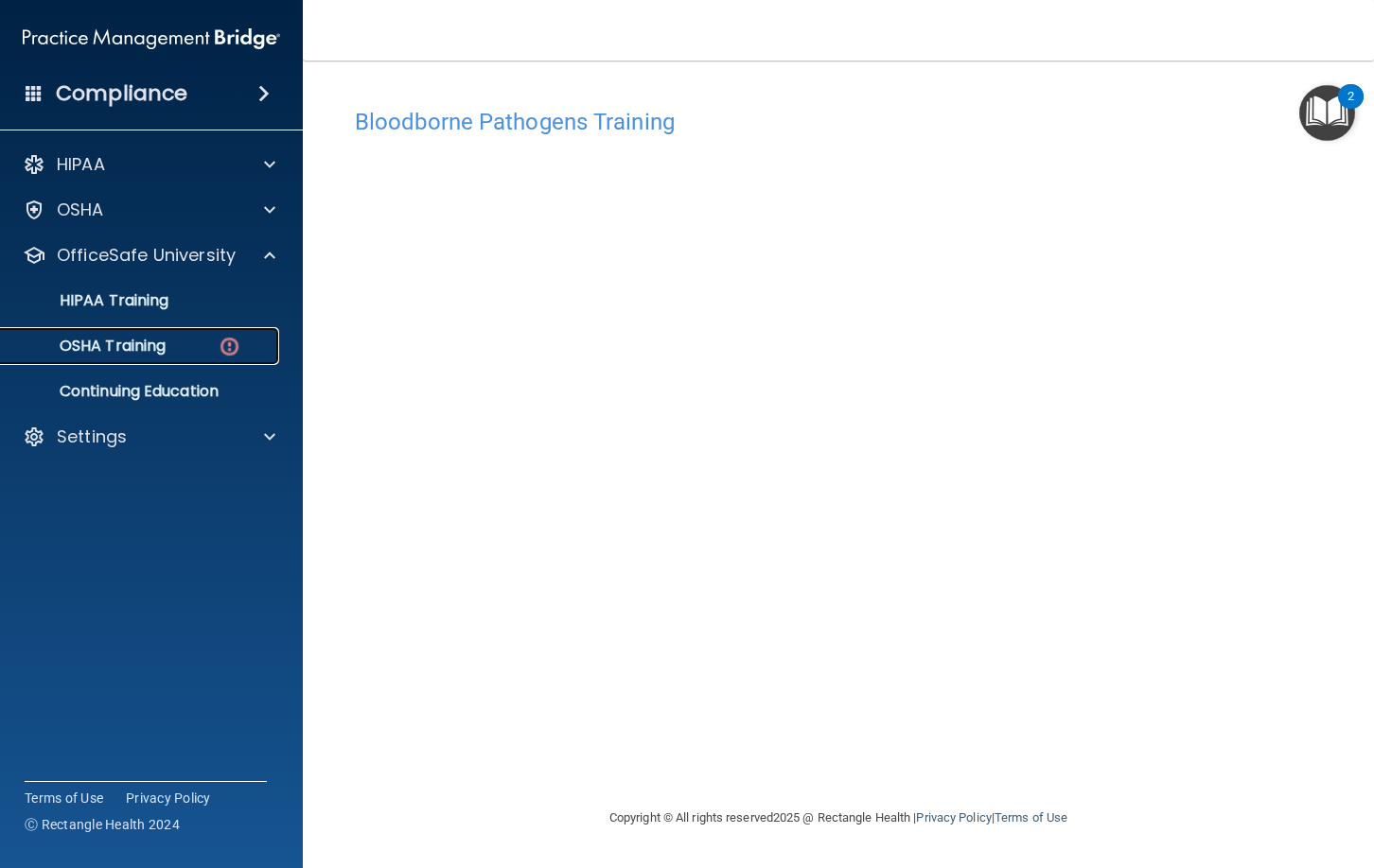
click at [160, 347] on p "OSHA Training" at bounding box center [89, 346] width 153 height 19
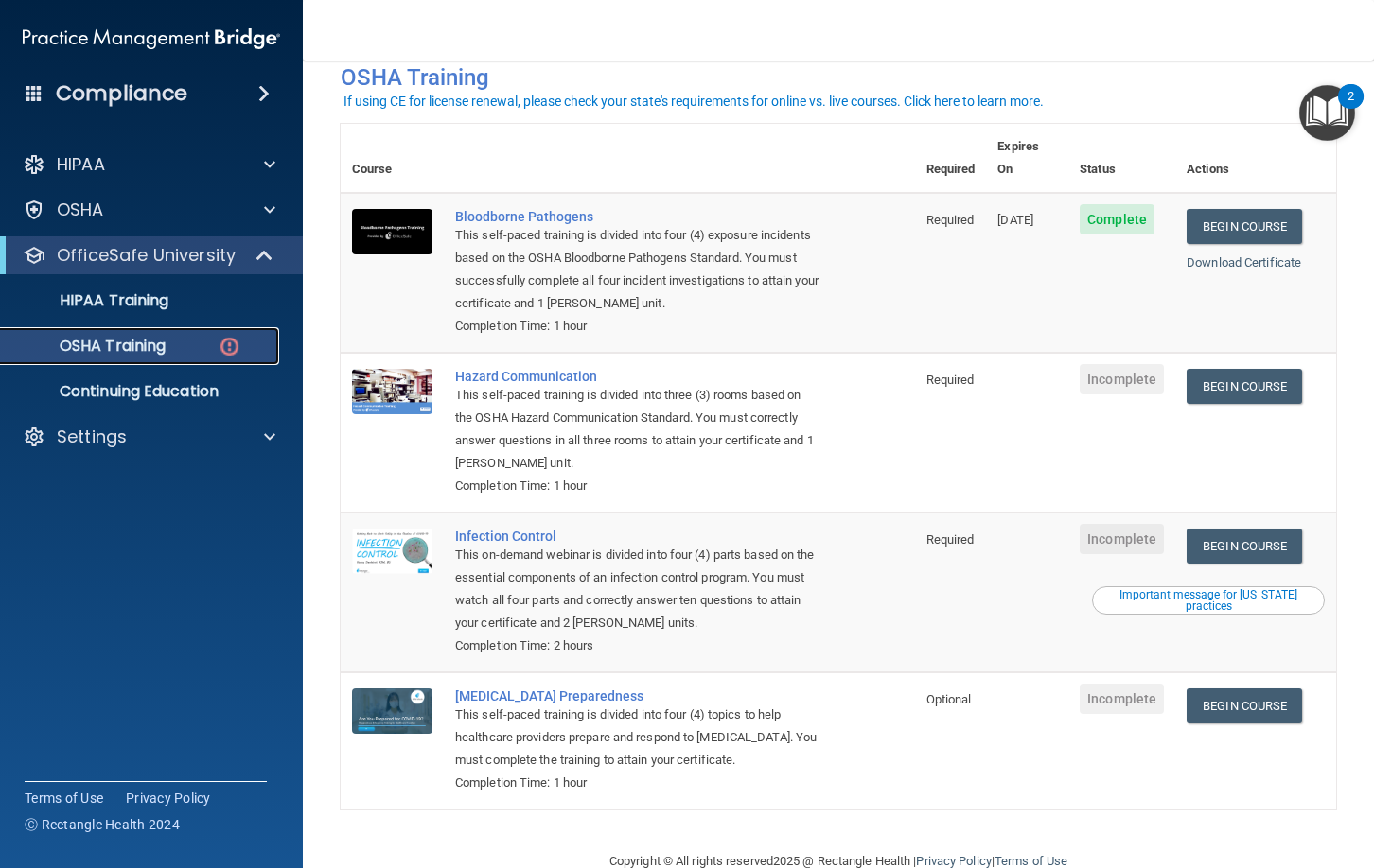
scroll to position [103, 0]
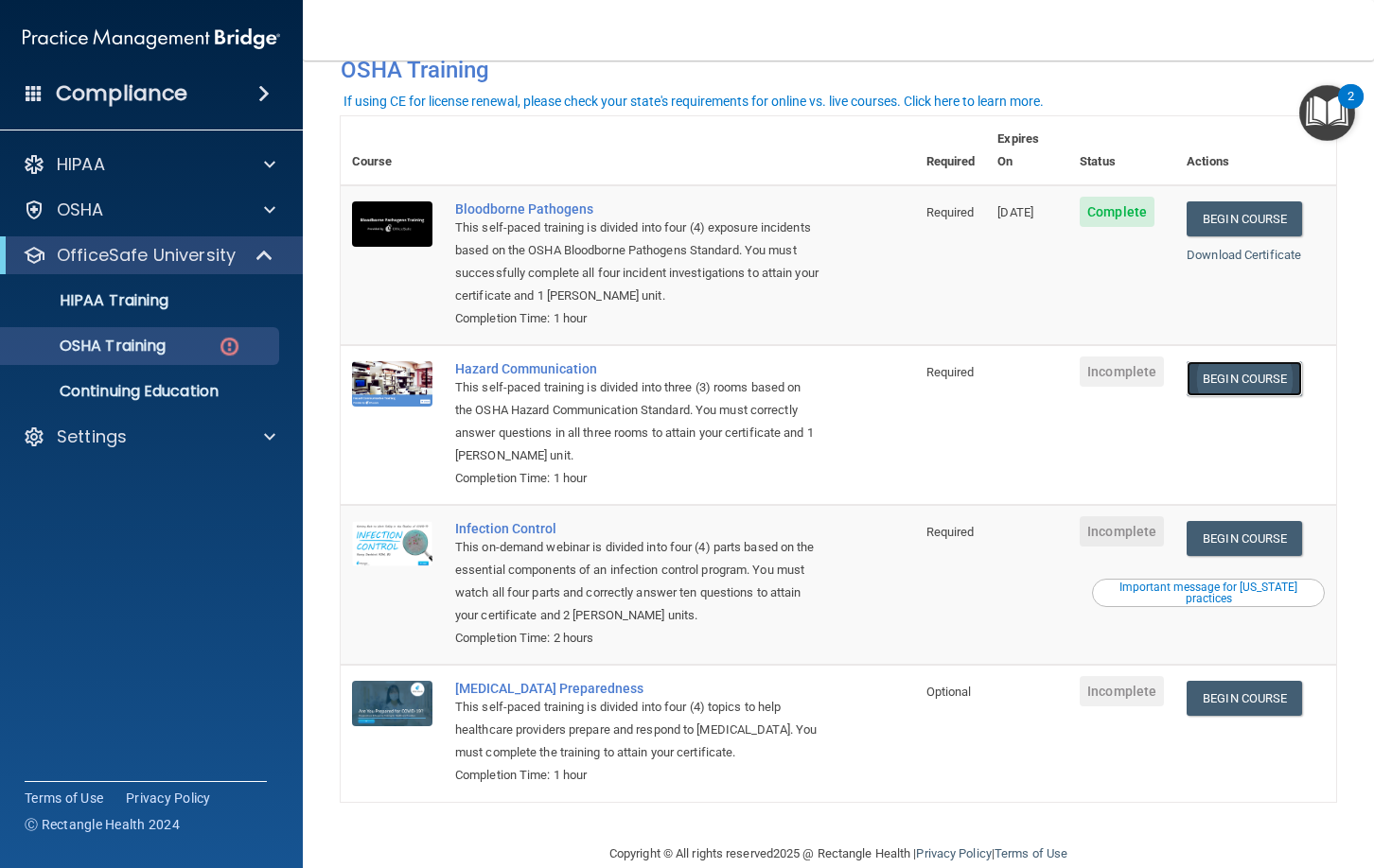
click at [1259, 361] on link "Begin Course" at bounding box center [1244, 379] width 115 height 35
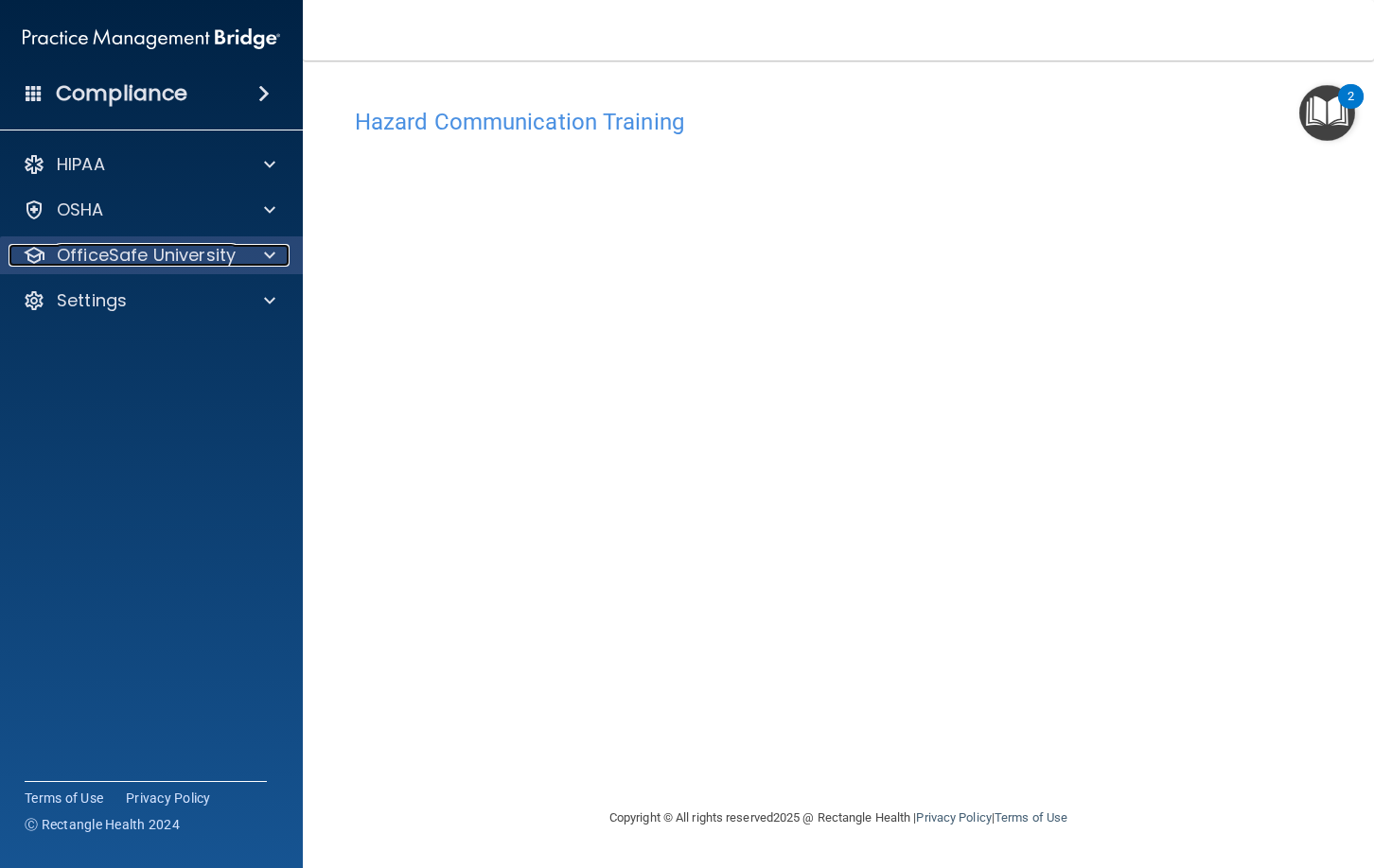
click at [214, 253] on p "OfficeSafe University" at bounding box center [146, 255] width 179 height 22
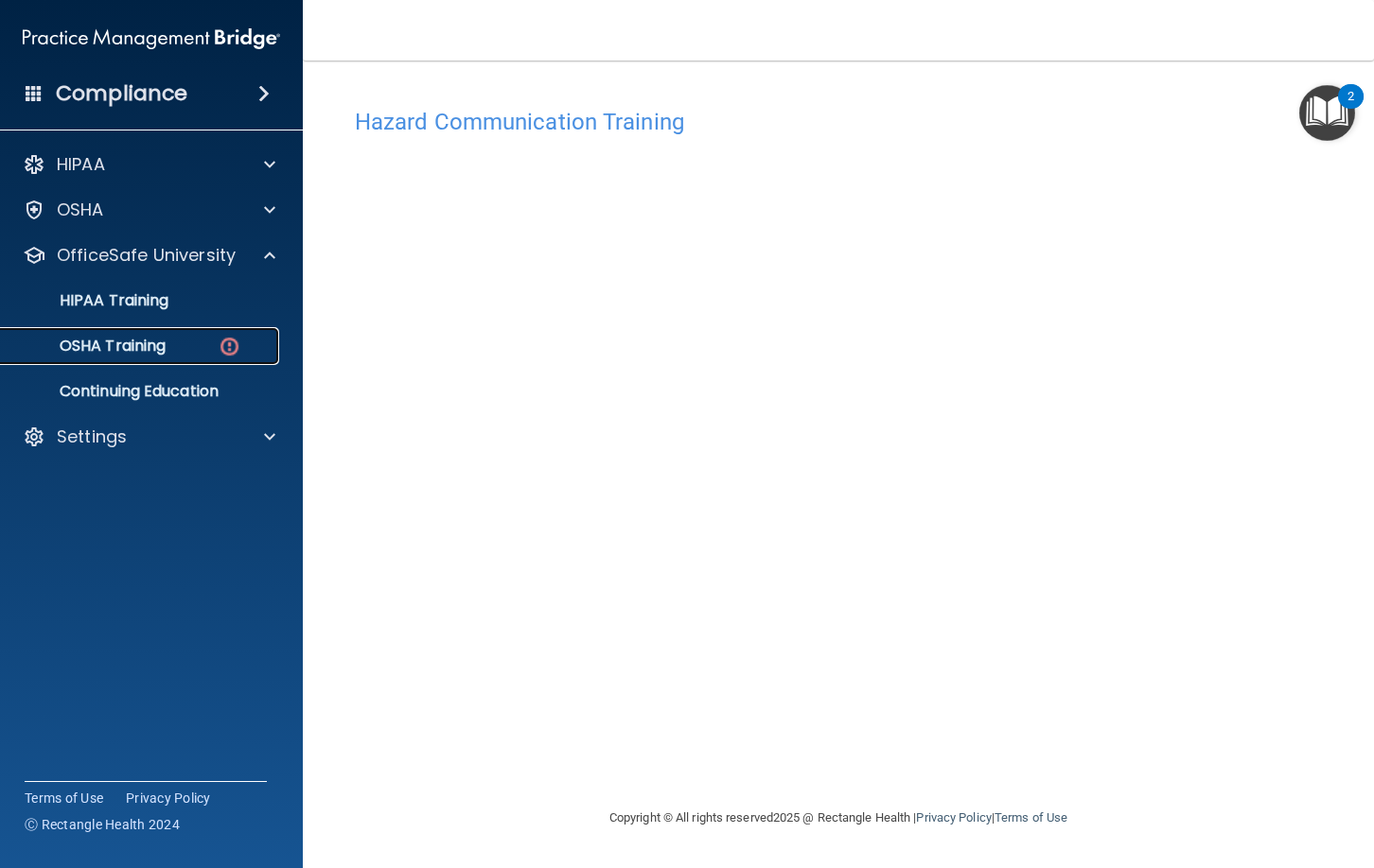
click at [209, 345] on div "OSHA Training" at bounding box center [142, 346] width 258 height 19
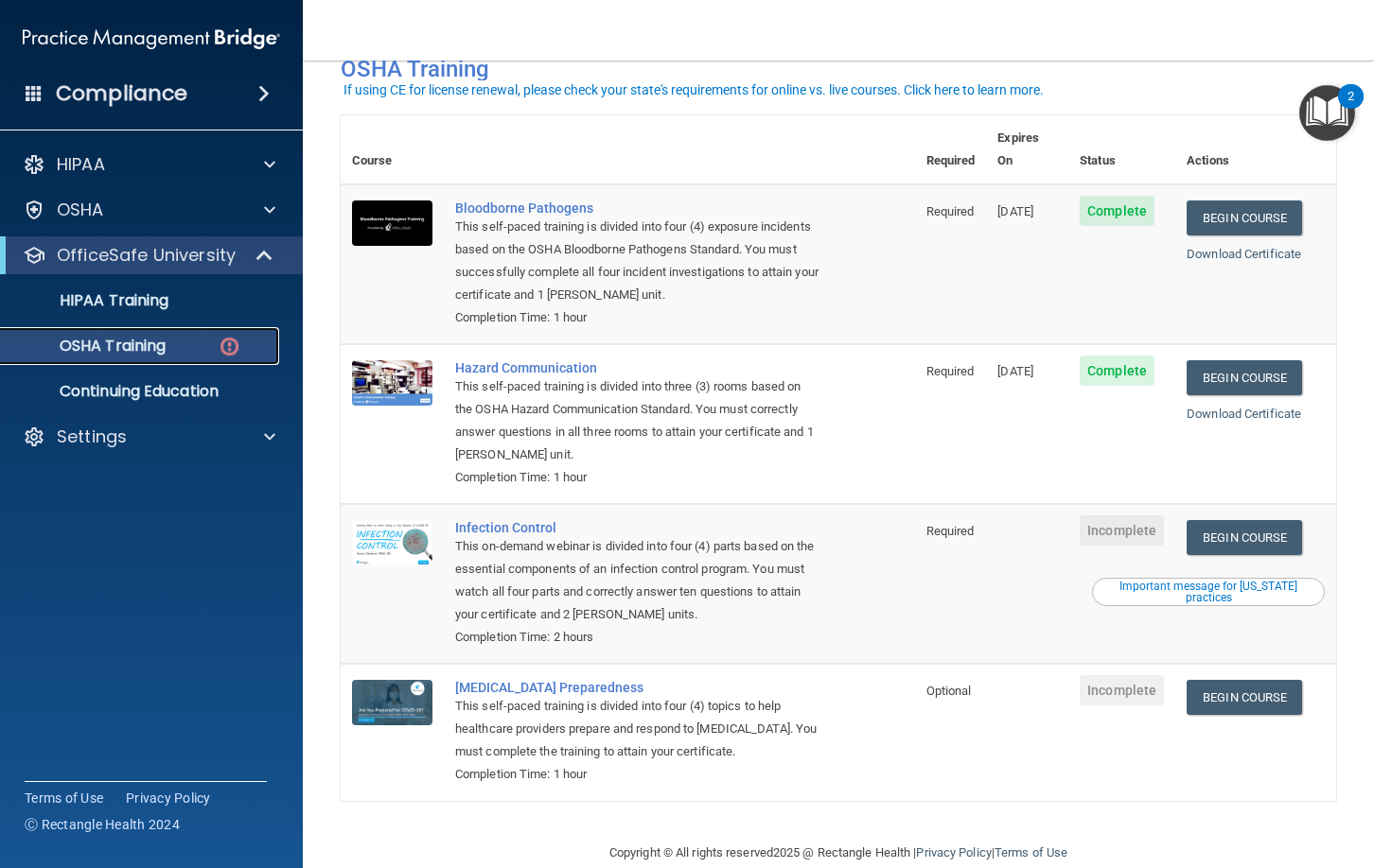
scroll to position [112, 0]
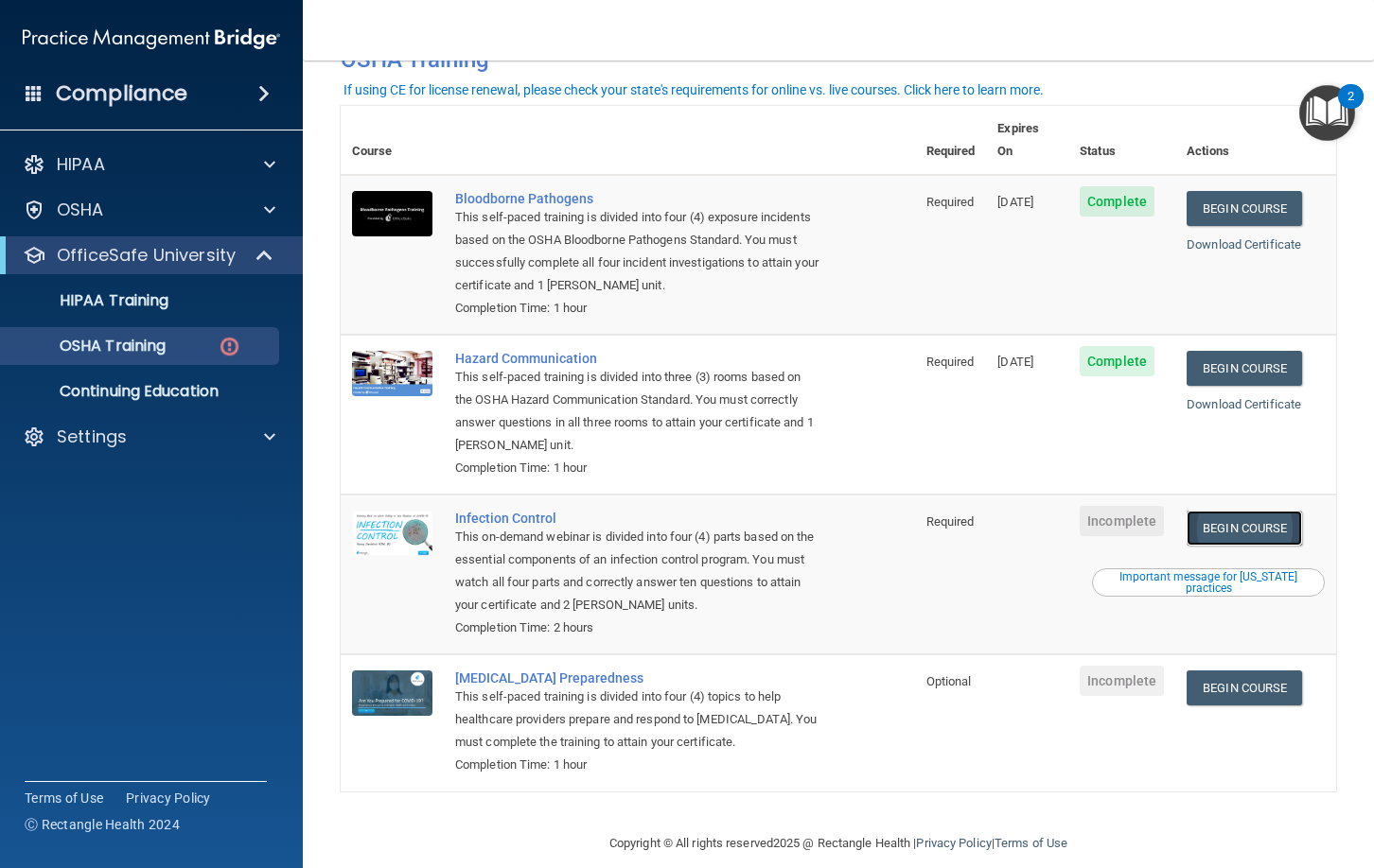
click at [1233, 511] on link "Begin Course" at bounding box center [1244, 528] width 115 height 35
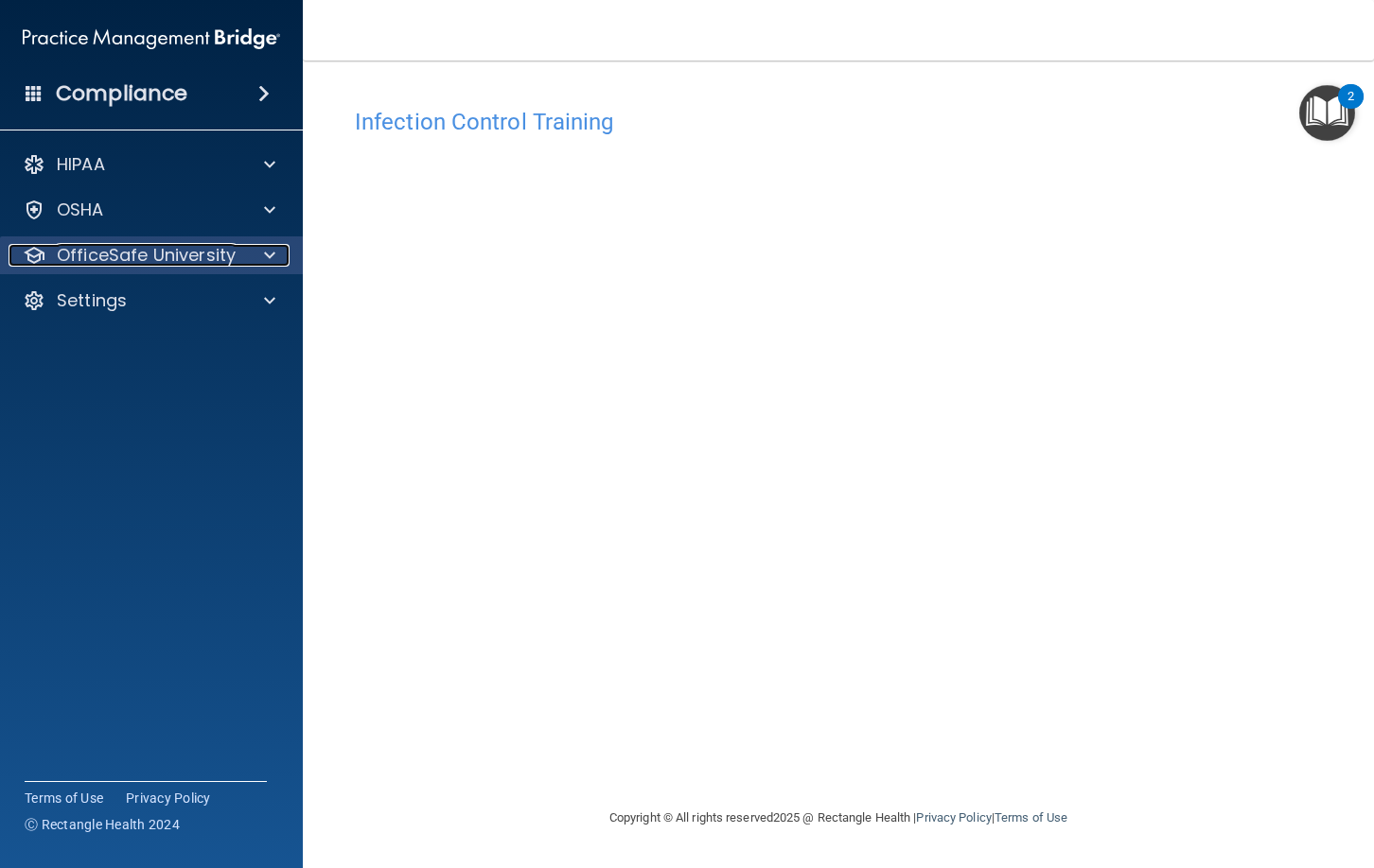
click at [250, 251] on div at bounding box center [267, 255] width 47 height 22
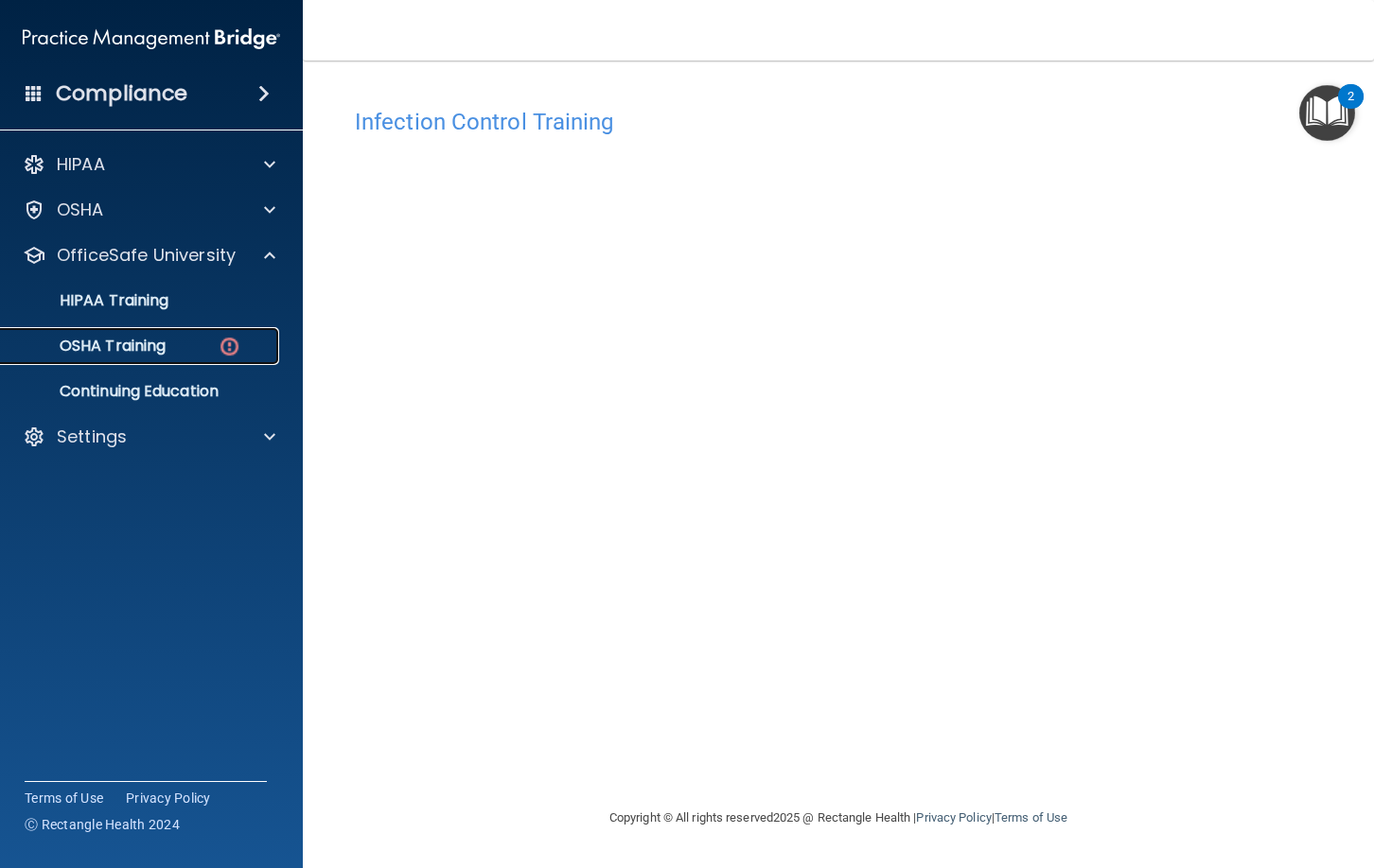
click at [199, 344] on div "OSHA Training" at bounding box center [142, 346] width 258 height 19
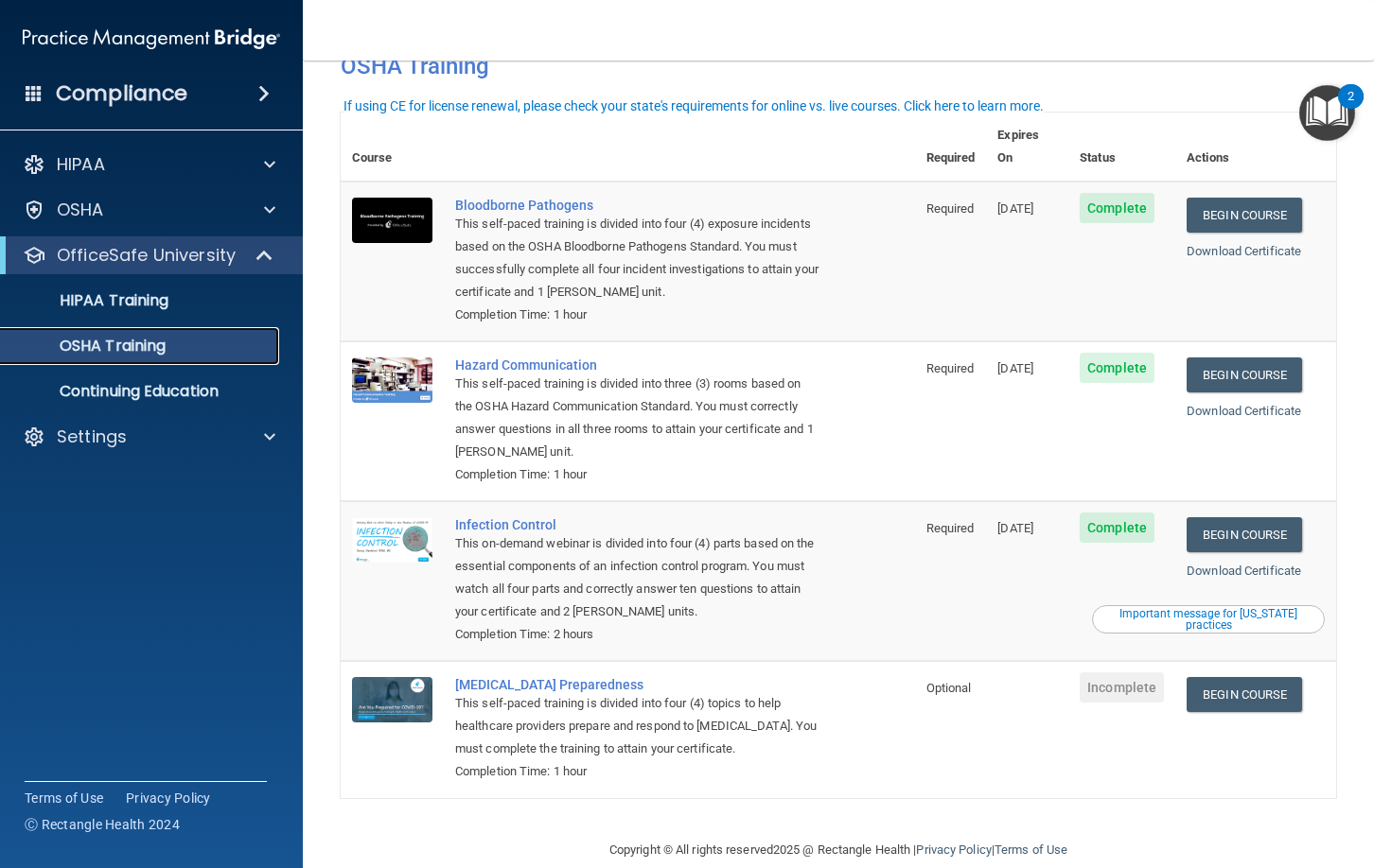
scroll to position [60, 0]
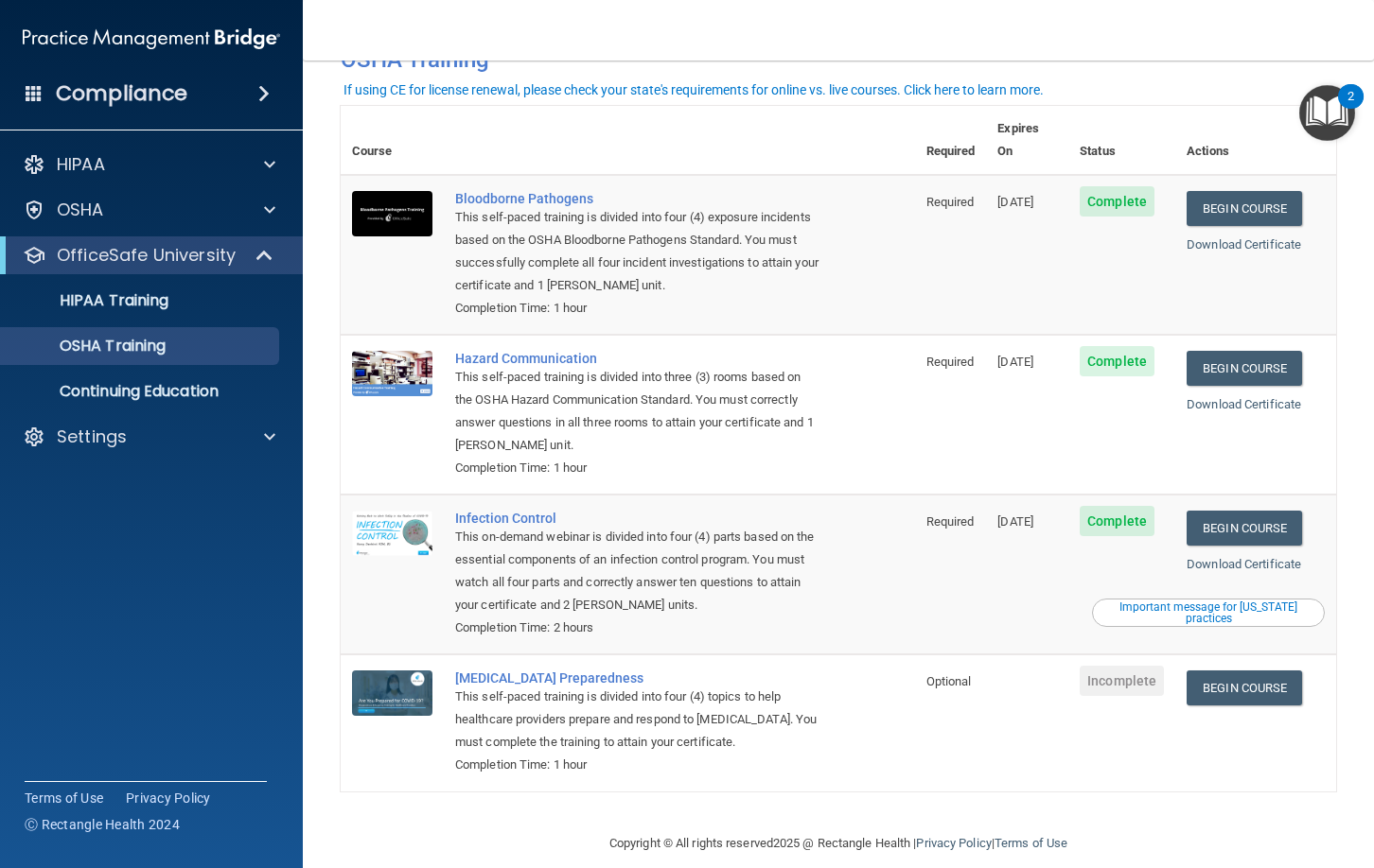
click at [1115, 666] on span "Incomplete" at bounding box center [1121, 681] width 84 height 30
click at [1233, 671] on link "Begin Course" at bounding box center [1244, 688] width 115 height 35
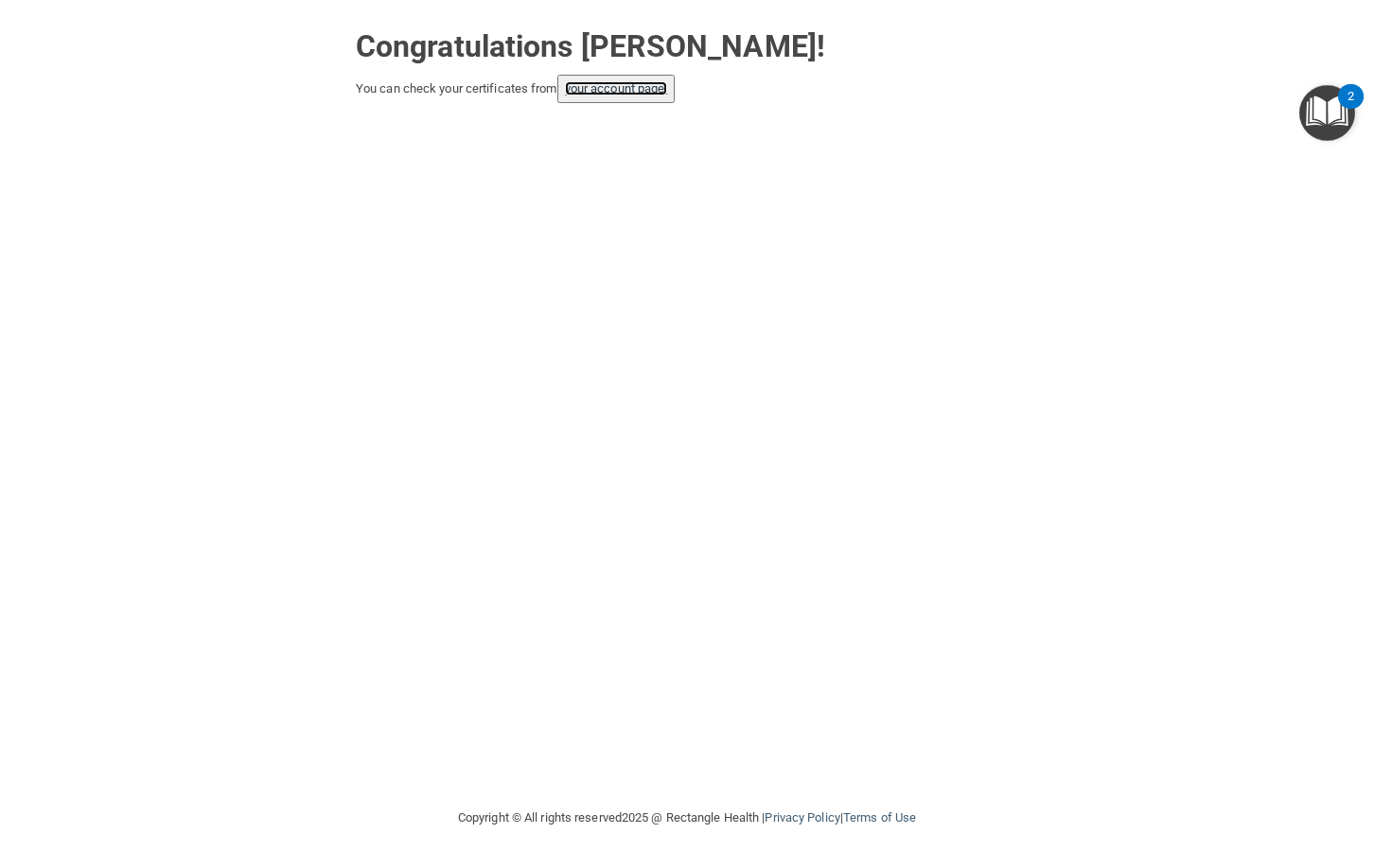
click at [656, 89] on link "your account page!" at bounding box center [616, 88] width 104 height 15
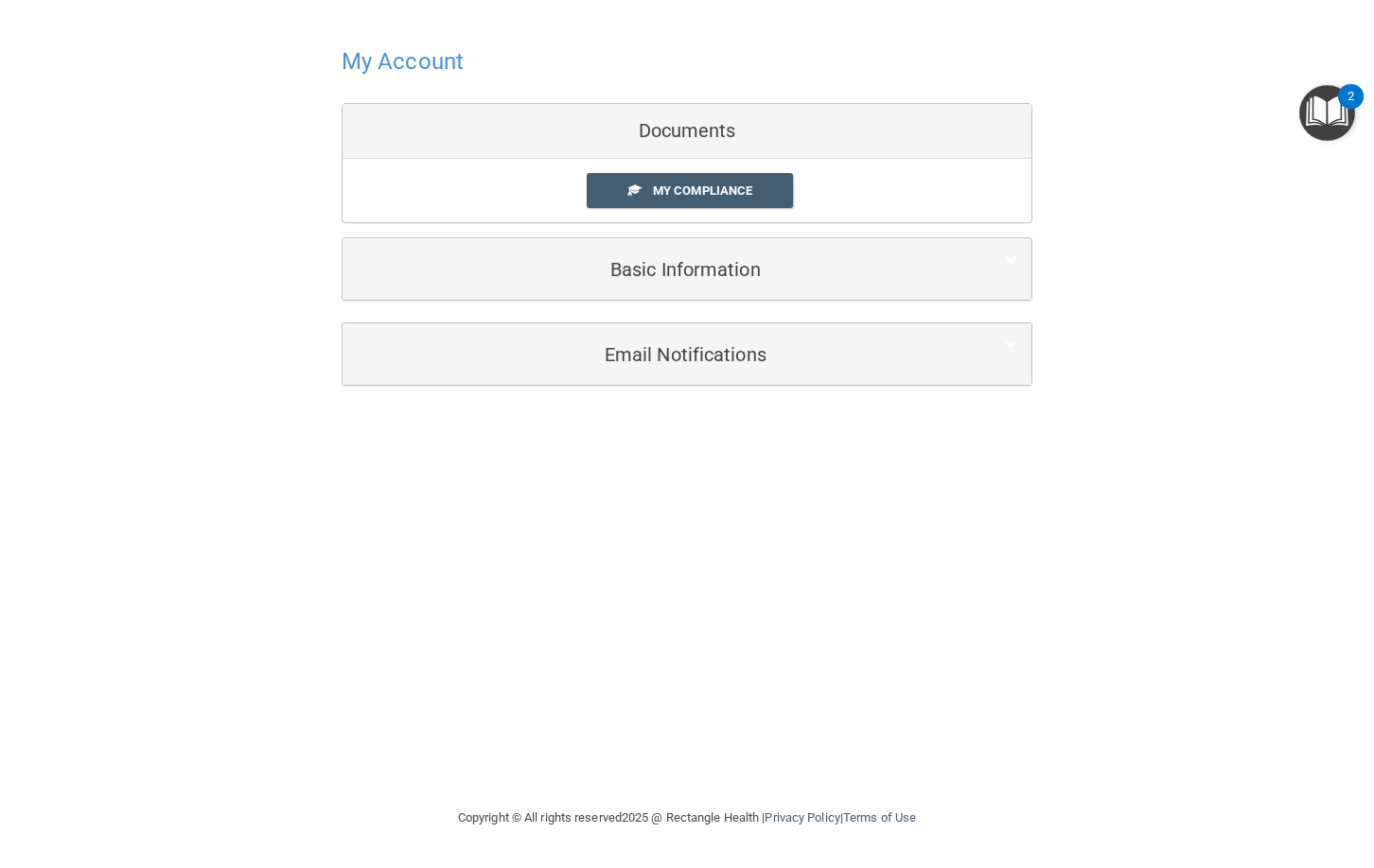
click at [808, 129] on div "Documents" at bounding box center [687, 132] width 688 height 55
click at [787, 193] on link "My Compliance" at bounding box center [690, 190] width 207 height 35
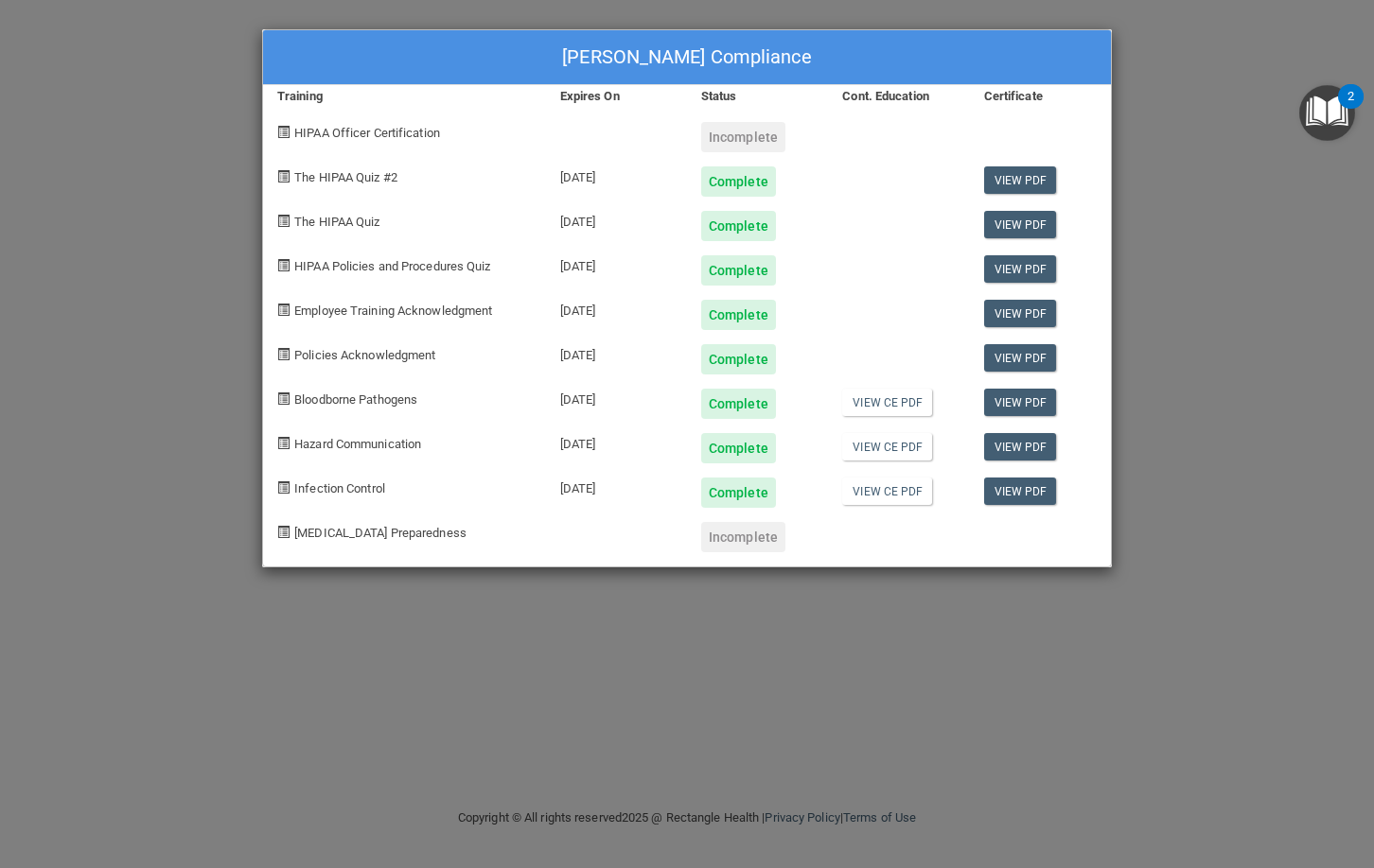
click at [143, 166] on div "Rhiannon Longo Shields's Compliance Training Expires On Status Cont. Education …" at bounding box center [687, 434] width 1374 height 868
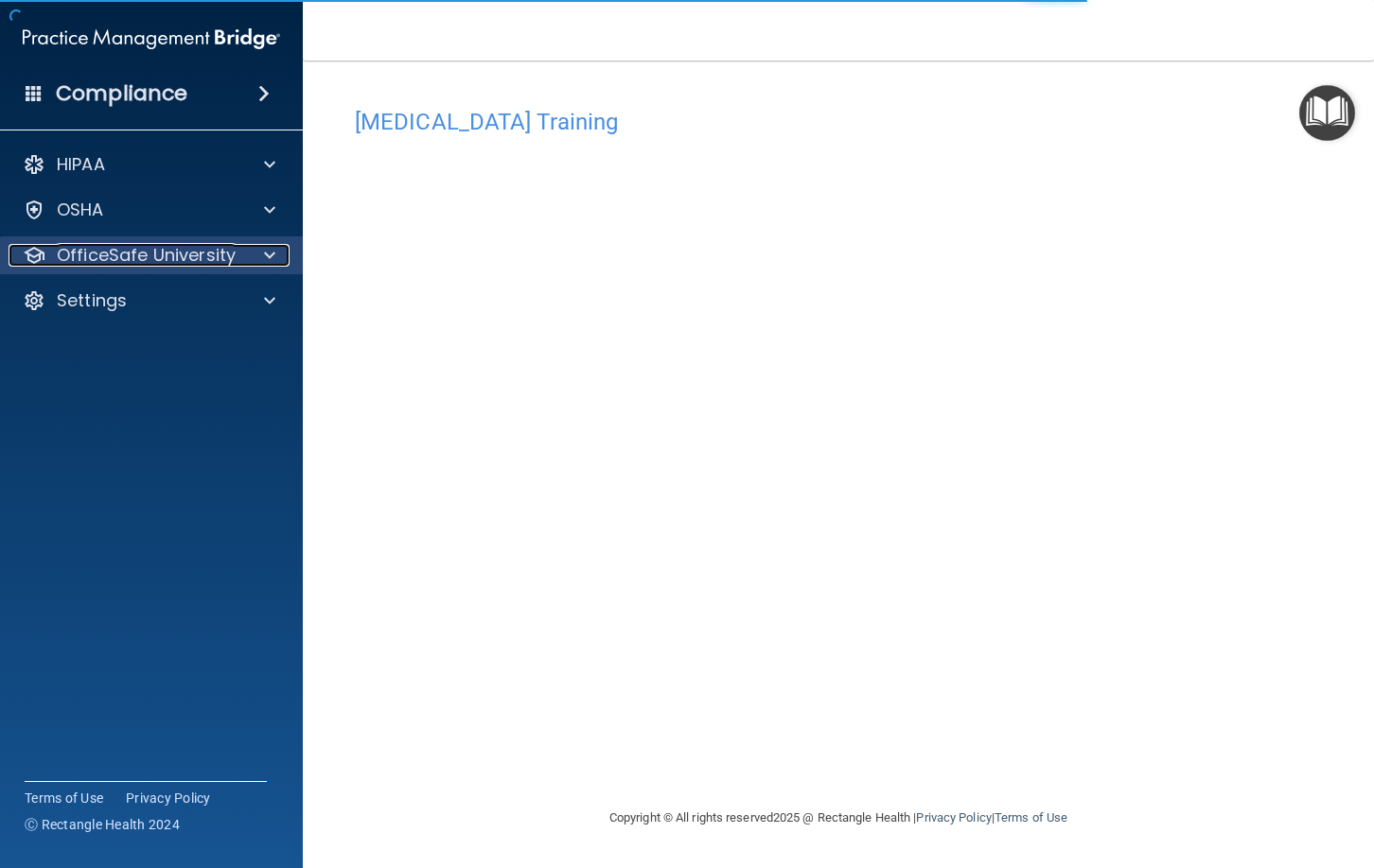
click at [188, 263] on p "OfficeSafe University" at bounding box center [146, 255] width 179 height 22
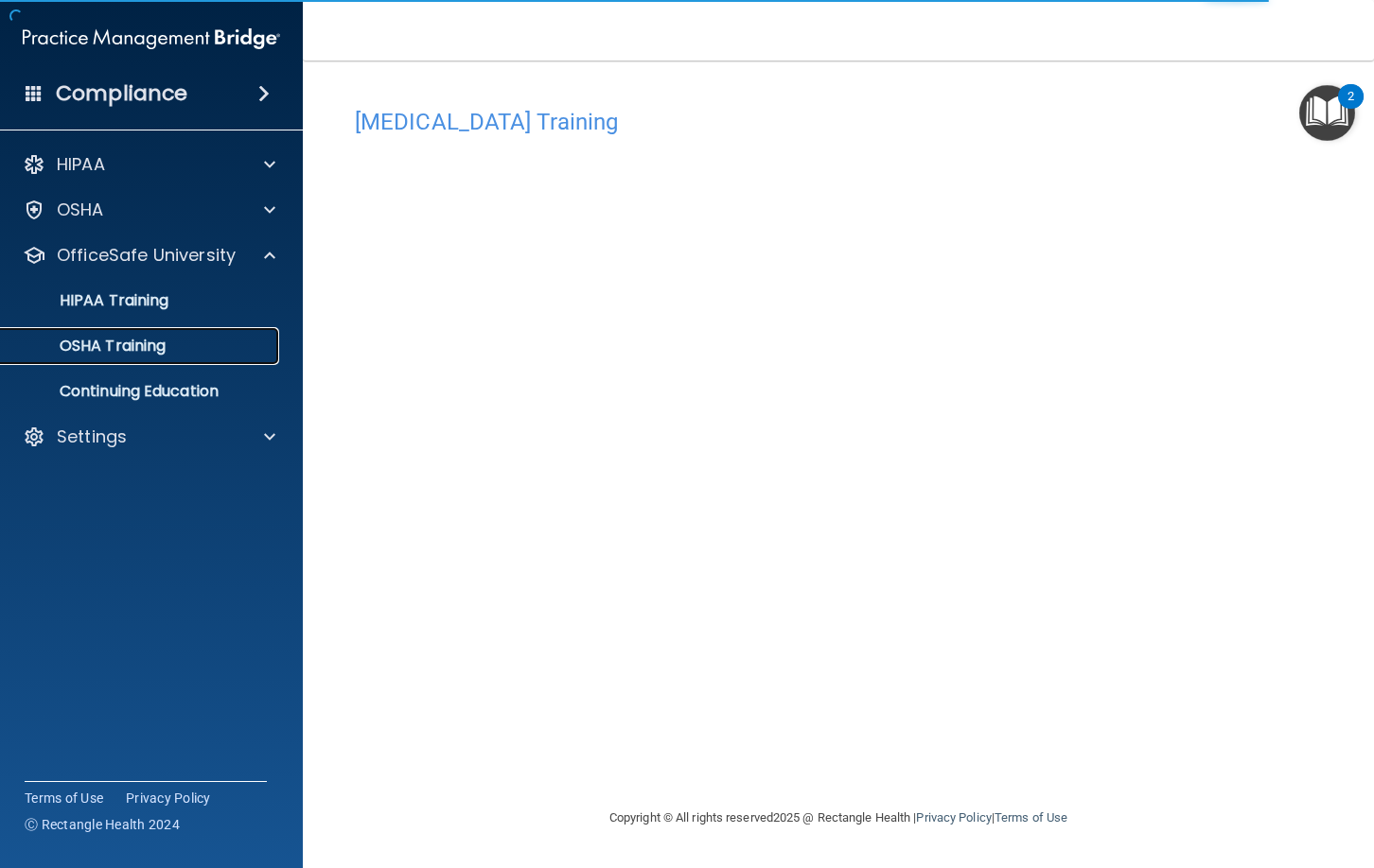
click at [149, 350] on p "OSHA Training" at bounding box center [89, 346] width 153 height 19
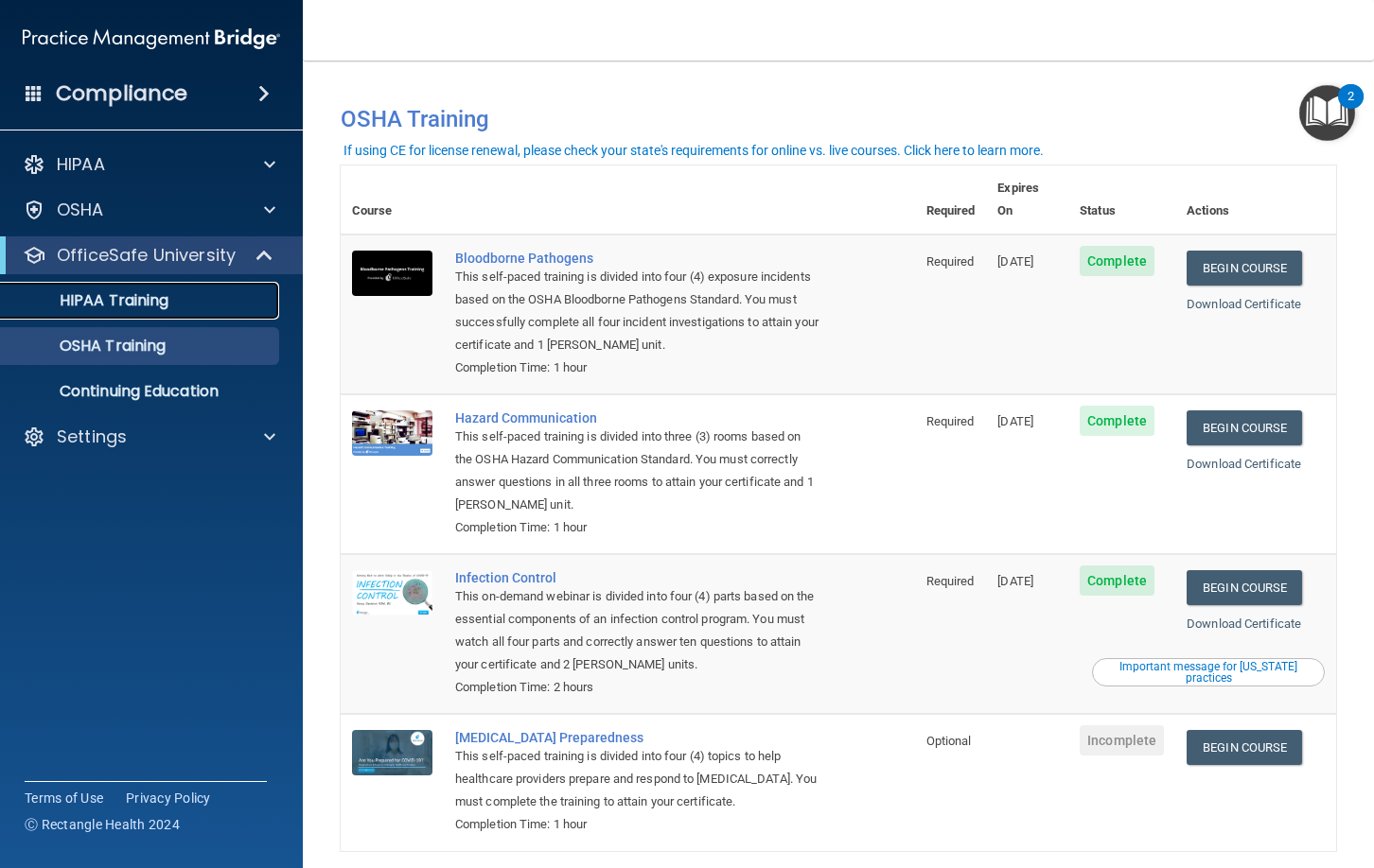
click at [146, 311] on link "HIPAA Training" at bounding box center [130, 301] width 298 height 38
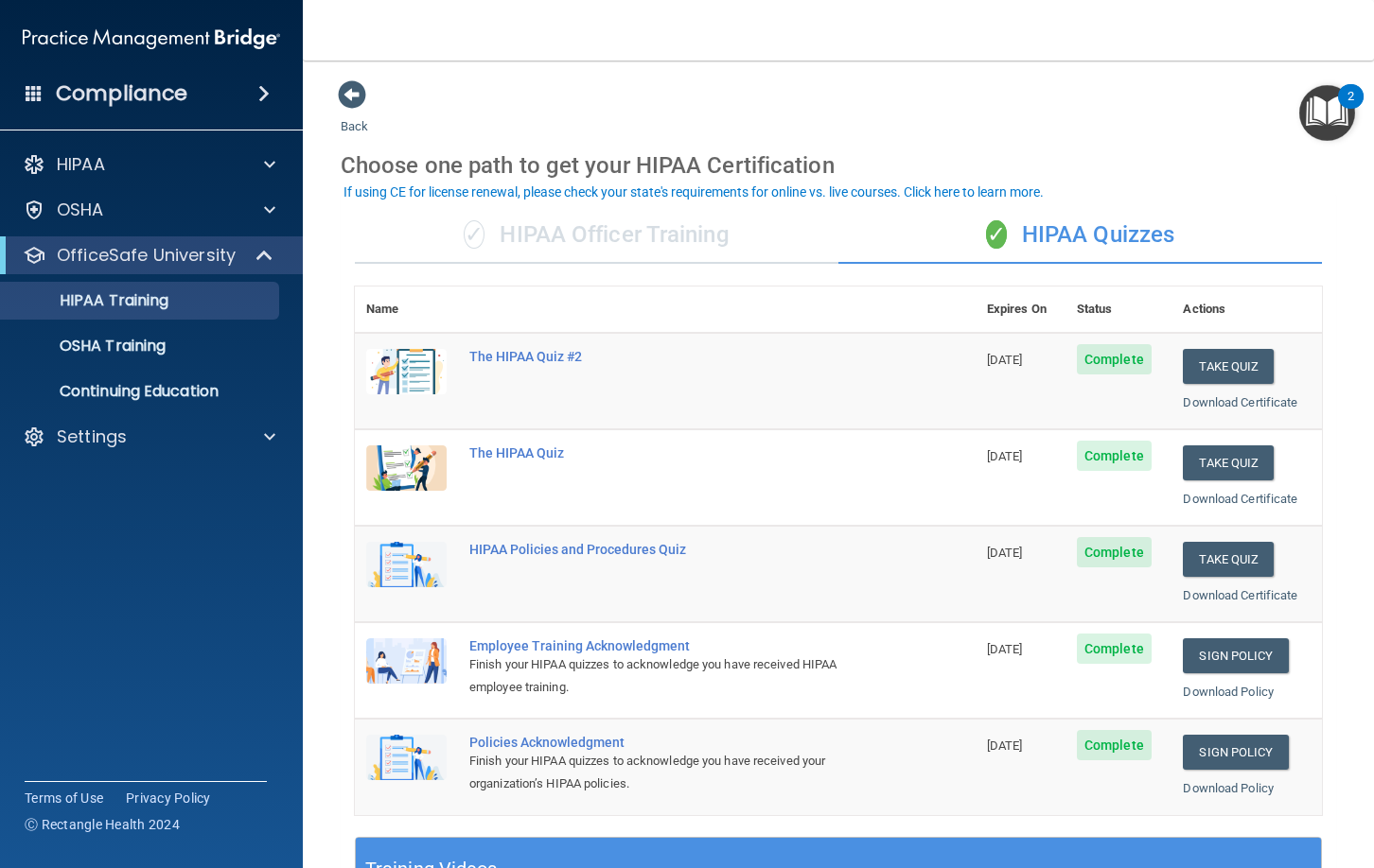
click at [668, 236] on div "✓ HIPAA Officer Training" at bounding box center [596, 235] width 483 height 57
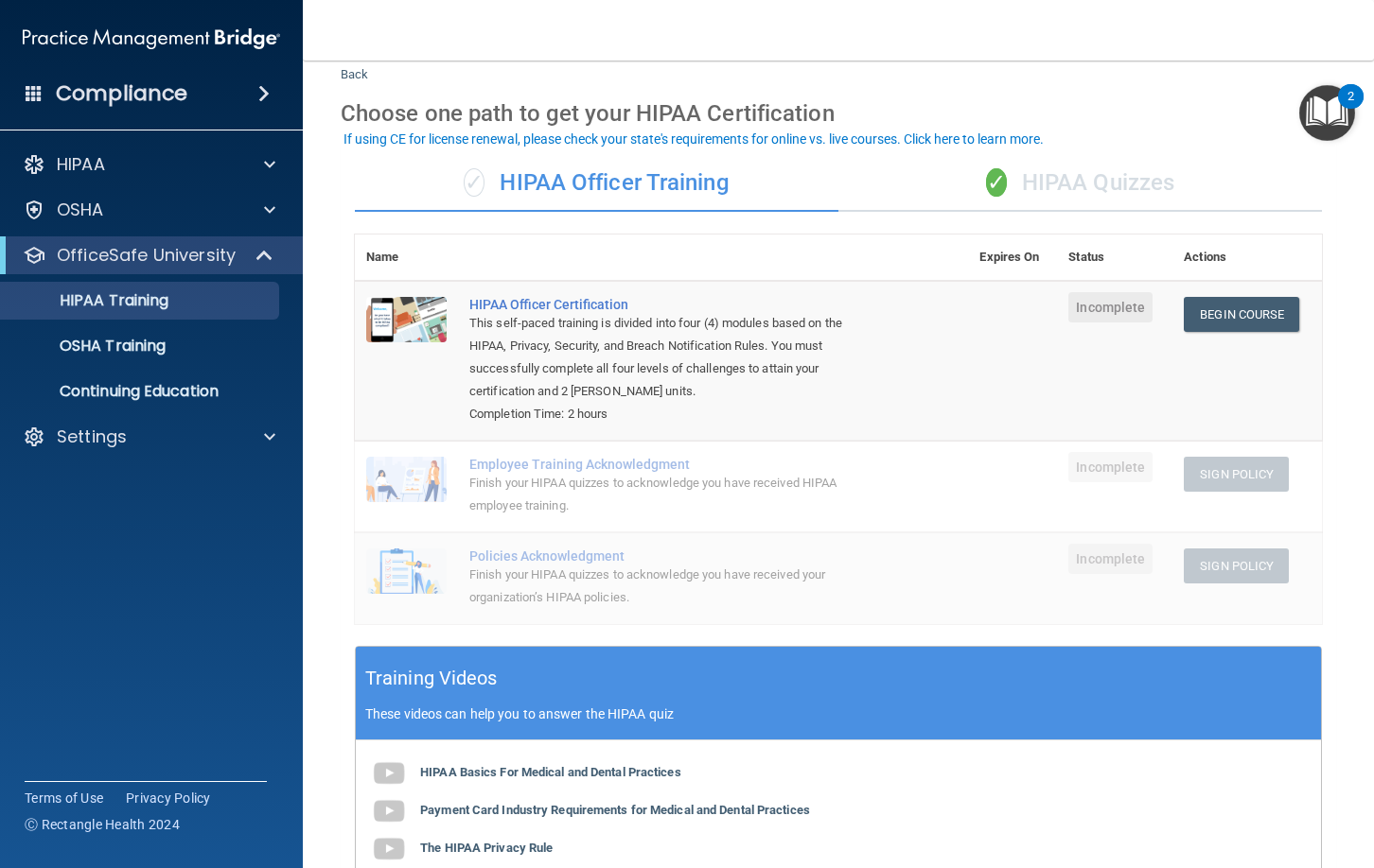
scroll to position [53, 0]
click at [1228, 313] on link "Begin Course" at bounding box center [1241, 313] width 115 height 35
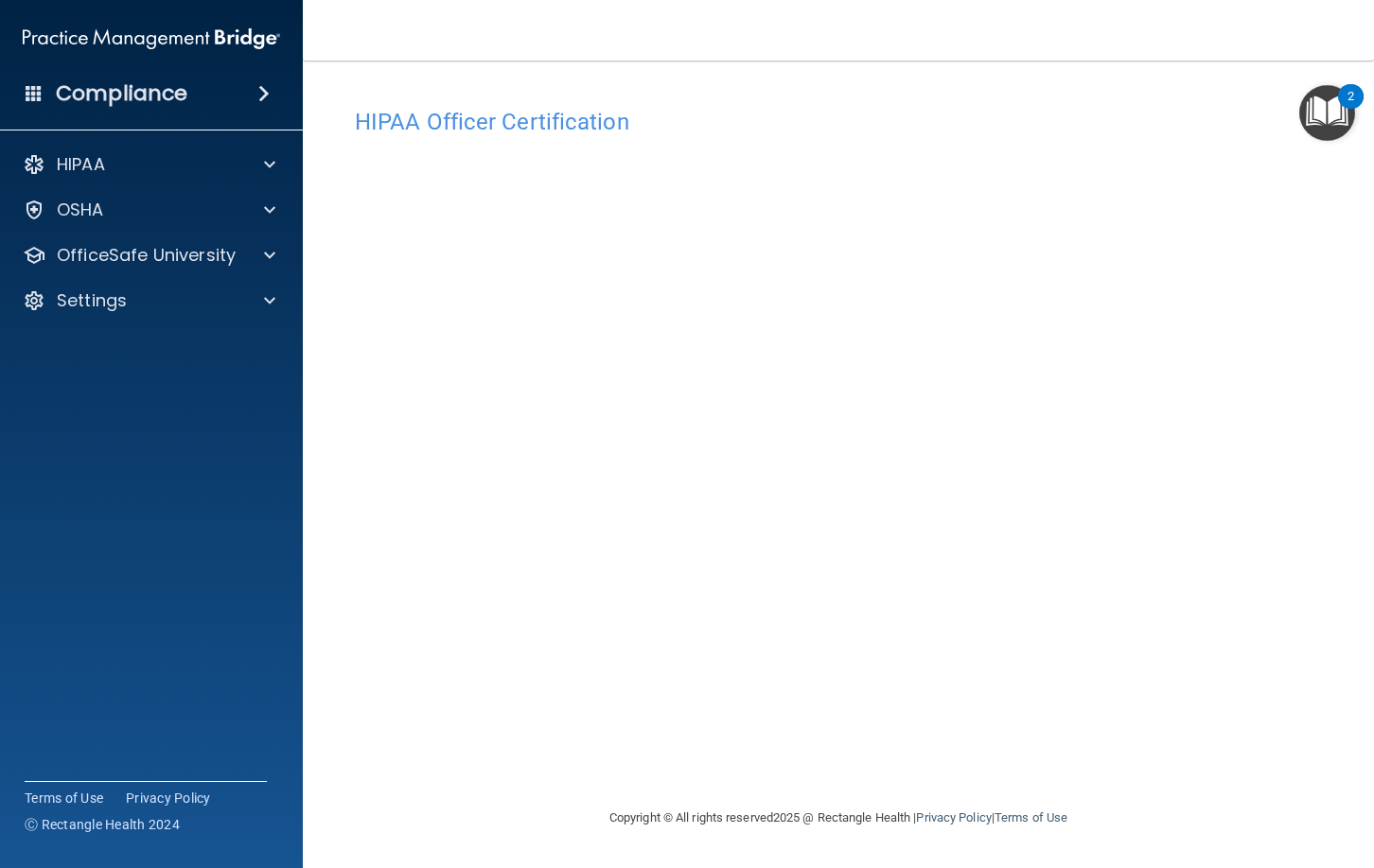
drag, startPoint x: 1225, startPoint y: 23, endPoint x: 1077, endPoint y: 24, distance: 148.0
click at [1075, 26] on nav "Toggle navigation [PERSON_NAME] [EMAIL_ADDRESS][DOMAIN_NAME] Manage My Enterpri…" at bounding box center [838, 30] width 1071 height 61
click at [1144, 734] on iframe at bounding box center [1199, 772] width 305 height 76
